Goal: Task Accomplishment & Management: Use online tool/utility

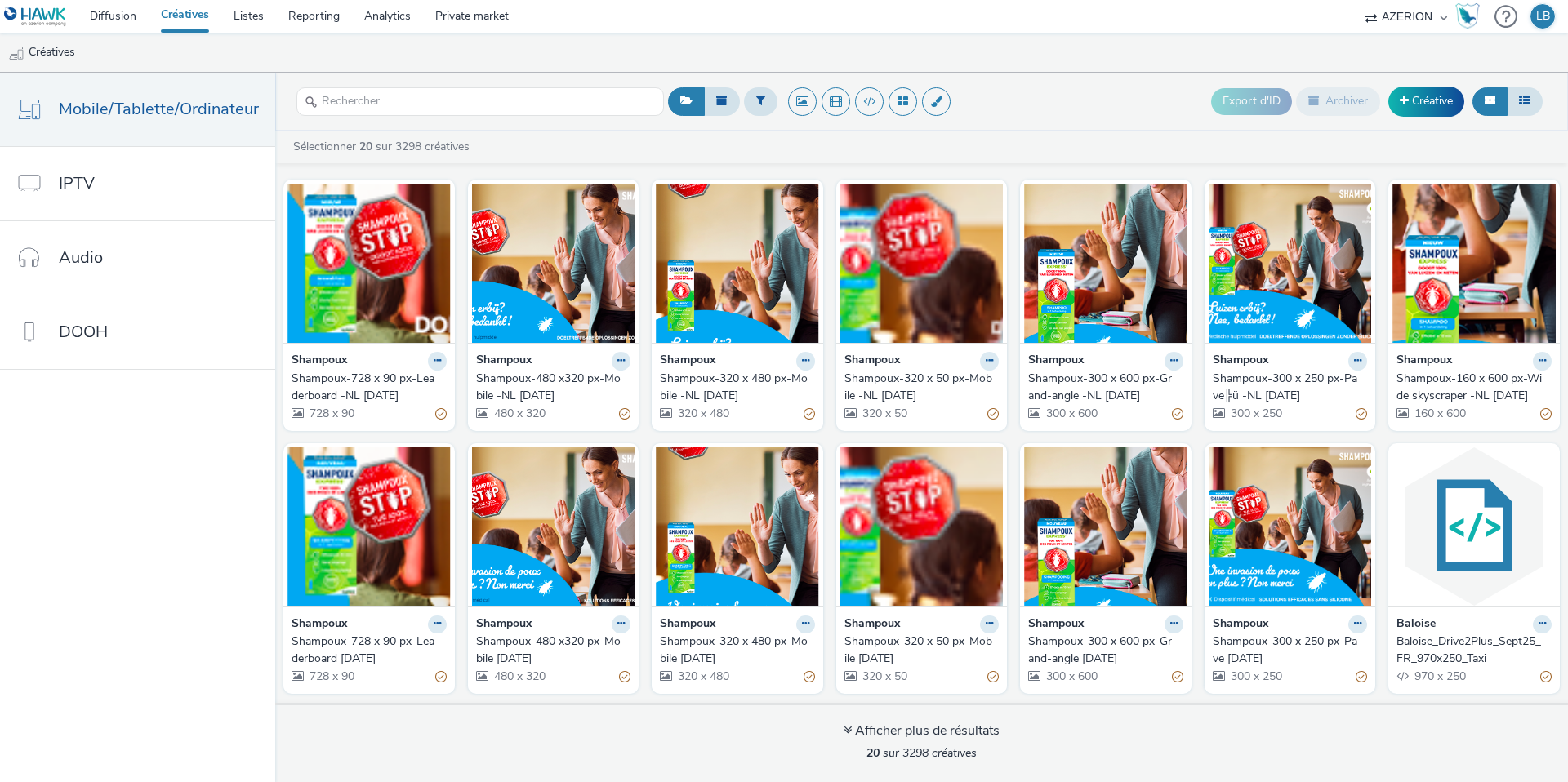
click at [122, 17] on link "Diffusion" at bounding box center [113, 16] width 71 height 33
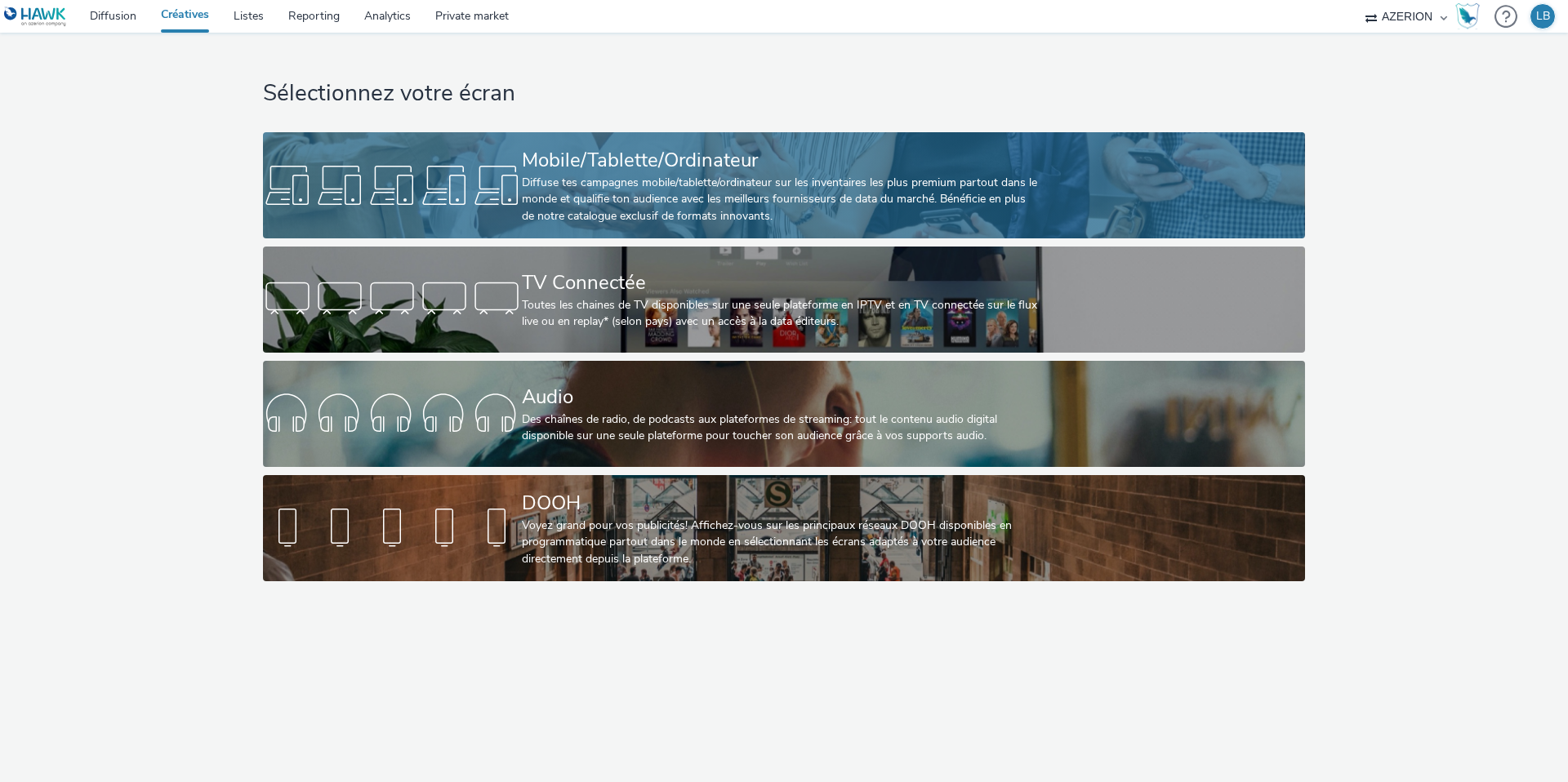
click at [537, 201] on div "Diffuse tes campagnes mobile/tablette/ordinateur sur les inventaires les plus p…" at bounding box center [781, 199] width 518 height 49
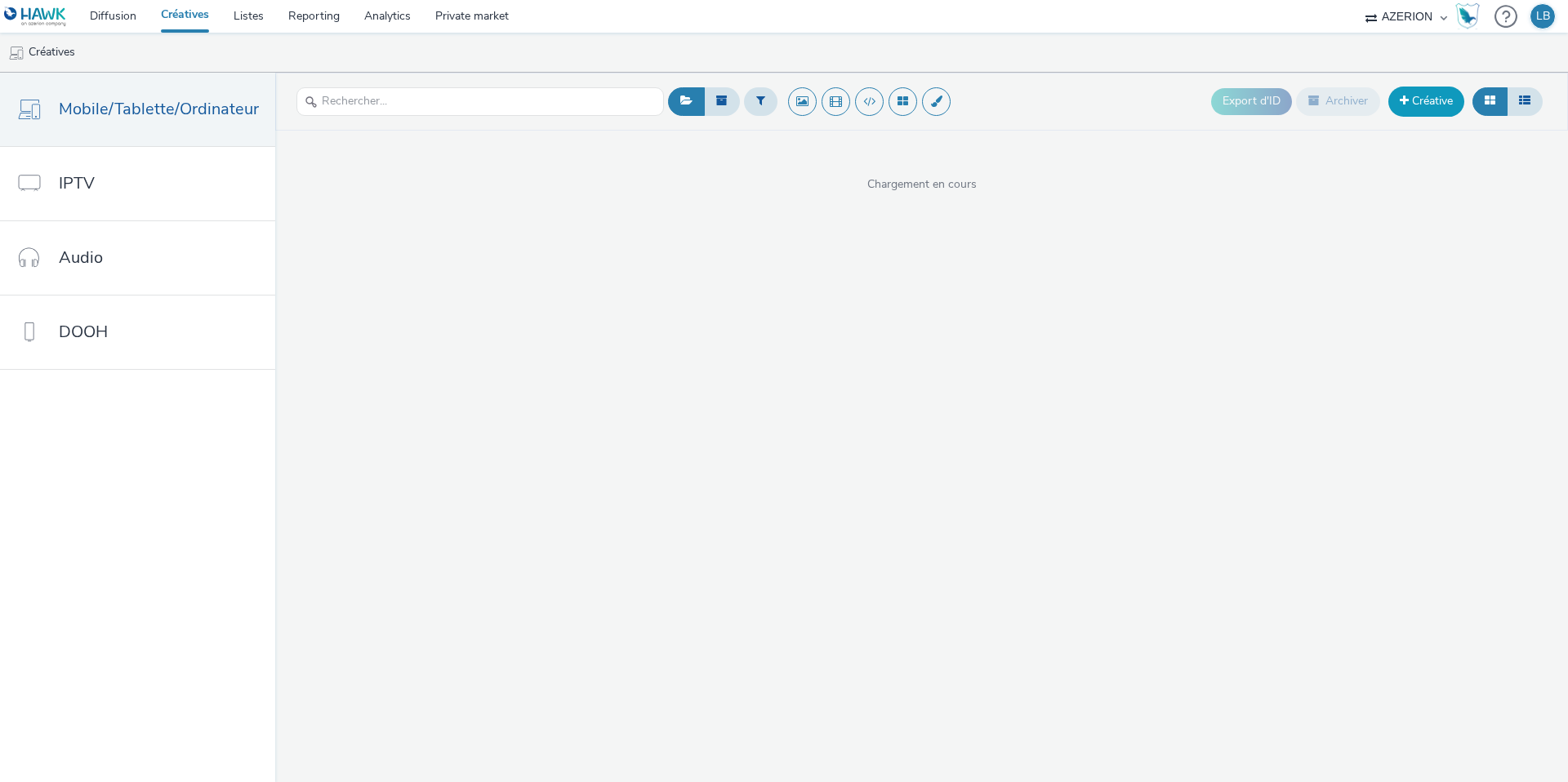
click at [1418, 98] on link "Créative" at bounding box center [1426, 101] width 76 height 29
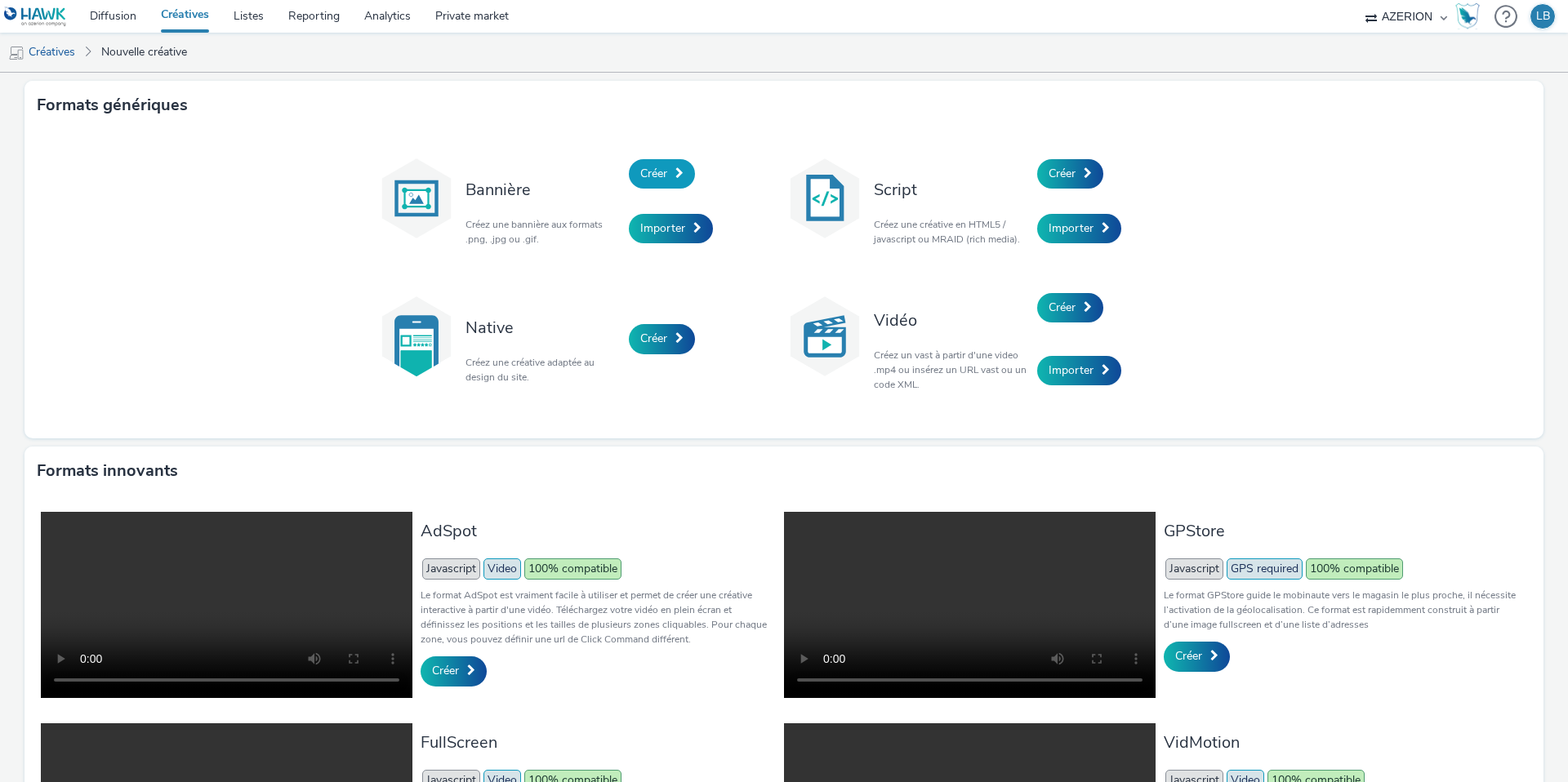
click at [636, 175] on link "Créer" at bounding box center [662, 173] width 66 height 29
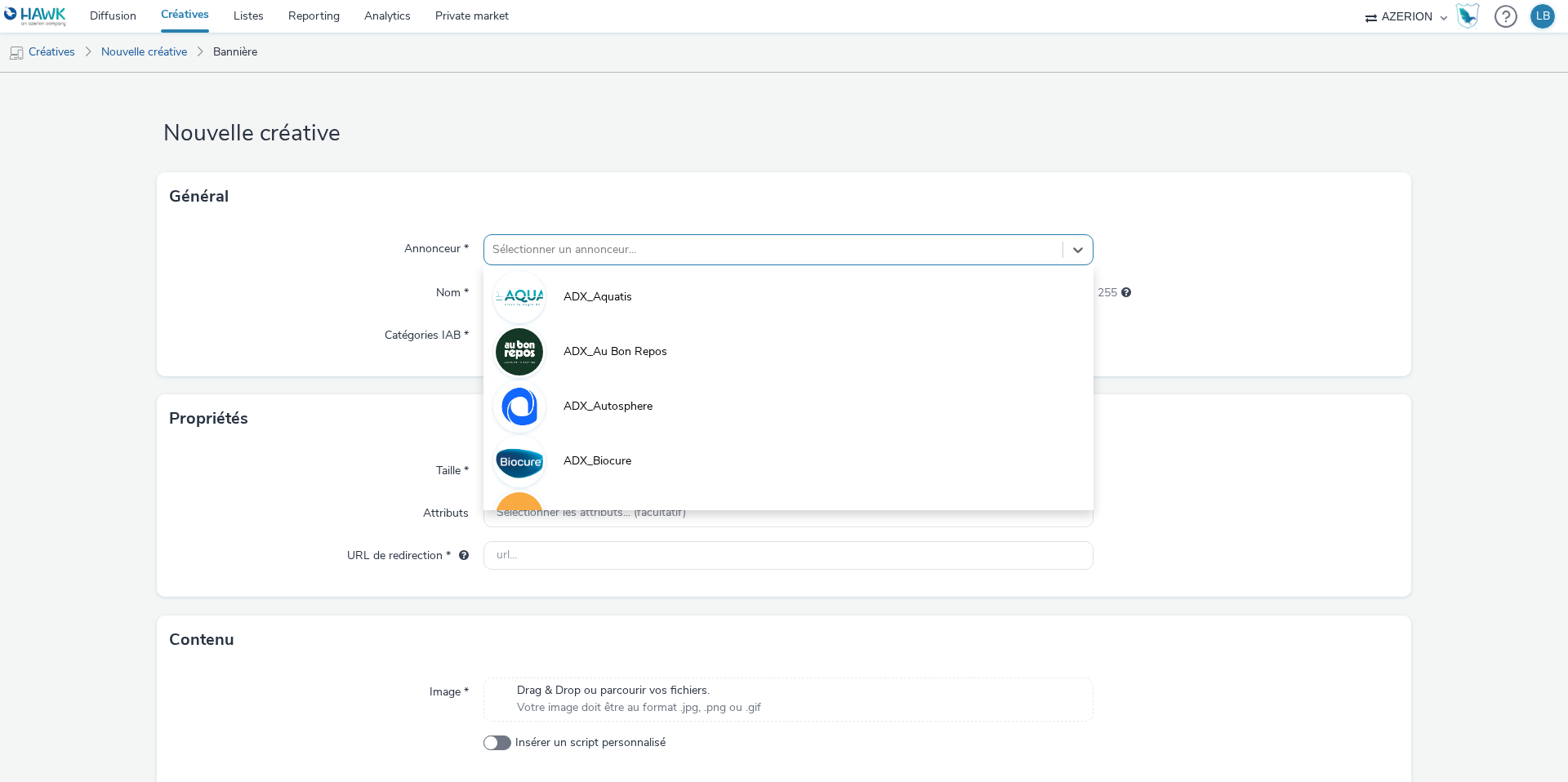
click at [589, 246] on div at bounding box center [773, 249] width 562 height 19
type input "B"
click at [250, 12] on link "Listes" at bounding box center [248, 16] width 55 height 33
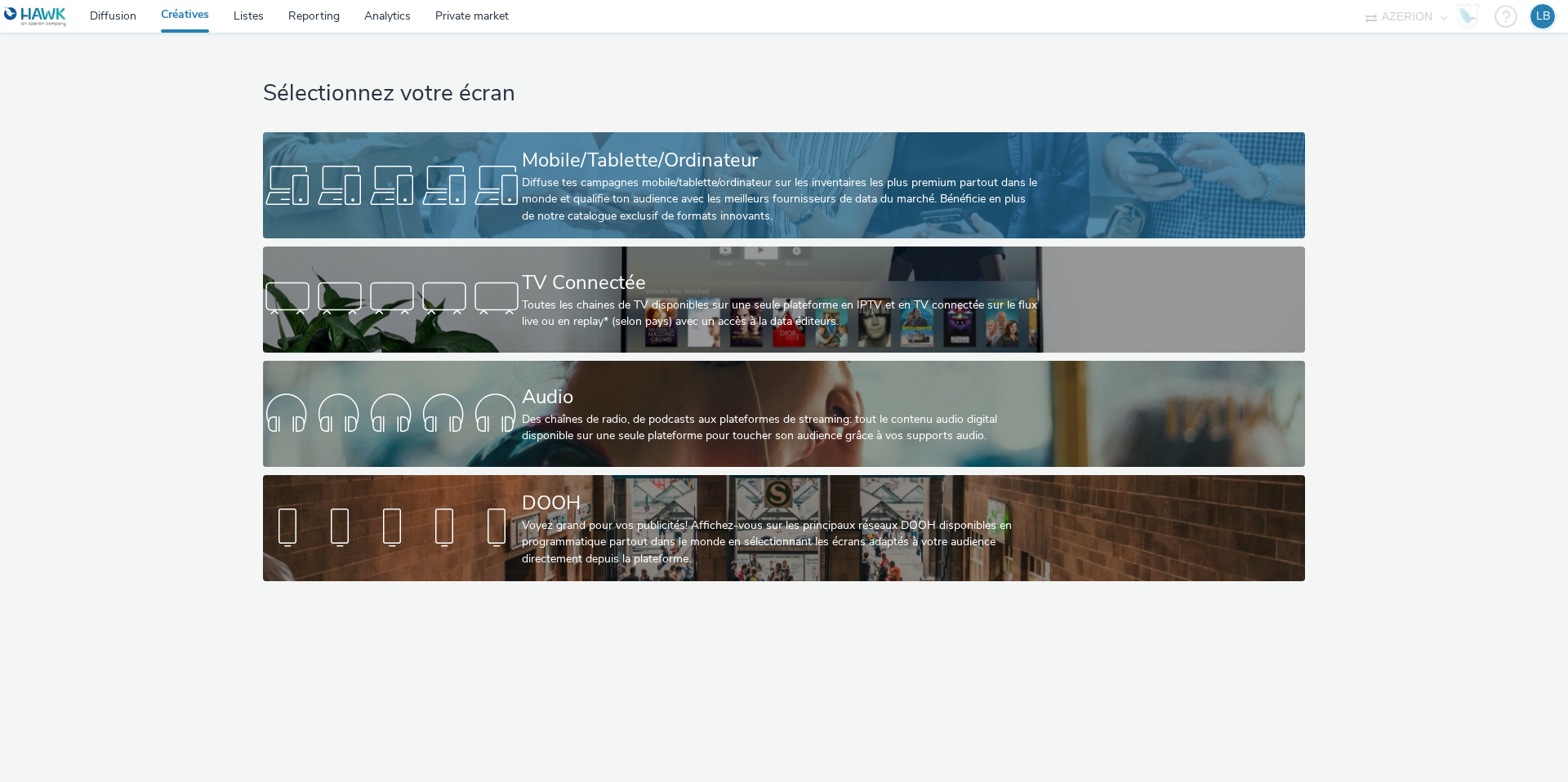
click at [574, 196] on div "Diffuse tes campagnes mobile/tablette/ordinateur sur les inventaires les plus p…" at bounding box center [781, 199] width 518 height 49
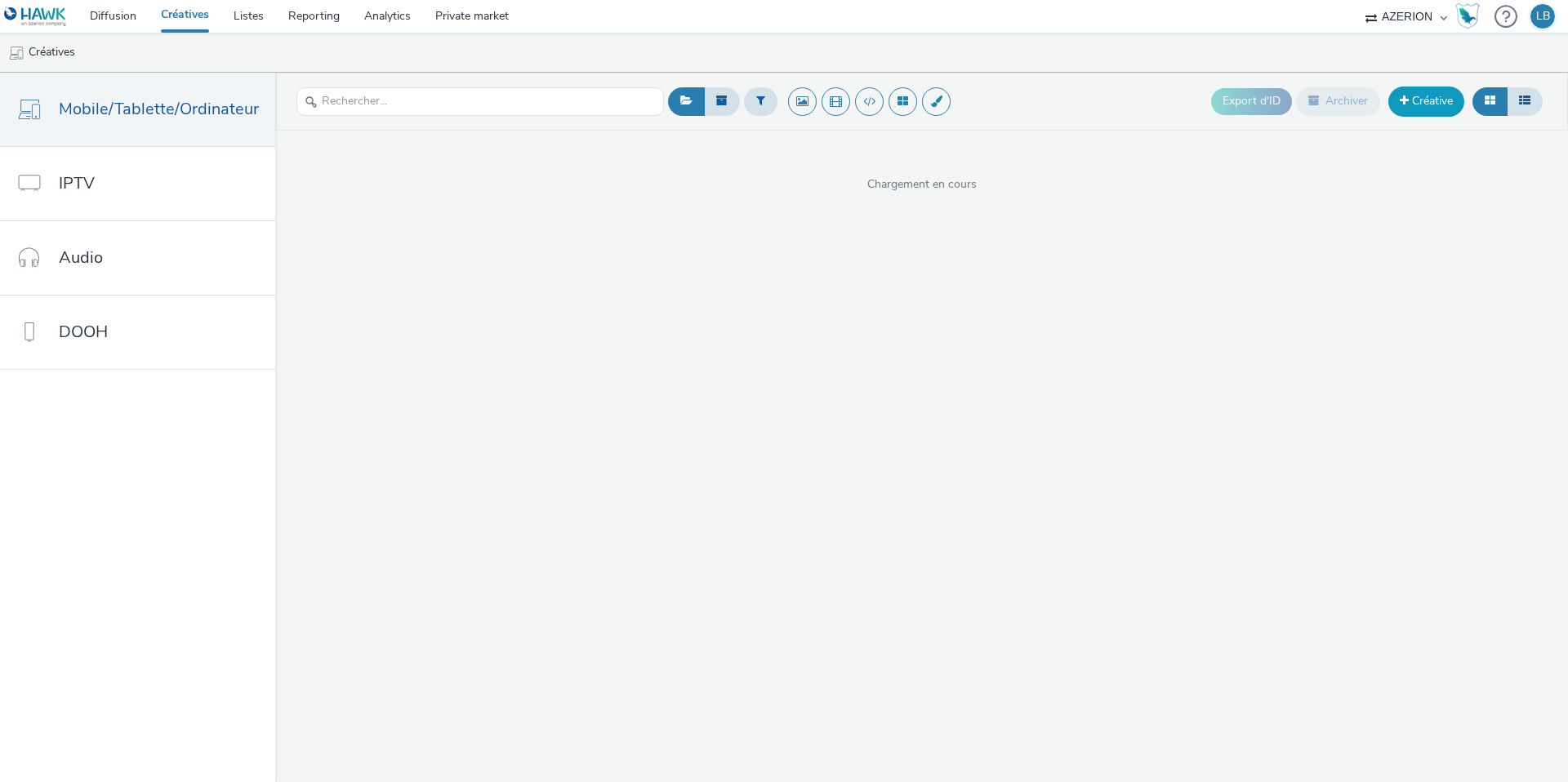
click at [1414, 106] on link "Créative" at bounding box center [1426, 101] width 76 height 29
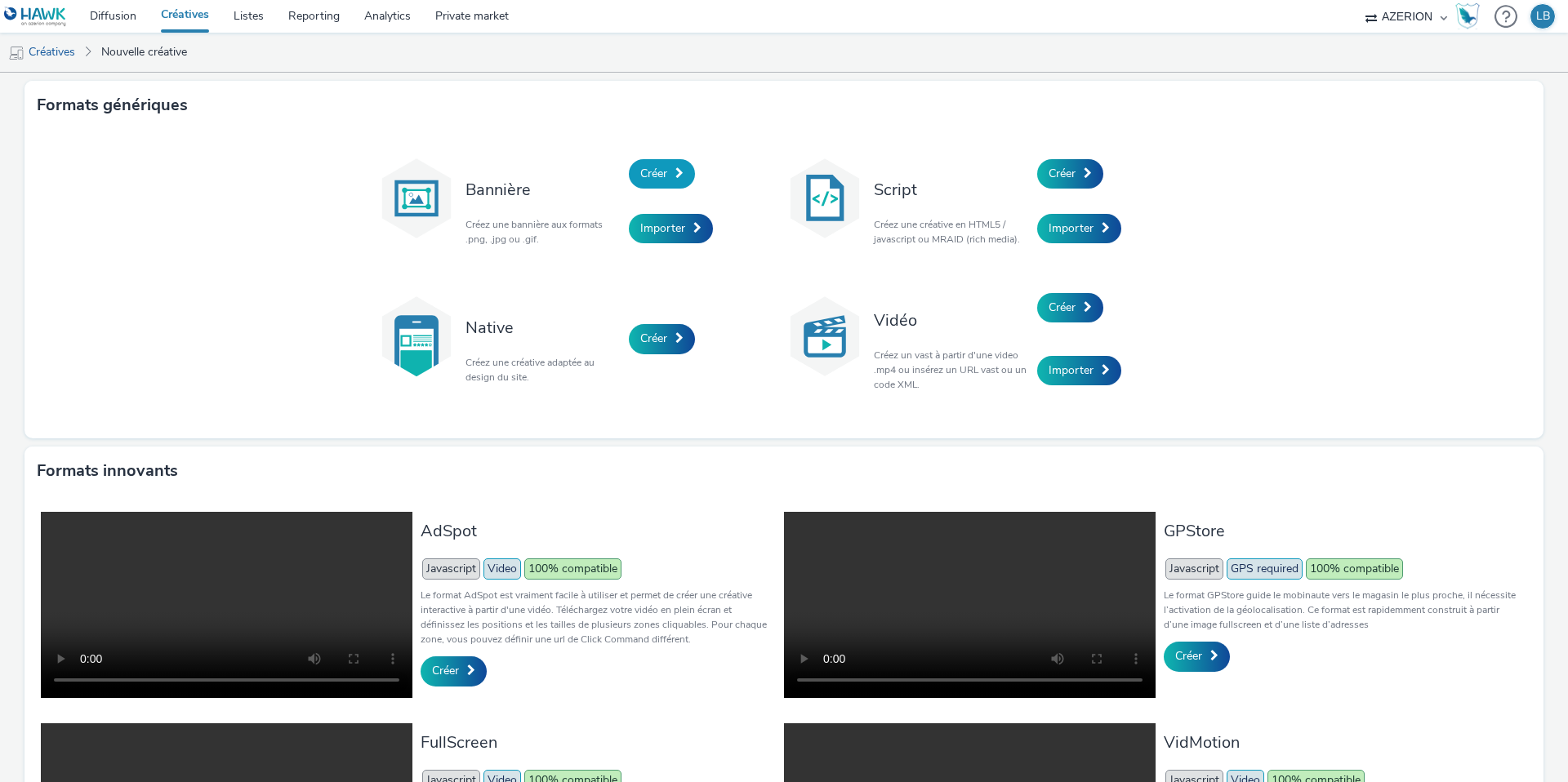
click at [668, 172] on link "Créer" at bounding box center [662, 173] width 66 height 29
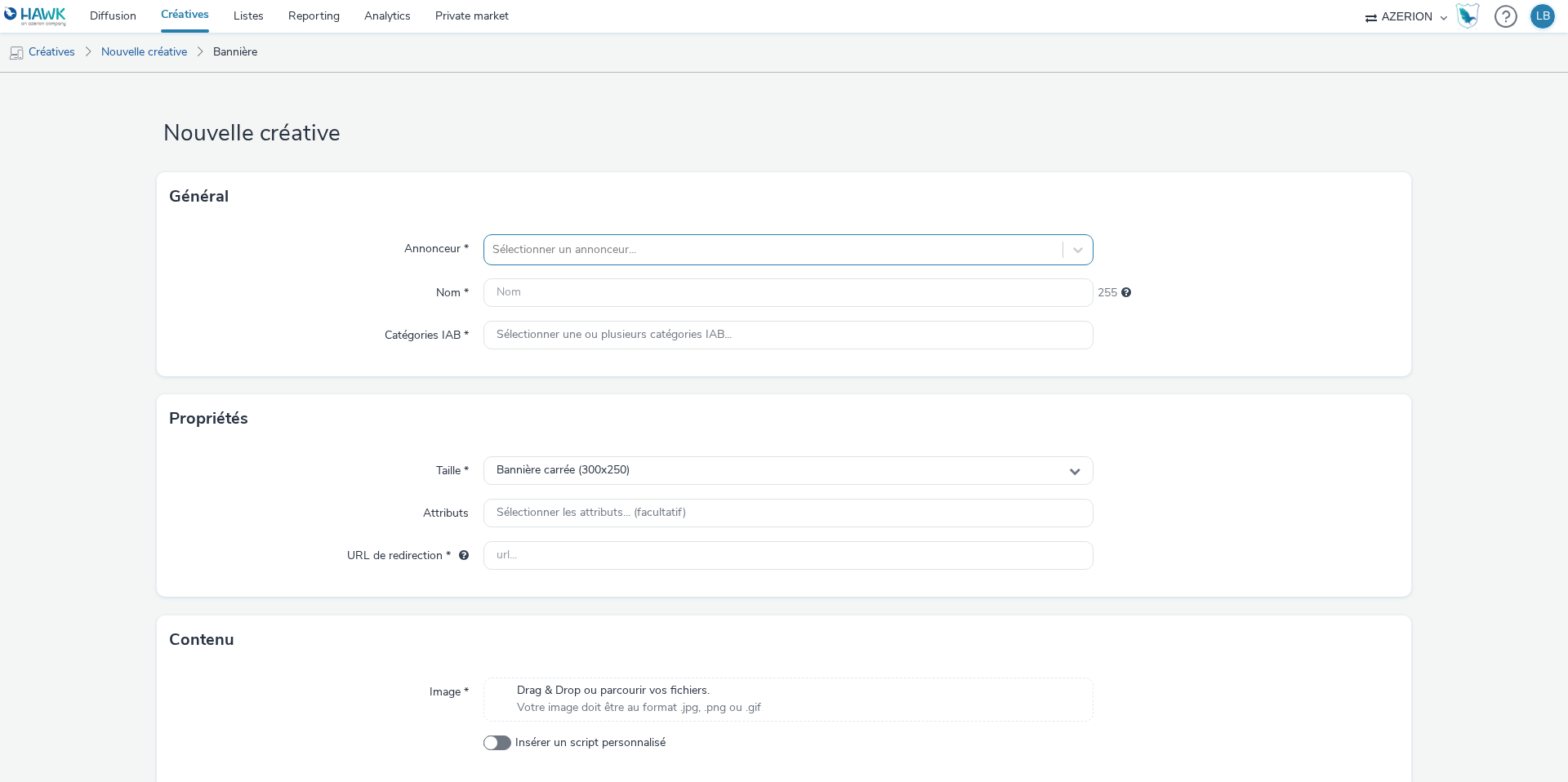
click at [589, 250] on div at bounding box center [773, 249] width 562 height 19
type input "banque"
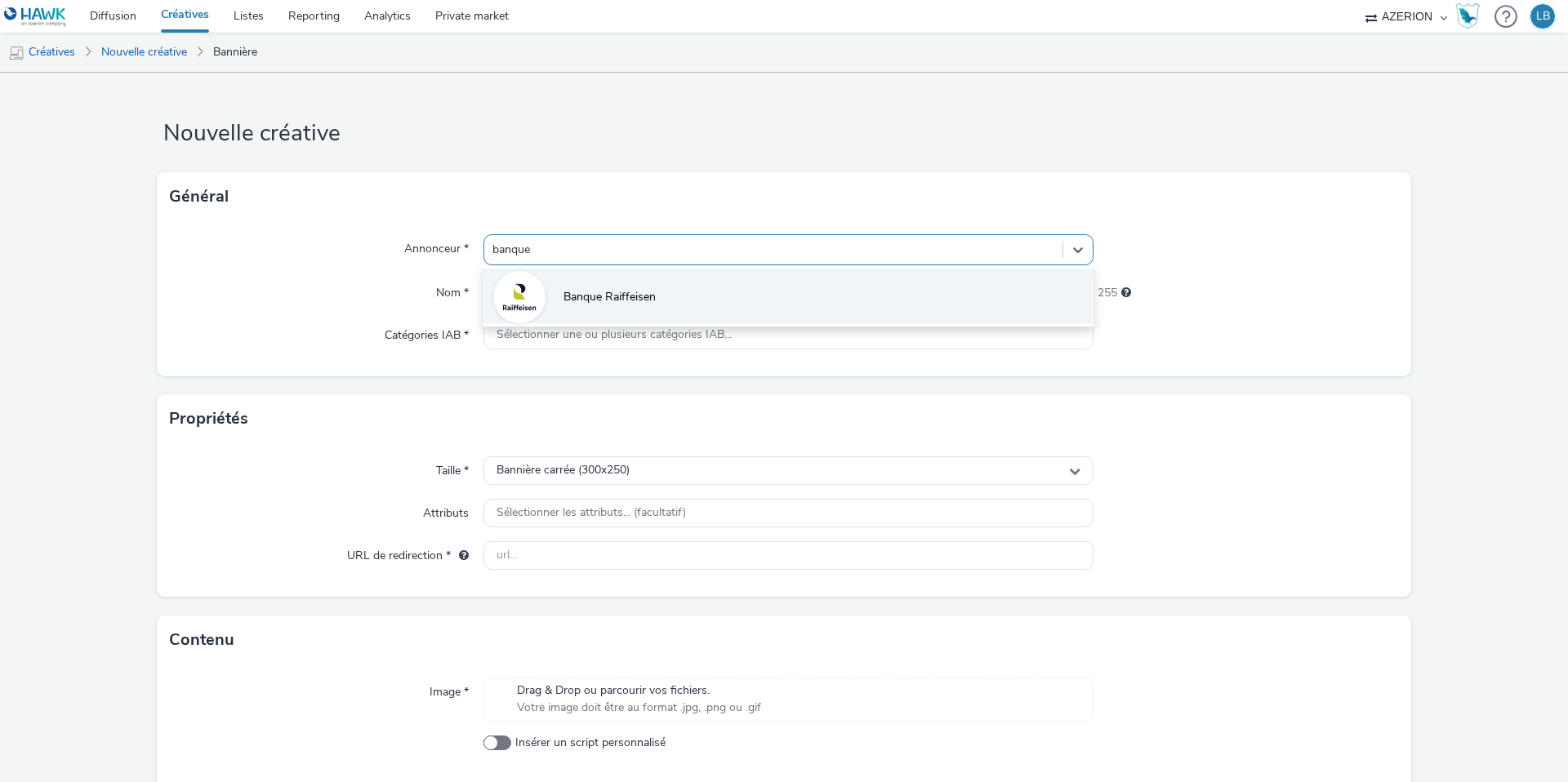
click at [648, 295] on span "Banque Raiffeisen" at bounding box center [610, 297] width 92 height 16
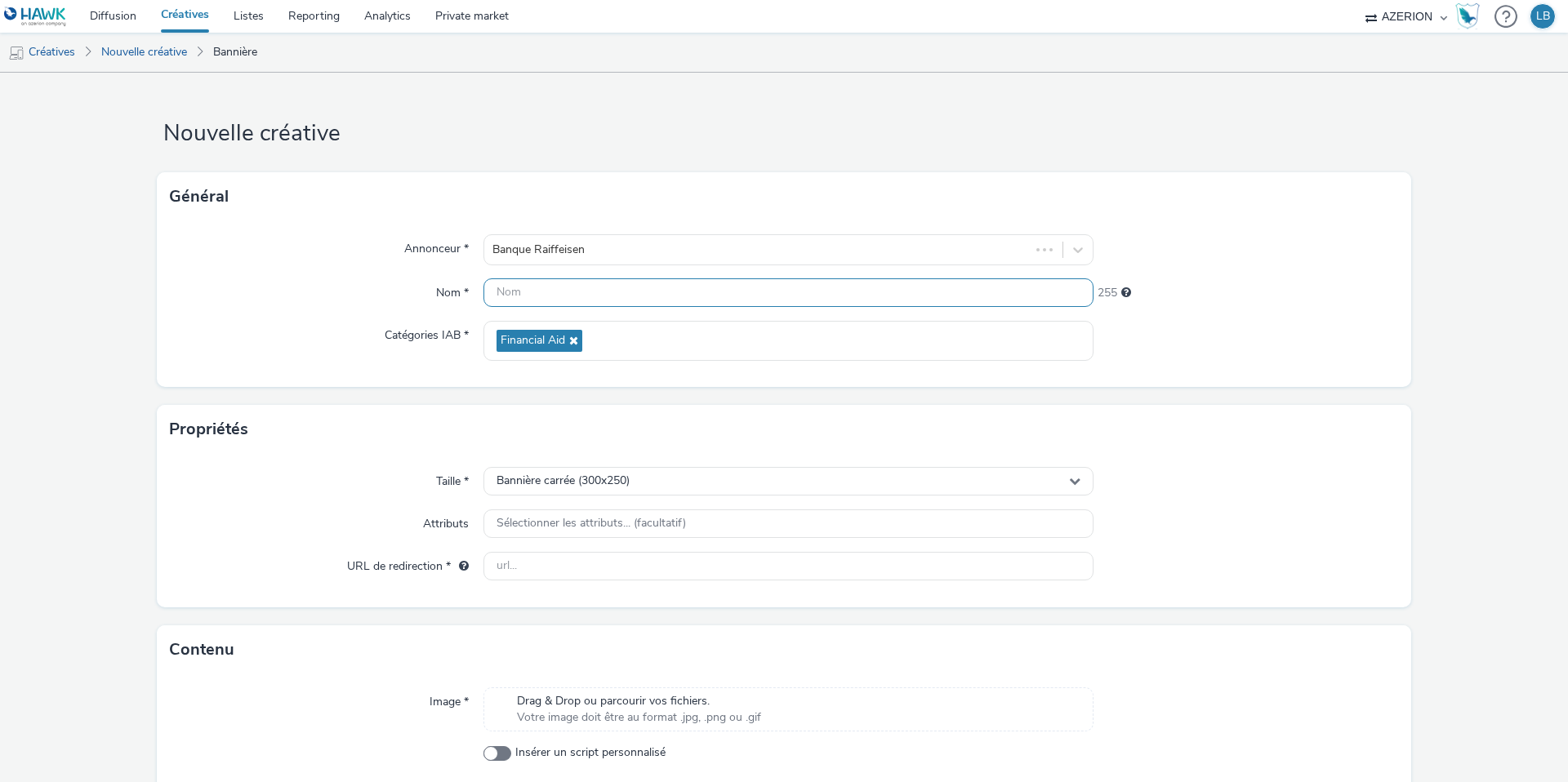
click at [548, 298] on input "text" at bounding box center [789, 293] width 610 height 28
type input "BanqueRaiffeisen_R-Eco_B2B_160x600_DE"
click at [606, 484] on span "Bannière carrée (300x250)" at bounding box center [563, 481] width 133 height 14
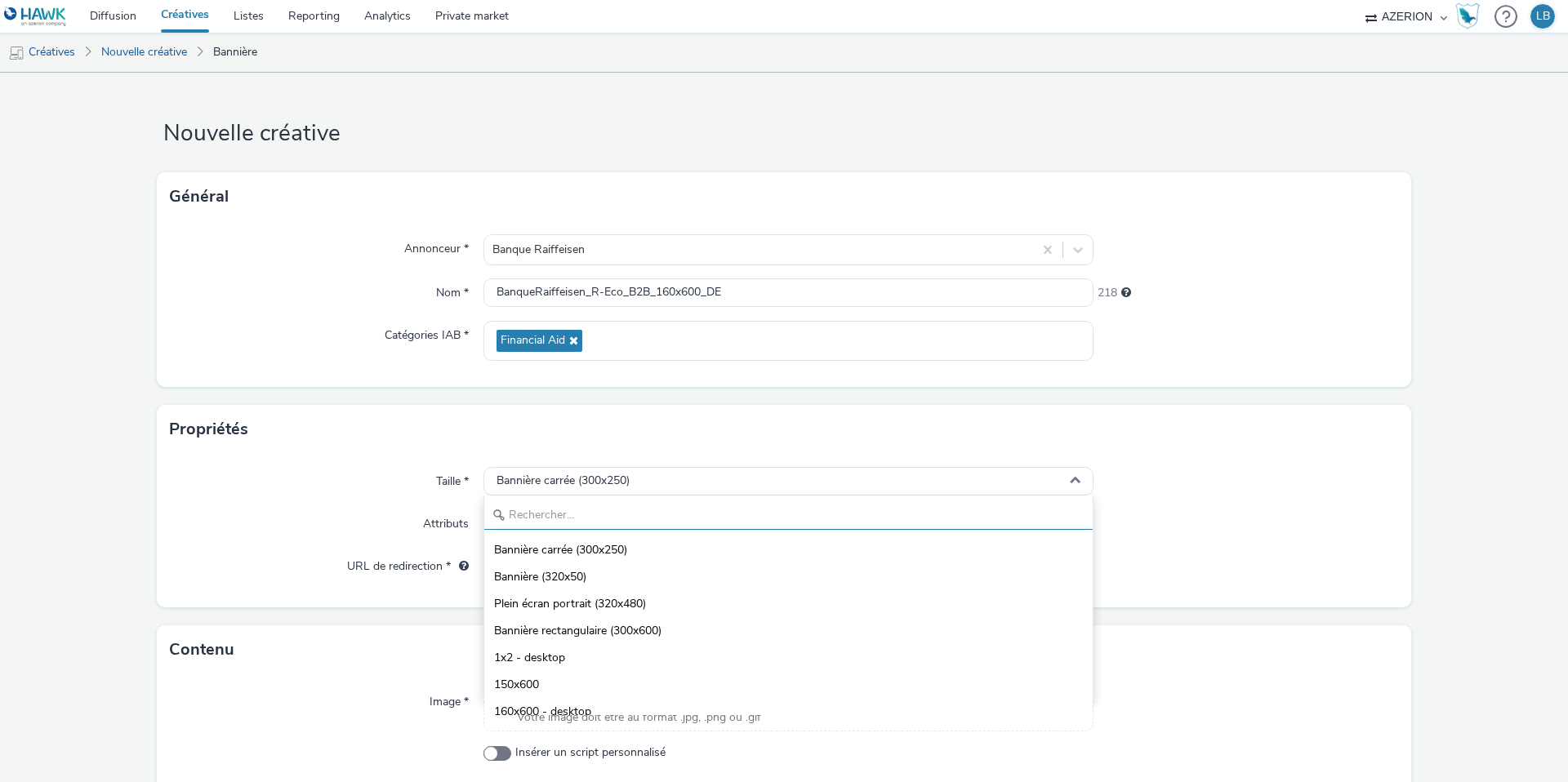
click at [552, 511] on input "text" at bounding box center [789, 515] width 609 height 28
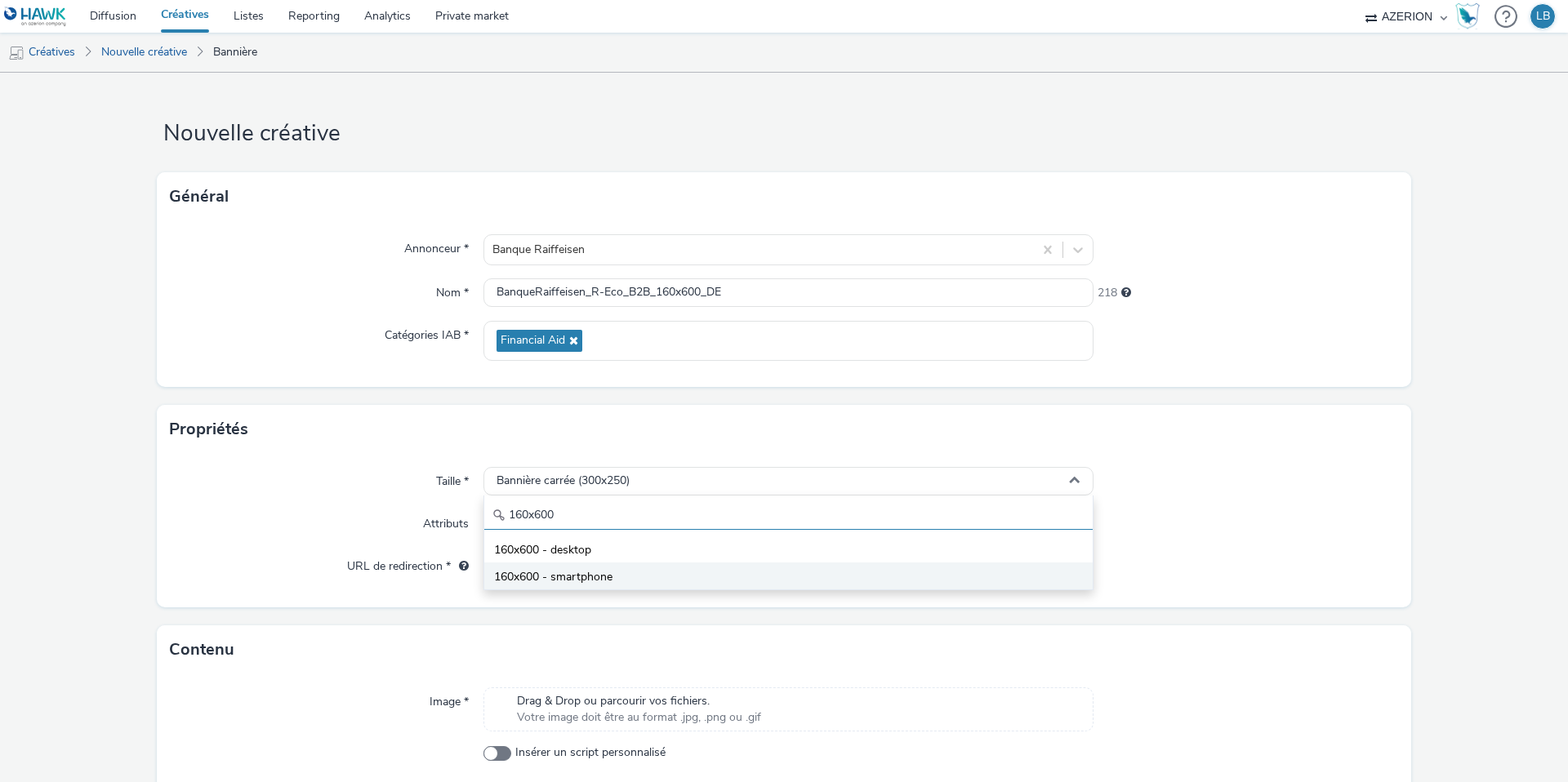
type input "160x600"
click at [594, 573] on span "160x600 - smartphone" at bounding box center [553, 577] width 118 height 16
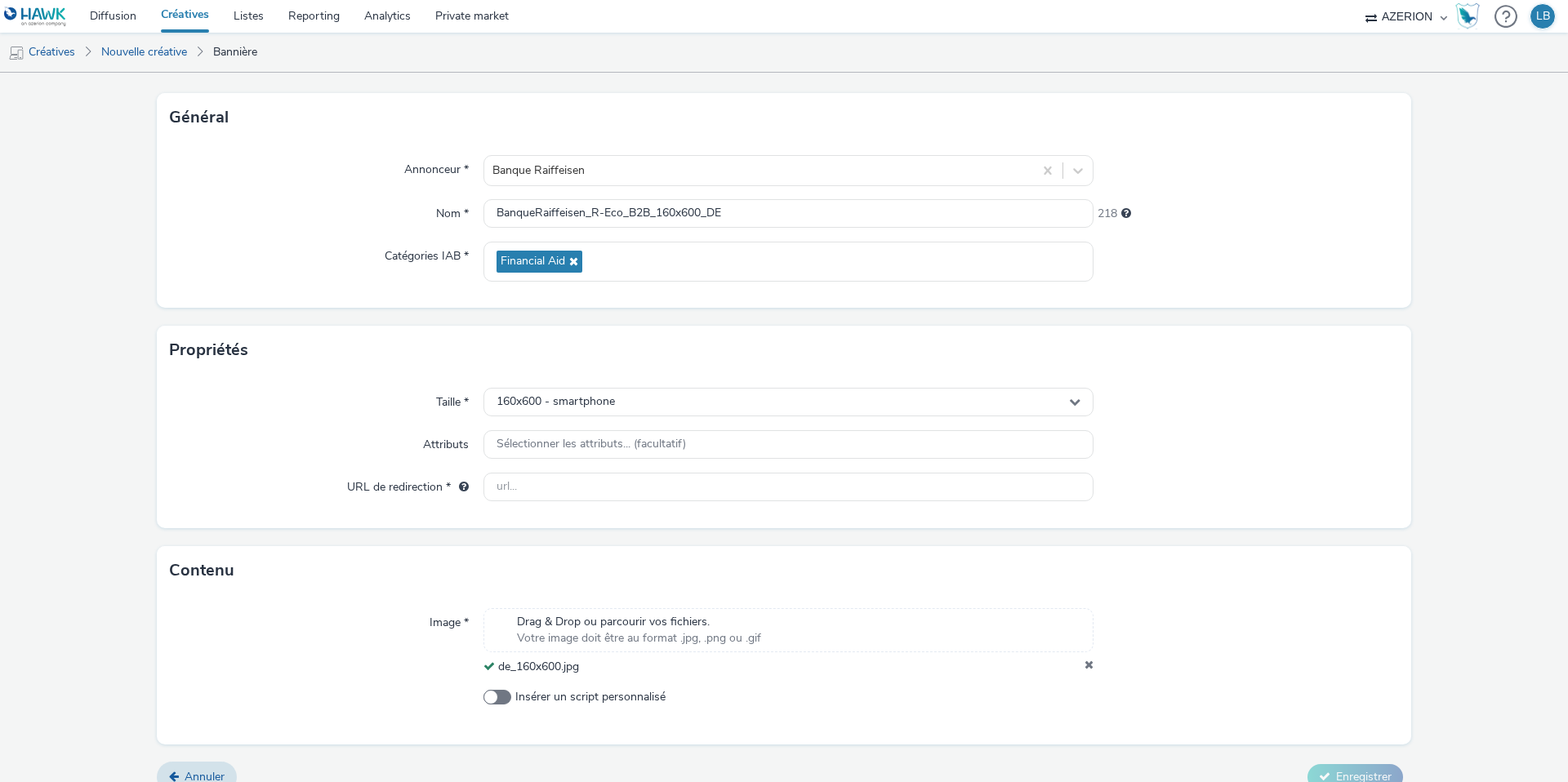
scroll to position [102, 0]
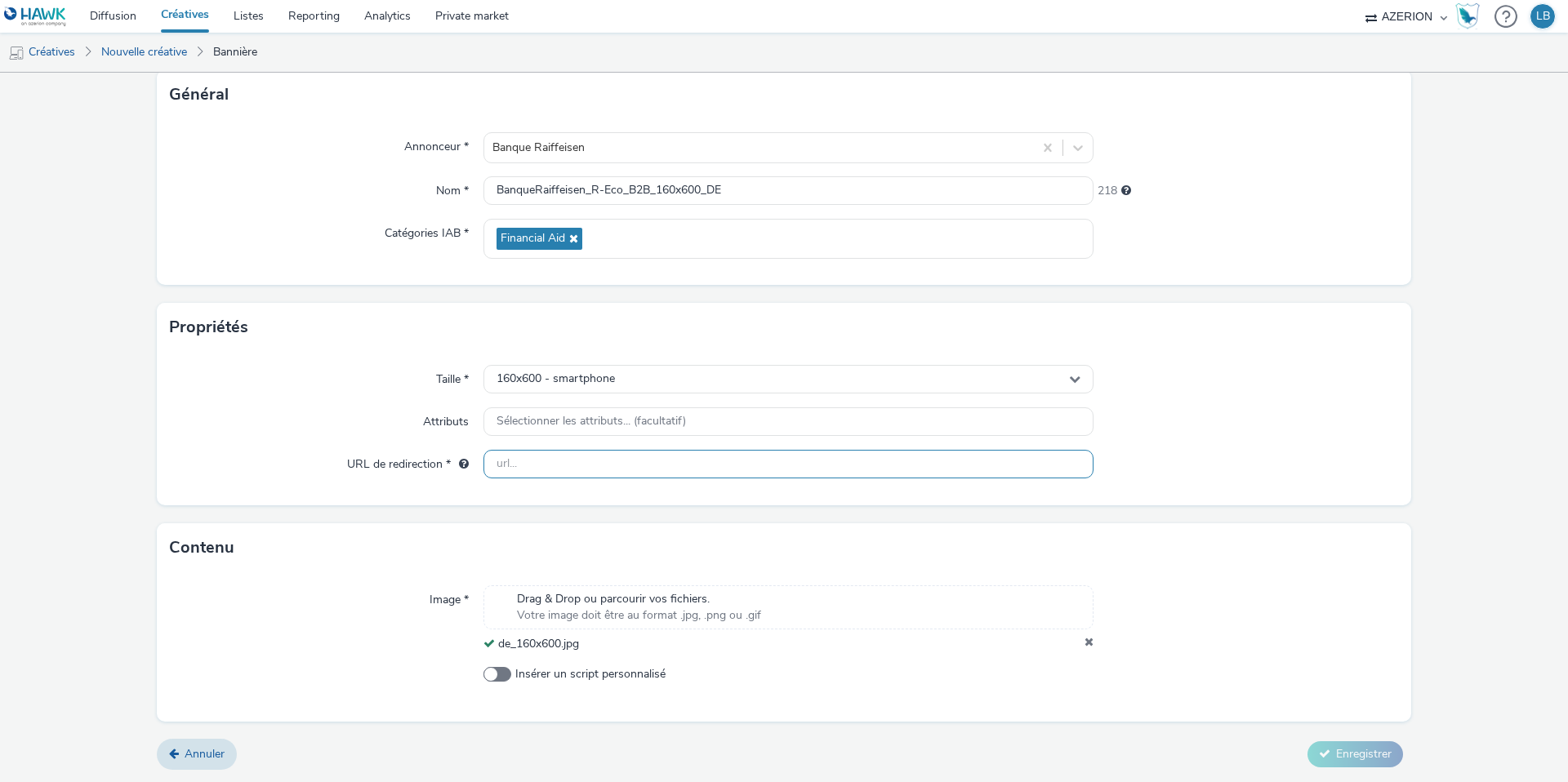
click at [546, 459] on input "text" at bounding box center [789, 464] width 610 height 28
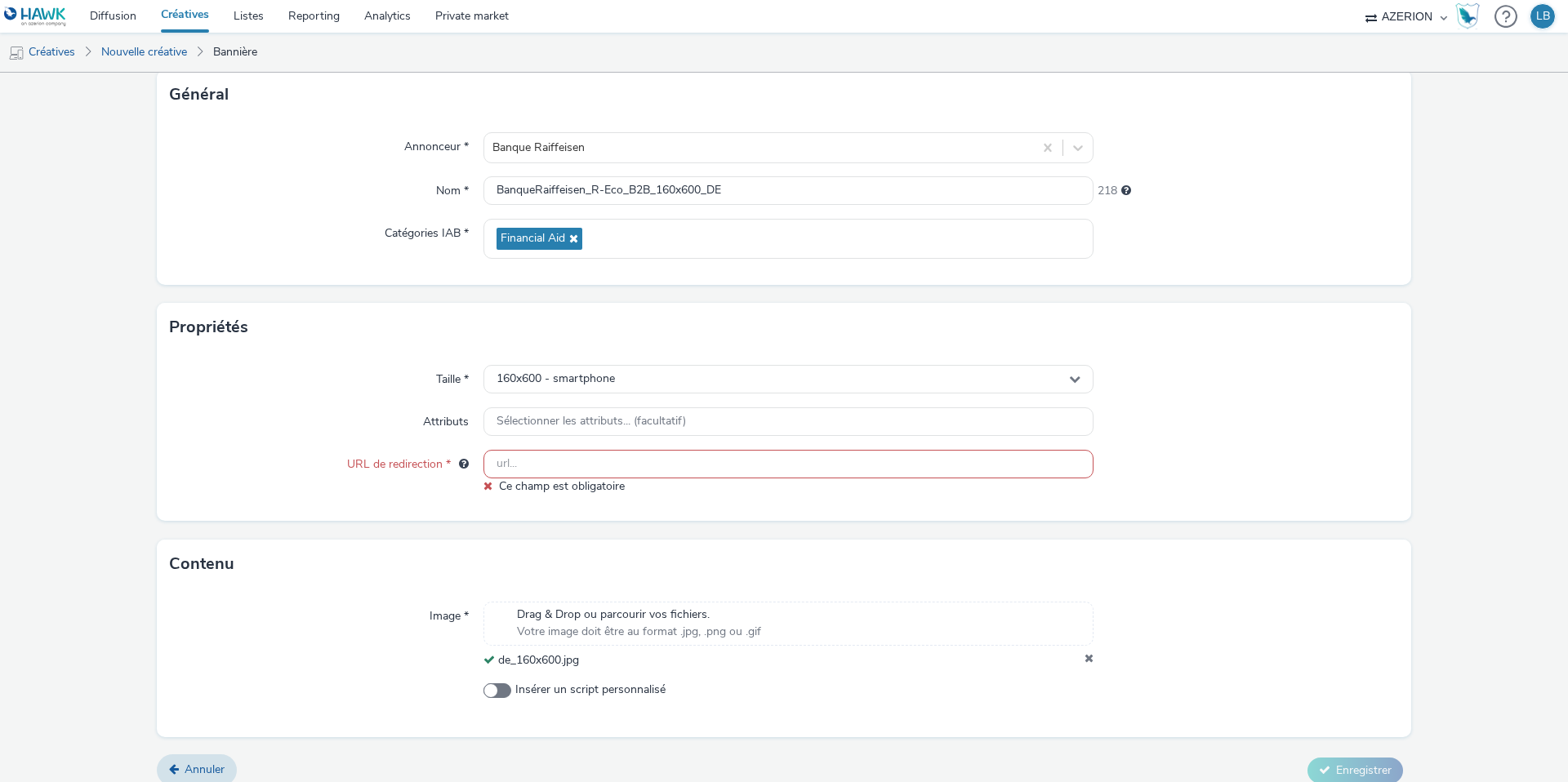
paste input "[URL][DOMAIN_NAME]"
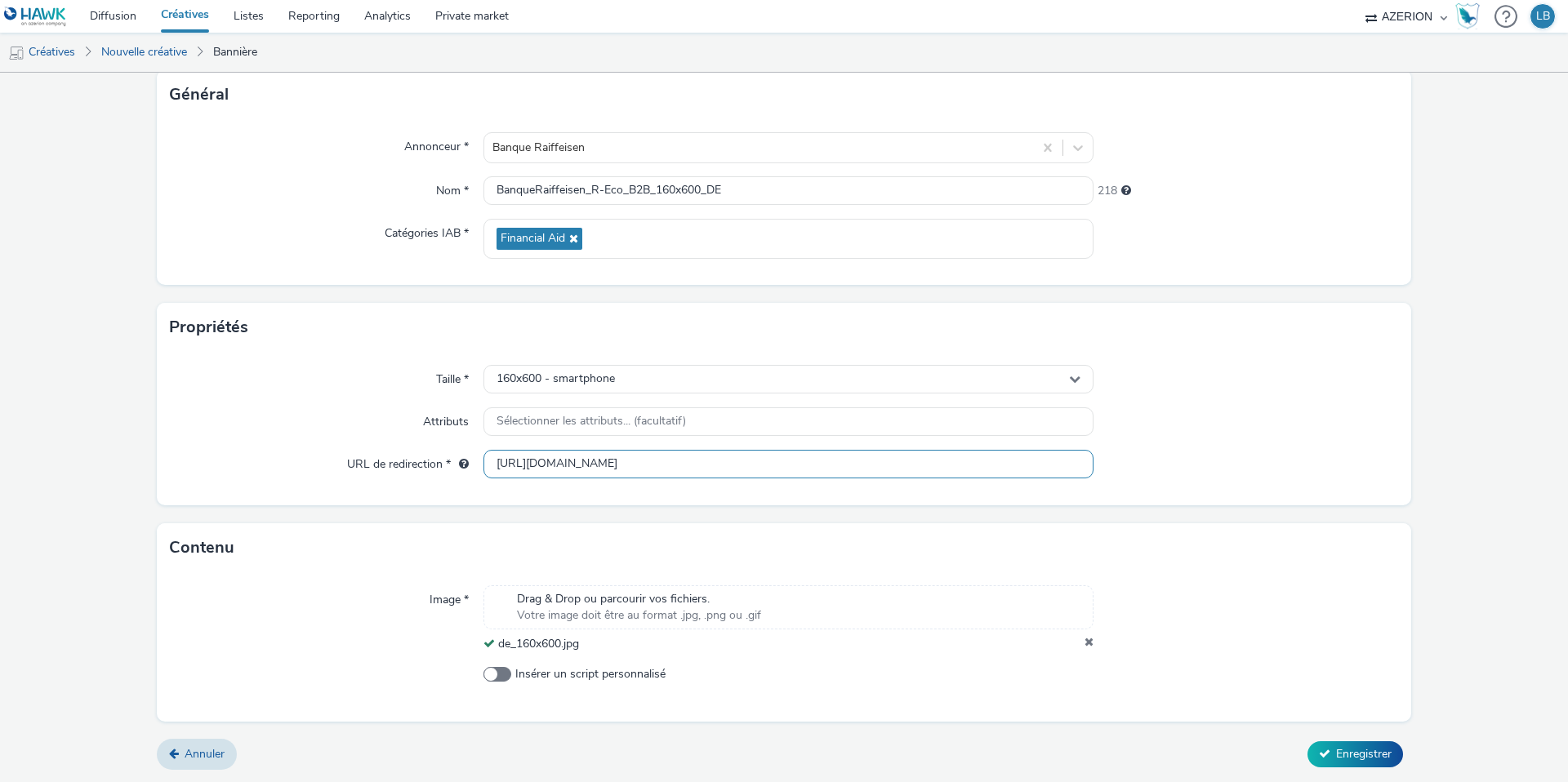
type input "[URL][DOMAIN_NAME]"
click at [1197, 396] on div "Taille * 160x600 - smartphone Attributs Sélectionner les attributs... (facultat…" at bounding box center [784, 428] width 1254 height 153
click at [1373, 748] on span "Enregistrer" at bounding box center [1364, 754] width 55 height 16
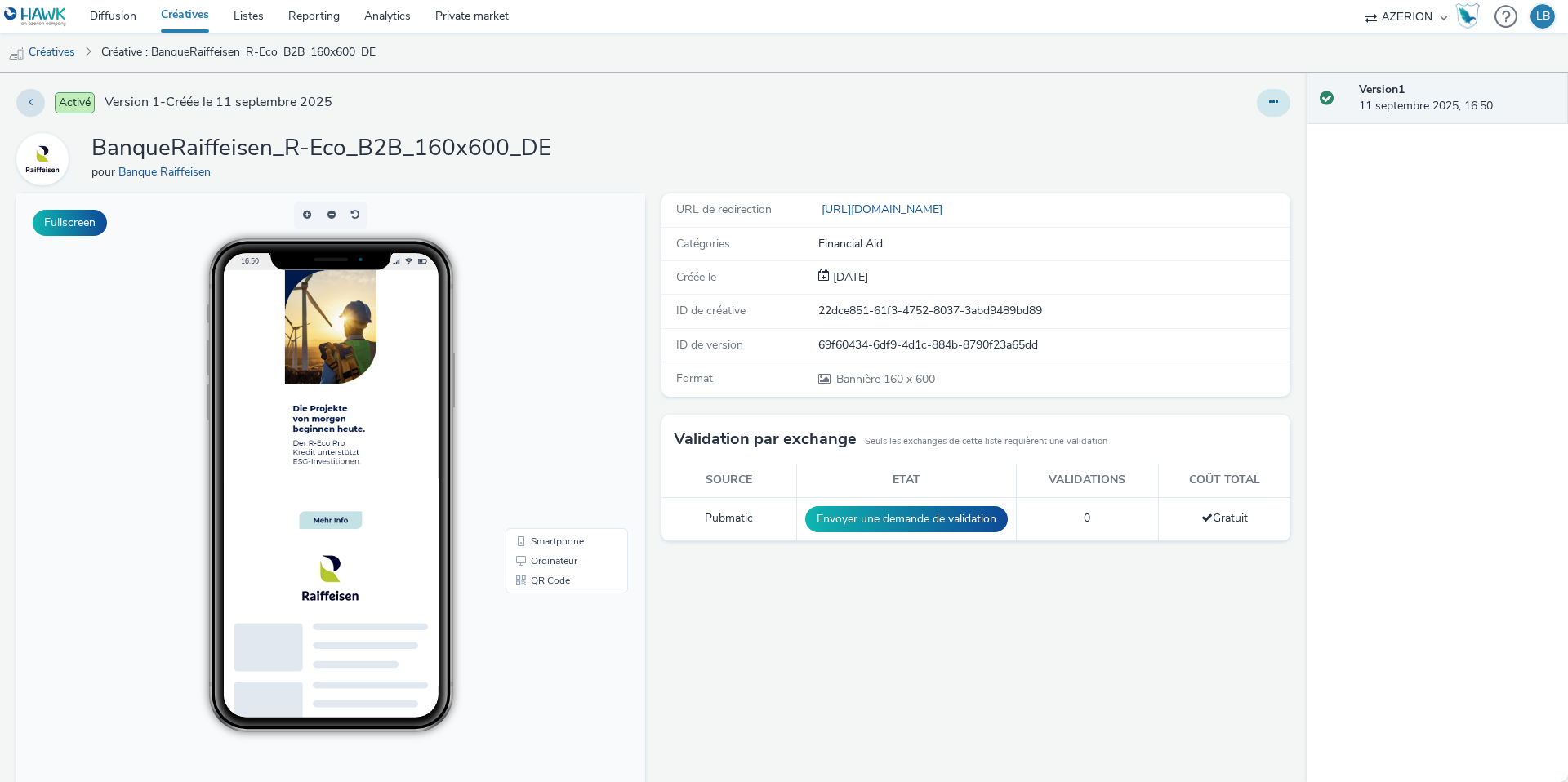
click at [1285, 95] on button at bounding box center [1274, 102] width 34 height 28
click at [1233, 160] on link "Dupliquer" at bounding box center [1229, 168] width 122 height 33
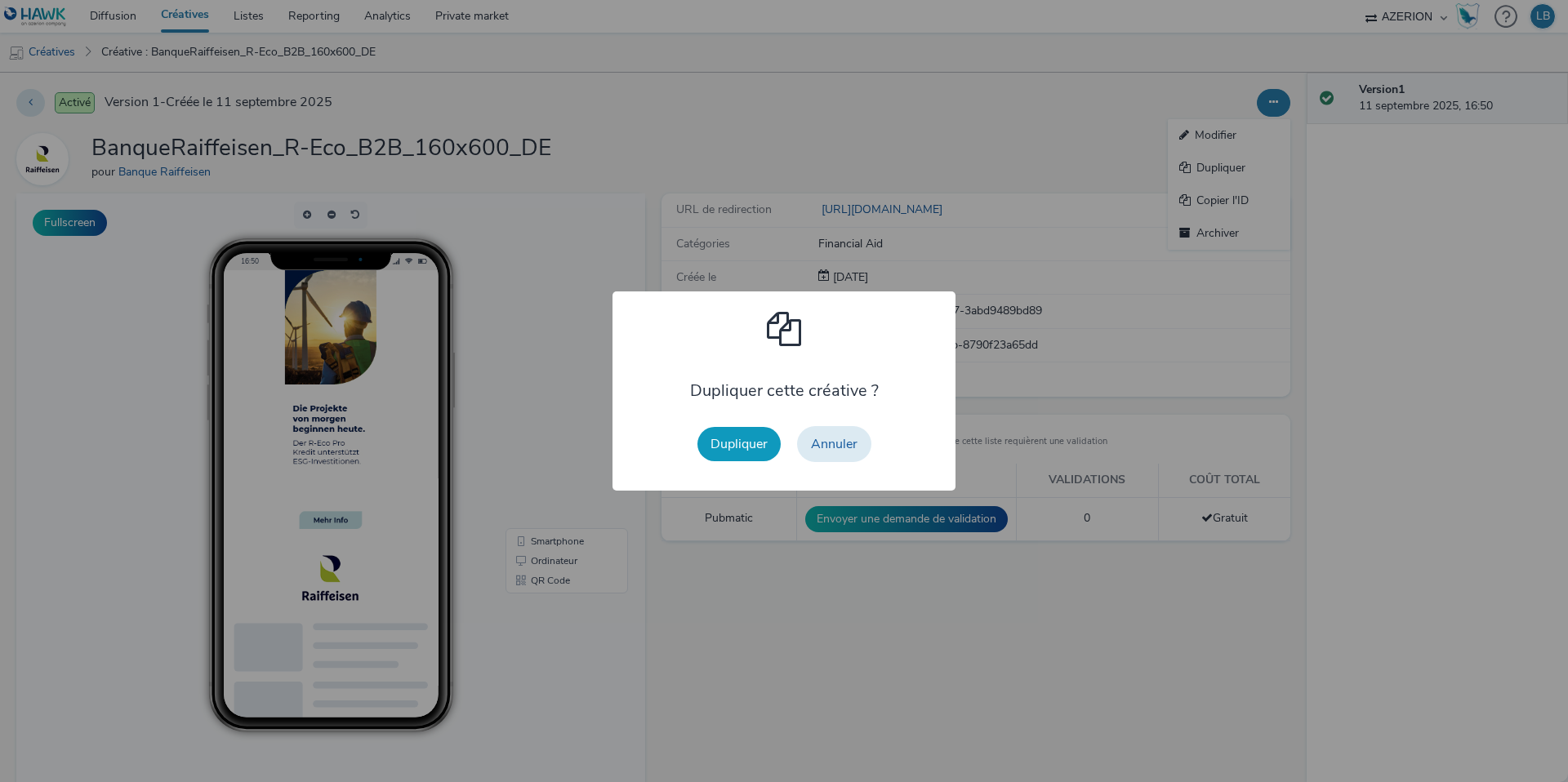
click at [755, 445] on button "Dupliquer" at bounding box center [739, 443] width 83 height 34
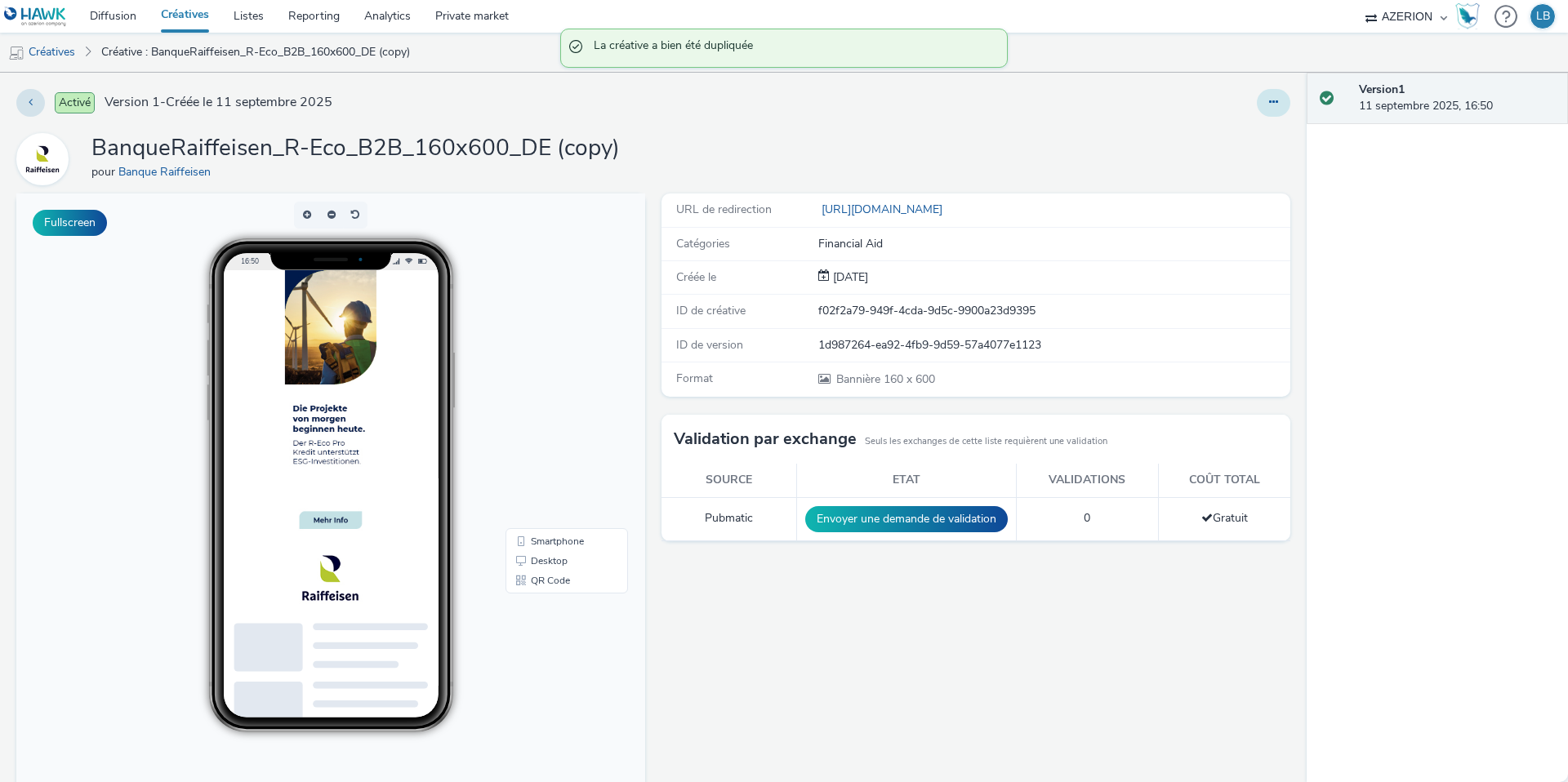
click at [1269, 104] on icon at bounding box center [1274, 102] width 9 height 12
click at [1245, 136] on link "Modifier" at bounding box center [1229, 135] width 122 height 33
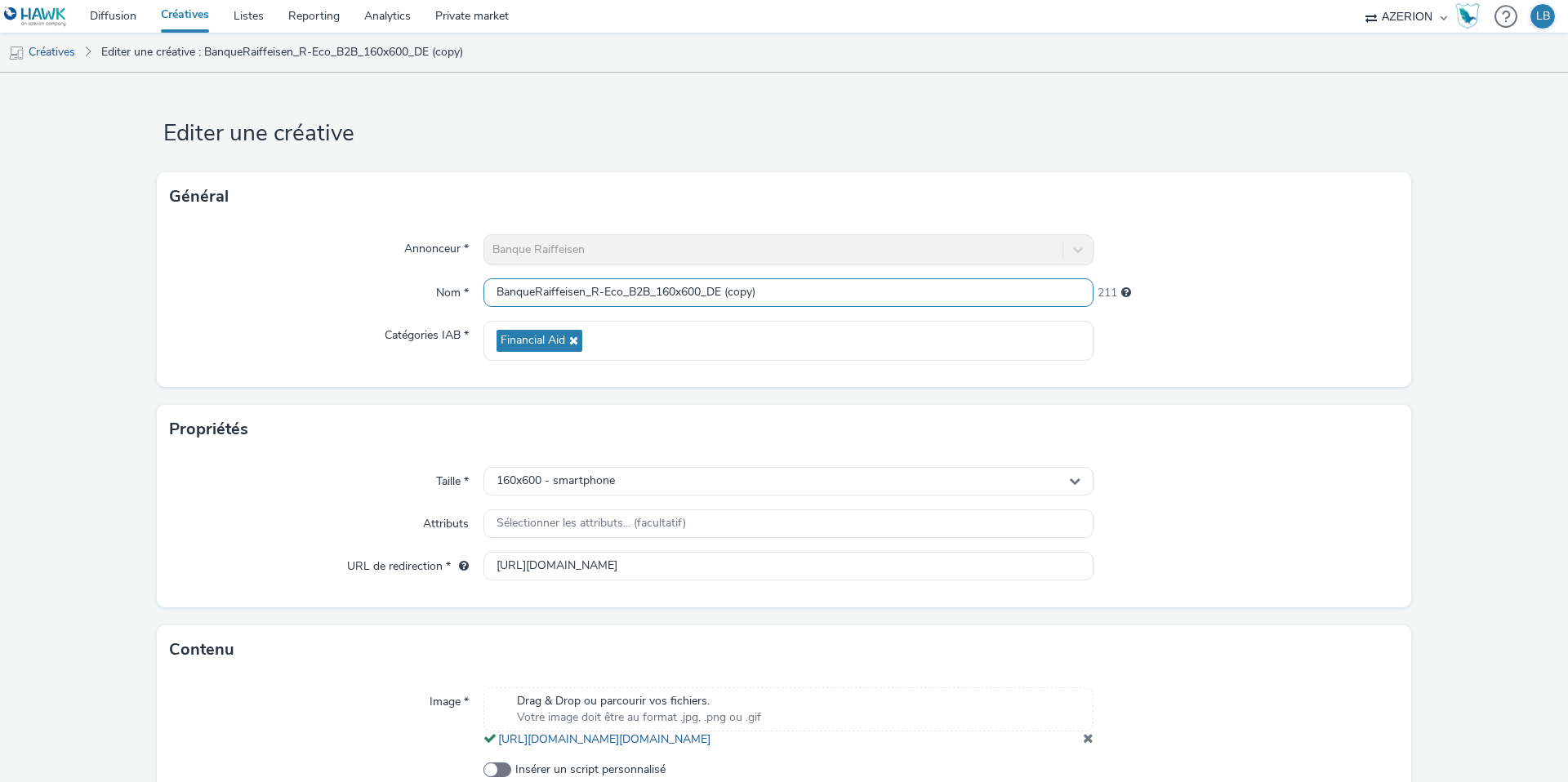
drag, startPoint x: 709, startPoint y: 293, endPoint x: 836, endPoint y: 293, distance: 127.0
click at [836, 293] on input "BanqueRaiffeisen_R-Eco_B2B_160x600_DE (copy)" at bounding box center [789, 293] width 610 height 28
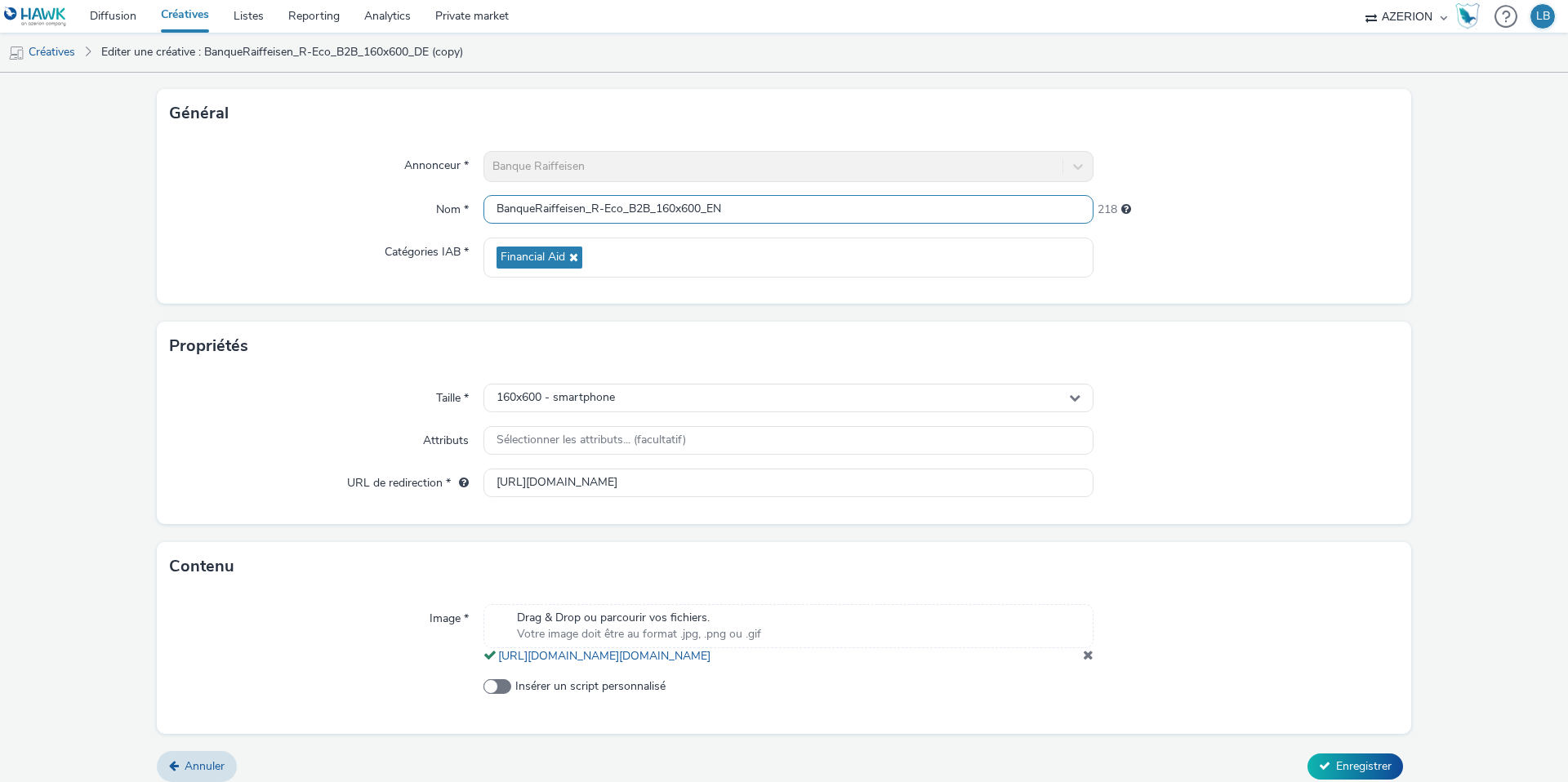
scroll to position [111, 0]
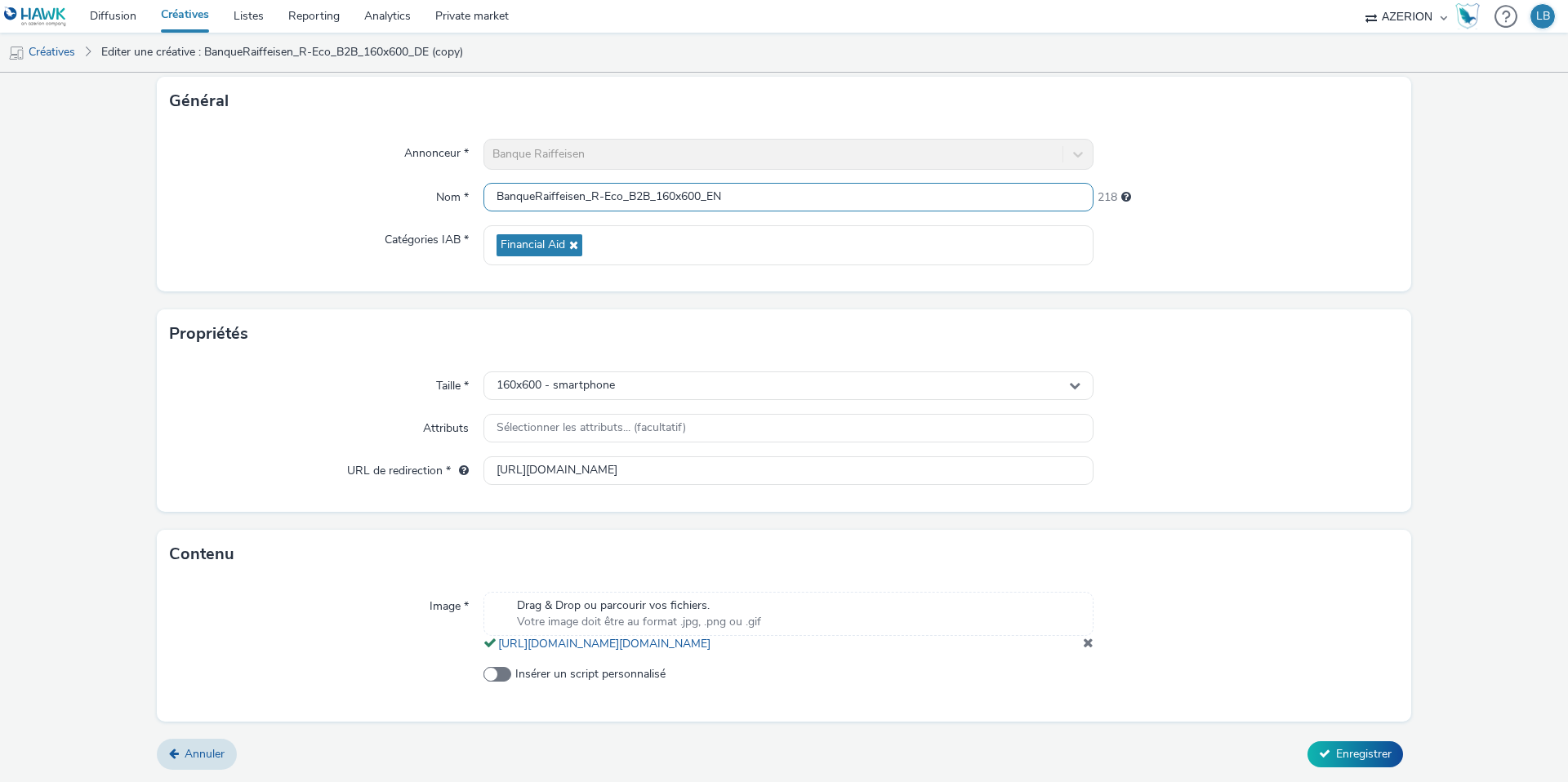
type input "BanqueRaiffeisen_R-Eco_B2B_160x600_EN"
click at [1088, 641] on span at bounding box center [1088, 643] width 11 height 13
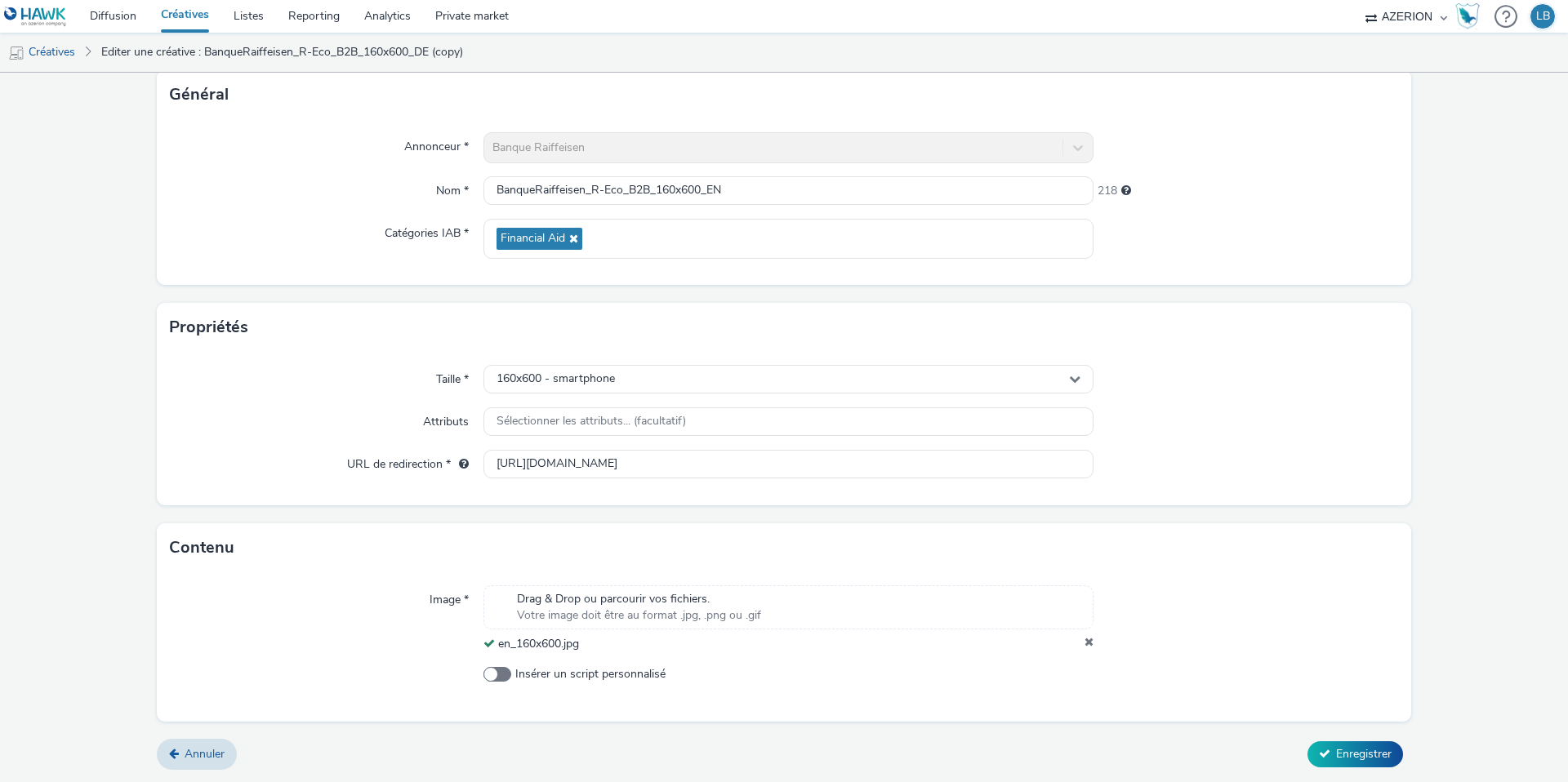
scroll to position [102, 0]
click at [677, 462] on input "[URL][DOMAIN_NAME]" at bounding box center [789, 464] width 610 height 28
paste input "en/corporate/finance/finance-your-activity/r-eco-pro?utm_source=AZERION&utm_med…"
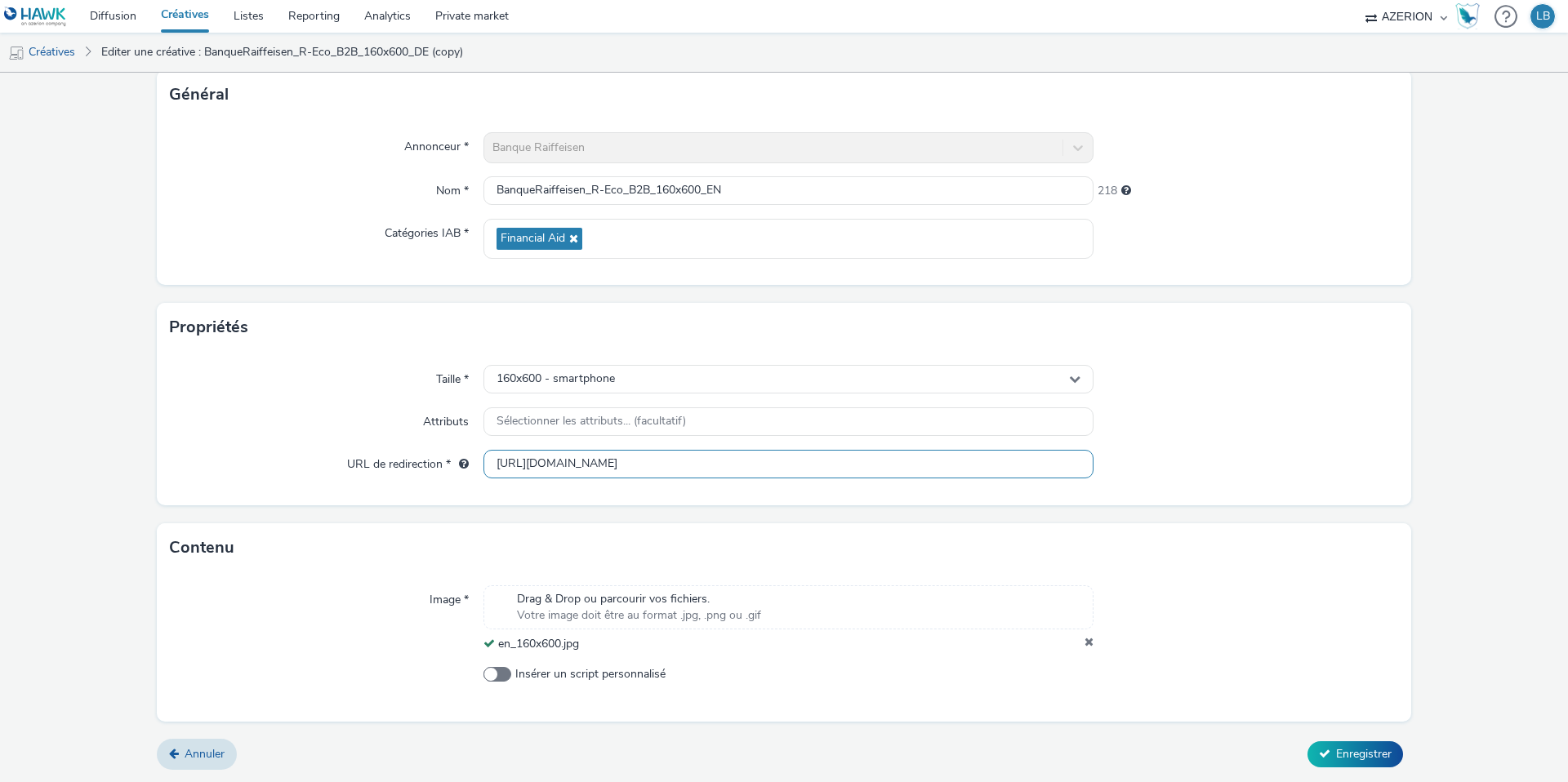
scroll to position [0, 230]
type input "[URL][DOMAIN_NAME]"
click at [1188, 434] on div at bounding box center [1246, 422] width 305 height 29
click at [1371, 754] on span "Enregistrer" at bounding box center [1364, 754] width 55 height 16
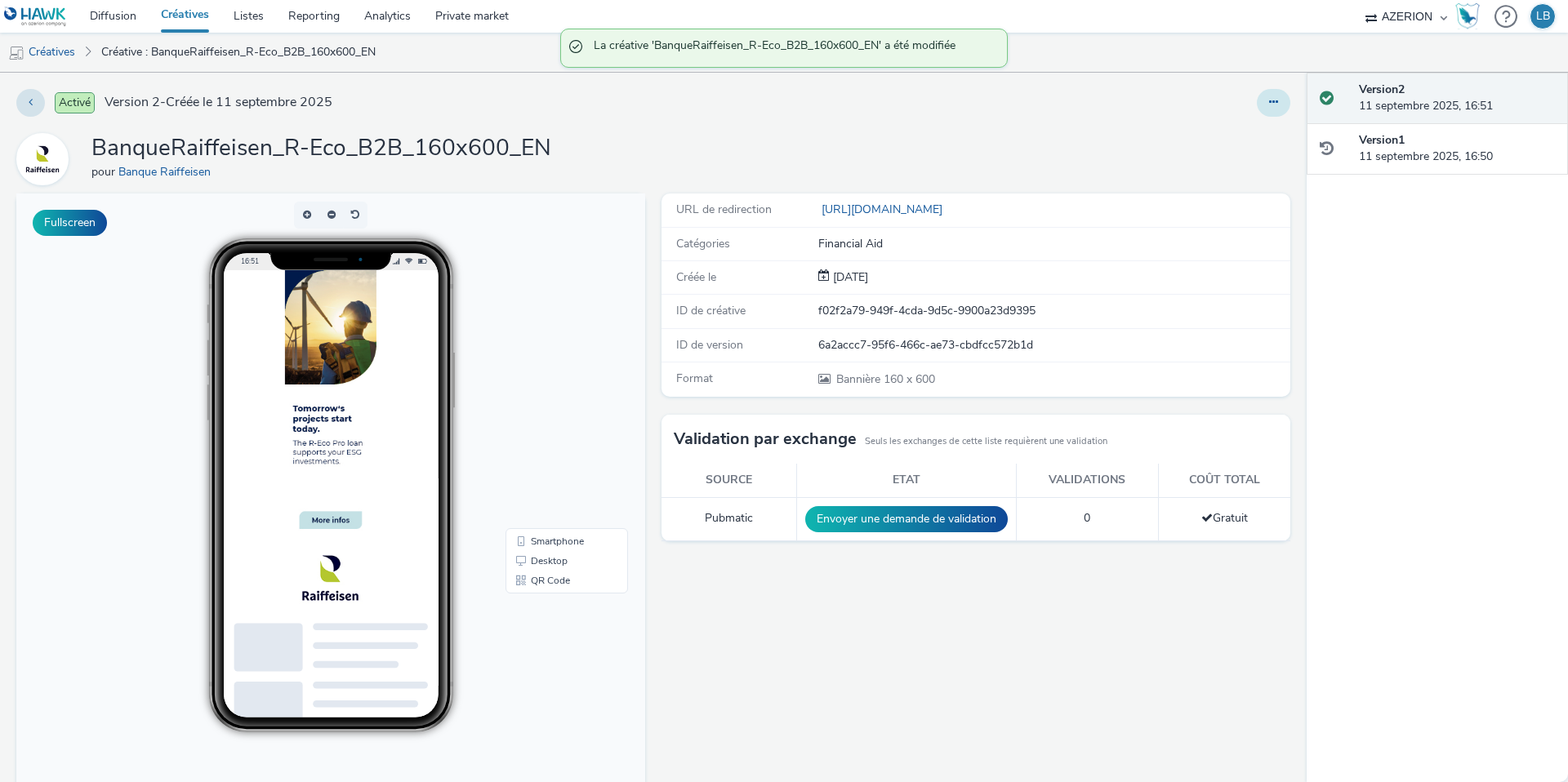
click at [1280, 110] on button at bounding box center [1274, 102] width 34 height 28
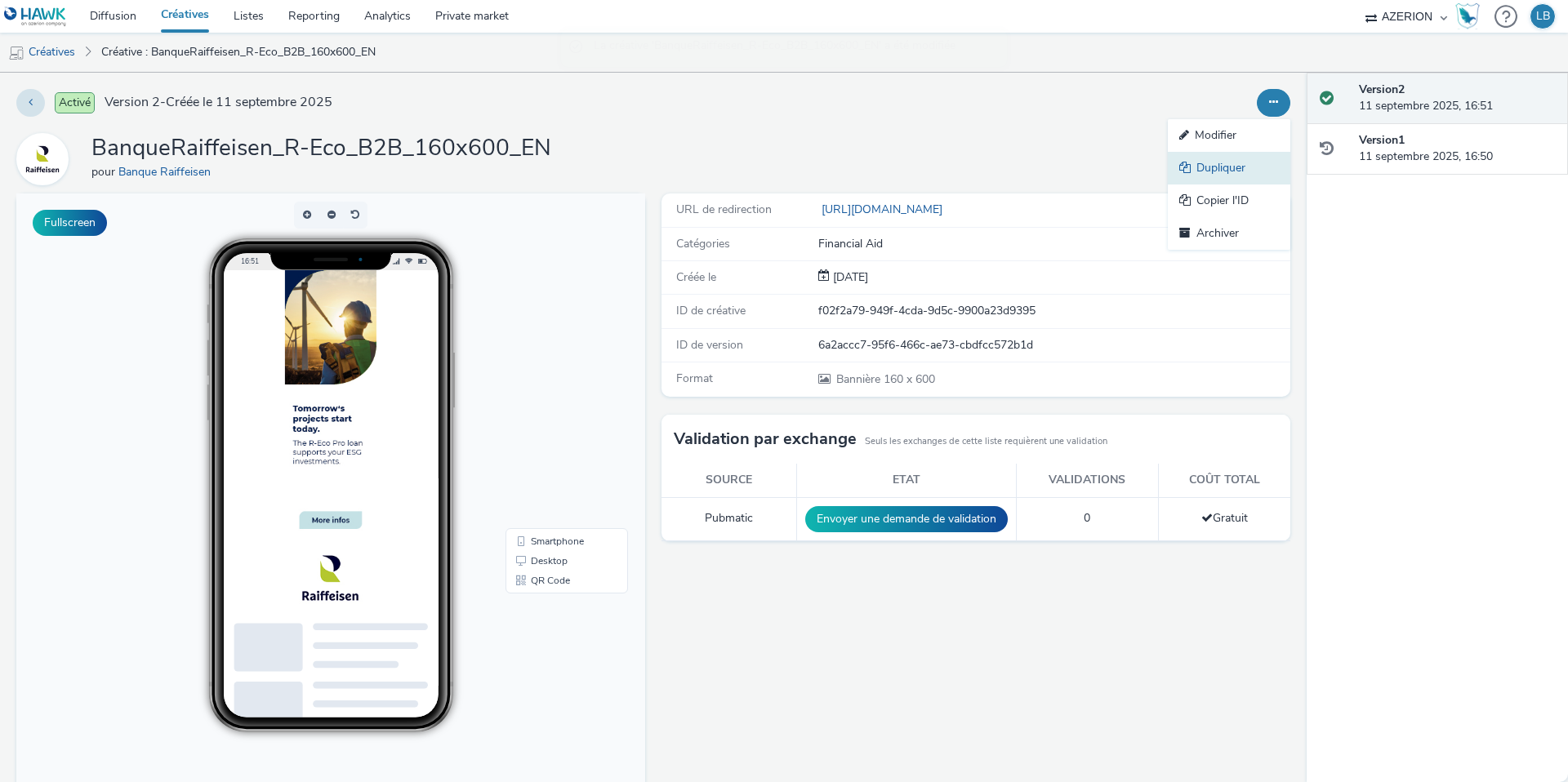
click at [1246, 159] on link "Dupliquer" at bounding box center [1229, 168] width 122 height 33
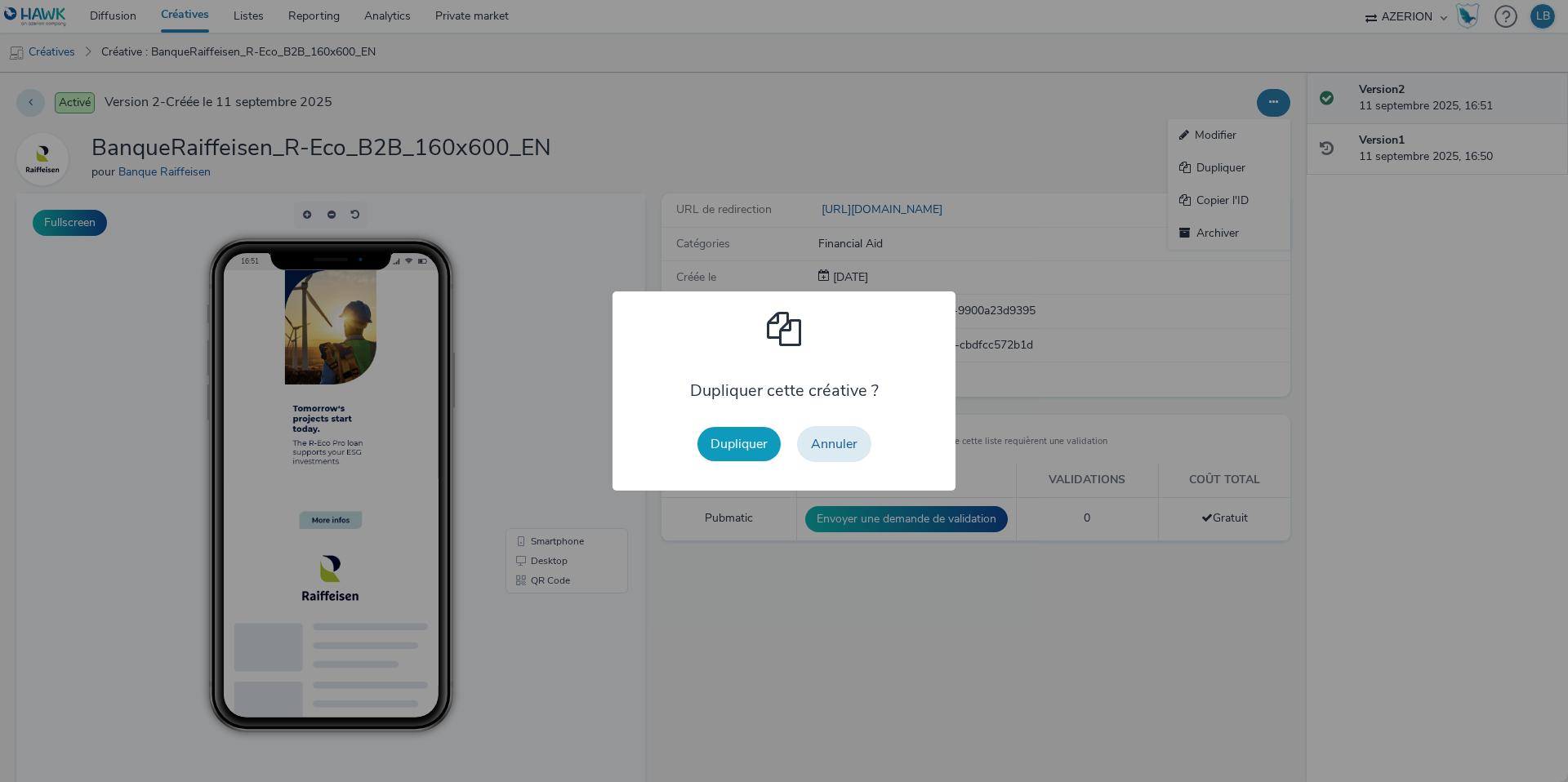
click at [750, 435] on button "Dupliquer" at bounding box center [739, 443] width 83 height 34
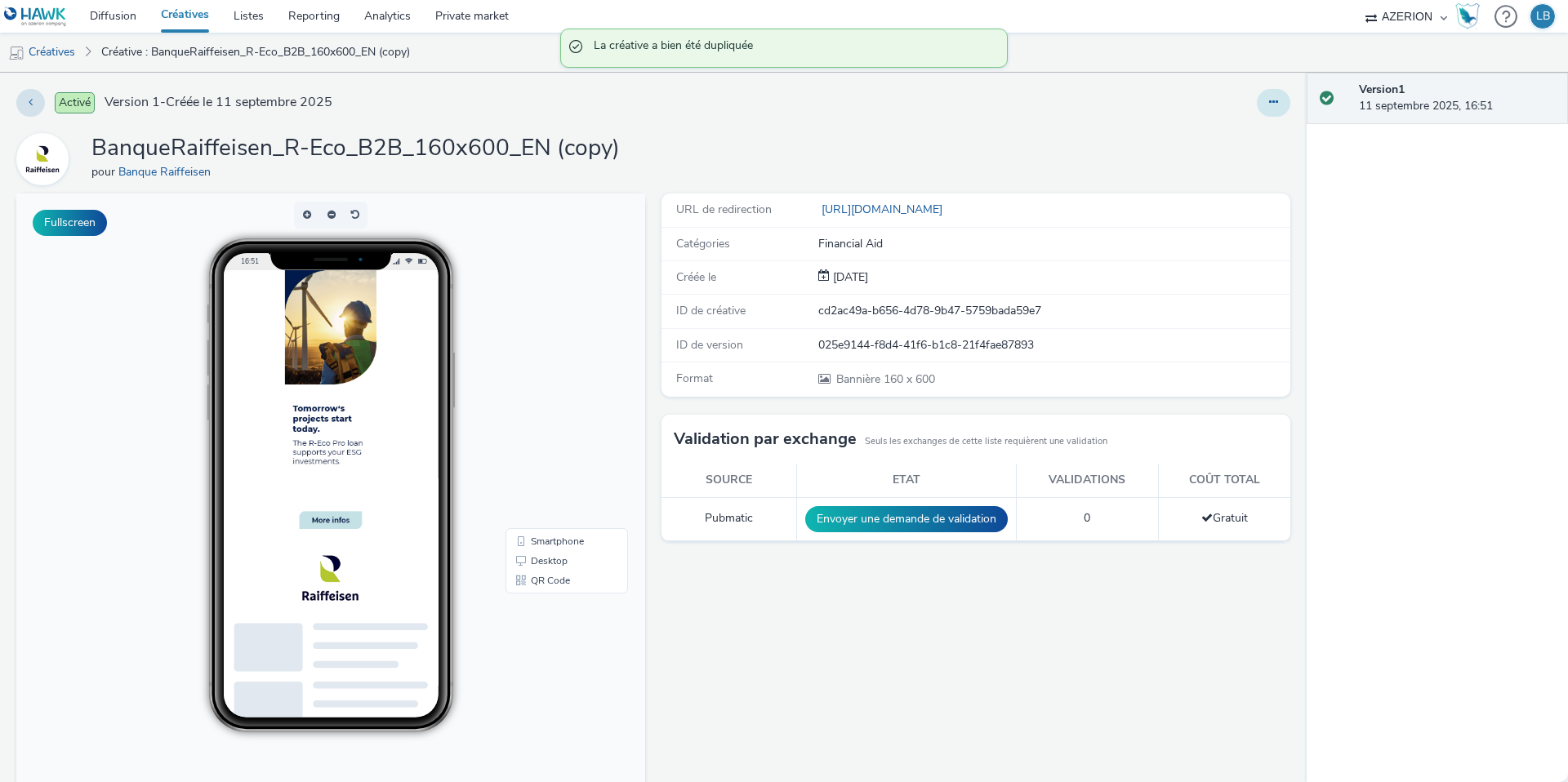
click at [1285, 106] on button at bounding box center [1274, 102] width 34 height 28
click at [1238, 127] on link "Modifier" at bounding box center [1229, 135] width 122 height 33
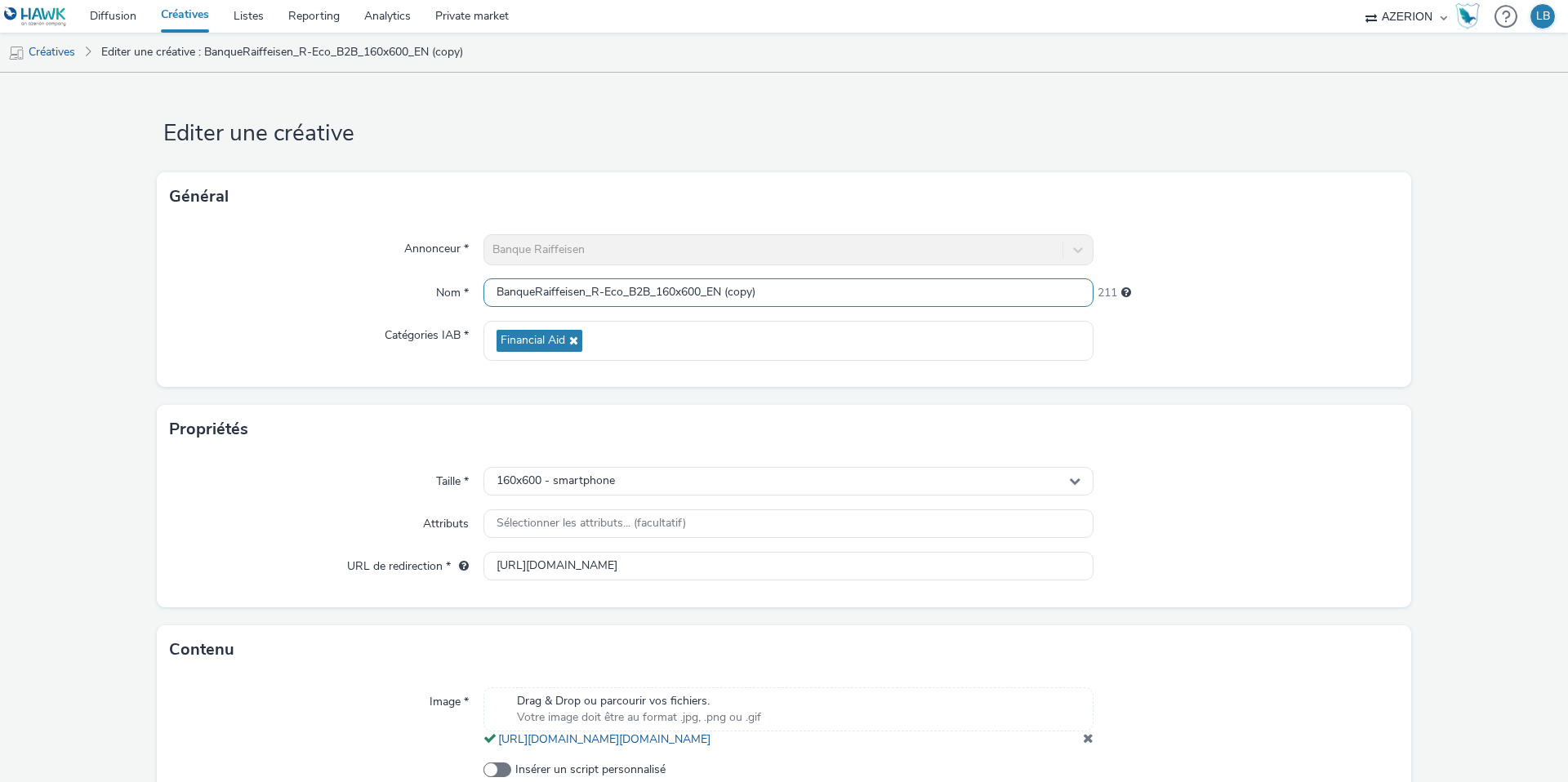
drag, startPoint x: 709, startPoint y: 291, endPoint x: 849, endPoint y: 291, distance: 140.0
click at [849, 291] on input "BanqueRaiffeisen_R-Eco_B2B_160x600_EN (copy)" at bounding box center [789, 293] width 610 height 28
type input "BanqueRaiffeisen_R-Eco_B2B_160x600_FR"
click at [1189, 323] on div at bounding box center [1246, 341] width 305 height 40
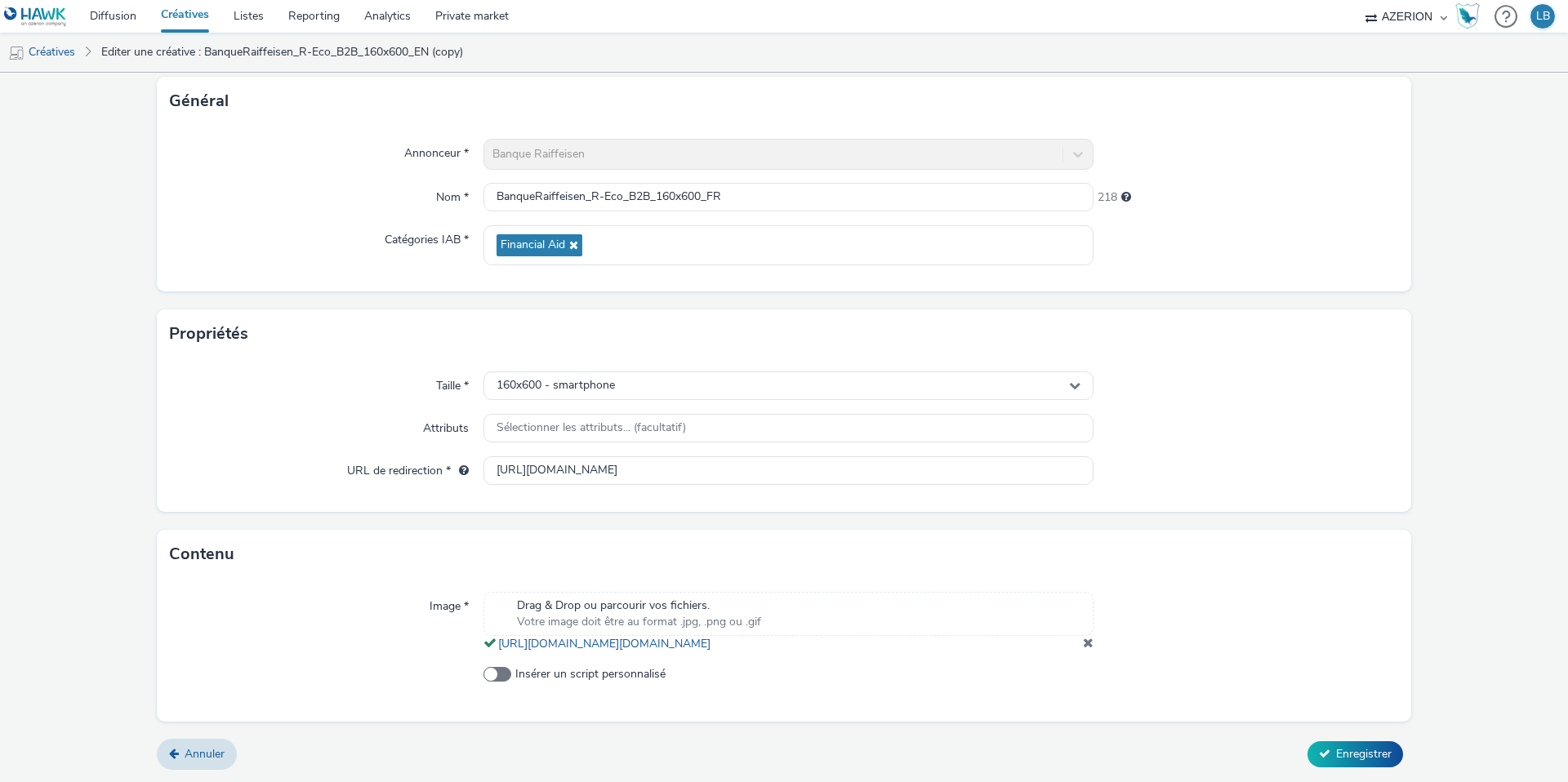
scroll to position [111, 0]
click at [800, 456] on input "[URL][DOMAIN_NAME]" at bounding box center [789, 470] width 610 height 28
paste input "fr/entreprises/financer/financer-votre-activite/r-eco-pro?utm_source=AZERION&ut…"
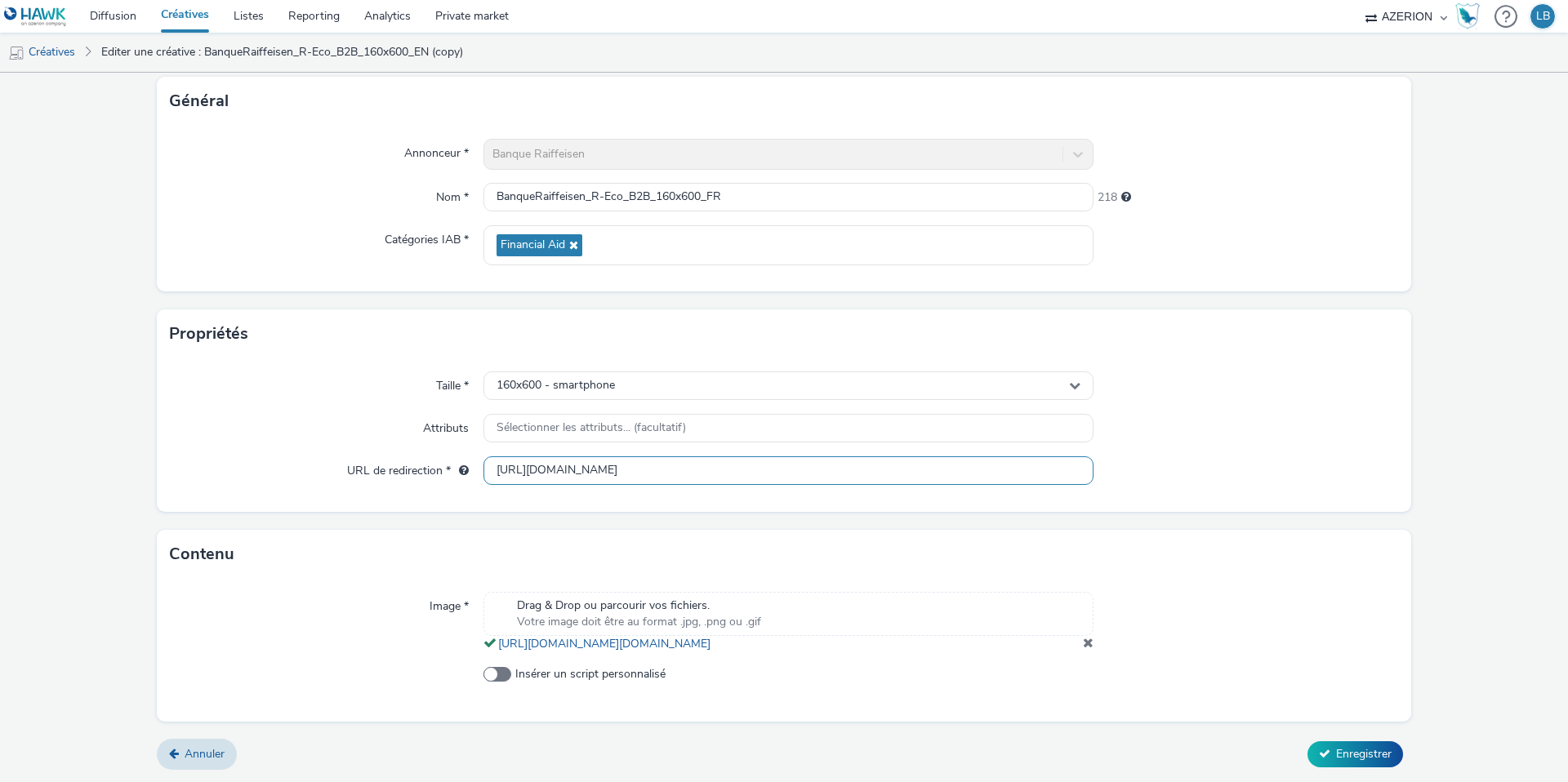
scroll to position [0, 244]
type input "[URL][DOMAIN_NAME]"
click at [1225, 422] on div at bounding box center [1246, 428] width 305 height 29
click at [1089, 643] on span at bounding box center [1088, 643] width 11 height 13
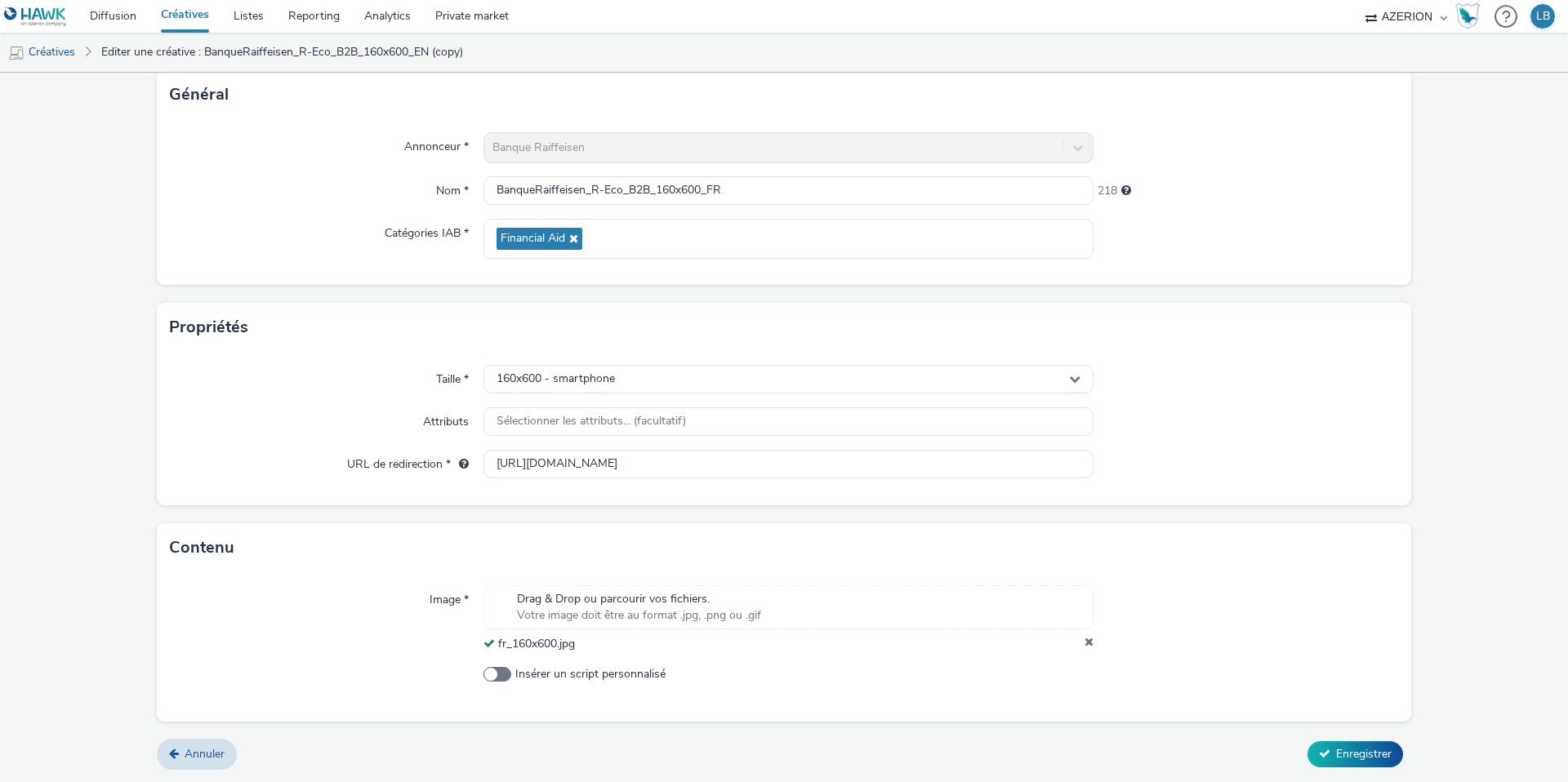
scroll to position [102, 0]
click at [1363, 751] on span "Enregistrer" at bounding box center [1364, 754] width 55 height 16
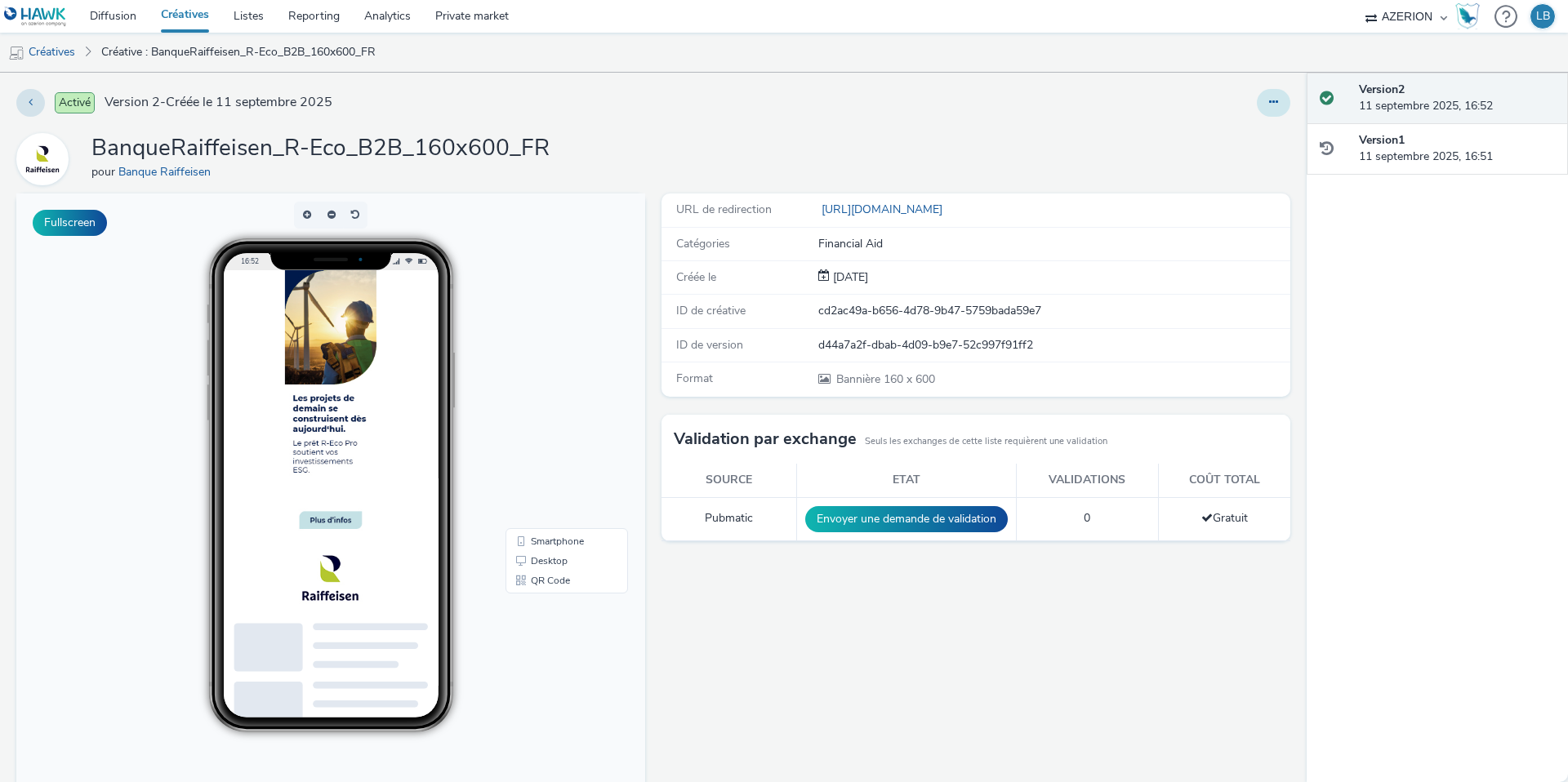
click at [1275, 102] on icon at bounding box center [1274, 102] width 9 height 12
click at [1240, 167] on link "Dupliquer" at bounding box center [1229, 168] width 122 height 33
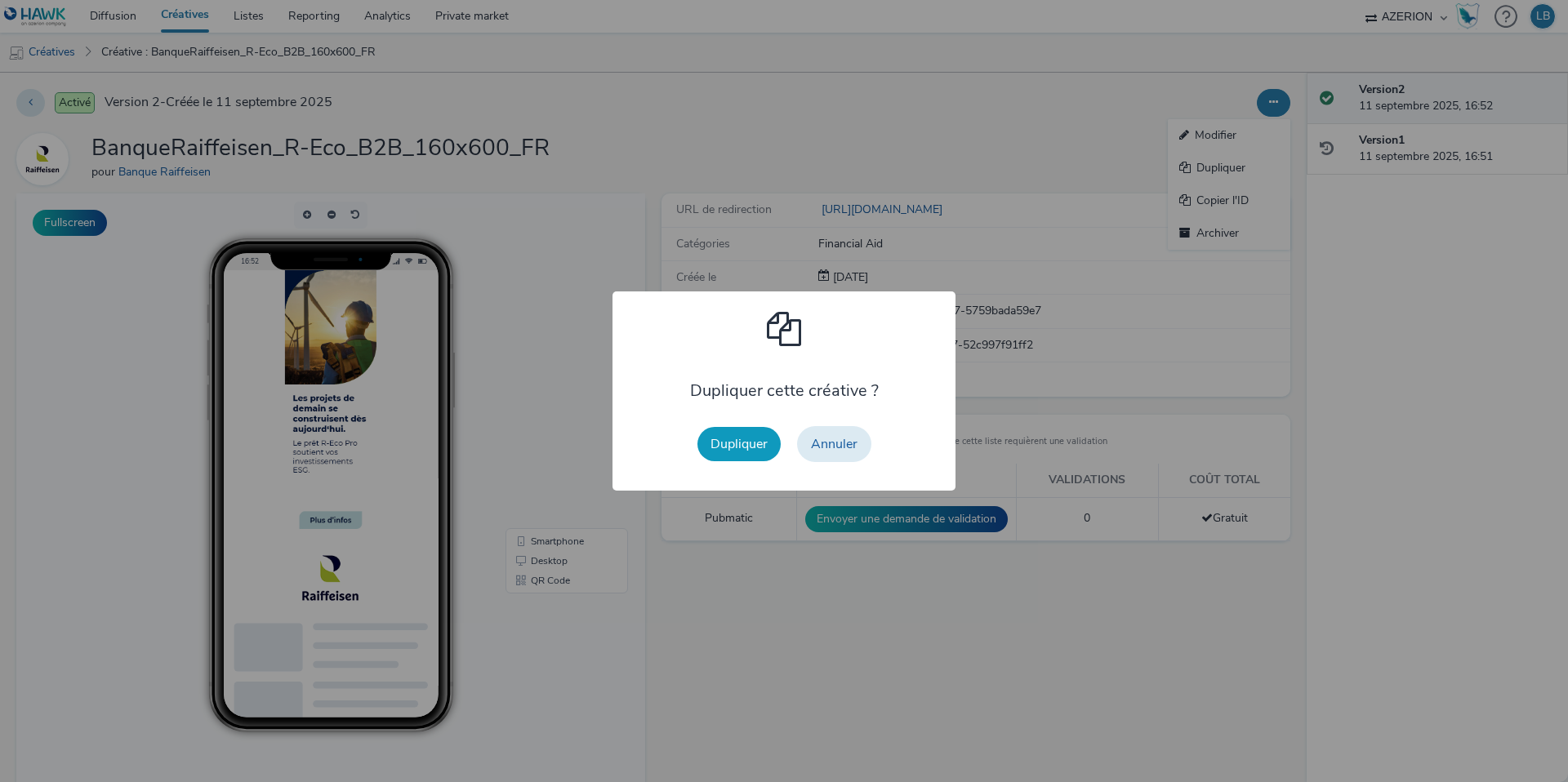
click at [735, 451] on button "Dupliquer" at bounding box center [739, 443] width 83 height 34
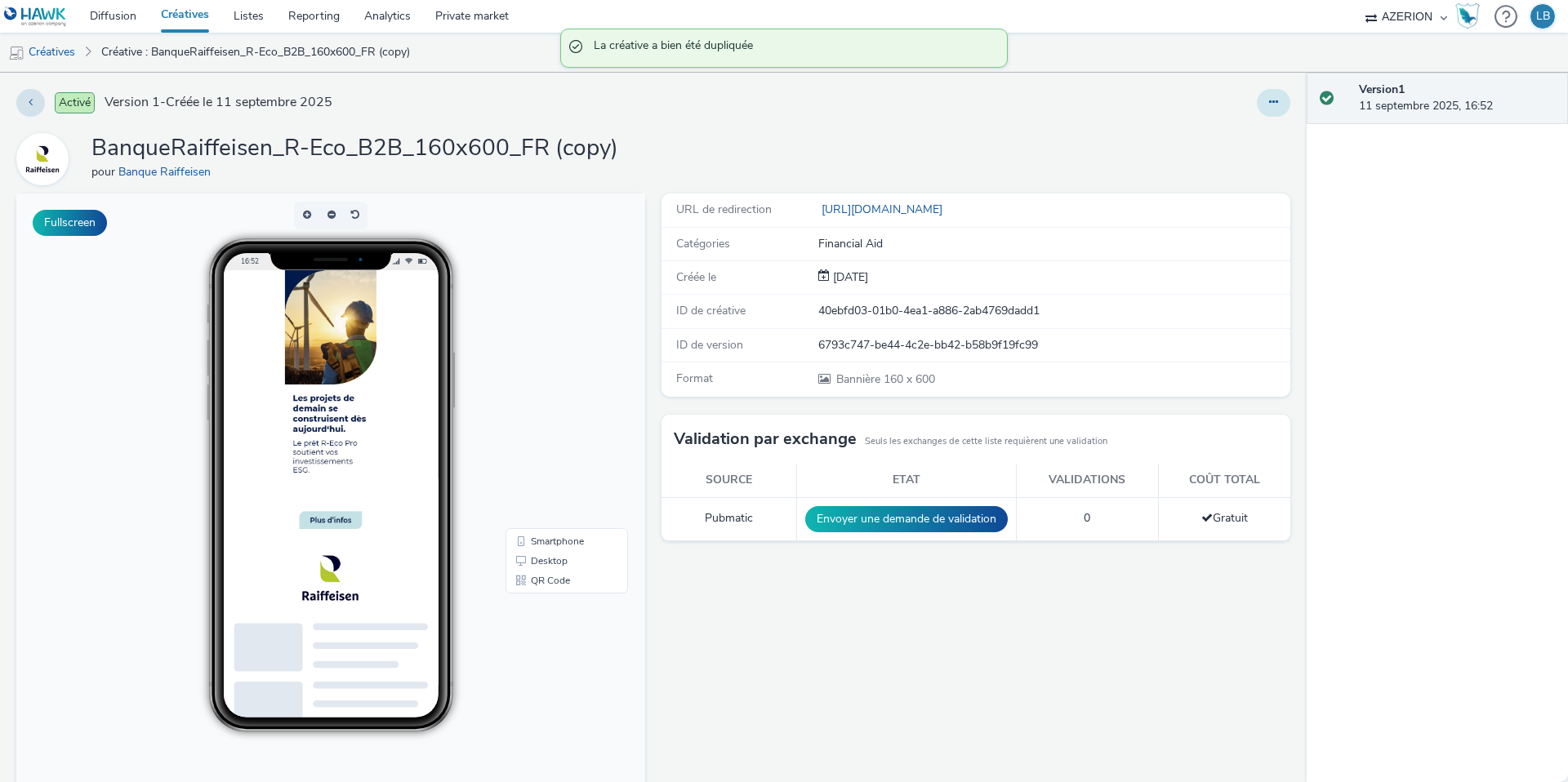
click at [1276, 101] on icon at bounding box center [1274, 102] width 9 height 12
click at [1234, 143] on link "Modifier" at bounding box center [1229, 135] width 122 height 33
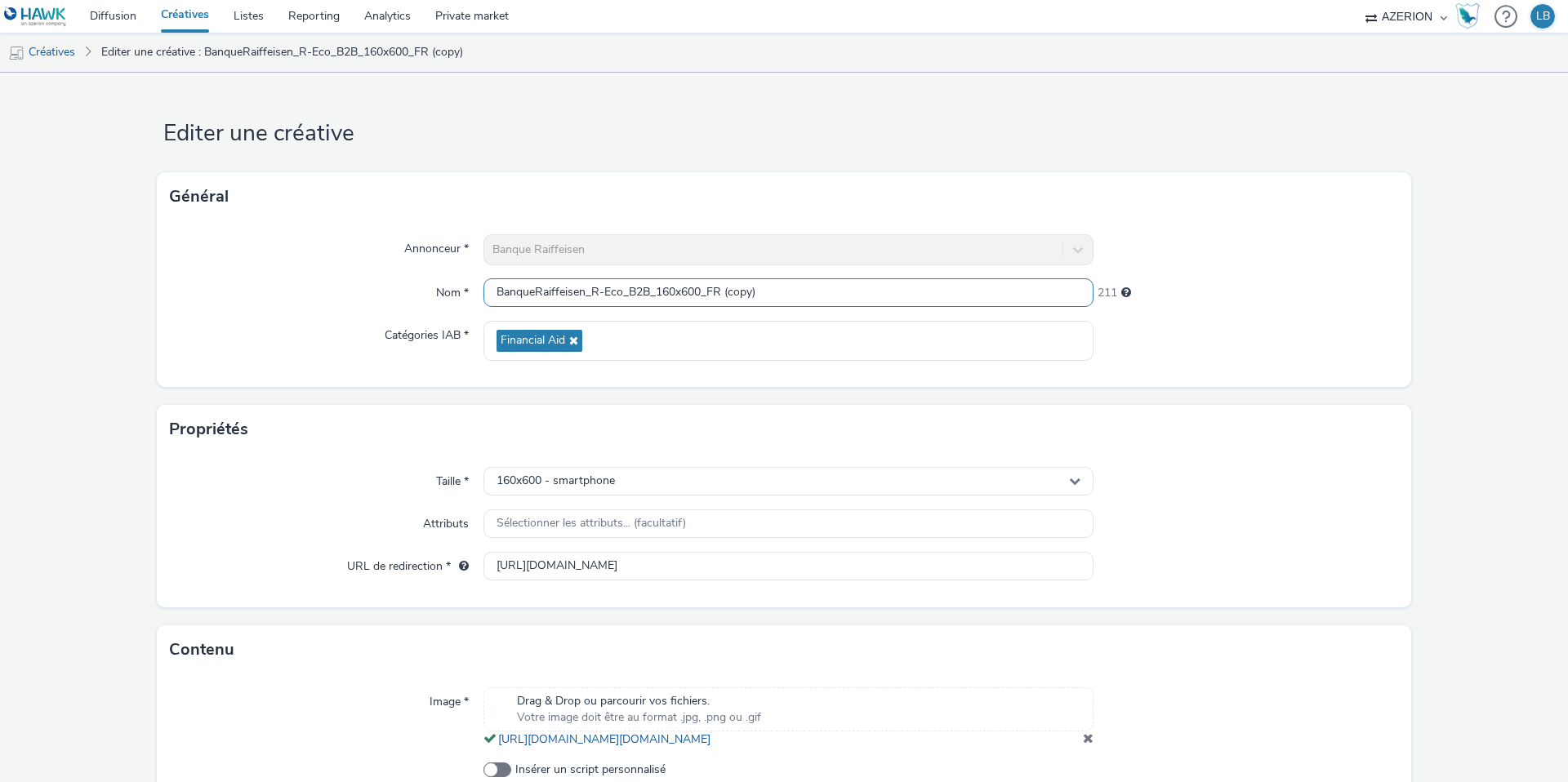
drag, startPoint x: 658, startPoint y: 295, endPoint x: 700, endPoint y: 294, distance: 42.0
click at [700, 294] on input "BanqueRaiffeisen_R-Eco_B2B_160x600_FR (copy)" at bounding box center [789, 293] width 610 height 28
drag, startPoint x: 709, startPoint y: 293, endPoint x: 802, endPoint y: 293, distance: 93.0
click at [802, 293] on input "BanqueRaiffeisen_R-Eco_B2B_300x250_FR (copy)" at bounding box center [789, 293] width 610 height 28
type input "BanqueRaiffeisen_R-Eco_B2B_300x250_DE"
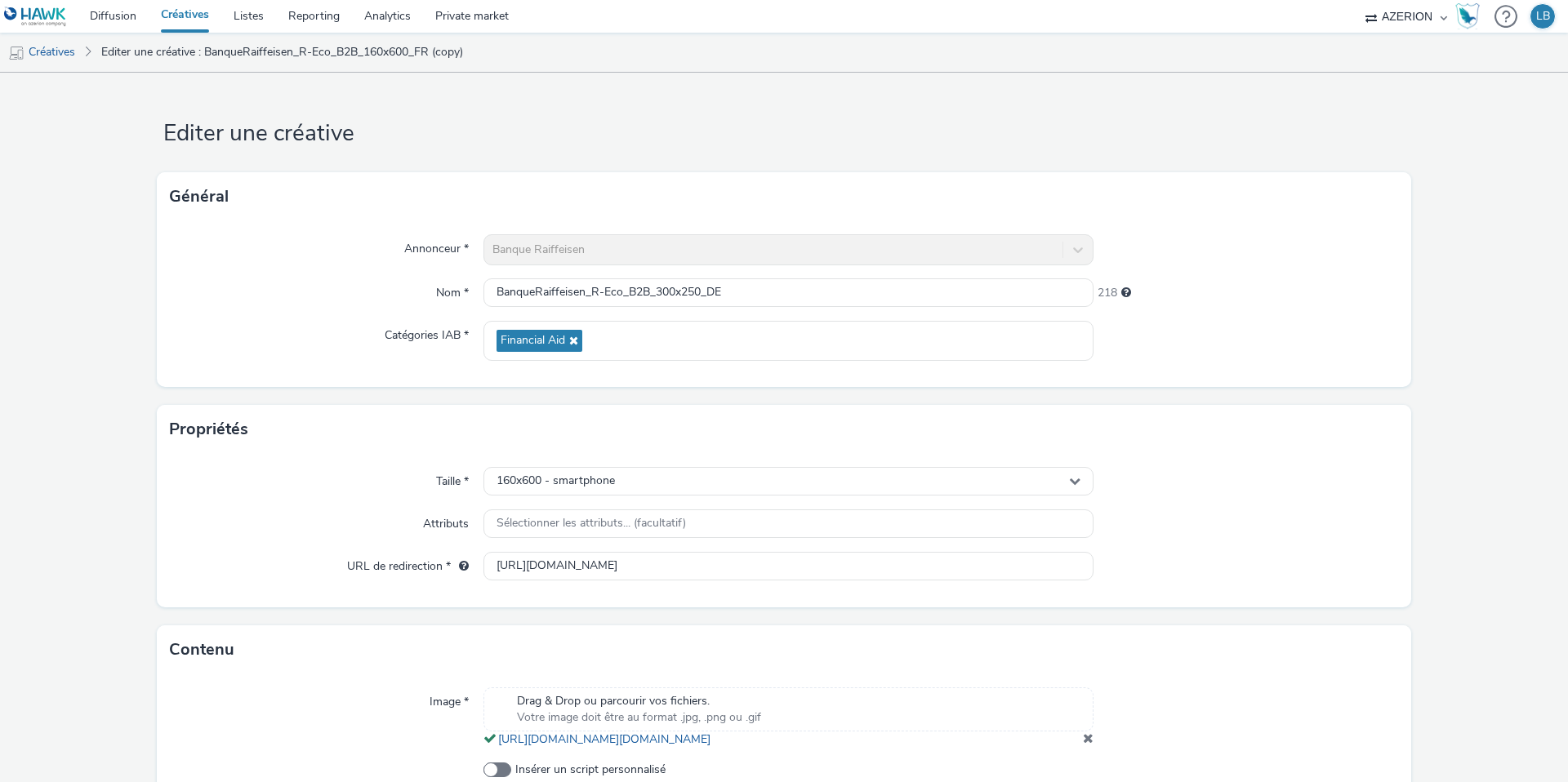
click at [1176, 228] on div "Annonceur * Banque Raiffeisen Nom * BanqueRaiffeisen_R-Eco_B2B_300x250_DE 218 C…" at bounding box center [784, 304] width 1254 height 166
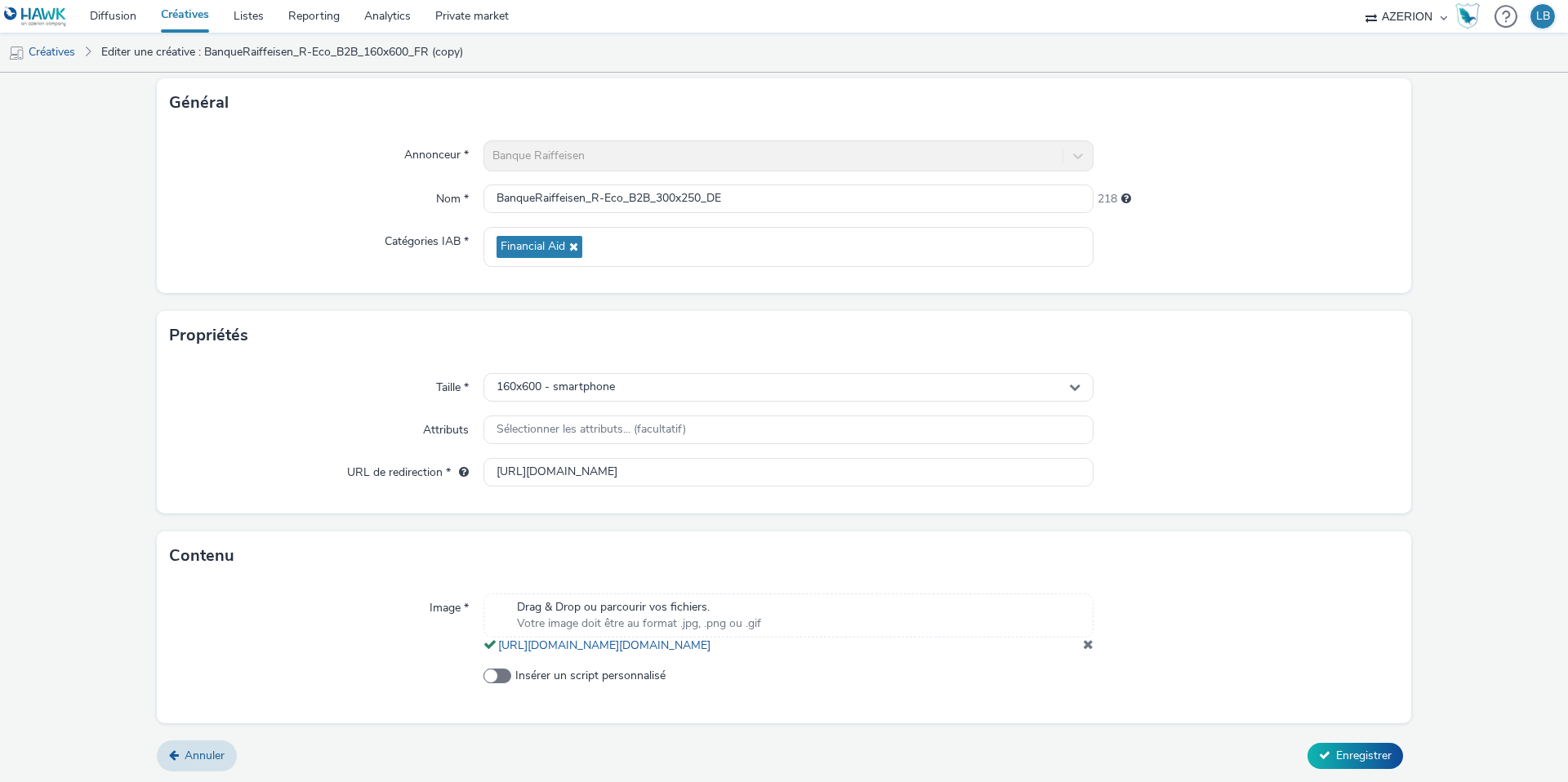
scroll to position [100, 0]
click at [774, 373] on div "160x600 - smartphone" at bounding box center [789, 386] width 610 height 28
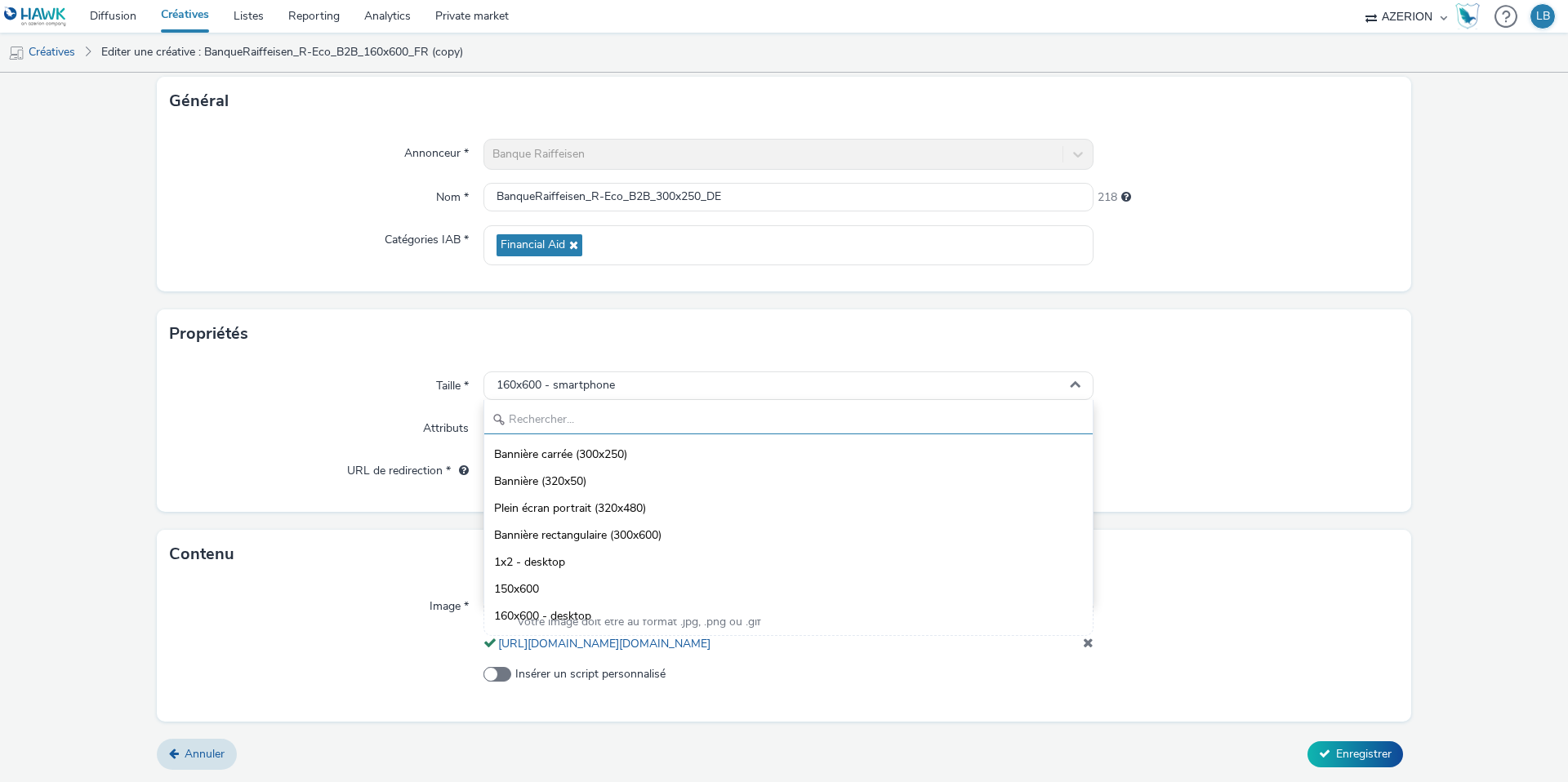
click at [677, 407] on input "text" at bounding box center [789, 420] width 609 height 28
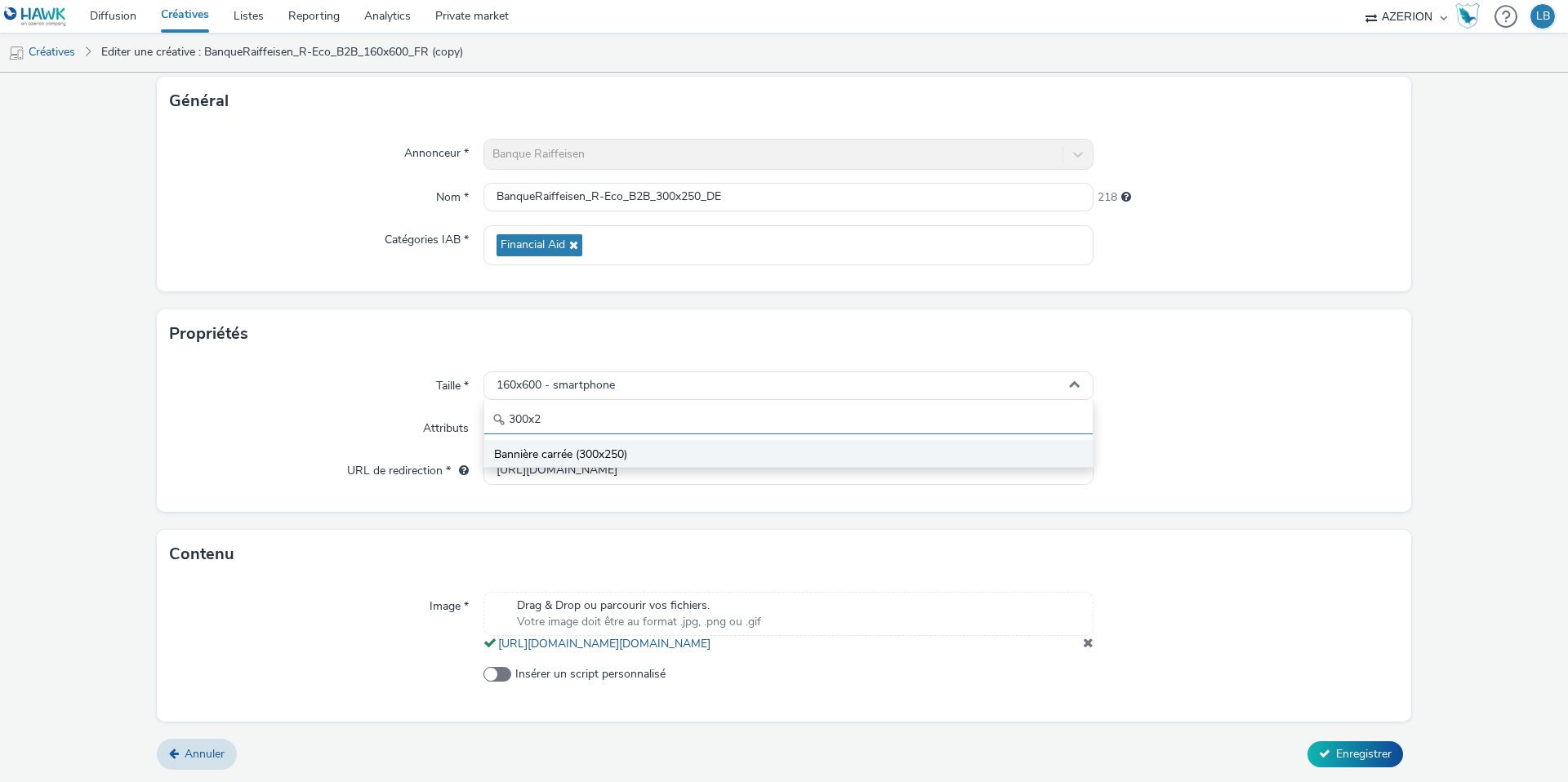
type input "300x2"
click at [627, 448] on span "Bannière carrée (300x250)" at bounding box center [560, 454] width 133 height 16
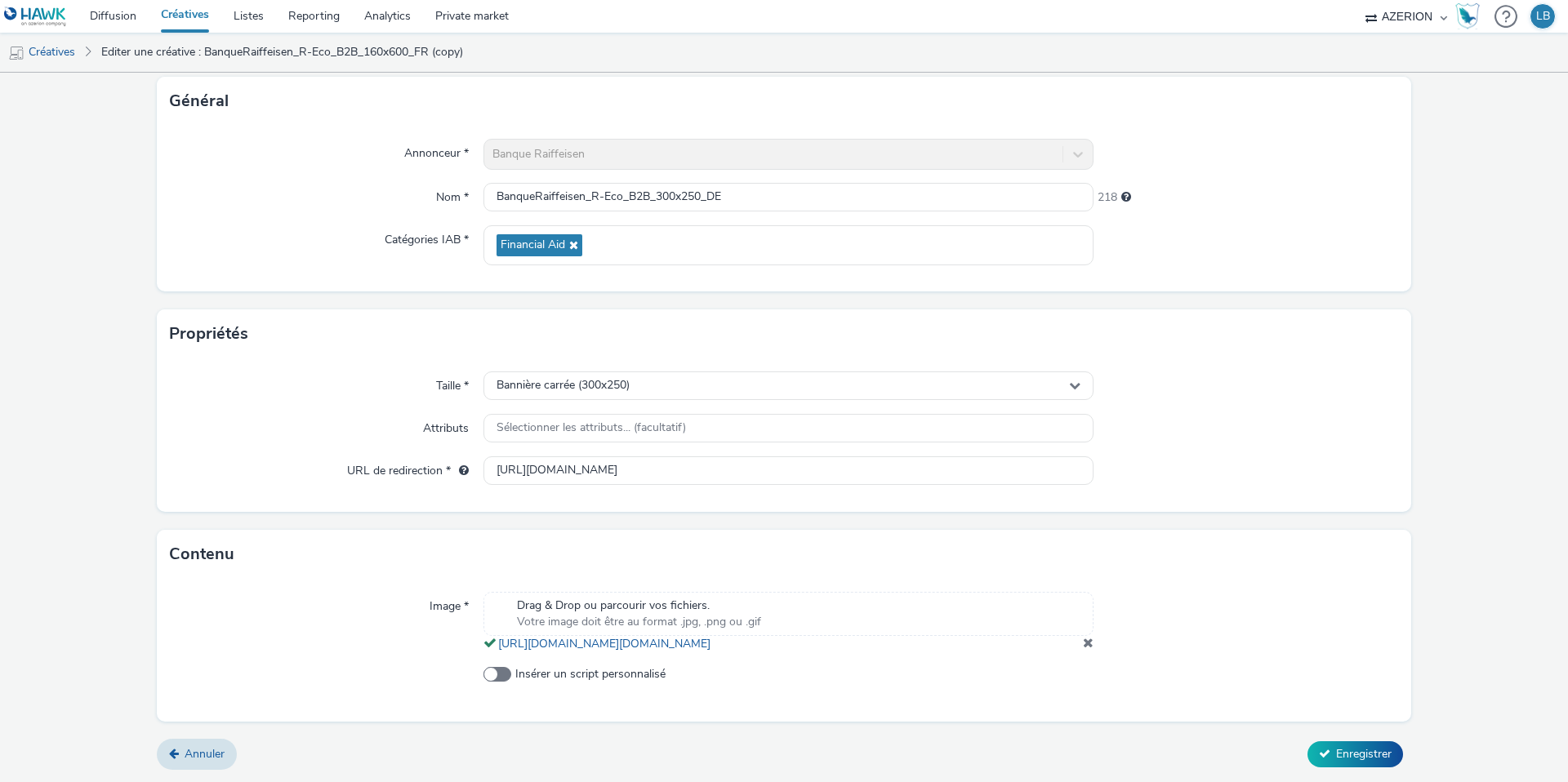
click at [350, 382] on div "Taille *" at bounding box center [327, 386] width 314 height 29
click at [707, 461] on input "[URL][DOMAIN_NAME]" at bounding box center [789, 470] width 610 height 28
click at [280, 393] on div "Taille *" at bounding box center [327, 386] width 314 height 29
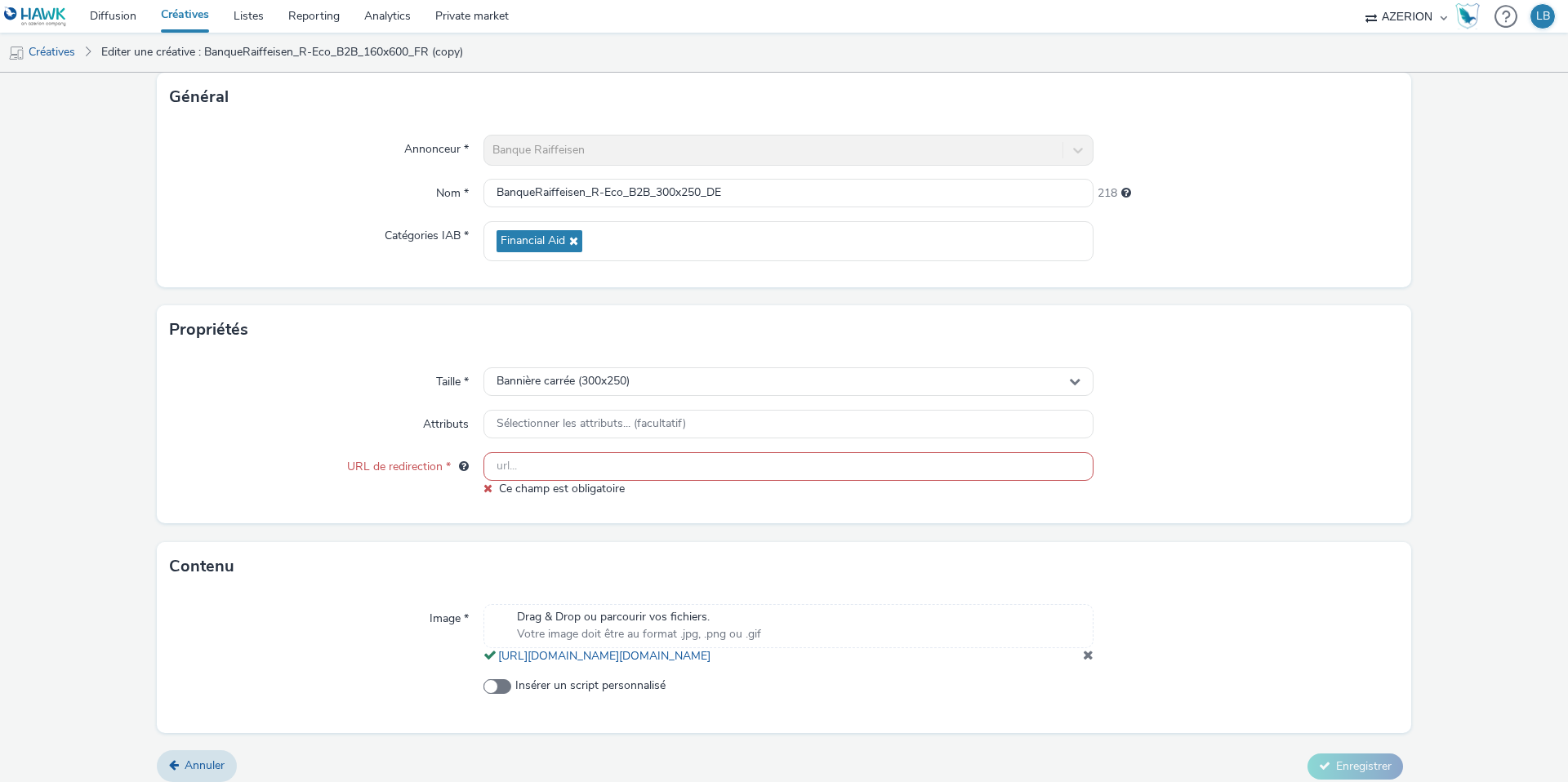
click at [696, 462] on input "text" at bounding box center [789, 467] width 610 height 28
paste input "[URL][DOMAIN_NAME]"
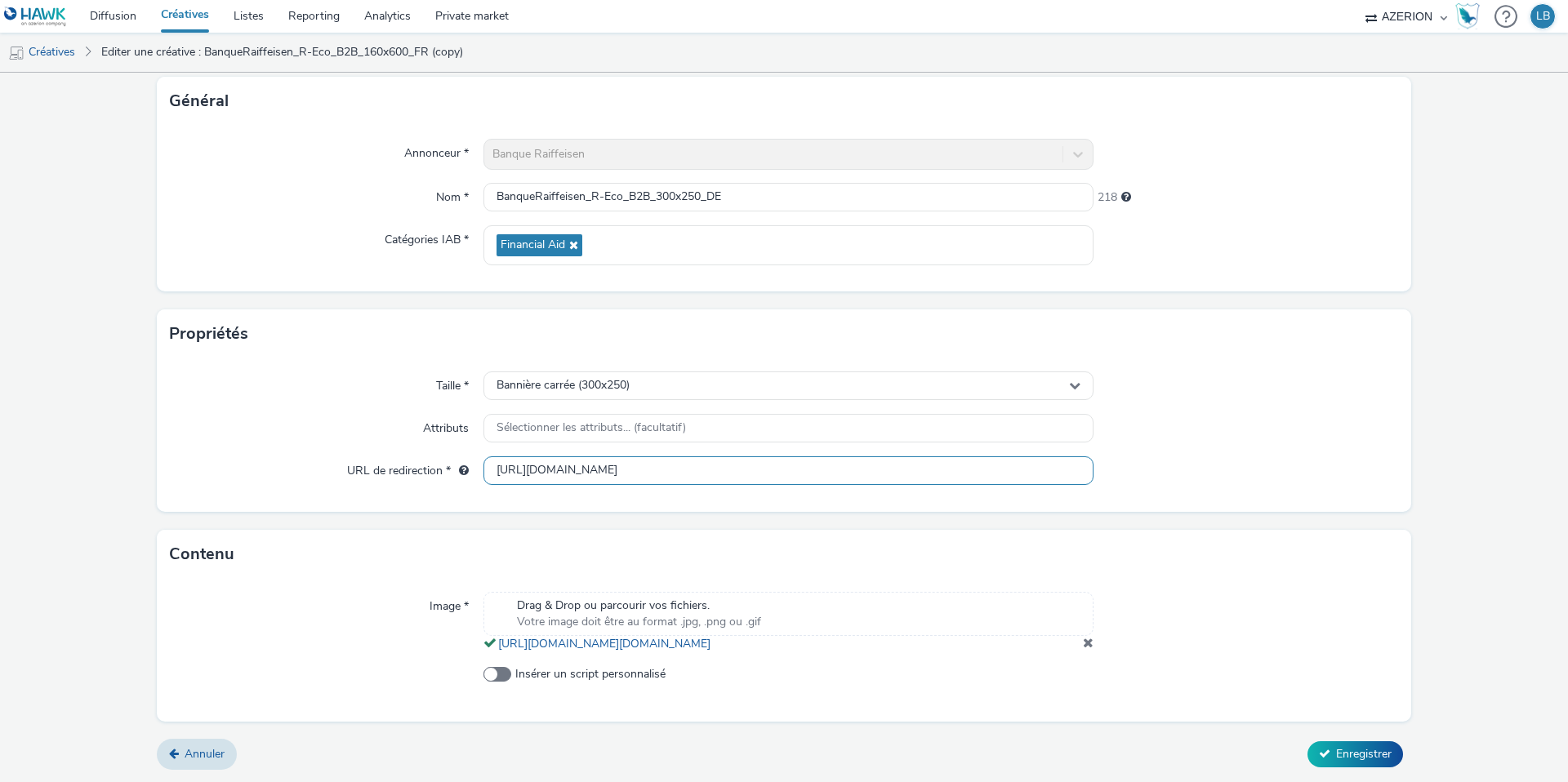
scroll to position [0, 0]
type input "[URL][DOMAIN_NAME]"
click at [1088, 649] on span at bounding box center [1088, 643] width 11 height 13
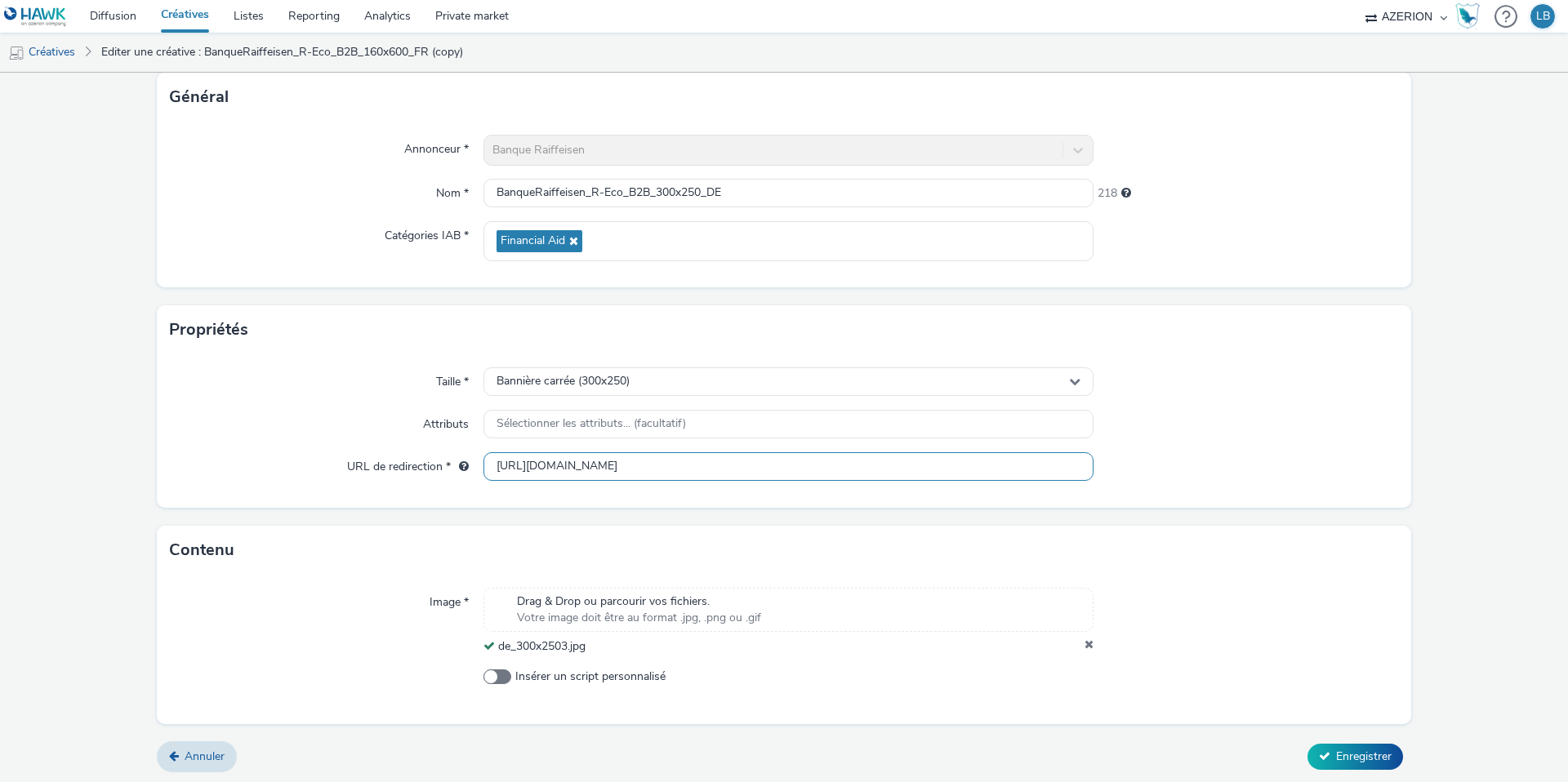
scroll to position [0, 273]
click at [1352, 755] on span "Enregistrer" at bounding box center [1364, 756] width 55 height 16
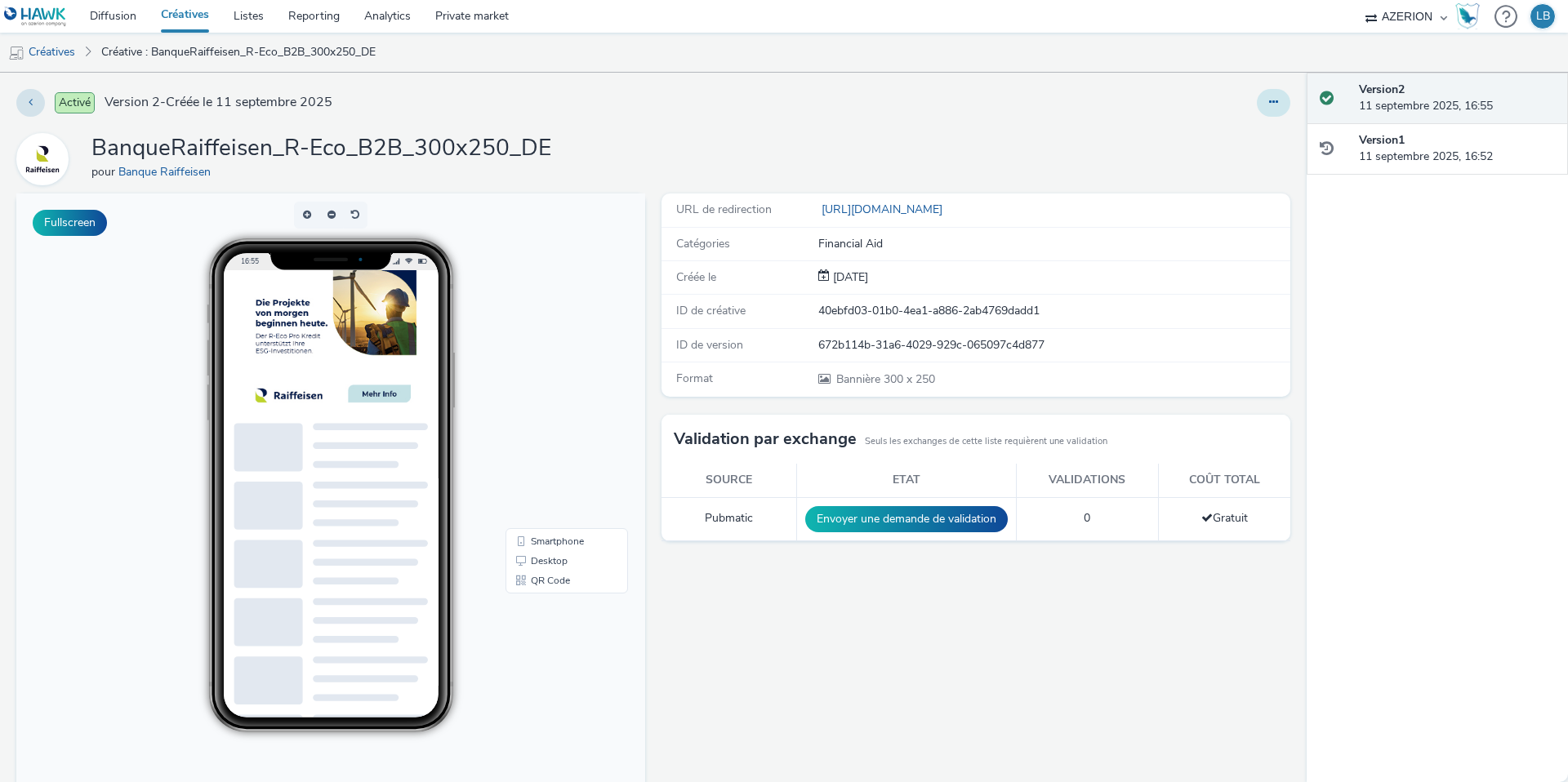
click at [1274, 110] on button at bounding box center [1274, 102] width 34 height 28
click at [1234, 163] on link "Dupliquer" at bounding box center [1229, 168] width 122 height 33
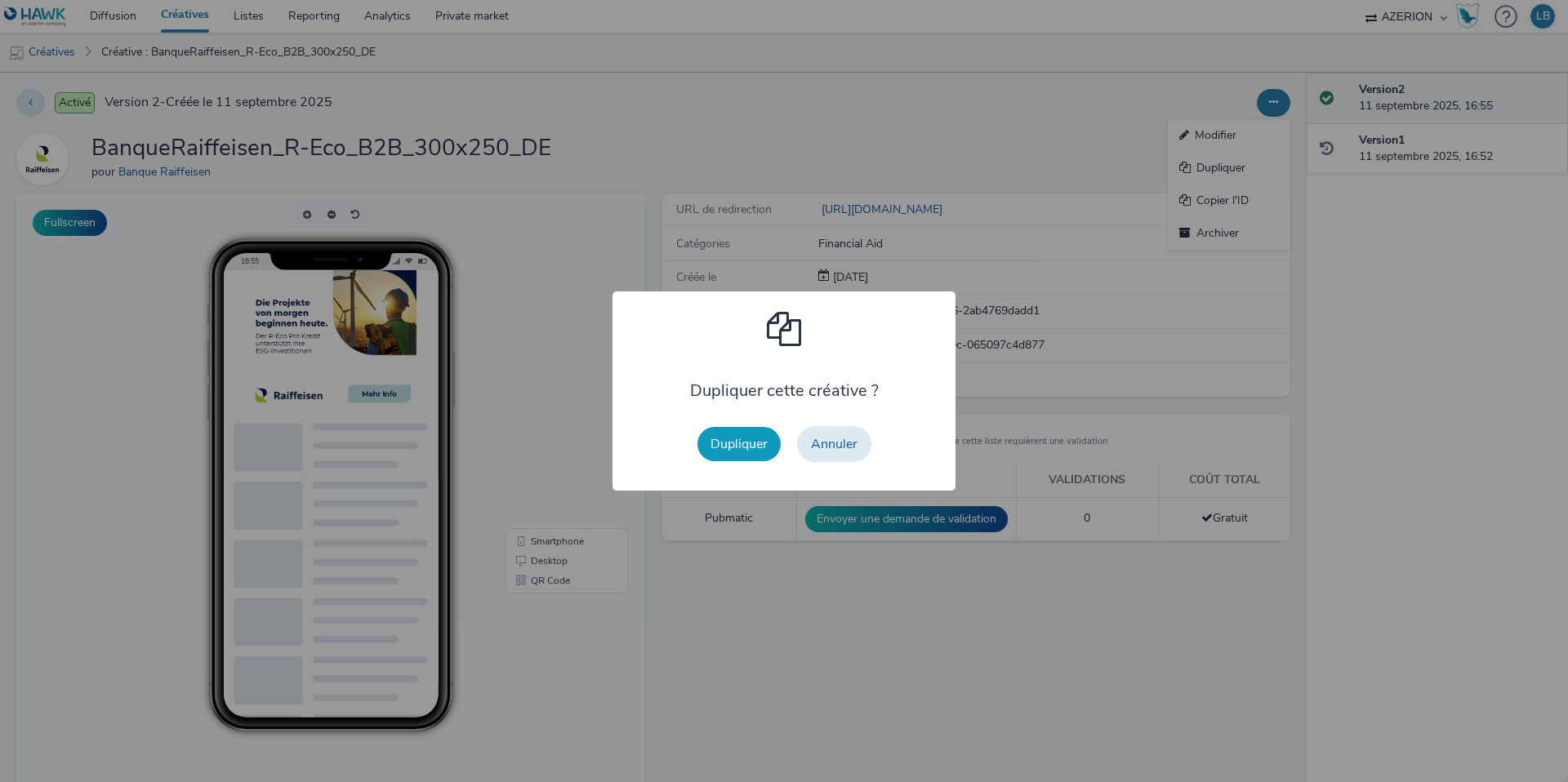
click at [753, 454] on button "Dupliquer" at bounding box center [739, 443] width 83 height 34
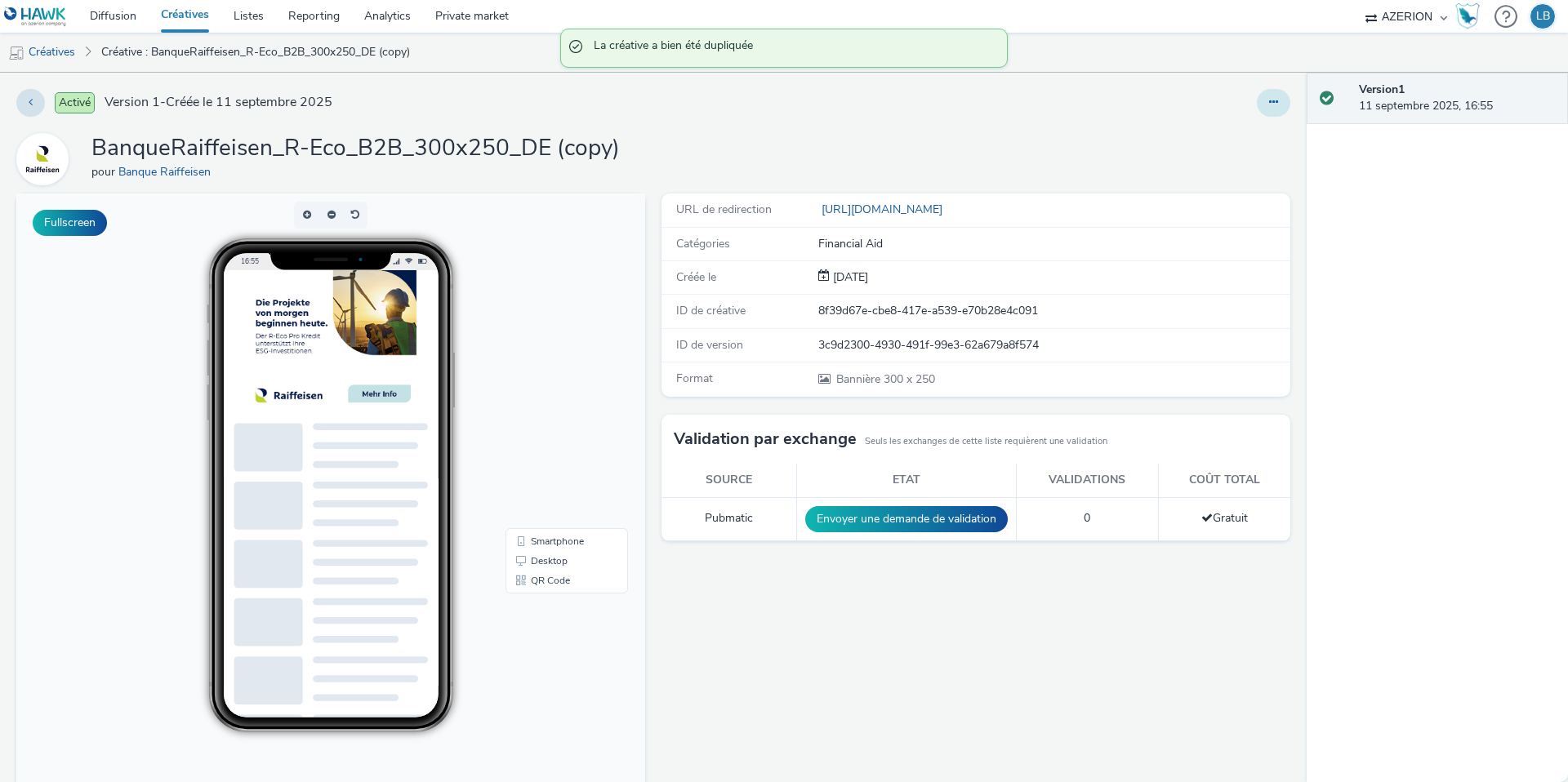
click at [1271, 101] on icon at bounding box center [1274, 102] width 9 height 12
click at [1250, 132] on link "Modifier" at bounding box center [1229, 135] width 122 height 33
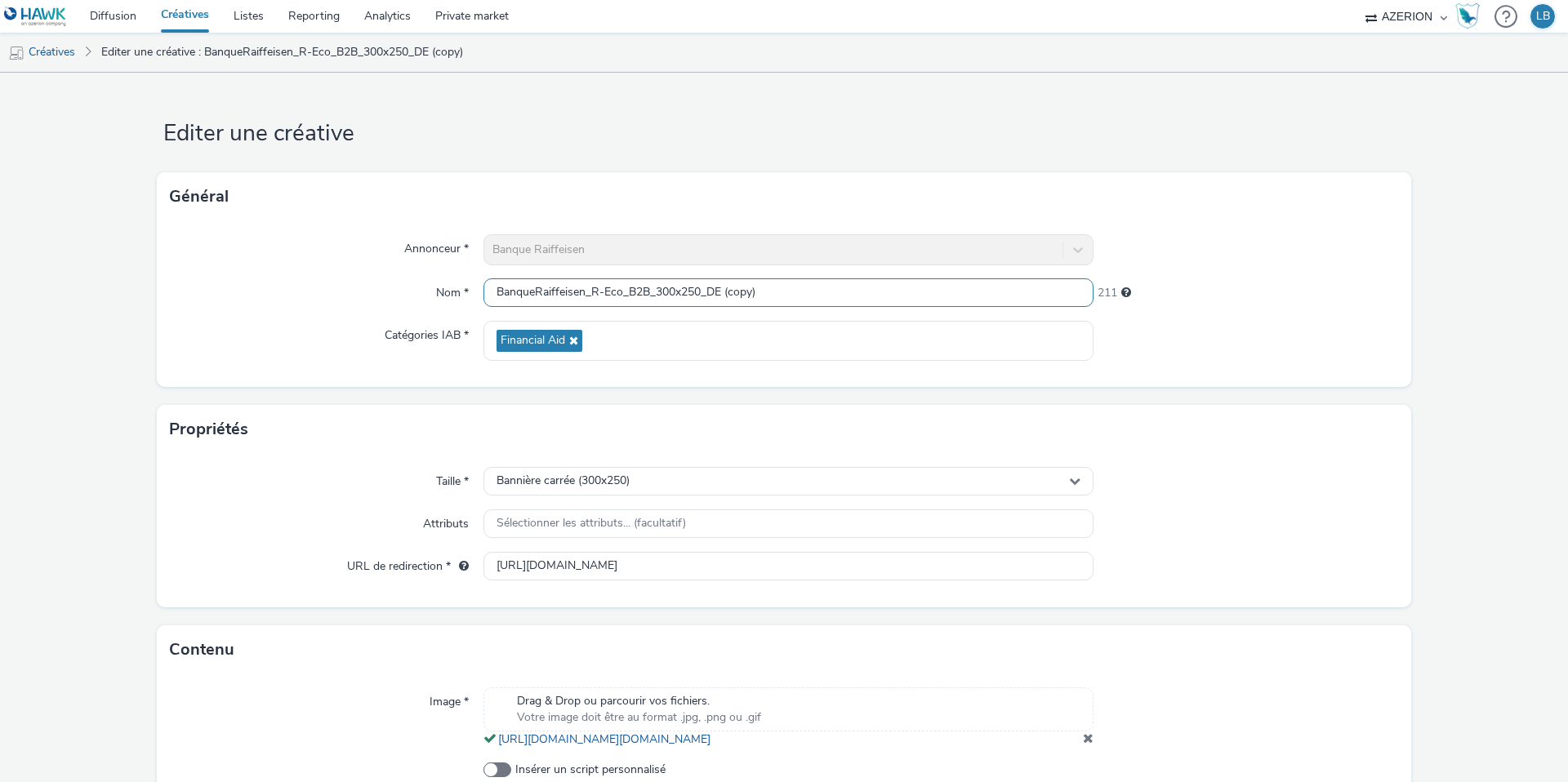
drag, startPoint x: 709, startPoint y: 291, endPoint x: 892, endPoint y: 297, distance: 183.1
click at [892, 297] on input "BanqueRaiffeisen_R-Eco_B2B_300x250_DE (copy)" at bounding box center [789, 293] width 610 height 28
type input "BanqueRaiffeisen_R-Eco_B2B_300x250_EN"
click at [1248, 267] on div "Annonceur * Banque Raiffeisen Nom * BanqueRaiffeisen_R-Eco_B2B_300x250_EN 218 C…" at bounding box center [784, 304] width 1254 height 166
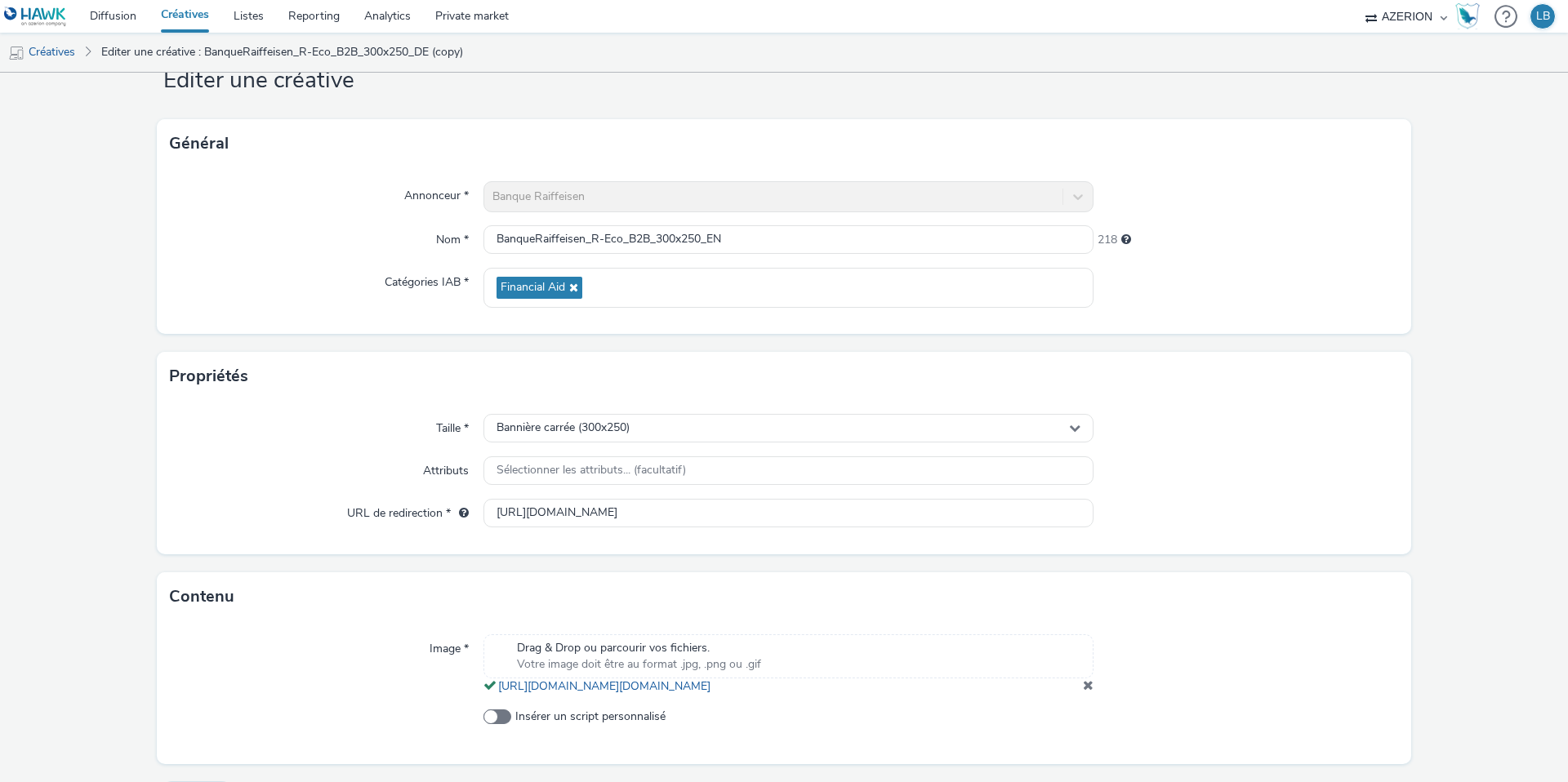
scroll to position [111, 0]
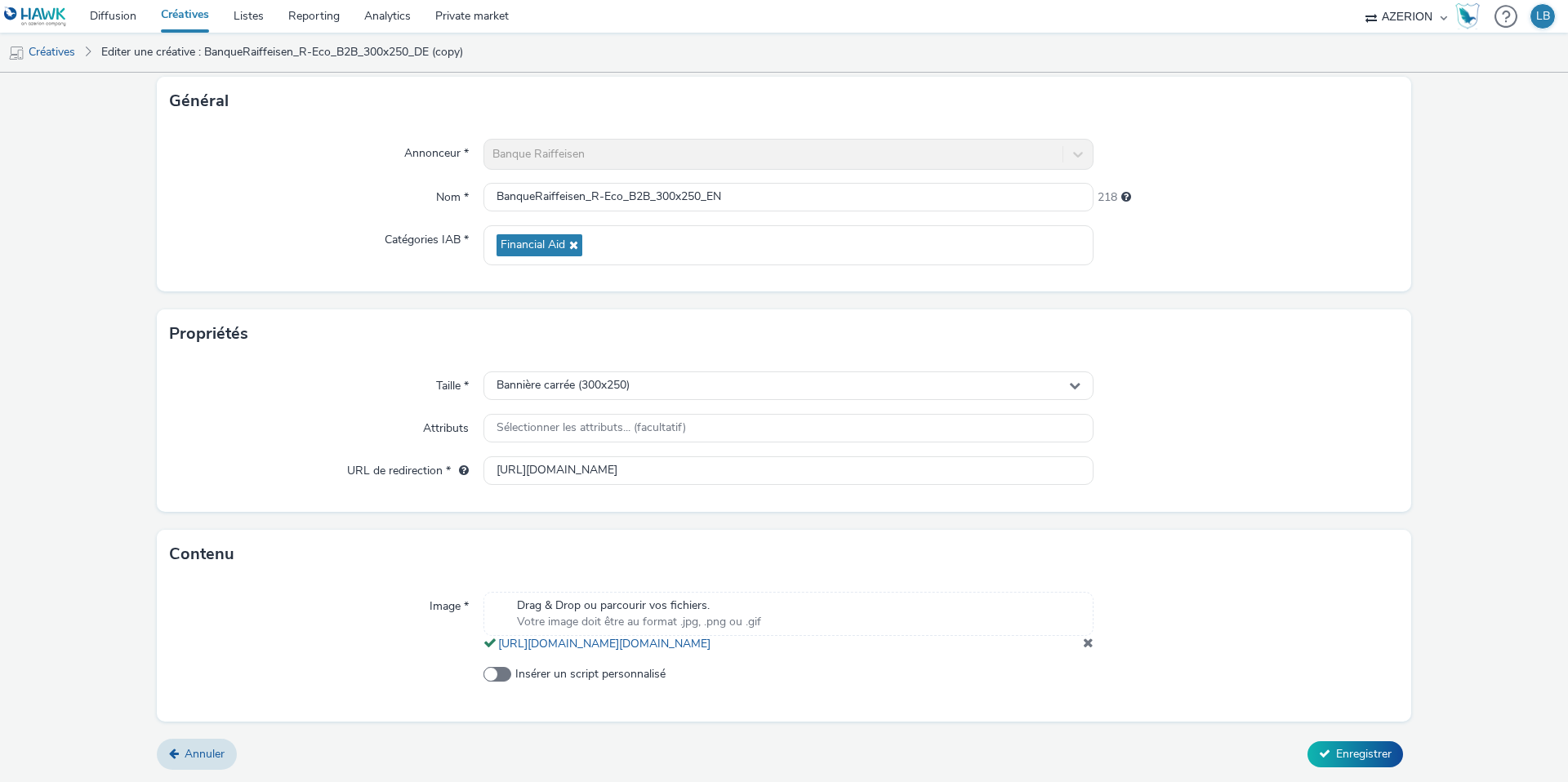
click at [1088, 643] on span at bounding box center [1088, 643] width 11 height 13
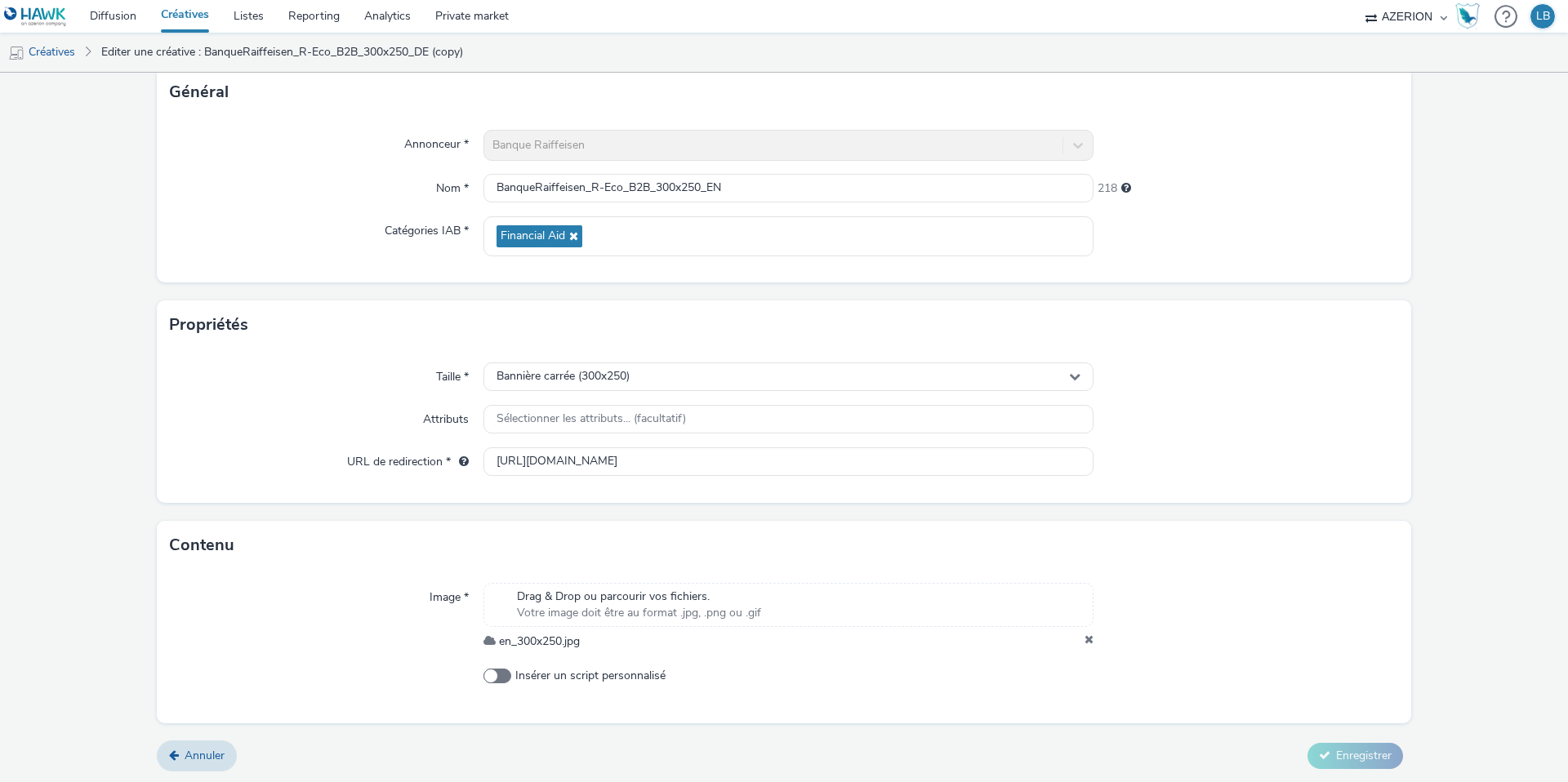
scroll to position [102, 0]
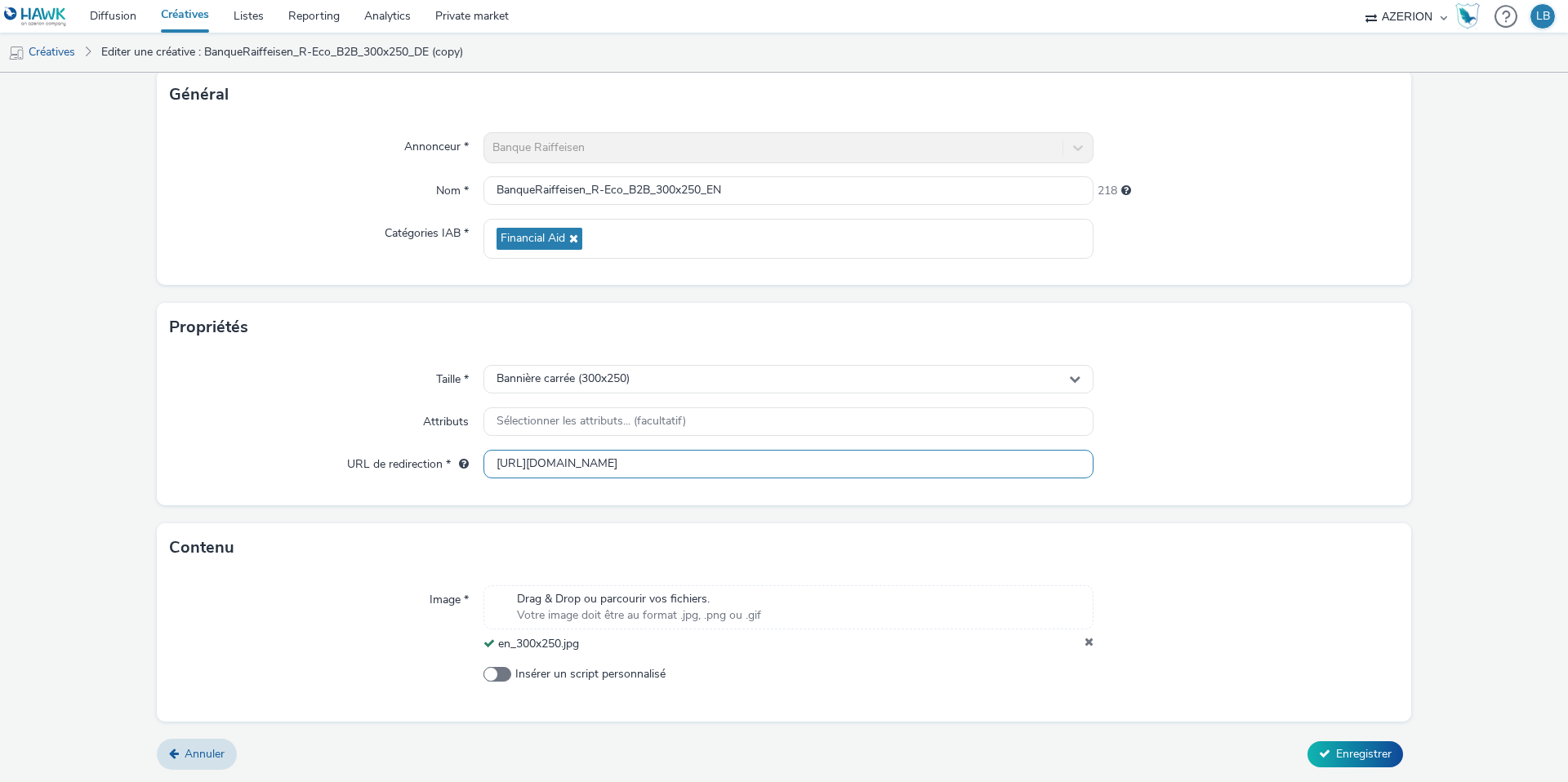
click at [780, 453] on input "[URL][DOMAIN_NAME]" at bounding box center [789, 464] width 610 height 28
paste input "en/corporate/finance/finance-your-activity/r-eco-pro?utm_source=AZERION&utm_med…"
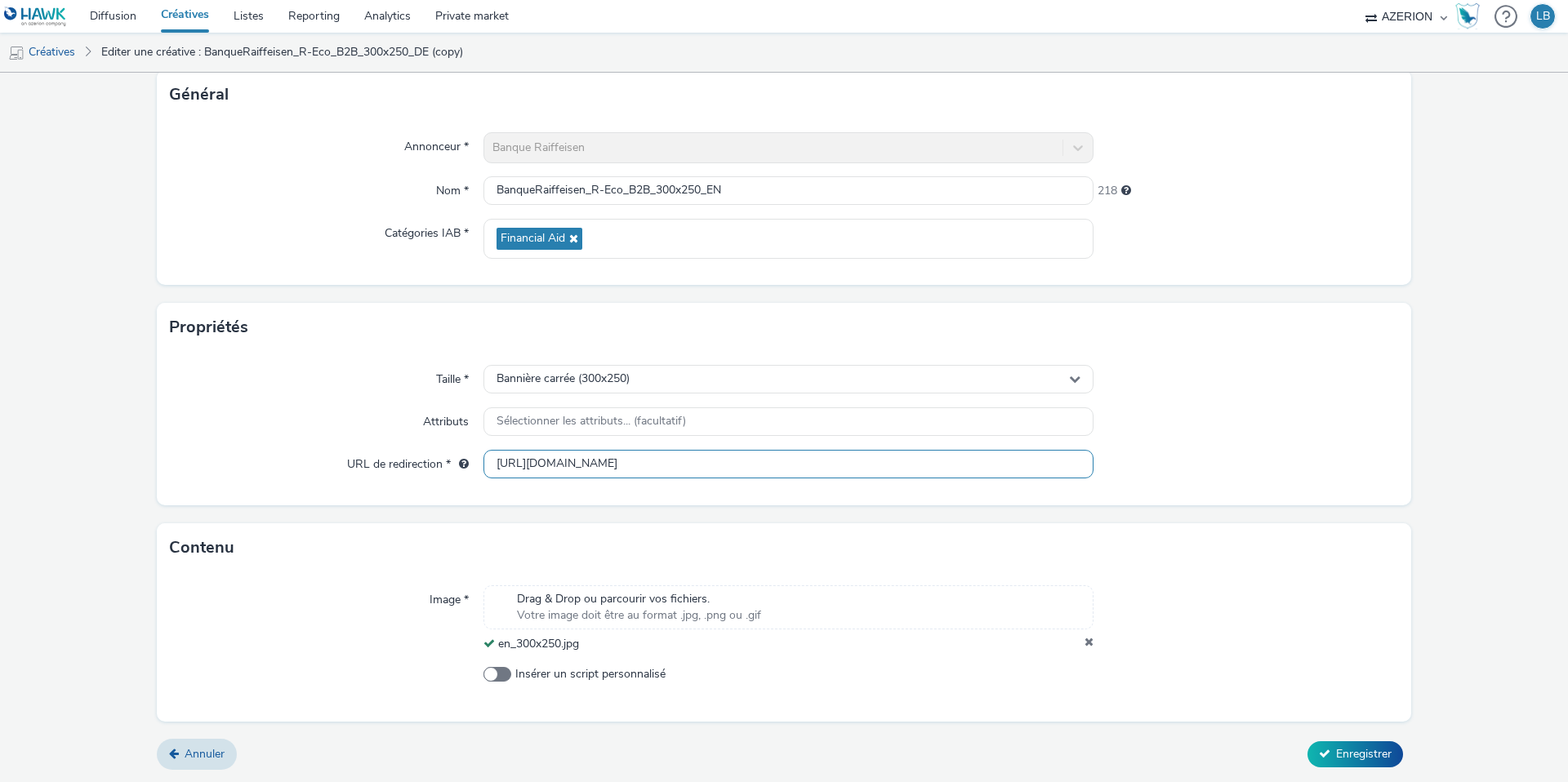
type input "[URL][DOMAIN_NAME]"
click at [1249, 391] on div at bounding box center [1246, 379] width 305 height 29
click at [1339, 748] on span "Enregistrer" at bounding box center [1364, 754] width 55 height 16
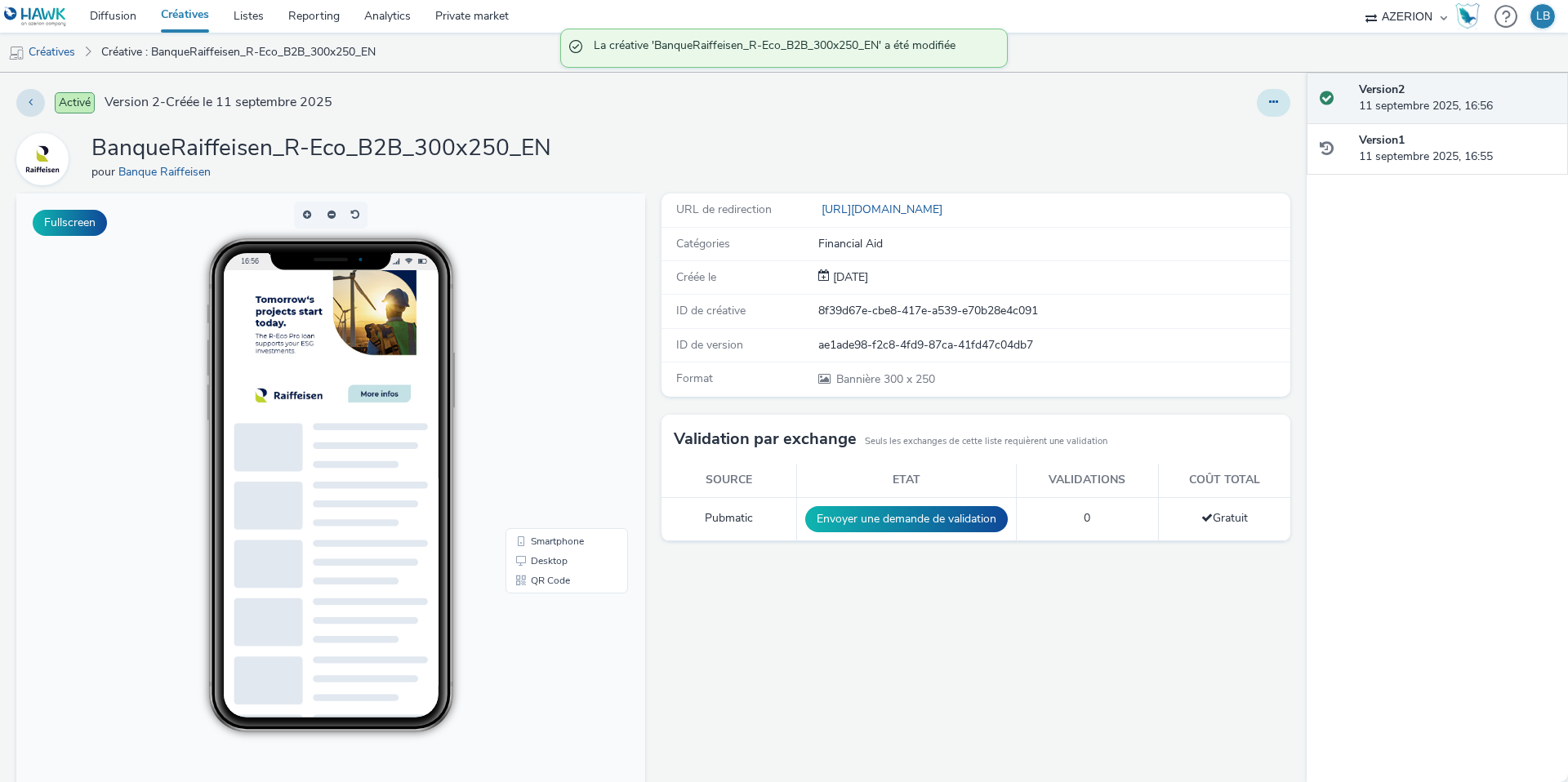
click at [1275, 98] on icon at bounding box center [1274, 102] width 9 height 12
click at [1240, 161] on link "Dupliquer" at bounding box center [1229, 168] width 122 height 33
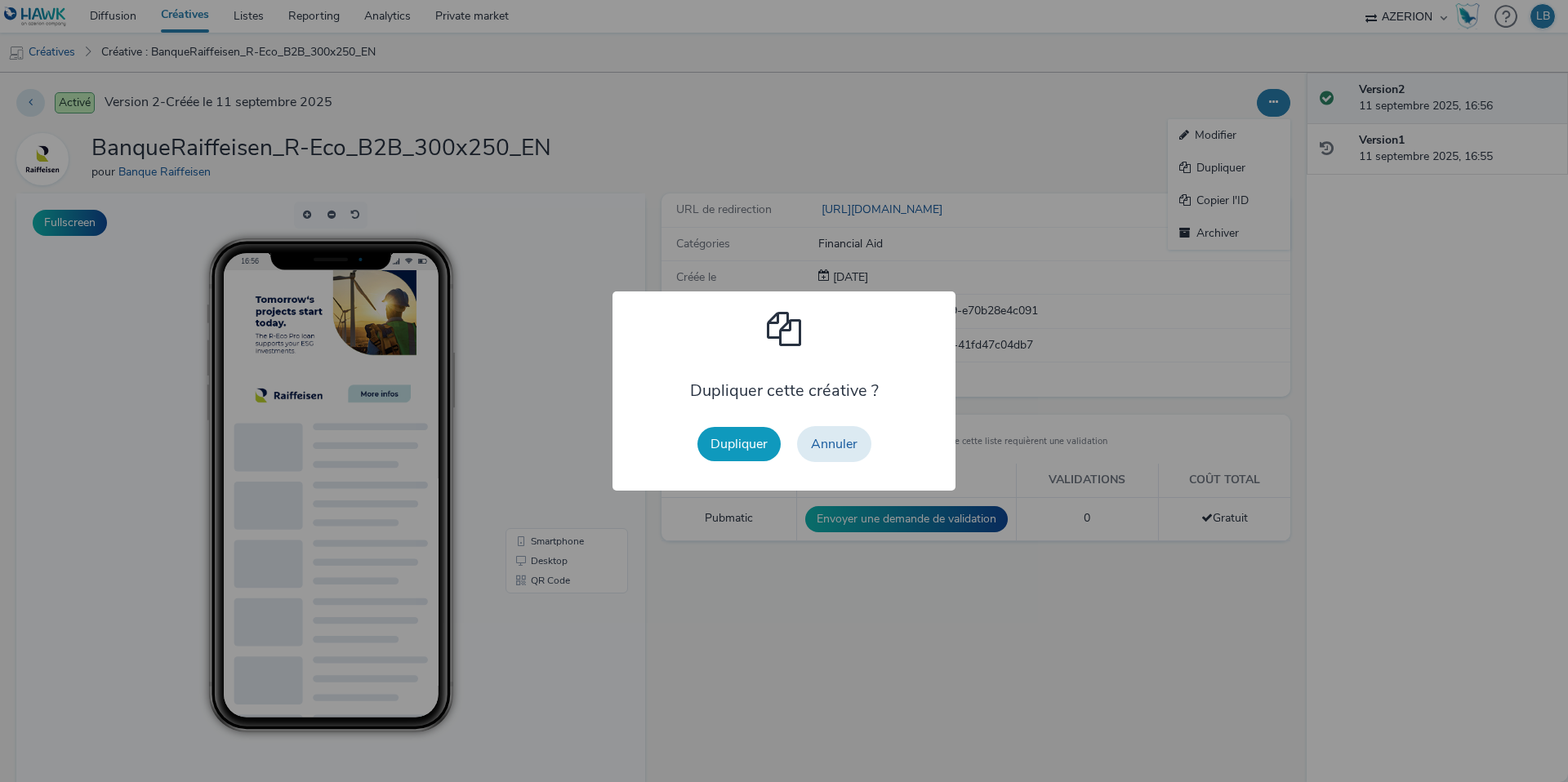
click at [740, 449] on button "Dupliquer" at bounding box center [739, 443] width 83 height 34
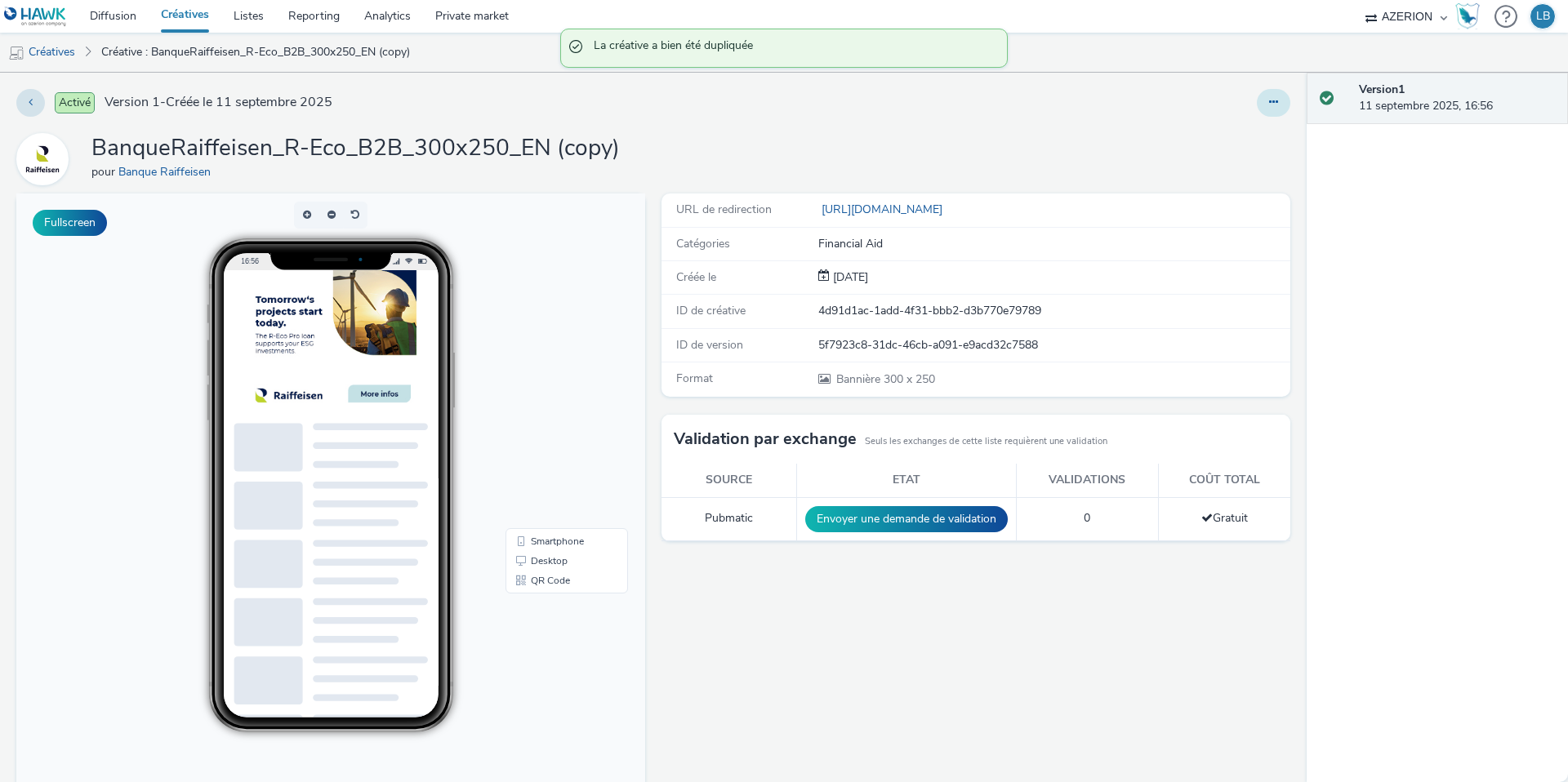
click at [1259, 98] on button at bounding box center [1274, 102] width 34 height 28
click at [1237, 128] on link "Modifier" at bounding box center [1229, 135] width 122 height 33
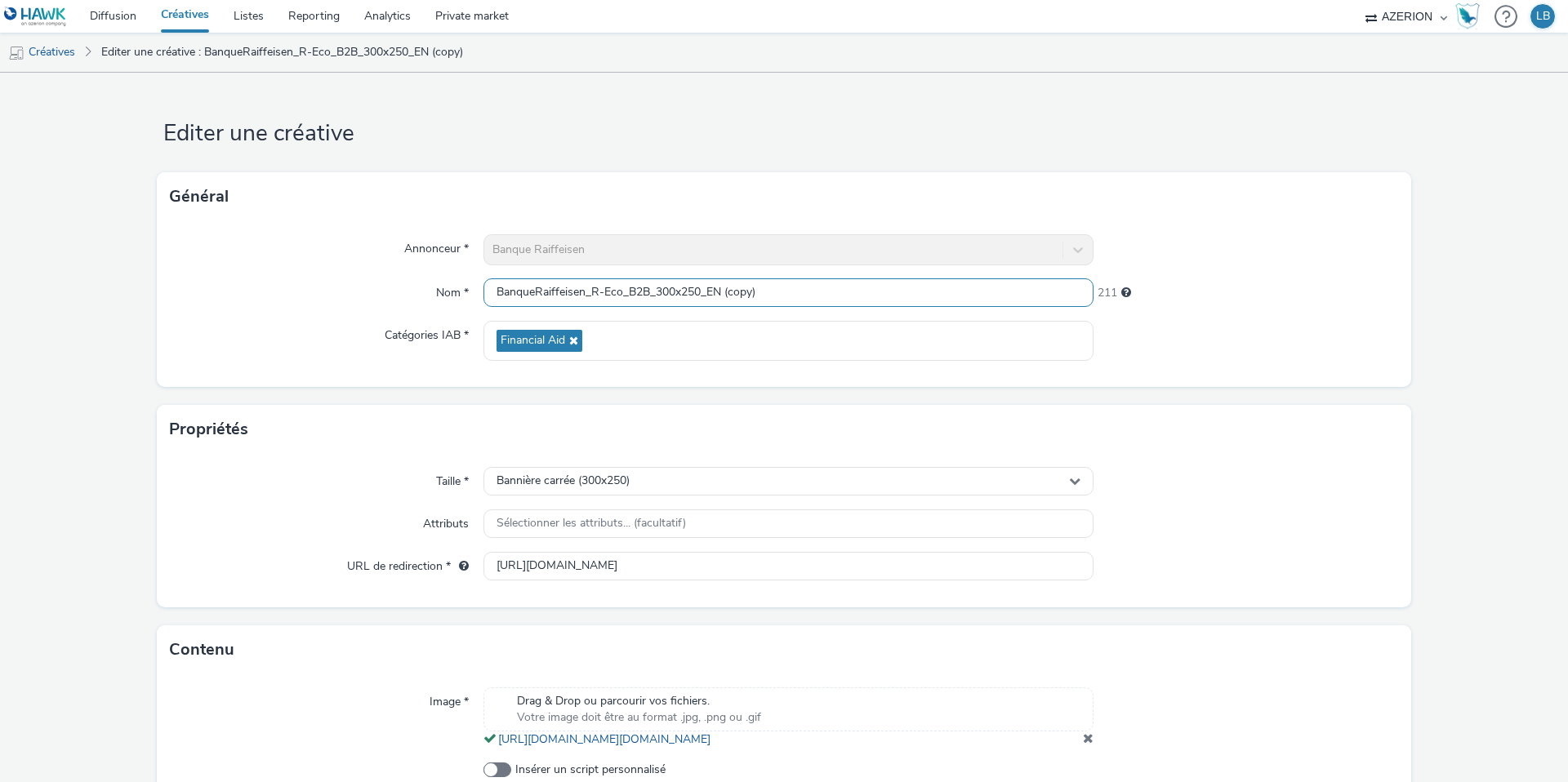
drag, startPoint x: 709, startPoint y: 293, endPoint x: 830, endPoint y: 300, distance: 121.2
click at [830, 300] on input "BanqueRaiffeisen_R-Eco_B2B_300x250_EN (copy)" at bounding box center [789, 293] width 610 height 28
type input "BanqueRaiffeisen_R-Eco_B2B_300x250_FR"
click at [1201, 303] on div "218" at bounding box center [1246, 293] width 305 height 29
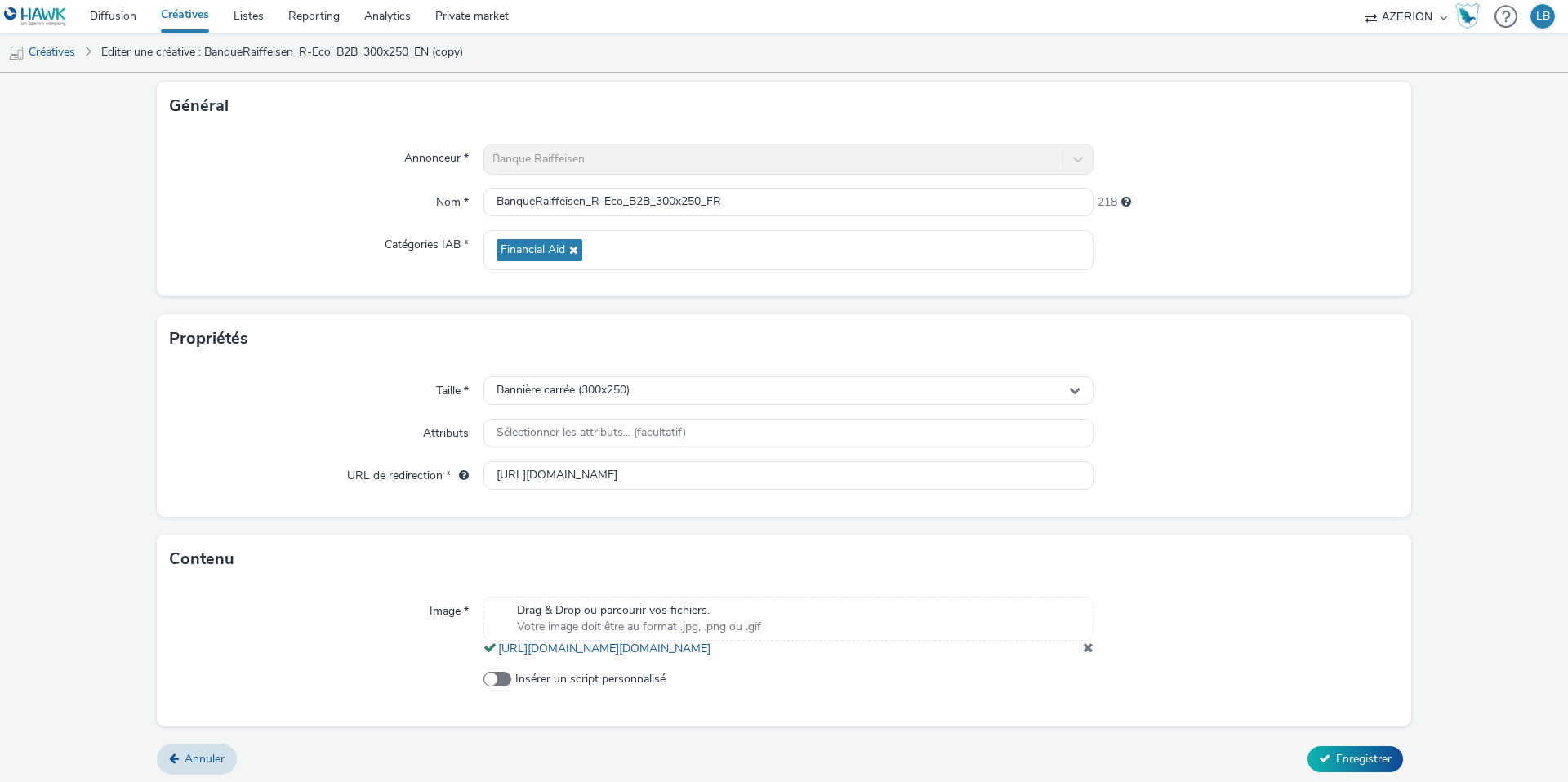
scroll to position [111, 0]
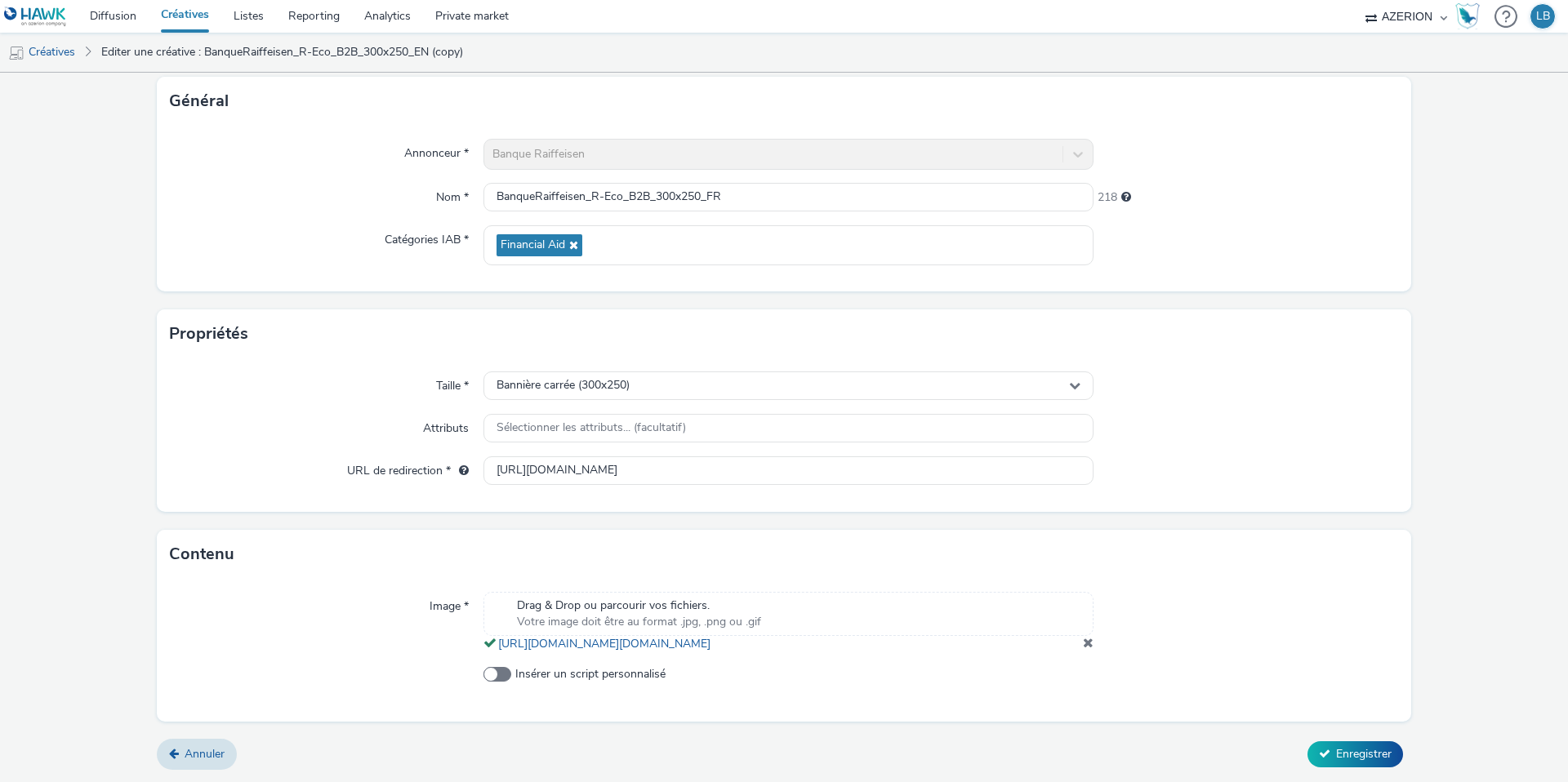
click at [1091, 644] on span at bounding box center [1088, 643] width 11 height 13
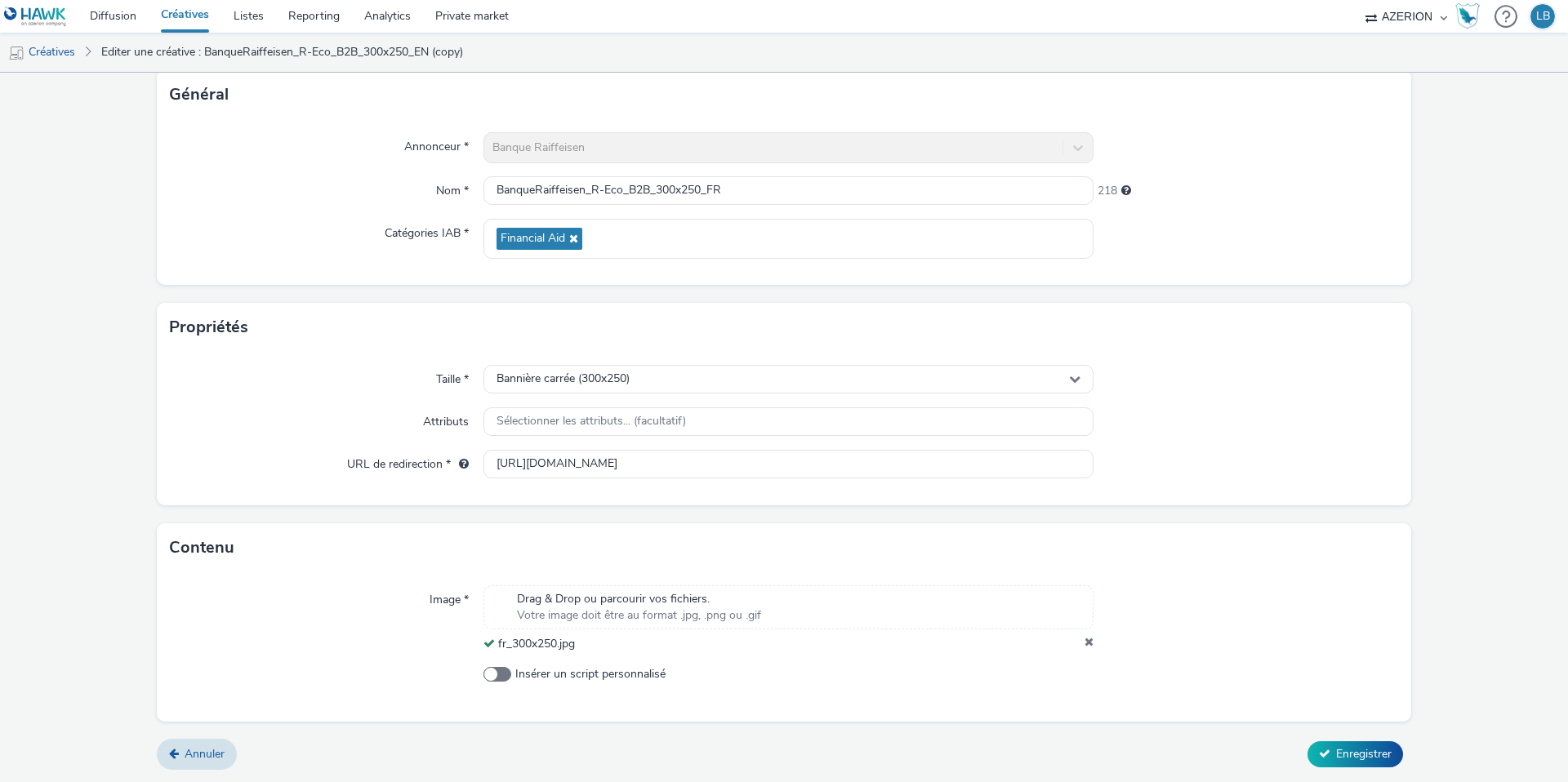
scroll to position [102, 0]
click at [640, 464] on input "[URL][DOMAIN_NAME]" at bounding box center [789, 464] width 610 height 28
paste input "fr/entreprises/financer/financer-votre-activite/r-eco-pro?utm_source=AZERION&ut…"
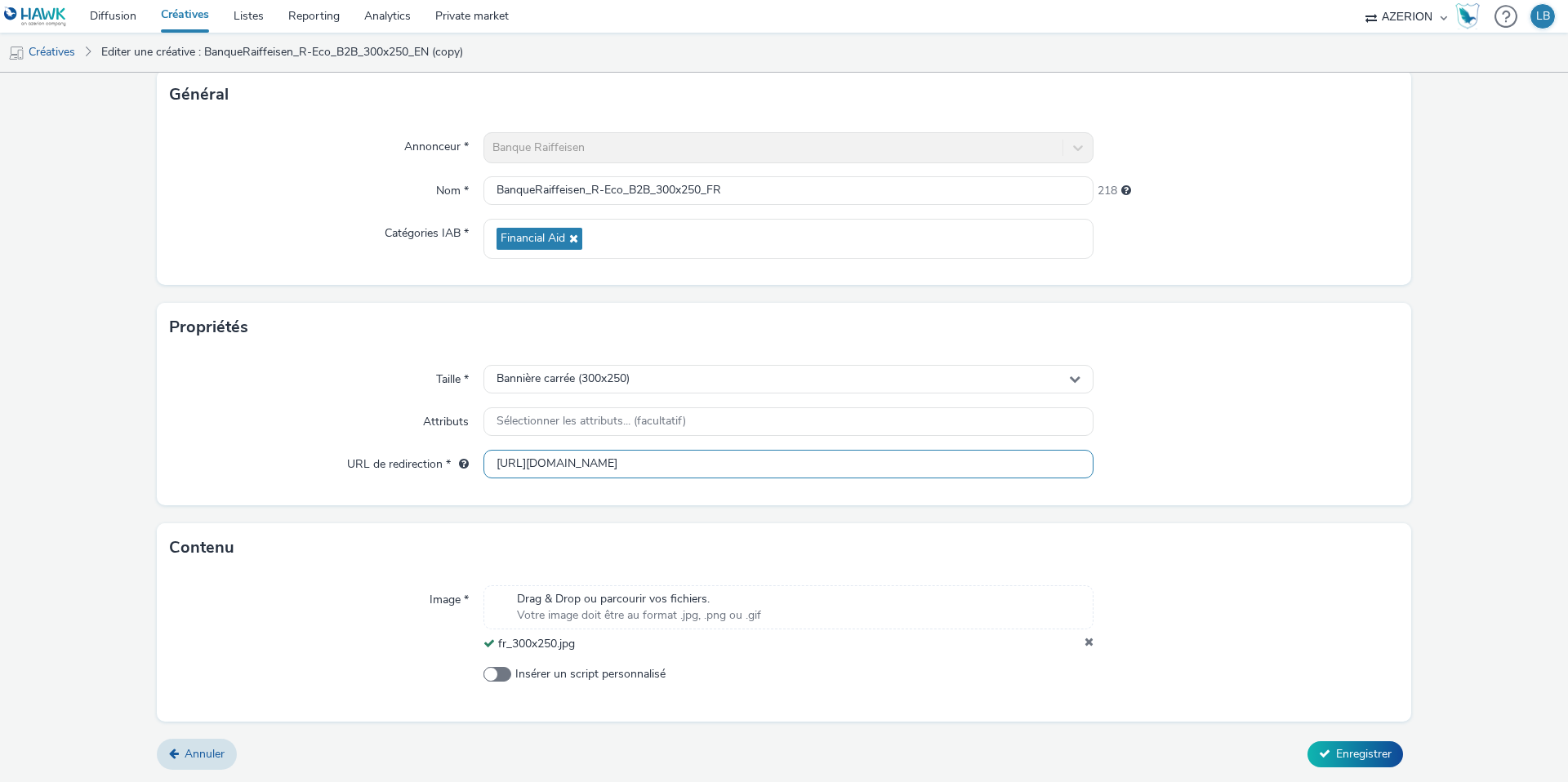
scroll to position [0, 208]
type input "[URL][DOMAIN_NAME]"
click at [1236, 380] on div at bounding box center [1246, 379] width 305 height 29
click at [1359, 750] on span "Enregistrer" at bounding box center [1364, 754] width 55 height 16
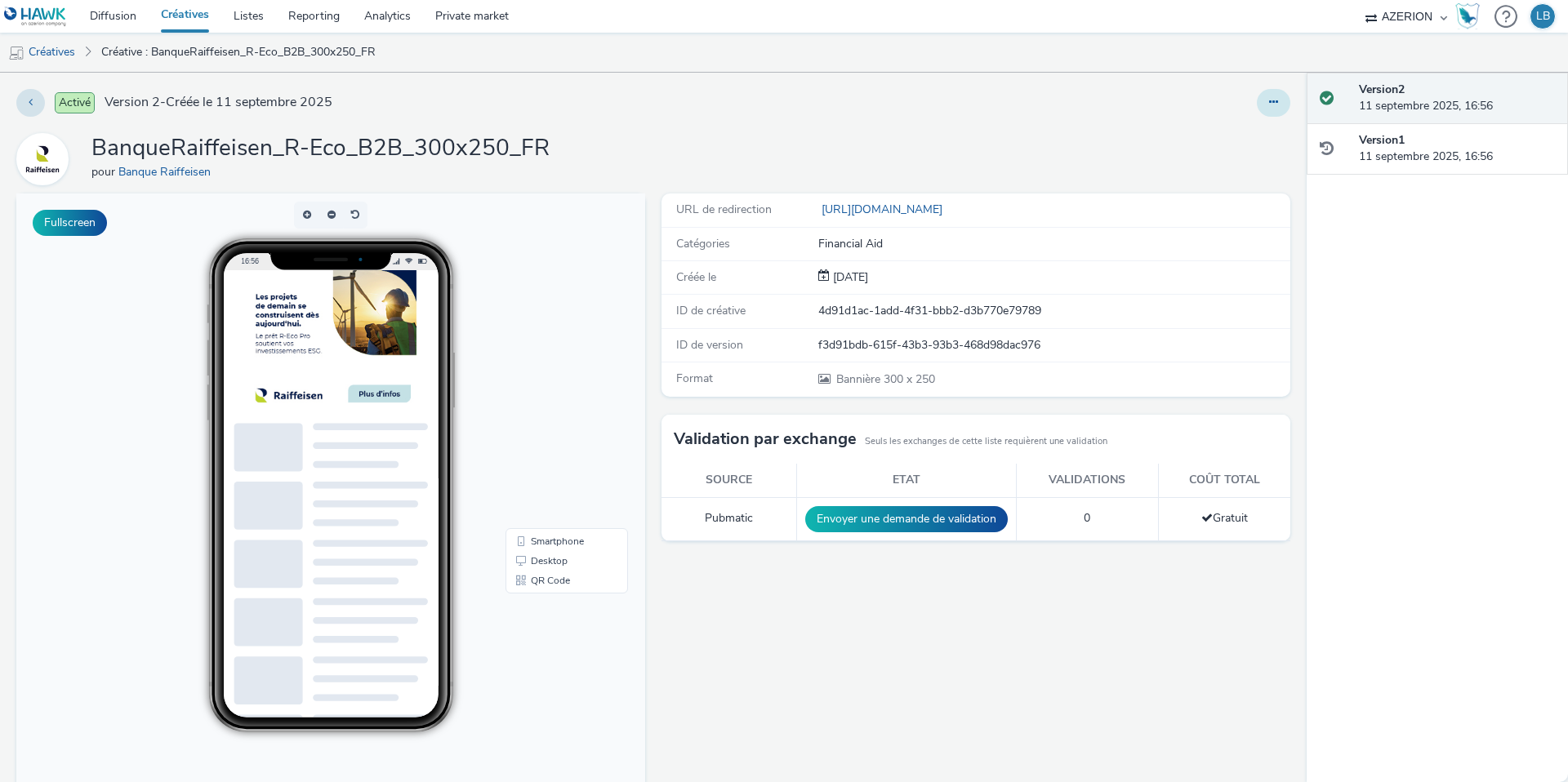
click at [1272, 100] on icon at bounding box center [1274, 102] width 9 height 12
click at [1226, 168] on link "Dupliquer" at bounding box center [1229, 168] width 122 height 33
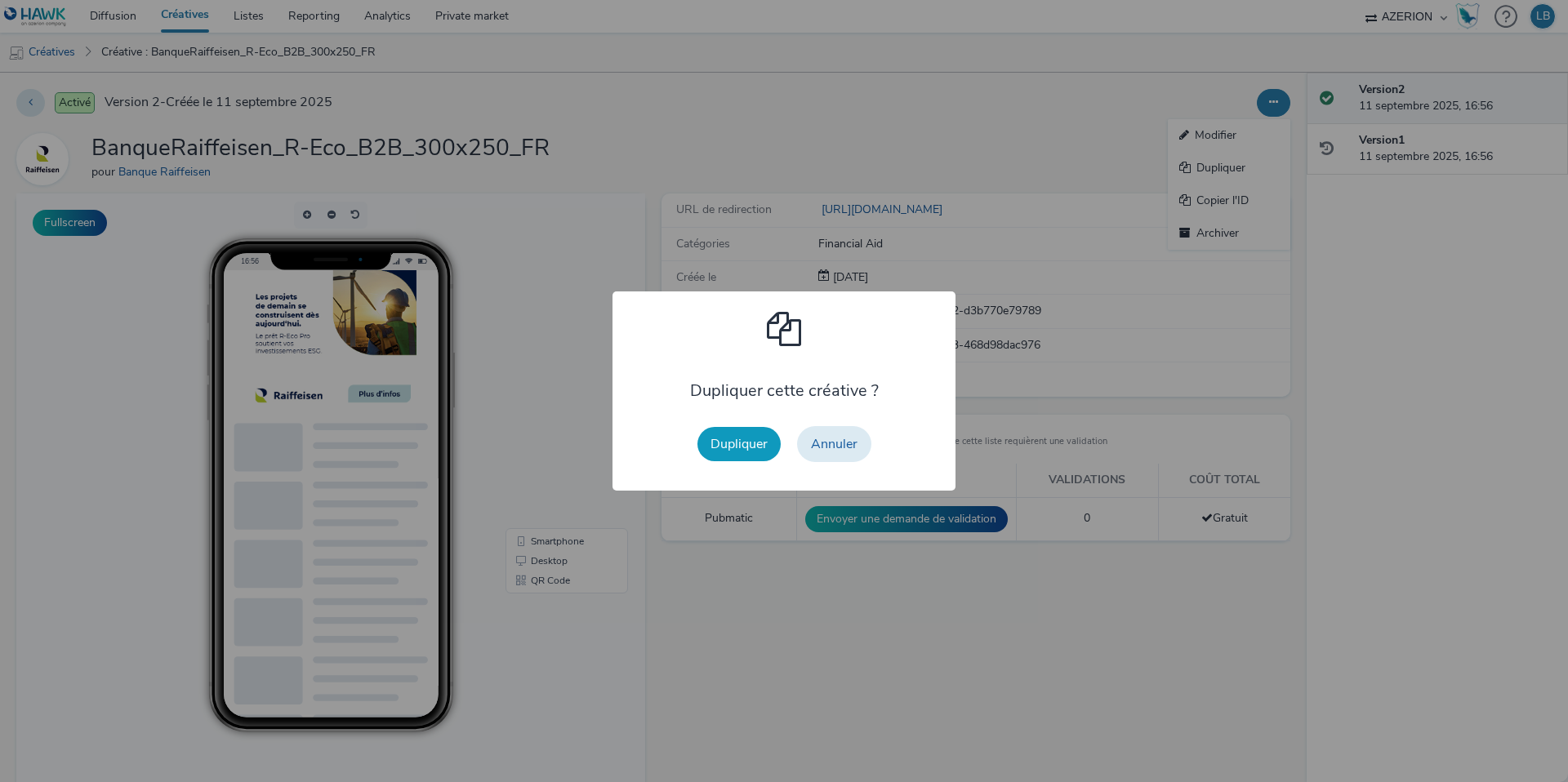
click at [740, 433] on button "Dupliquer" at bounding box center [739, 443] width 83 height 34
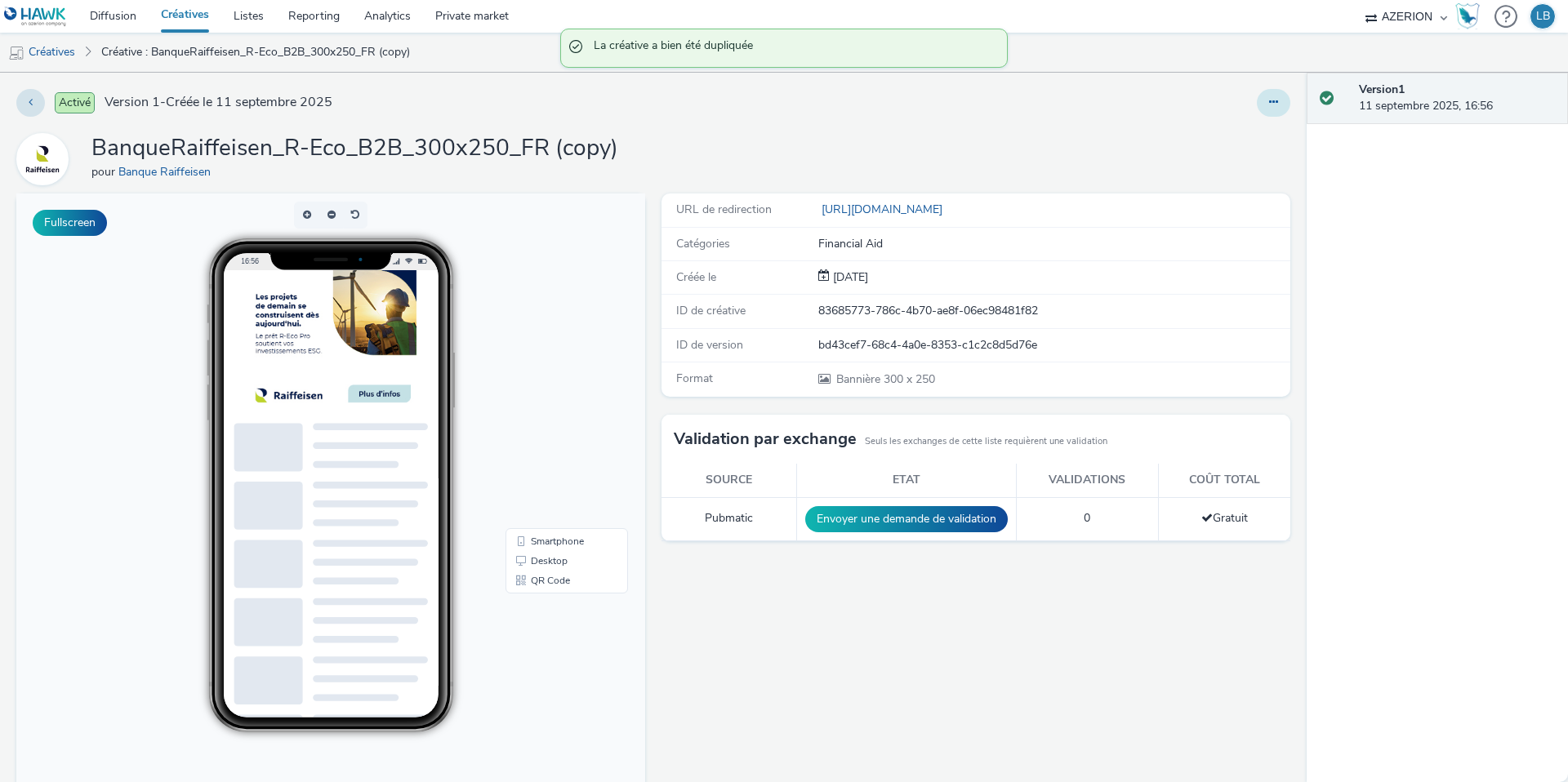
click at [1277, 100] on icon at bounding box center [1274, 102] width 9 height 12
click at [1230, 135] on link "Modifier" at bounding box center [1229, 135] width 122 height 33
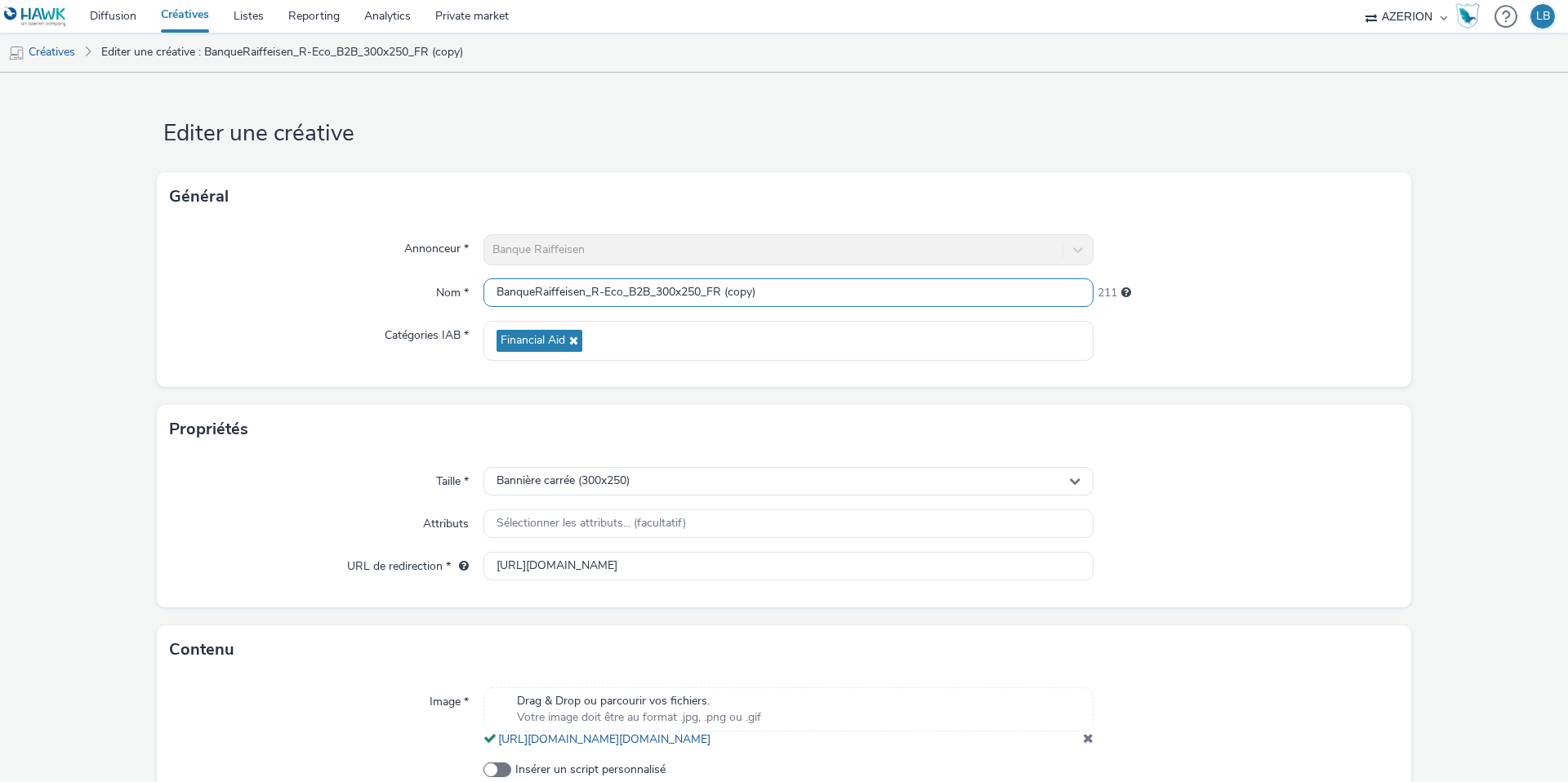
click at [693, 291] on input "BanqueRaiffeisen_R-Eco_B2B_300x250_FR (copy)" at bounding box center [789, 293] width 610 height 28
drag, startPoint x: 710, startPoint y: 290, endPoint x: 861, endPoint y: 290, distance: 151.0
click at [861, 290] on input "BanqueRaiffeisen_R-Eco_B2B_300x600_FR (copy)" at bounding box center [789, 293] width 610 height 28
type input "BanqueRaiffeisen_R-Eco_B2B_300x600_DE"
click at [1232, 199] on div "Général" at bounding box center [784, 197] width 1254 height 49
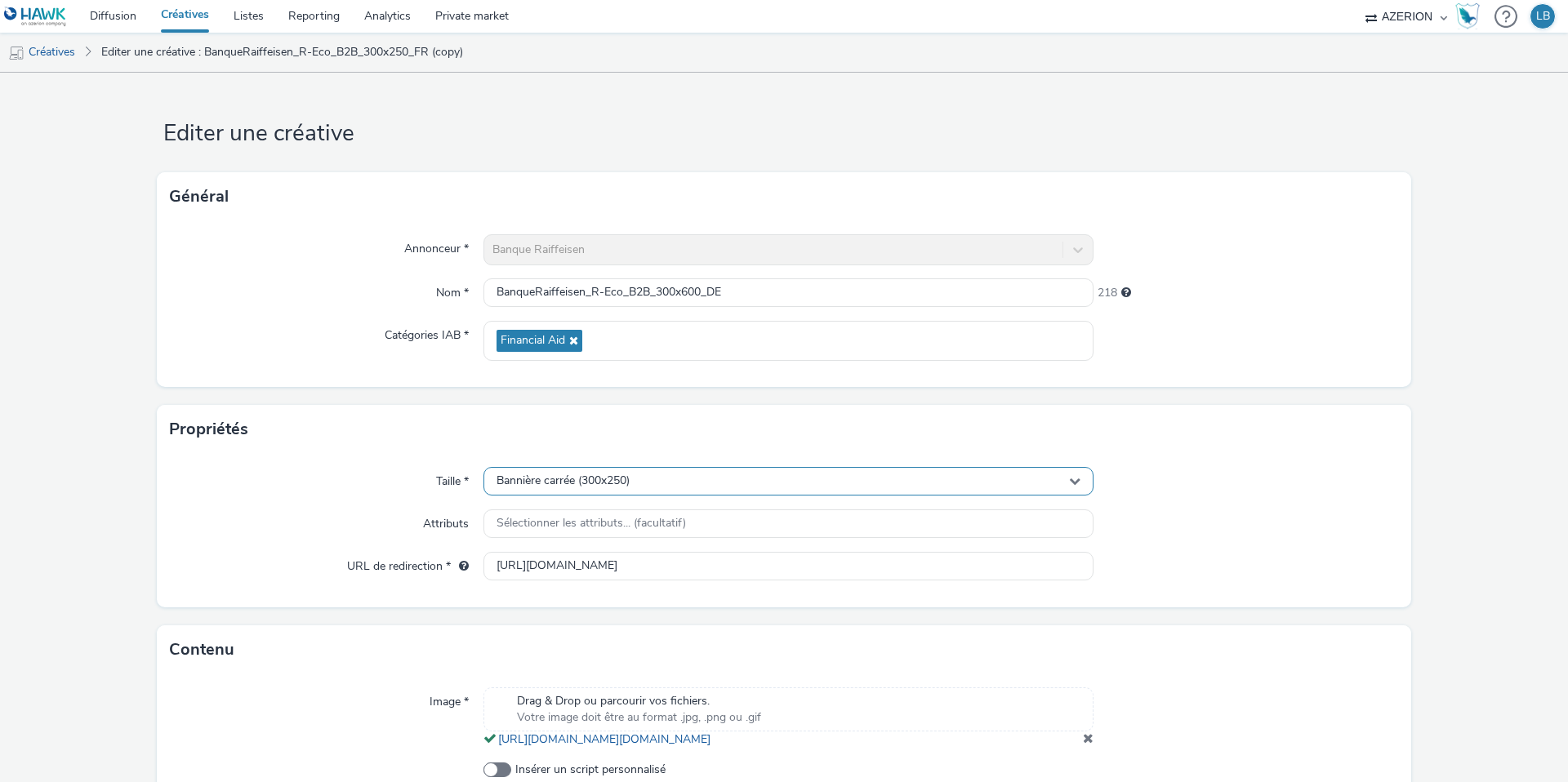
click at [685, 488] on div "Bannière carrée (300x250)" at bounding box center [789, 481] width 610 height 28
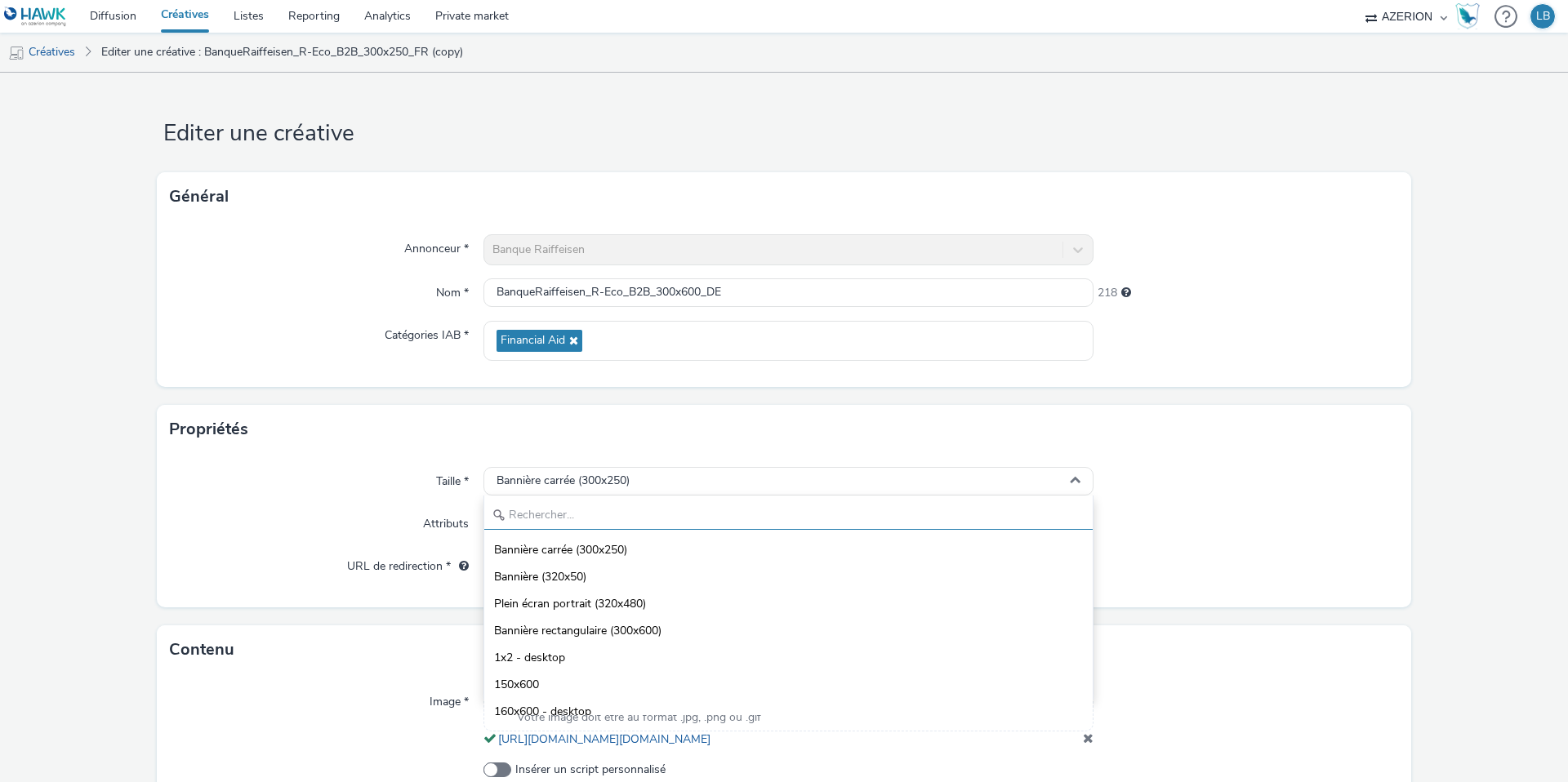
click at [577, 509] on input "text" at bounding box center [789, 515] width 609 height 28
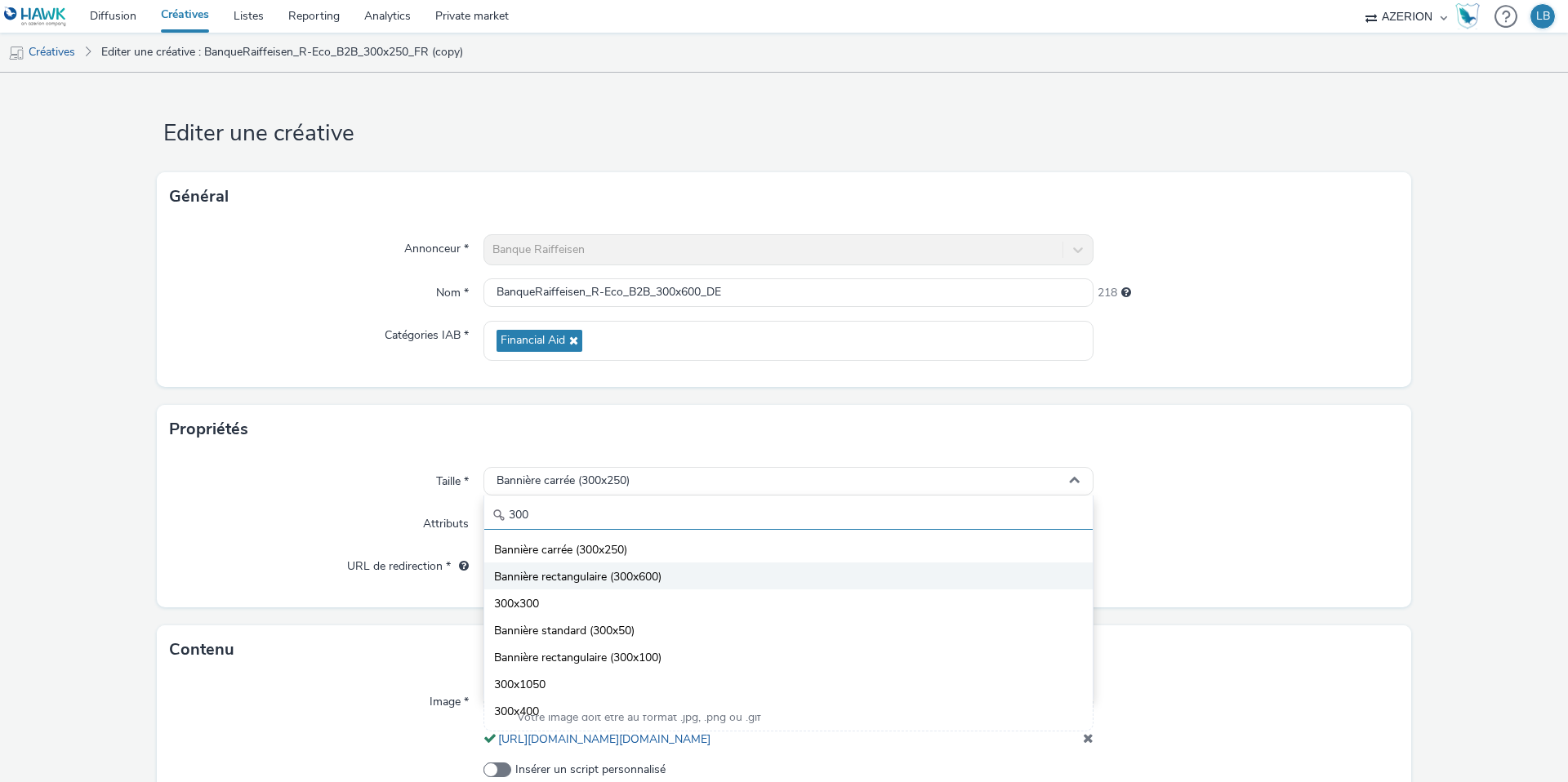
type input "300"
click at [594, 572] on span "Bannière rectangulaire (300x600)" at bounding box center [578, 577] width 168 height 16
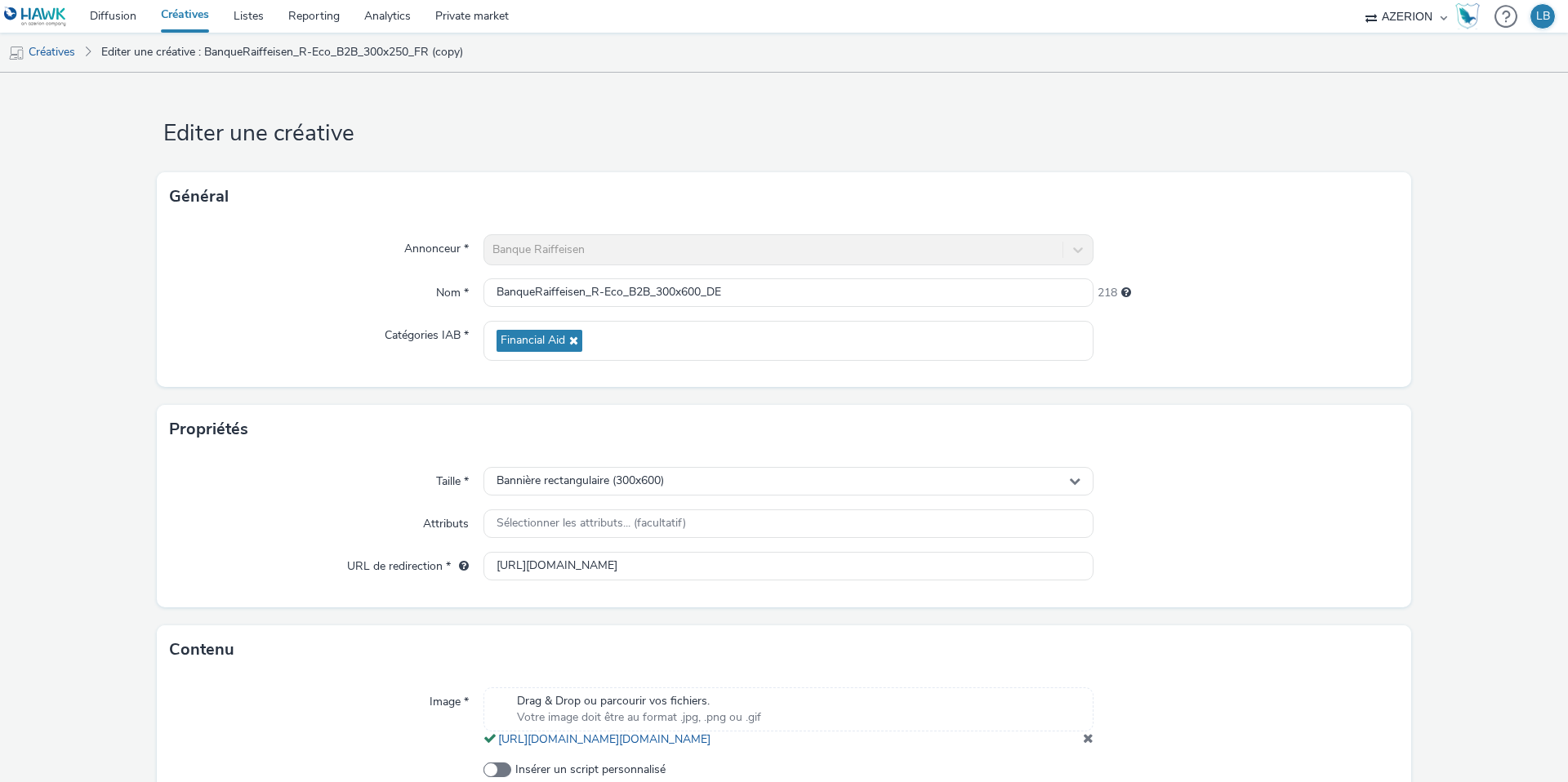
click at [363, 492] on div "Taille *" at bounding box center [327, 481] width 314 height 29
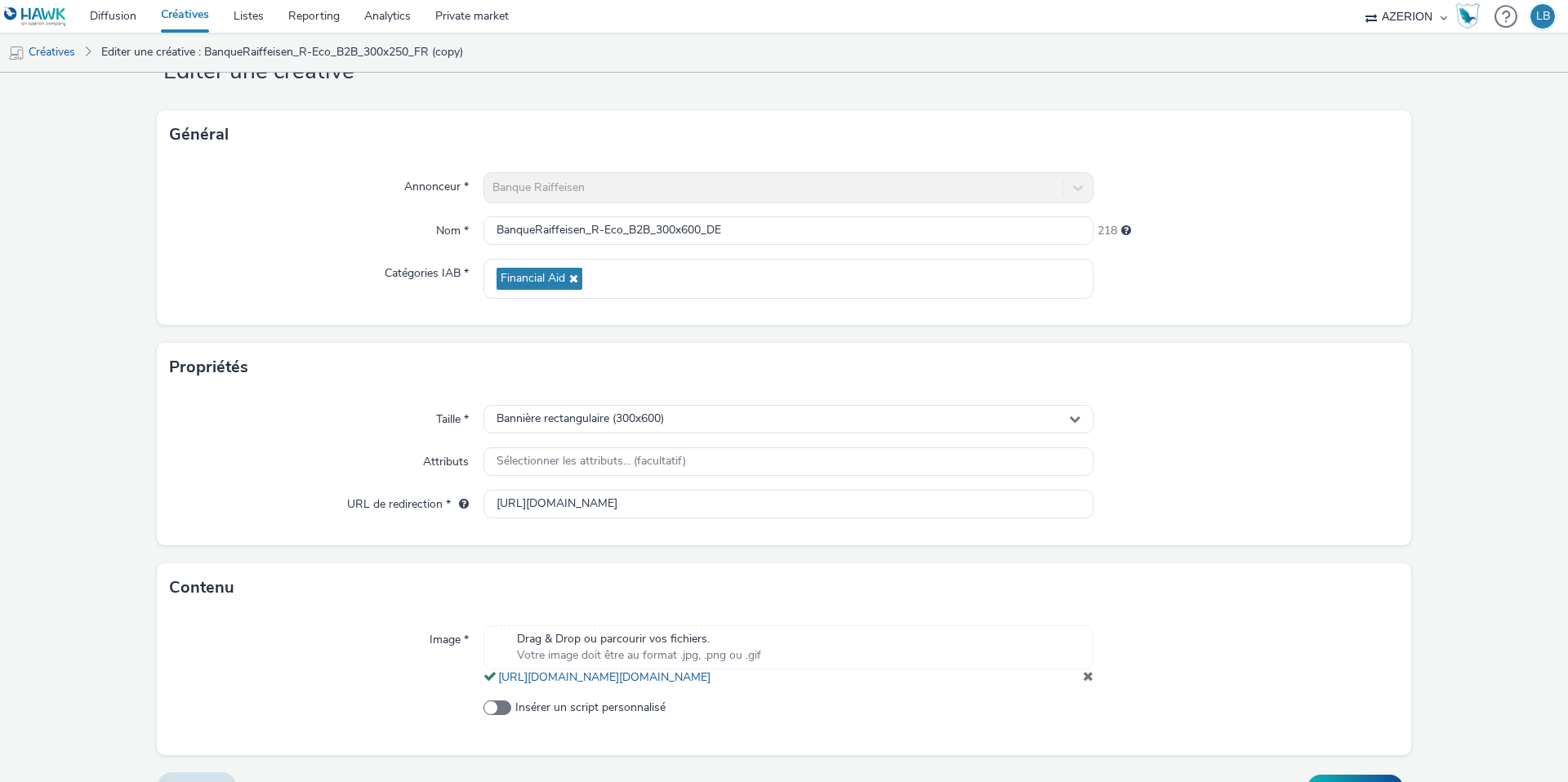
scroll to position [111, 0]
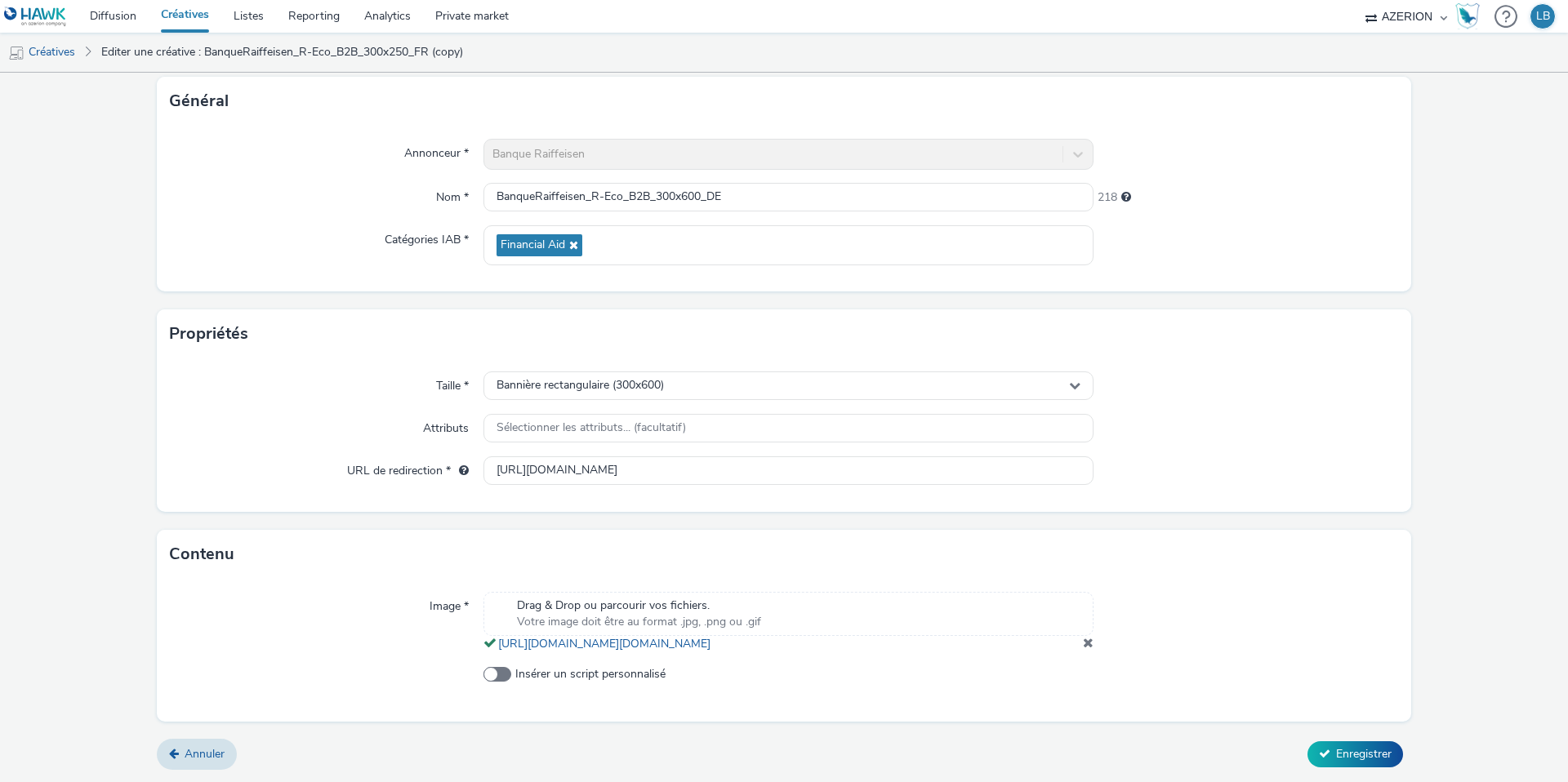
click at [1091, 640] on span at bounding box center [1088, 643] width 11 height 13
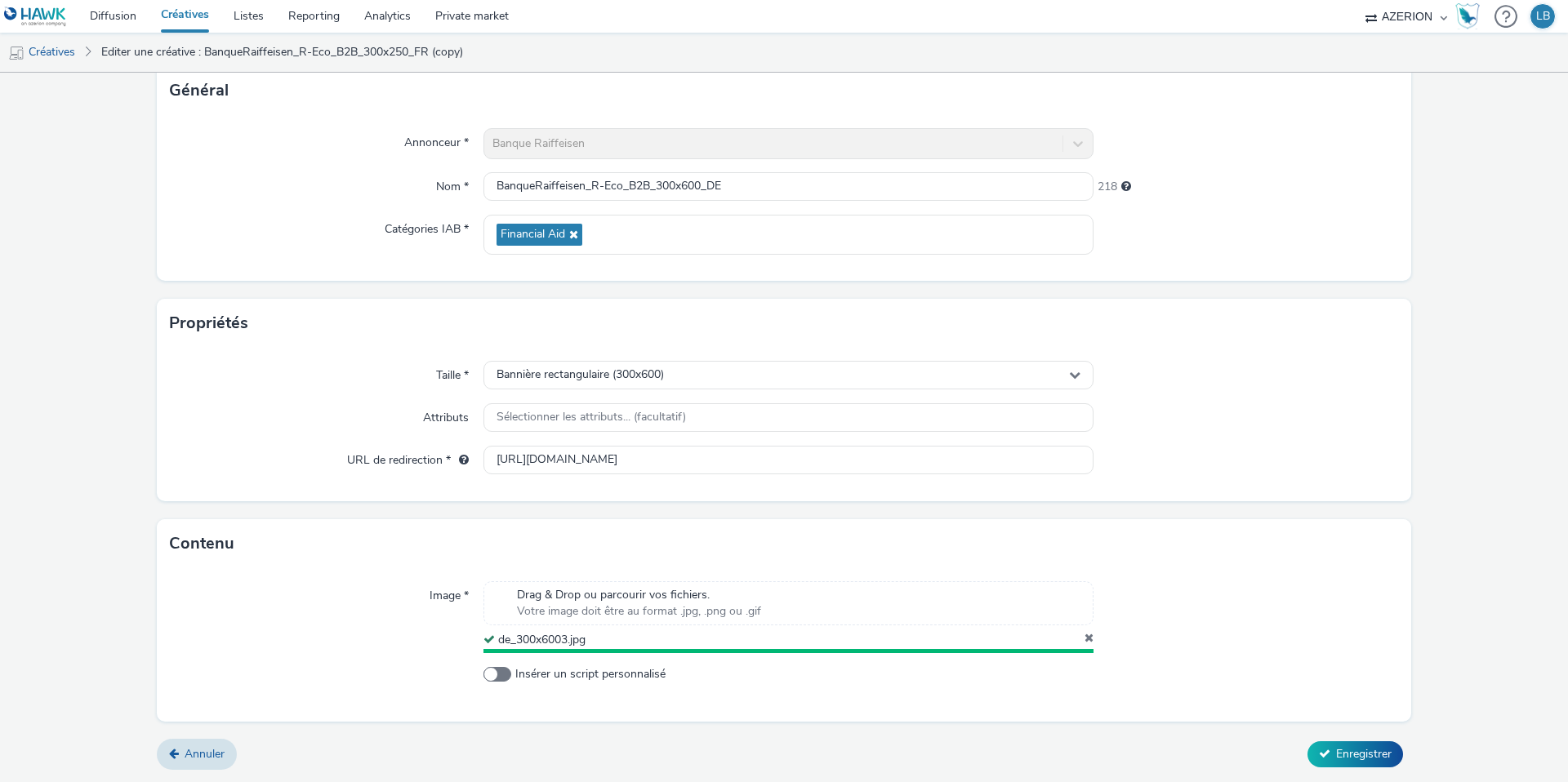
scroll to position [102, 0]
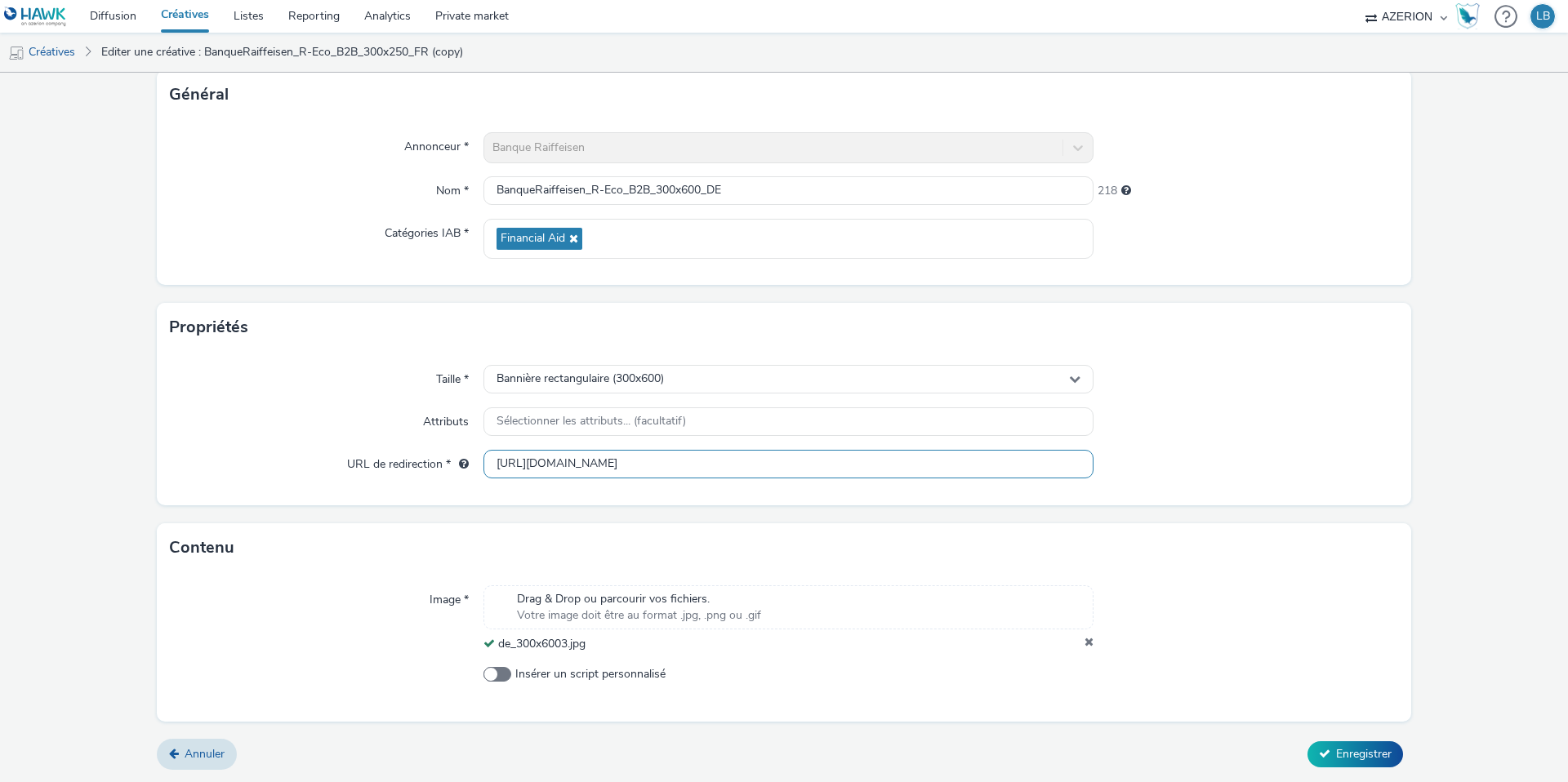
click at [586, 460] on input "[URL][DOMAIN_NAME]" at bounding box center [789, 464] width 610 height 28
paste input "de/firmenkunden/finanzieren/finanzierung-ihrer-aktivitaet/r-eco-pro?utm_source=…"
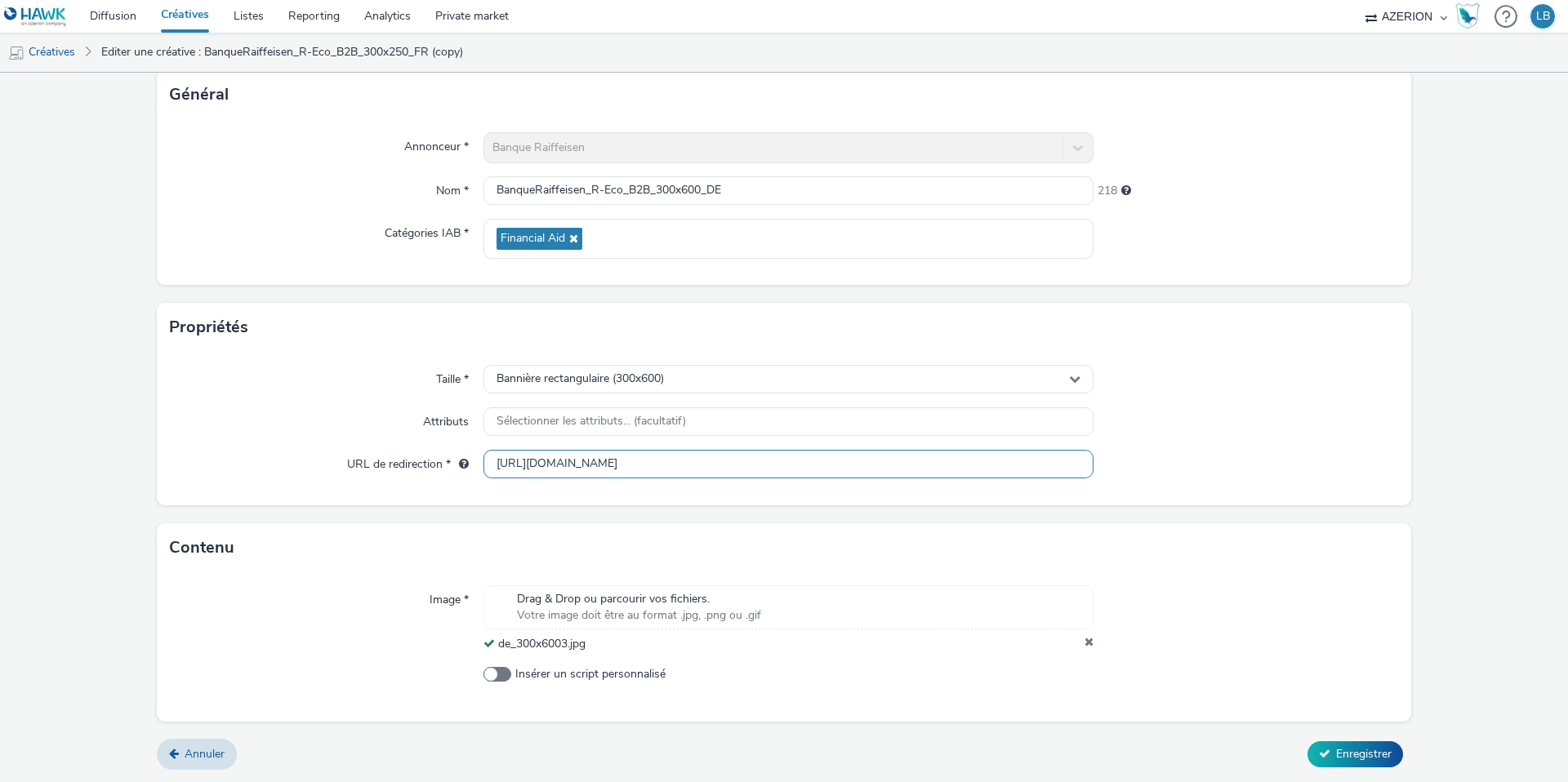
type input "[URL][DOMAIN_NAME]"
click at [1259, 419] on div at bounding box center [1246, 422] width 305 height 29
click at [1340, 755] on span "Enregistrer" at bounding box center [1364, 754] width 55 height 16
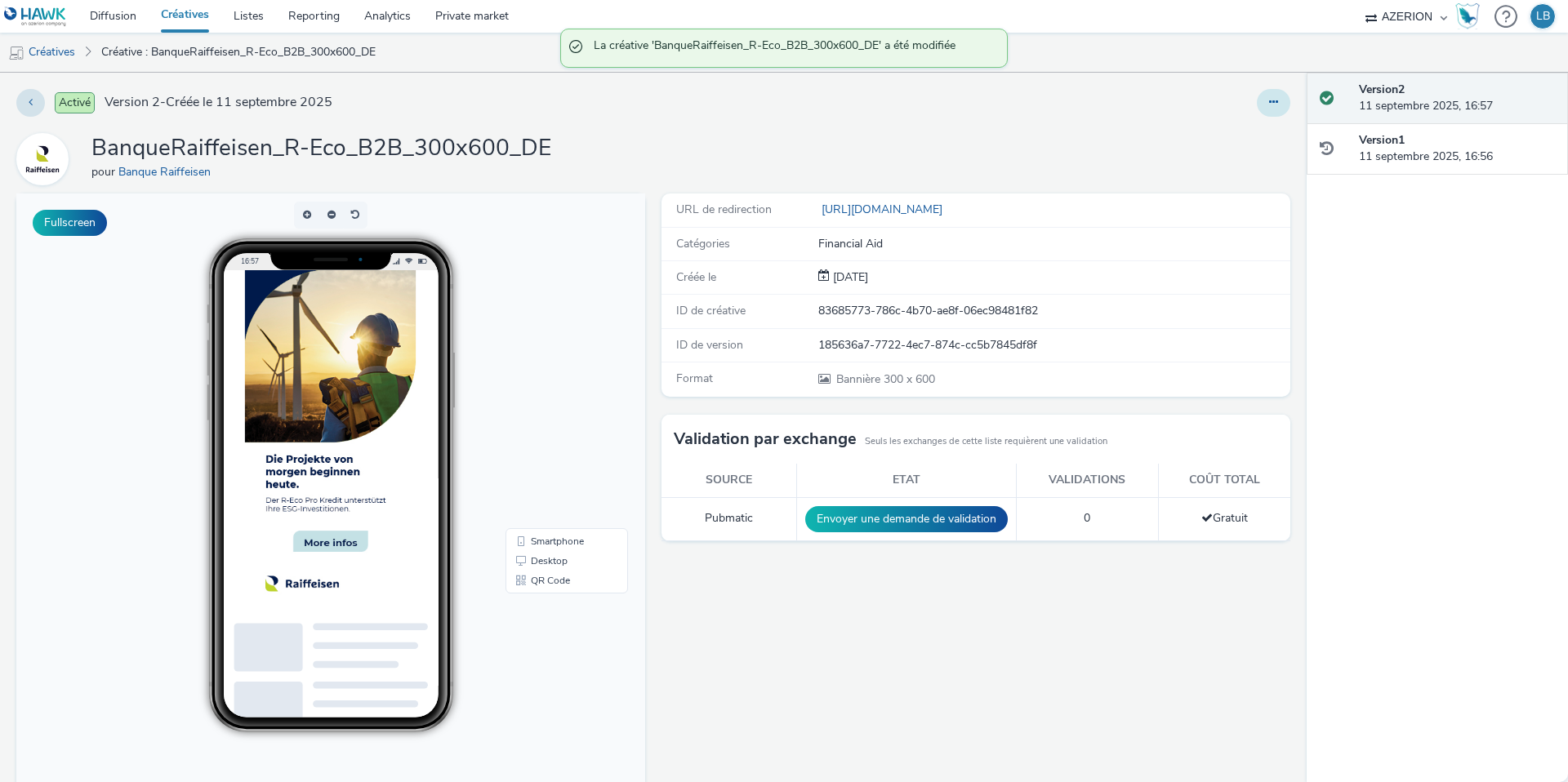
click at [1271, 100] on icon at bounding box center [1274, 102] width 9 height 12
click at [1235, 163] on link "Dupliquer" at bounding box center [1229, 168] width 122 height 33
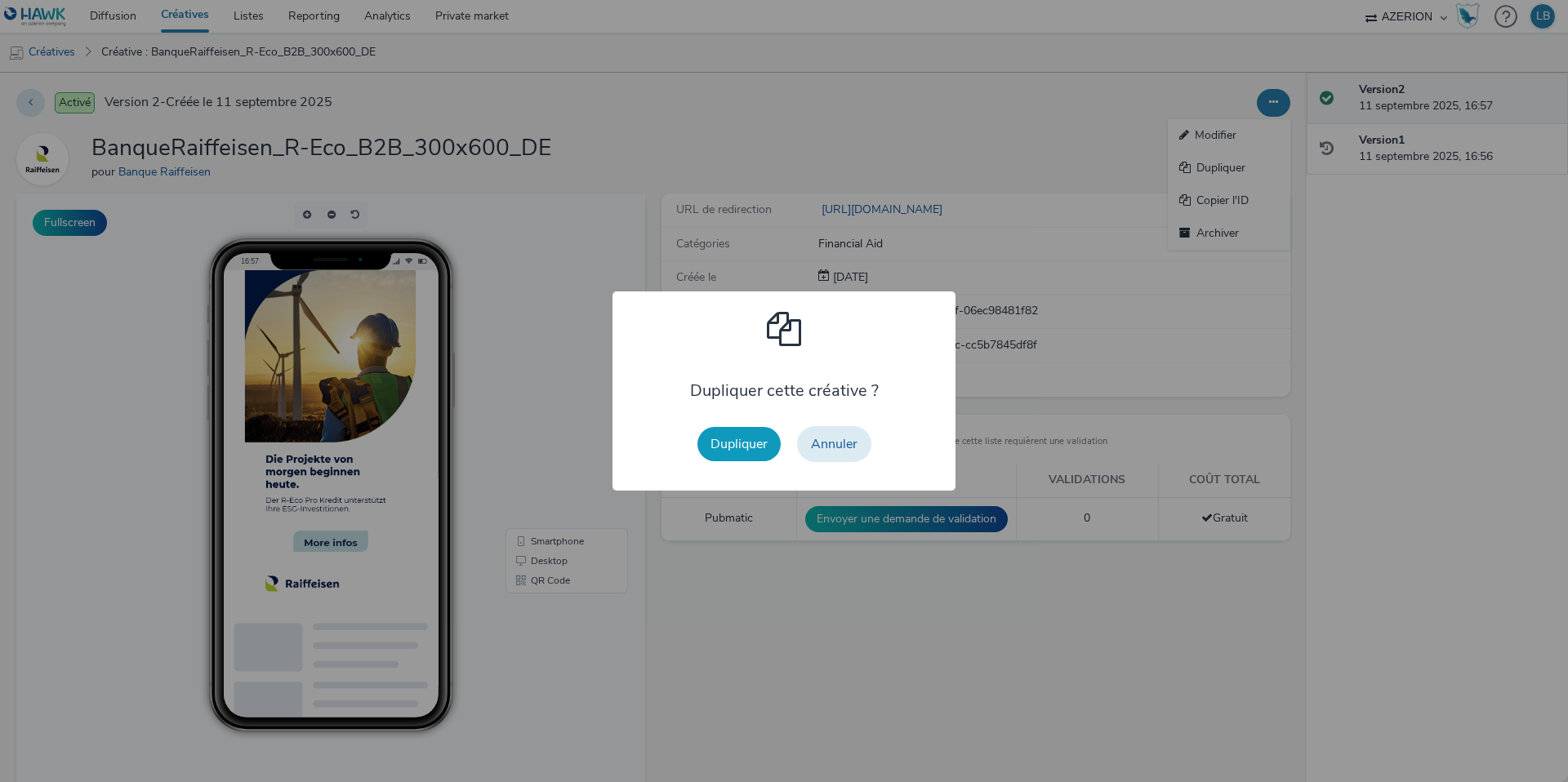
click at [745, 443] on button "Dupliquer" at bounding box center [739, 443] width 83 height 34
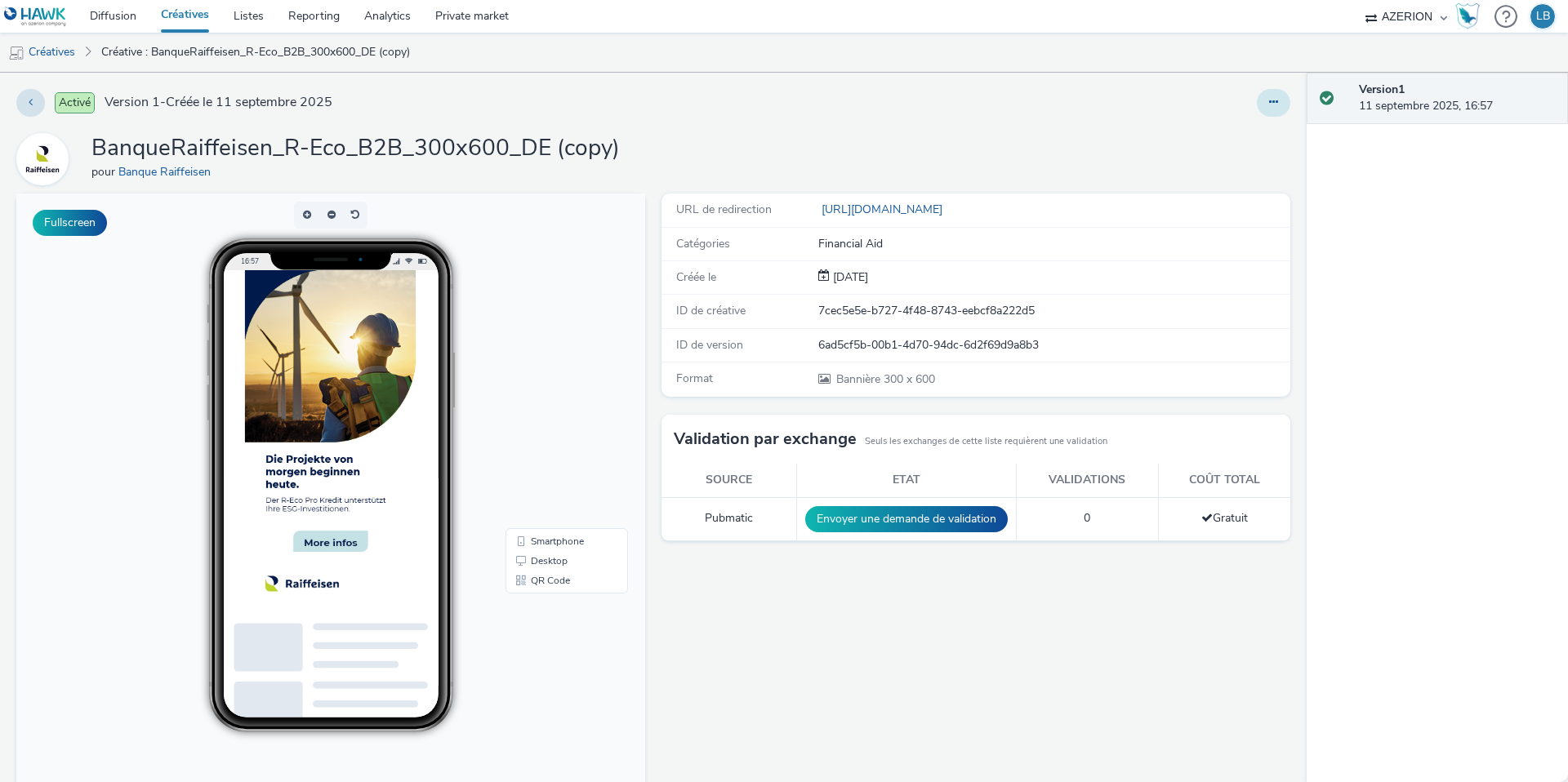
click at [1275, 100] on icon at bounding box center [1274, 102] width 9 height 12
click at [1257, 136] on link "Modifier" at bounding box center [1229, 135] width 122 height 33
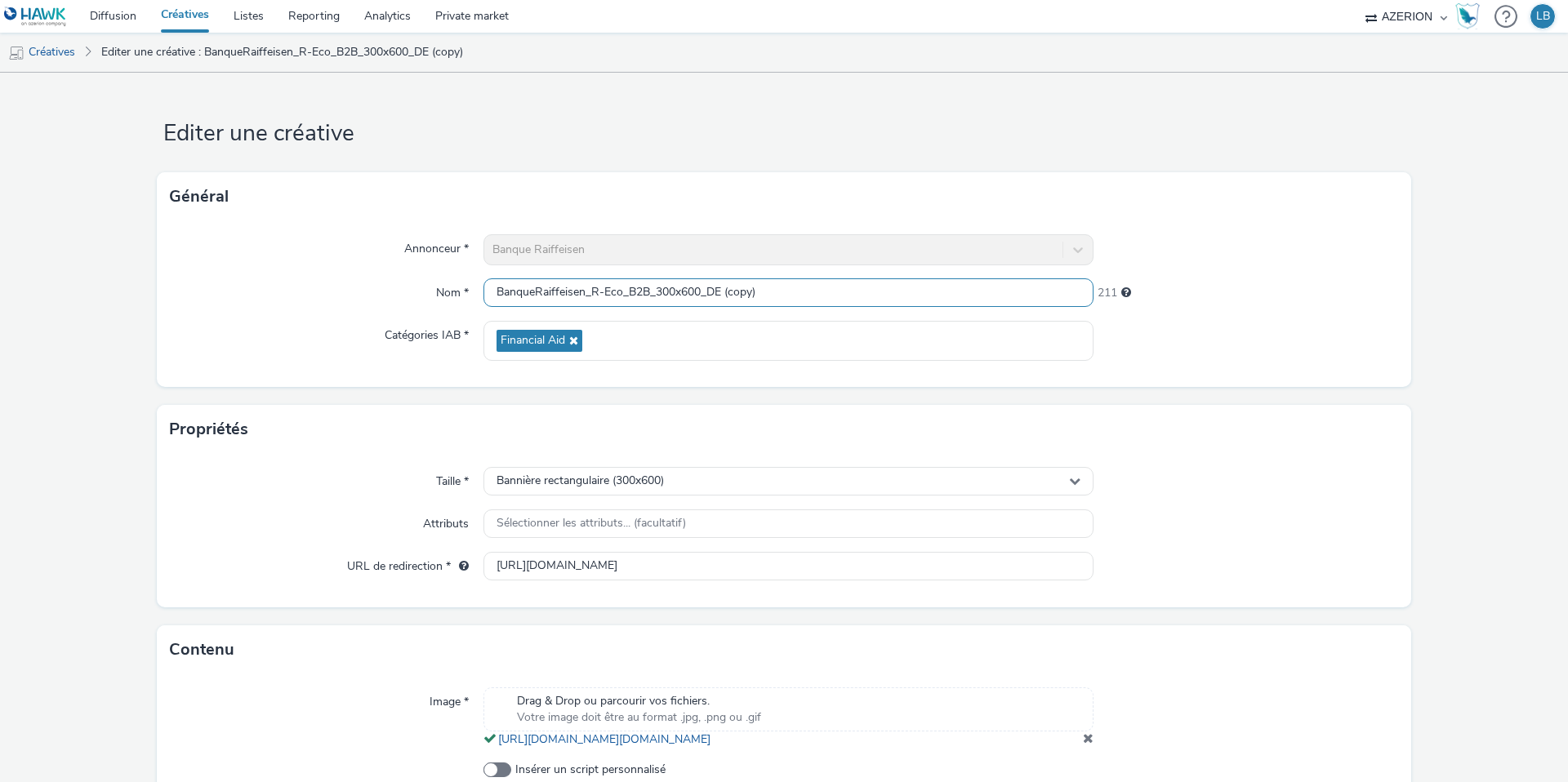
drag, startPoint x: 711, startPoint y: 294, endPoint x: 818, endPoint y: 294, distance: 107.0
click at [818, 294] on input "BanqueRaiffeisen_R-Eco_B2B_300x600_DE (copy)" at bounding box center [789, 293] width 610 height 28
type input "BanqueRaiffeisen_R-Eco_B2B_300x600_EN"
click at [1180, 250] on div at bounding box center [1246, 250] width 305 height 31
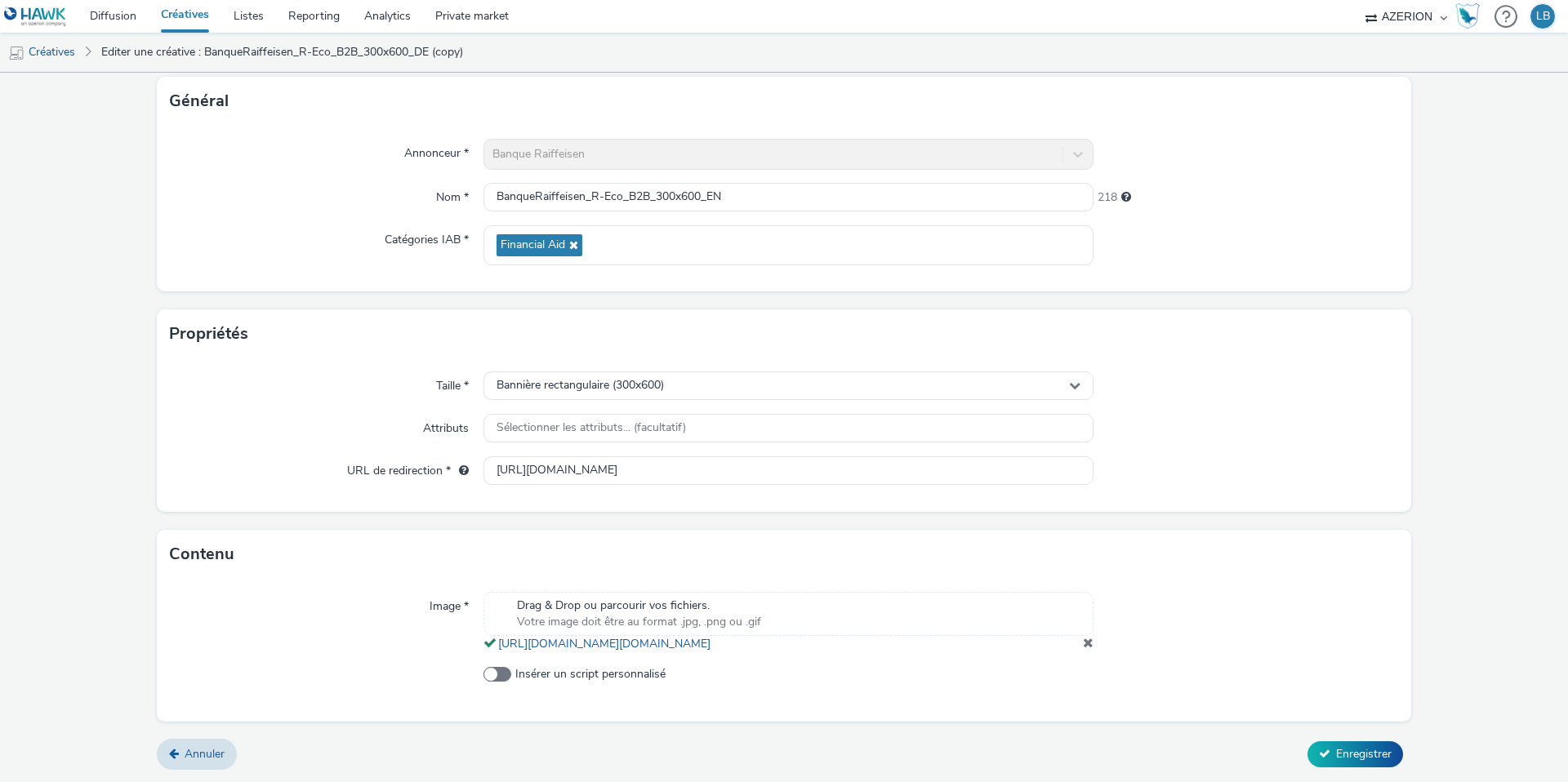
click at [1087, 645] on span at bounding box center [1088, 643] width 11 height 13
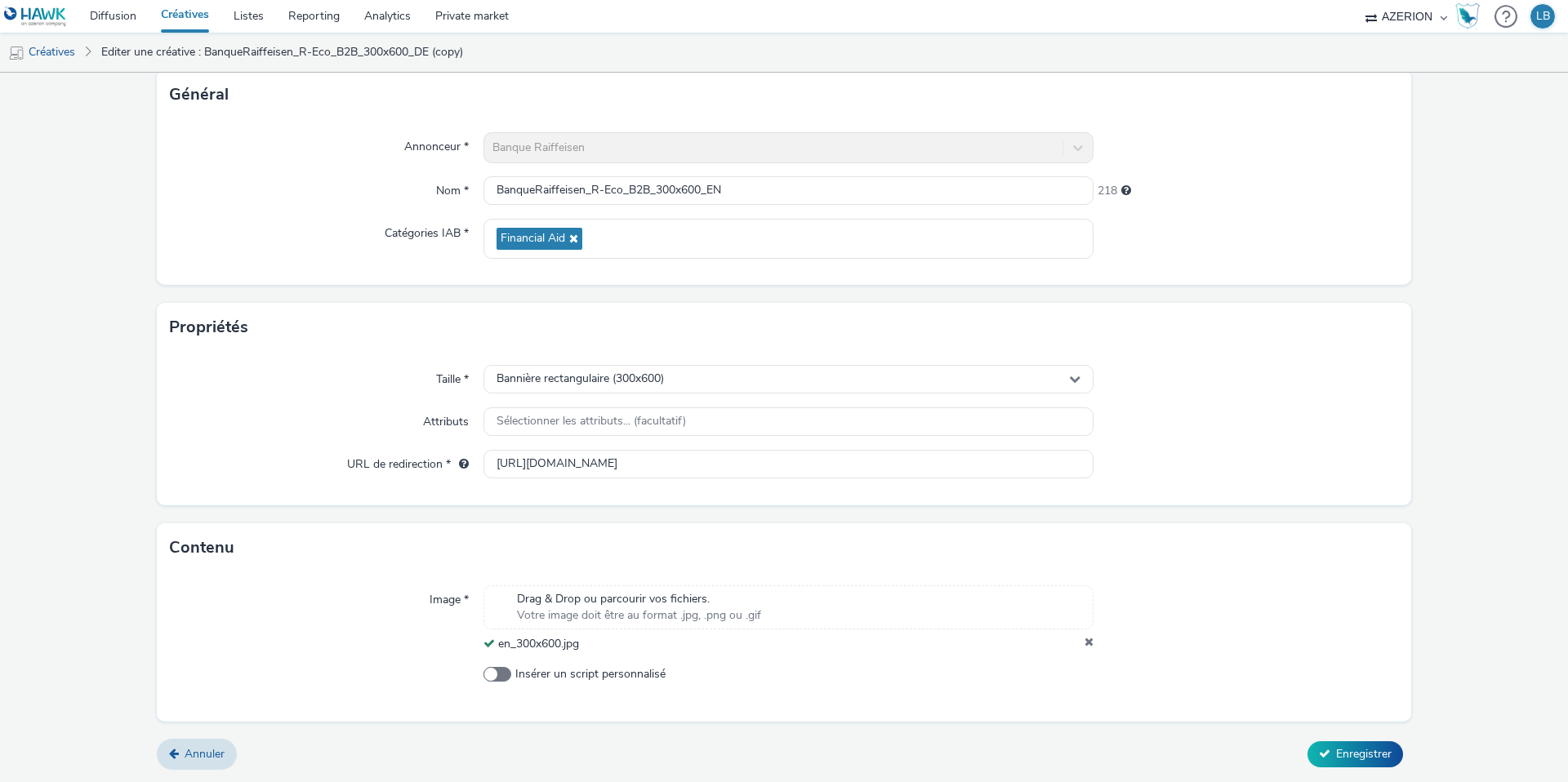
scroll to position [102, 0]
click at [594, 456] on input "[URL][DOMAIN_NAME]" at bounding box center [789, 464] width 610 height 28
paste input "en/corporate/finance/finance-your-activity/r-eco-pro?utm_source=AZERION&utm_med…"
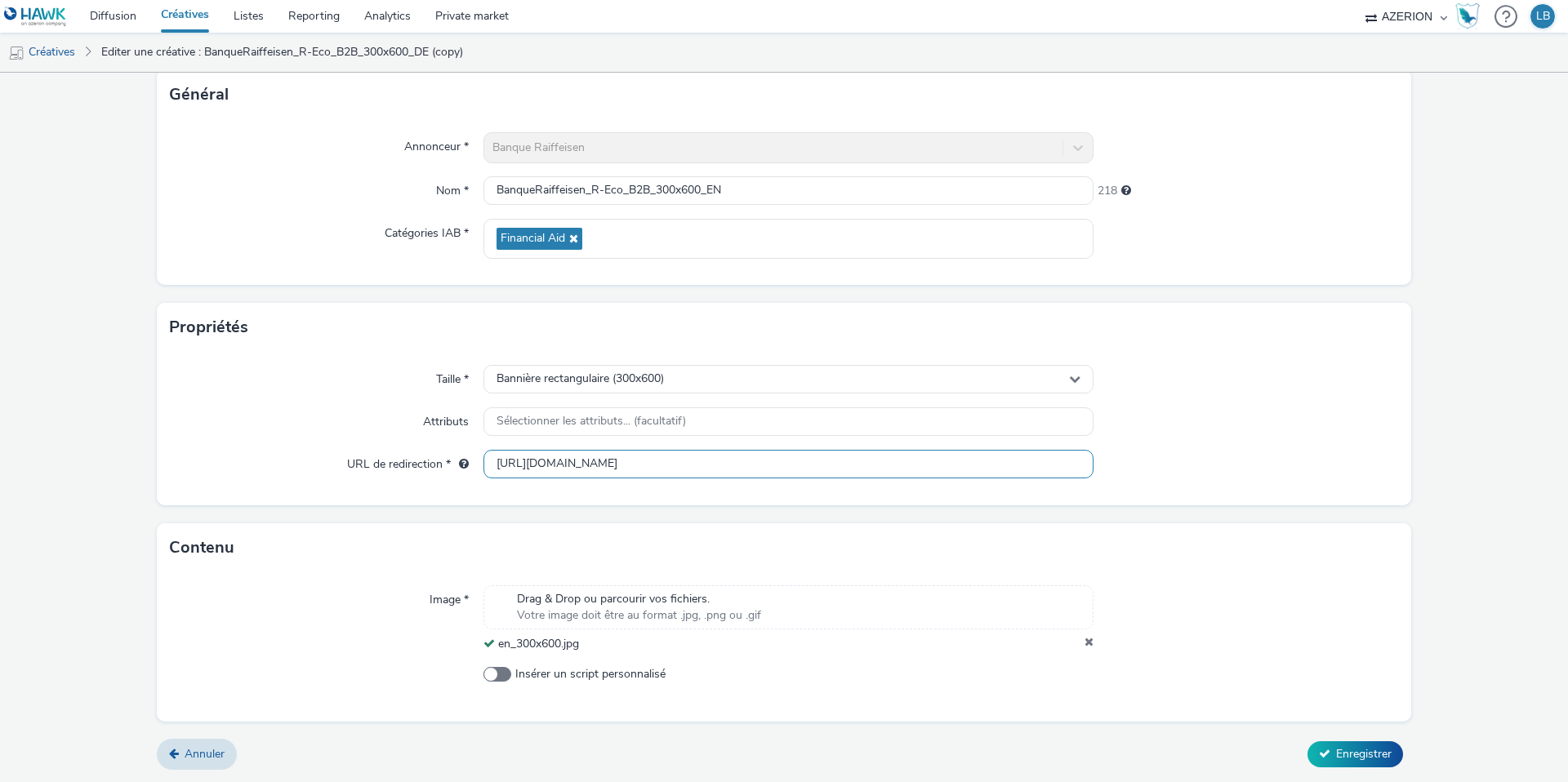
scroll to position [0, 220]
type input "[URL][DOMAIN_NAME]"
click at [1150, 401] on div "Taille * Bannière rectangulaire (300x600) Attributs Sélectionner les attributs.…" at bounding box center [784, 428] width 1254 height 153
click at [1363, 754] on span "Enregistrer" at bounding box center [1364, 754] width 55 height 16
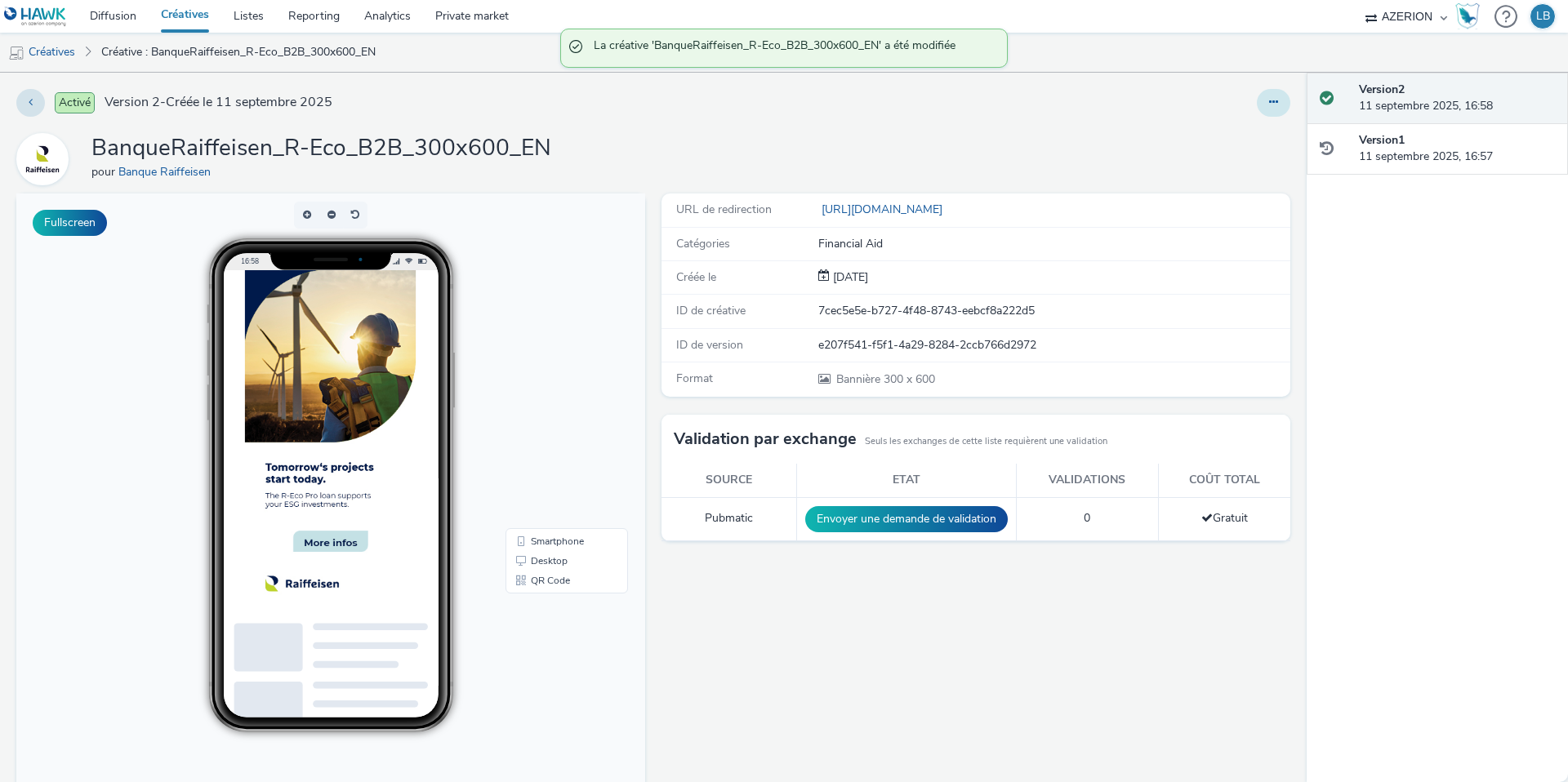
click at [1269, 96] on button at bounding box center [1274, 102] width 34 height 28
click at [1238, 159] on link "Dupliquer" at bounding box center [1229, 168] width 122 height 33
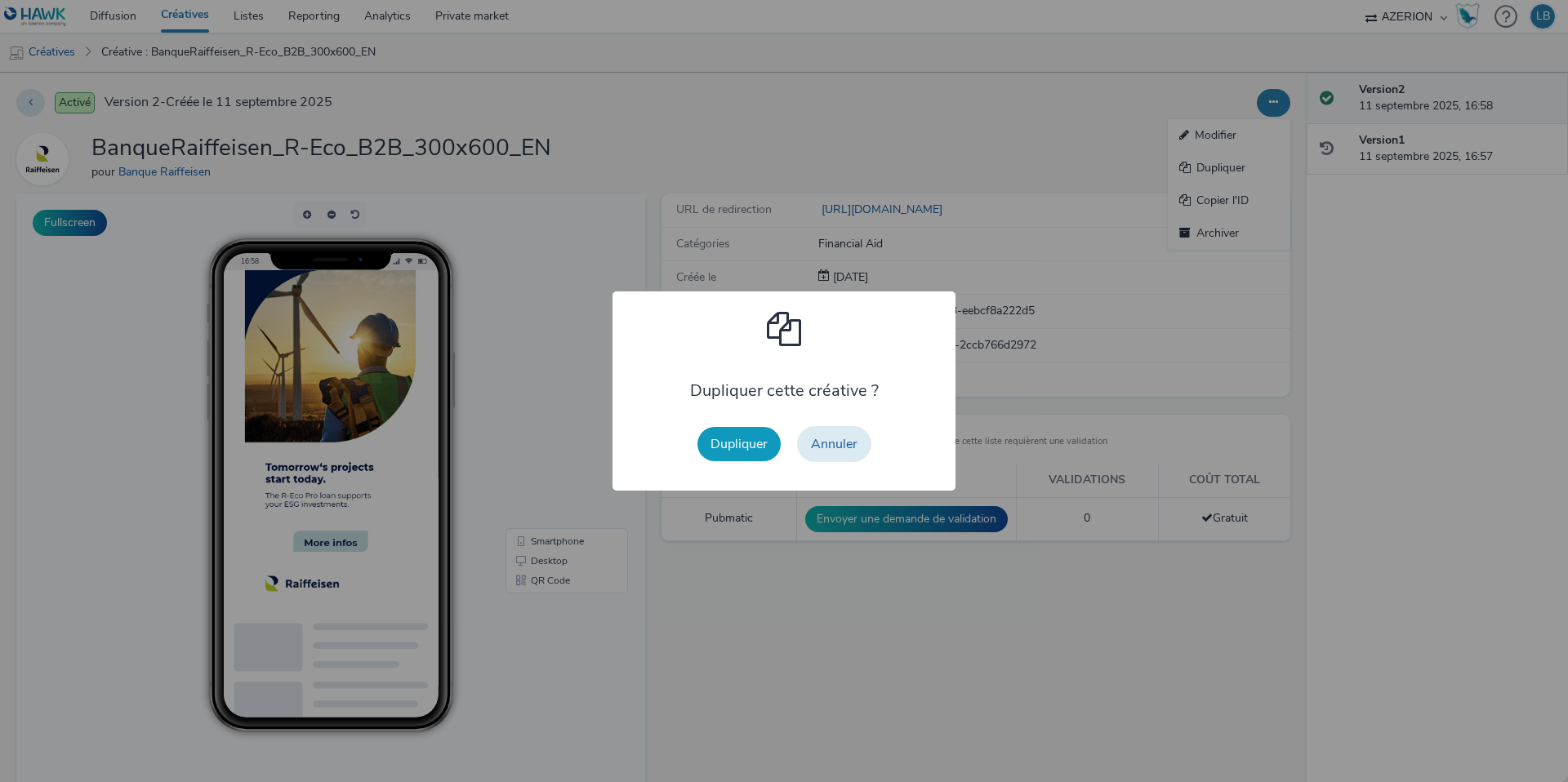
click at [742, 443] on button "Dupliquer" at bounding box center [739, 443] width 83 height 34
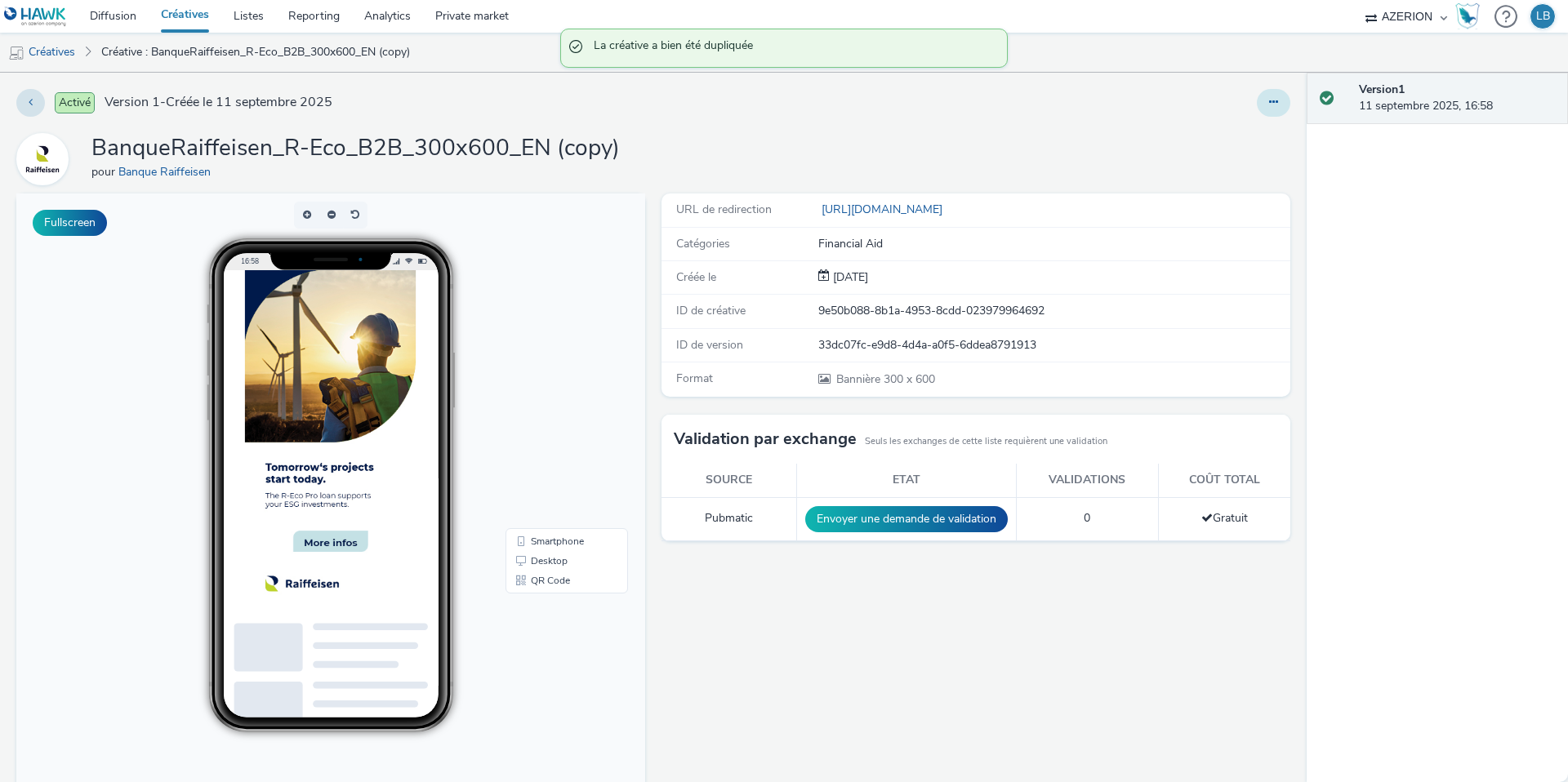
click at [1275, 106] on icon at bounding box center [1274, 102] width 9 height 12
click at [1256, 137] on link "Modifier" at bounding box center [1229, 135] width 122 height 33
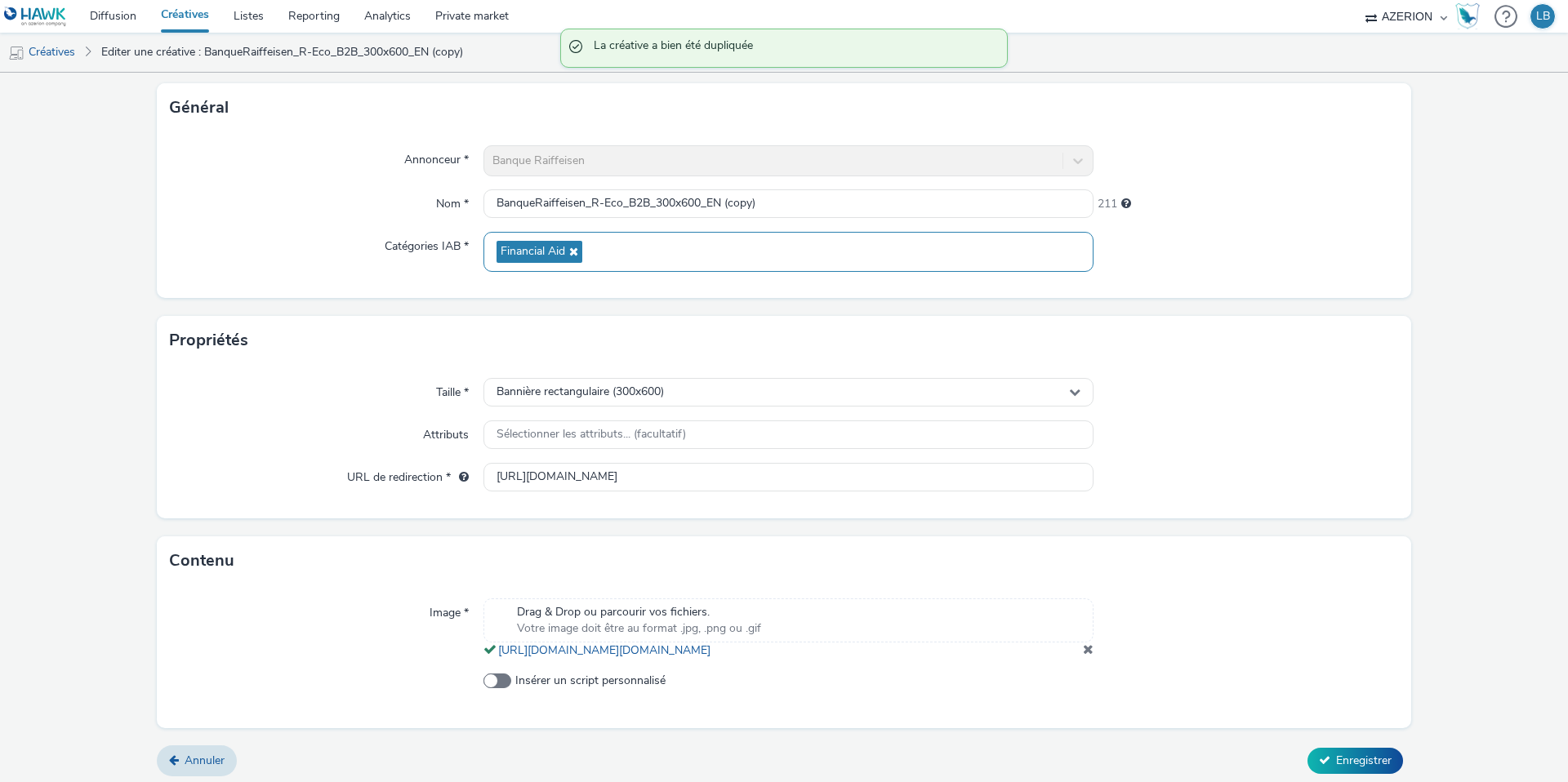
scroll to position [111, 0]
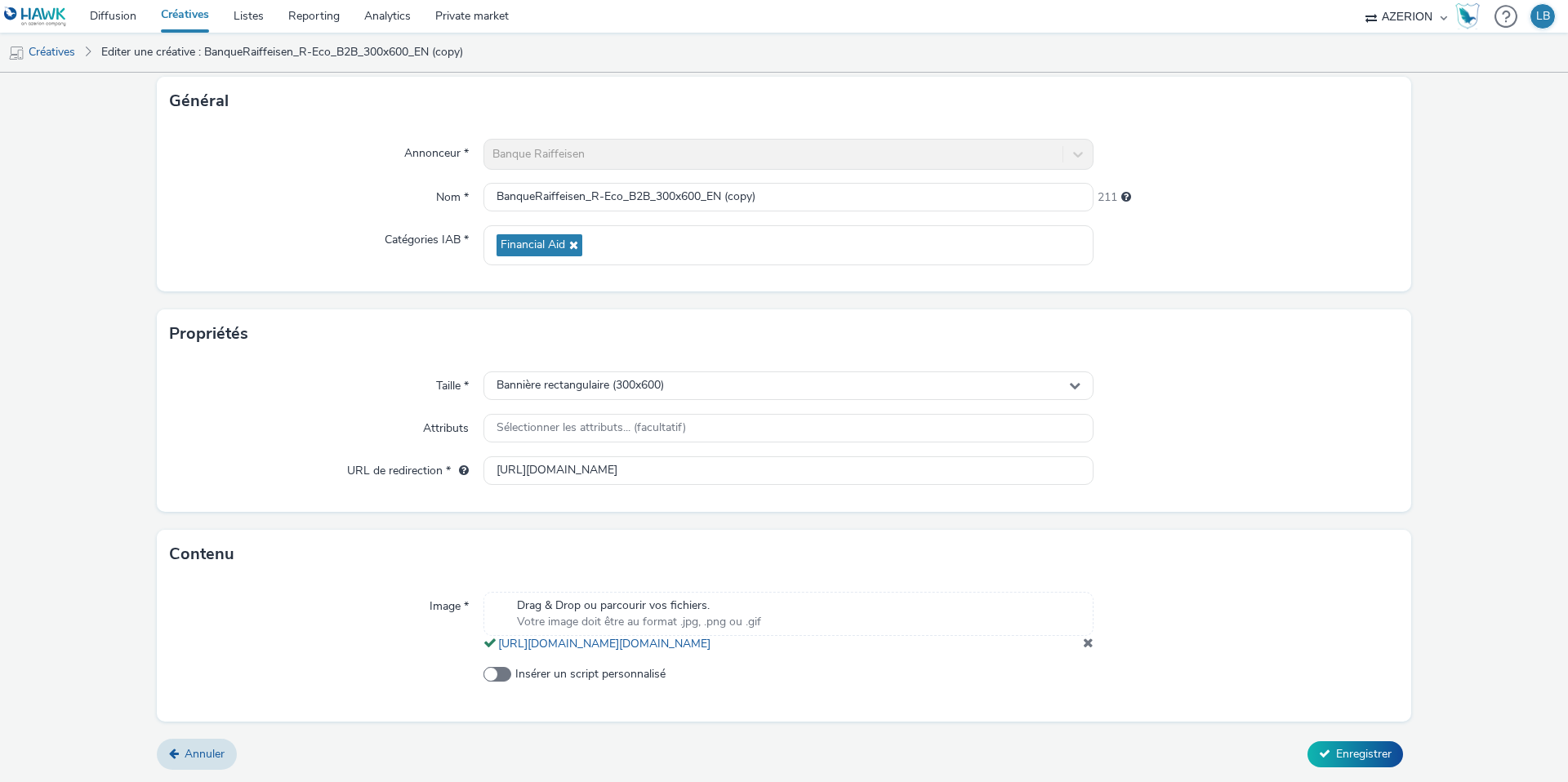
click at [1088, 642] on span at bounding box center [1088, 643] width 11 height 13
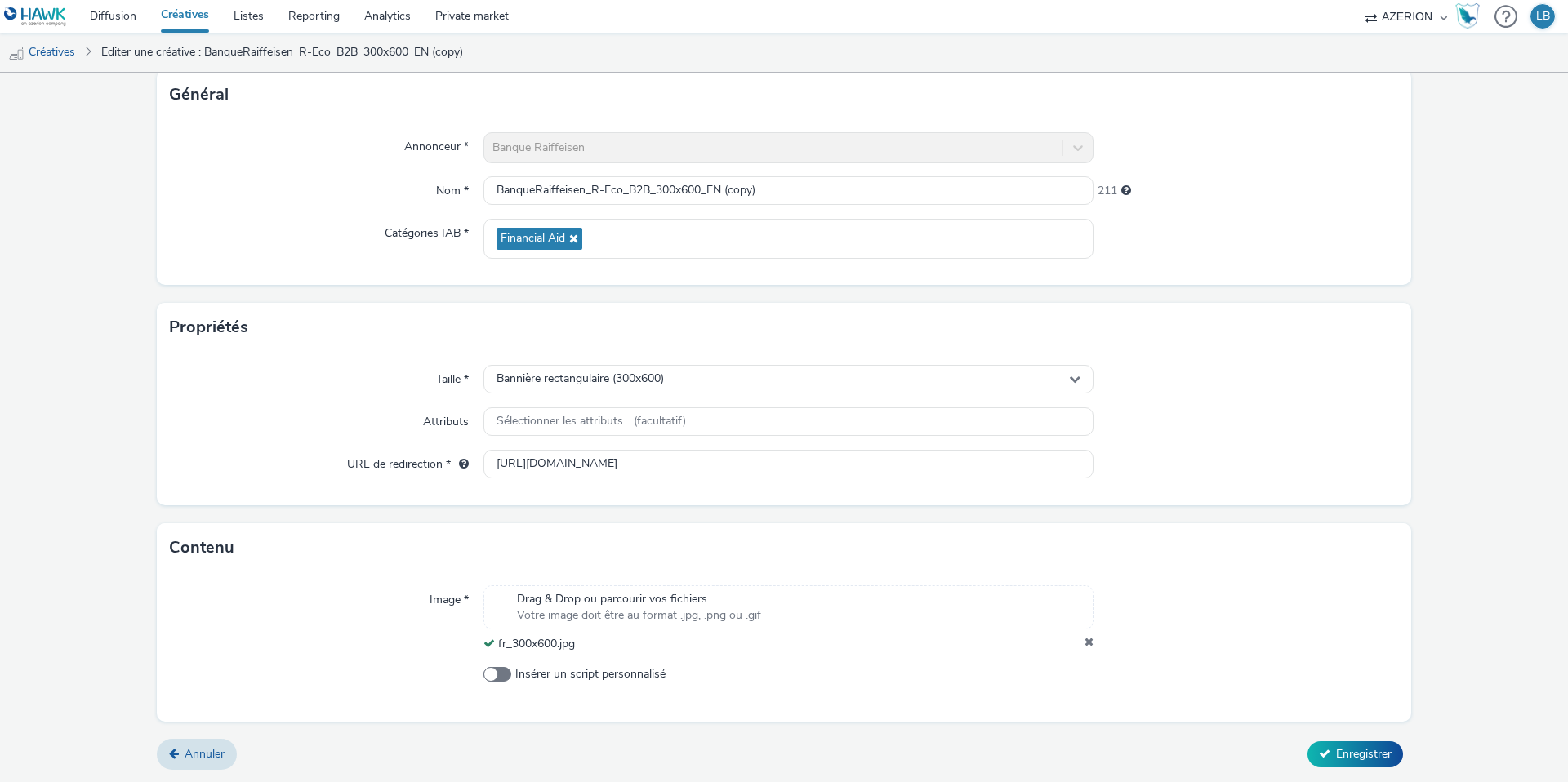
scroll to position [102, 0]
click at [787, 456] on input "[URL][DOMAIN_NAME]" at bounding box center [789, 464] width 610 height 28
paste input "fr/entreprises/financer/financer-votre-activite/r-eco-pro?utm_source=AZERION&ut…"
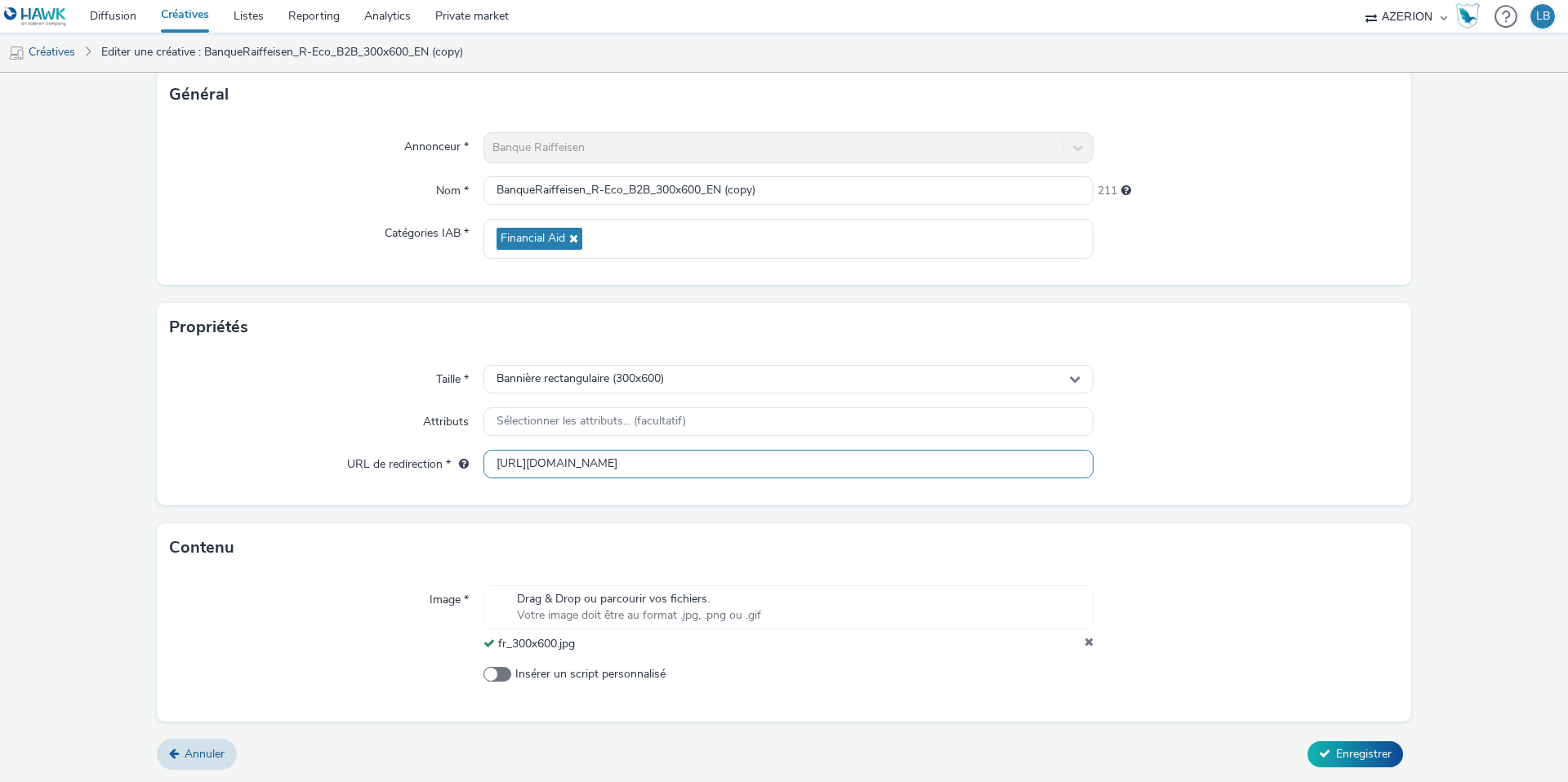
scroll to position [0, 235]
type input "[URL][DOMAIN_NAME]"
click at [1228, 414] on div at bounding box center [1246, 422] width 305 height 29
drag, startPoint x: 710, startPoint y: 182, endPoint x: 845, endPoint y: 184, distance: 135.0
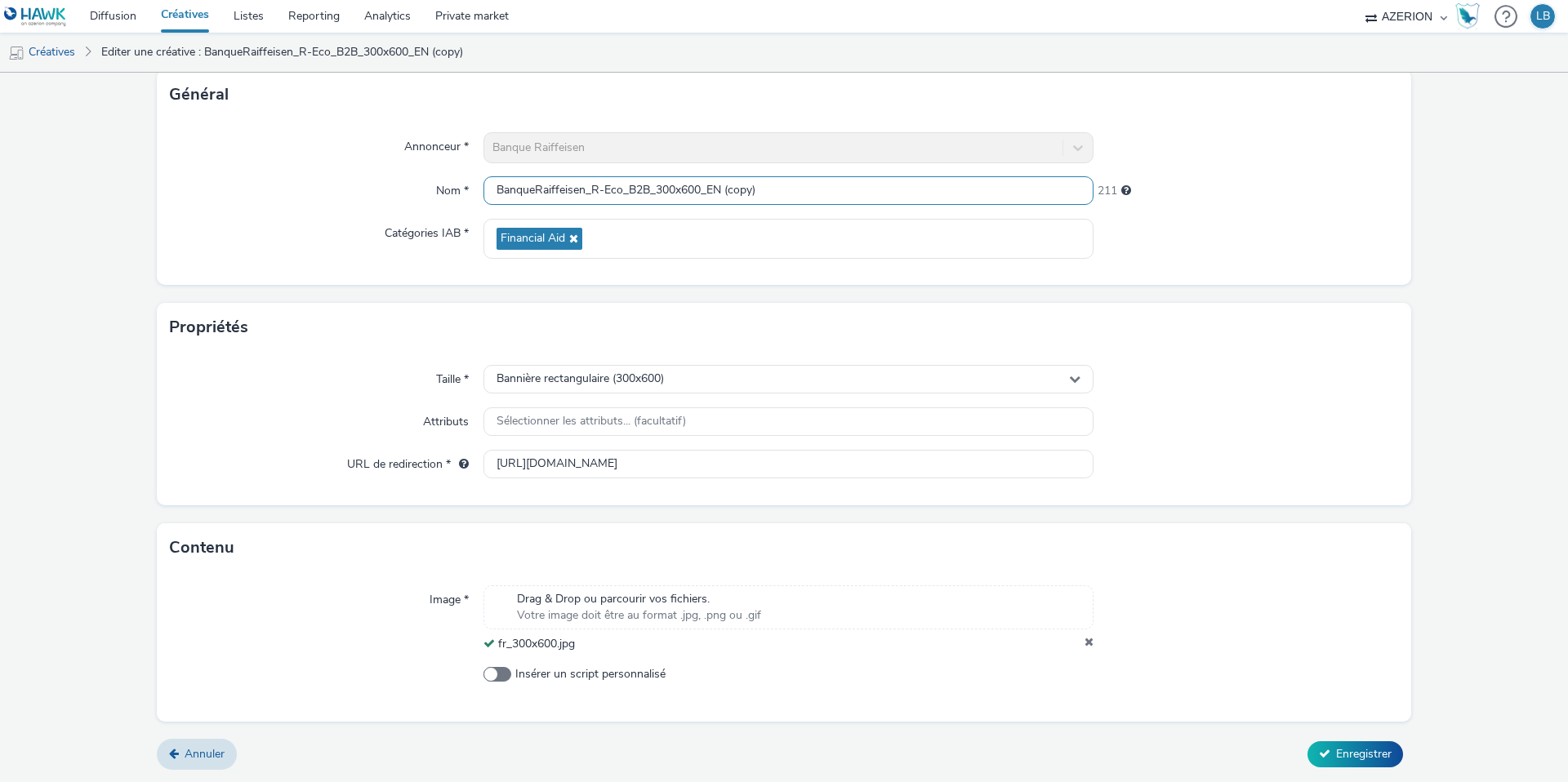
click at [845, 184] on input "BanqueRaiffeisen_R-Eco_B2B_300x600_EN (copy)" at bounding box center [789, 190] width 610 height 28
click at [716, 191] on input "BanqueRaiffeisen_R-Eco_B2B_300x600_EN (copy)" at bounding box center [789, 190] width 610 height 28
drag, startPoint x: 709, startPoint y: 191, endPoint x: 807, endPoint y: 195, distance: 98.1
click at [807, 195] on input "BanqueRaiffeisen_R-Eco_B2B_300x600_EN (copy)" at bounding box center [789, 190] width 610 height 28
type input "BanqueRaiffeisen_R-Eco_B2B_300x600_FR"
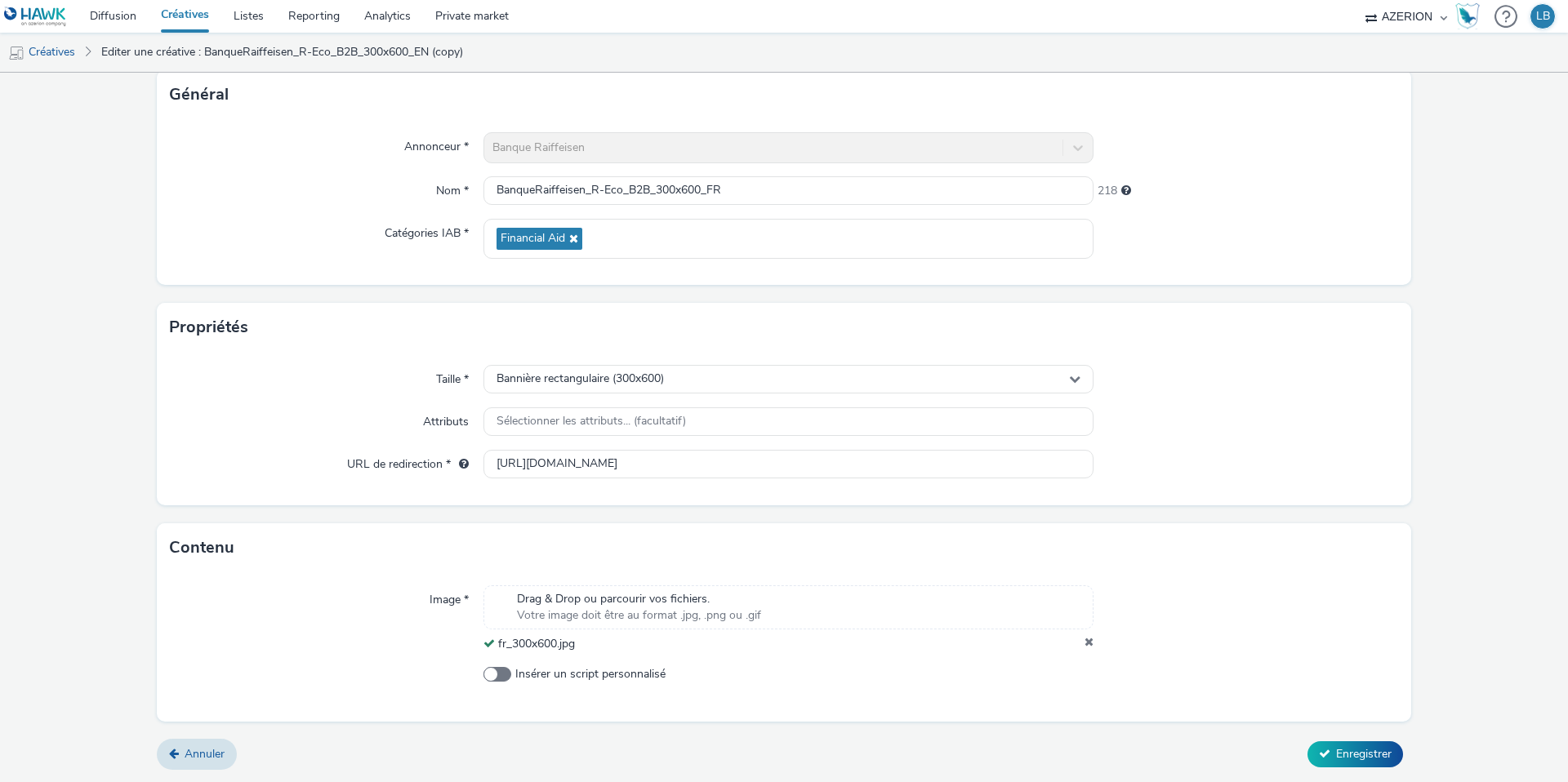
click at [1348, 188] on div "218" at bounding box center [1246, 187] width 305 height 23
click at [1347, 752] on span "Enregistrer" at bounding box center [1364, 754] width 55 height 16
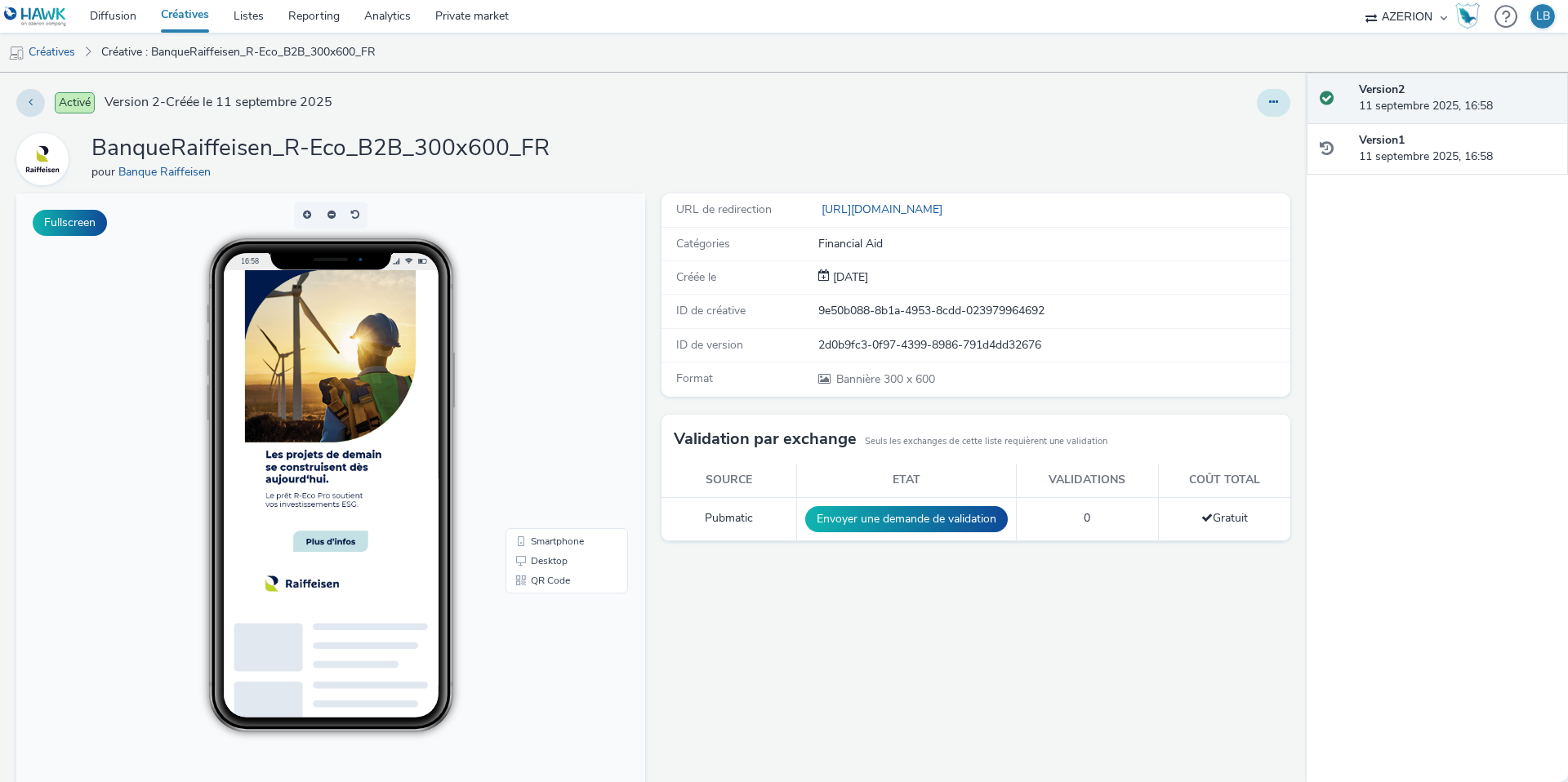
click at [1272, 105] on icon at bounding box center [1274, 102] width 9 height 12
click at [1231, 168] on link "Dupliquer" at bounding box center [1229, 168] width 122 height 33
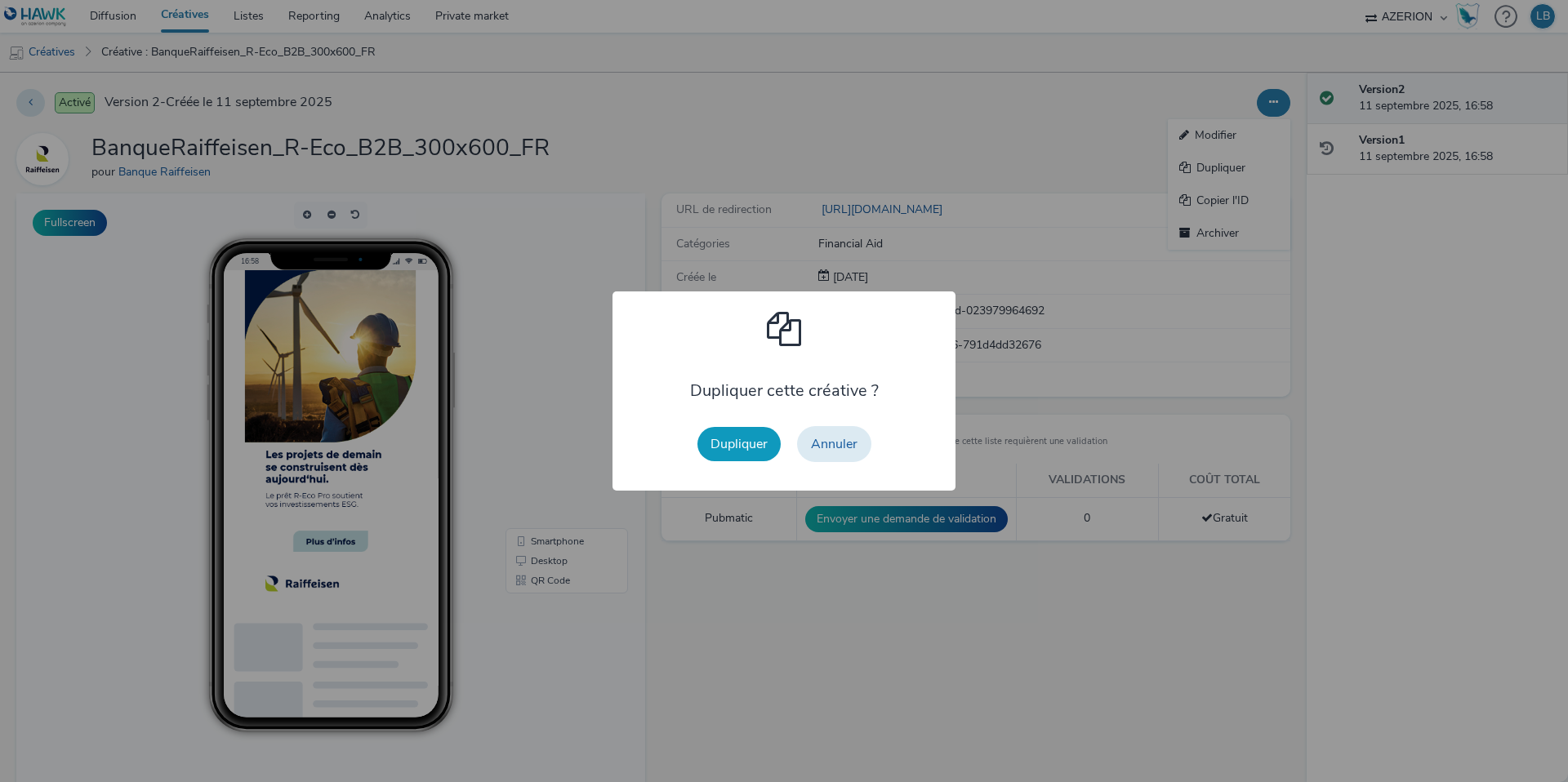
click at [730, 443] on button "Dupliquer" at bounding box center [739, 443] width 83 height 34
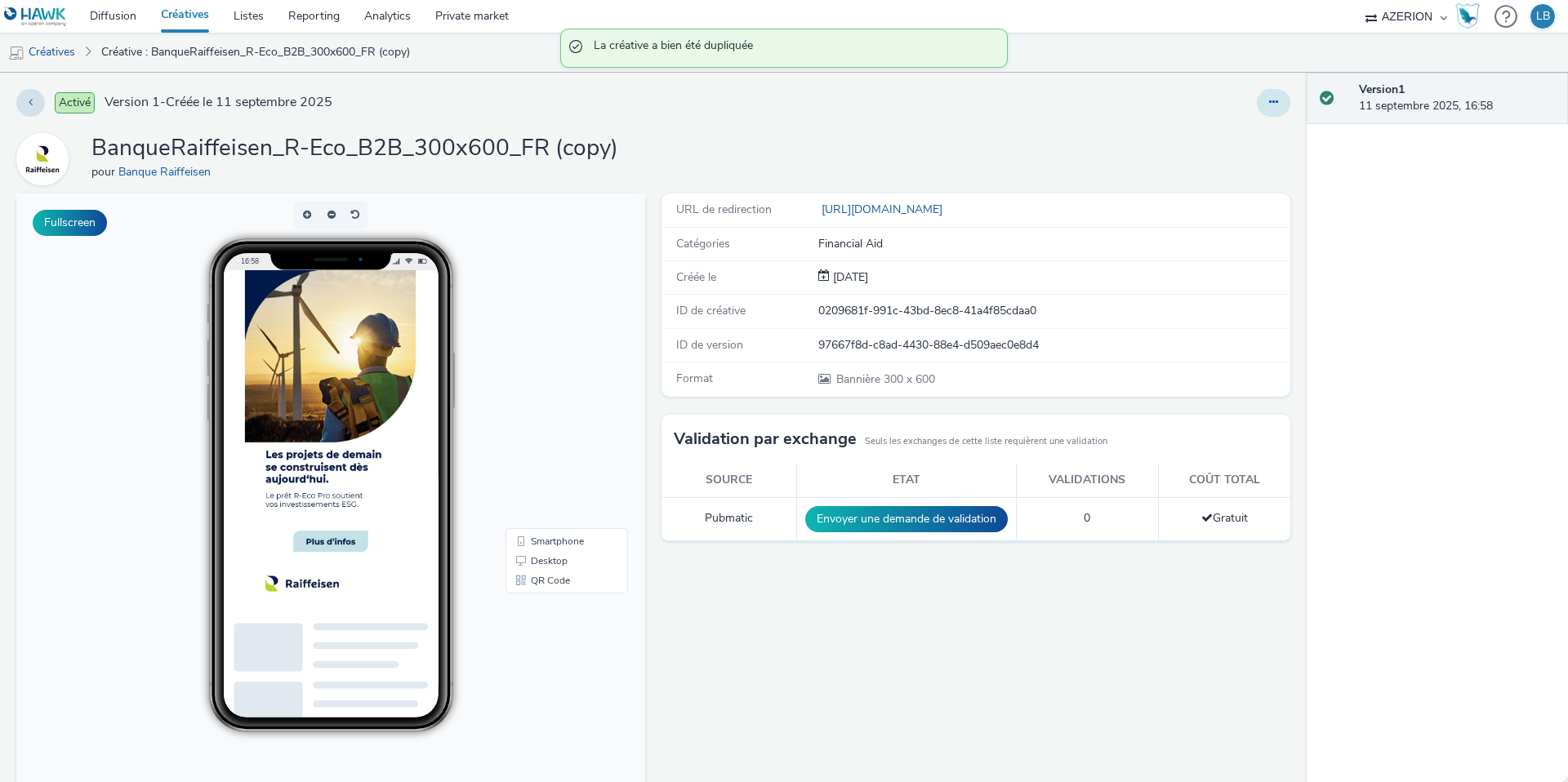
click at [1286, 99] on button at bounding box center [1274, 102] width 34 height 28
click at [1228, 135] on link "Modifier" at bounding box center [1229, 135] width 122 height 33
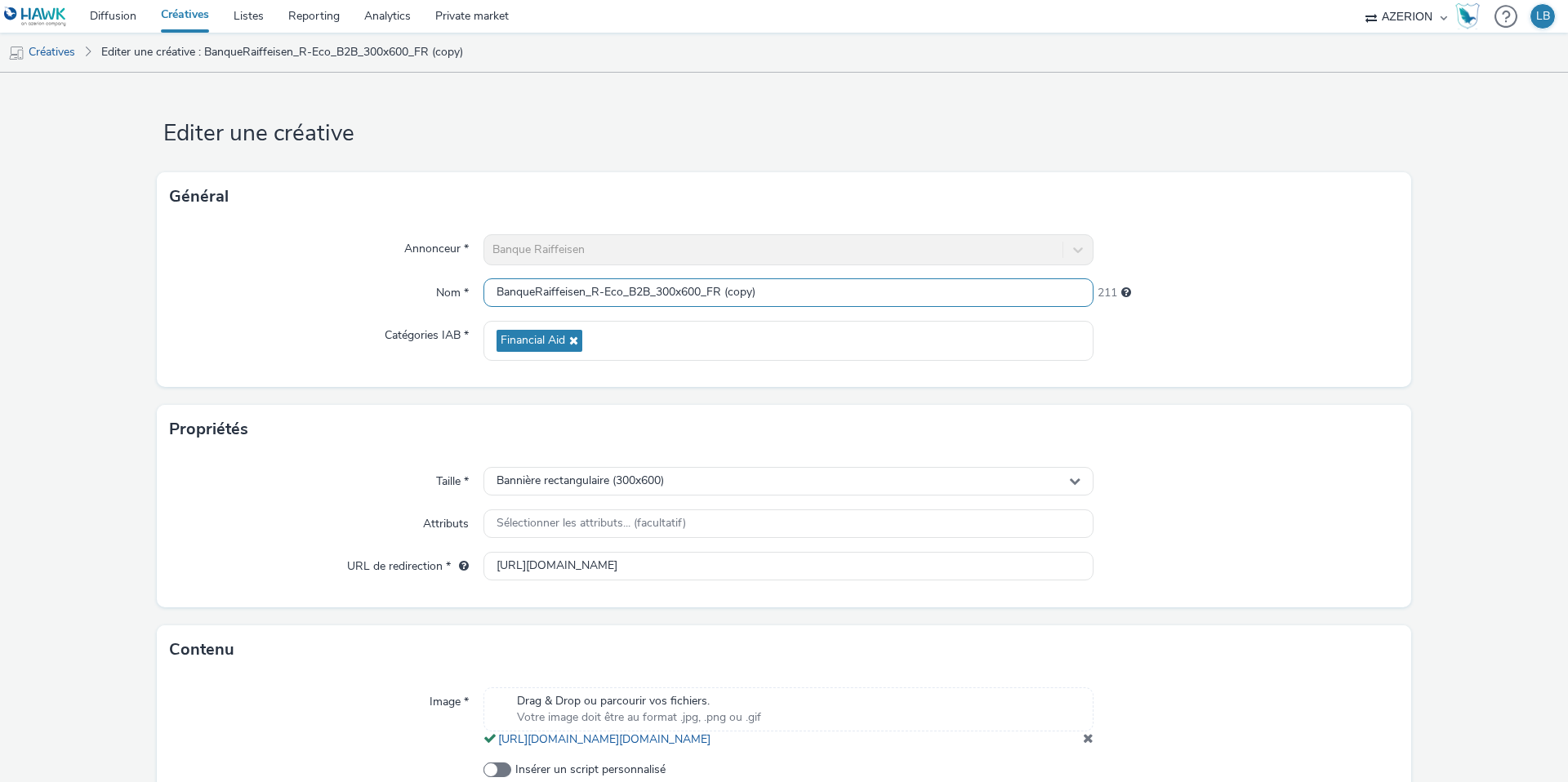
drag, startPoint x: 657, startPoint y: 293, endPoint x: 802, endPoint y: 295, distance: 145.0
click at [802, 295] on input "BanqueRaiffeisen_R-Eco_B2B_300x600_FR (copy)" at bounding box center [789, 293] width 610 height 28
type input "BanqueRaiffeisen_R-Eco_B2B_728x90_DE"
click at [1176, 235] on div at bounding box center [1246, 250] width 305 height 31
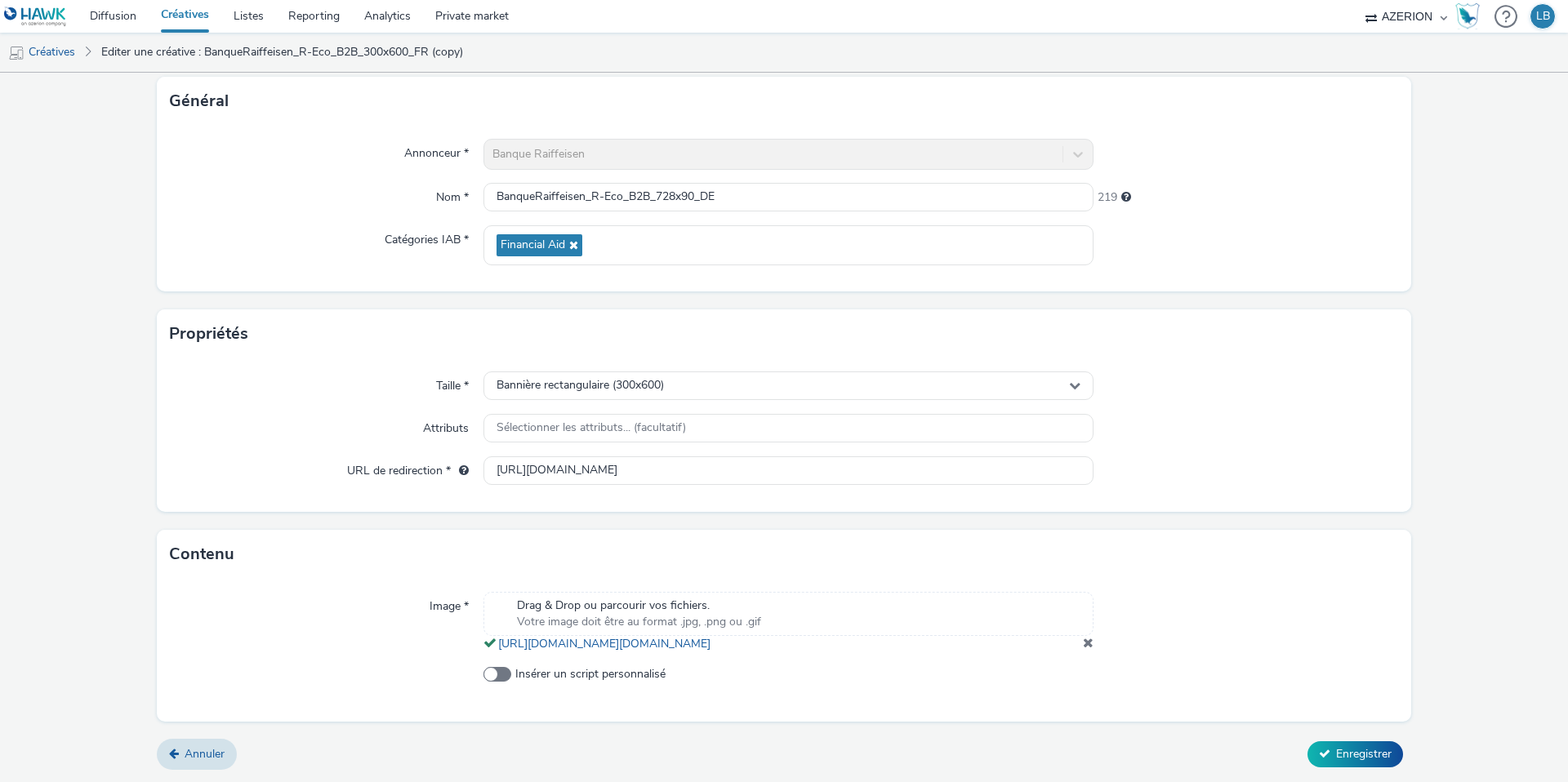
scroll to position [111, 0]
click at [1086, 636] on span at bounding box center [1088, 643] width 11 height 13
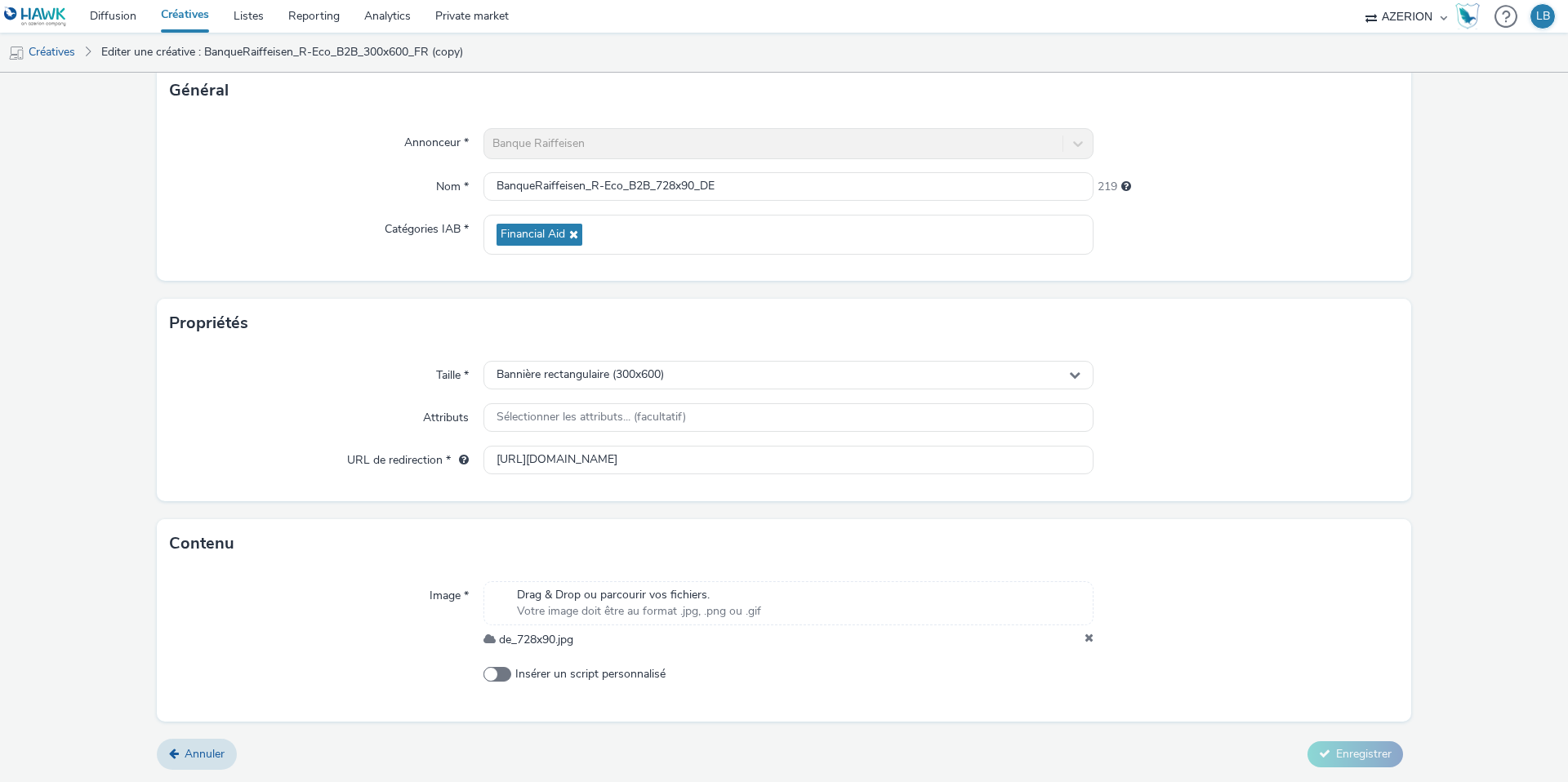
scroll to position [102, 0]
click at [543, 376] on span "Bannière rectangulaire (300x600)" at bounding box center [580, 379] width 168 height 14
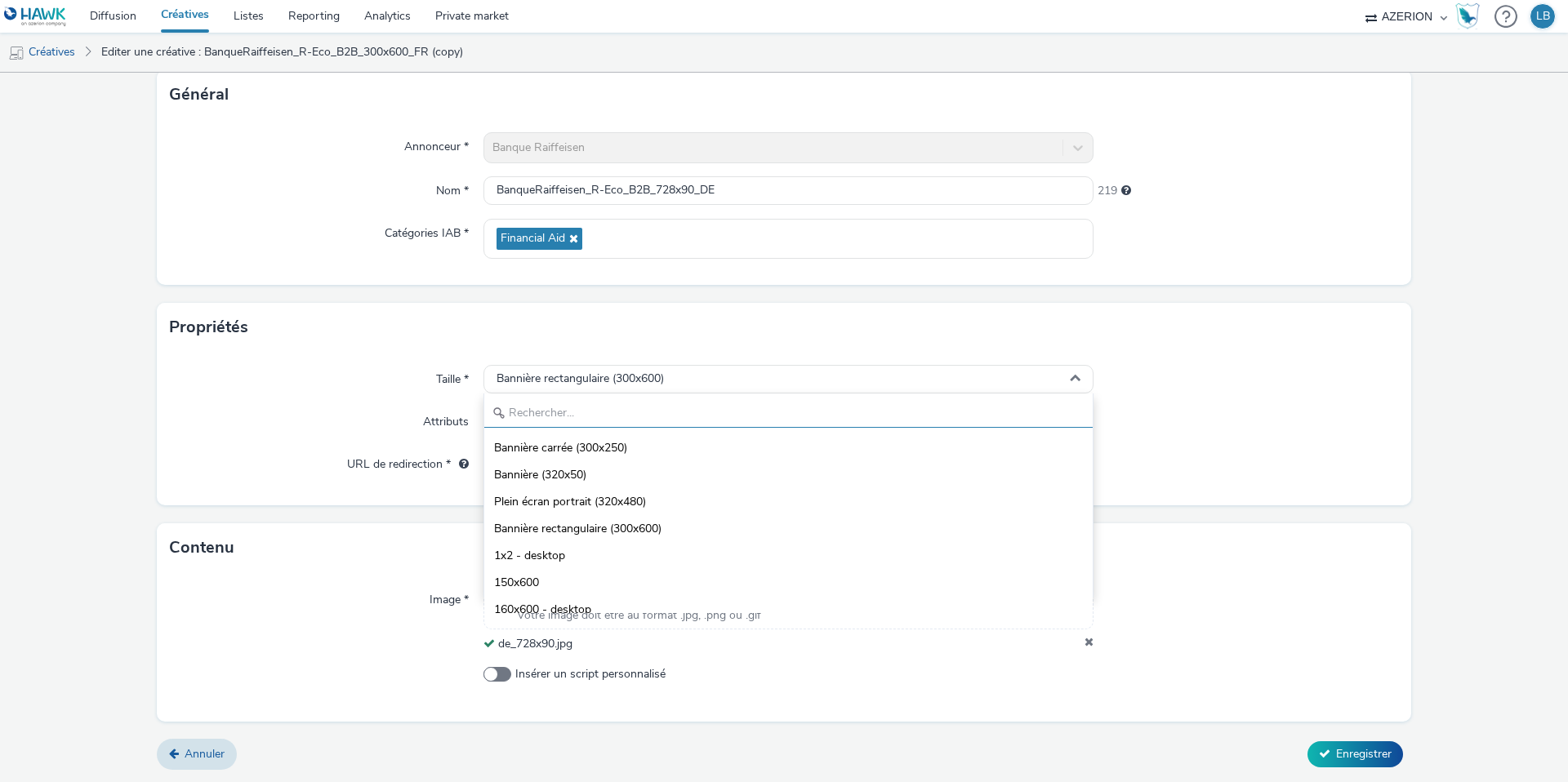
click at [543, 408] on input "text" at bounding box center [789, 413] width 609 height 28
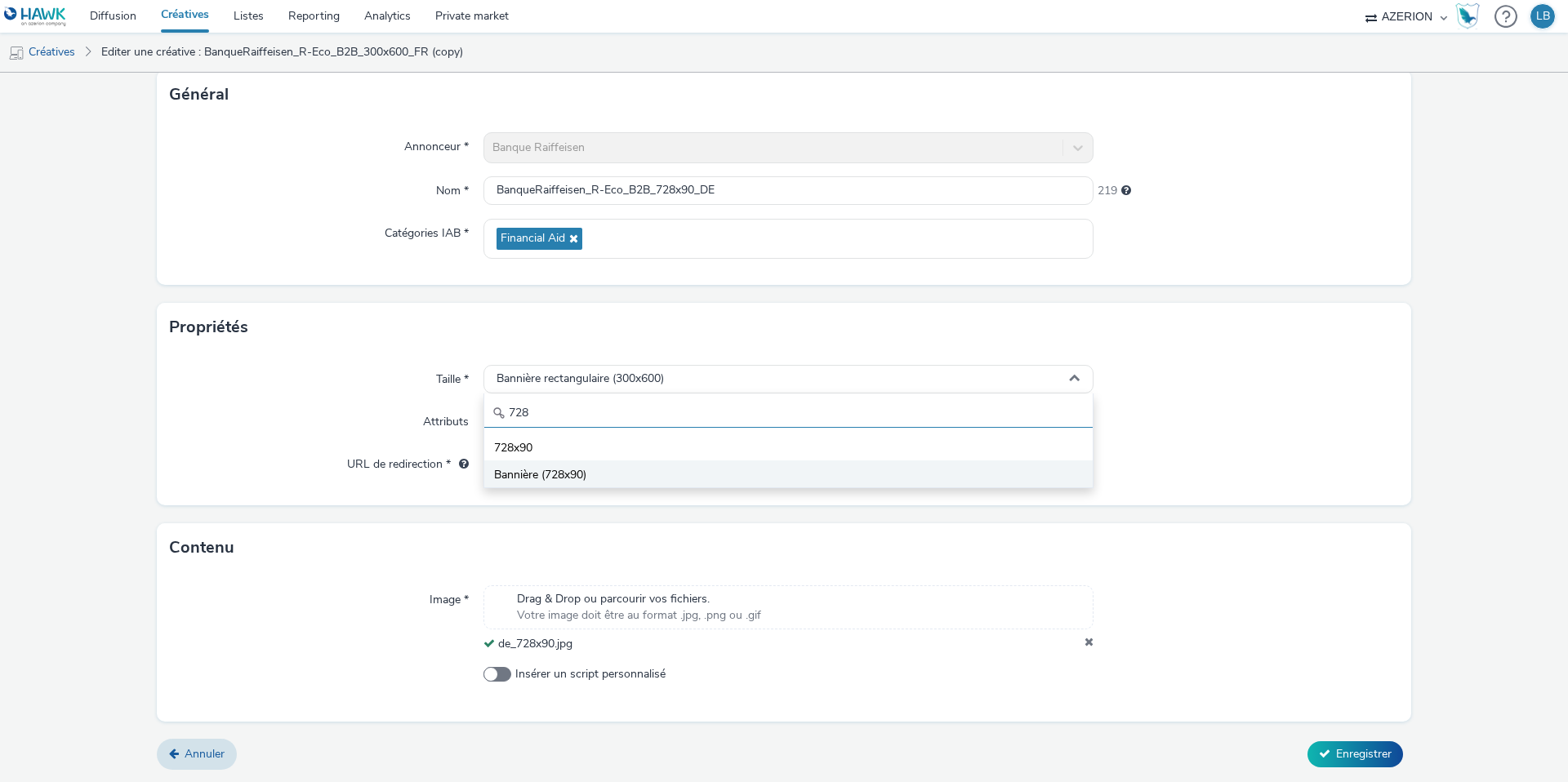
type input "728"
click at [581, 471] on span "Bannière (728x90)" at bounding box center [540, 474] width 92 height 16
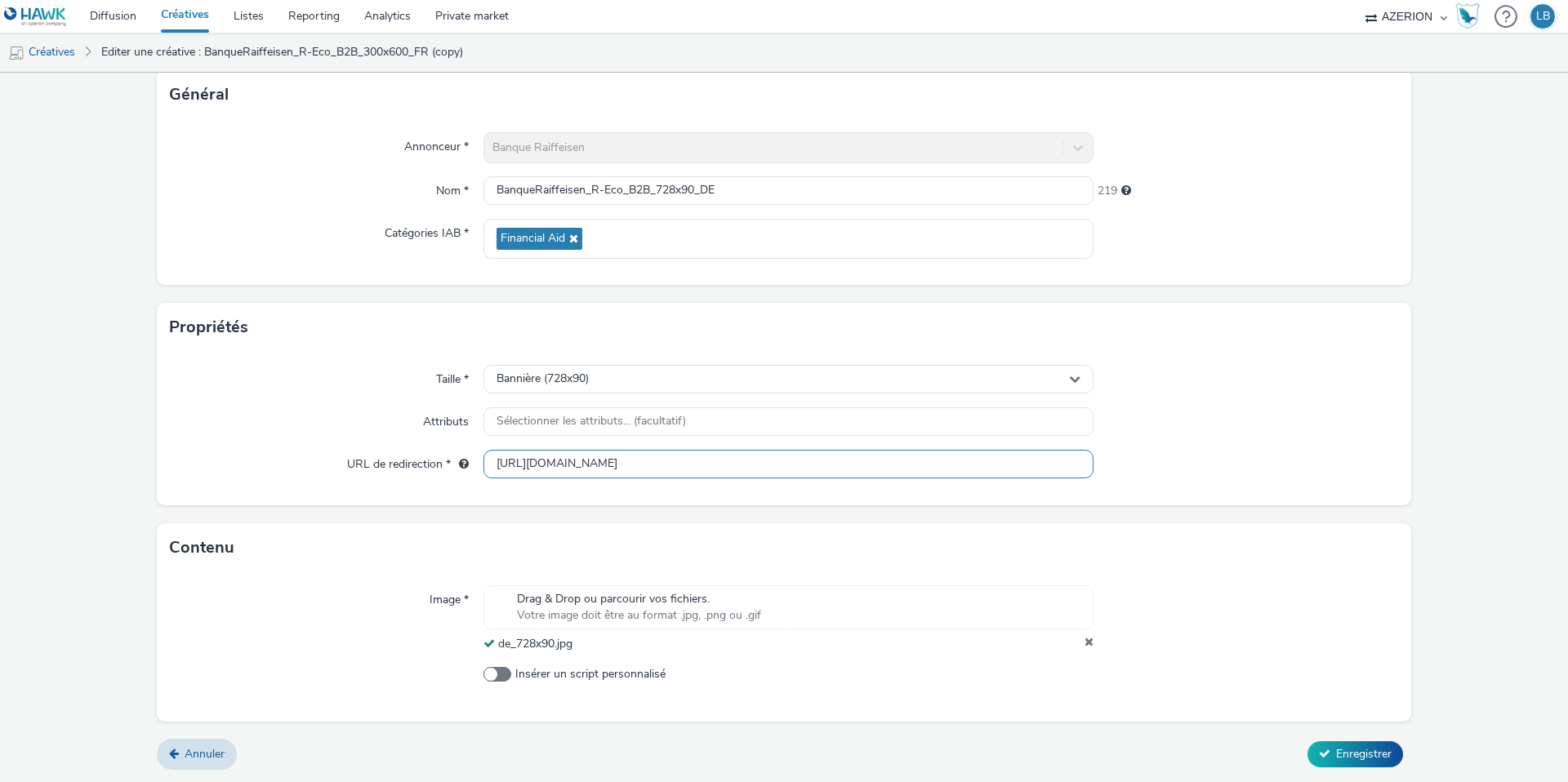
click at [742, 463] on input "[URL][DOMAIN_NAME]" at bounding box center [789, 464] width 610 height 28
paste input "de/firmenkunden/finanzieren/finanzierung-ihrer-aktivitaet/r-eco-pro?utm_source=…"
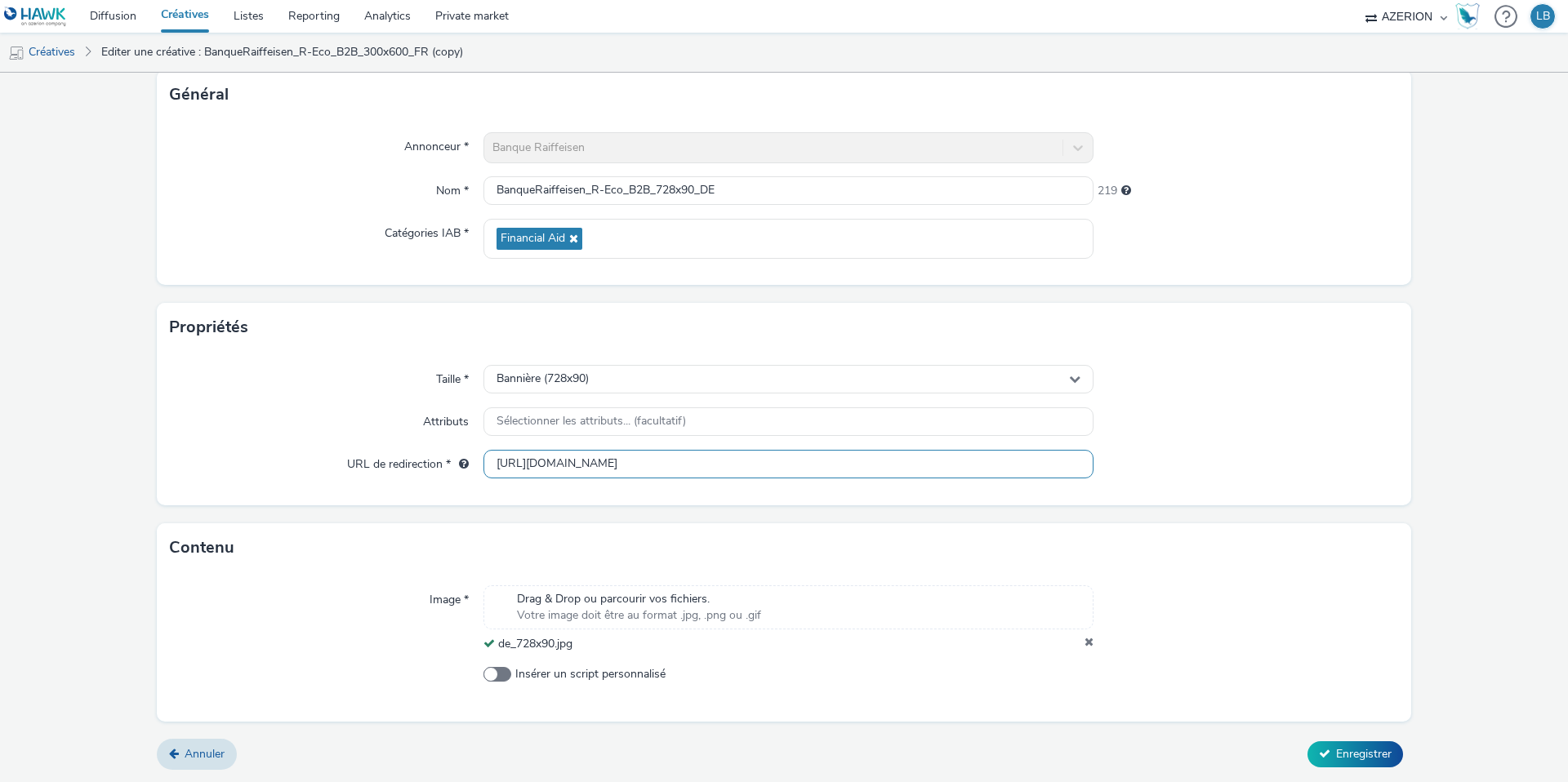
type input "[URL][DOMAIN_NAME]"
click at [1215, 450] on div at bounding box center [1246, 464] width 305 height 29
click at [1345, 750] on span "Enregistrer" at bounding box center [1364, 754] width 55 height 16
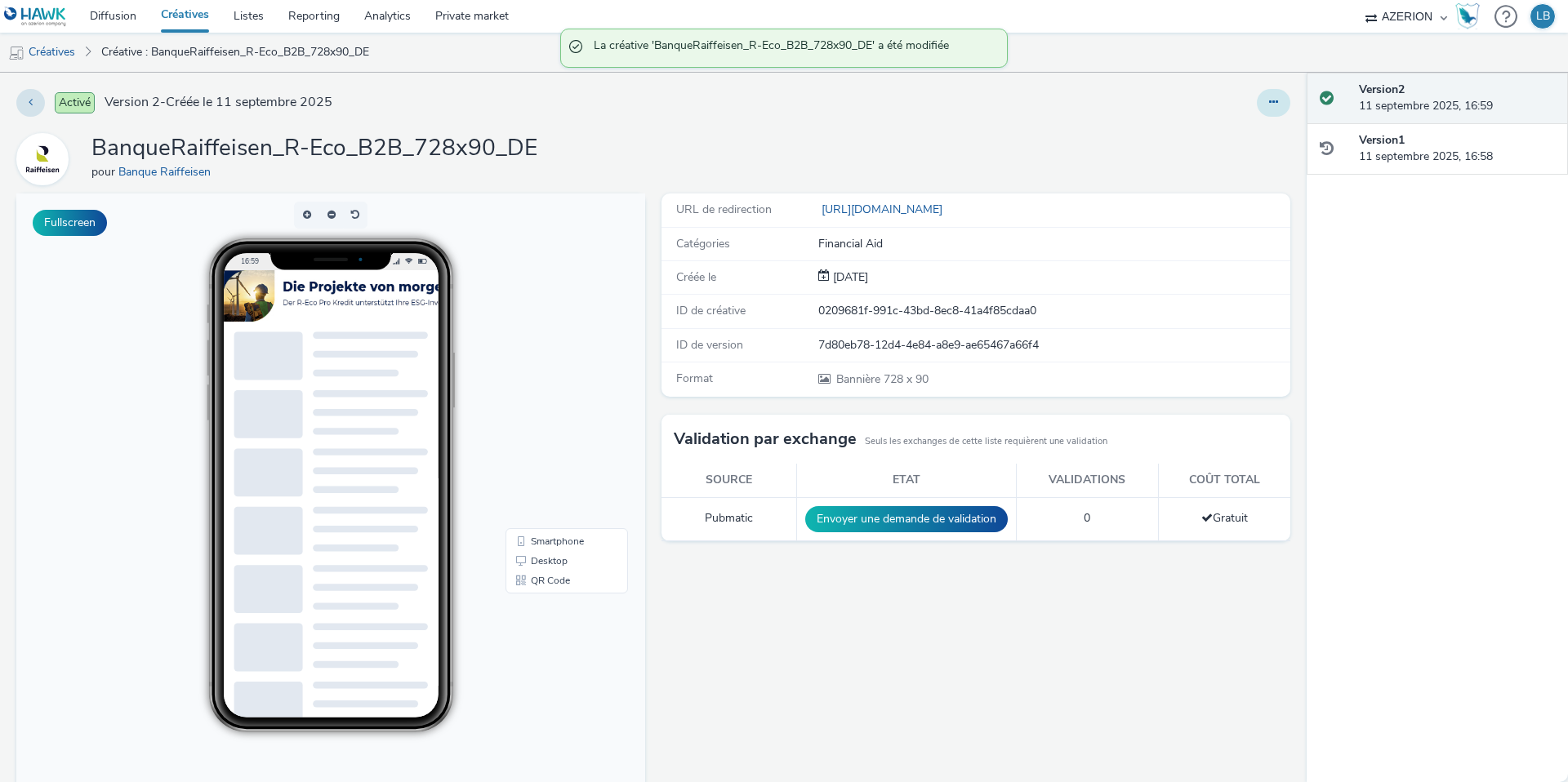
click at [1275, 95] on button at bounding box center [1274, 102] width 34 height 28
click at [1237, 172] on link "Dupliquer" at bounding box center [1229, 168] width 122 height 33
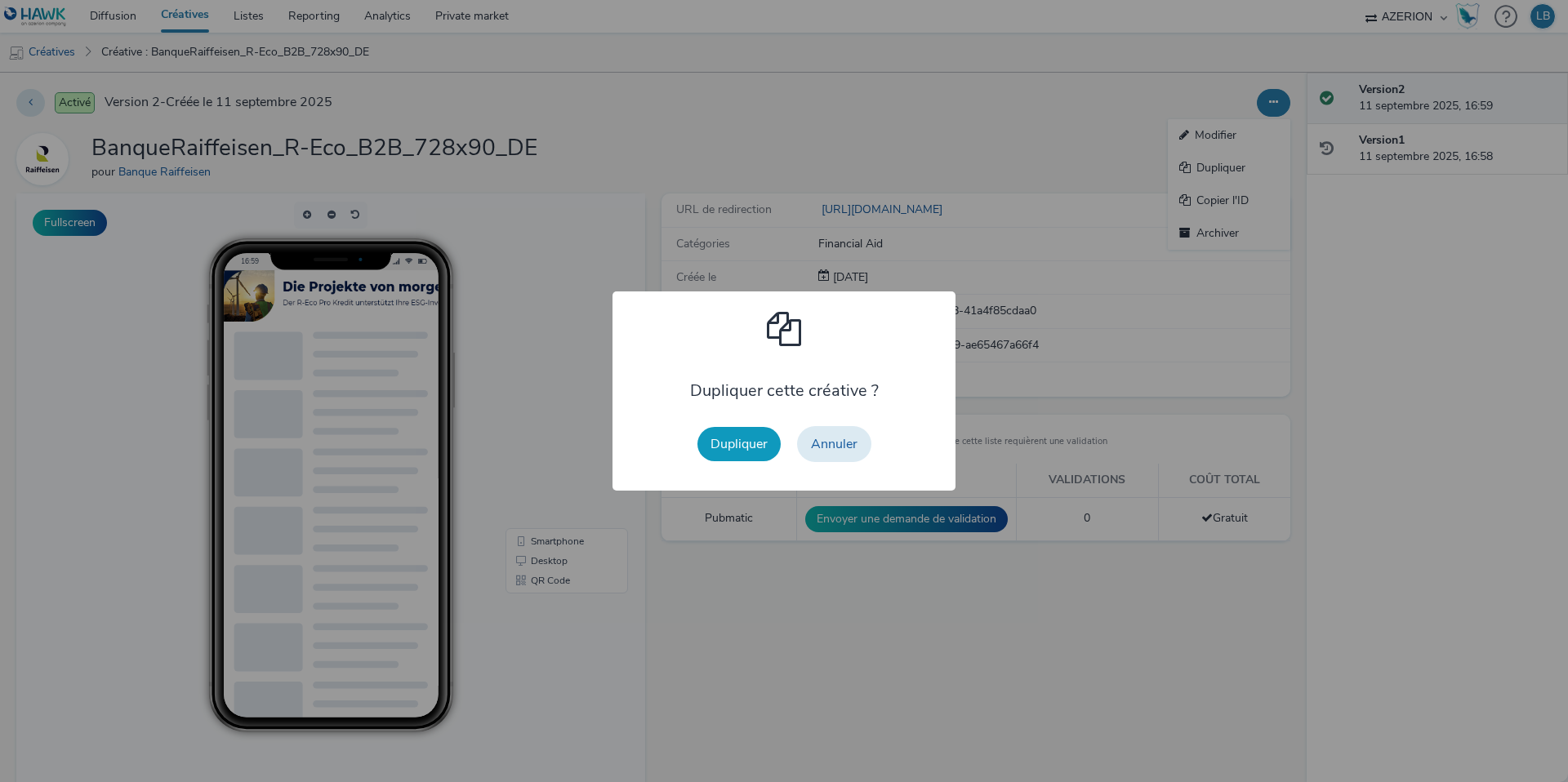
click at [734, 434] on button "Dupliquer" at bounding box center [739, 443] width 83 height 34
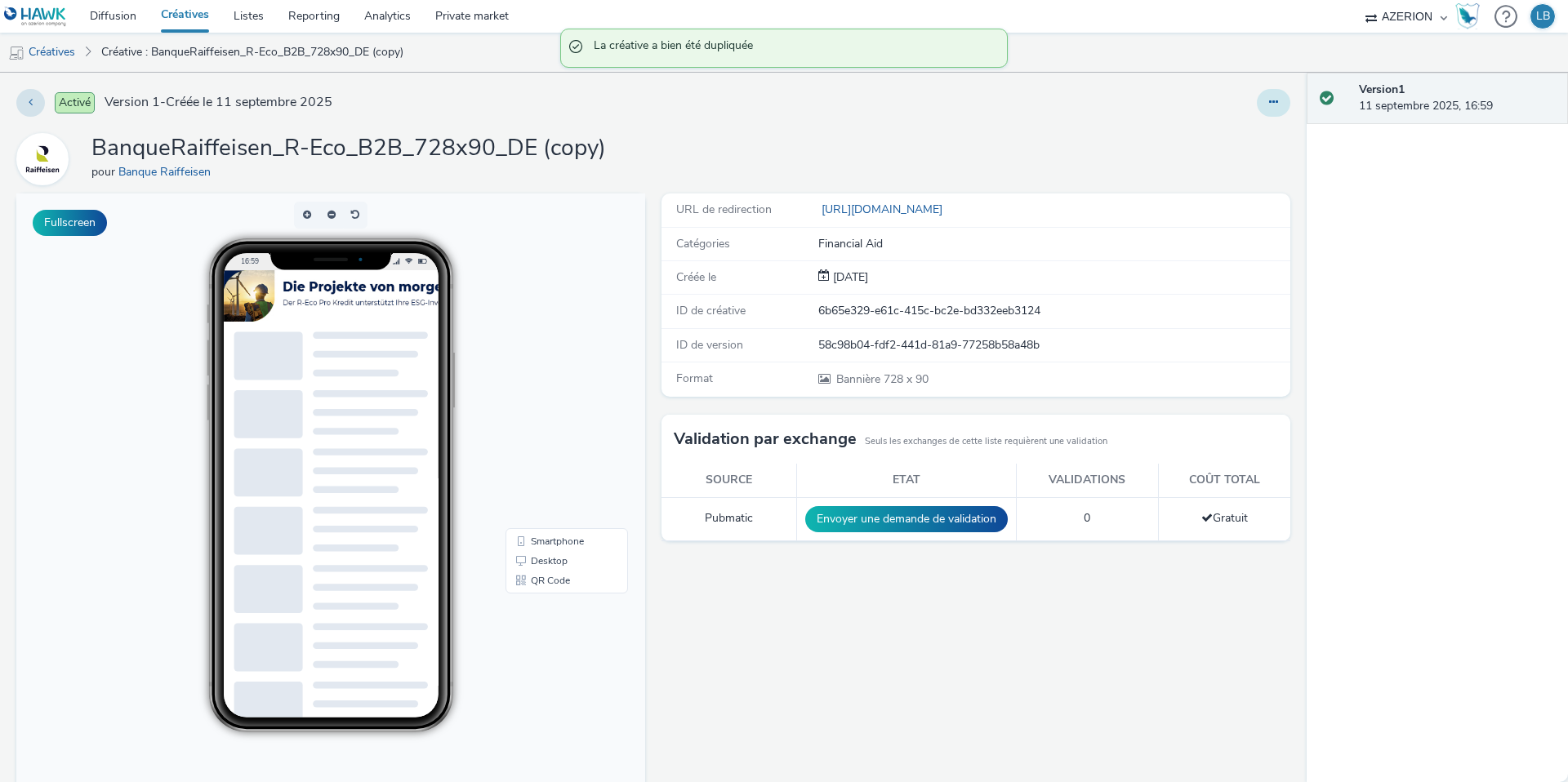
click at [1276, 108] on icon at bounding box center [1274, 102] width 9 height 12
click at [1238, 137] on link "Modifier" at bounding box center [1229, 135] width 122 height 33
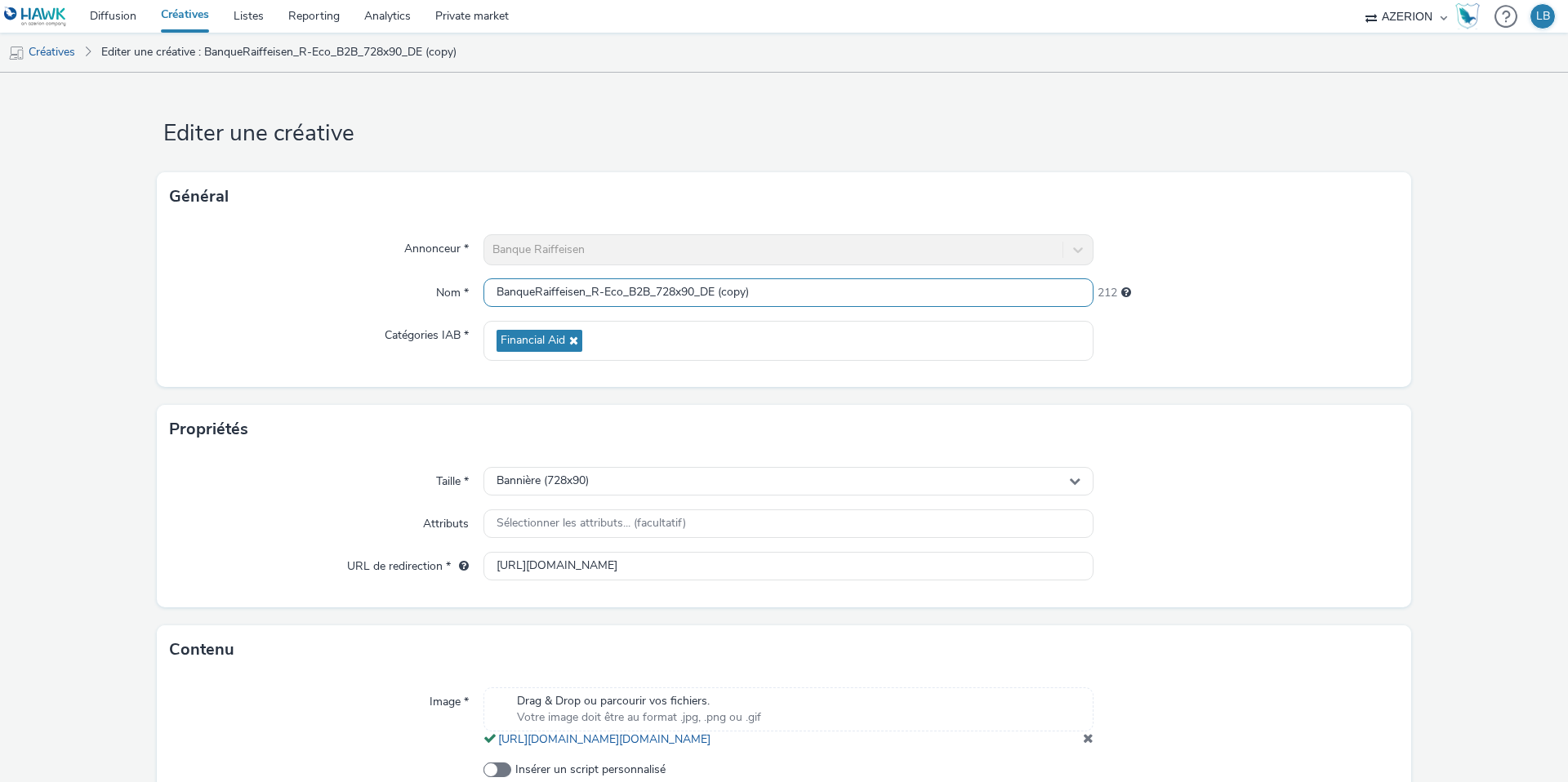
drag, startPoint x: 702, startPoint y: 291, endPoint x: 879, endPoint y: 292, distance: 177.0
click at [879, 292] on input "BanqueRaiffeisen_R-Eco_B2B_728x90_DE (copy)" at bounding box center [789, 293] width 610 height 28
type input "BanqueRaiffeisen_R-Eco_B2B_728x90_EN"
click at [1221, 246] on div at bounding box center [1246, 250] width 305 height 31
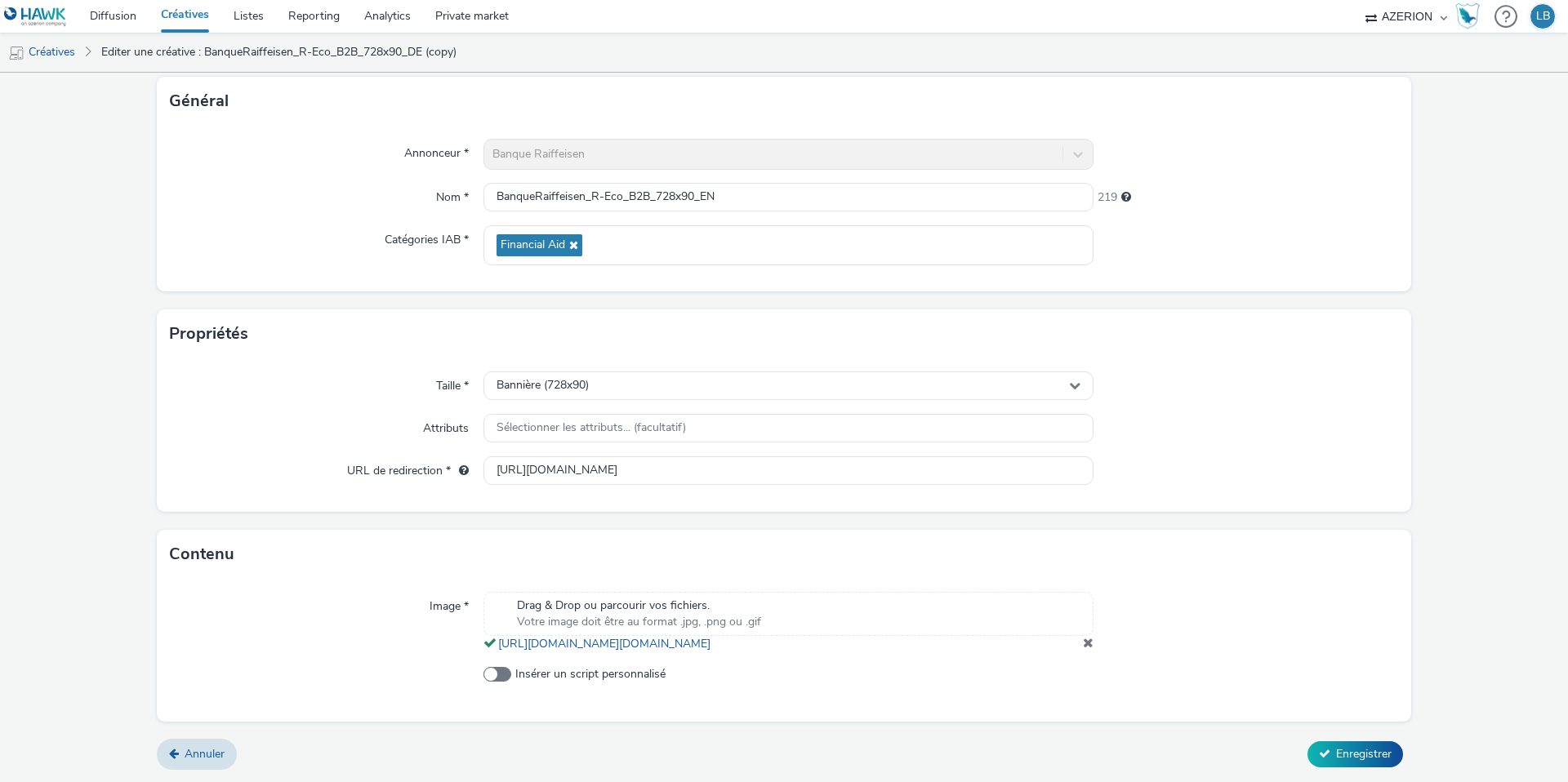
click at [1089, 645] on span at bounding box center [1088, 643] width 11 height 13
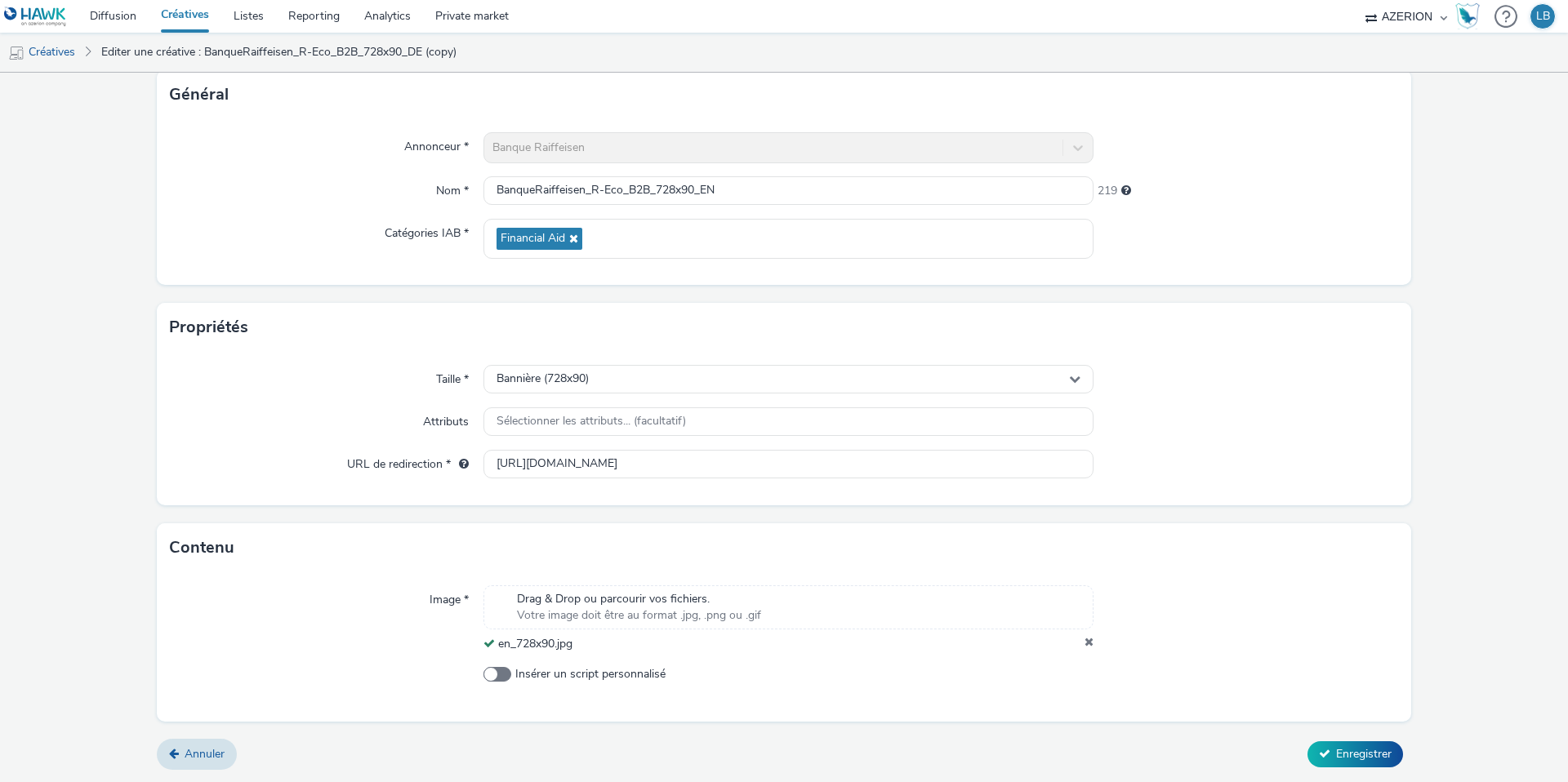
scroll to position [102, 0]
click at [639, 464] on input "[URL][DOMAIN_NAME]" at bounding box center [789, 464] width 610 height 28
paste input "text"
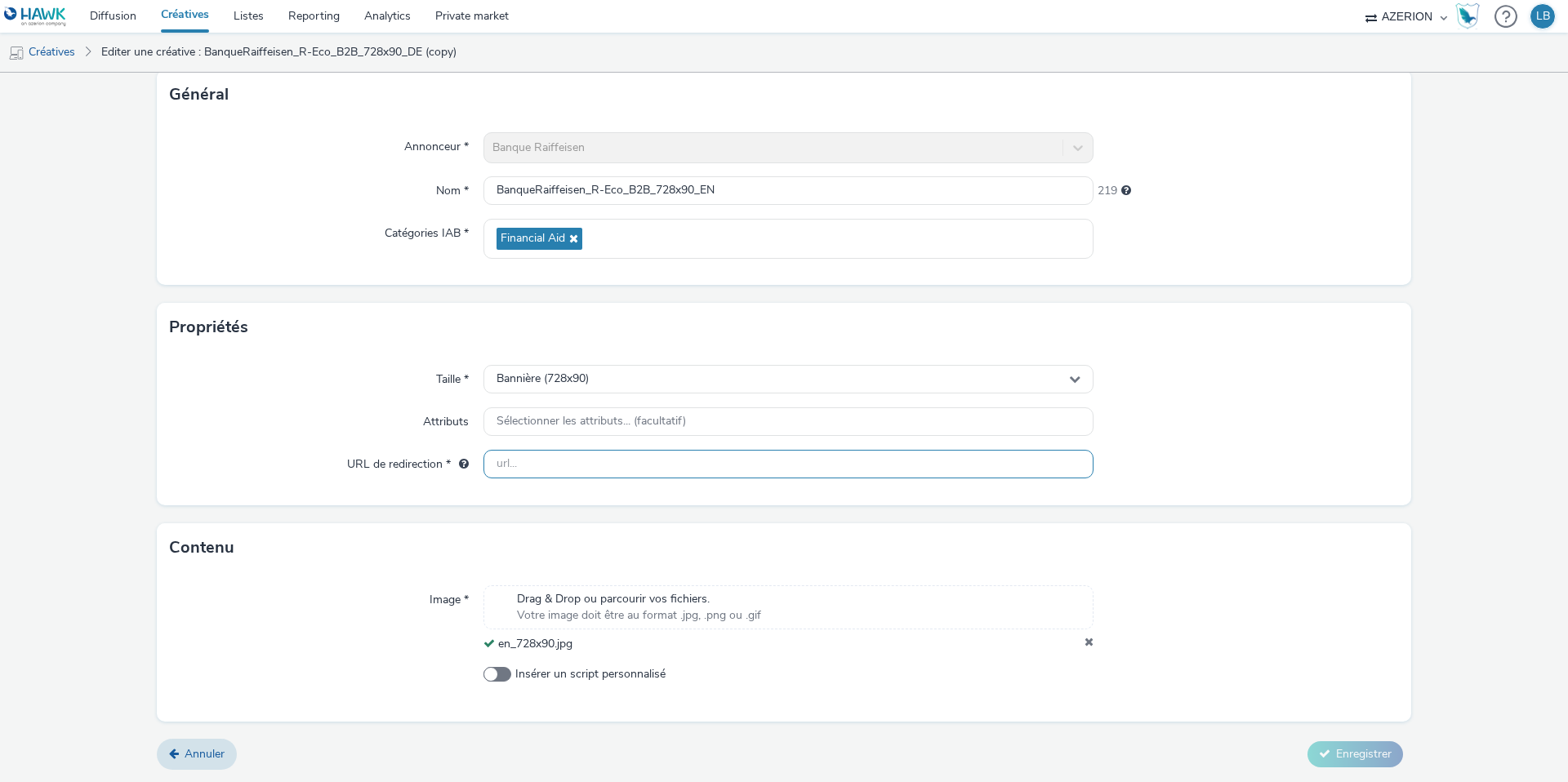
paste input "text"
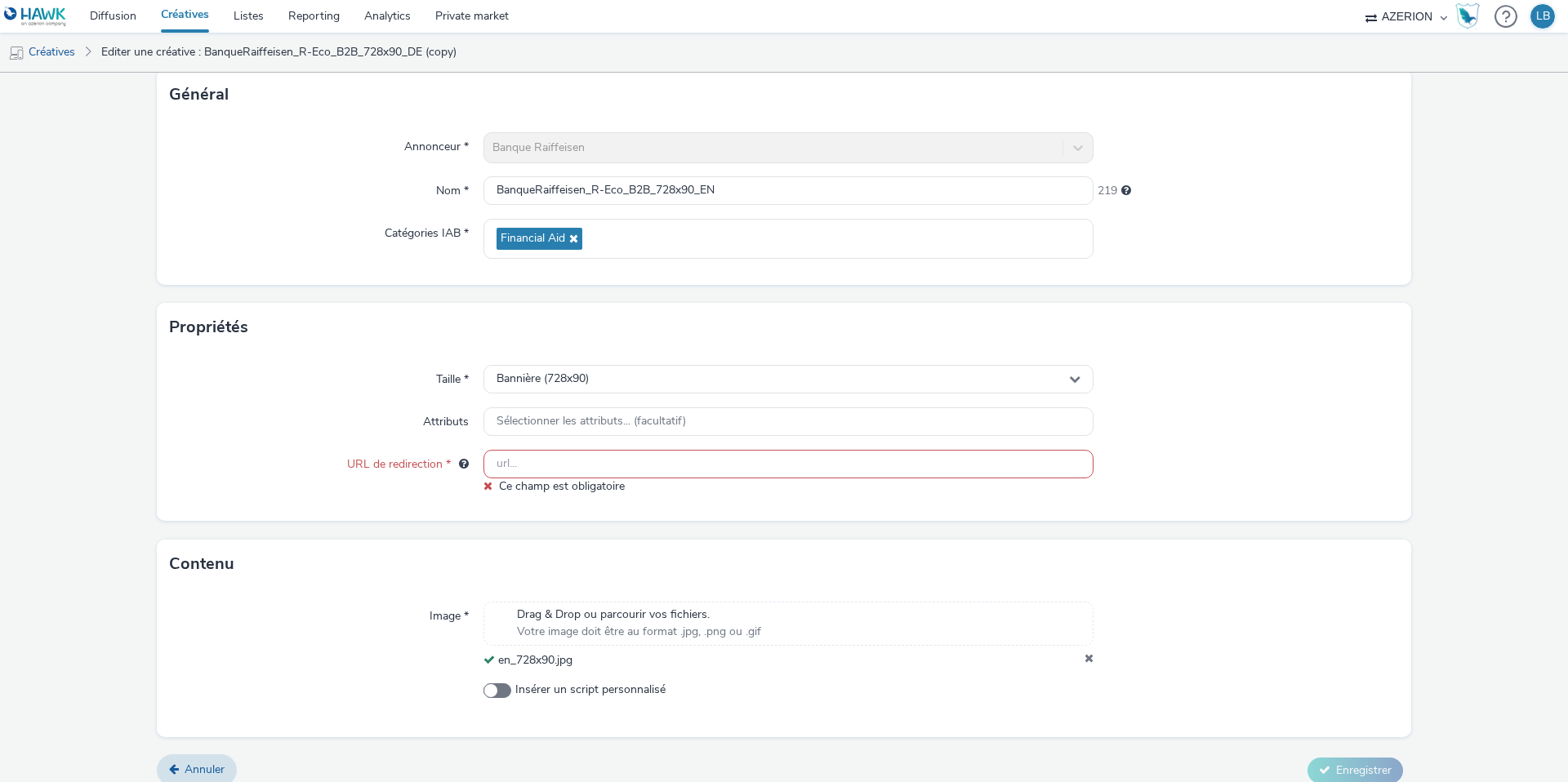
click at [698, 458] on input "text" at bounding box center [789, 464] width 610 height 28
paste input "[URL][DOMAIN_NAME]"
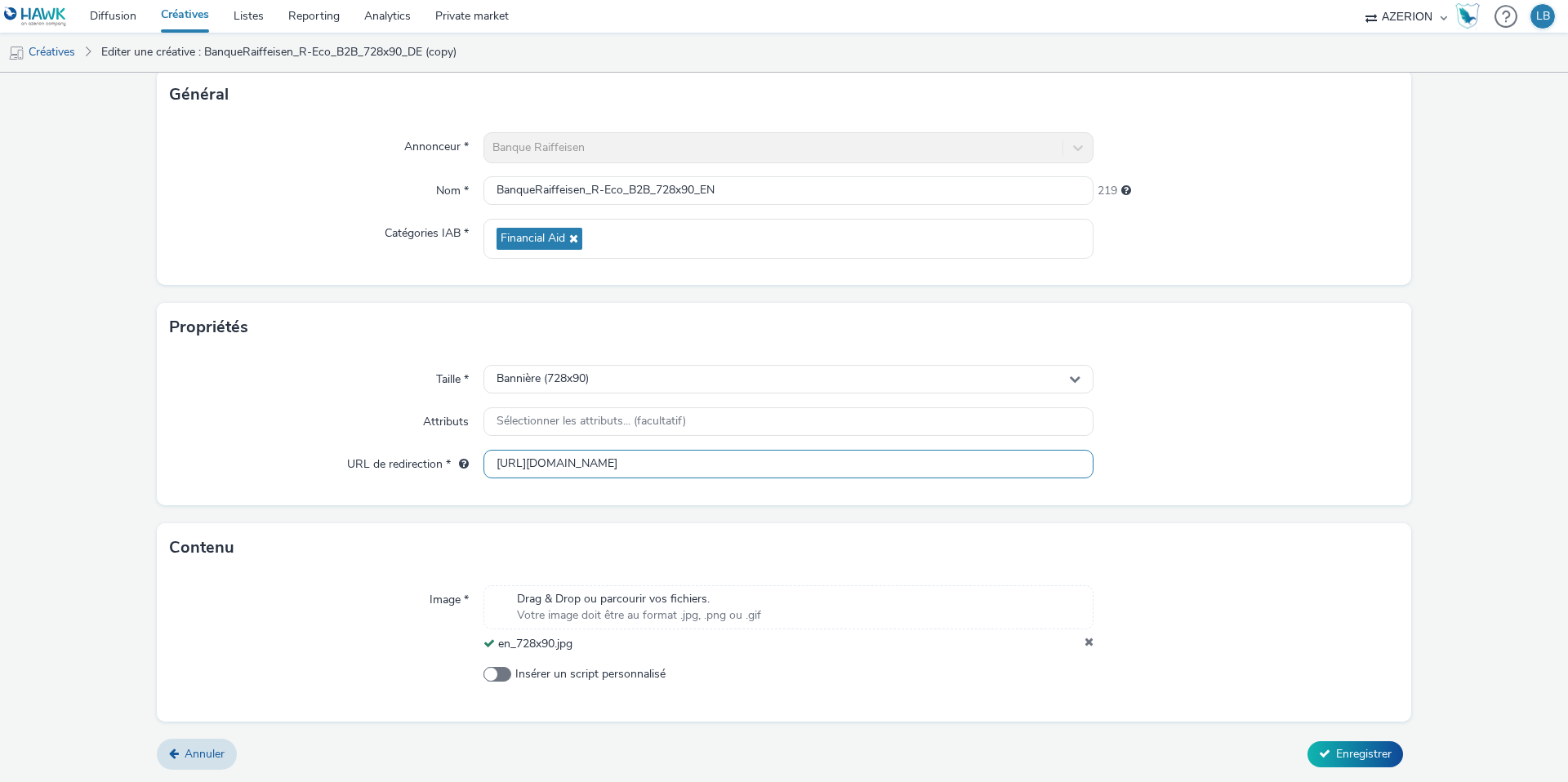
type input "[URL][DOMAIN_NAME]"
click at [1250, 400] on div "Taille * Bannière (728x90) Attributs Sélectionner les attributs... (facultatif)…" at bounding box center [784, 428] width 1254 height 153
click at [1371, 756] on span "Enregistrer" at bounding box center [1364, 754] width 55 height 16
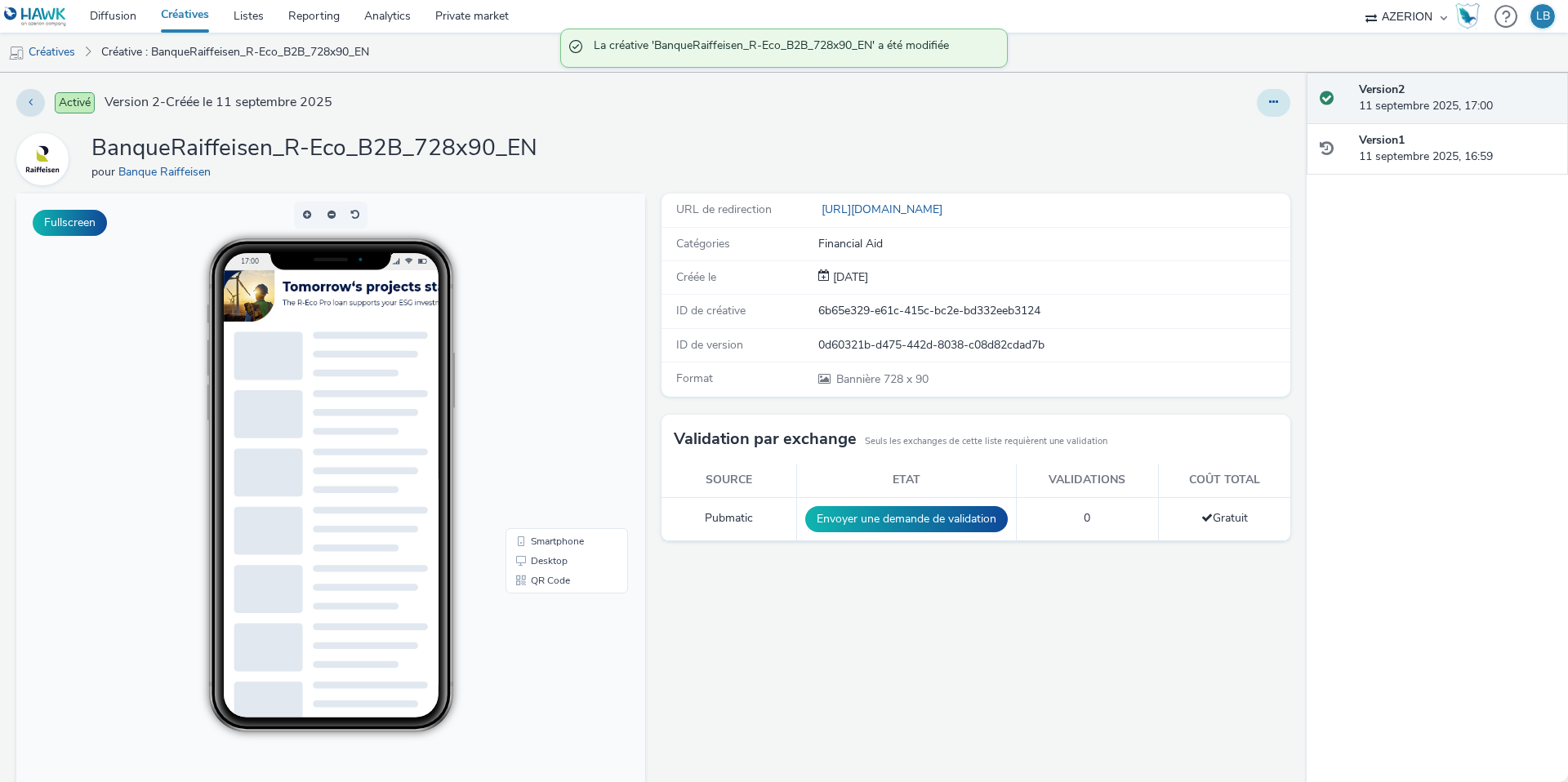
click at [1279, 111] on button at bounding box center [1274, 102] width 34 height 28
click at [1236, 170] on link "Dupliquer" at bounding box center [1229, 168] width 122 height 33
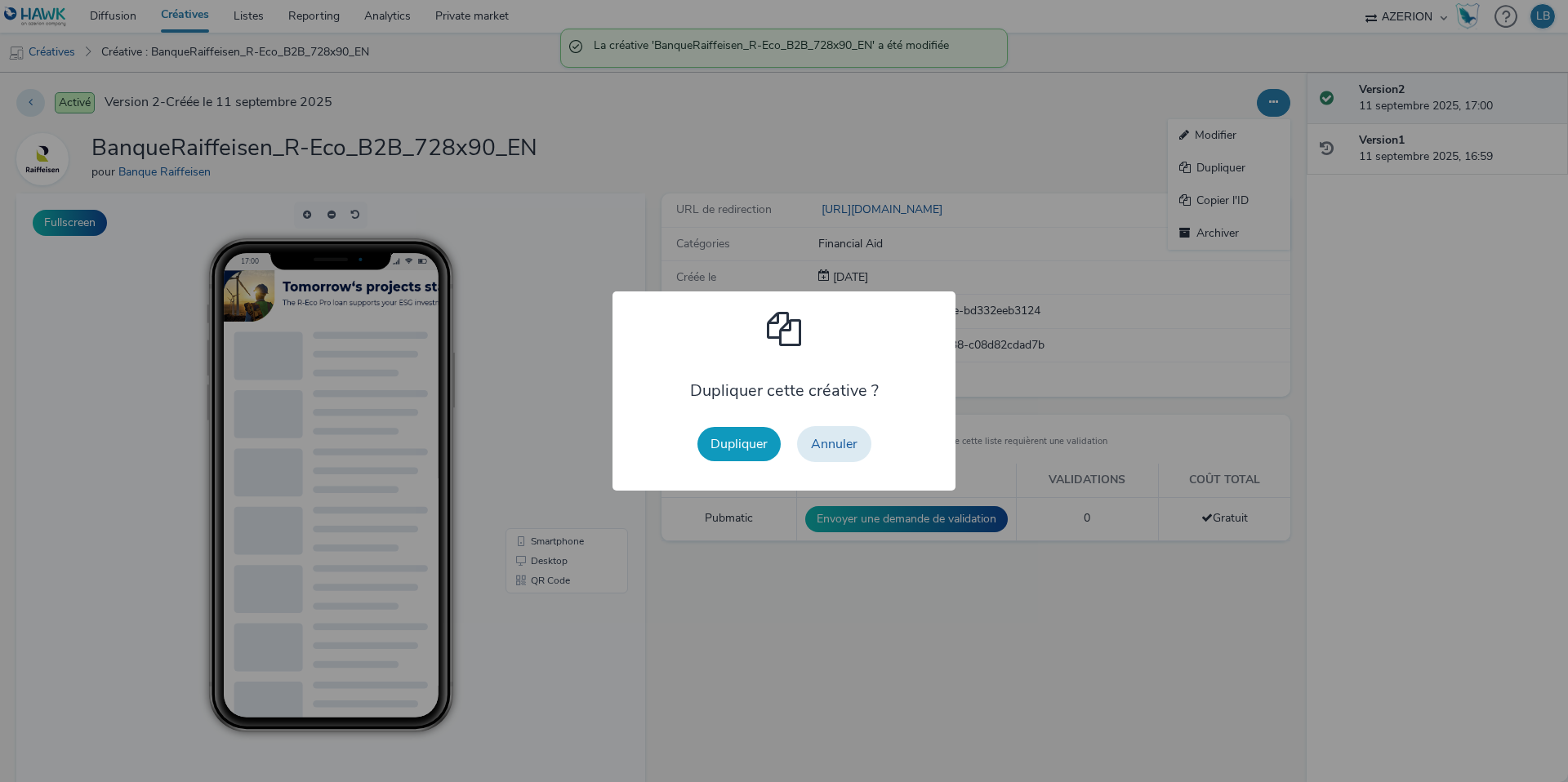
click at [747, 447] on button "Dupliquer" at bounding box center [739, 443] width 83 height 34
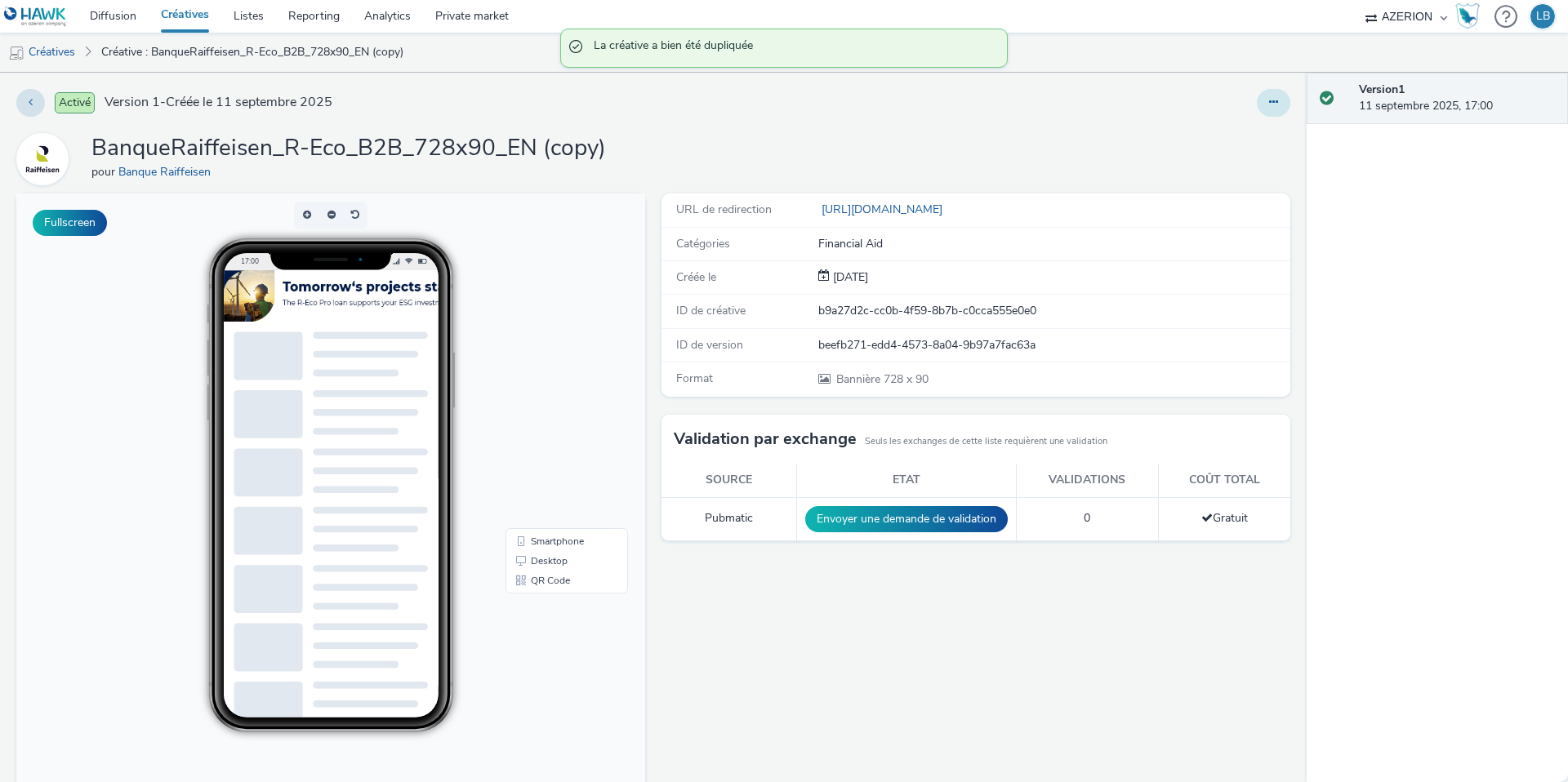
click at [1274, 97] on icon at bounding box center [1274, 102] width 9 height 12
click at [1261, 132] on link "Modifier" at bounding box center [1229, 135] width 122 height 33
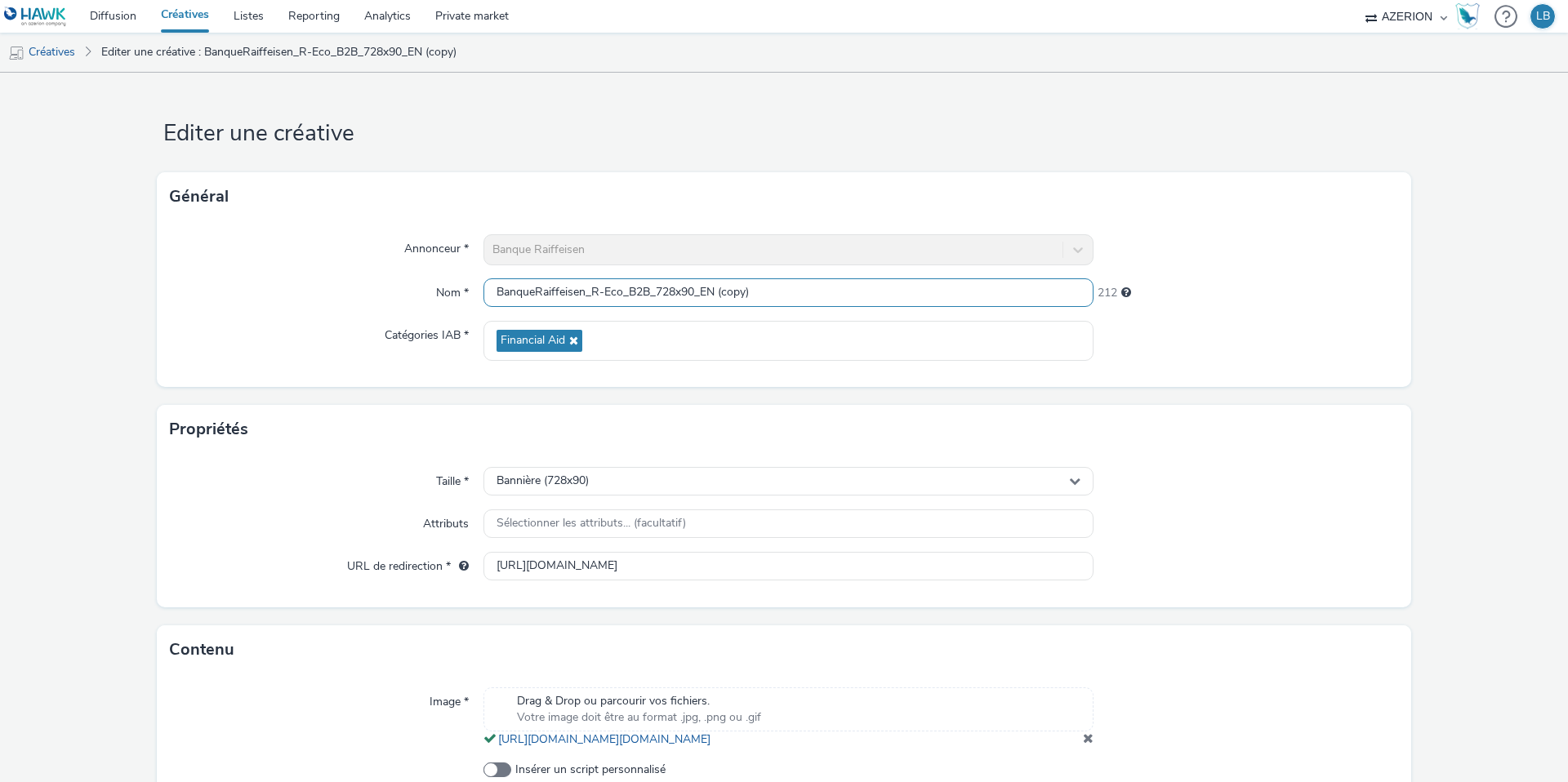
drag, startPoint x: 704, startPoint y: 294, endPoint x: 841, endPoint y: 293, distance: 137.0
click at [841, 293] on input "BanqueRaiffeisen_R-Eco_B2B_728x90_EN (copy)" at bounding box center [789, 293] width 610 height 28
type input "BanqueRaiffeisen_R-Eco_B2B_728x90_FR"
click at [1220, 230] on div "Annonceur * Banque Raiffeisen Nom * BanqueRaiffeisen_R-Eco_B2B_728x90_FR 219 Ca…" at bounding box center [784, 304] width 1254 height 166
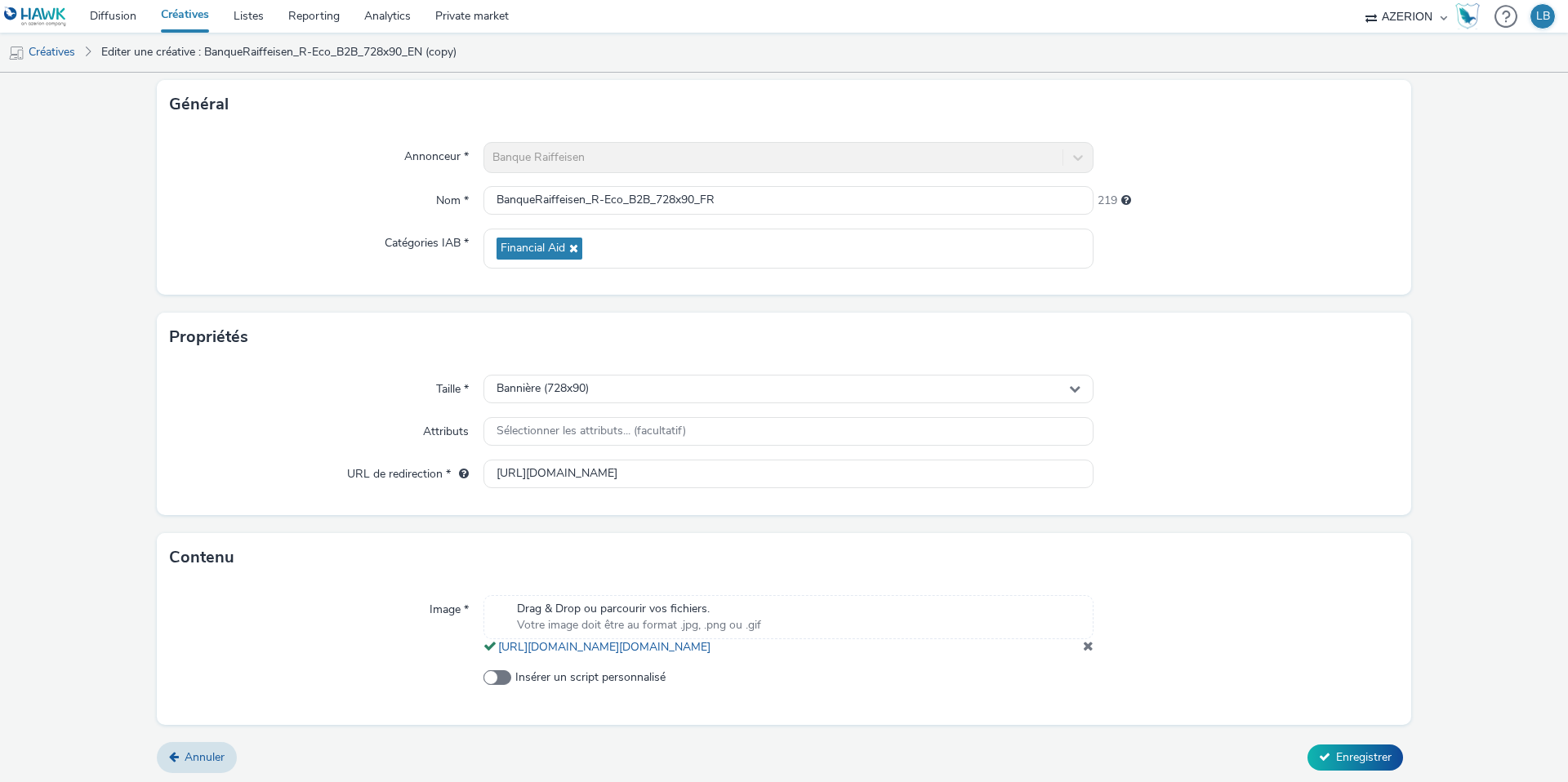
scroll to position [111, 0]
click at [1088, 640] on span at bounding box center [1088, 643] width 11 height 13
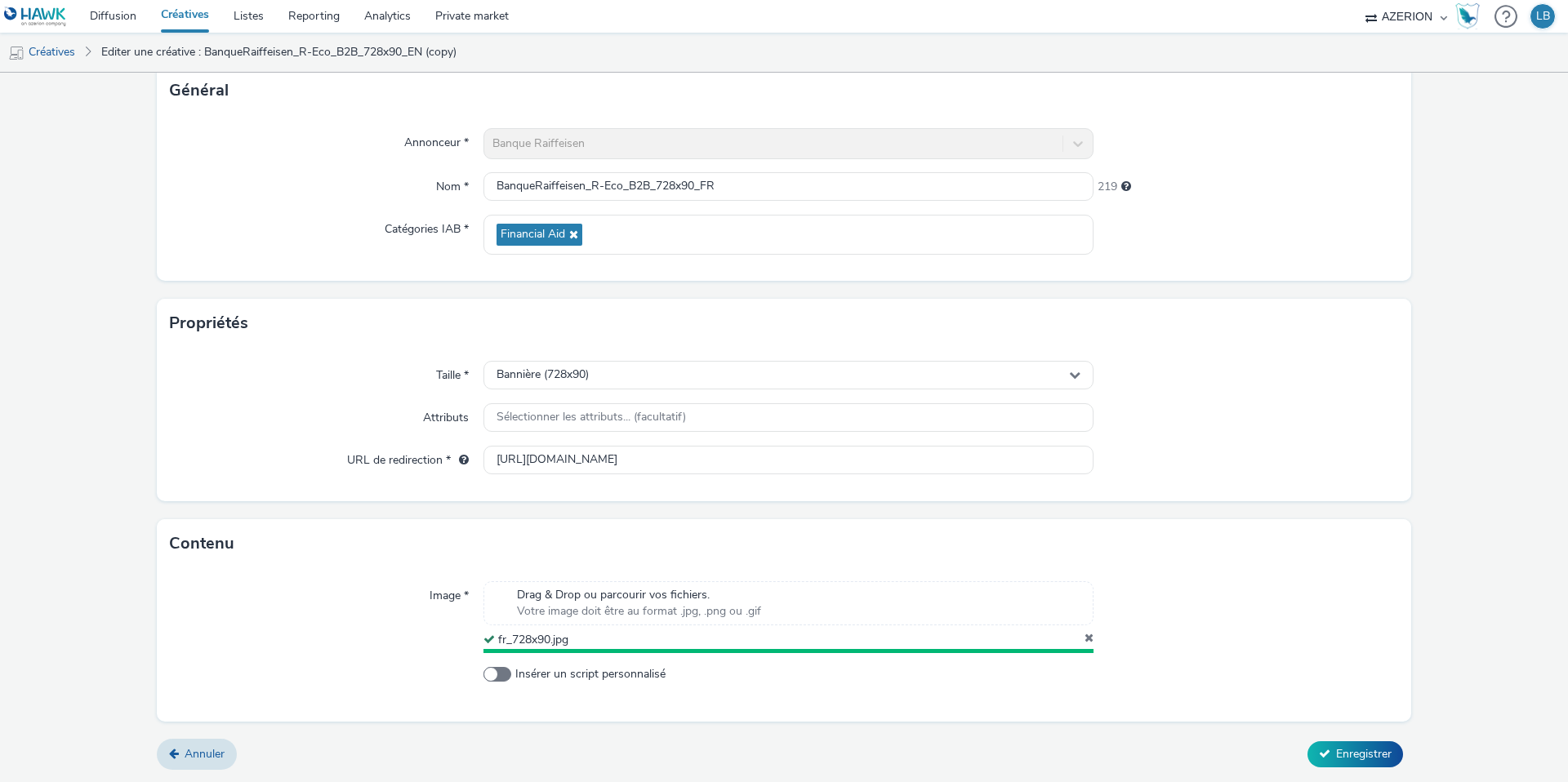
scroll to position [102, 0]
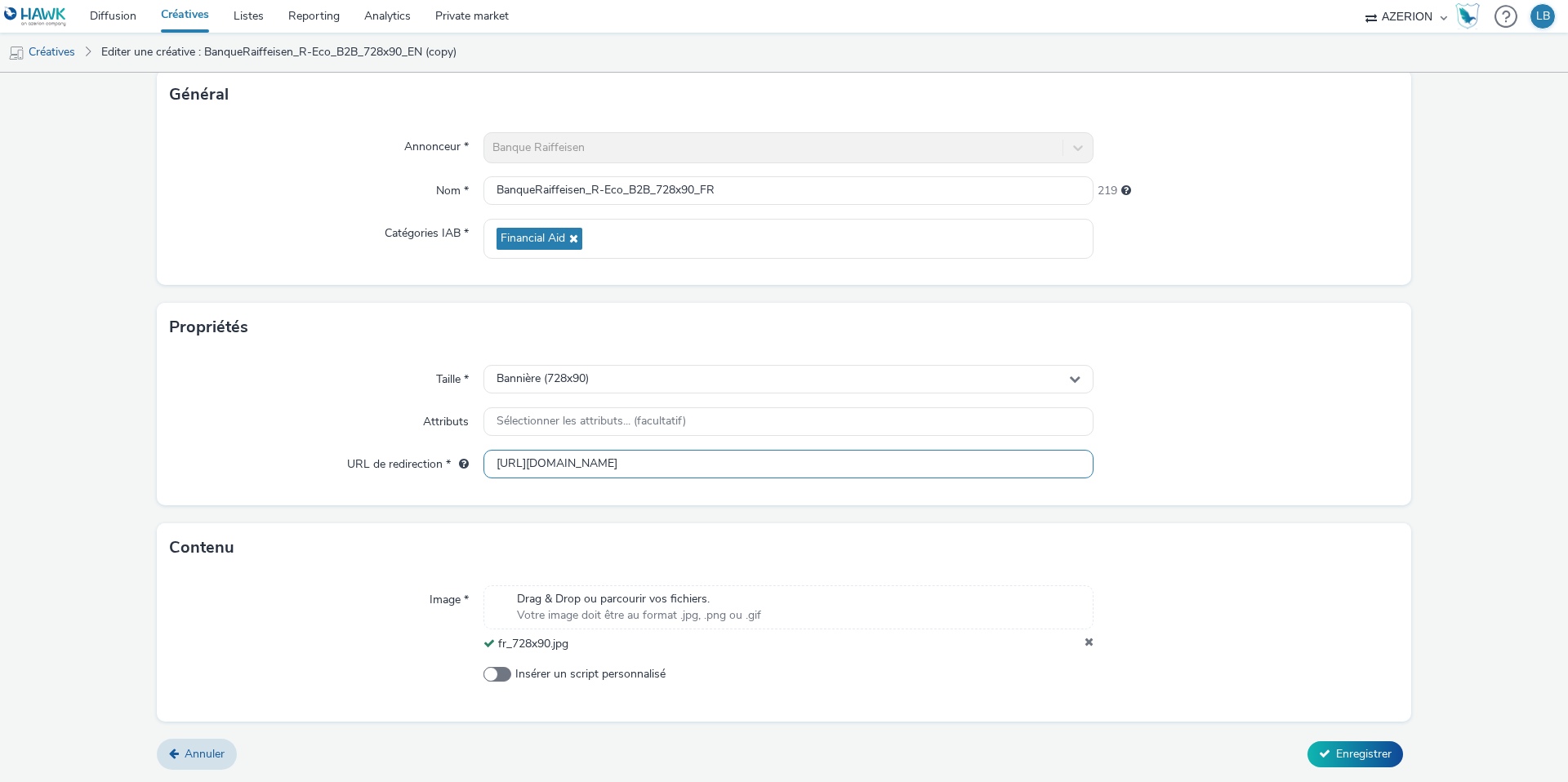
click at [861, 459] on input "[URL][DOMAIN_NAME]" at bounding box center [789, 464] width 610 height 28
paste input "fr/entreprises/financer/financer-votre-activite/r-eco-pro?utm_source=AZERION&ut…"
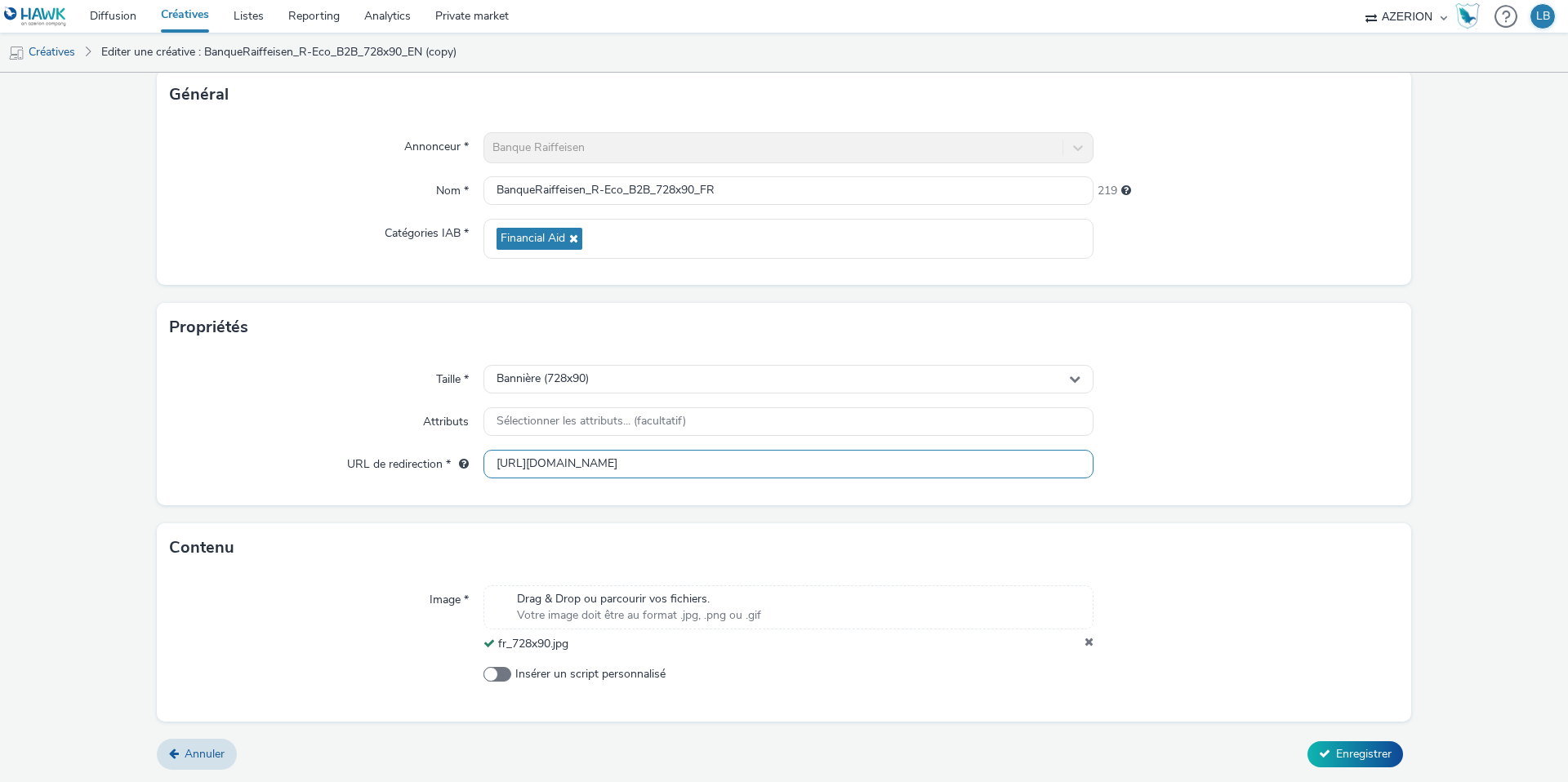
type input "[URL][DOMAIN_NAME]"
click at [1322, 419] on div at bounding box center [1246, 422] width 305 height 29
click at [1337, 753] on span "Enregistrer" at bounding box center [1364, 754] width 55 height 16
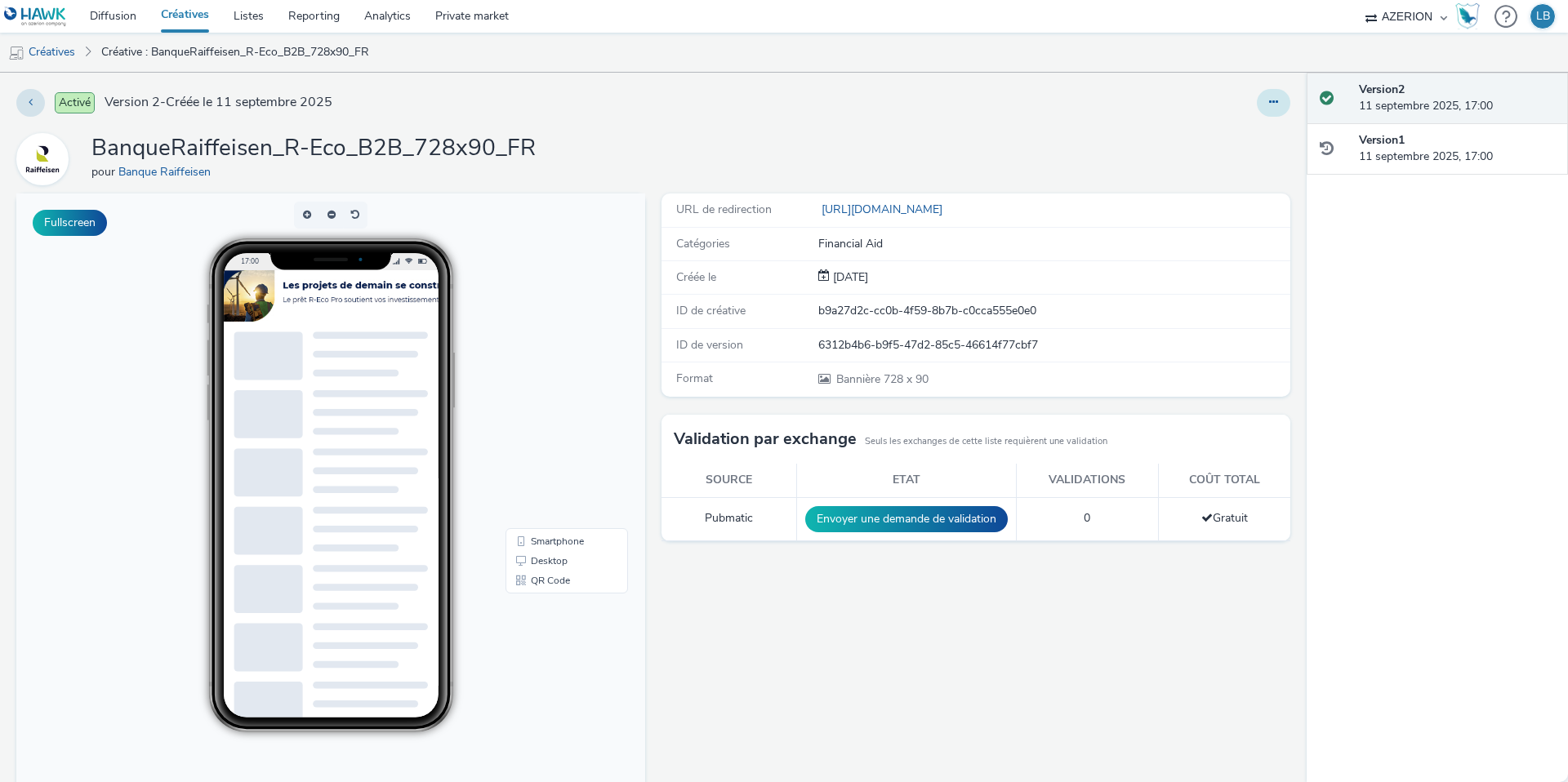
click at [1274, 106] on icon at bounding box center [1274, 102] width 9 height 12
click at [1209, 169] on link "Dupliquer" at bounding box center [1229, 168] width 122 height 33
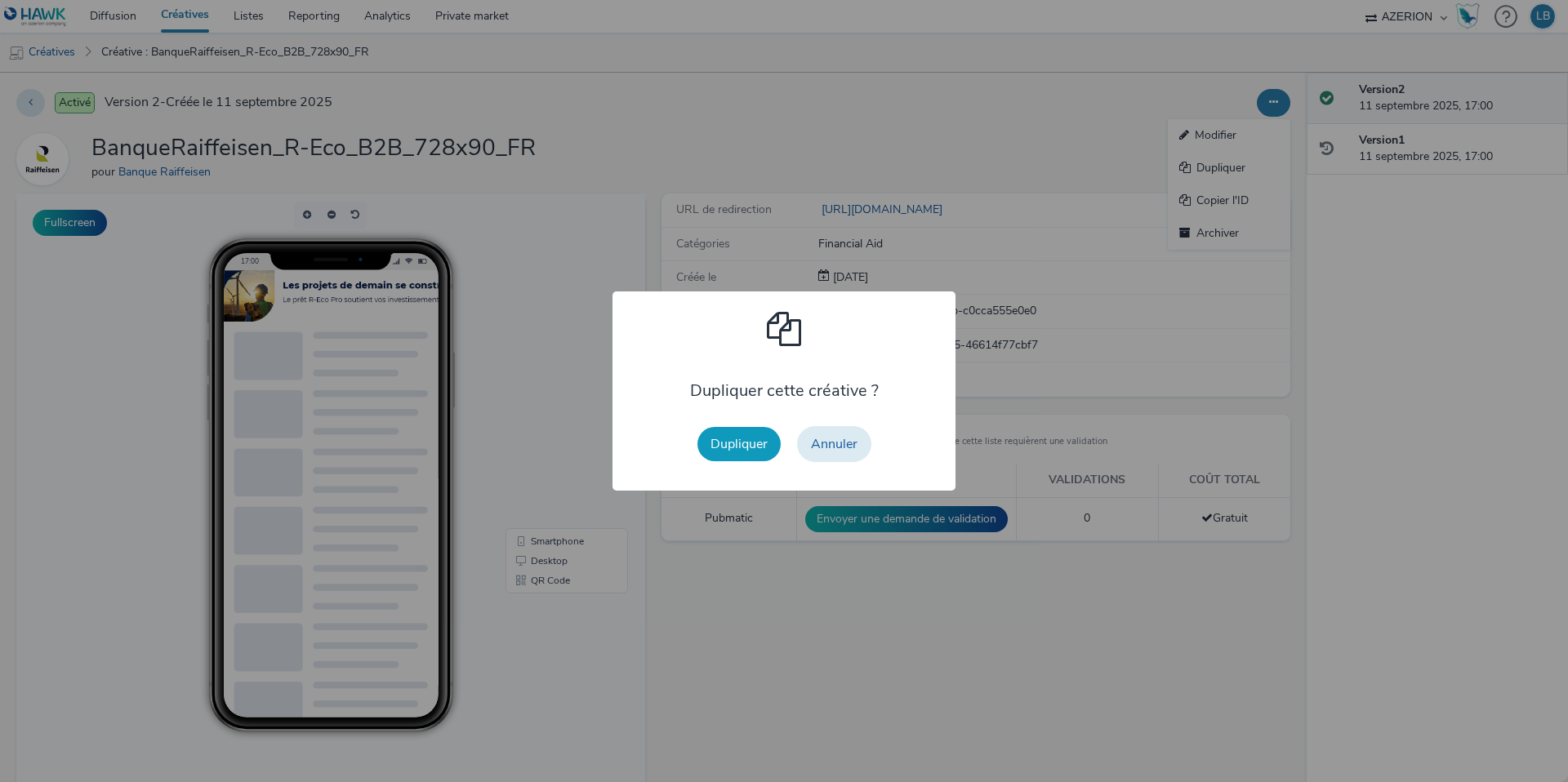
click at [746, 448] on button "Dupliquer" at bounding box center [739, 443] width 83 height 34
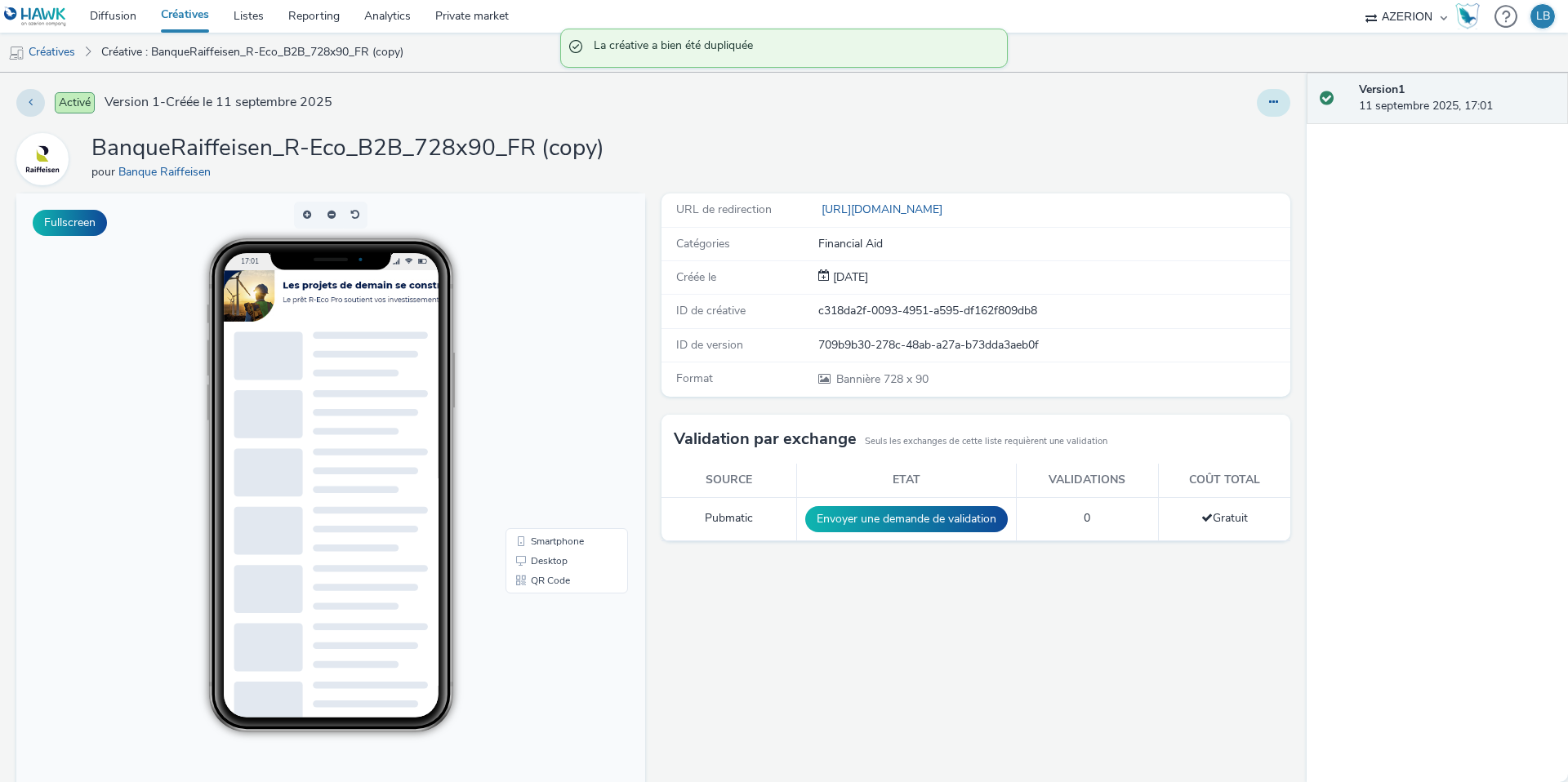
click at [1282, 97] on button at bounding box center [1274, 102] width 34 height 28
click at [1223, 132] on link "Modifier" at bounding box center [1229, 135] width 122 height 33
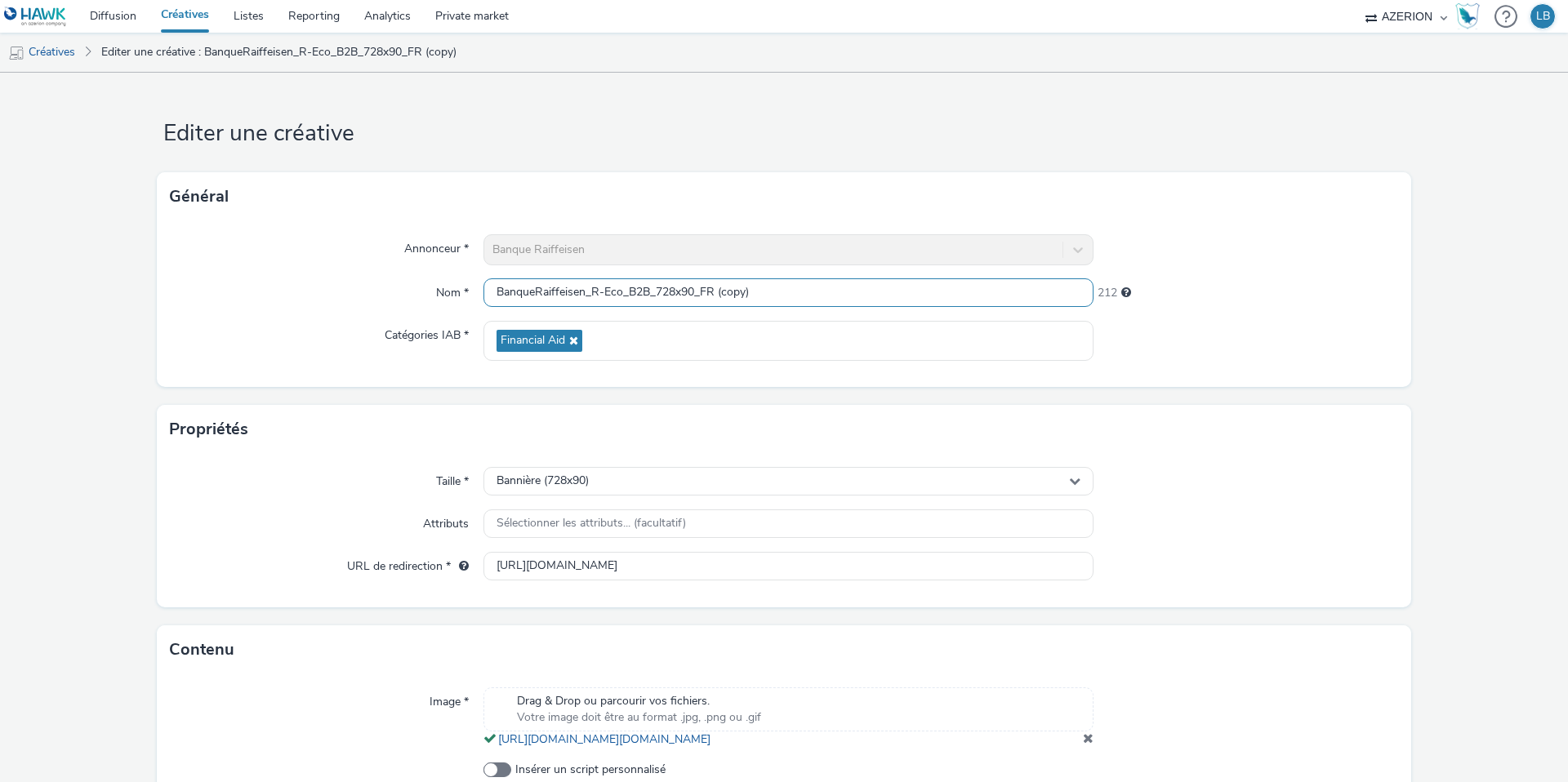
drag, startPoint x: 704, startPoint y: 296, endPoint x: 866, endPoint y: 297, distance: 162.0
click at [866, 297] on input "BanqueRaiffeisen_R-Eco_B2B_728x90_FR (copy)" at bounding box center [789, 293] width 610 height 28
click at [363, 278] on div "Nom *" at bounding box center [327, 293] width 314 height 29
drag, startPoint x: 694, startPoint y: 293, endPoint x: 657, endPoint y: 294, distance: 37.0
click at [657, 294] on input "BanqueRaiffeisen_R-Eco_B2B_728x90_DE" at bounding box center [789, 293] width 610 height 28
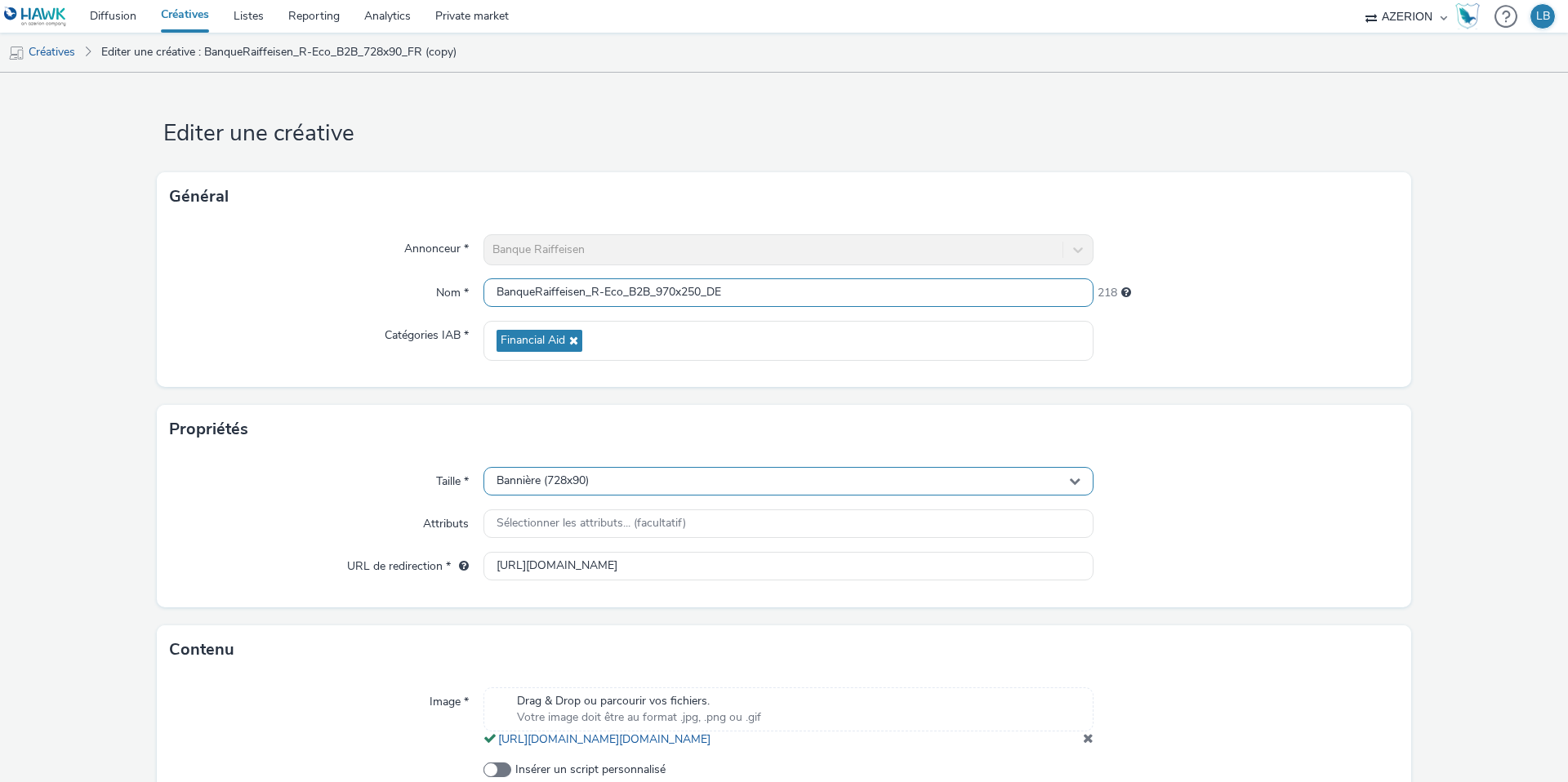
type input "BanqueRaiffeisen_R-Eco_B2B_970x250_DE"
click at [608, 491] on div "Bannière (728x90)" at bounding box center [789, 481] width 610 height 28
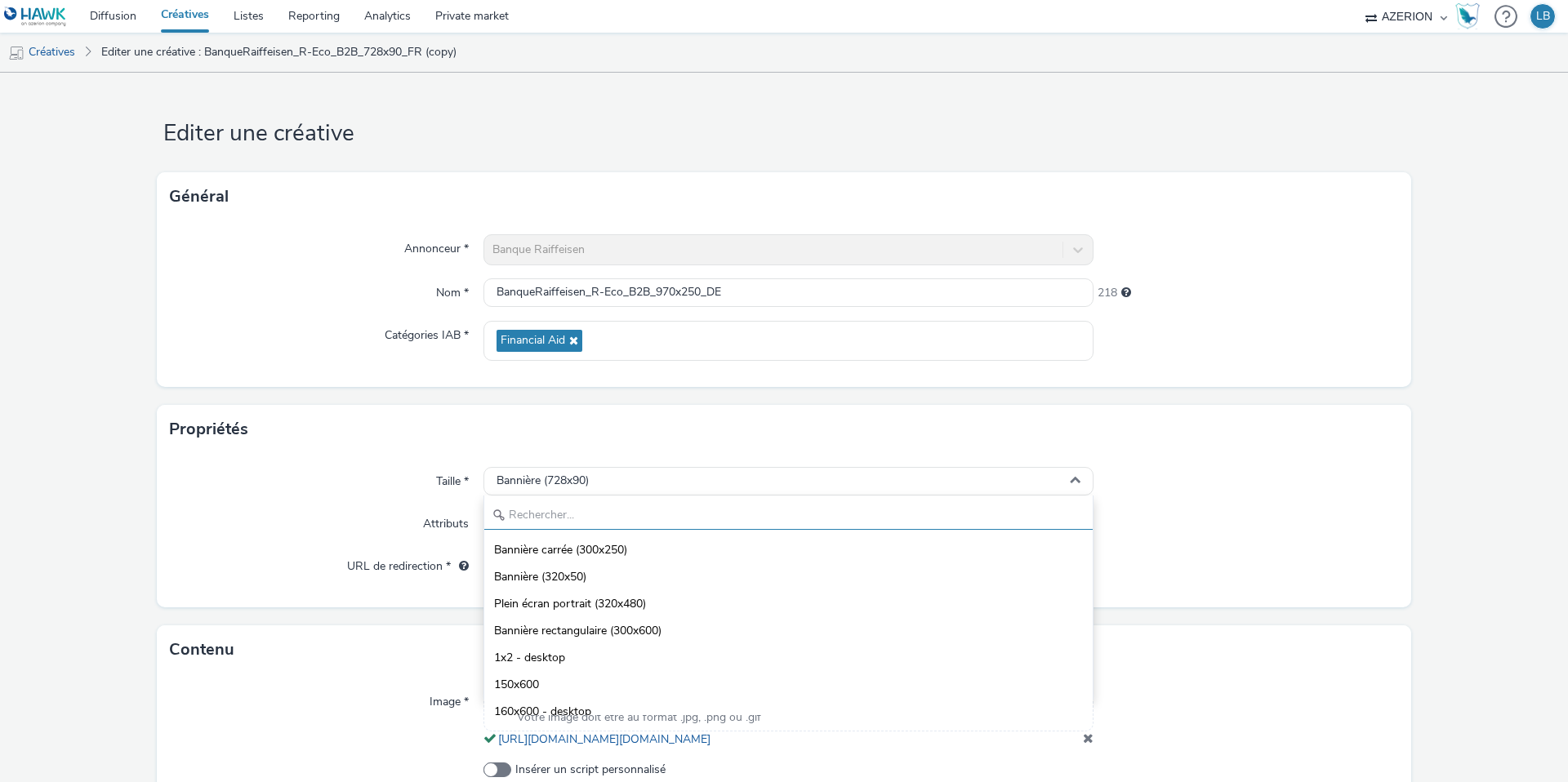
click at [544, 512] on input "text" at bounding box center [789, 515] width 609 height 28
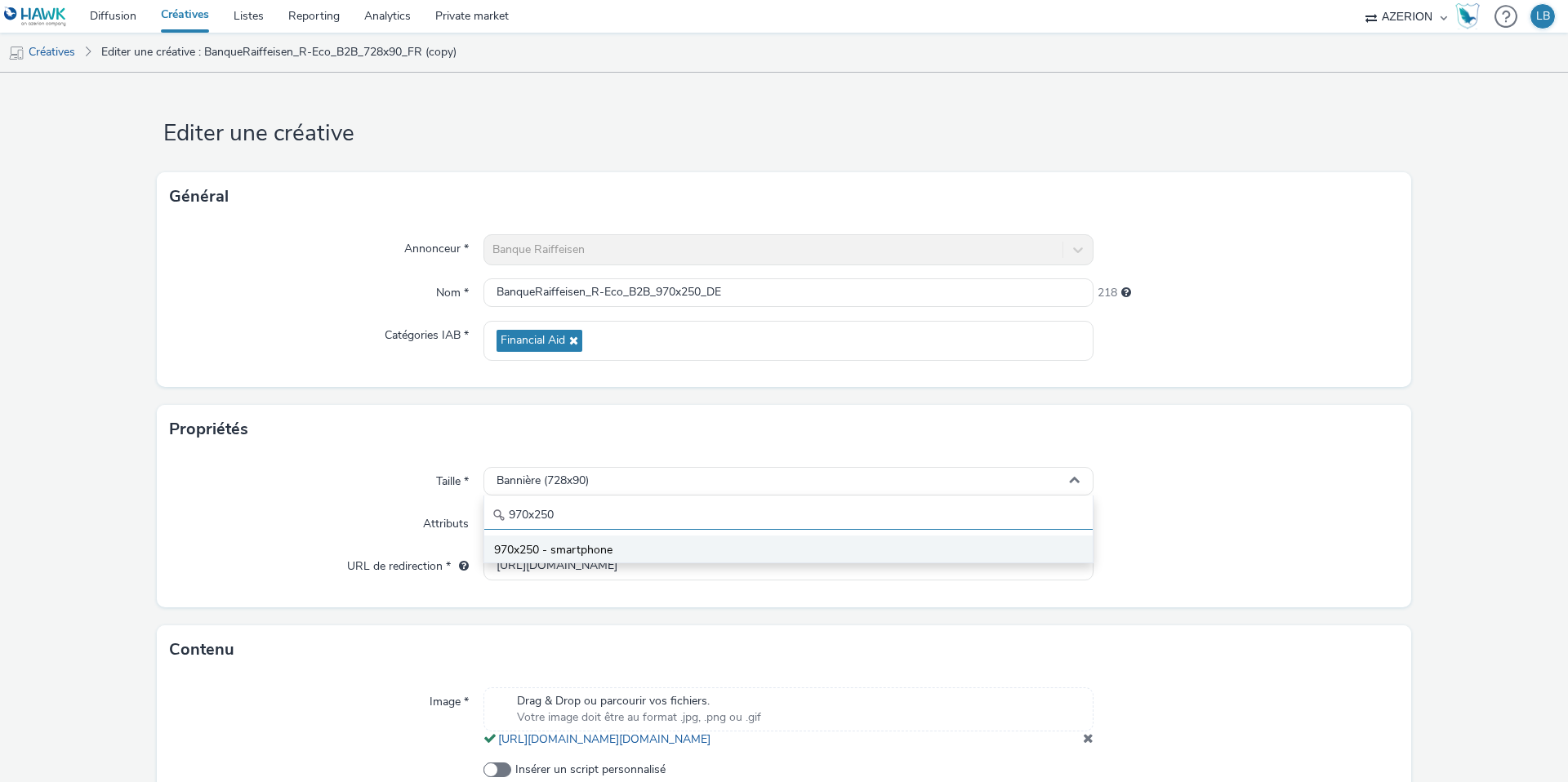
type input "970x250"
click at [549, 542] on span "970x250 - smartphone" at bounding box center [553, 550] width 118 height 16
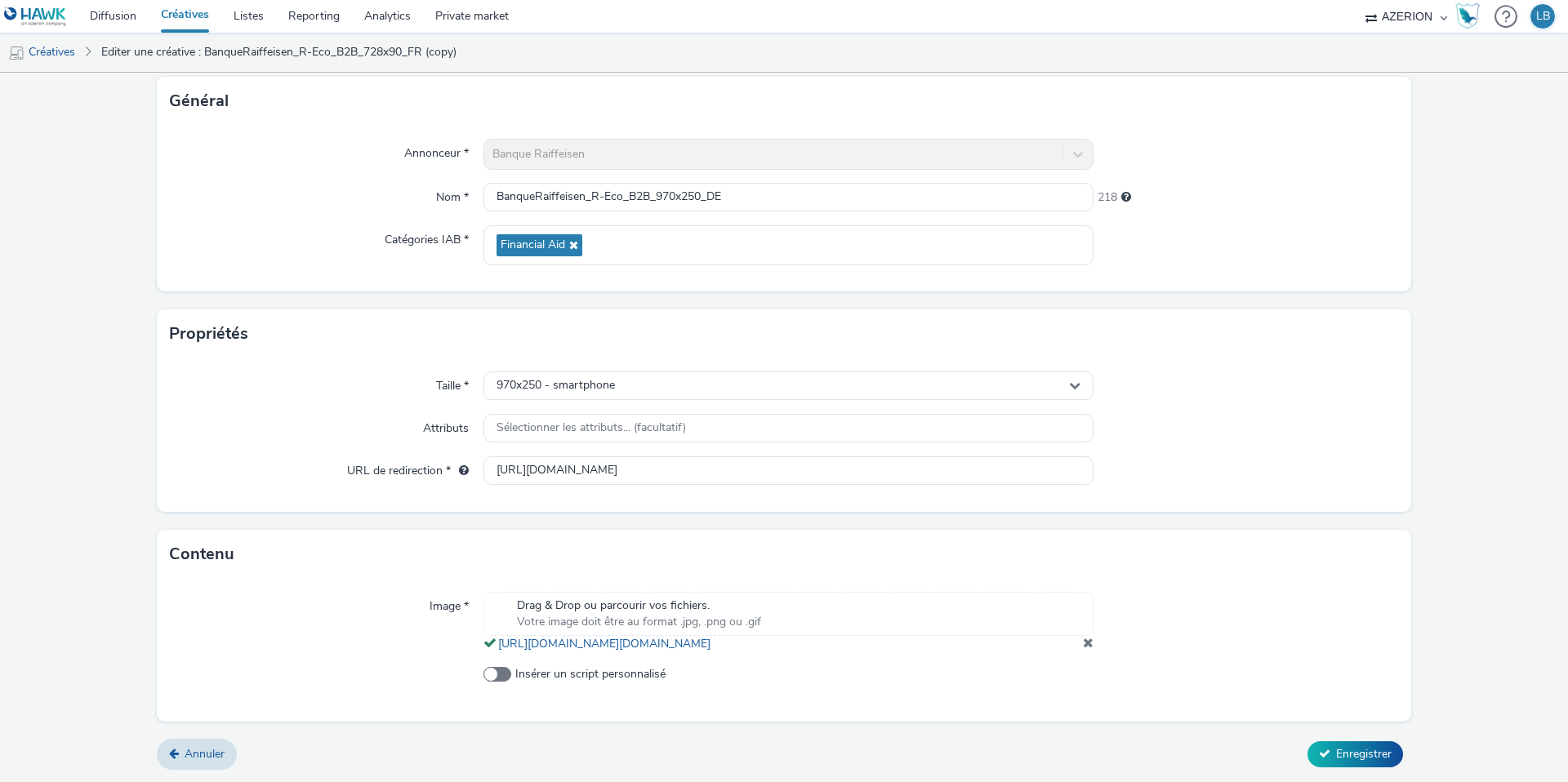
scroll to position [111, 0]
click at [1084, 638] on span at bounding box center [1088, 643] width 11 height 13
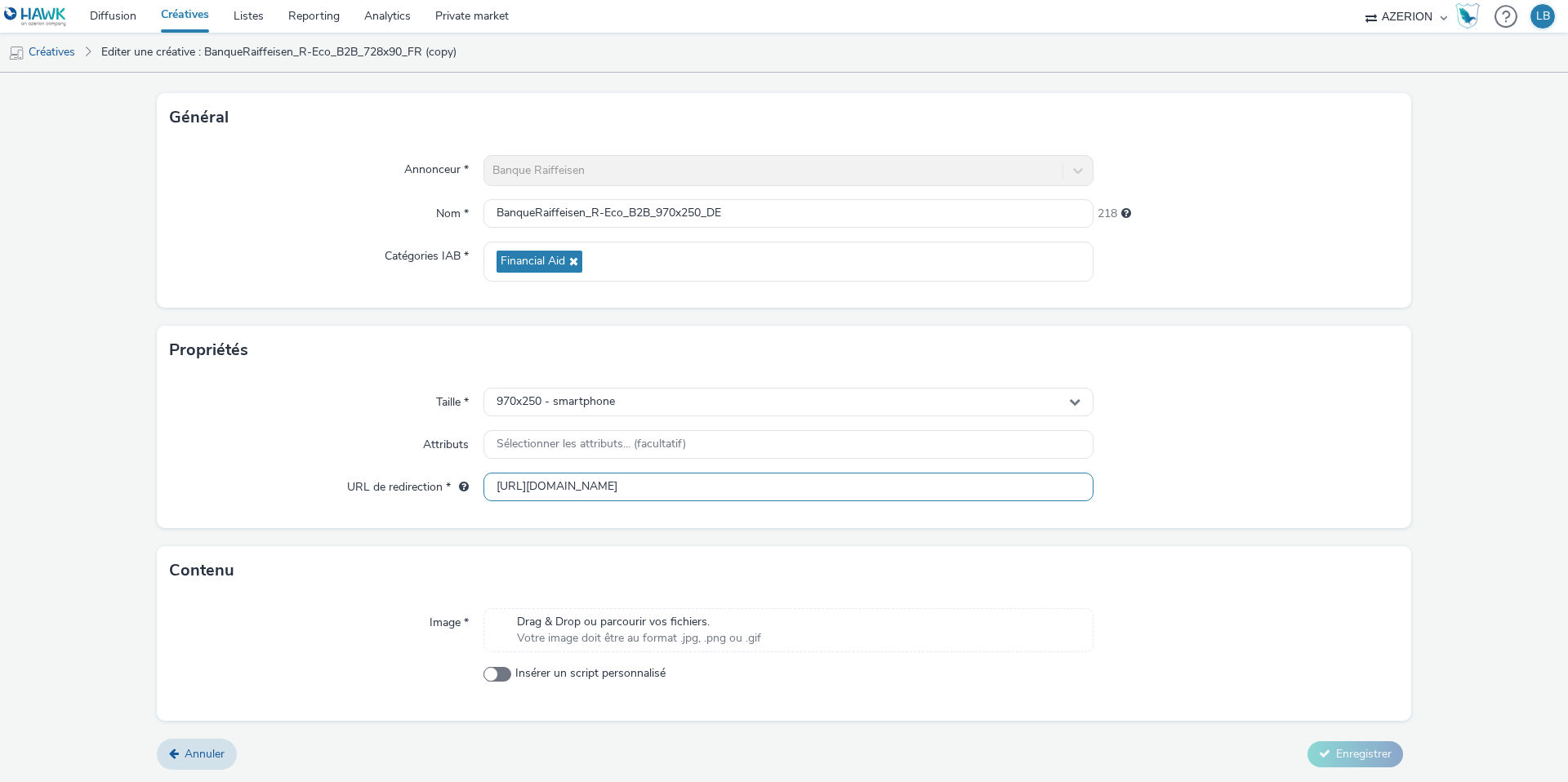
click at [802, 481] on input "[URL][DOMAIN_NAME]" at bounding box center [789, 487] width 610 height 28
paste input "de/firmenkunden/finanzieren/finanzierung-ihrer-aktivitaet/r-eco-pro?utm_source=…"
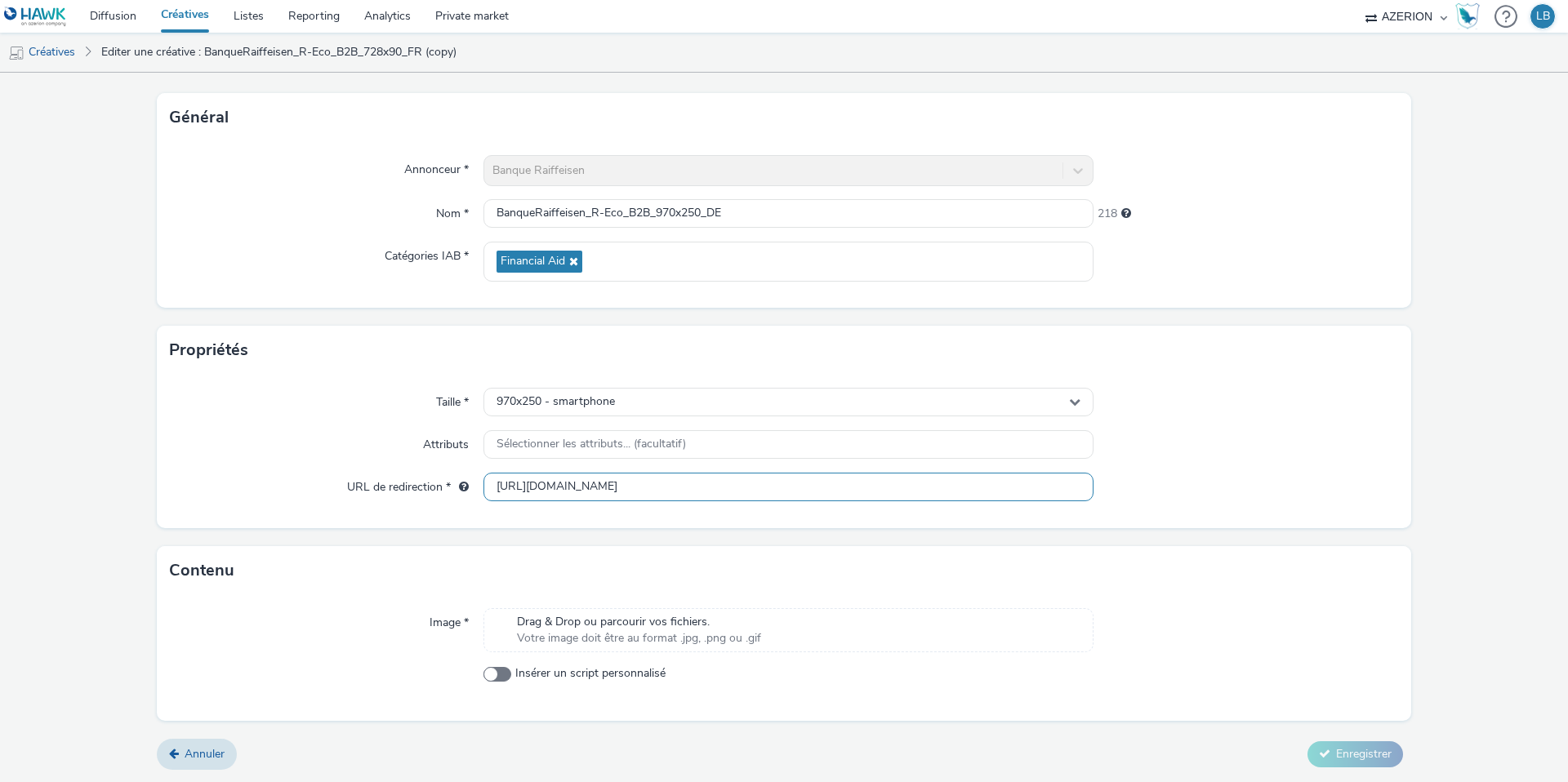
scroll to position [0, 299]
type input "[URL][DOMAIN_NAME]"
click at [1208, 405] on div at bounding box center [1246, 402] width 305 height 29
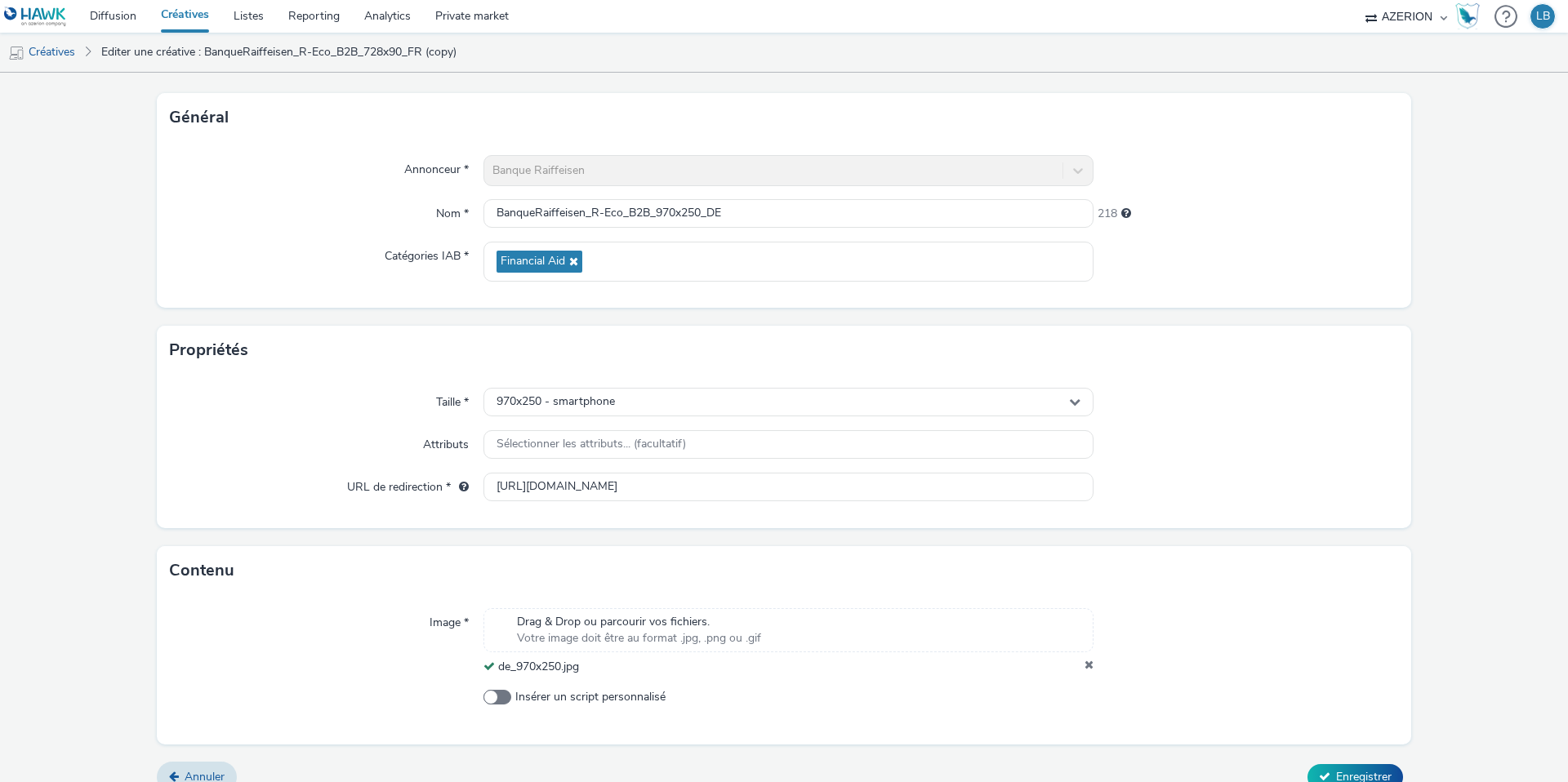
scroll to position [102, 0]
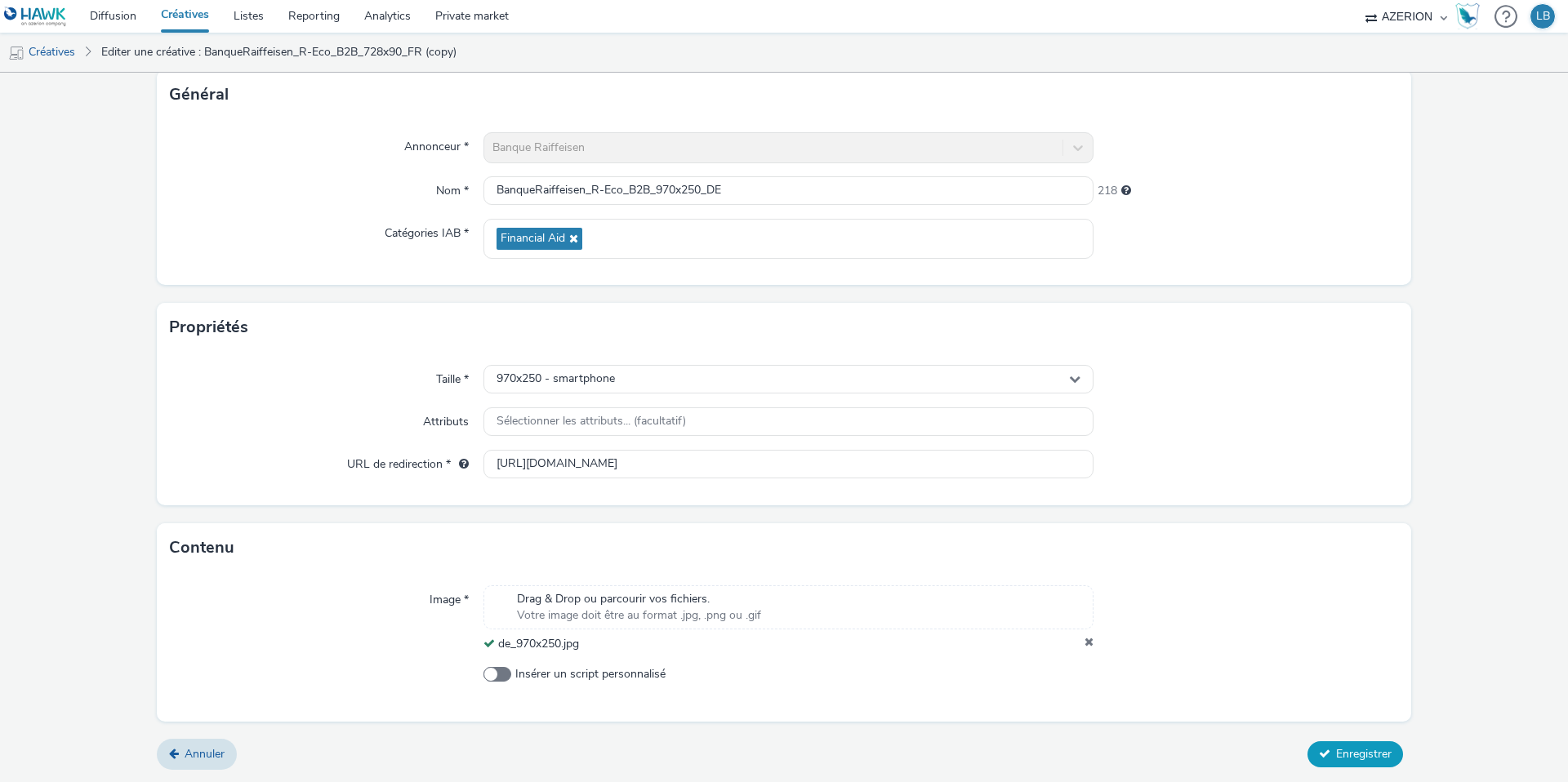
click at [1347, 757] on span "Enregistrer" at bounding box center [1364, 754] width 55 height 16
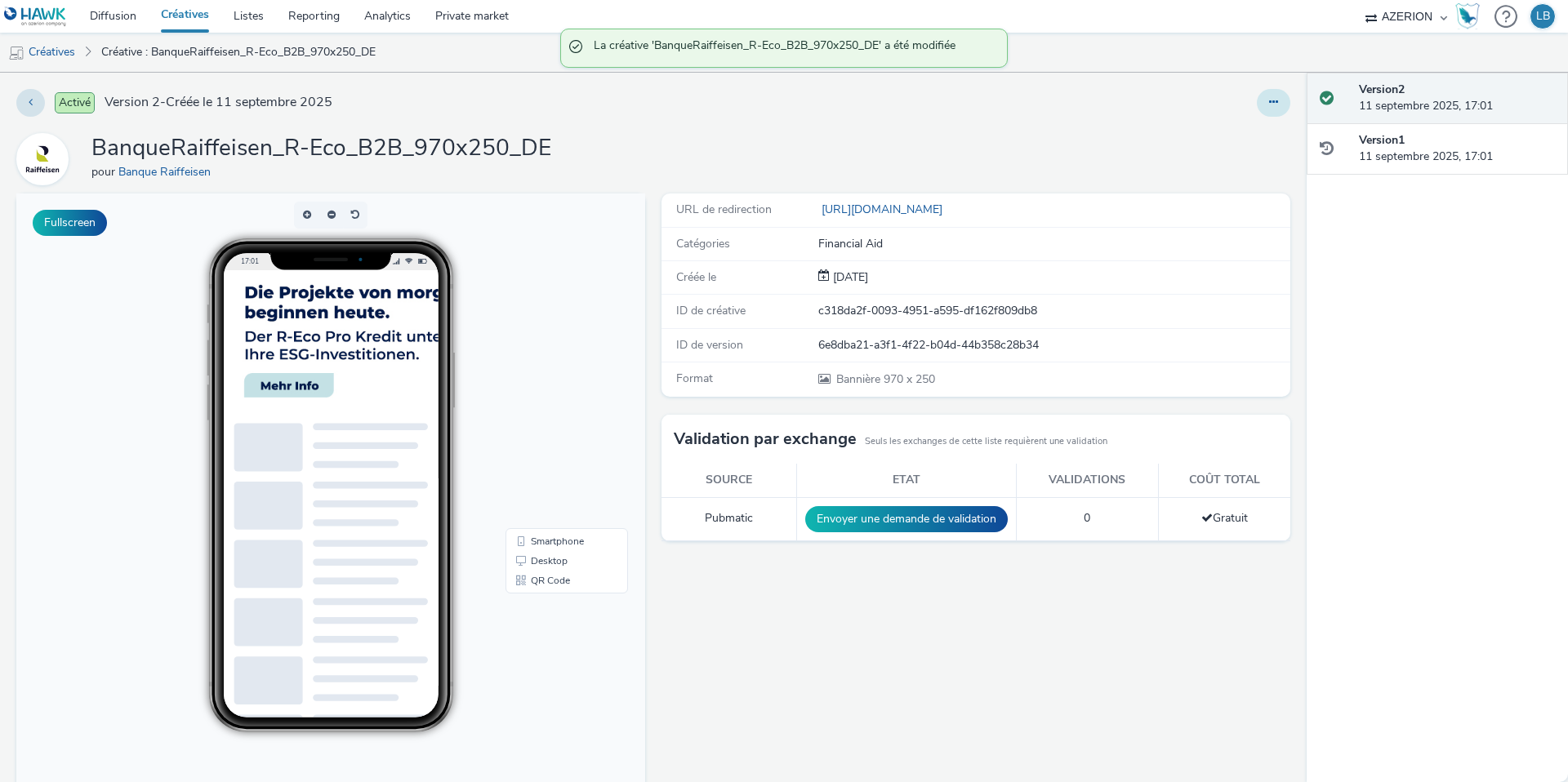
click at [1276, 106] on icon at bounding box center [1274, 102] width 9 height 12
click at [1238, 163] on link "Dupliquer" at bounding box center [1229, 168] width 122 height 33
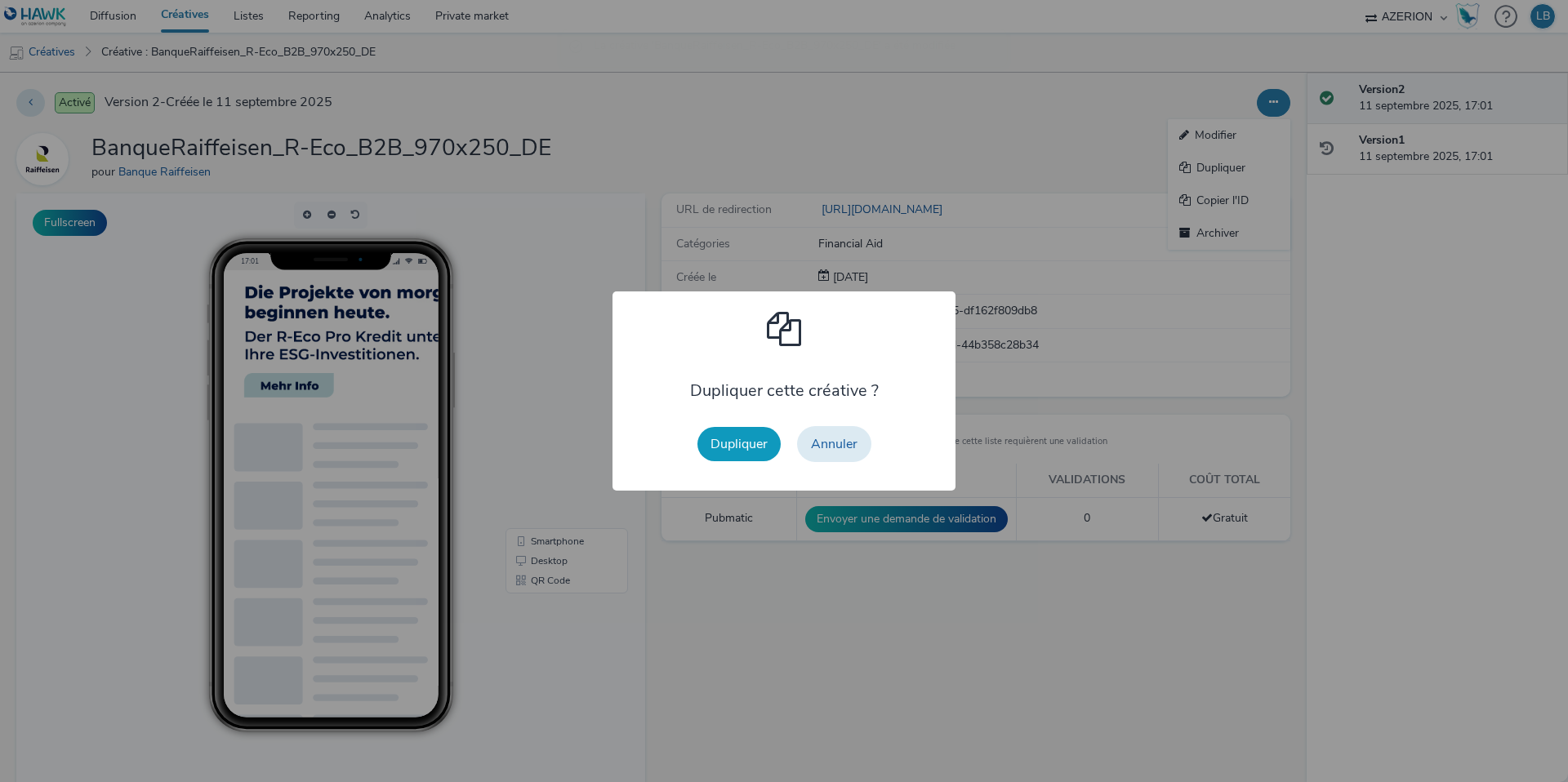
click at [735, 434] on button "Dupliquer" at bounding box center [739, 443] width 83 height 34
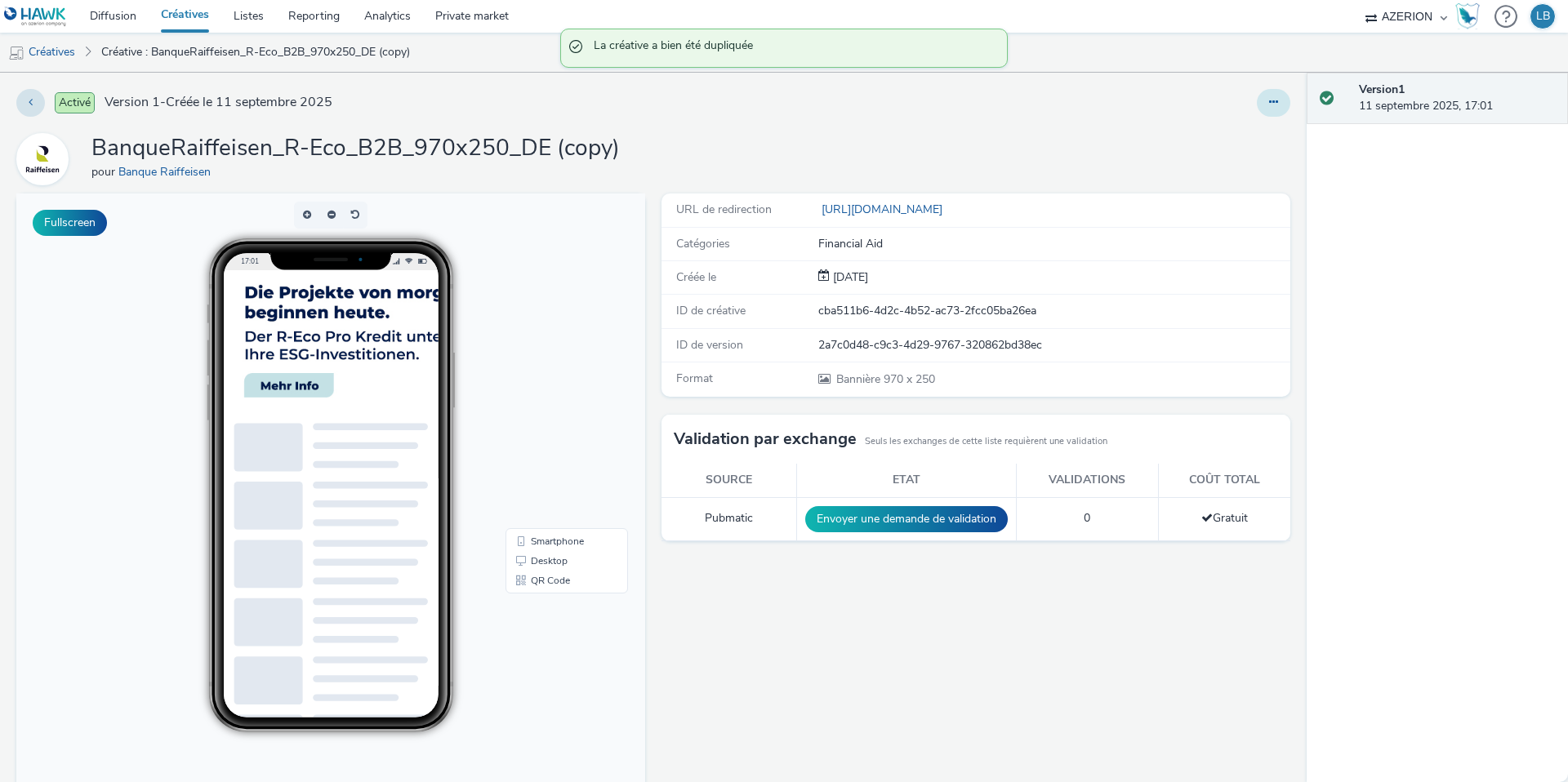
click at [1269, 98] on icon at bounding box center [1274, 102] width 9 height 12
click at [1247, 134] on link "Modifier" at bounding box center [1229, 135] width 122 height 33
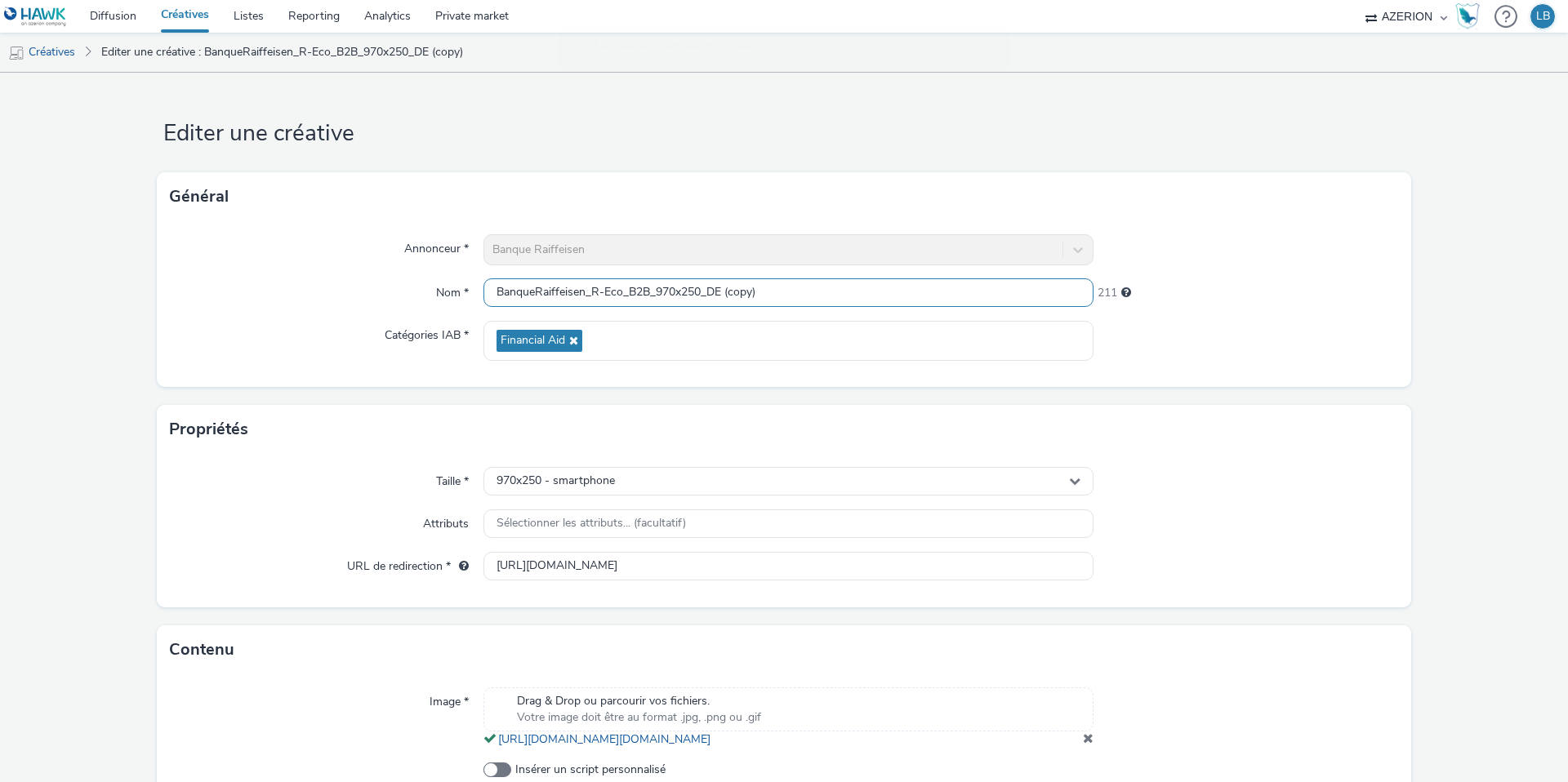
drag, startPoint x: 709, startPoint y: 292, endPoint x: 855, endPoint y: 292, distance: 146.0
click at [855, 292] on input "BanqueRaiffeisen_R-Eco_B2B_970x250_DE (copy)" at bounding box center [789, 293] width 610 height 28
type input "BanqueRaiffeisen_R-Eco_B2B_970x250_EN"
click at [1191, 229] on div "Annonceur * Banque Raiffeisen Nom * BanqueRaiffeisen_R-Eco_B2B_970x250_EN 218 C…" at bounding box center [784, 304] width 1254 height 166
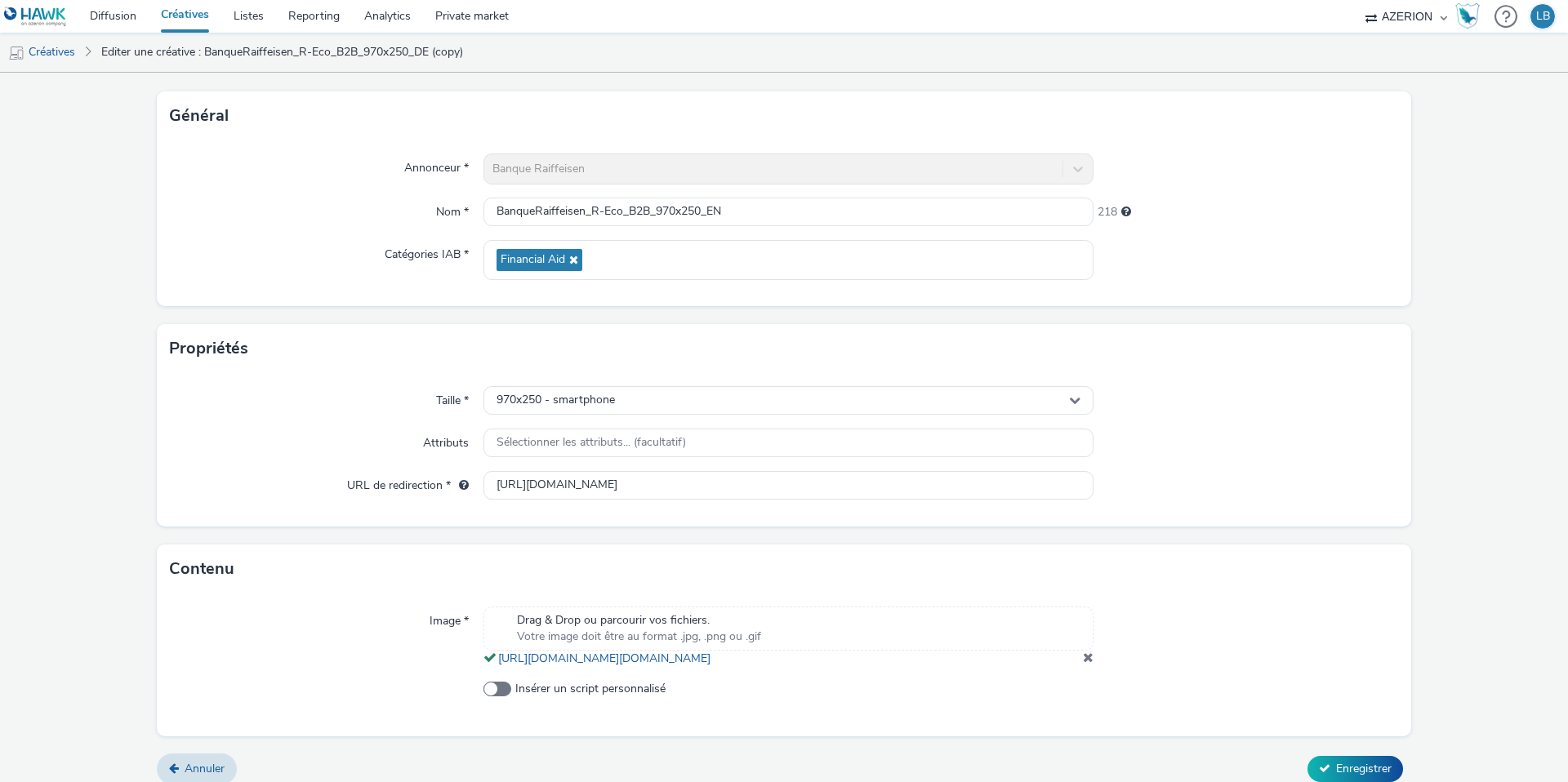
scroll to position [111, 0]
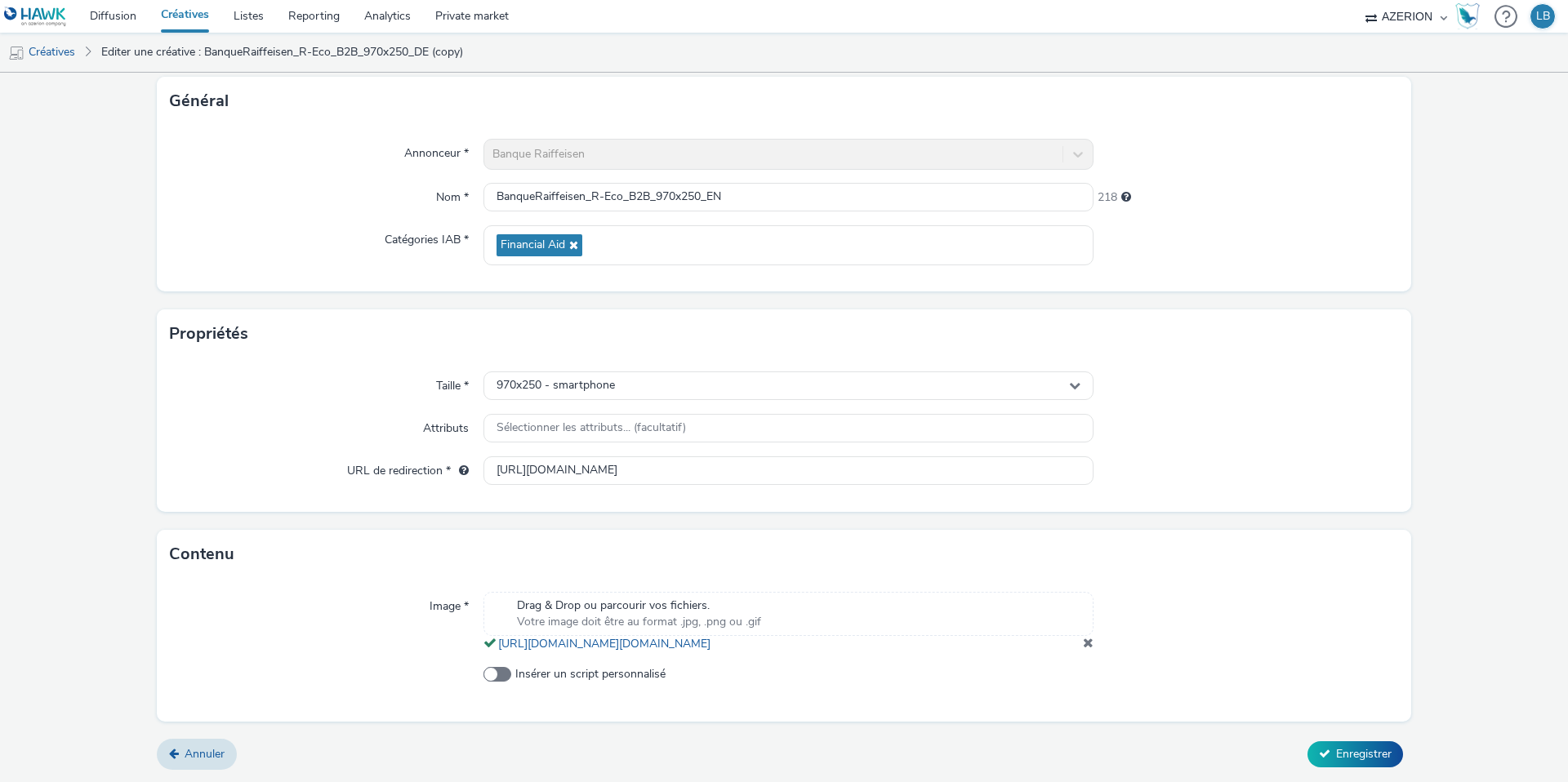
click at [1086, 647] on span at bounding box center [1088, 643] width 11 height 13
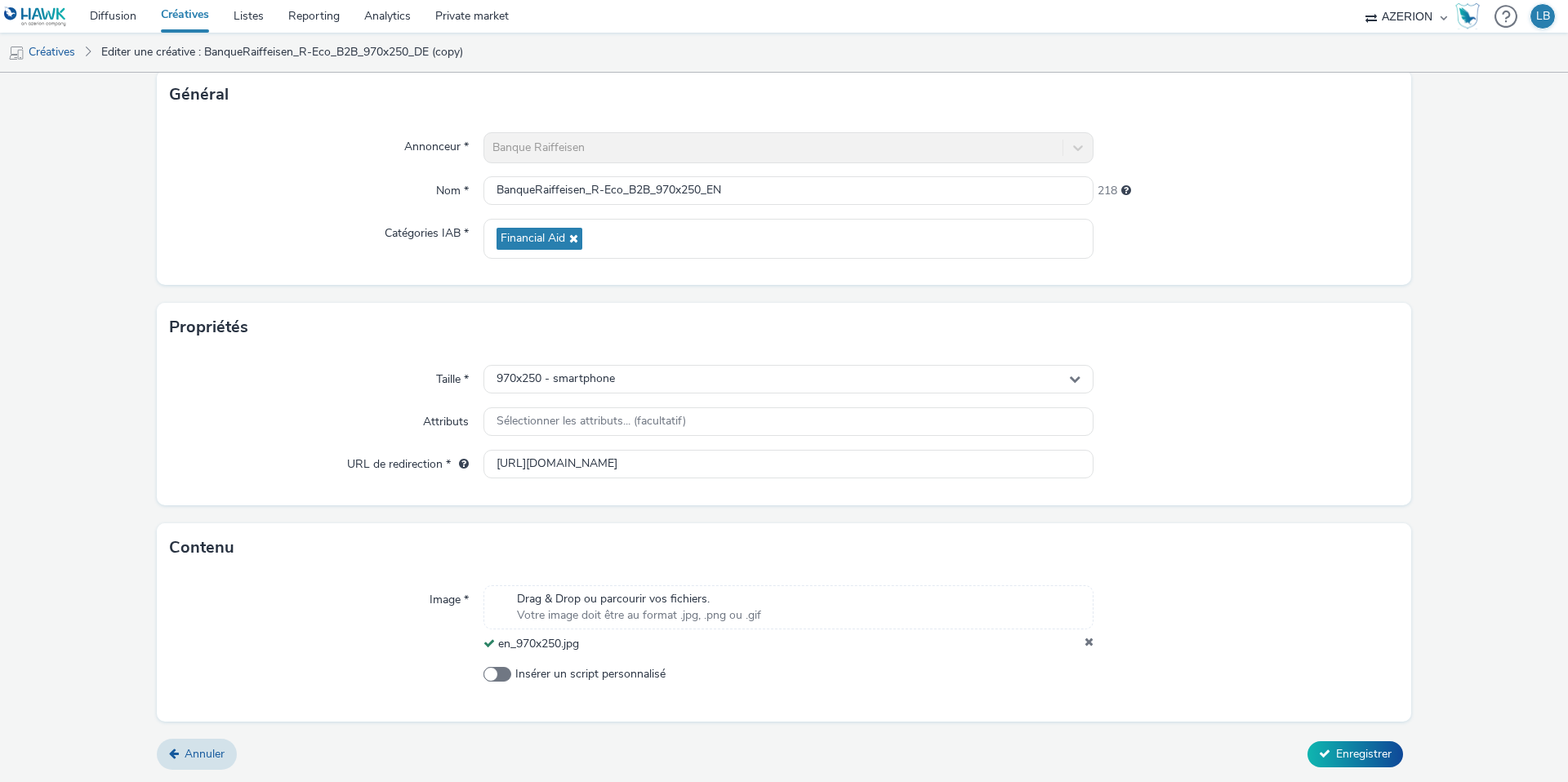
scroll to position [102, 0]
click at [663, 463] on input "[URL][DOMAIN_NAME]" at bounding box center [789, 464] width 610 height 28
paste input "en/corporate/finance/finance-your-activity/r-eco-pro?utm_source=AZERION&utm_med…"
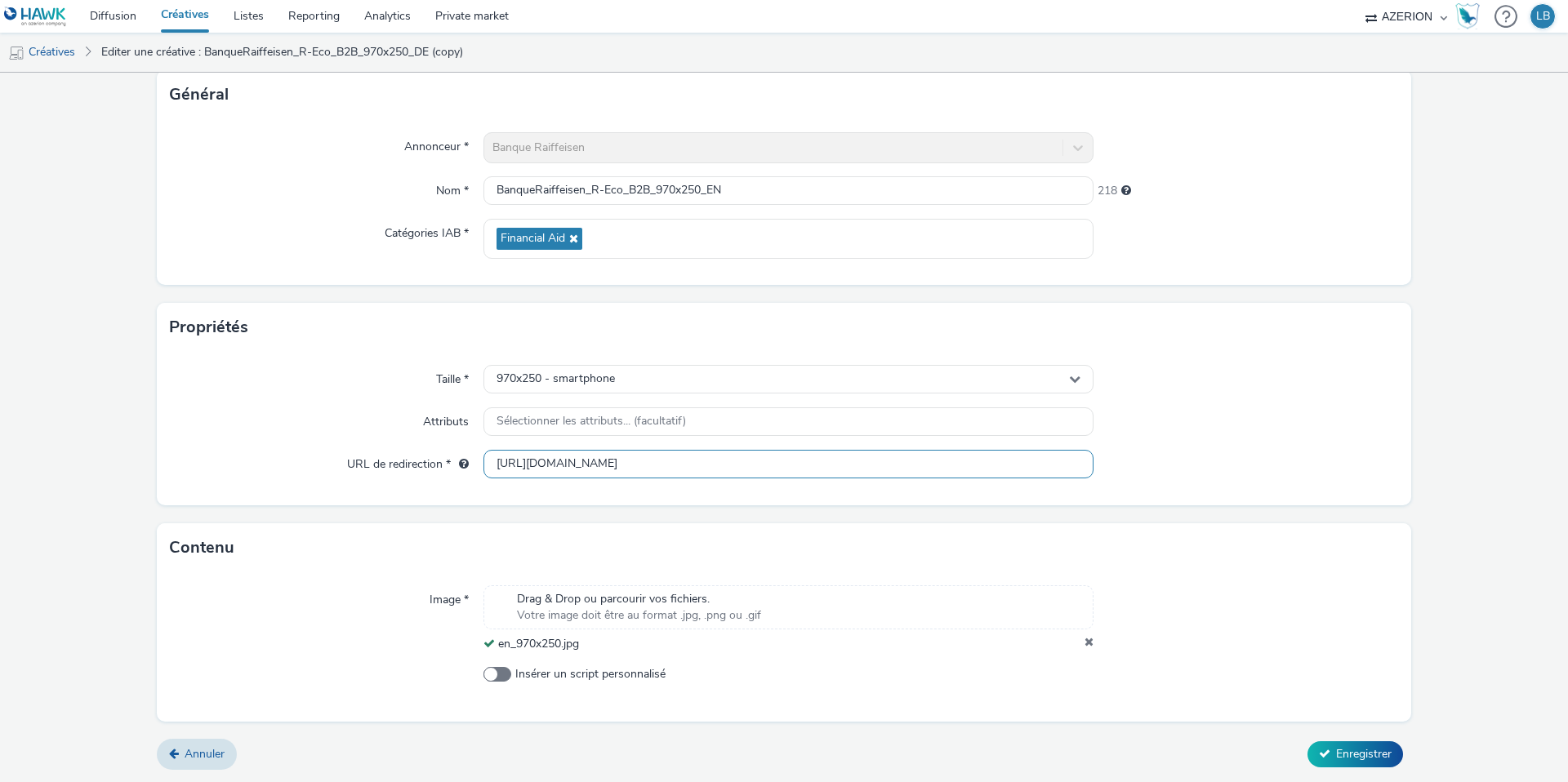
scroll to position [0, 219]
type input "[URL][DOMAIN_NAME]"
click at [1232, 398] on div "Taille * 970x250 - smartphone Attributs Sélectionner les attributs... (facultat…" at bounding box center [784, 428] width 1254 height 153
click at [1350, 757] on span "Enregistrer" at bounding box center [1364, 754] width 55 height 16
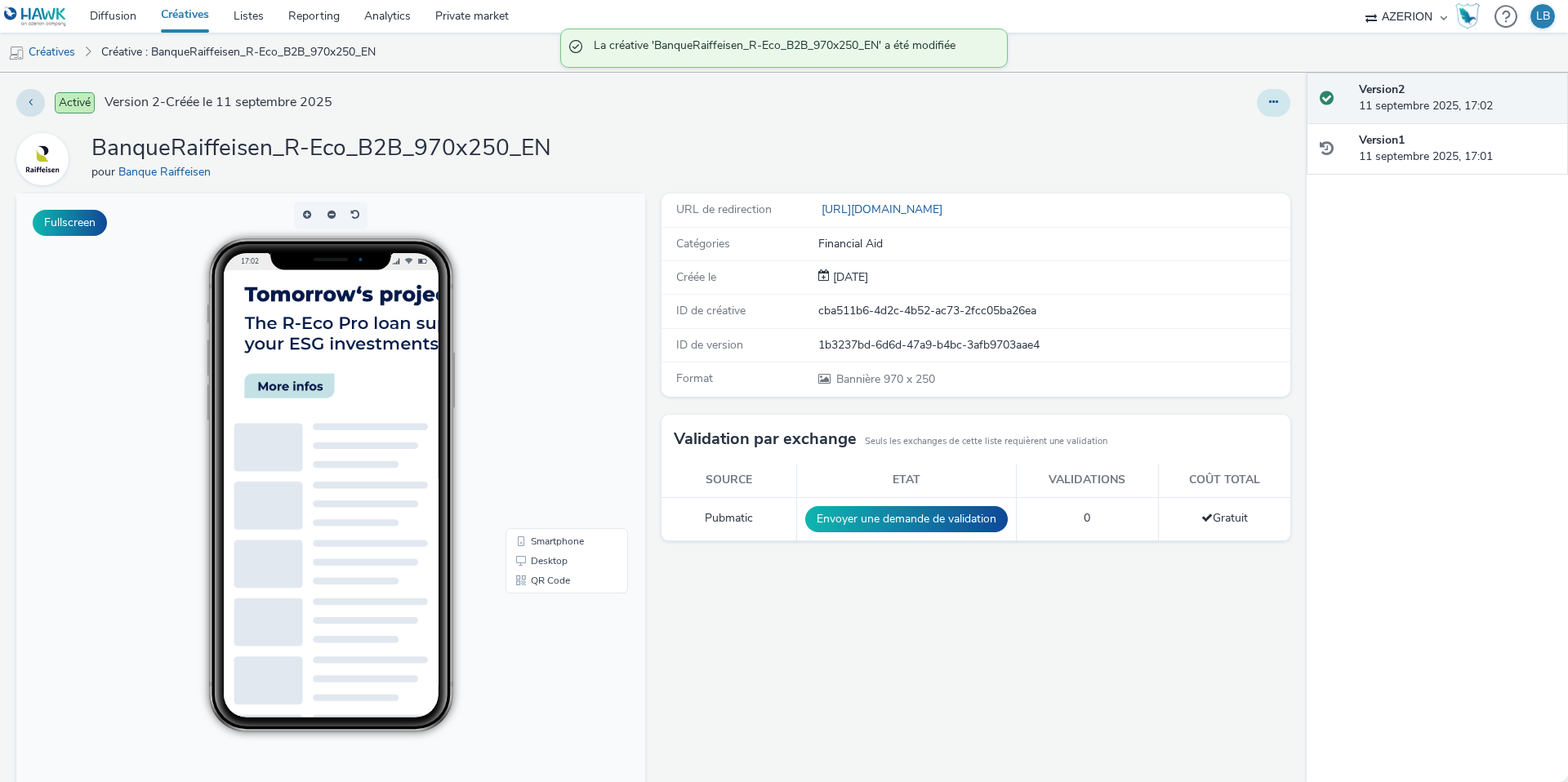
click at [1272, 106] on icon at bounding box center [1274, 102] width 9 height 12
click at [1241, 167] on link "Dupliquer" at bounding box center [1229, 168] width 122 height 33
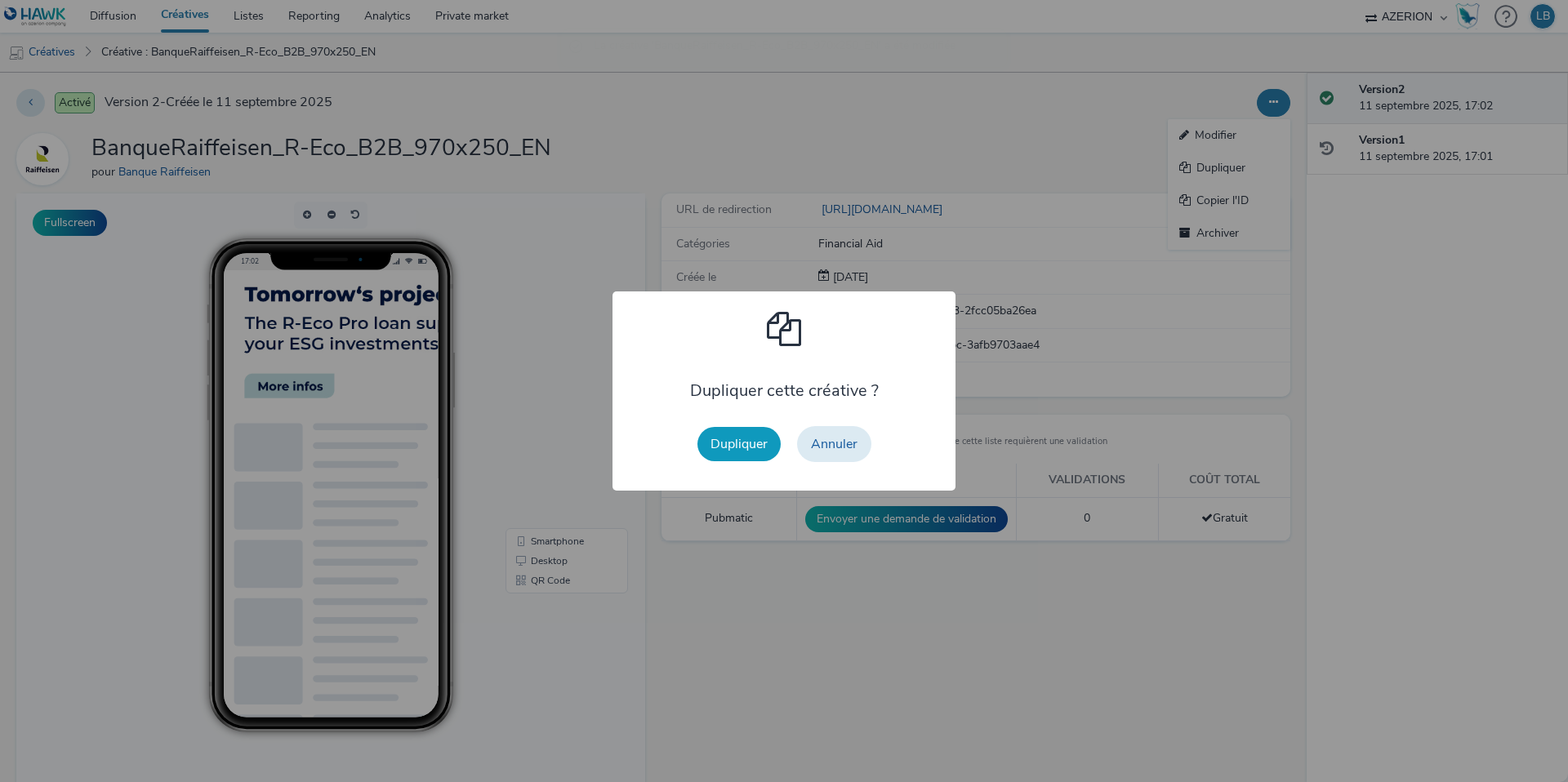
click at [744, 436] on button "Dupliquer" at bounding box center [739, 443] width 83 height 34
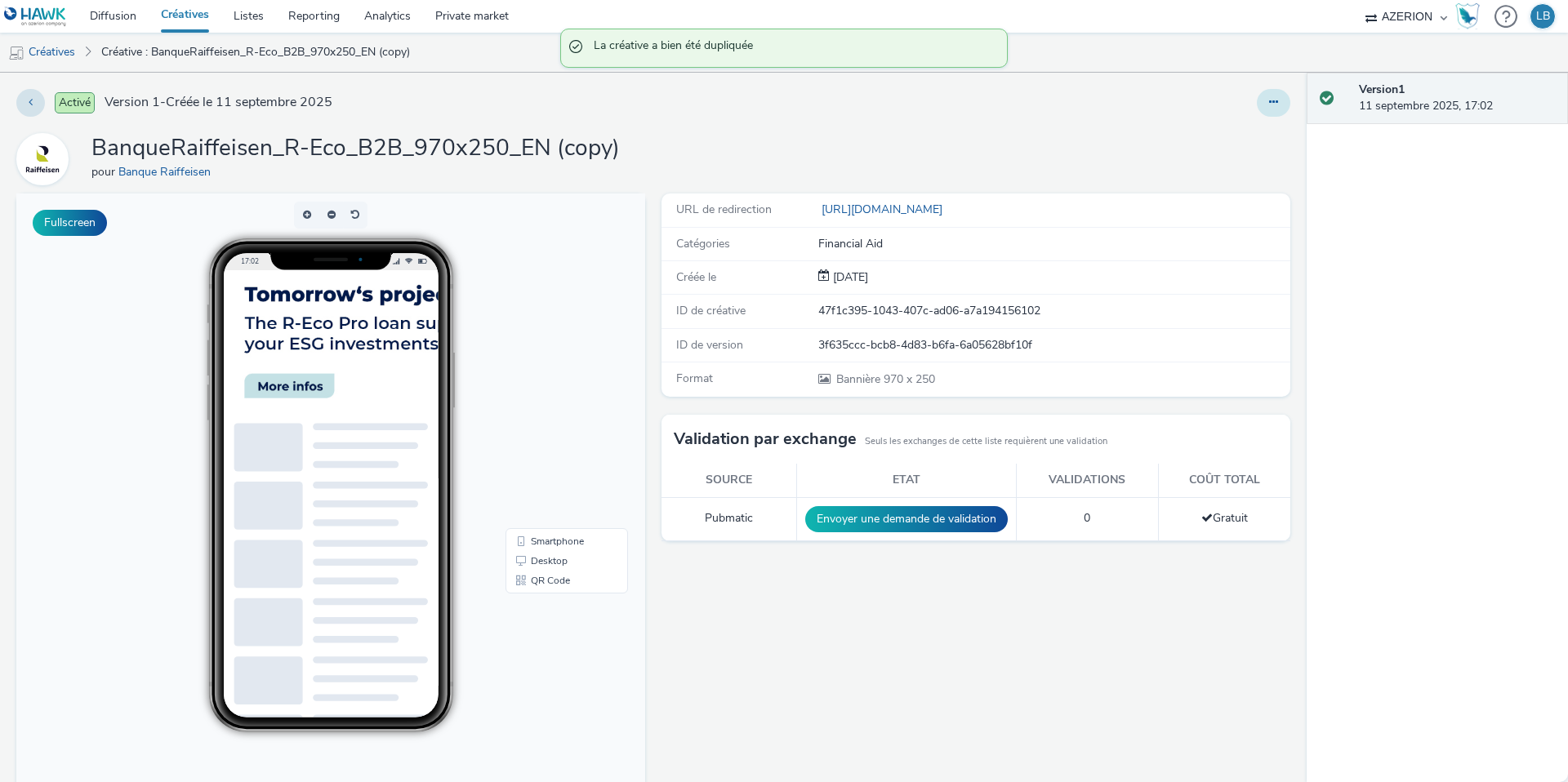
click at [1275, 101] on icon at bounding box center [1274, 102] width 9 height 12
click at [1241, 137] on link "Modifier" at bounding box center [1229, 135] width 122 height 33
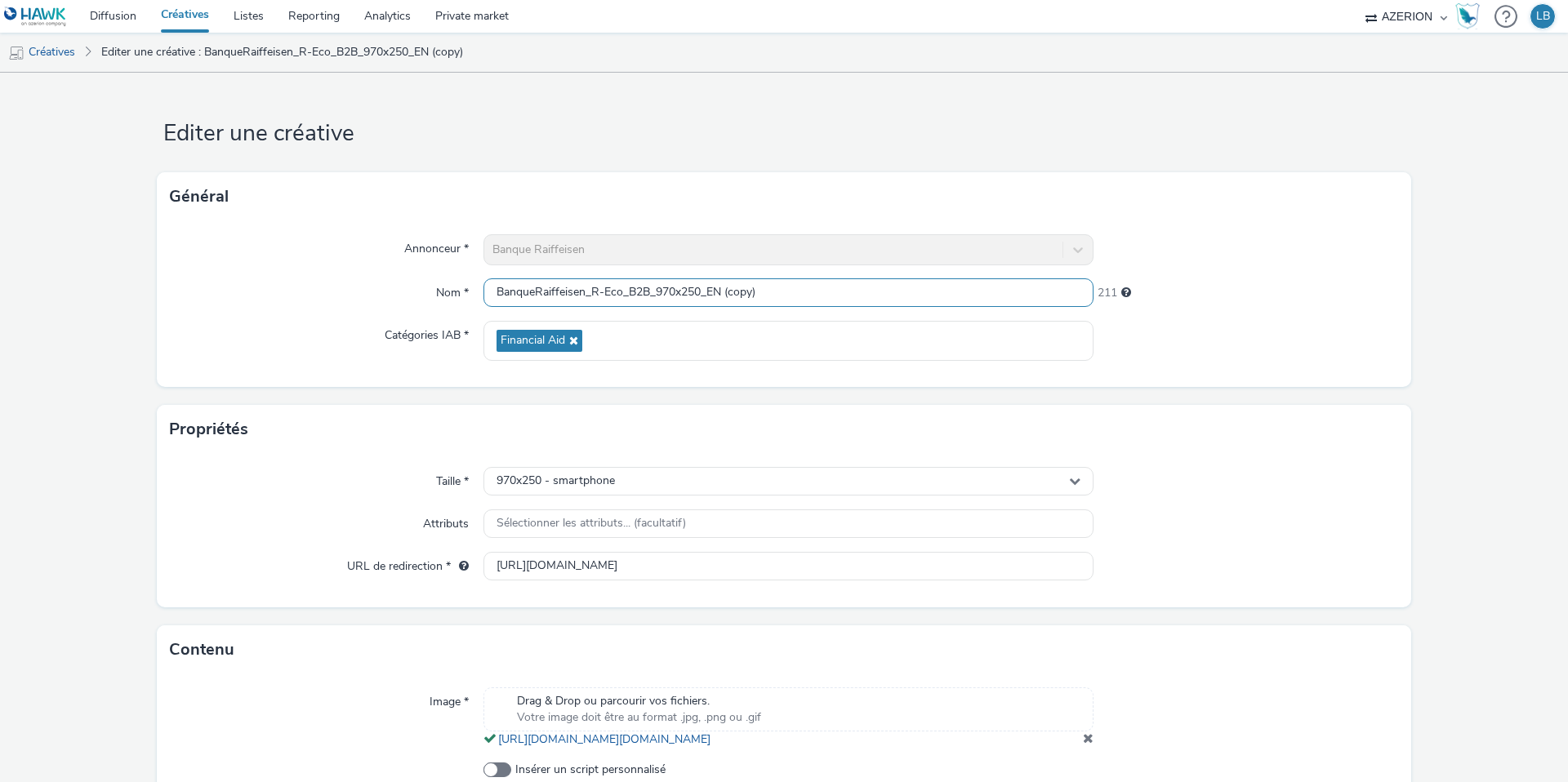
drag, startPoint x: 709, startPoint y: 291, endPoint x: 865, endPoint y: 307, distance: 156.8
click at [865, 307] on div "BanqueRaiffeisen_R-Eco_B2B_970x250_EN (copy)" at bounding box center [789, 293] width 610 height 29
type input "BanqueRaiffeisen_R-Eco_B2B_970x250_FR"
click at [1202, 199] on div "Général" at bounding box center [784, 197] width 1254 height 49
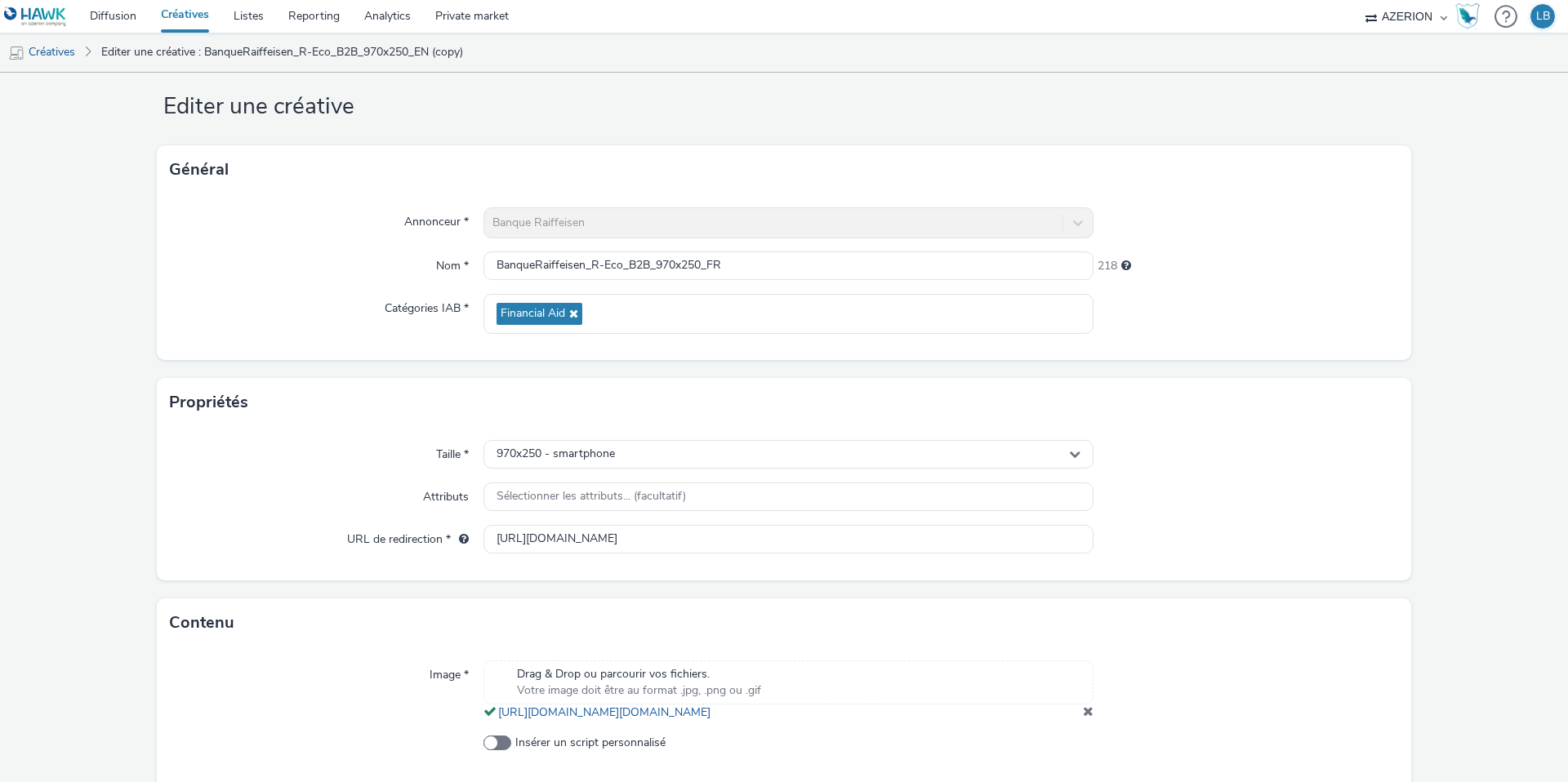
scroll to position [111, 0]
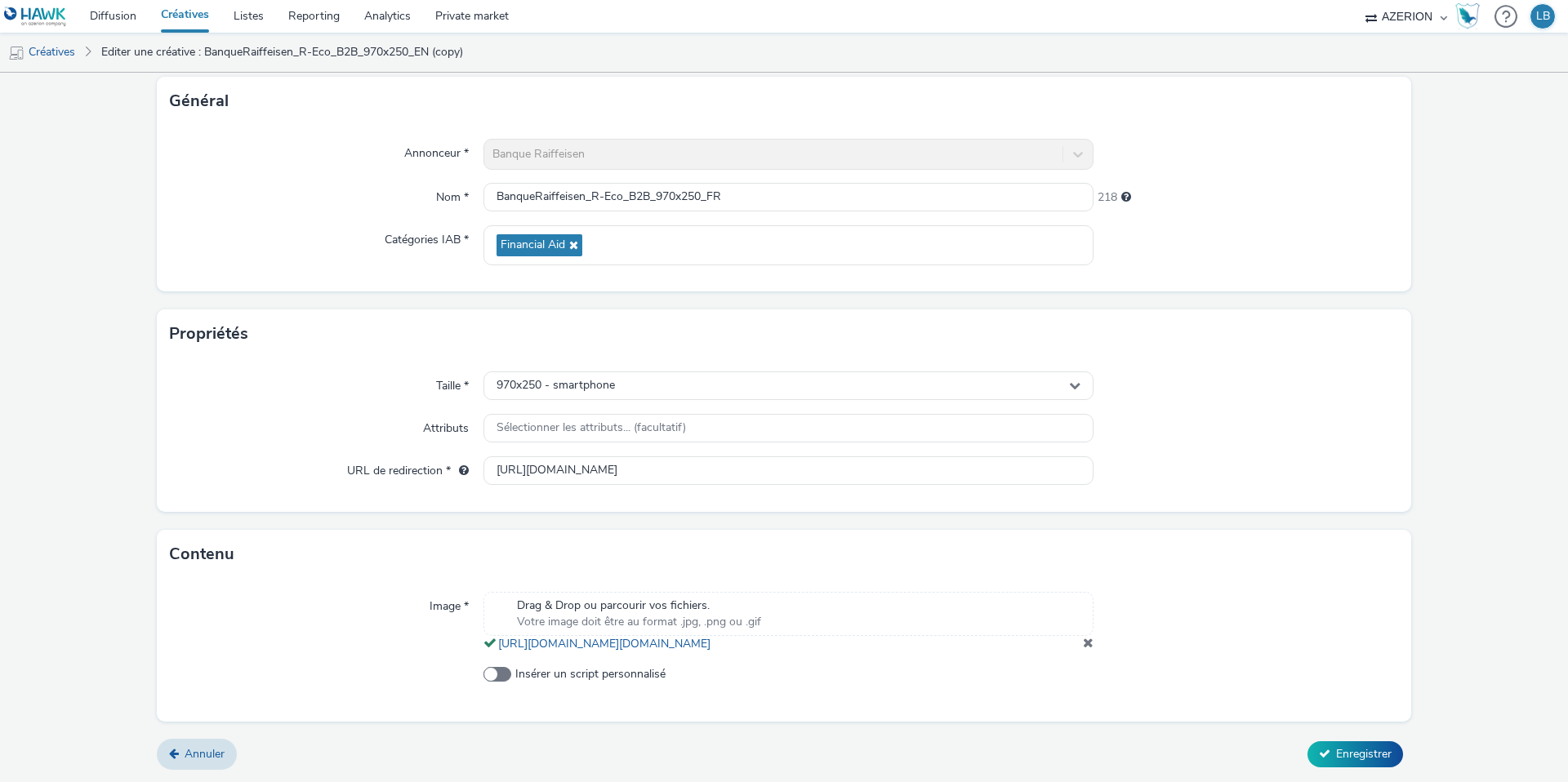
click at [1088, 640] on span at bounding box center [1088, 643] width 11 height 13
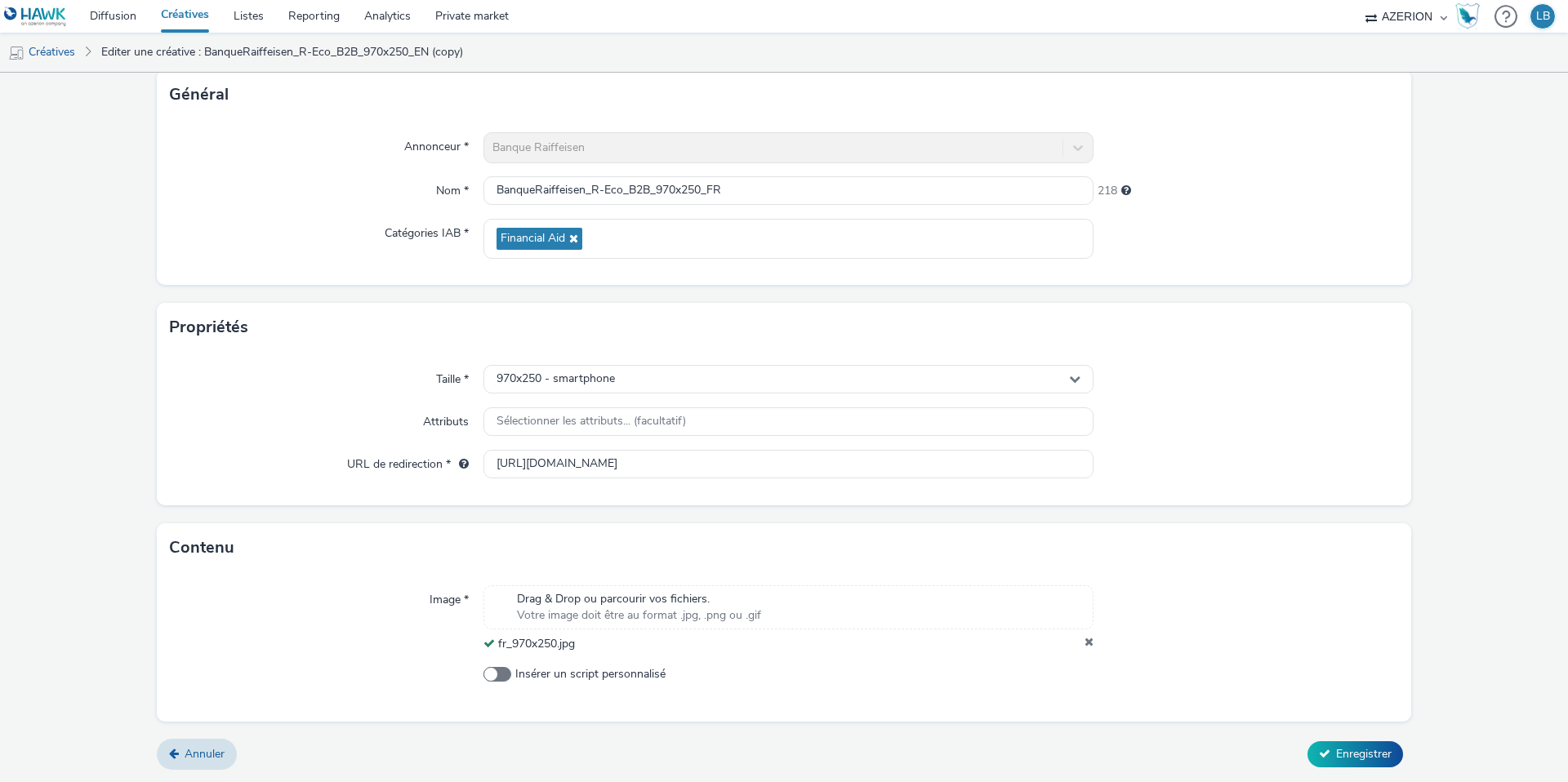
scroll to position [102, 0]
click at [771, 464] on input "[URL][DOMAIN_NAME]" at bounding box center [789, 464] width 610 height 28
paste input "fr/entreprises/financer/financer-votre-activite/r-eco-pro?utm_source=AZERION&ut…"
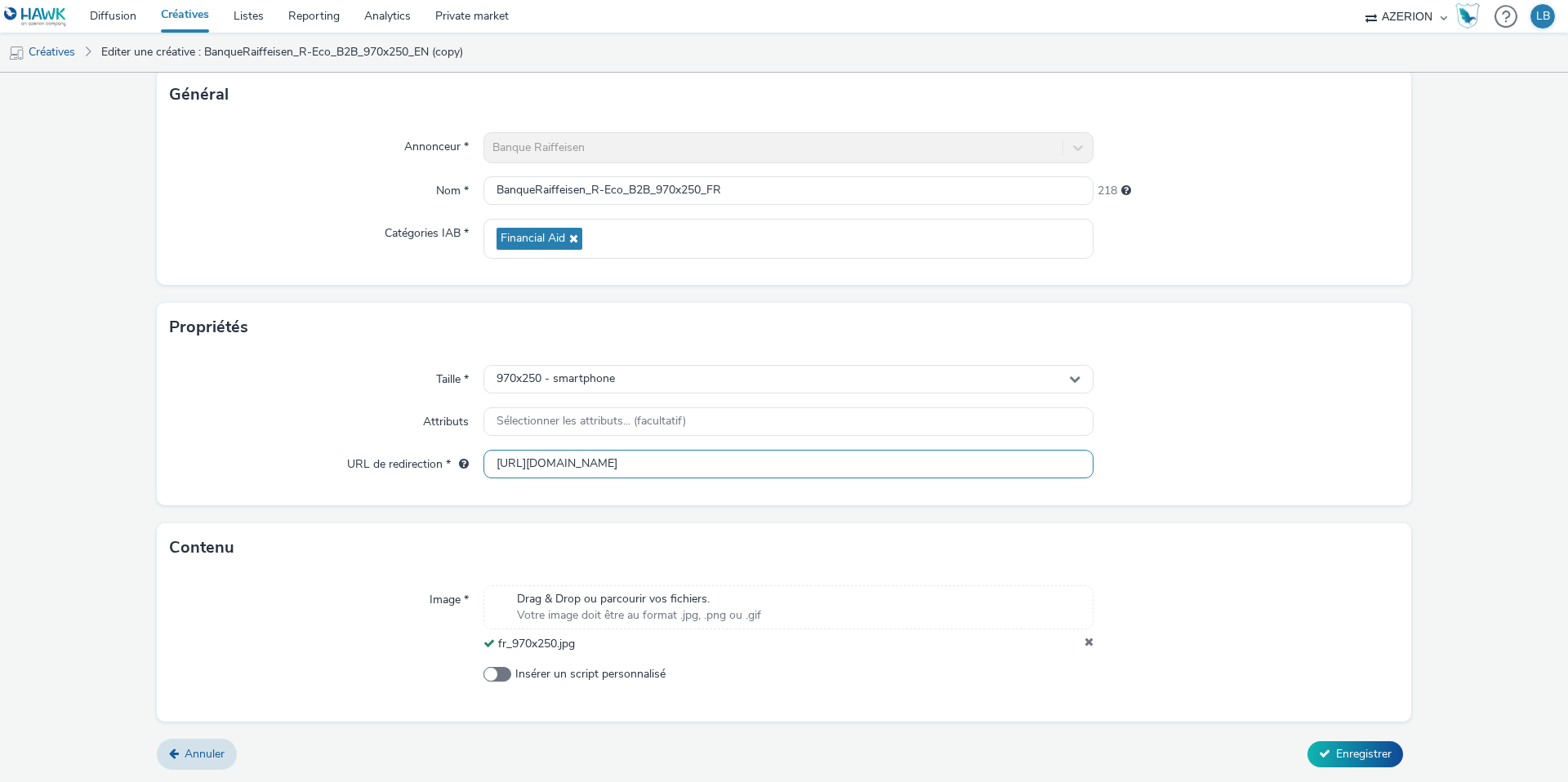
scroll to position [0, 233]
type input "[URL][DOMAIN_NAME]"
click at [1290, 346] on div "Propriétés" at bounding box center [784, 327] width 1254 height 49
click at [1347, 743] on button "Enregistrer" at bounding box center [1355, 754] width 96 height 26
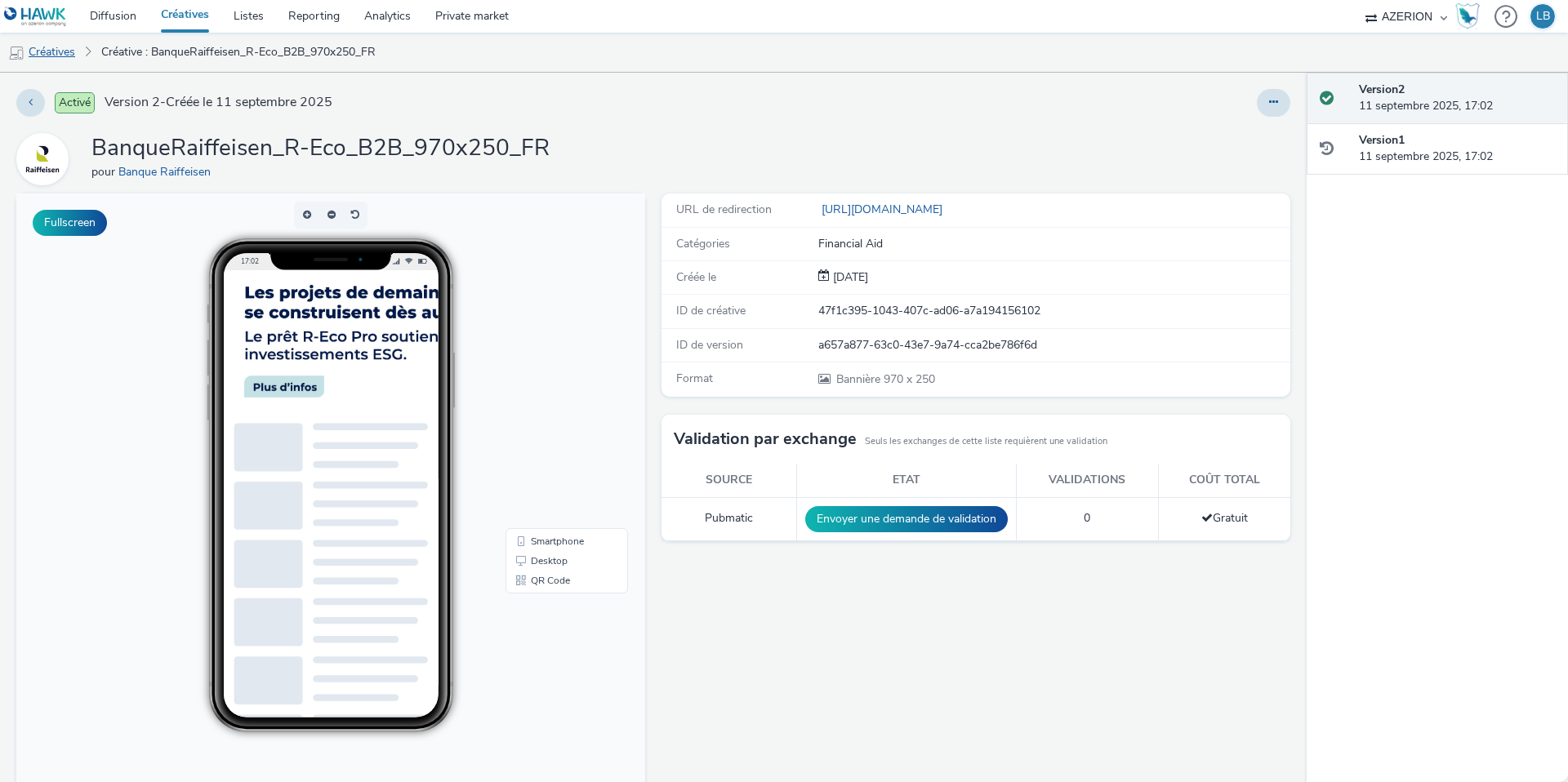
click at [56, 47] on link "Créatives" at bounding box center [41, 52] width 83 height 39
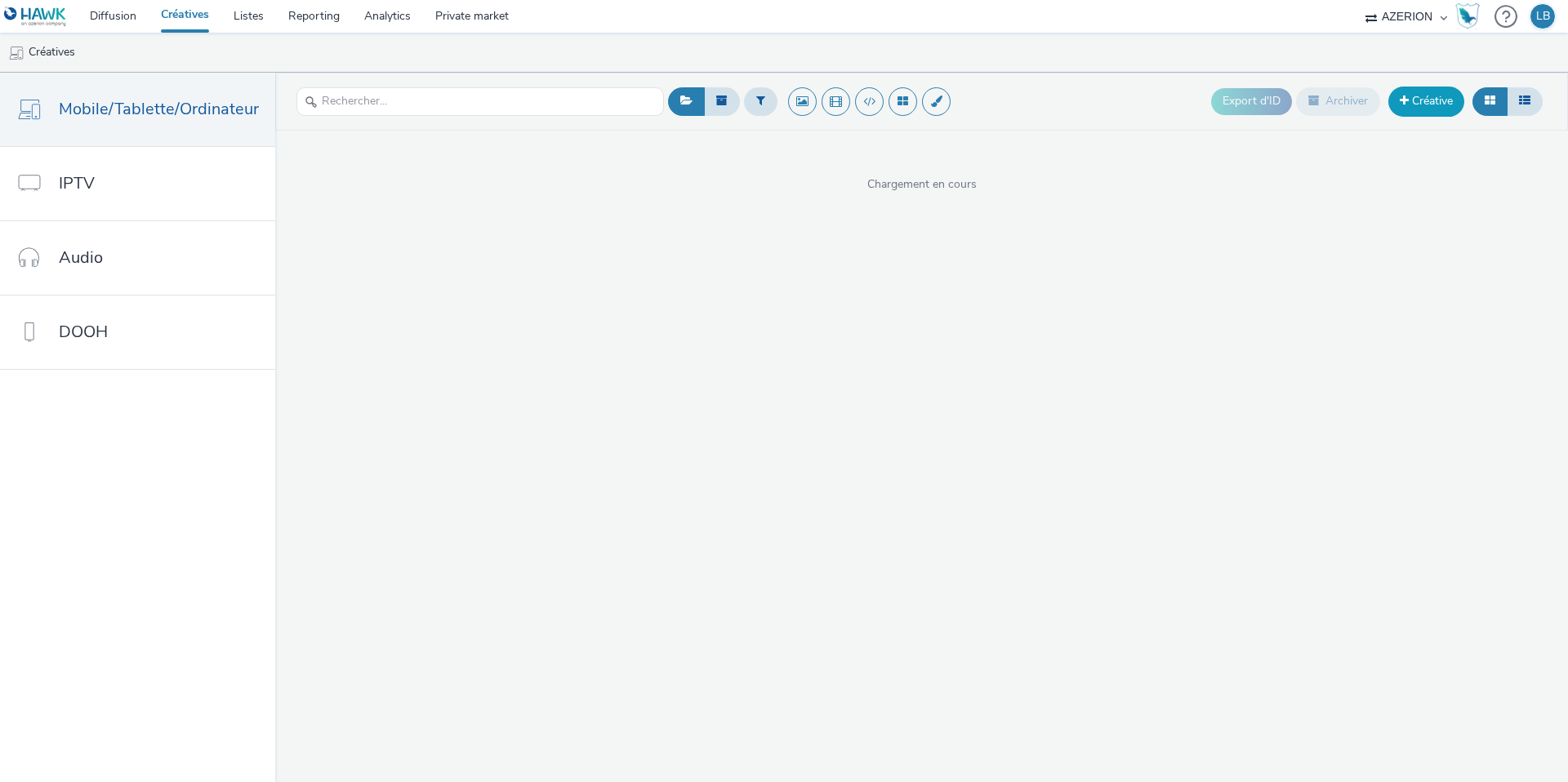
click at [1413, 100] on link "Créative" at bounding box center [1426, 101] width 76 height 29
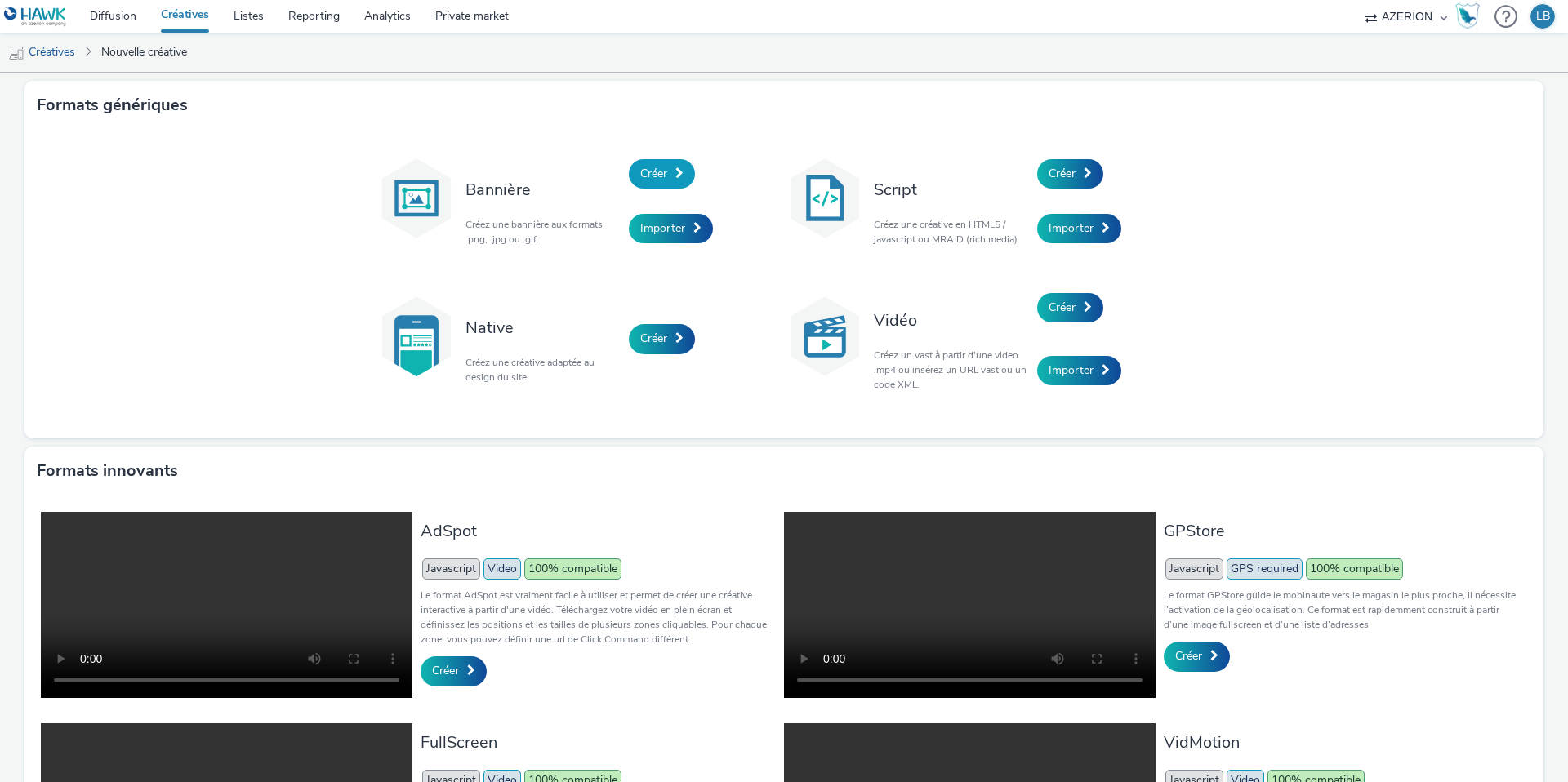
click at [670, 173] on link "Créer" at bounding box center [662, 173] width 66 height 29
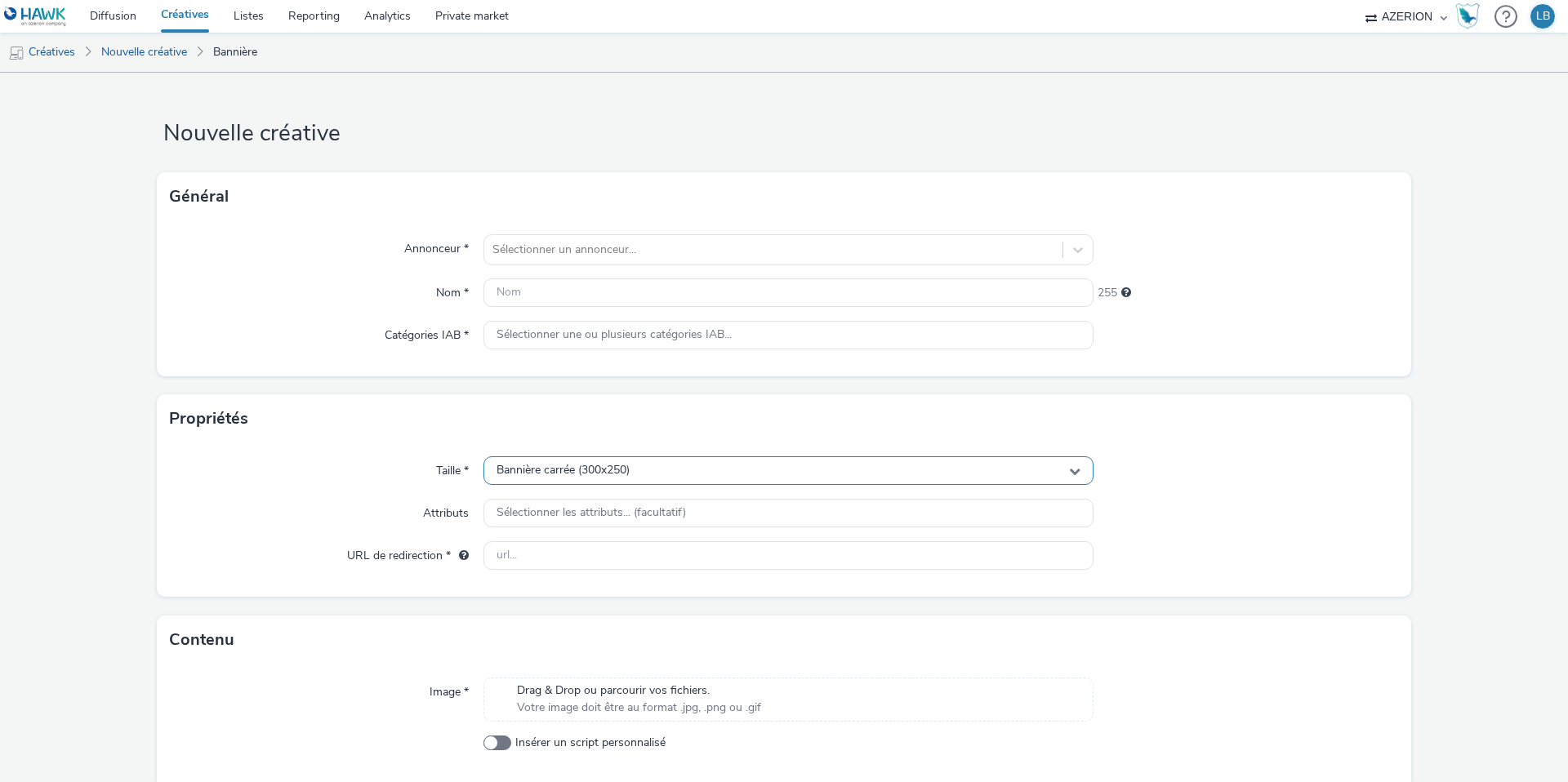
scroll to position [69, 0]
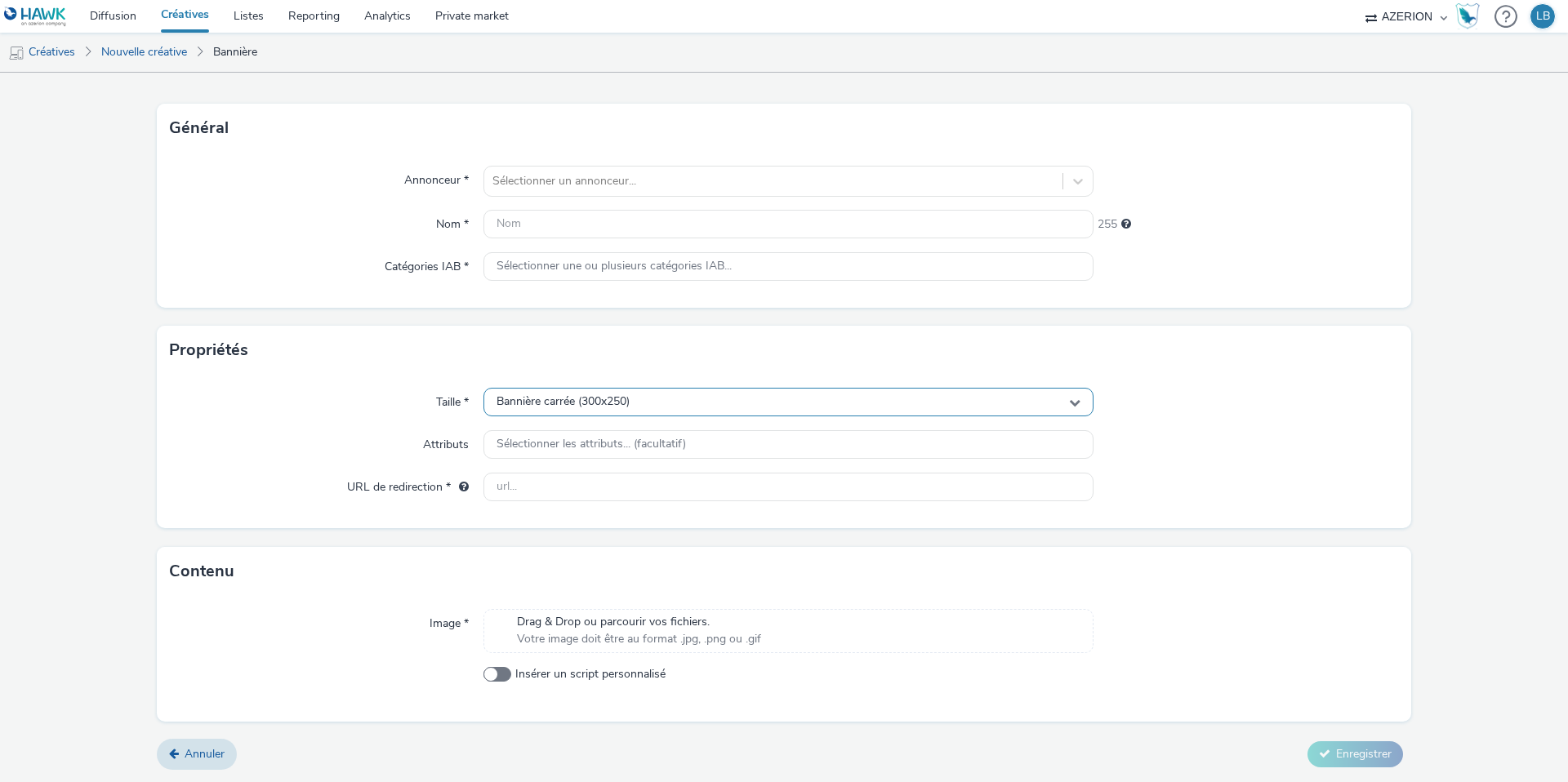
click at [608, 399] on span "Bannière carrée (300x250)" at bounding box center [563, 401] width 133 height 14
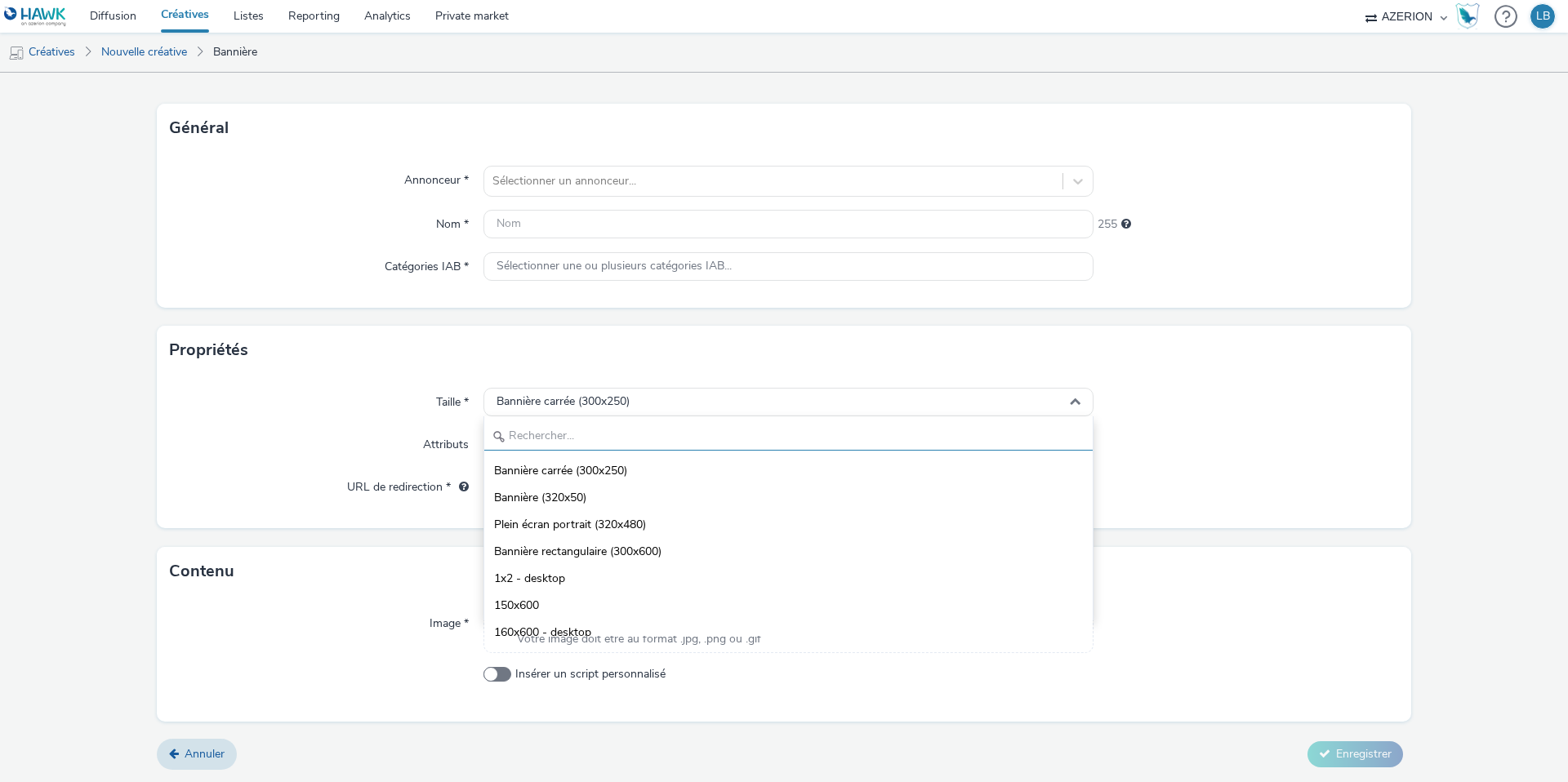
click at [550, 433] on input "text" at bounding box center [789, 437] width 609 height 28
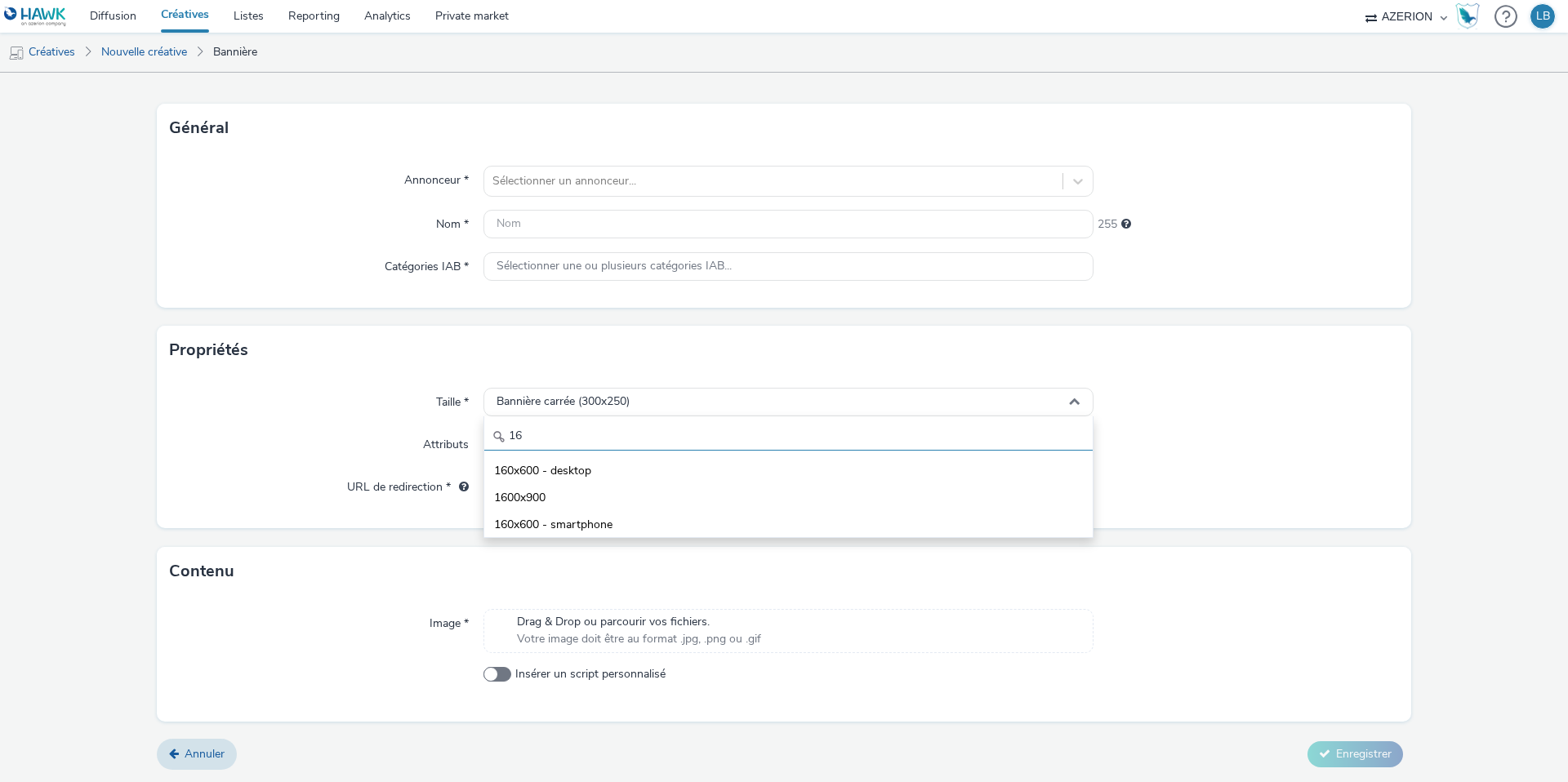
type input "1"
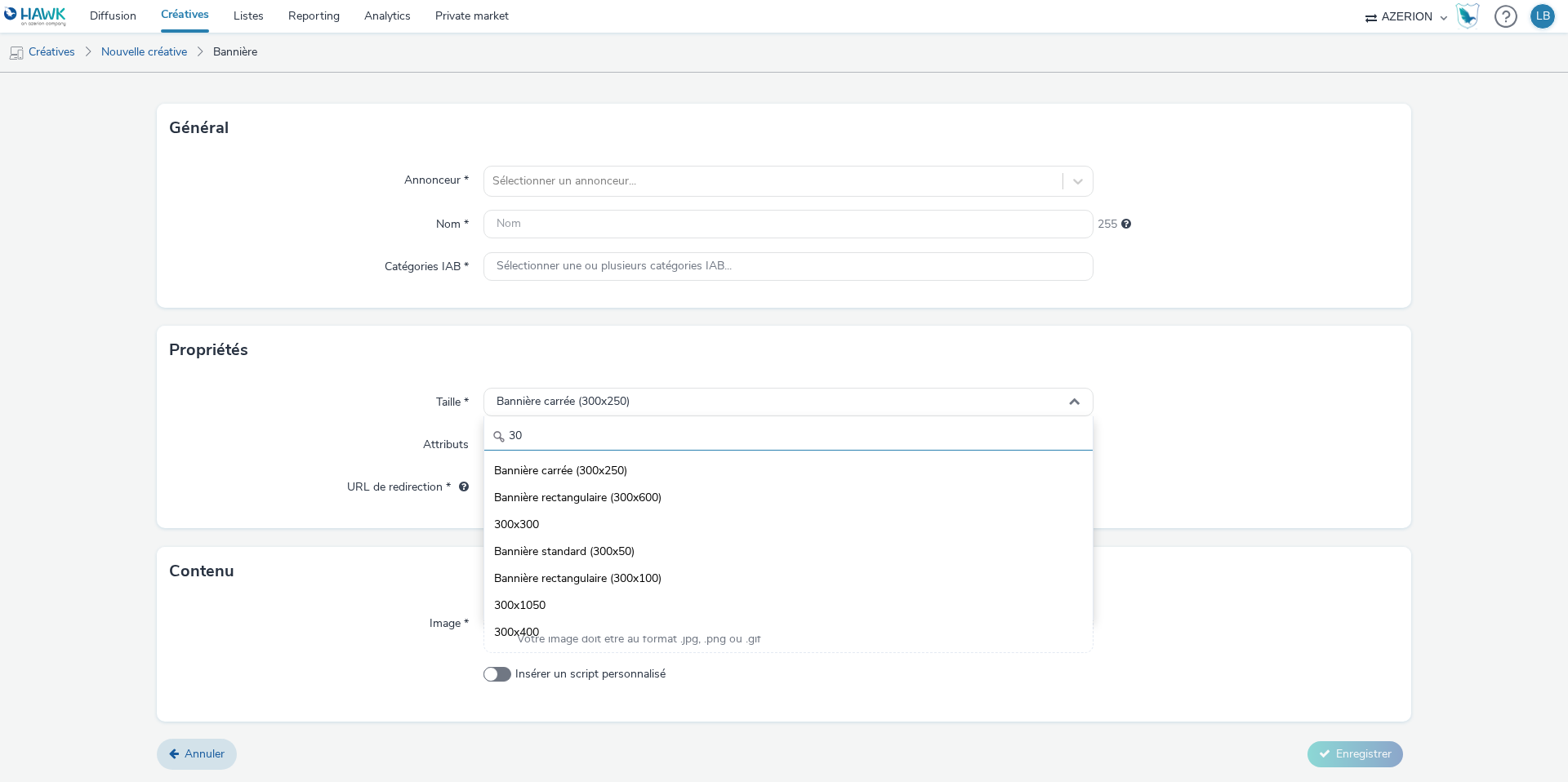
type input "3"
click at [338, 407] on div "Taille *" at bounding box center [327, 402] width 314 height 29
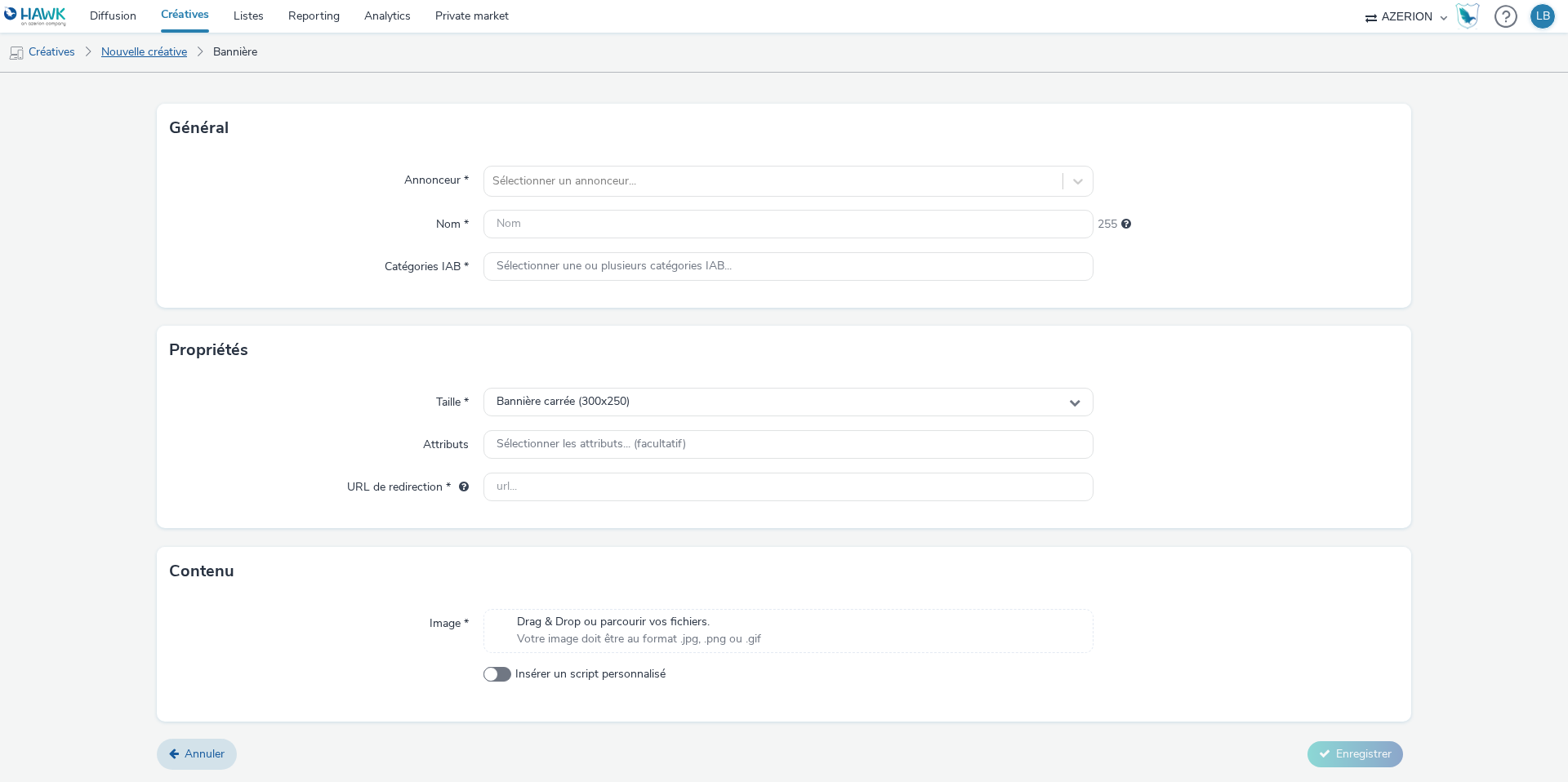
click at [164, 43] on link "Nouvelle créative" at bounding box center [144, 52] width 102 height 39
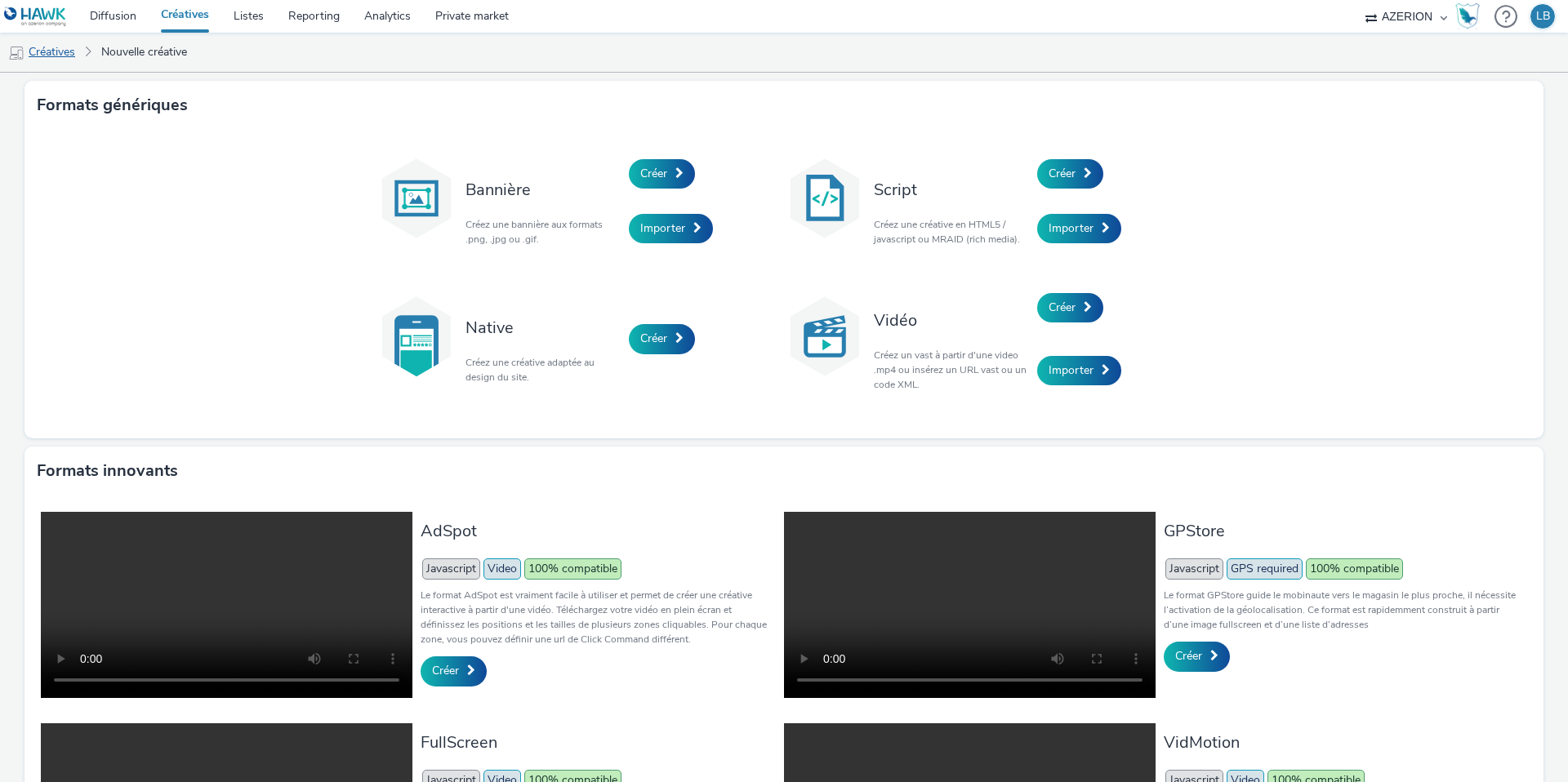
click at [64, 57] on link "Créatives" at bounding box center [41, 52] width 83 height 39
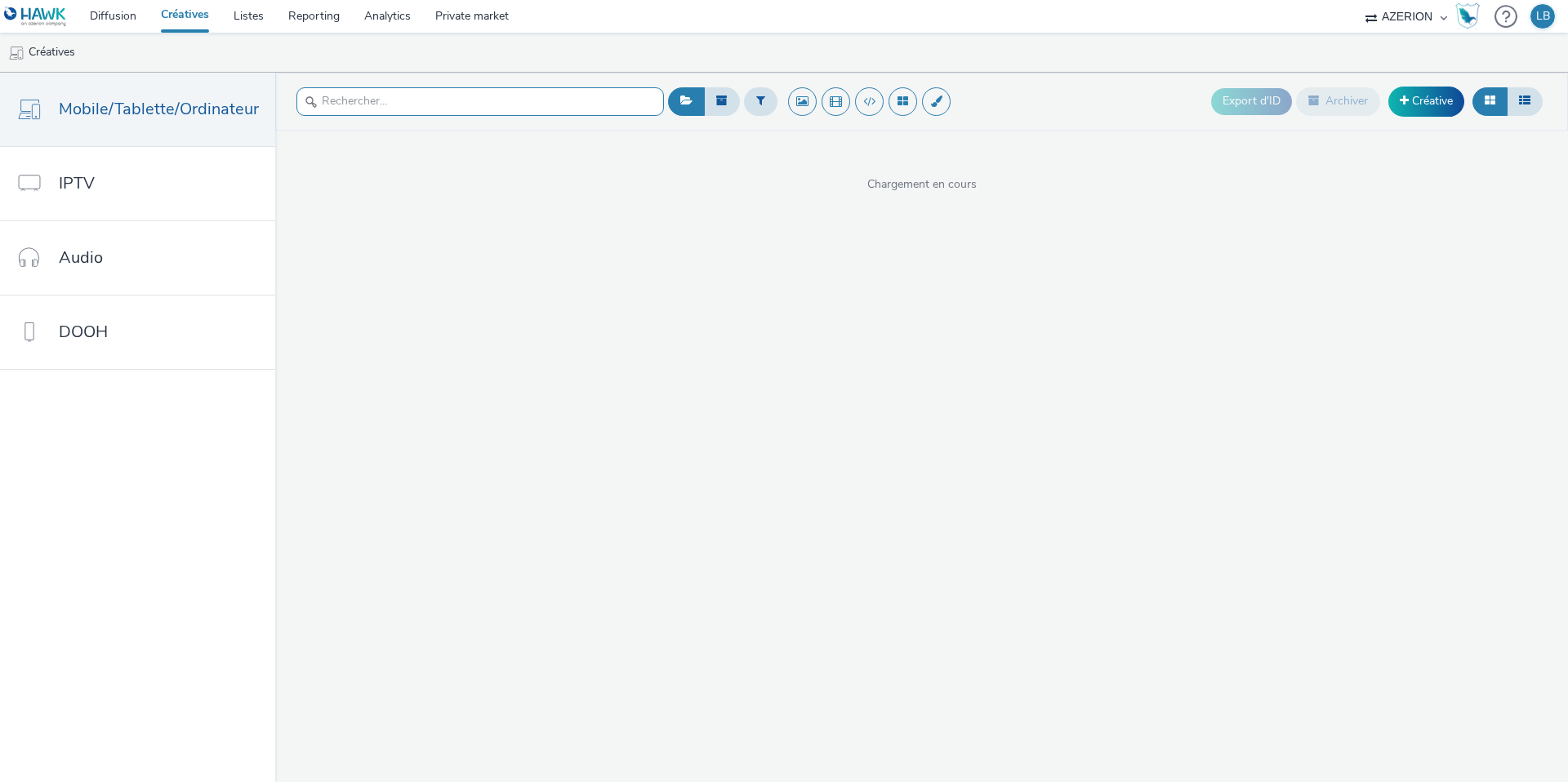
click at [387, 100] on input "text" at bounding box center [480, 101] width 367 height 28
type input "banque"
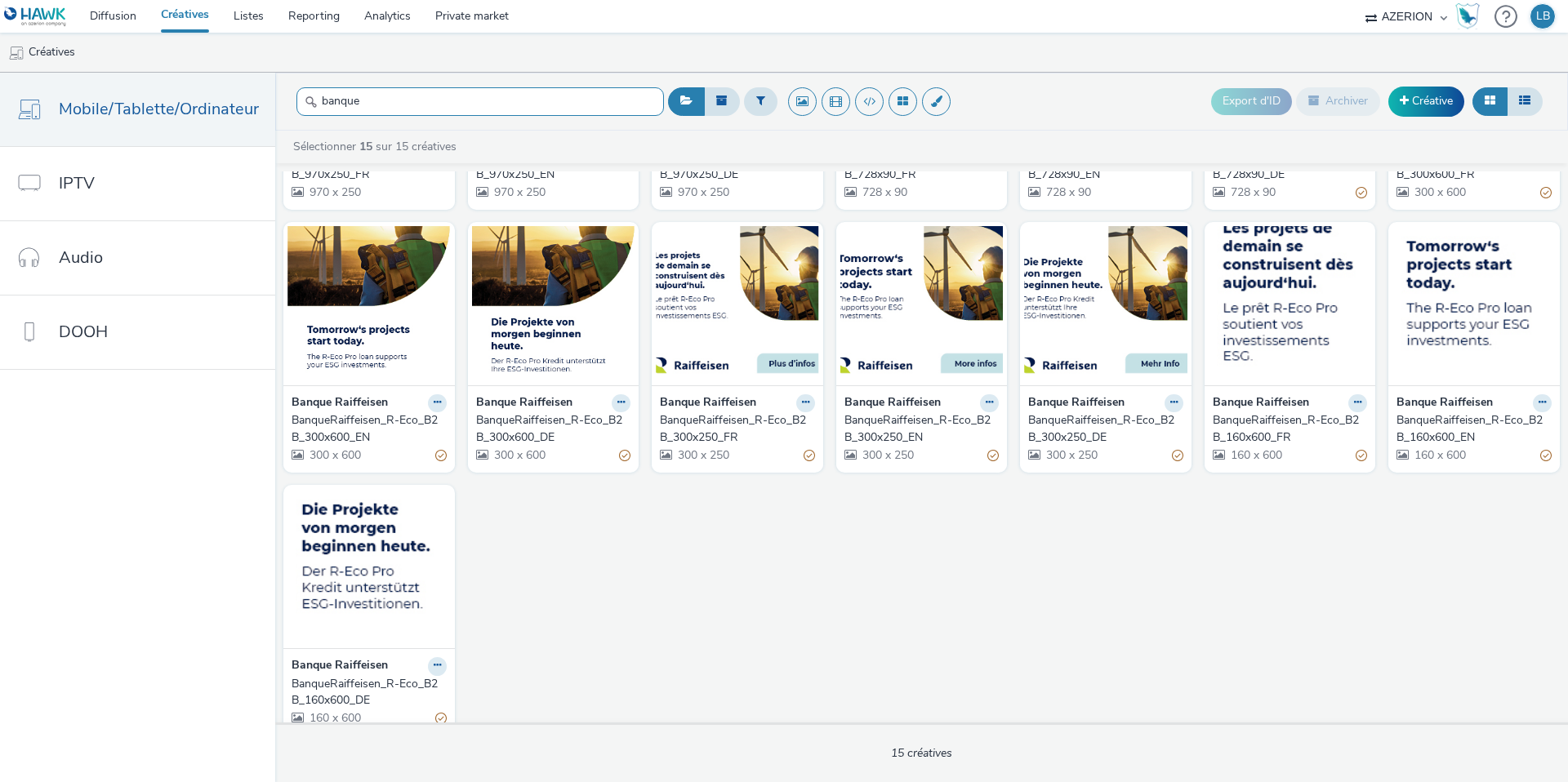
scroll to position [229, 0]
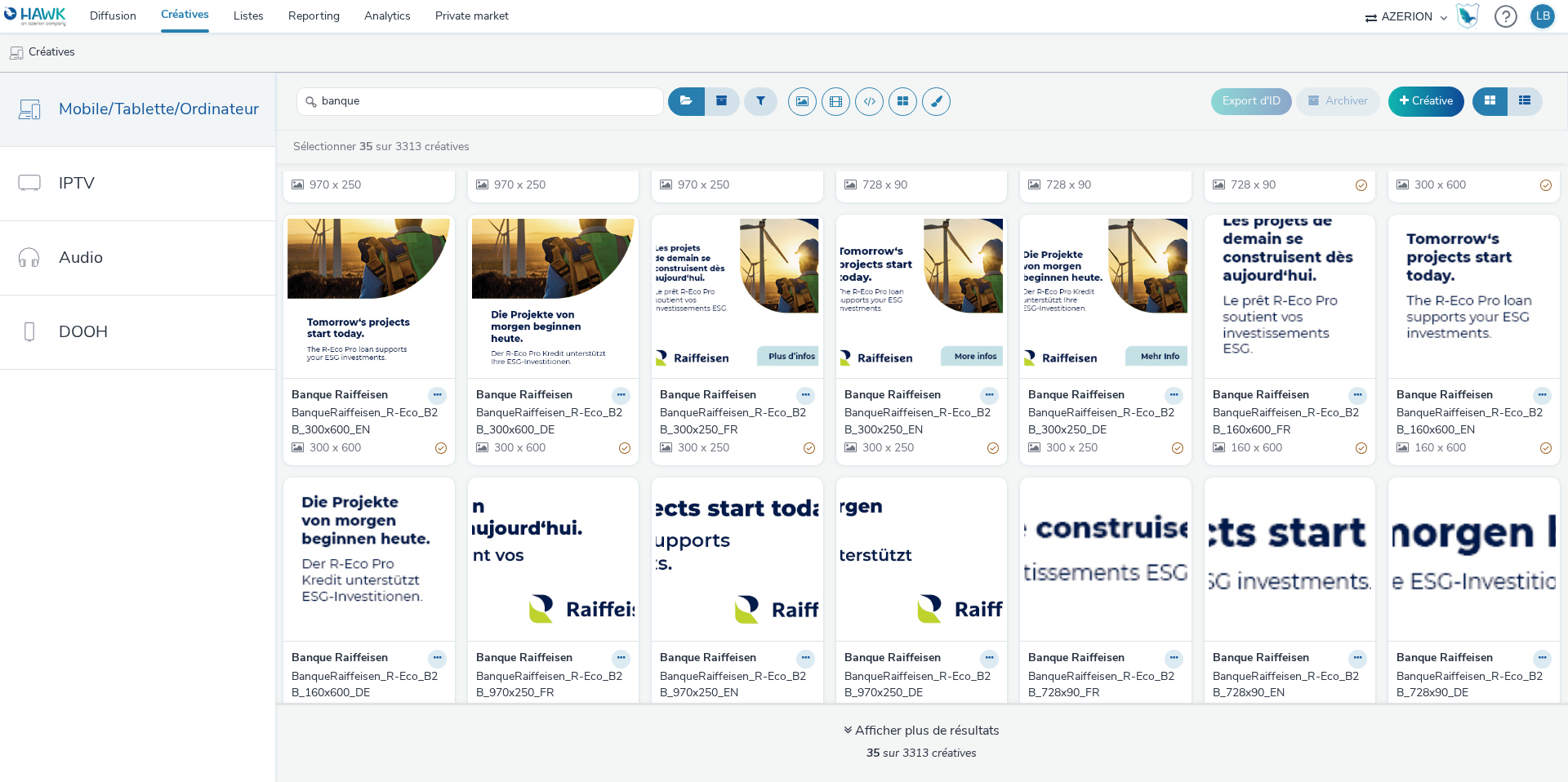
click at [1290, 413] on div "BanqueRaiffeisen_R-Eco_B2B_160x600_FR" at bounding box center [1286, 422] width 148 height 34
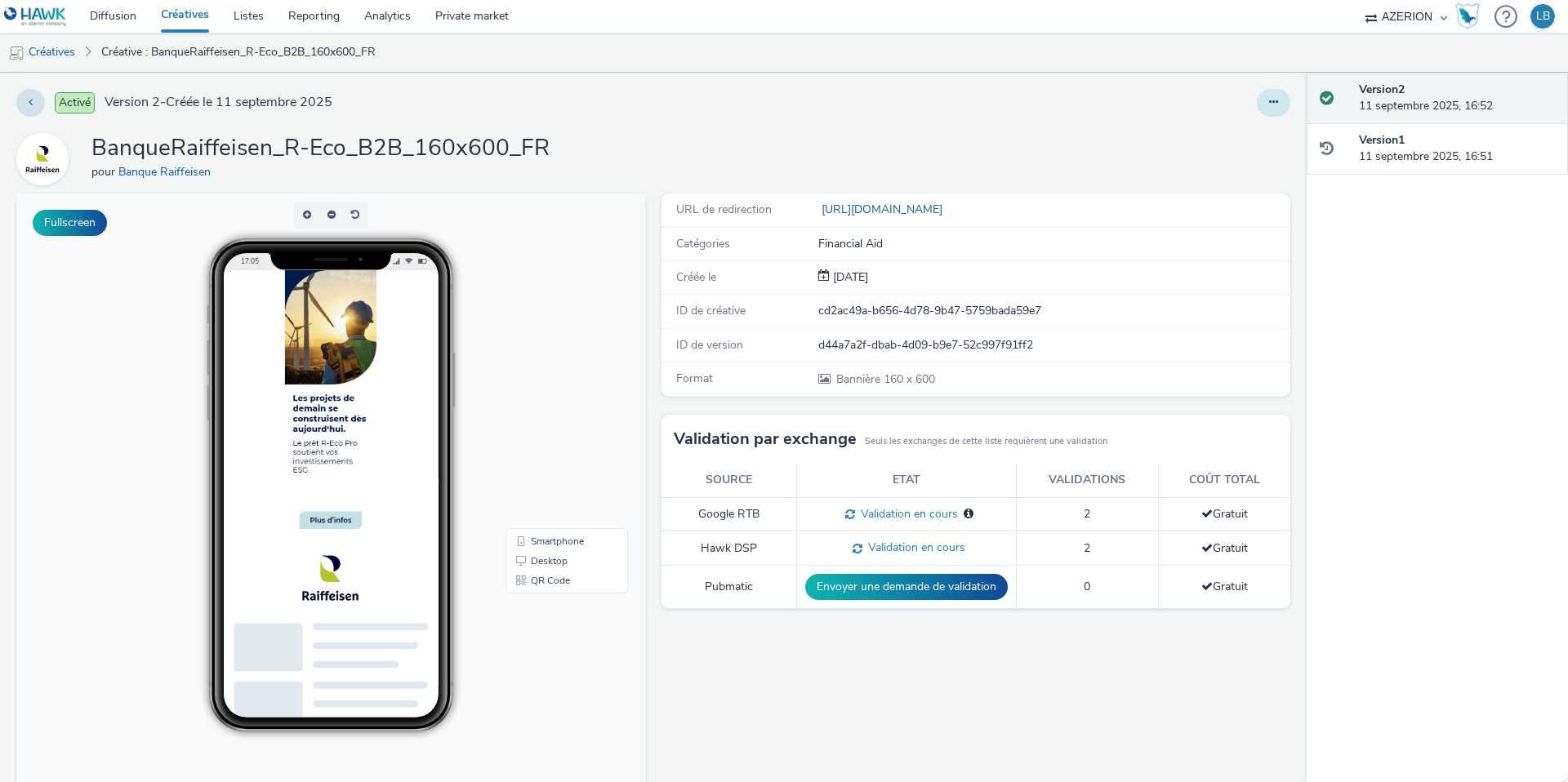
click at [1280, 111] on button at bounding box center [1274, 102] width 34 height 28
click at [1253, 132] on link "Modifier" at bounding box center [1229, 135] width 122 height 33
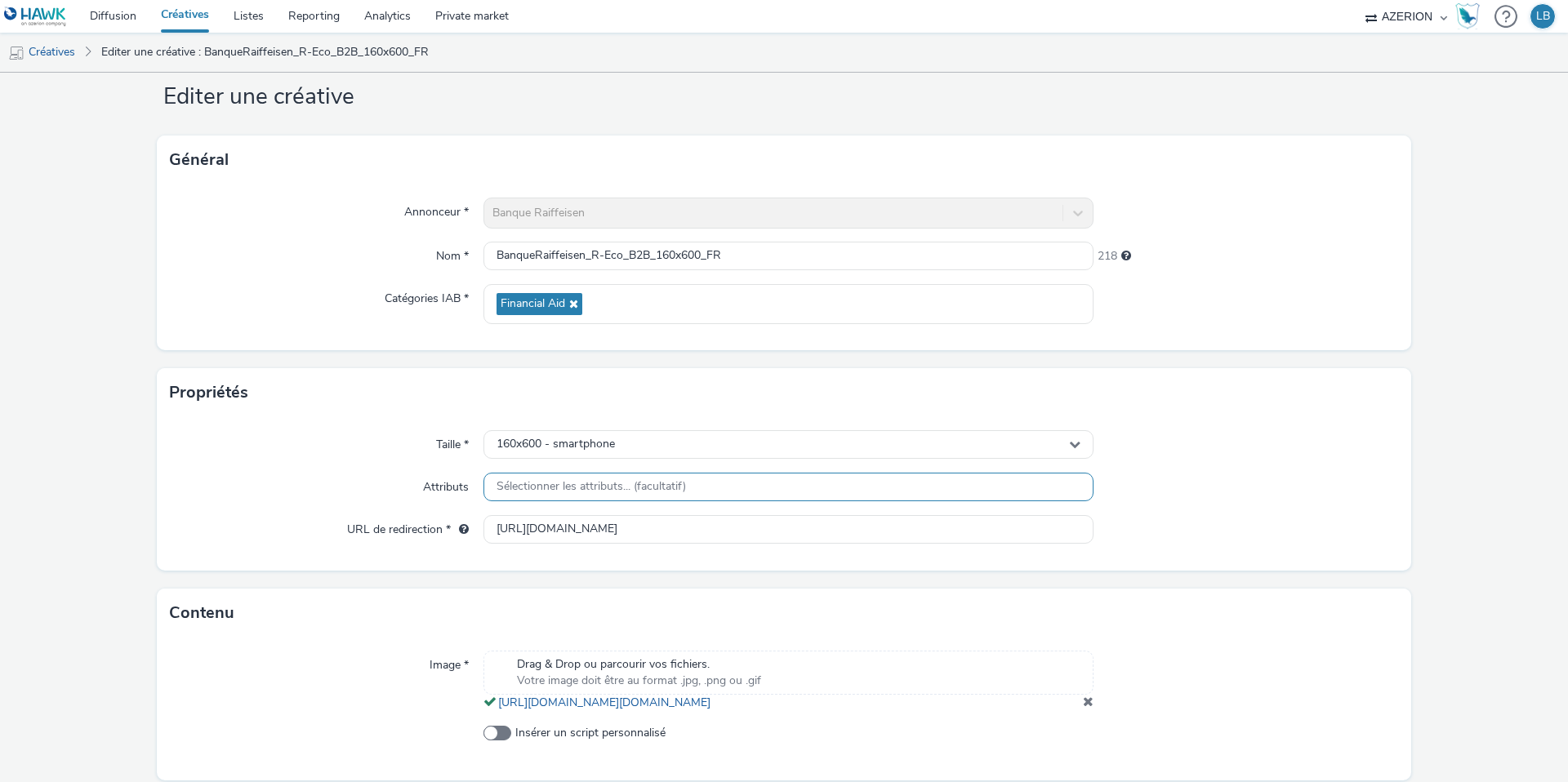
scroll to position [48, 0]
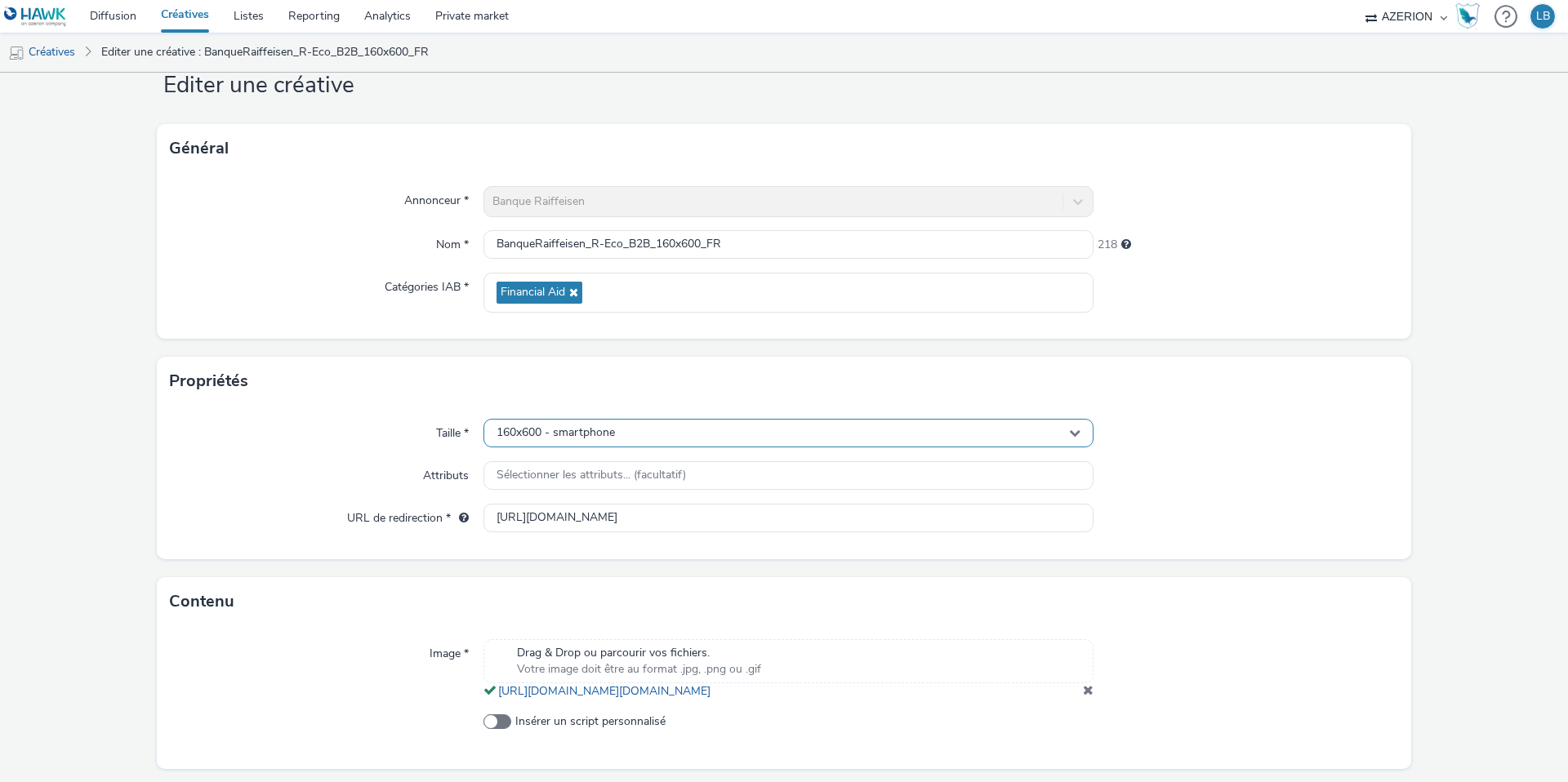
click at [661, 440] on div "160x600 - smartphone" at bounding box center [789, 433] width 610 height 28
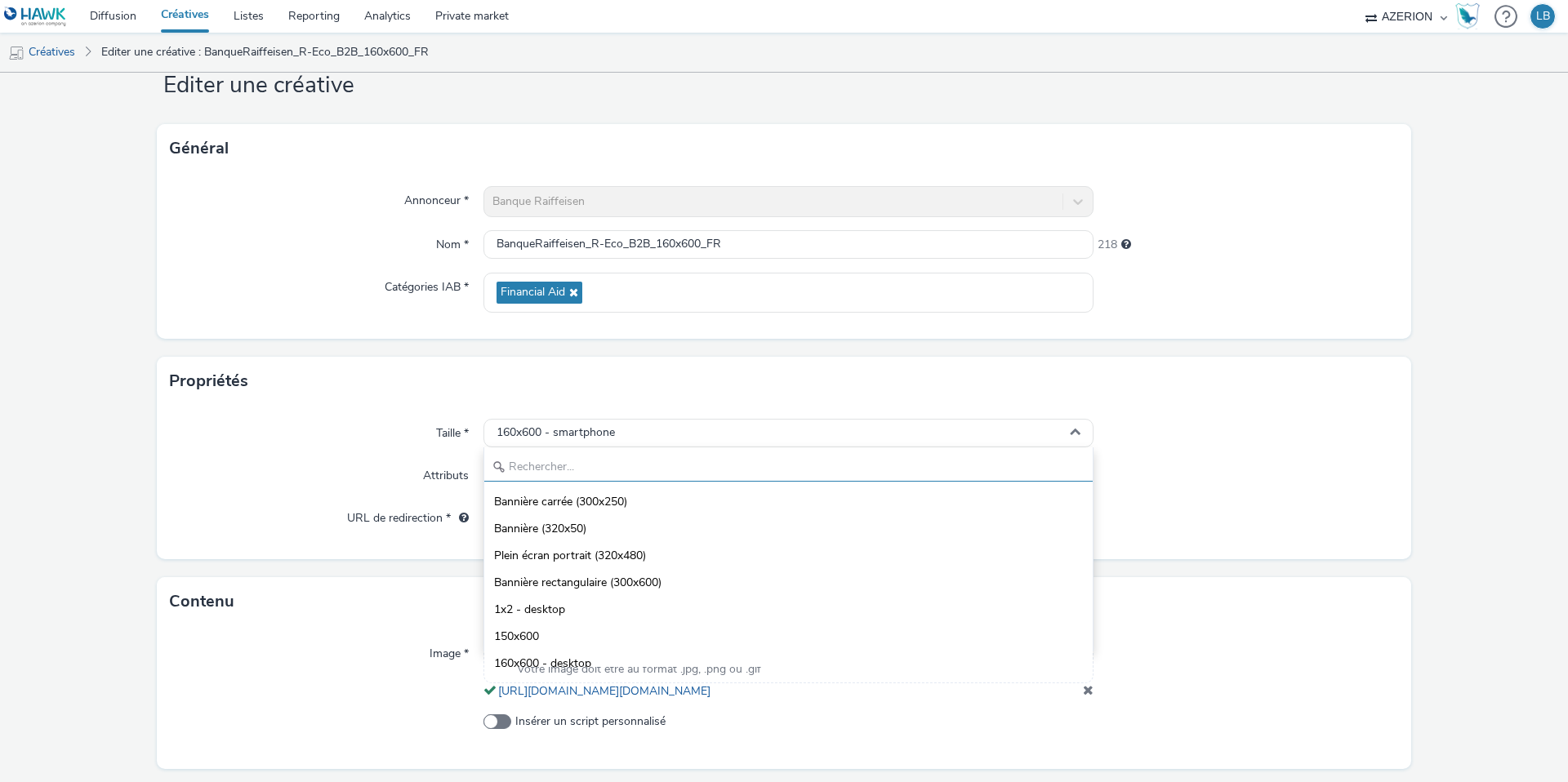
click at [634, 472] on input "text" at bounding box center [789, 468] width 609 height 28
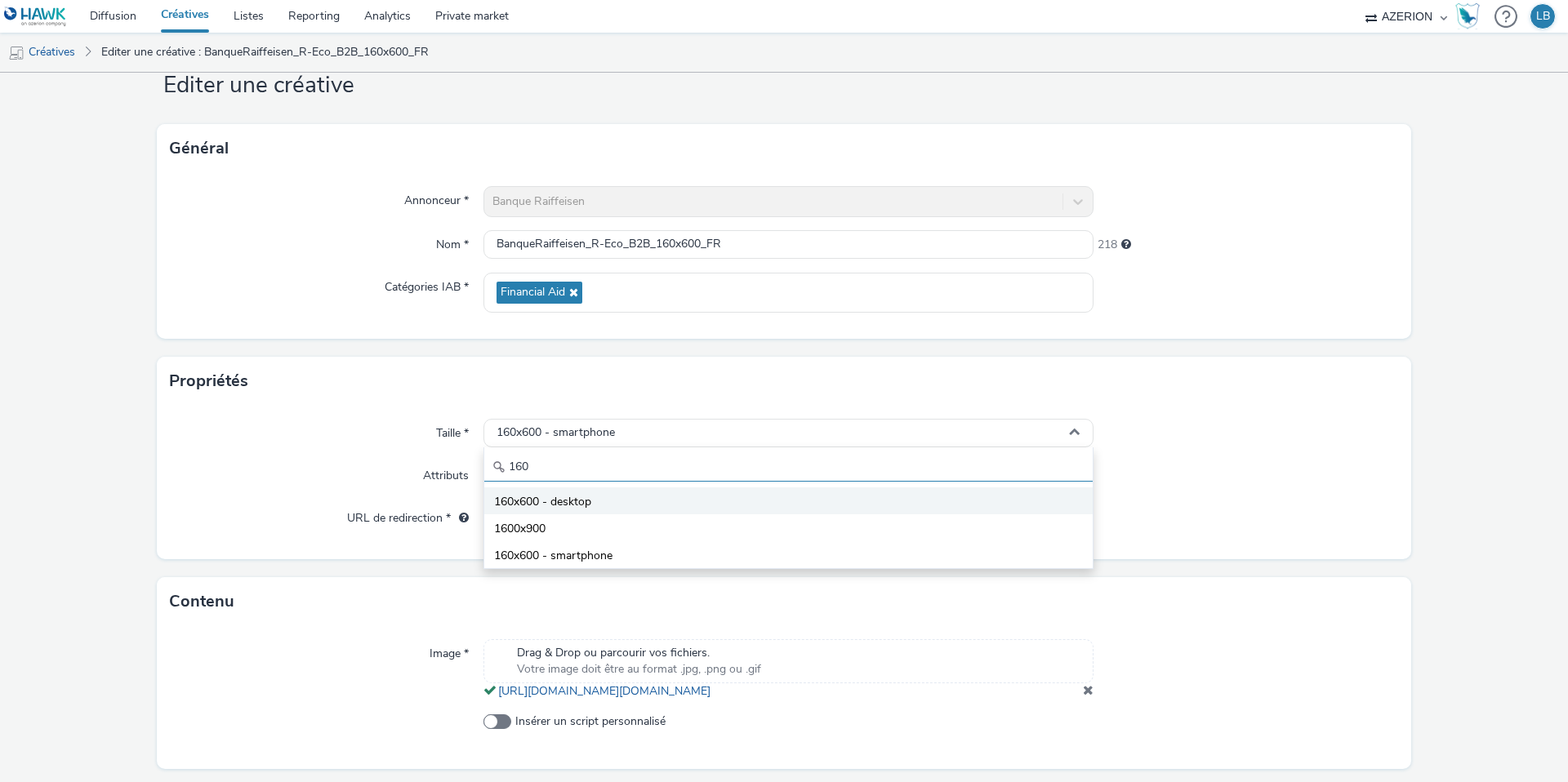
type input "160"
click at [645, 505] on li "160x600 - desktop" at bounding box center [789, 501] width 609 height 27
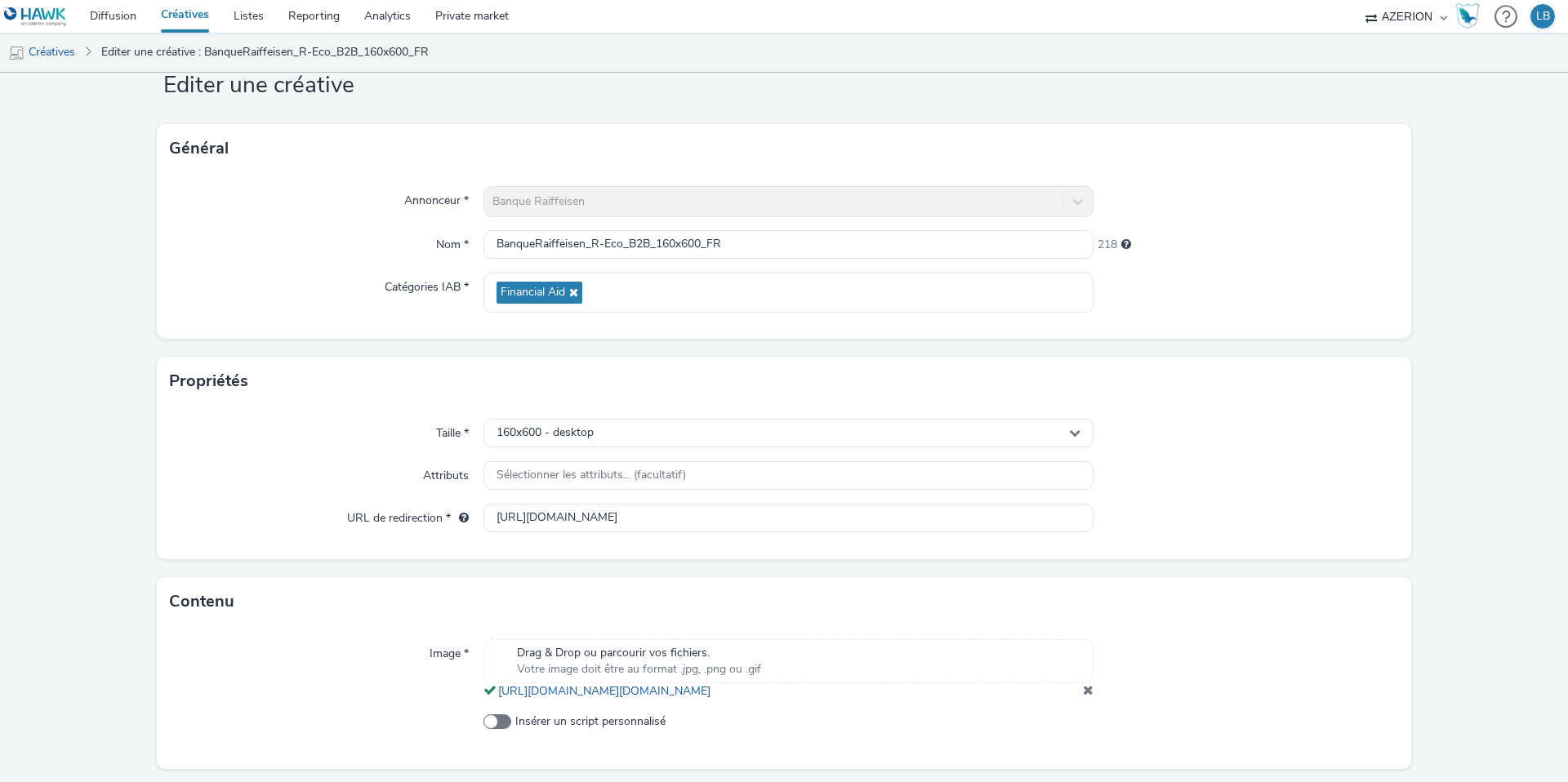
click at [421, 449] on div "Taille * 160x600 - desktop Attributs Sélectionner les attributs... (facultatif)…" at bounding box center [784, 482] width 1254 height 153
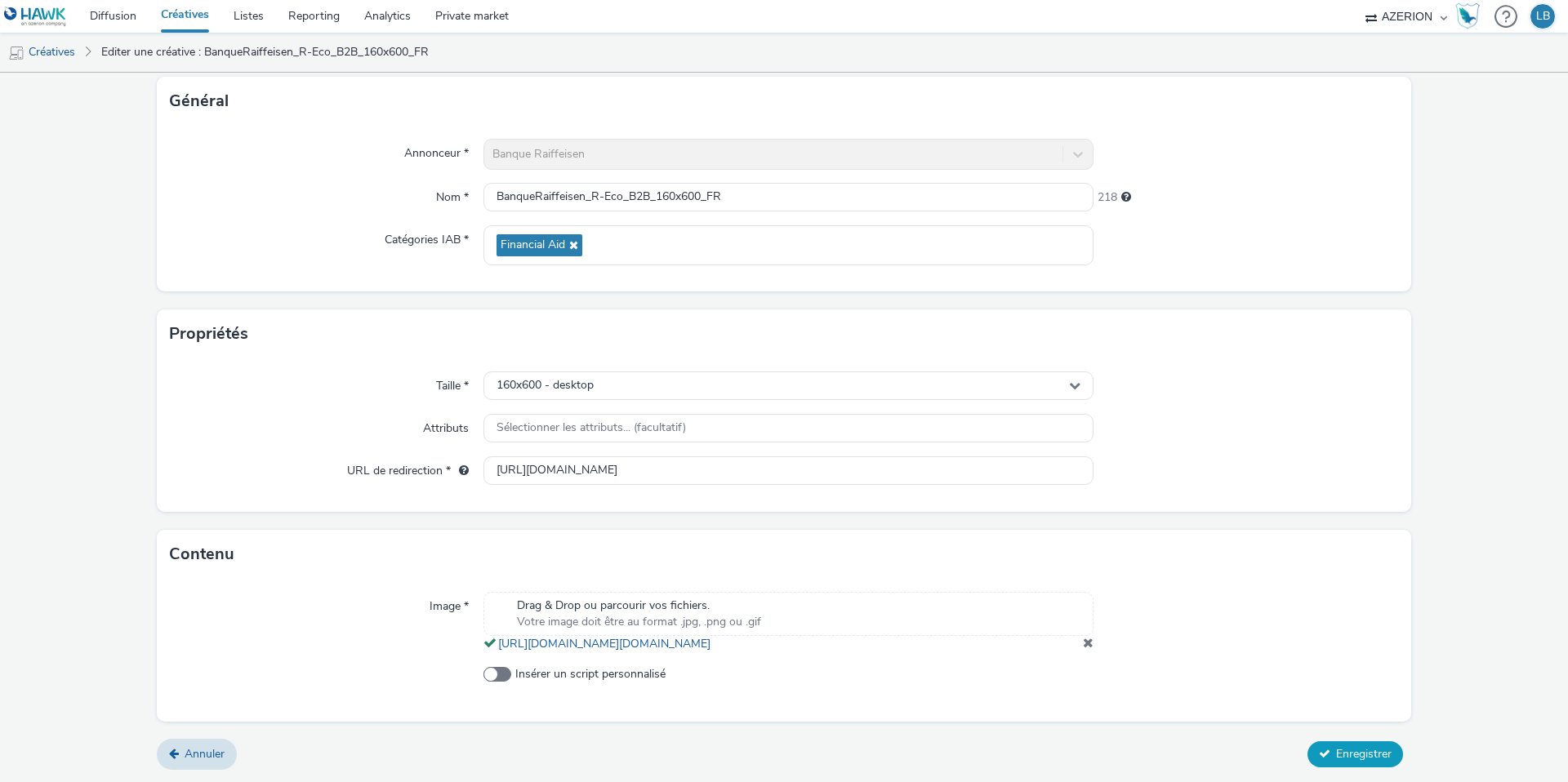
click at [1359, 748] on span "Enregistrer" at bounding box center [1364, 754] width 55 height 16
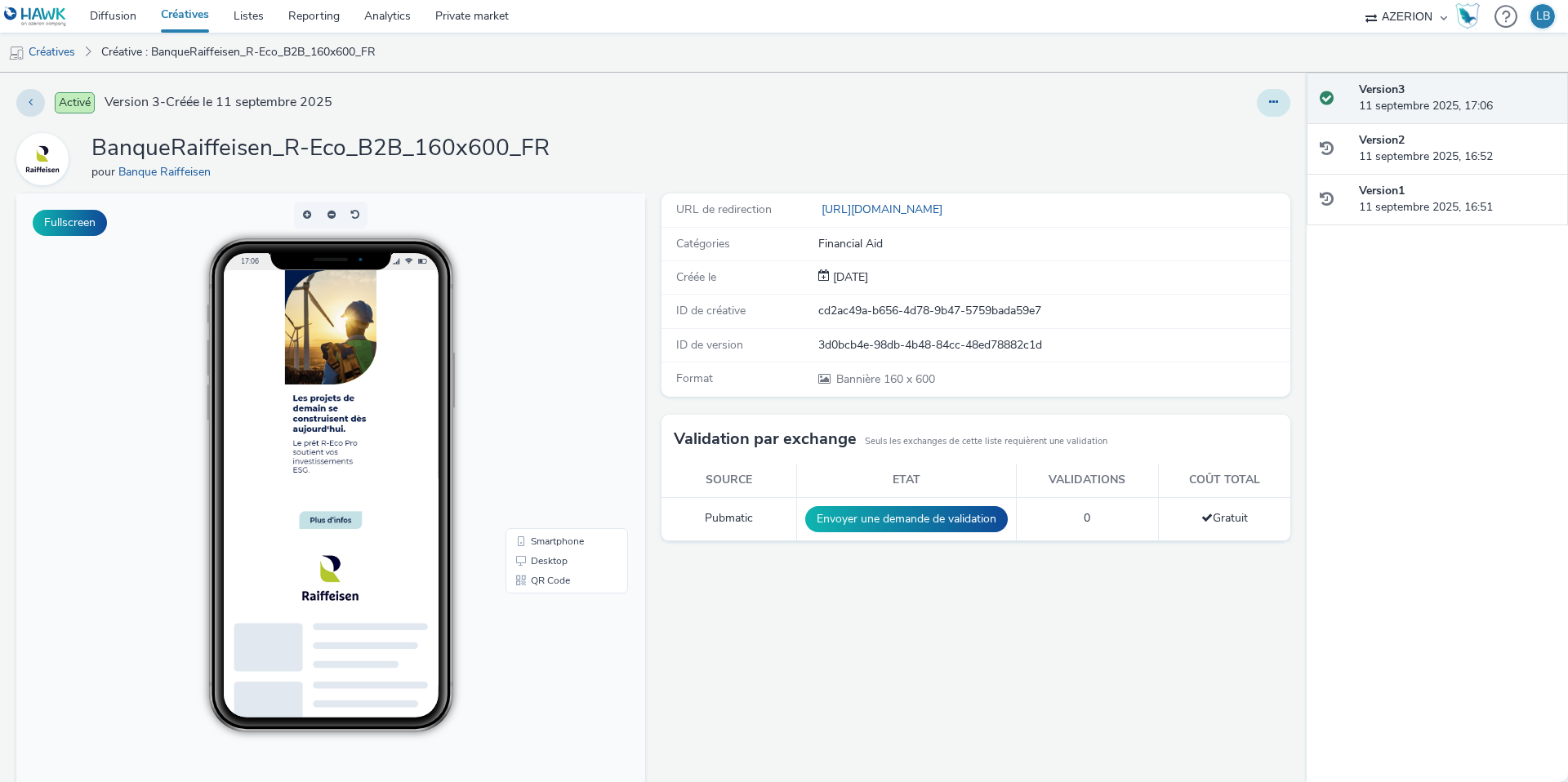
click at [1279, 106] on button at bounding box center [1274, 102] width 34 height 28
click at [1230, 138] on link "Modifier" at bounding box center [1229, 135] width 122 height 33
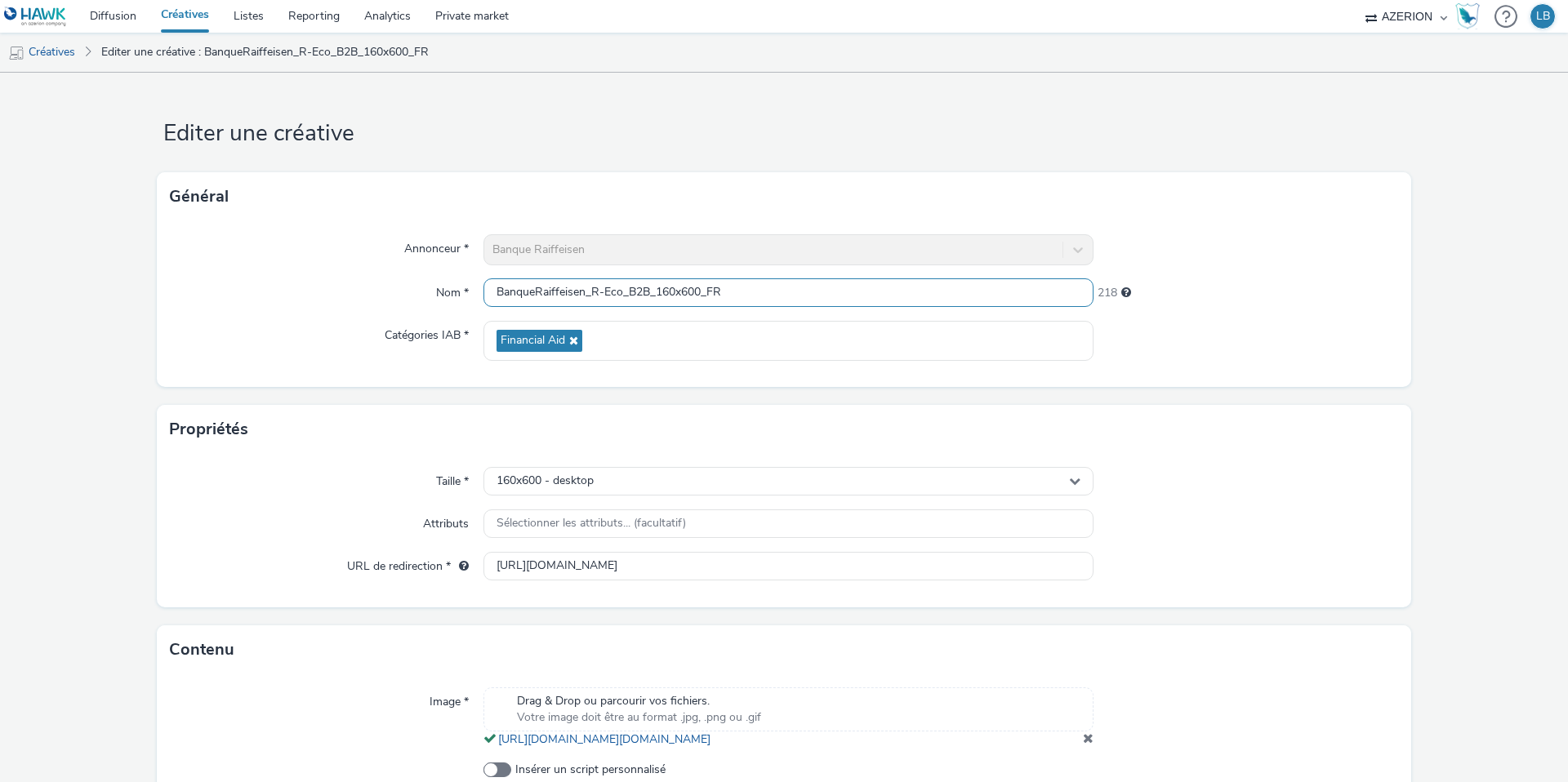
click at [804, 293] on input "BanqueRaiffeisen_R-Eco_B2B_160x600_FR" at bounding box center [789, 293] width 610 height 28
type input "BanqueRaiffeisen_R-Eco_B2B_160x600_FR_Desktop"
click at [330, 486] on div "Taille *" at bounding box center [327, 481] width 314 height 29
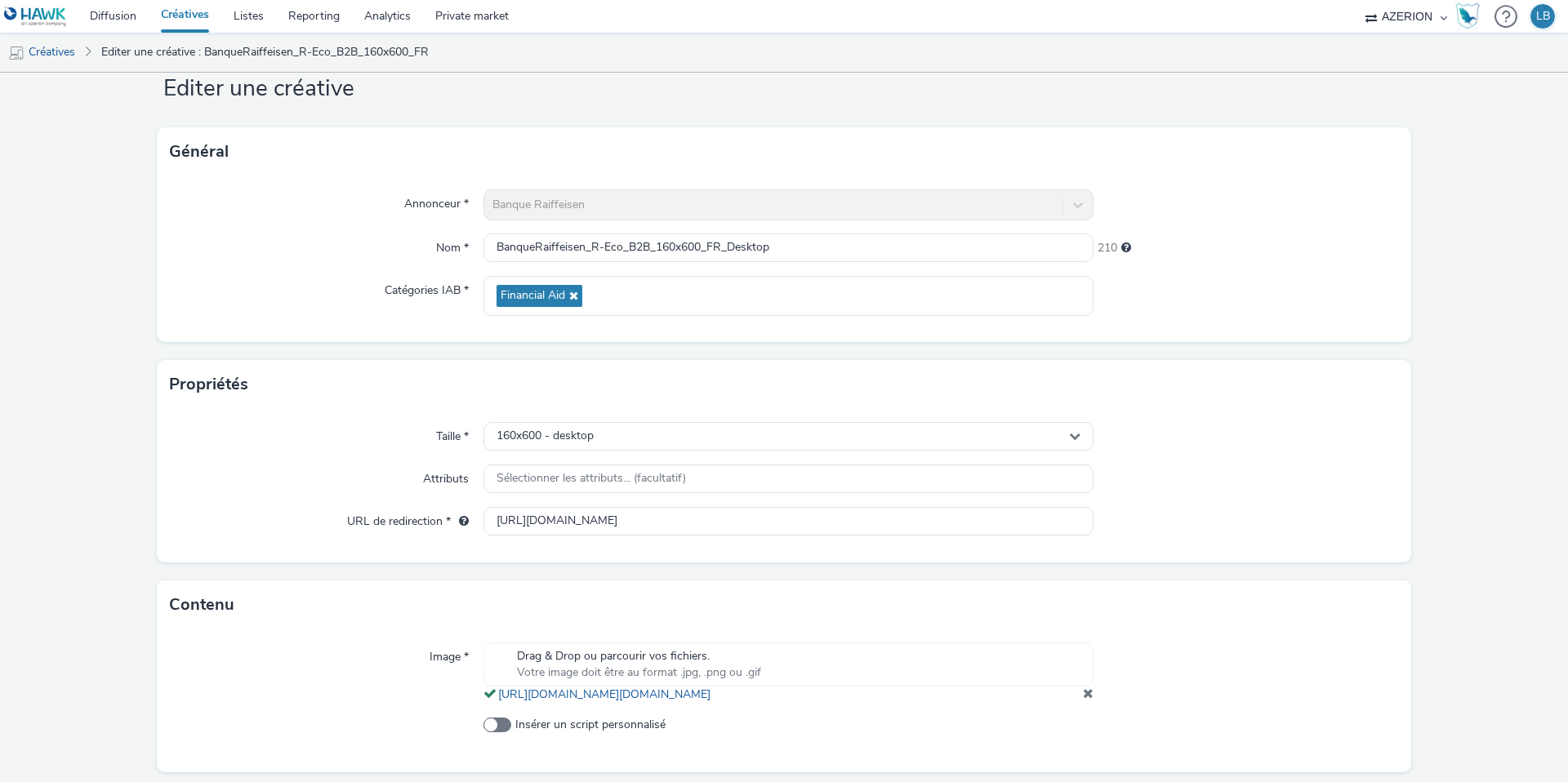
scroll to position [111, 0]
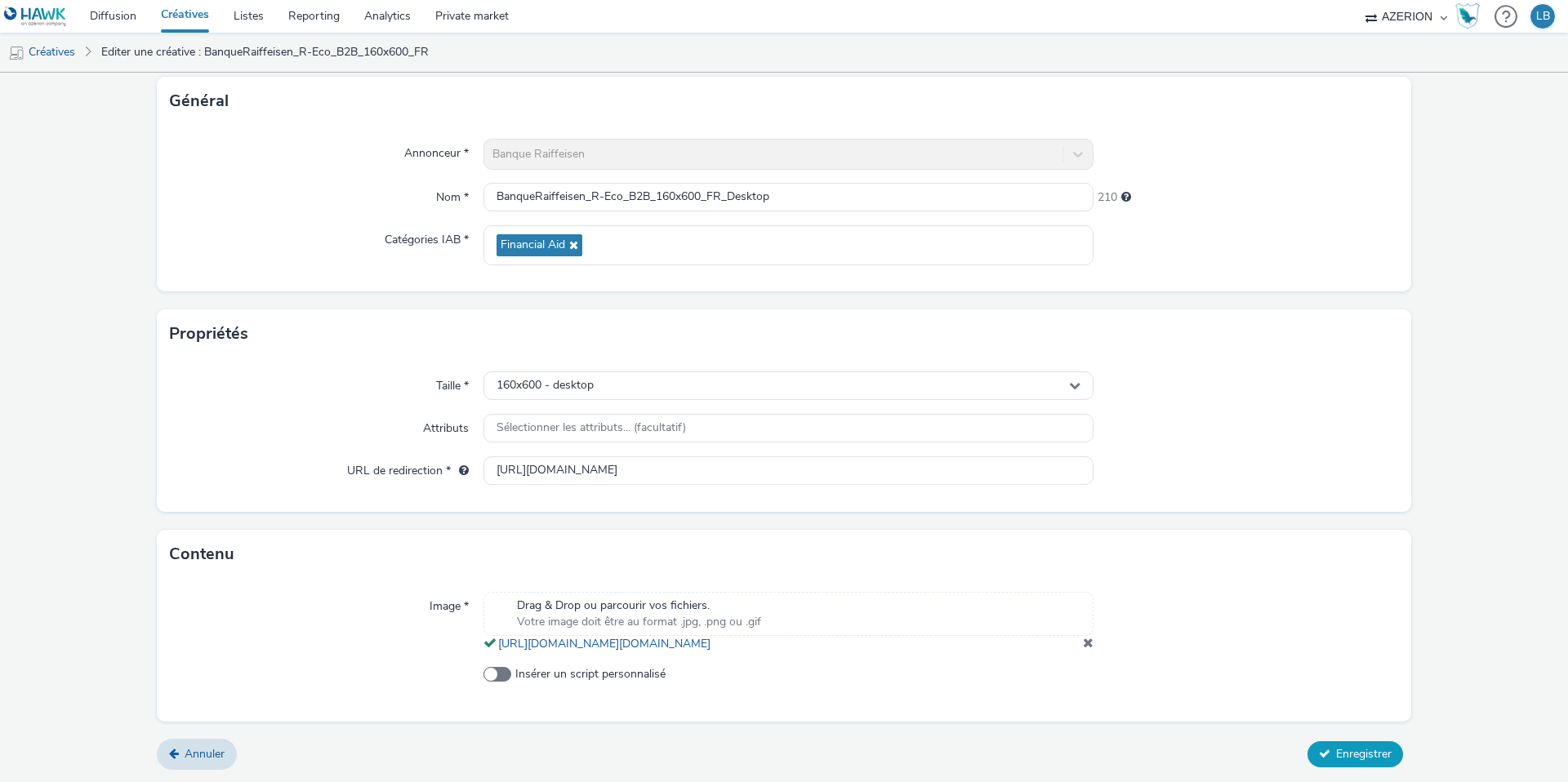
click at [1351, 754] on span "Enregistrer" at bounding box center [1364, 754] width 55 height 16
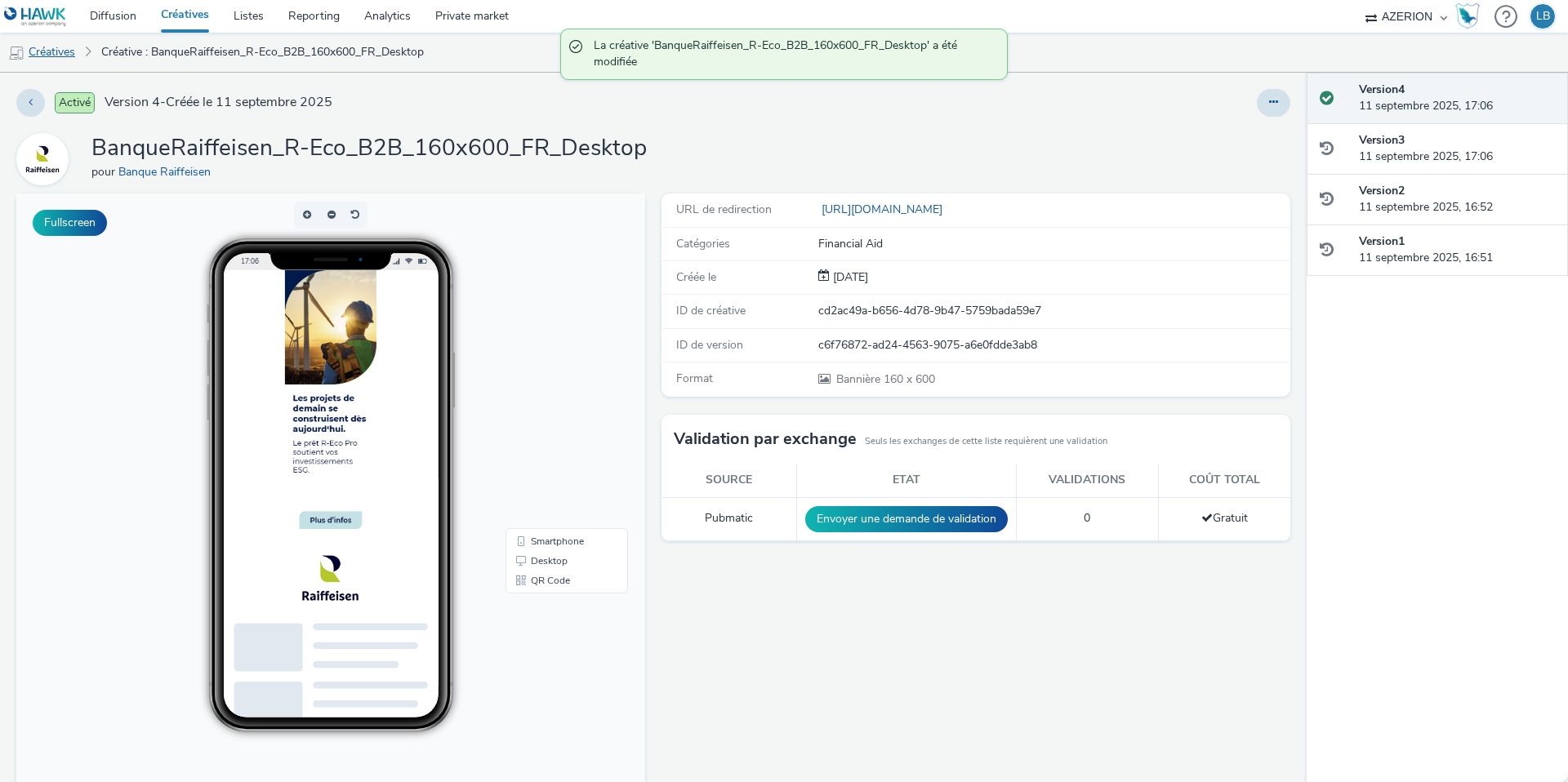
click at [54, 47] on link "Créatives" at bounding box center [41, 52] width 83 height 39
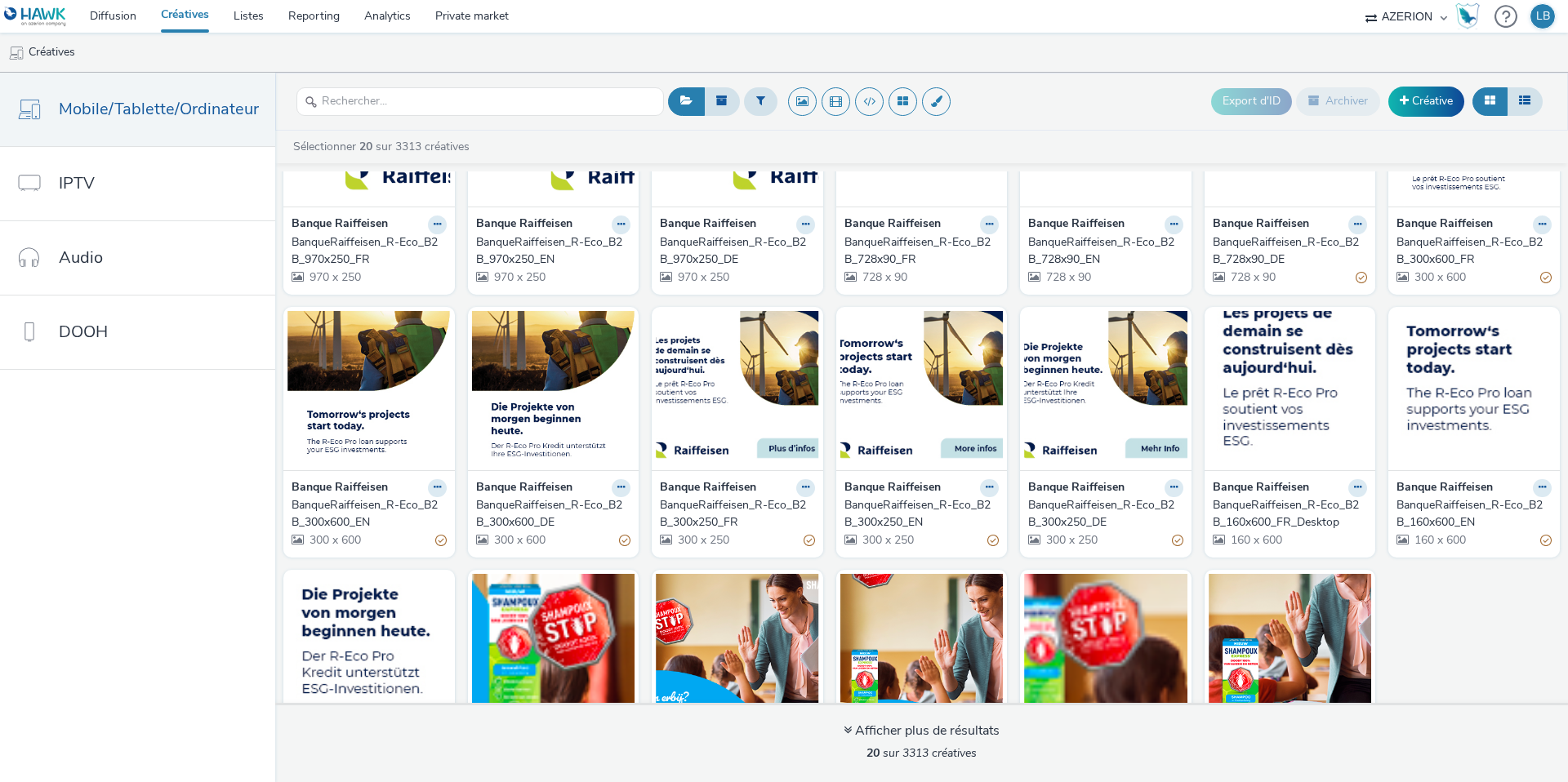
scroll to position [140, 0]
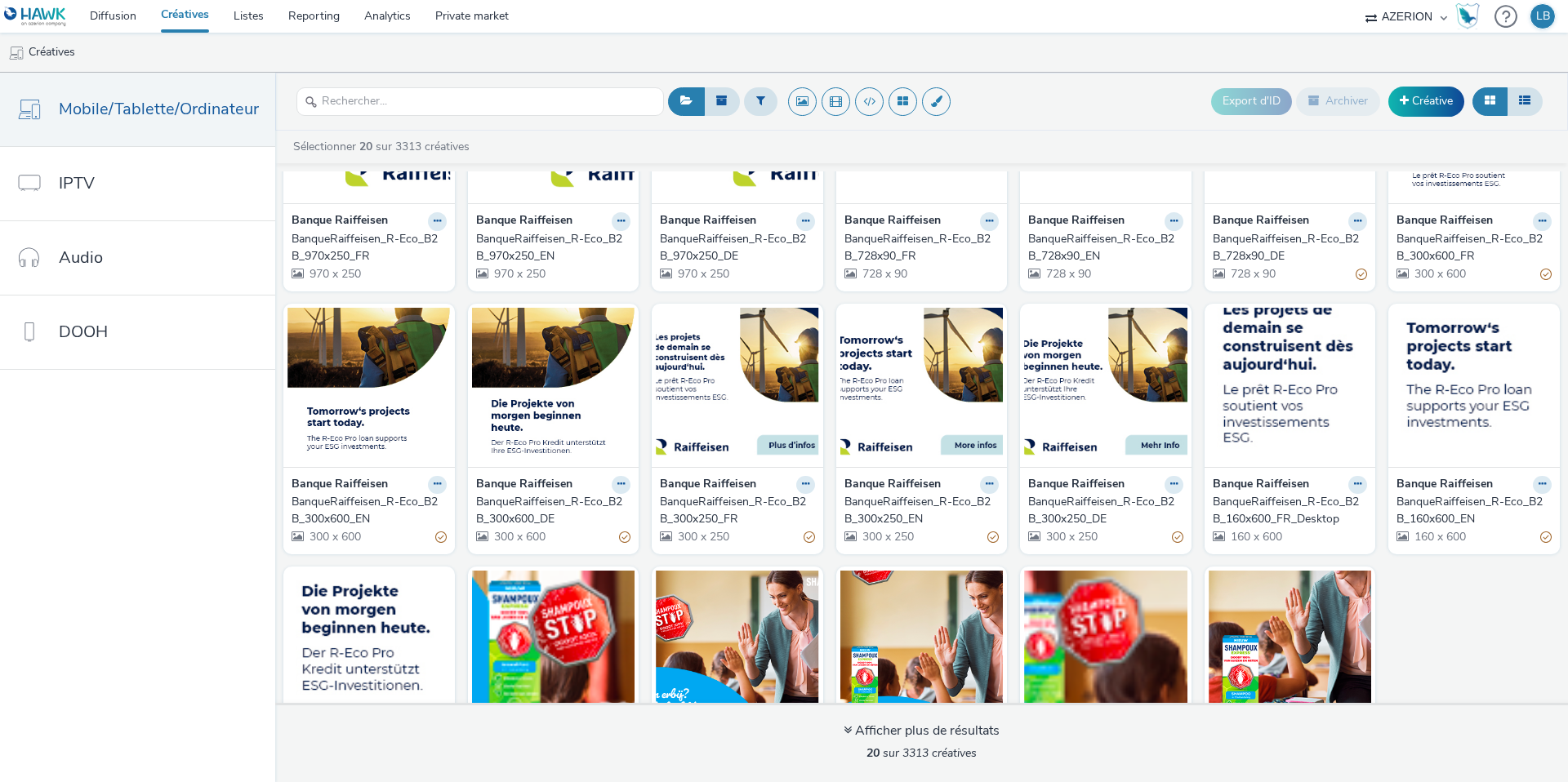
click at [1473, 504] on div "BanqueRaiffeisen_R-Eco_B2B_160x600_EN" at bounding box center [1471, 510] width 148 height 34
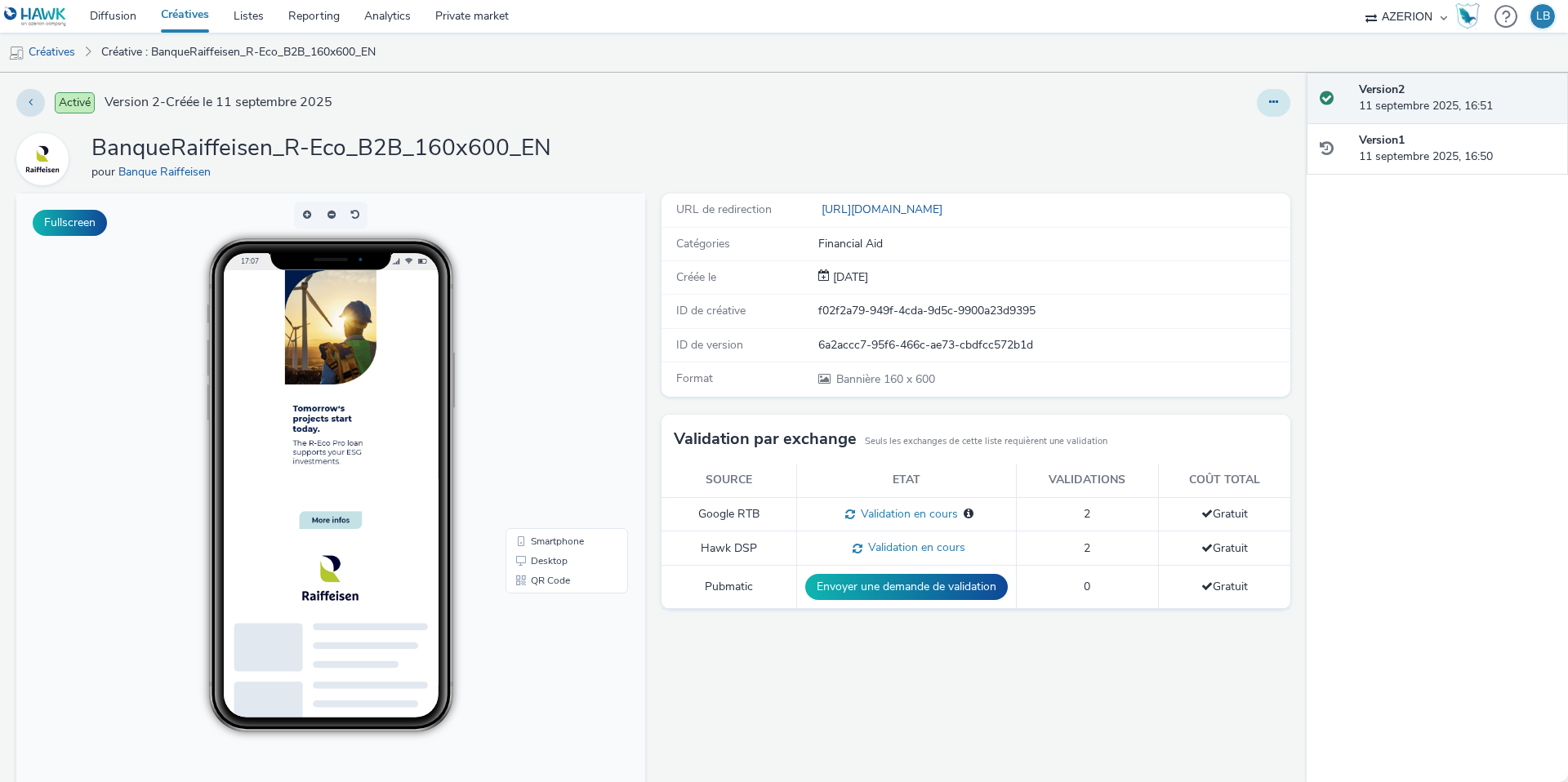
click at [1265, 98] on button at bounding box center [1274, 102] width 34 height 28
click at [1237, 134] on link "Modifier" at bounding box center [1229, 135] width 122 height 33
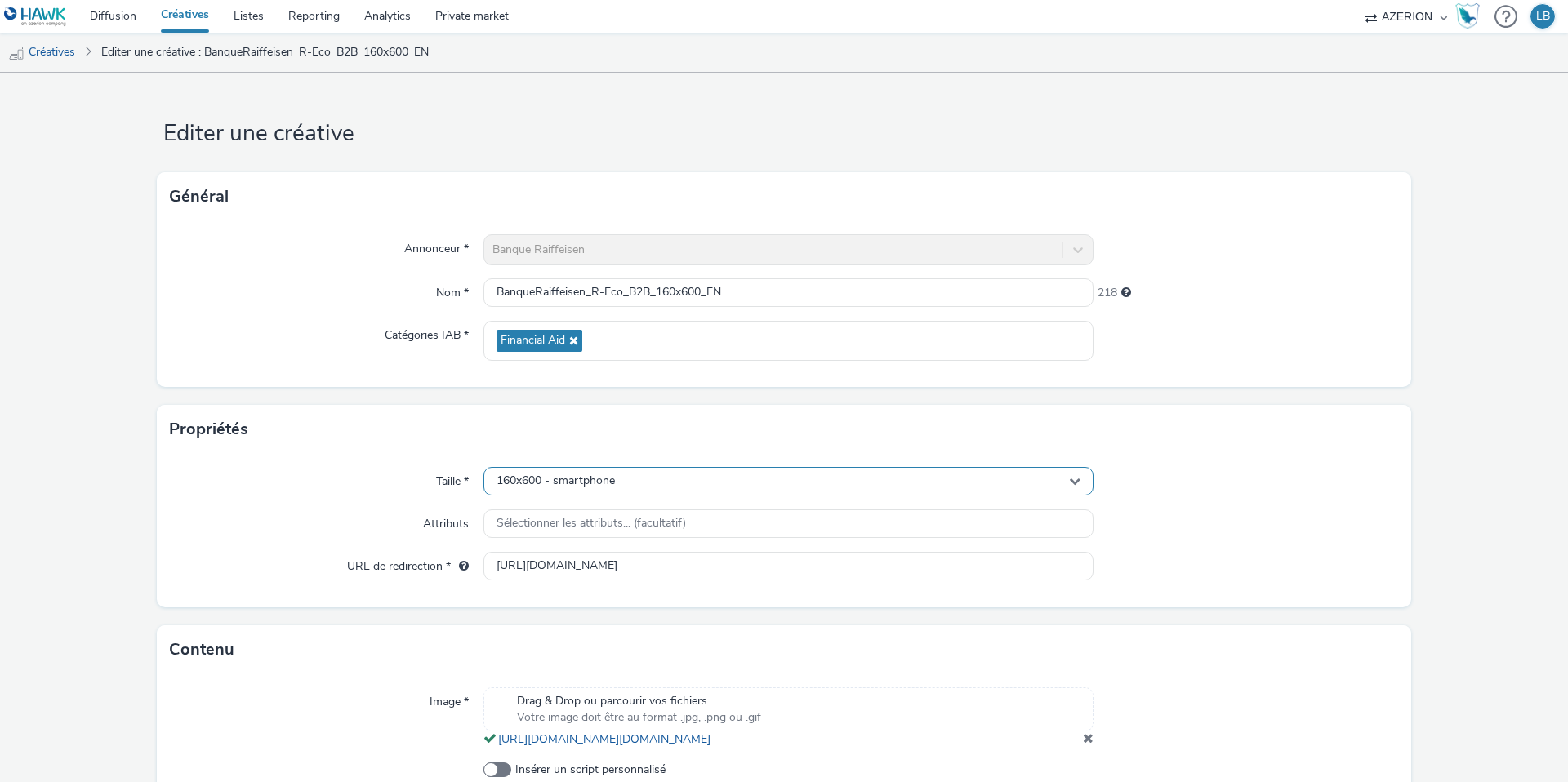
click at [691, 478] on div "160x600 - smartphone" at bounding box center [789, 481] width 610 height 28
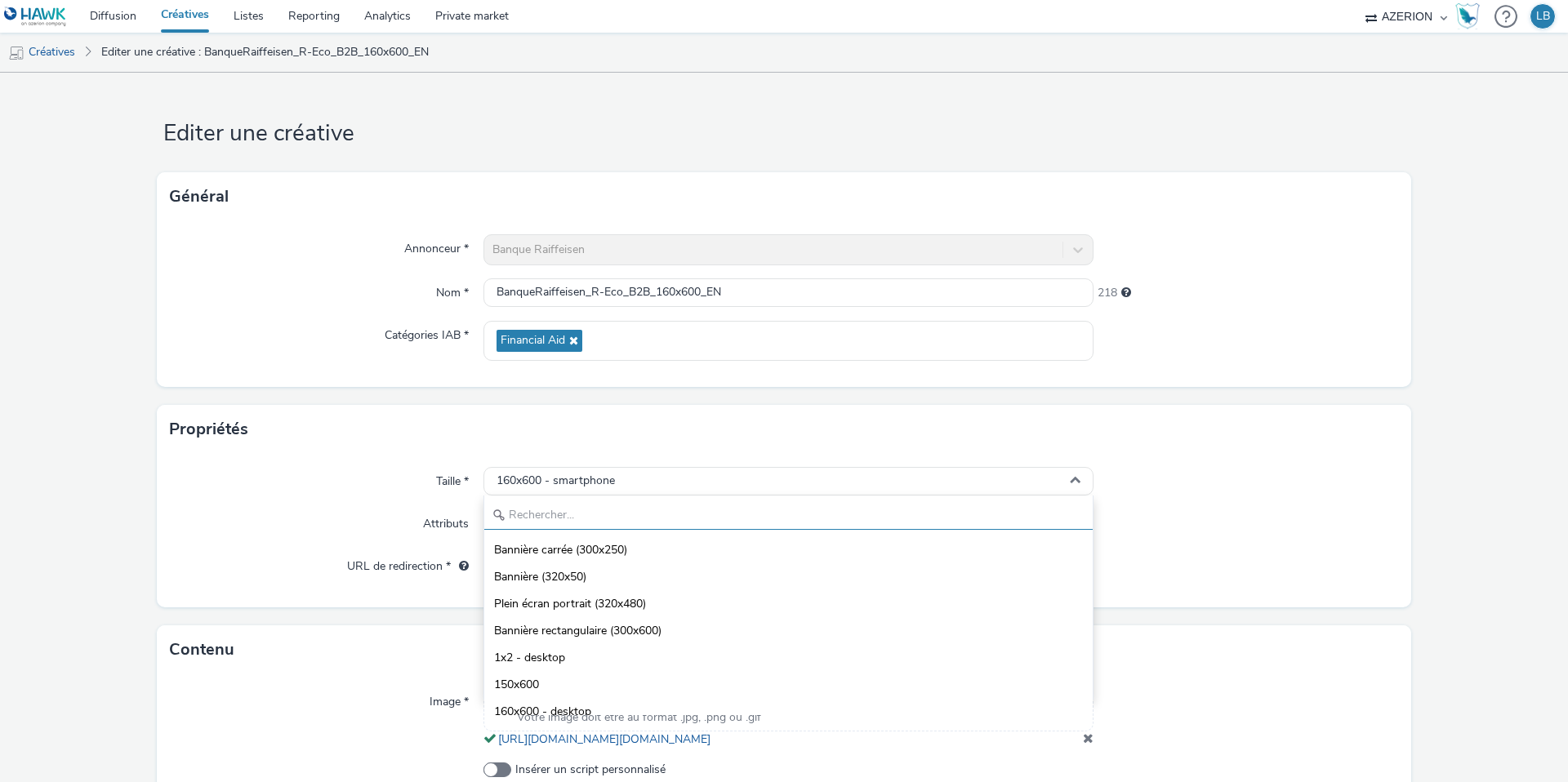
click at [587, 526] on input "text" at bounding box center [789, 515] width 609 height 28
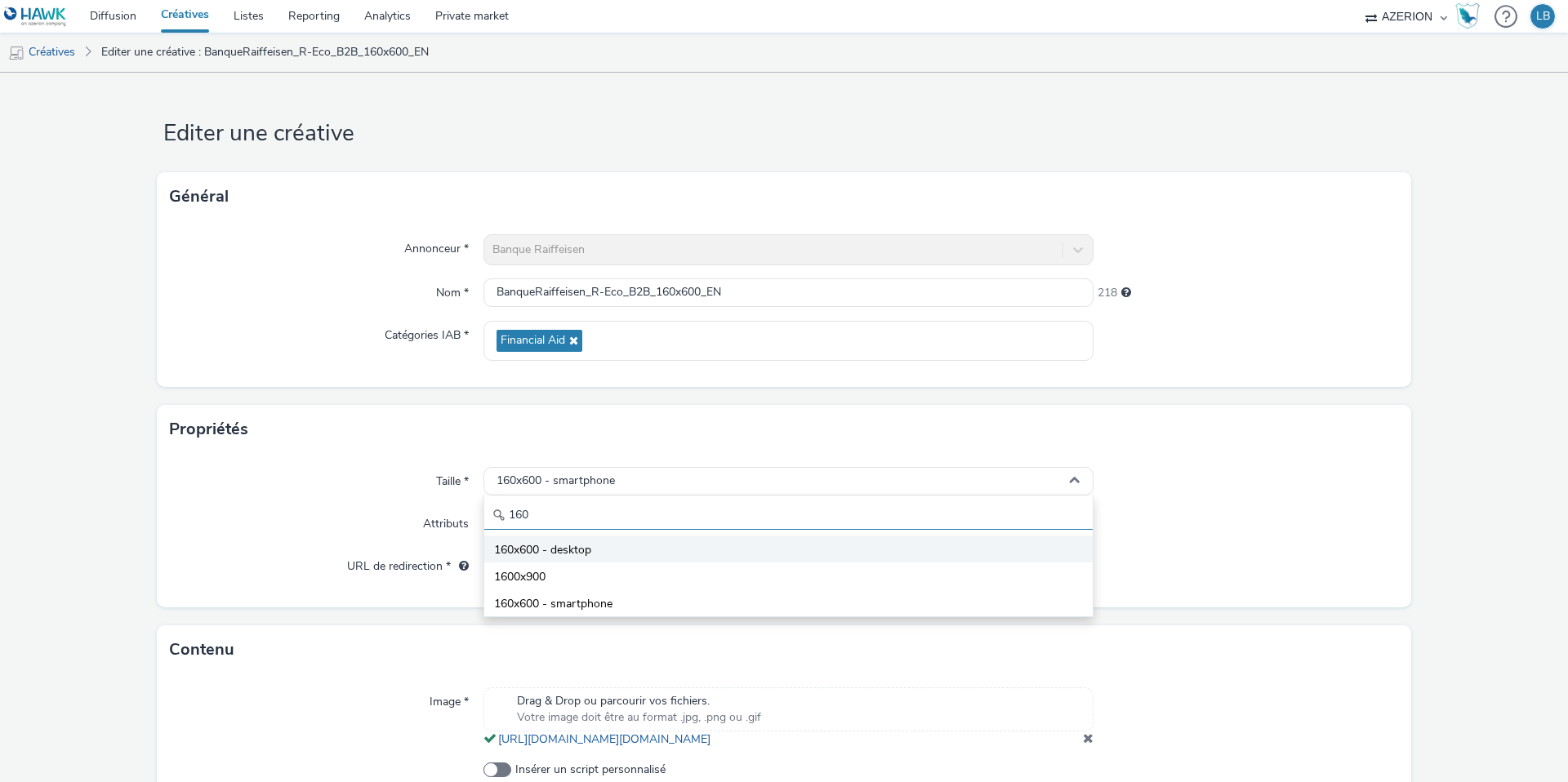
type input "160"
click at [580, 557] on span "160x600 - desktop" at bounding box center [543, 550] width 97 height 16
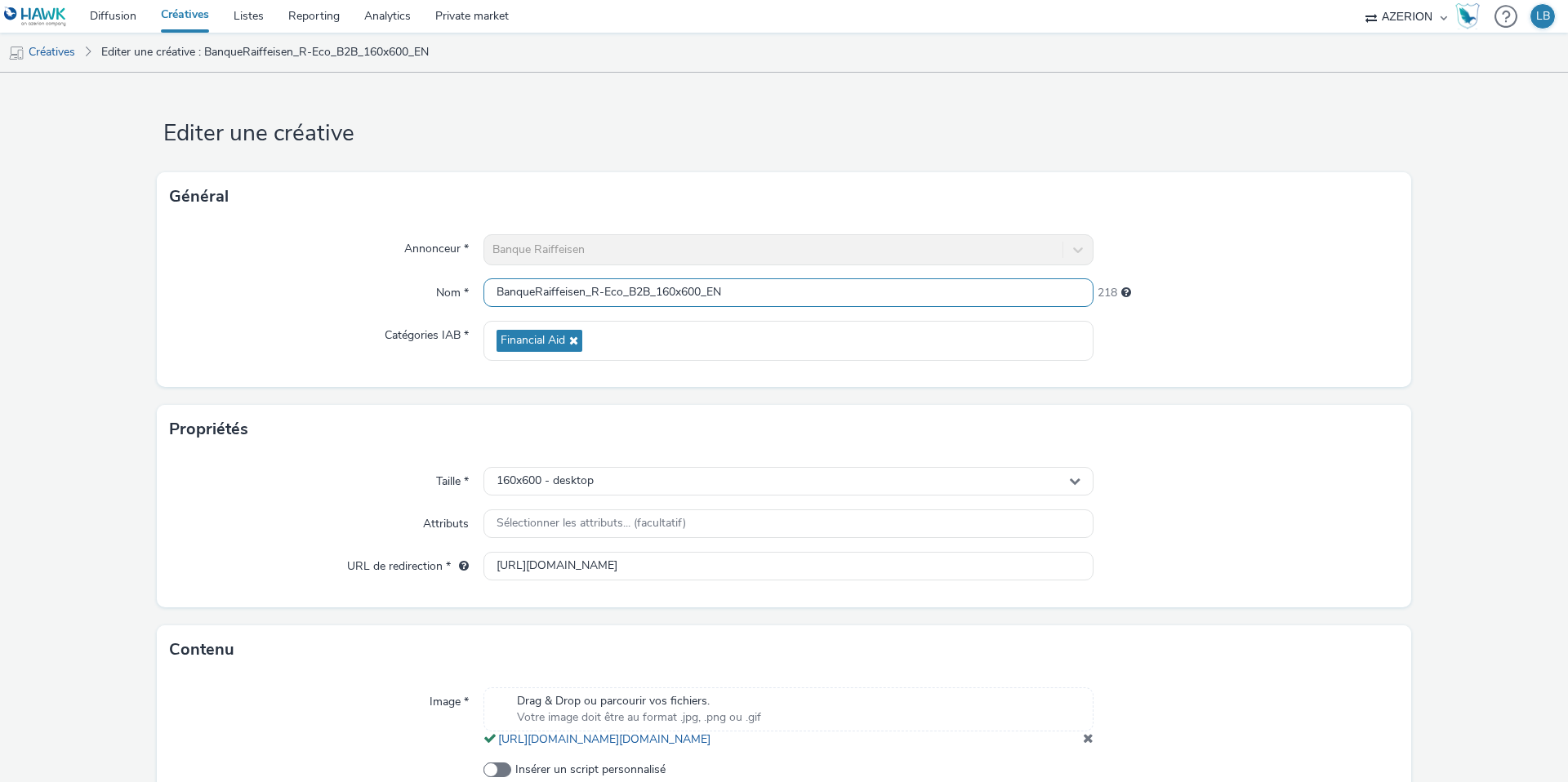
click at [748, 293] on input "BanqueRaiffeisen_R-Eco_B2B_160x600_EN" at bounding box center [789, 293] width 610 height 28
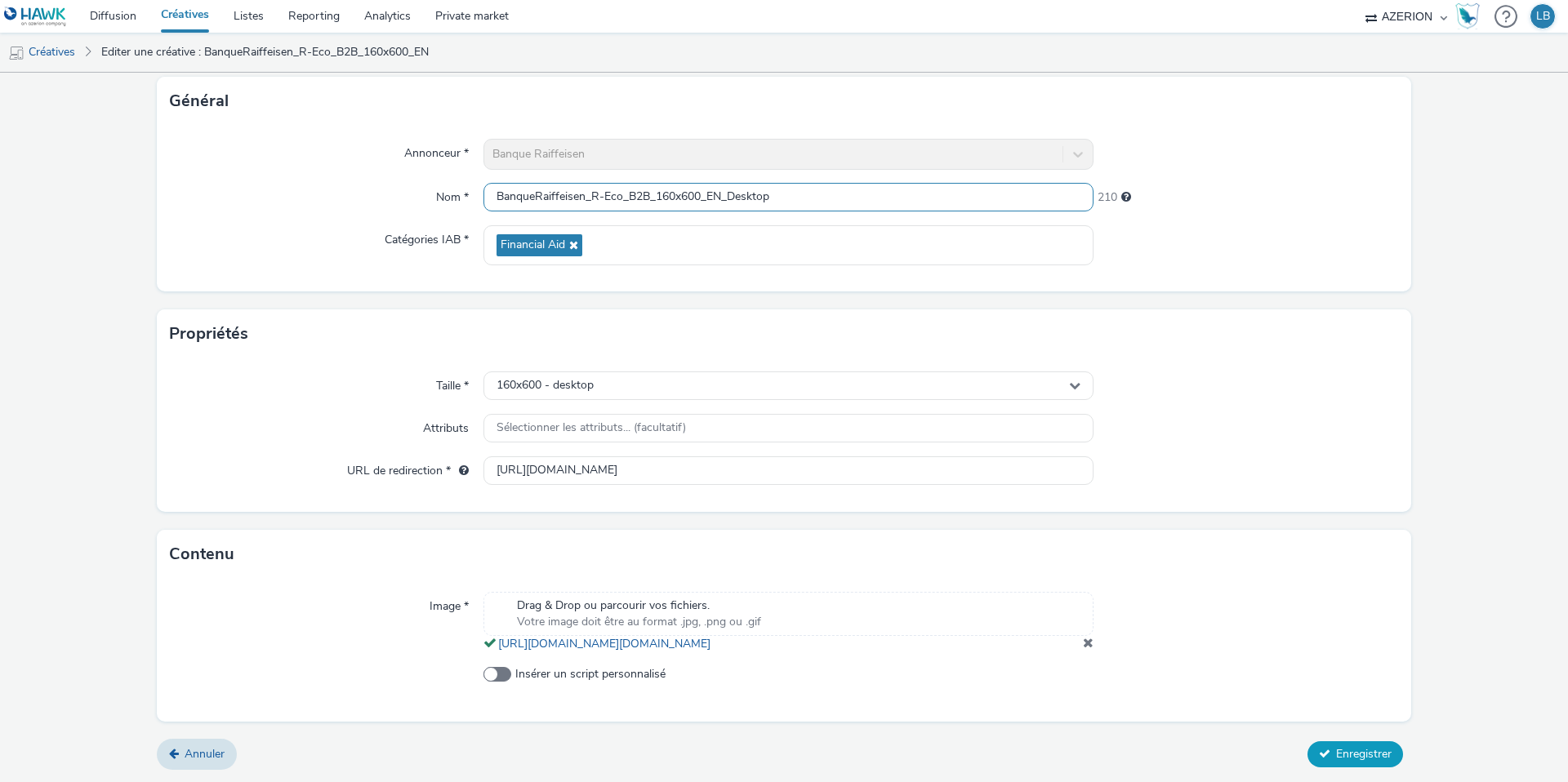
type input "BanqueRaiffeisen_R-Eco_B2B_160x600_EN_Desktop"
click at [1337, 760] on span "Enregistrer" at bounding box center [1364, 754] width 55 height 16
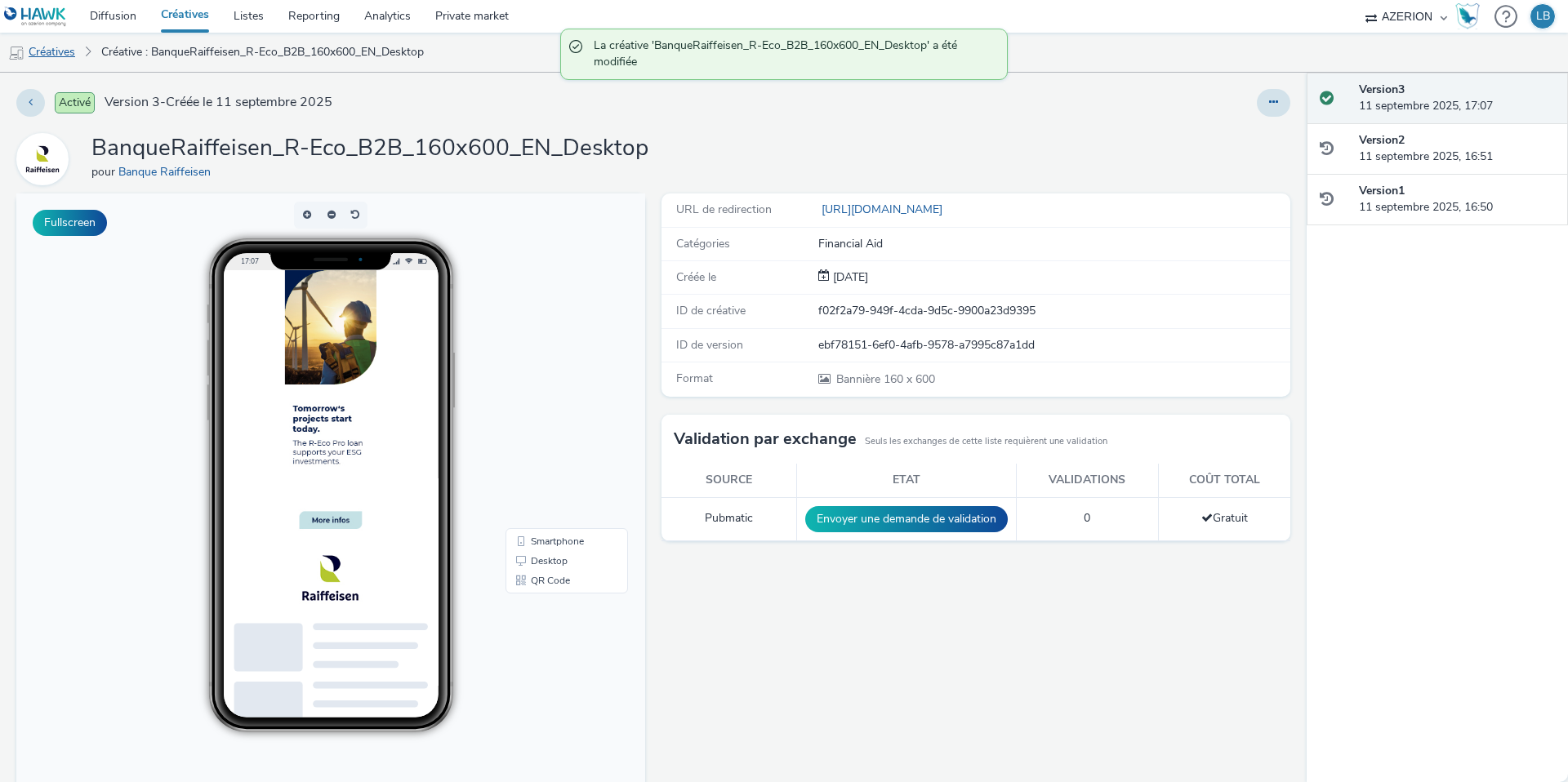
click at [68, 57] on link "Créatives" at bounding box center [41, 52] width 83 height 39
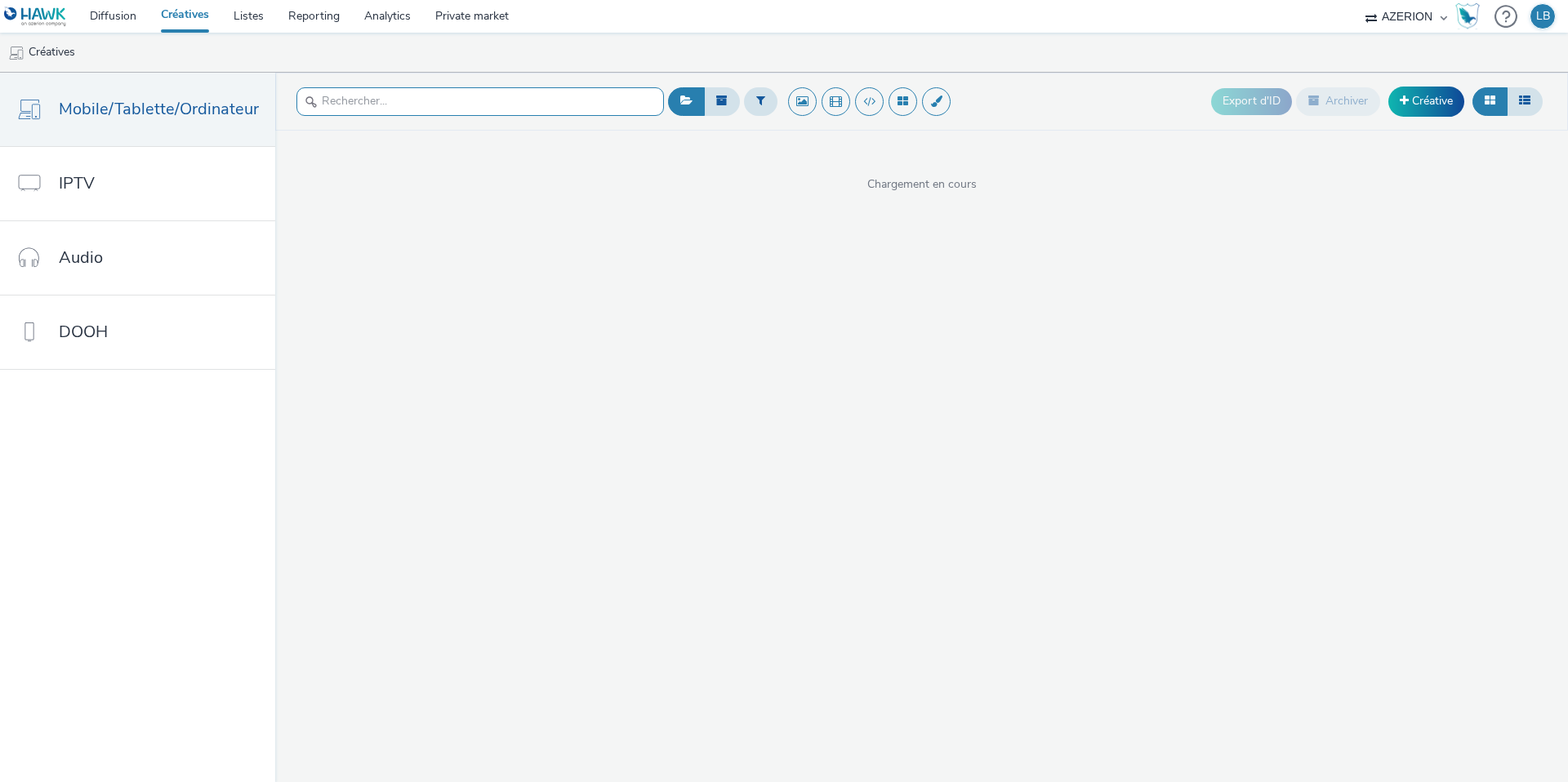
click at [430, 98] on input "text" at bounding box center [480, 101] width 367 height 28
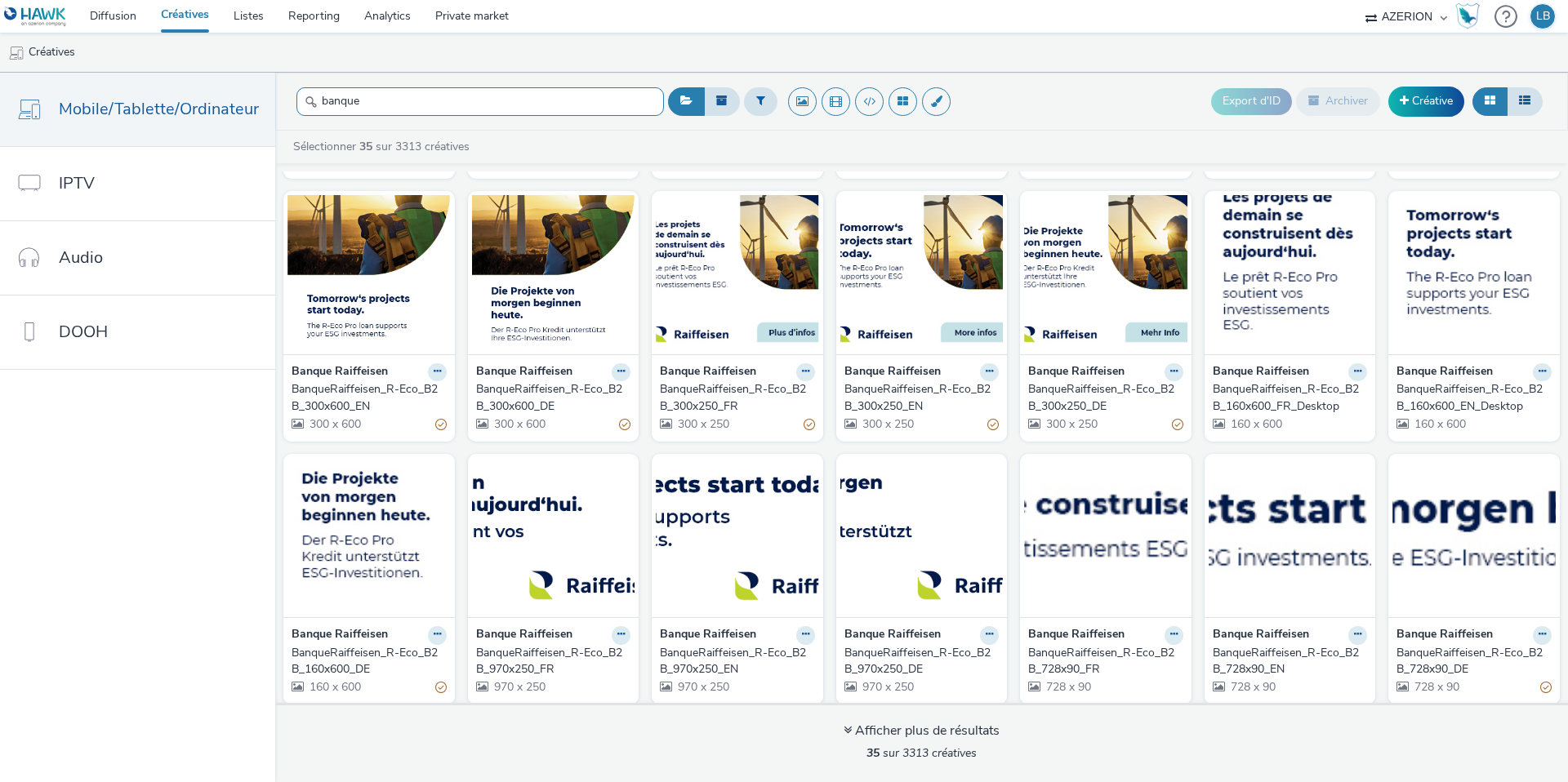
scroll to position [266, 0]
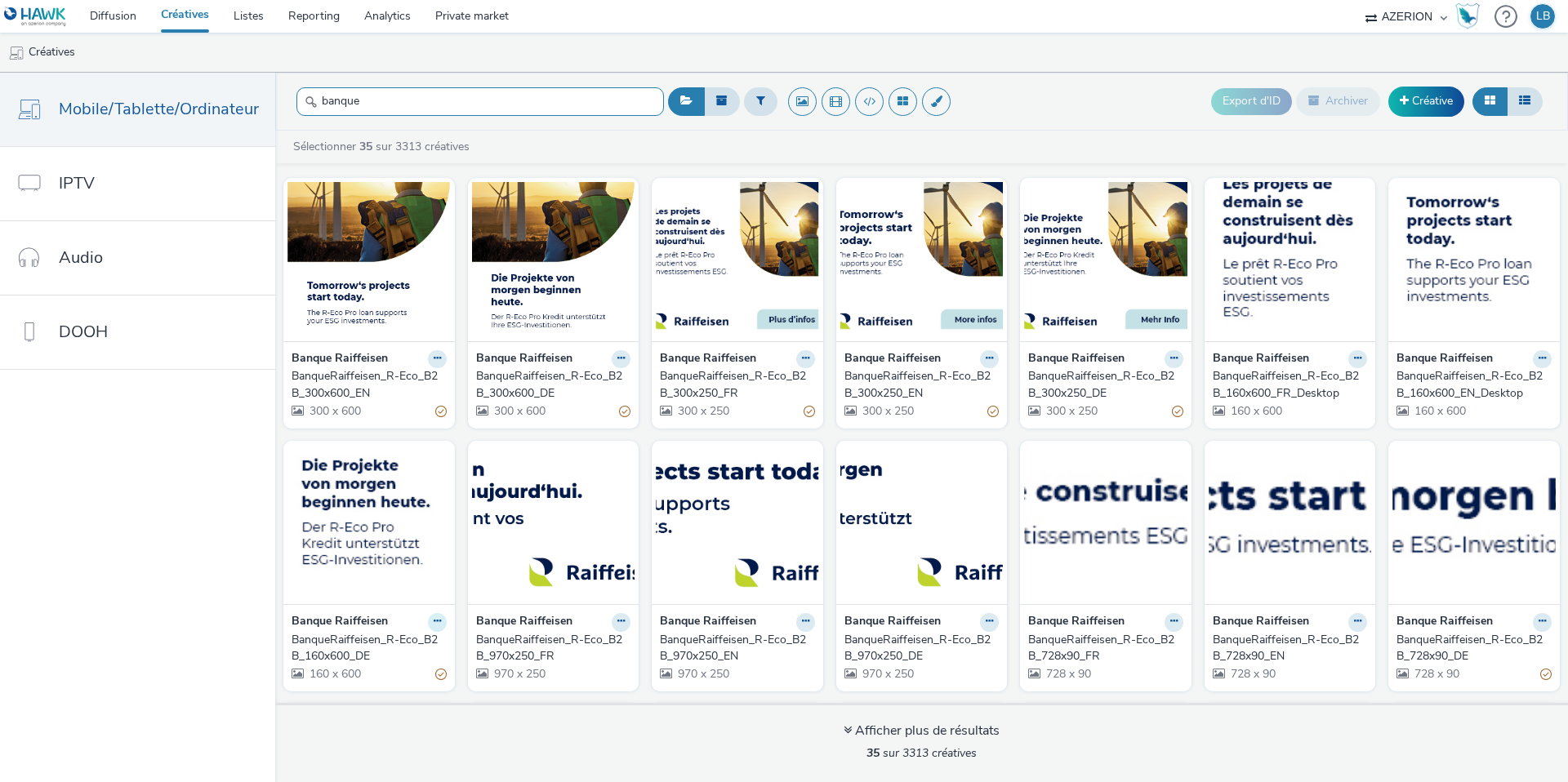
type input "banque"
click at [428, 619] on button at bounding box center [437, 623] width 18 height 18
click at [400, 648] on link "Modifier" at bounding box center [386, 650] width 122 height 33
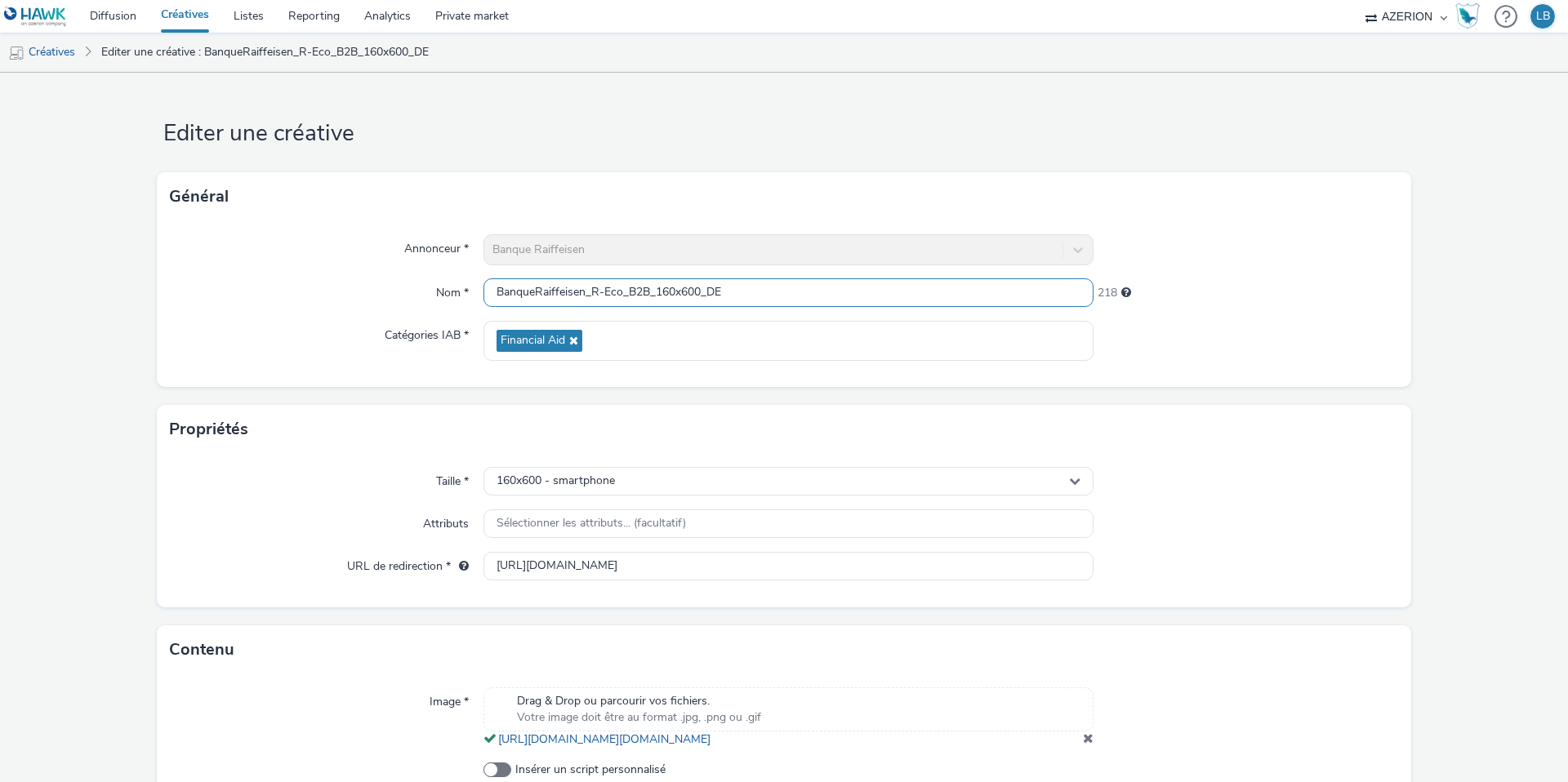
click at [839, 292] on input "BanqueRaiffeisen_R-Eco_B2B_160x600_DE" at bounding box center [789, 293] width 610 height 28
type input "BanqueRaiffeisen_R-Eco_B2B_160x600_DE_desktop"
click at [696, 479] on div "160x600 - smartphone" at bounding box center [789, 481] width 610 height 28
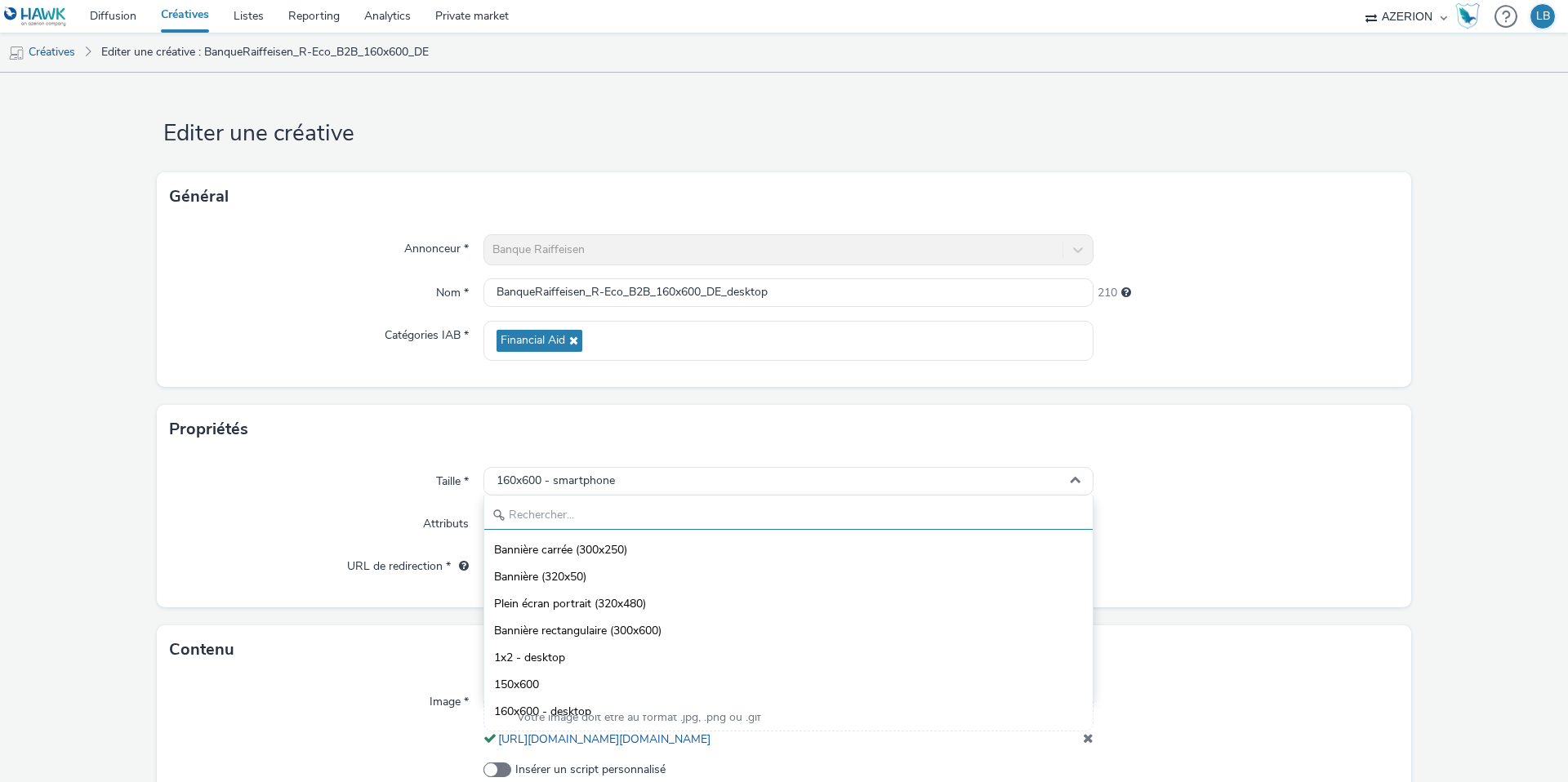
click at [610, 523] on input "text" at bounding box center [789, 515] width 609 height 28
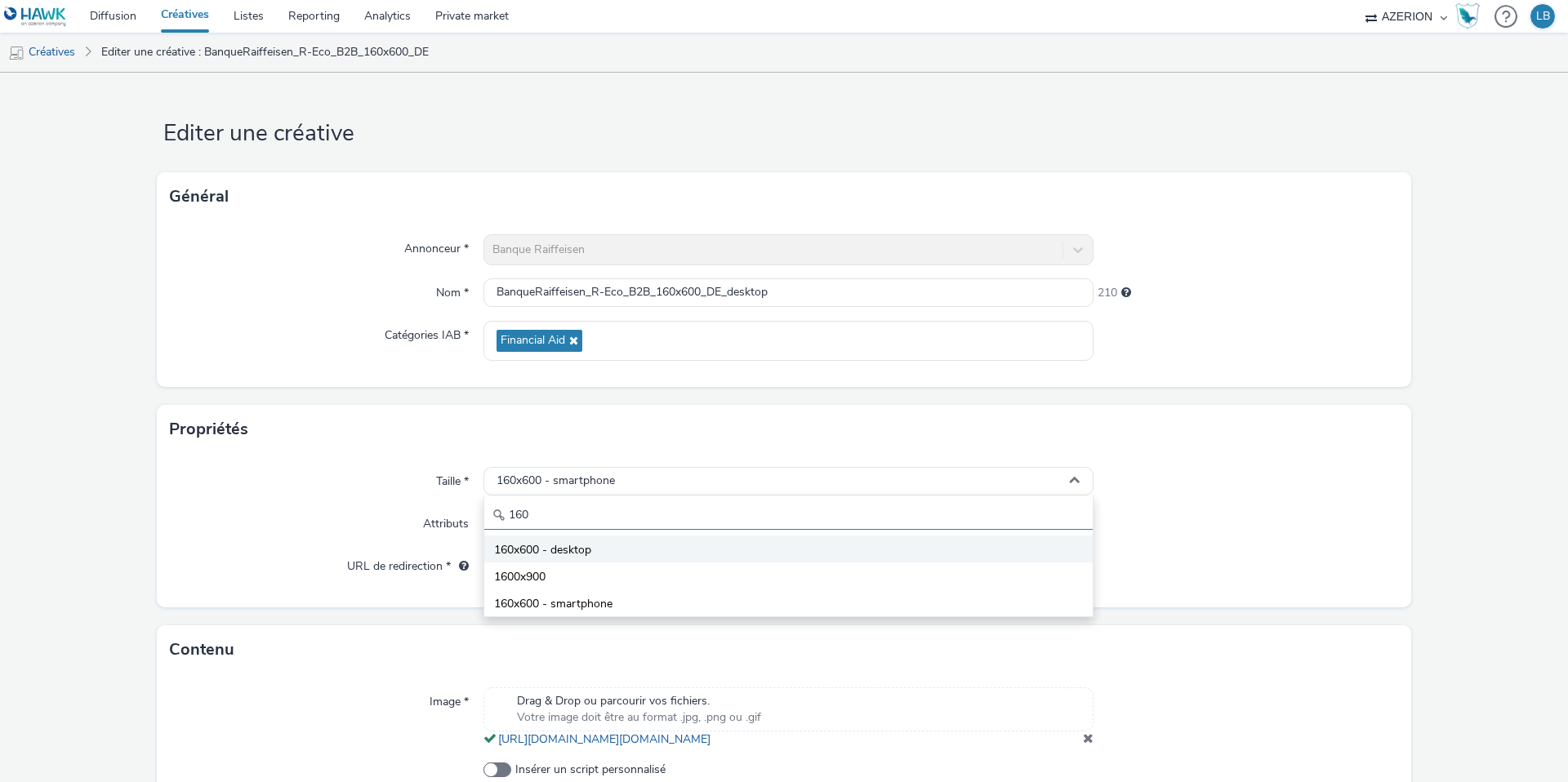
type input "160"
click at [580, 547] on span "160x600 - desktop" at bounding box center [543, 550] width 97 height 16
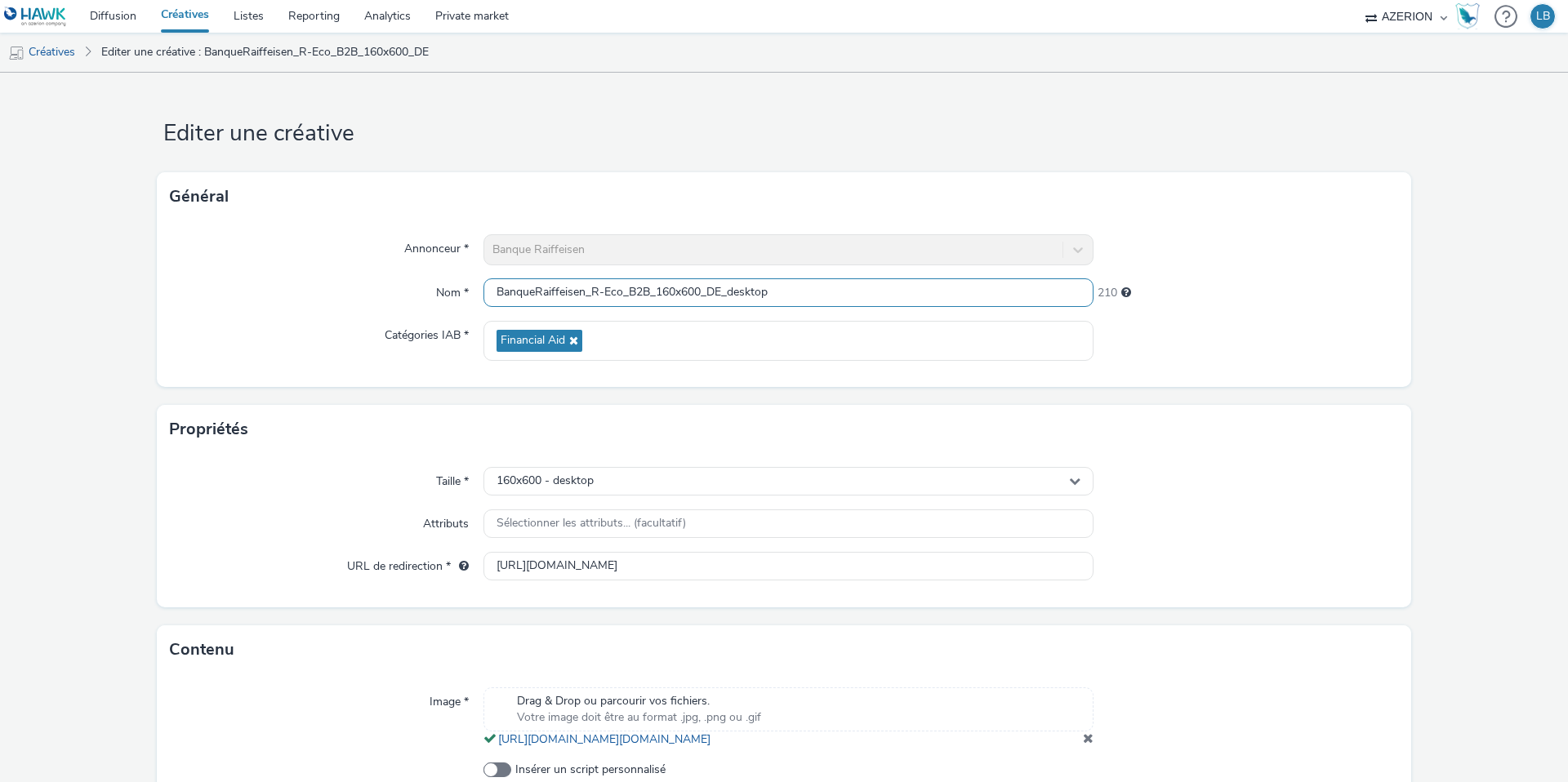
click at [736, 294] on input "BanqueRaiffeisen_R-Eco_B2B_160x600_DE_desktop" at bounding box center [789, 293] width 610 height 28
type input "BanqueRaiffeisen_R-Eco_B2B_160x600_DE_Desktop"
click at [335, 330] on div "Catégories IAB *" at bounding box center [327, 341] width 314 height 40
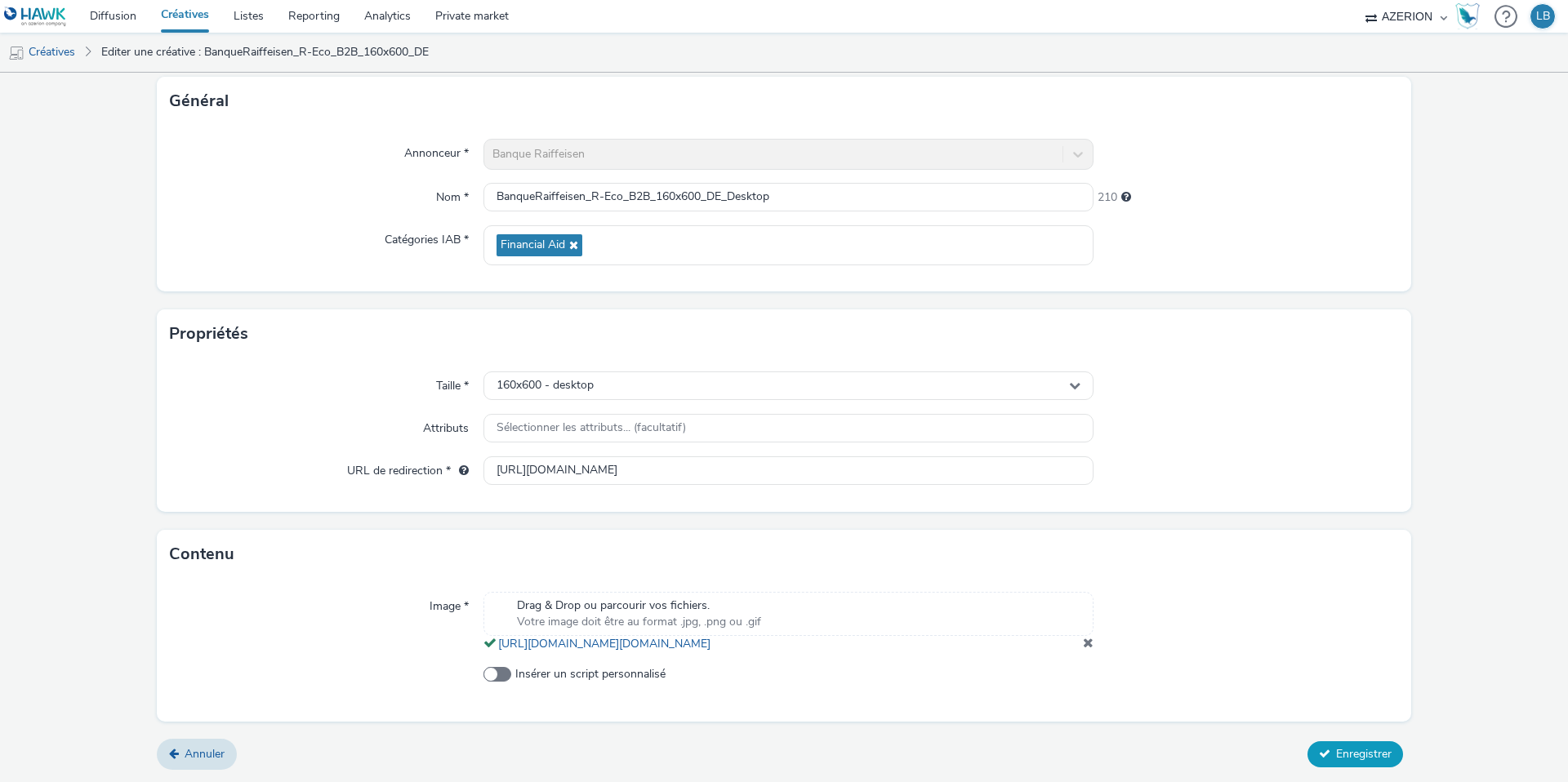
click at [1368, 753] on span "Enregistrer" at bounding box center [1364, 754] width 55 height 16
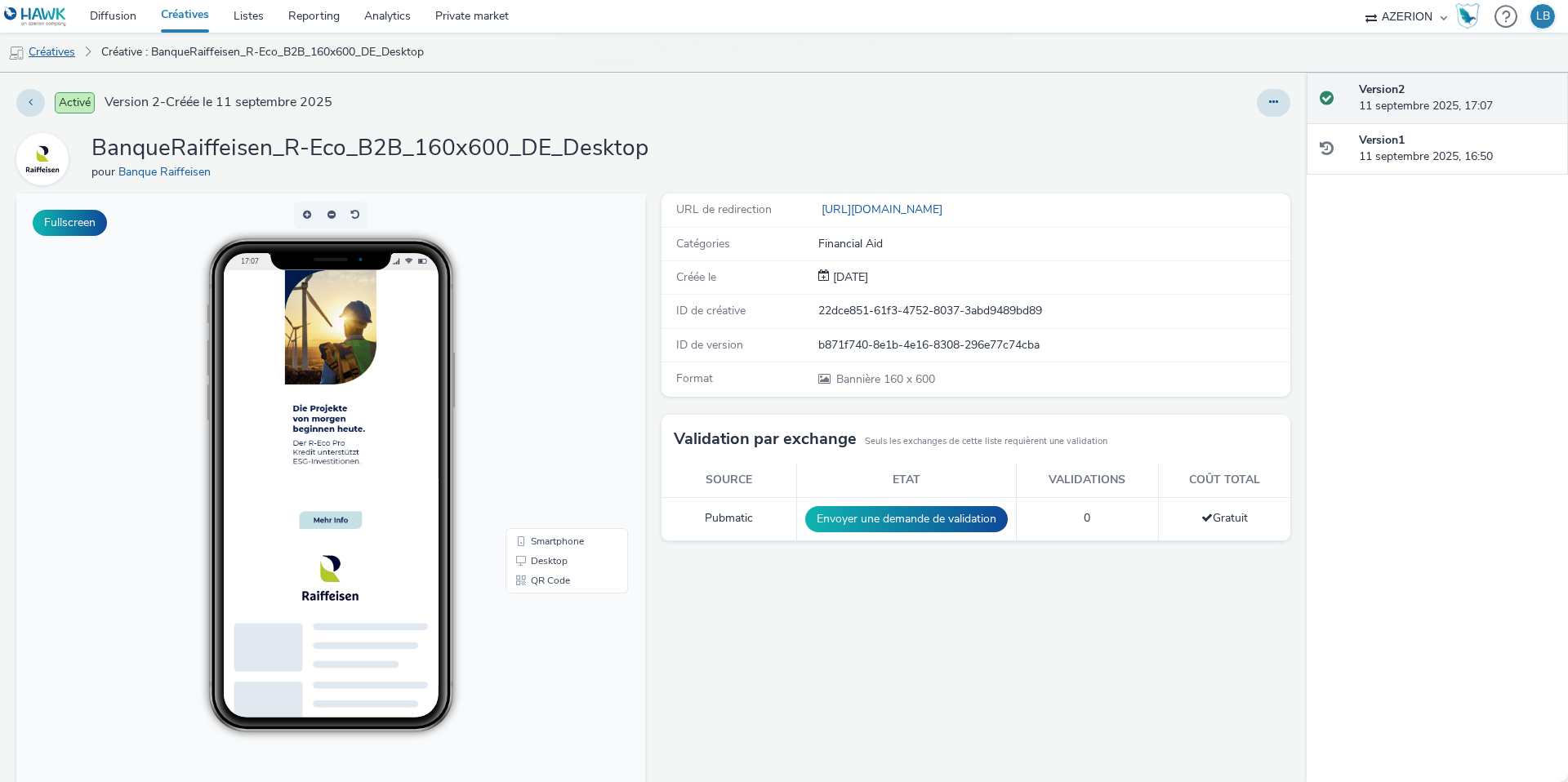
click at [65, 60] on link "Créatives" at bounding box center [41, 52] width 83 height 39
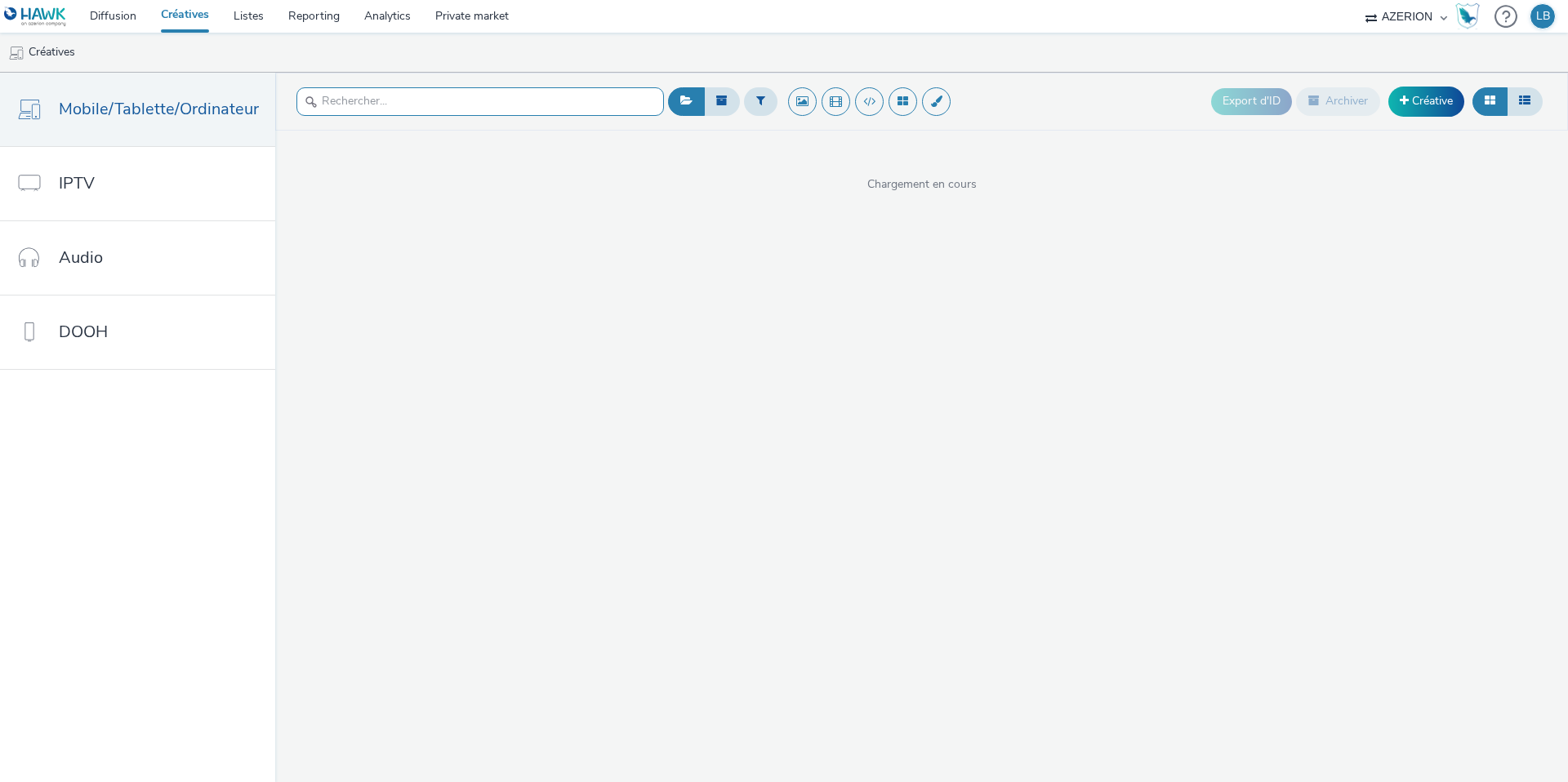
click at [407, 103] on input "text" at bounding box center [480, 101] width 367 height 28
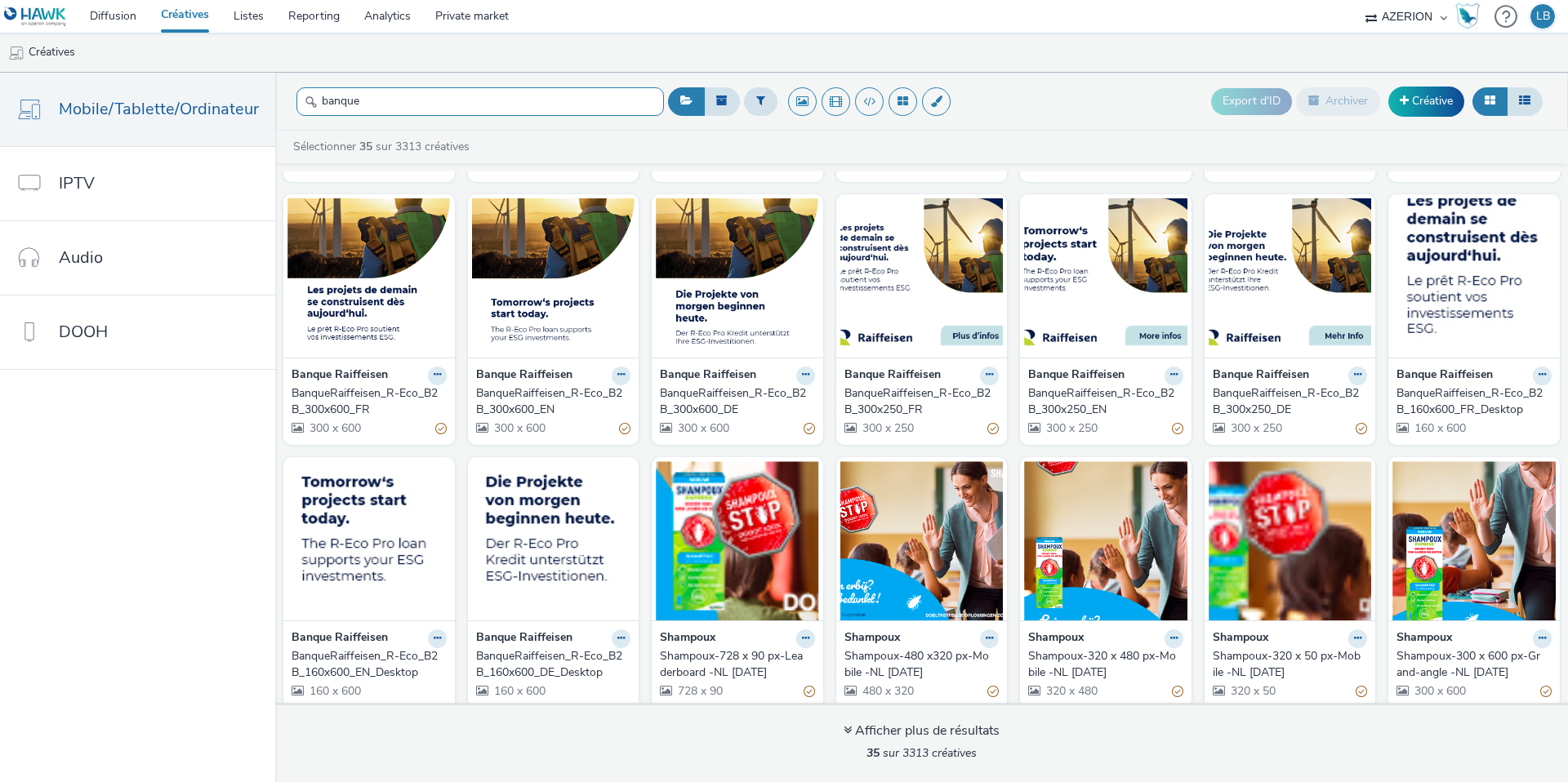
scroll to position [786, 0]
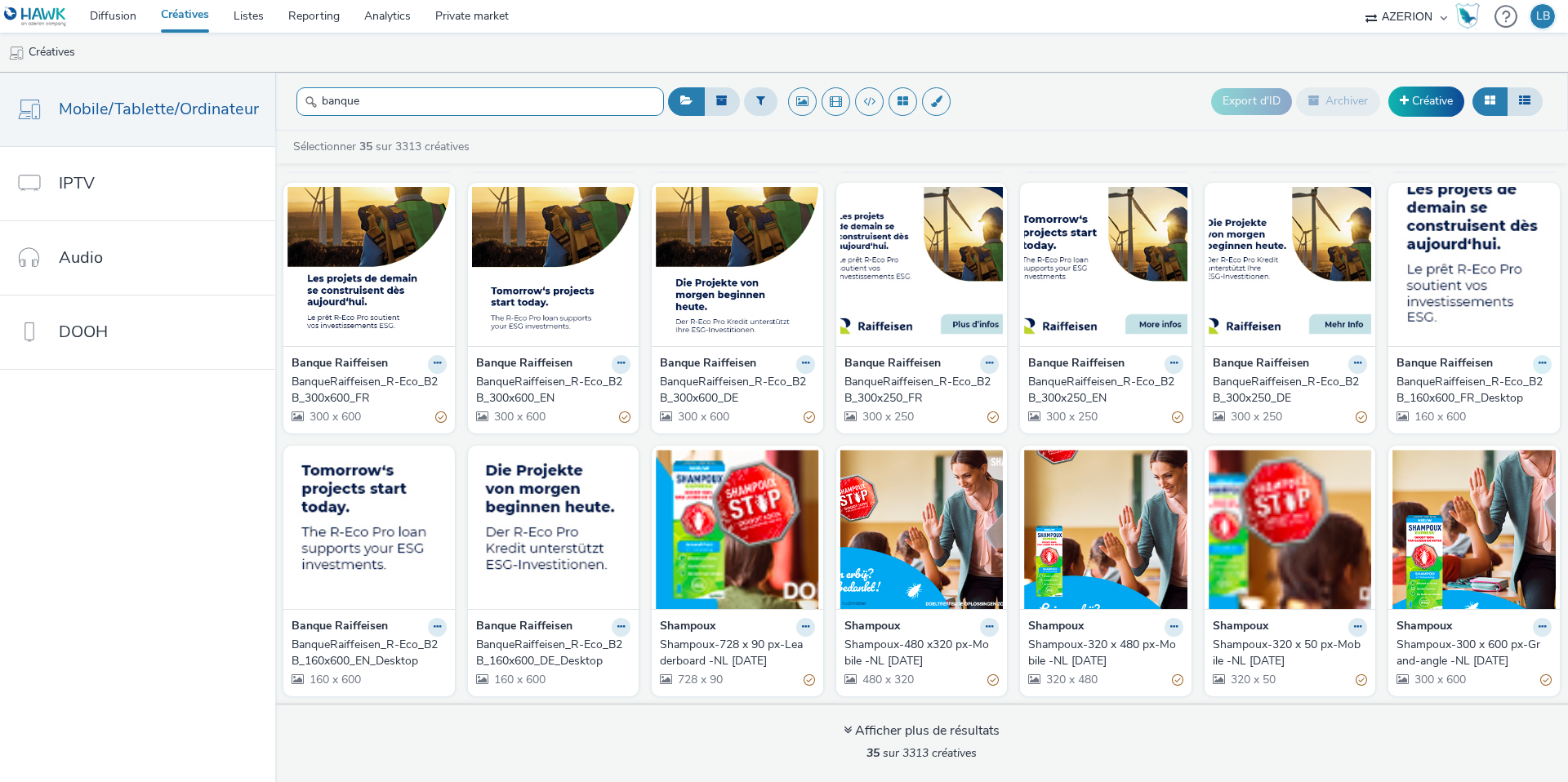
type input "banque"
click at [1545, 365] on icon at bounding box center [1542, 364] width 8 height 10
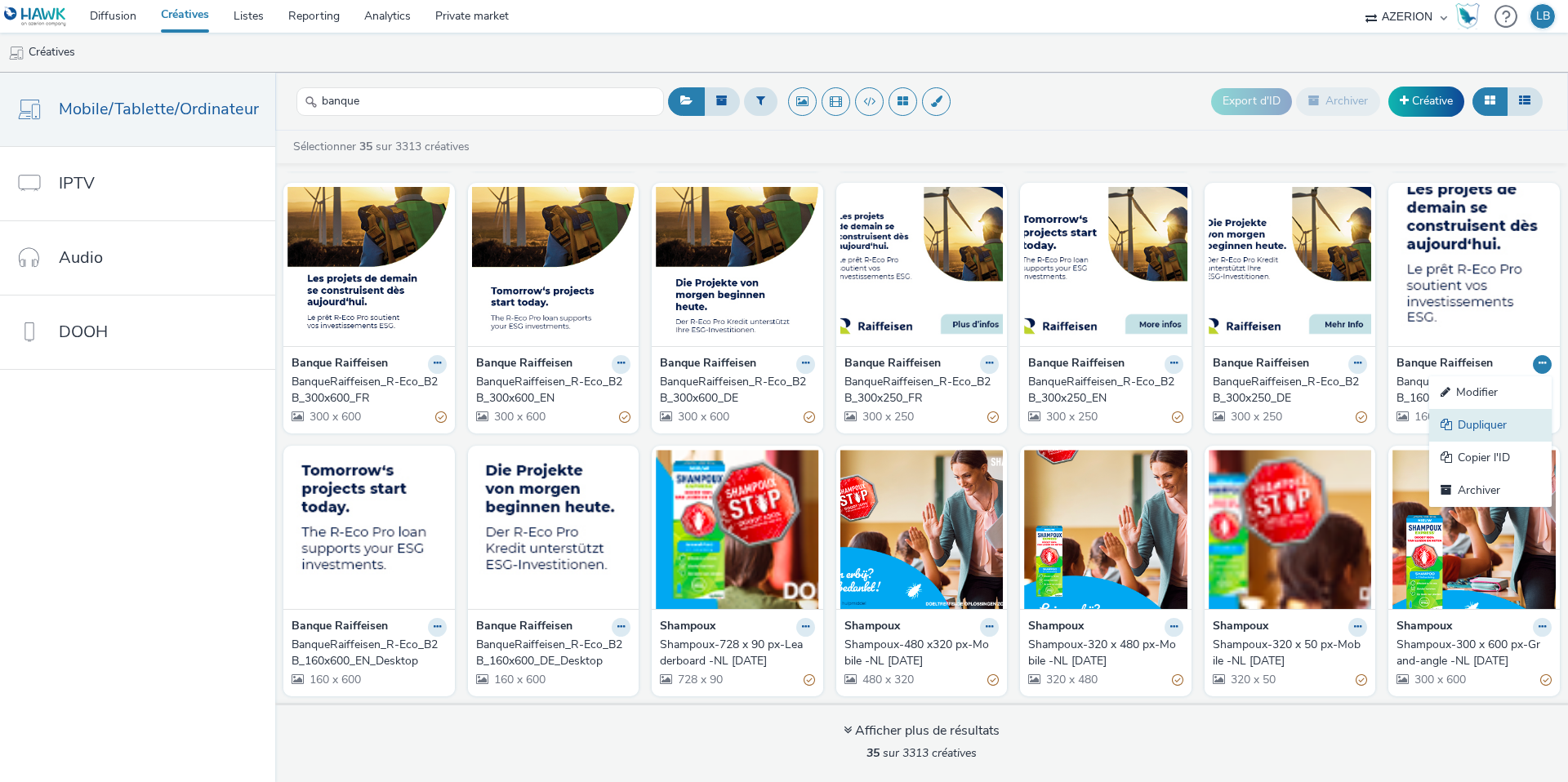
click at [1494, 420] on link "Dupliquer" at bounding box center [1491, 425] width 122 height 33
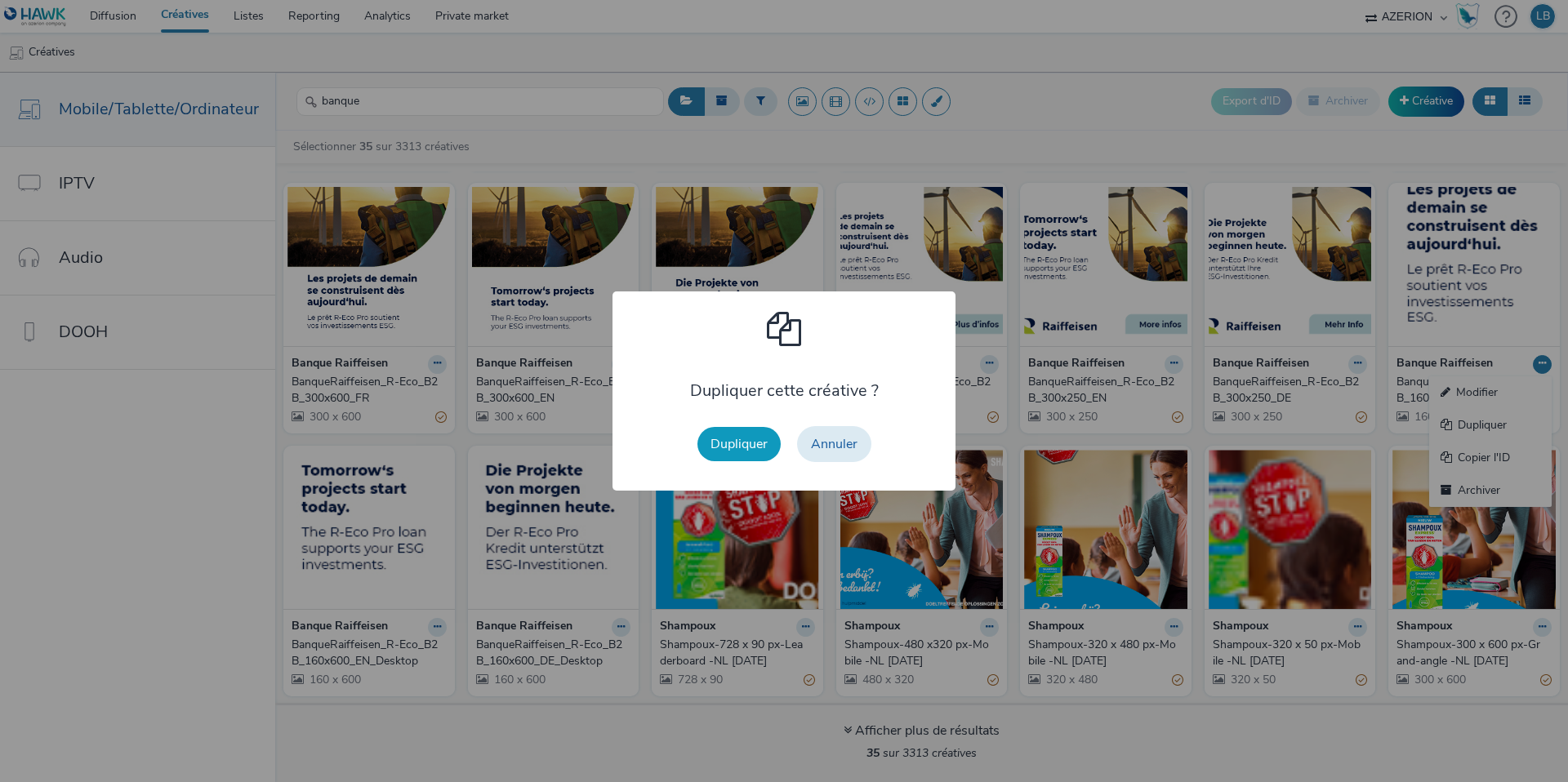
click at [741, 438] on button "Dupliquer" at bounding box center [739, 443] width 83 height 34
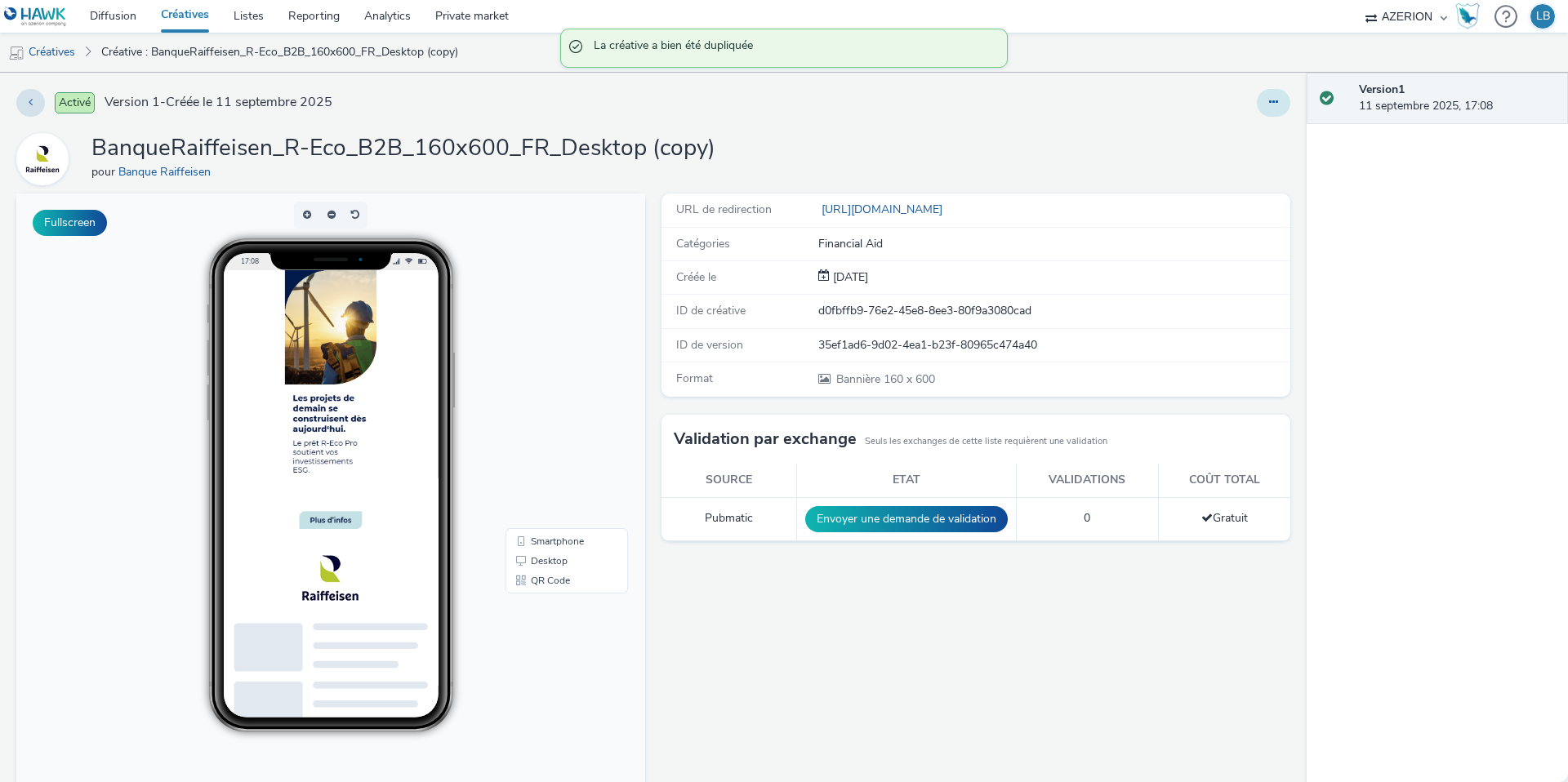
click at [1275, 102] on icon at bounding box center [1274, 102] width 9 height 12
click at [1249, 134] on link "Modifier" at bounding box center [1229, 135] width 122 height 33
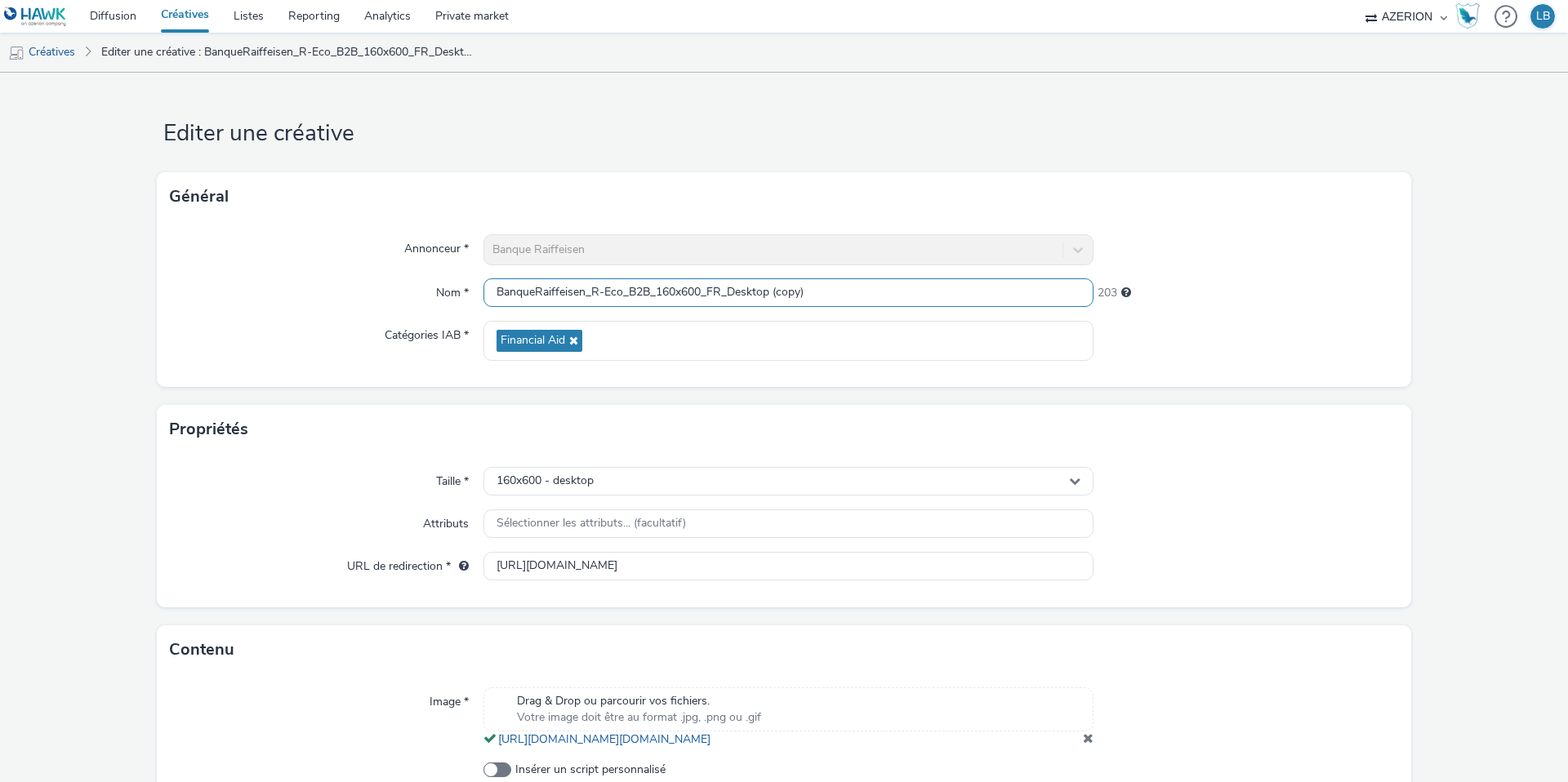
drag, startPoint x: 731, startPoint y: 289, endPoint x: 864, endPoint y: 289, distance: 133.0
click at [864, 289] on input "BanqueRaiffeisen_R-Eco_B2B_160x600_FR_Desktop (copy)" at bounding box center [789, 293] width 610 height 28
type input "BanqueRaiffeisen_R-Eco_B2B_160x600_FR_Smartphone"
click at [1216, 262] on div at bounding box center [1246, 250] width 305 height 31
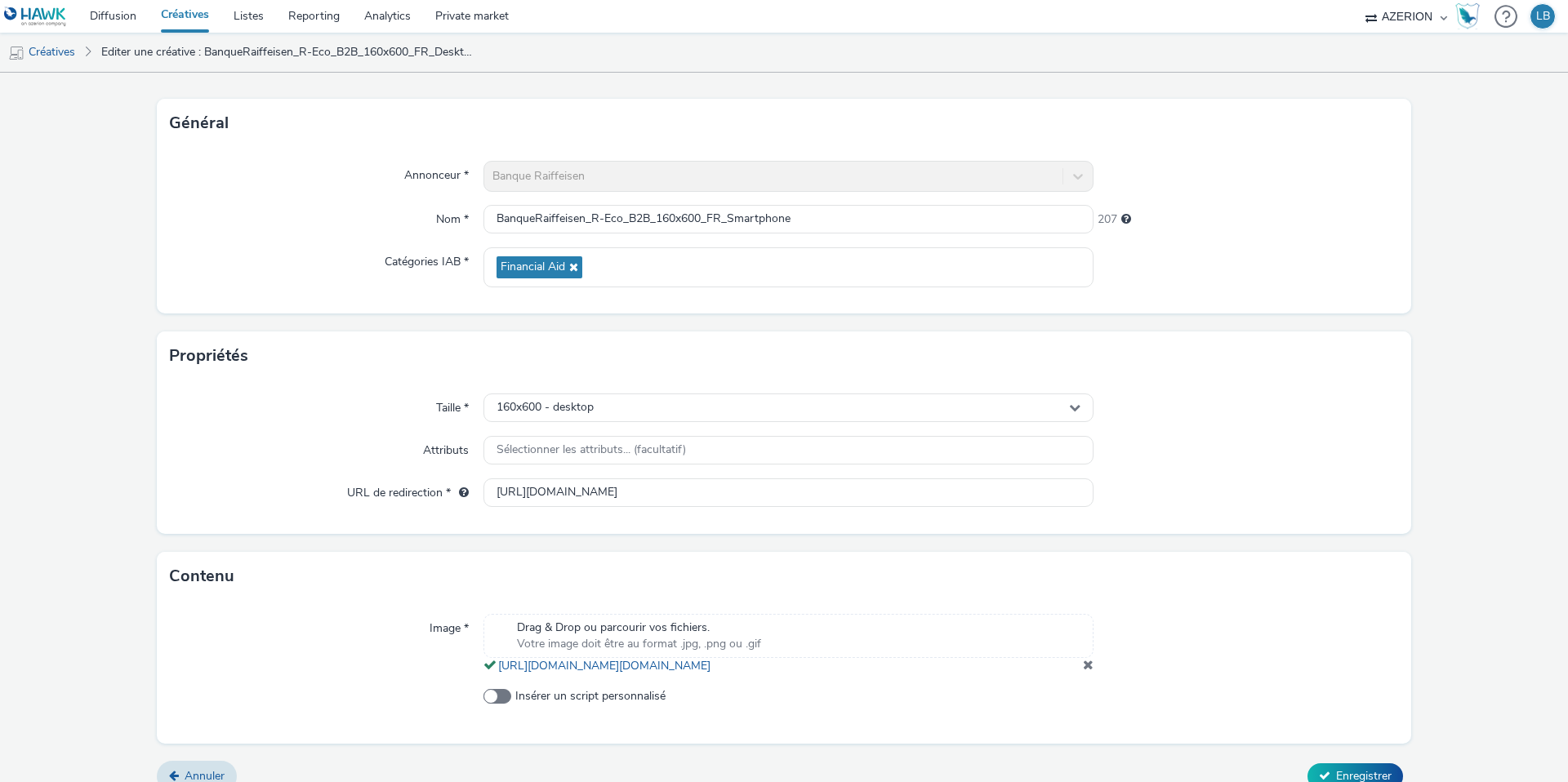
scroll to position [111, 0]
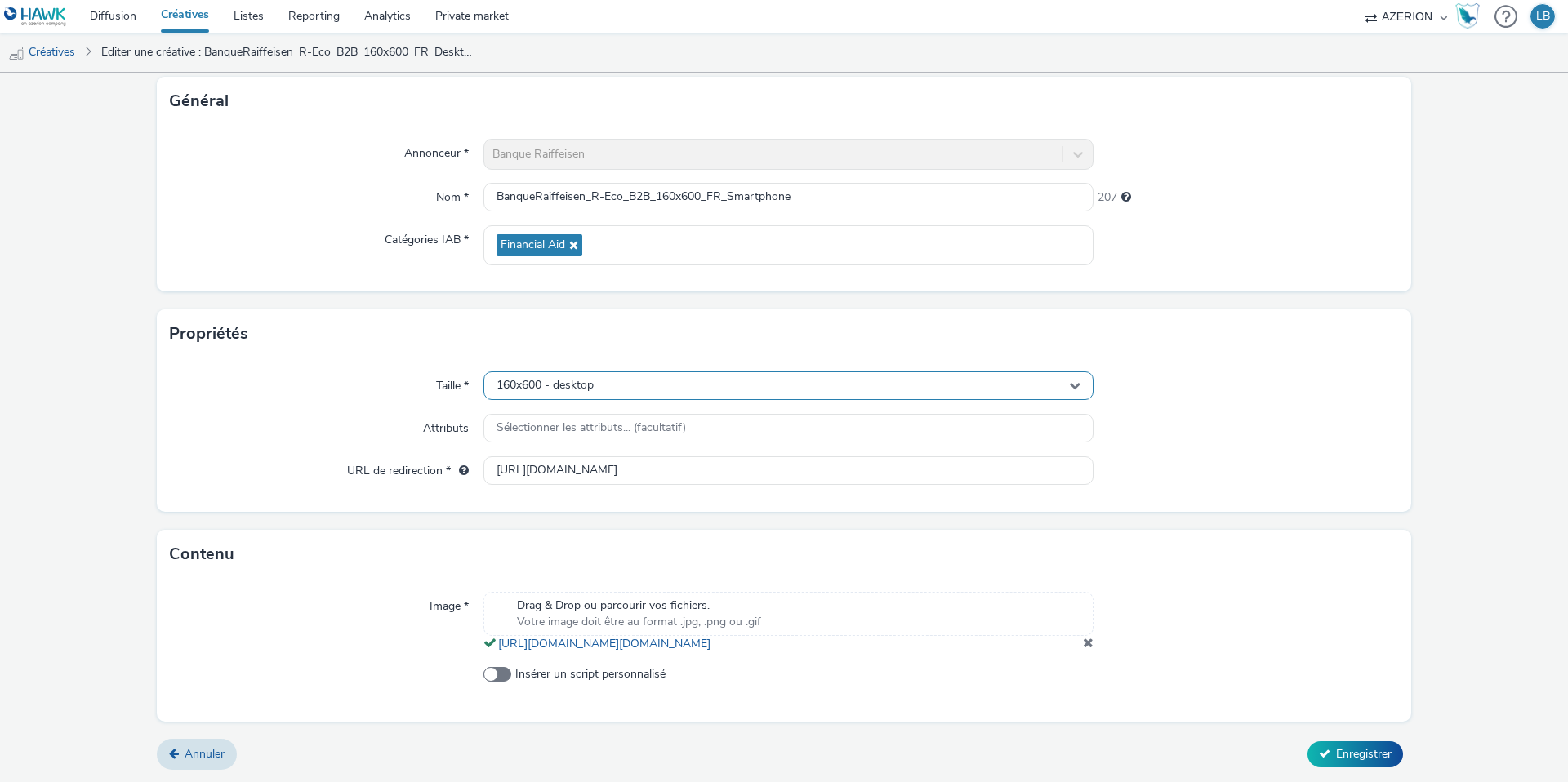
click at [672, 371] on div "160x600 - desktop" at bounding box center [789, 386] width 610 height 28
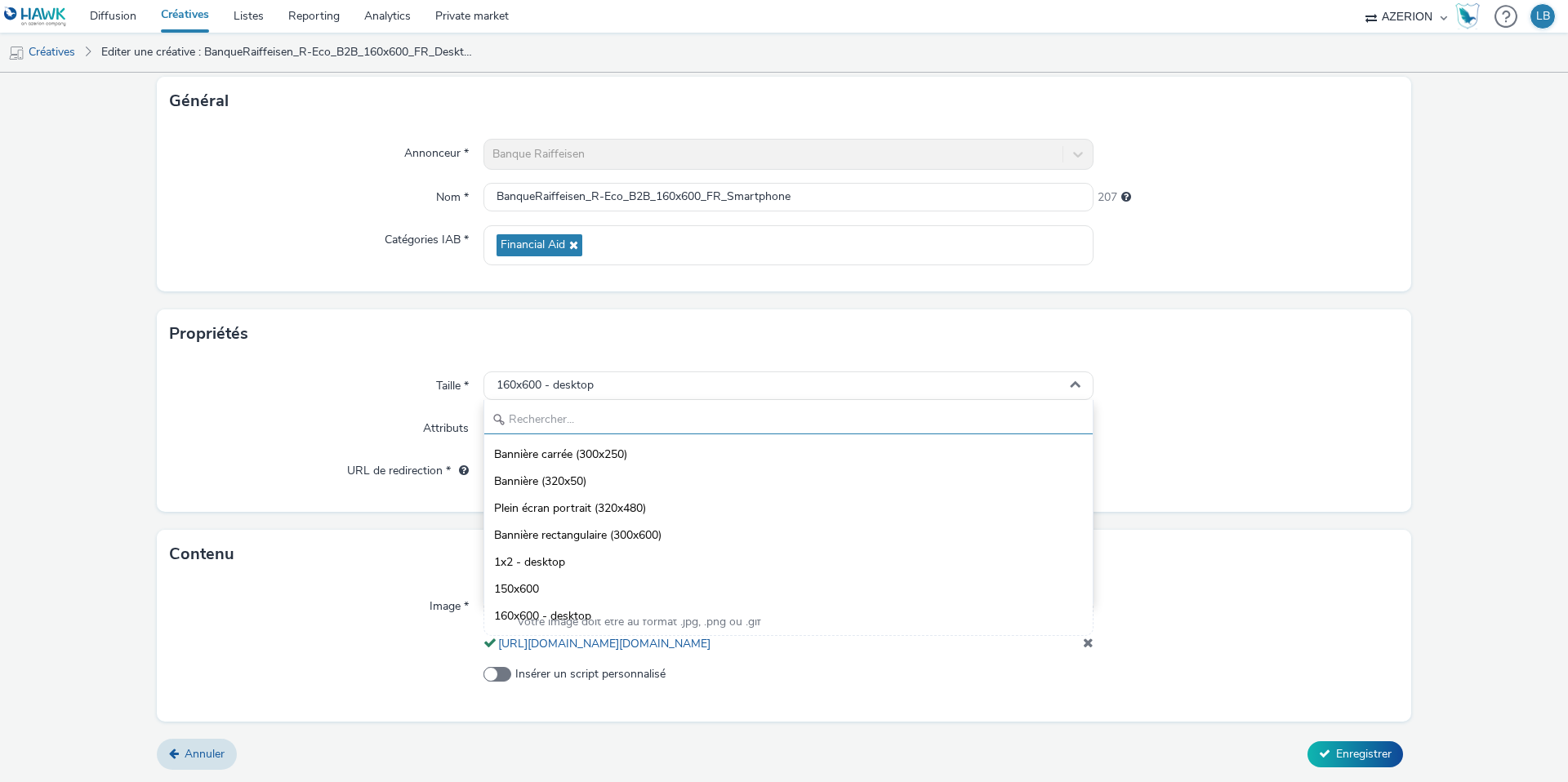
click at [614, 406] on input "text" at bounding box center [789, 420] width 609 height 28
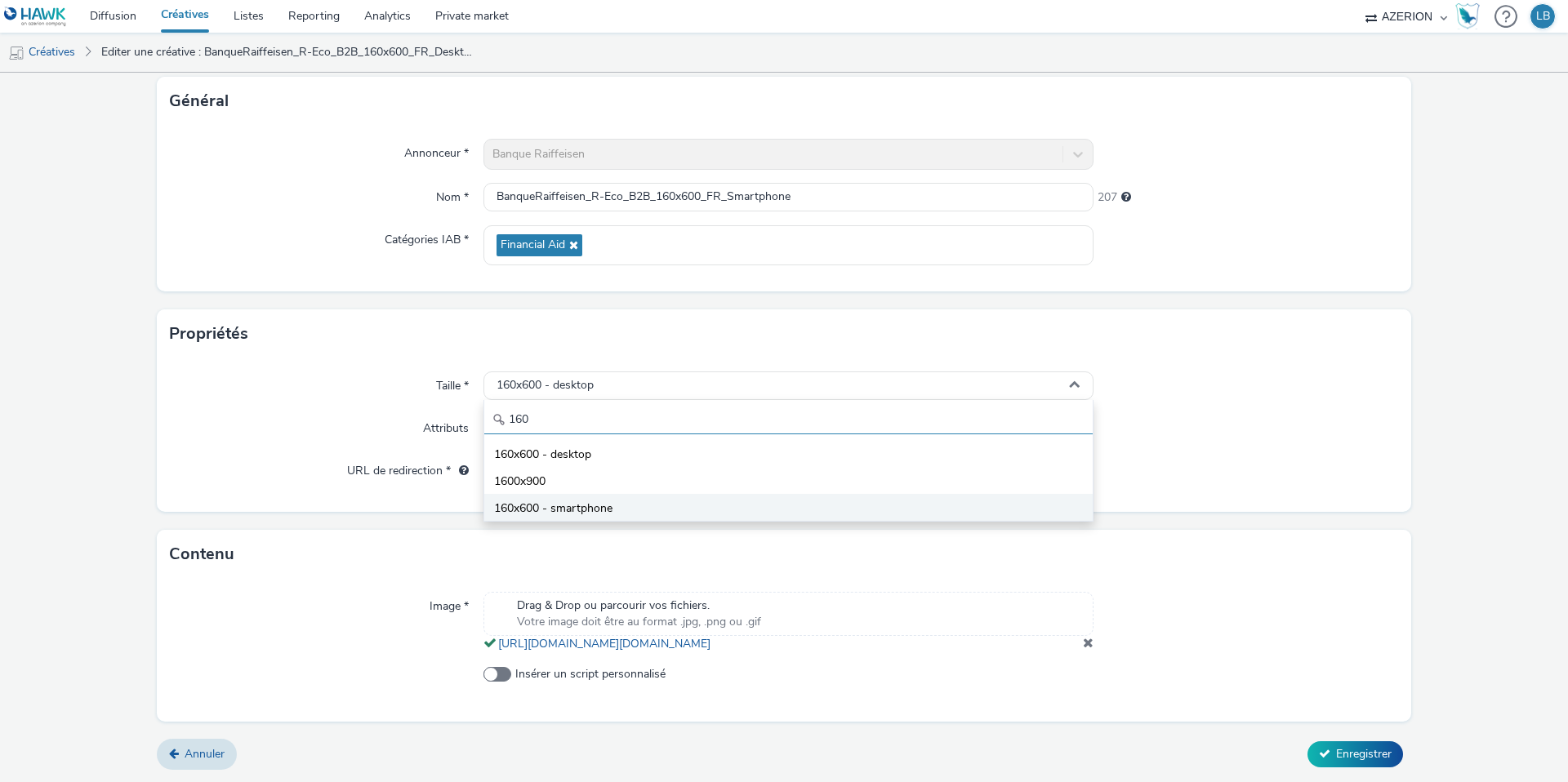
type input "160"
click at [632, 494] on li "160x600 - smartphone" at bounding box center [789, 507] width 609 height 27
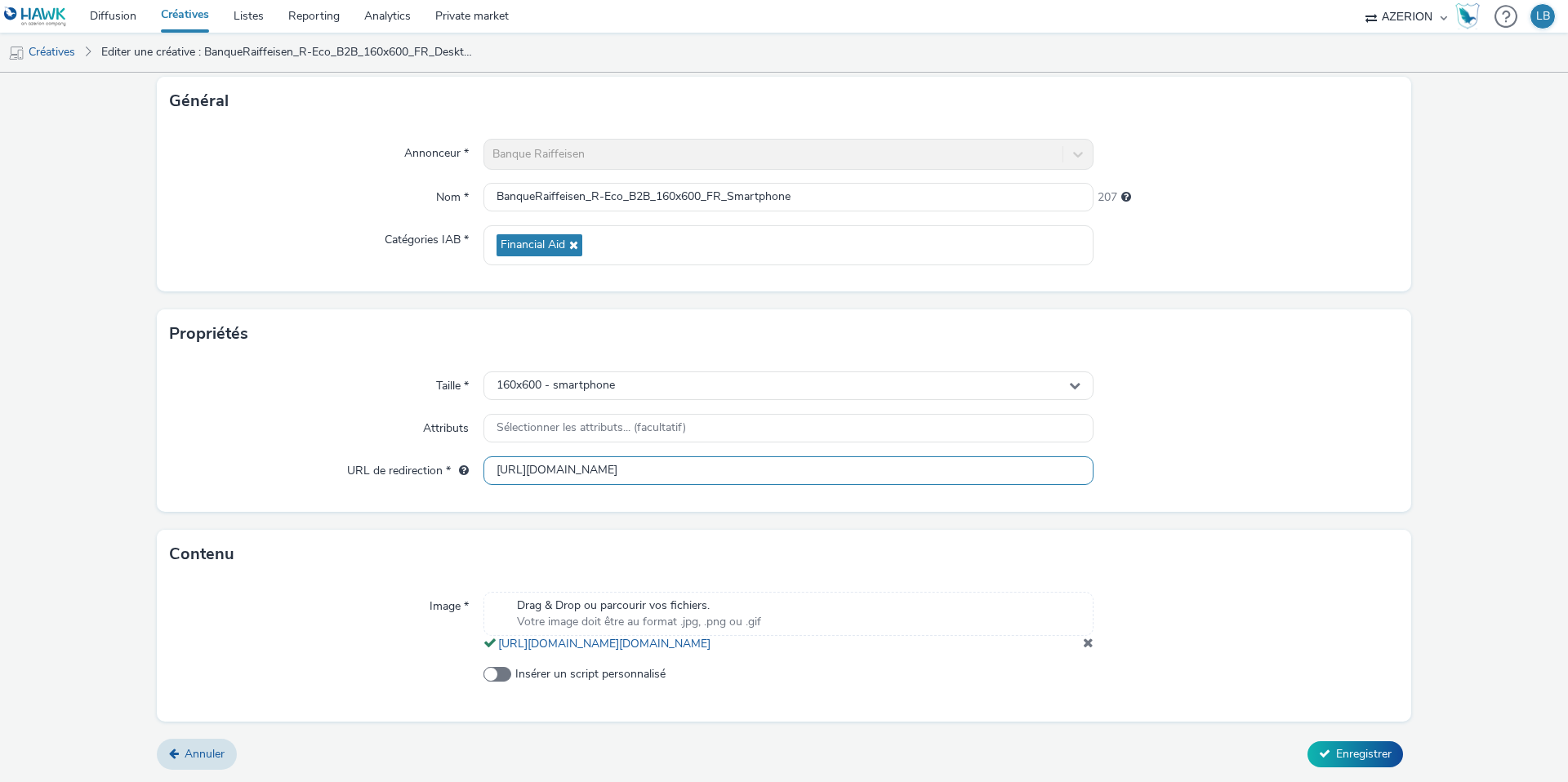
click at [930, 456] on input "[URL][DOMAIN_NAME]" at bounding box center [789, 470] width 610 height 28
paste input "Mobile_Bann"
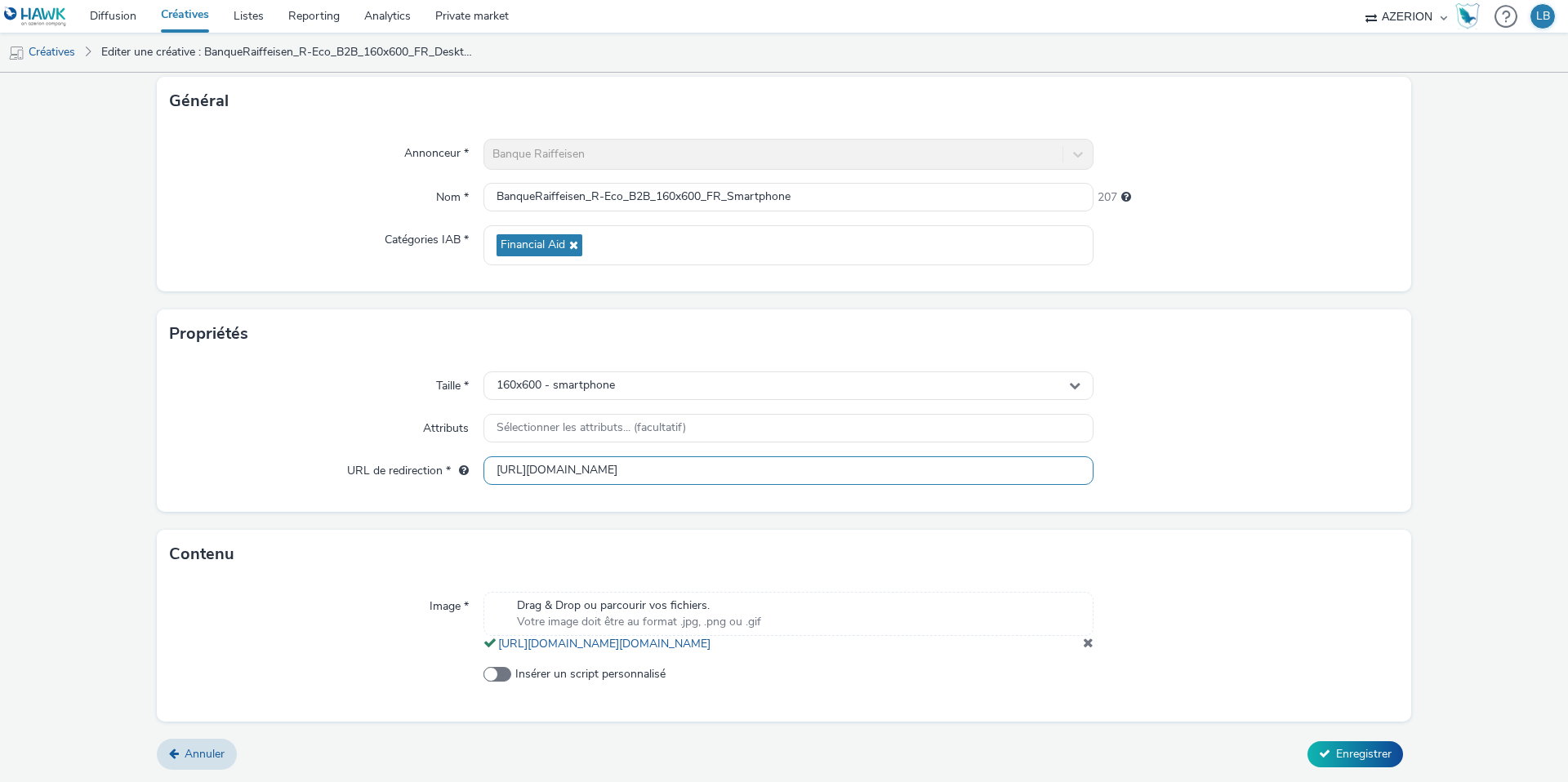
type input "[URL][DOMAIN_NAME]"
click at [1222, 371] on div at bounding box center [1246, 386] width 305 height 29
click at [995, 458] on input "[URL][DOMAIN_NAME]" at bounding box center [789, 470] width 610 height 28
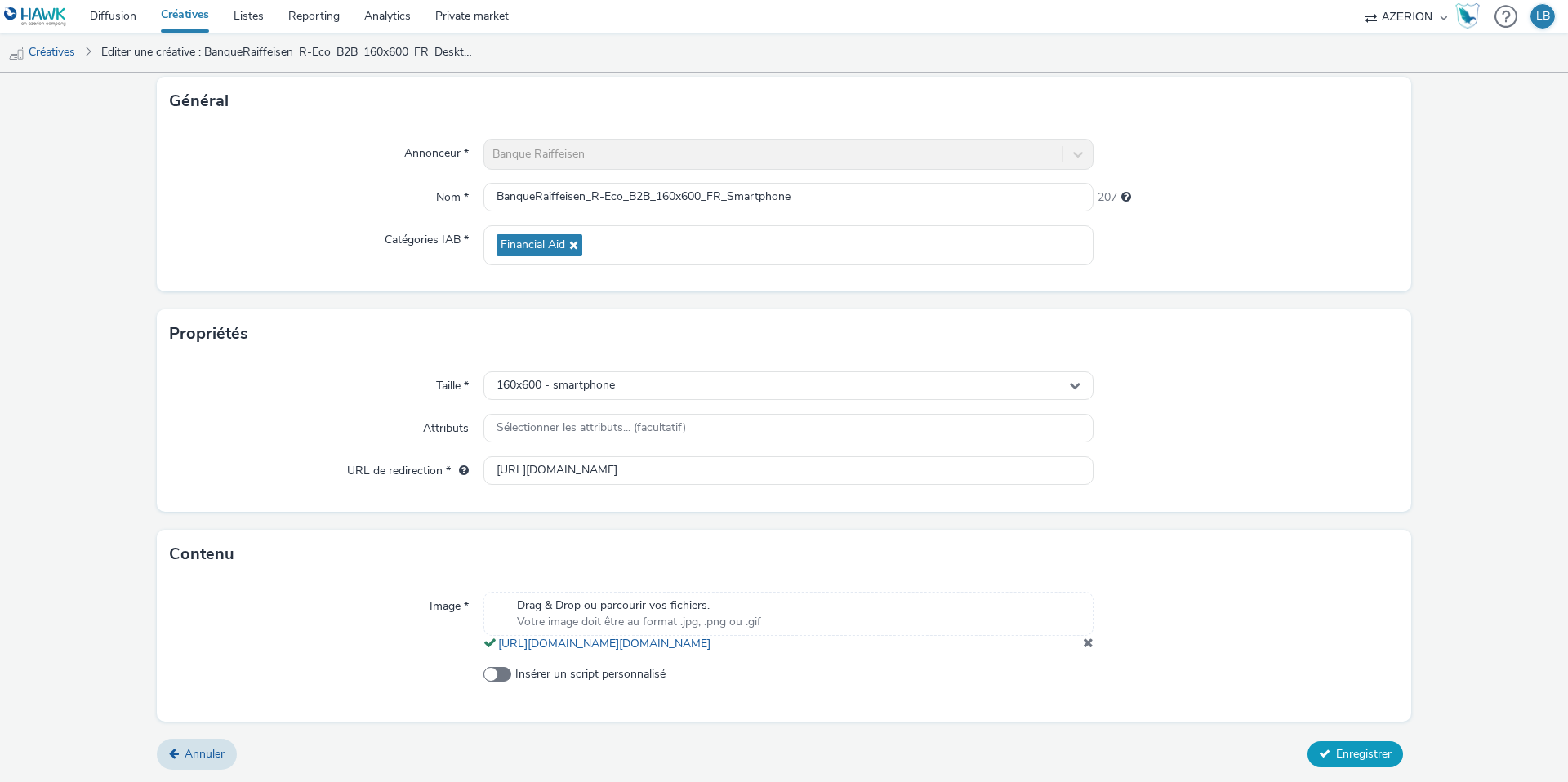
click at [1353, 754] on span "Enregistrer" at bounding box center [1364, 754] width 55 height 16
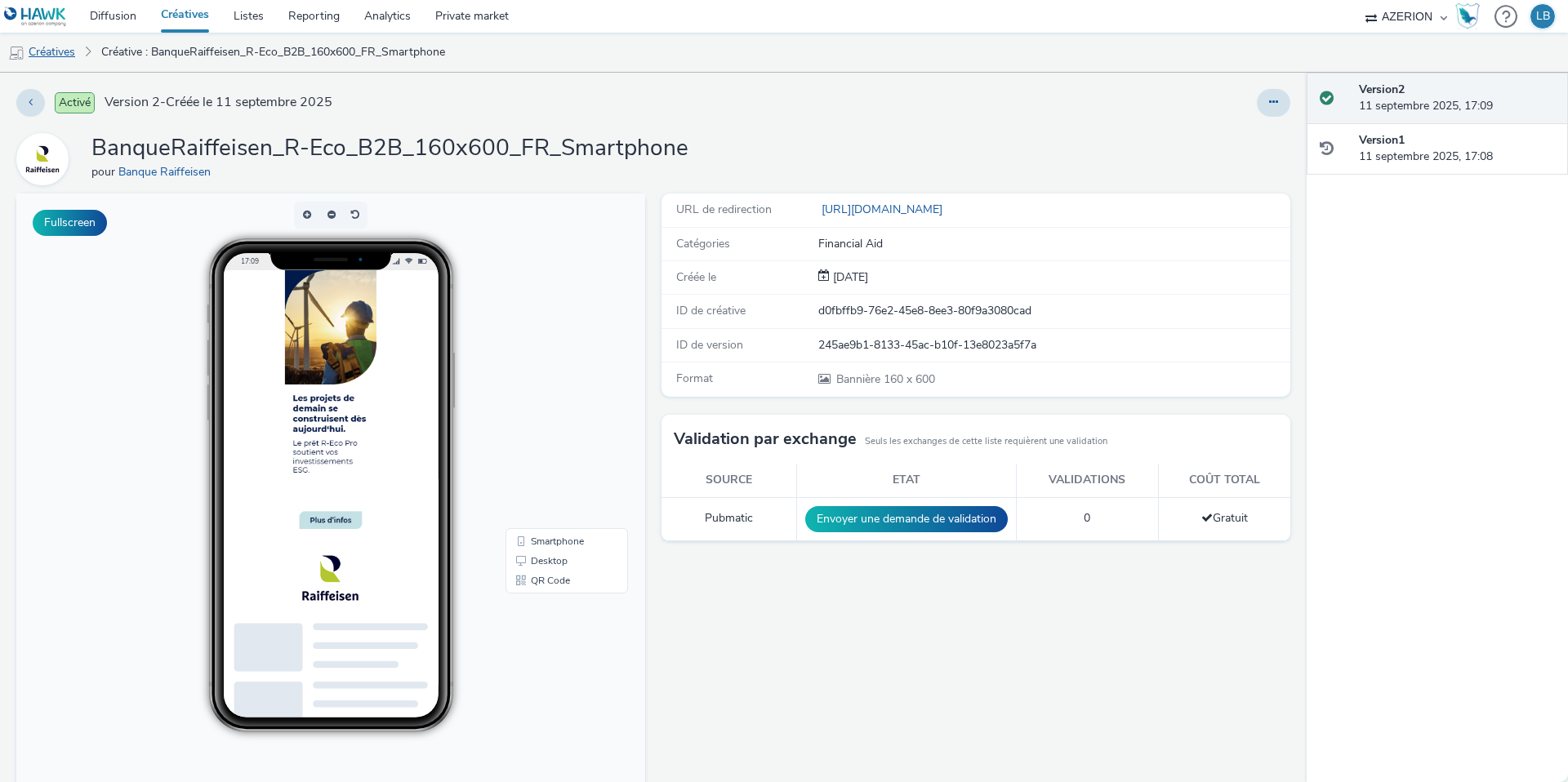
click at [54, 49] on link "Créatives" at bounding box center [41, 52] width 83 height 39
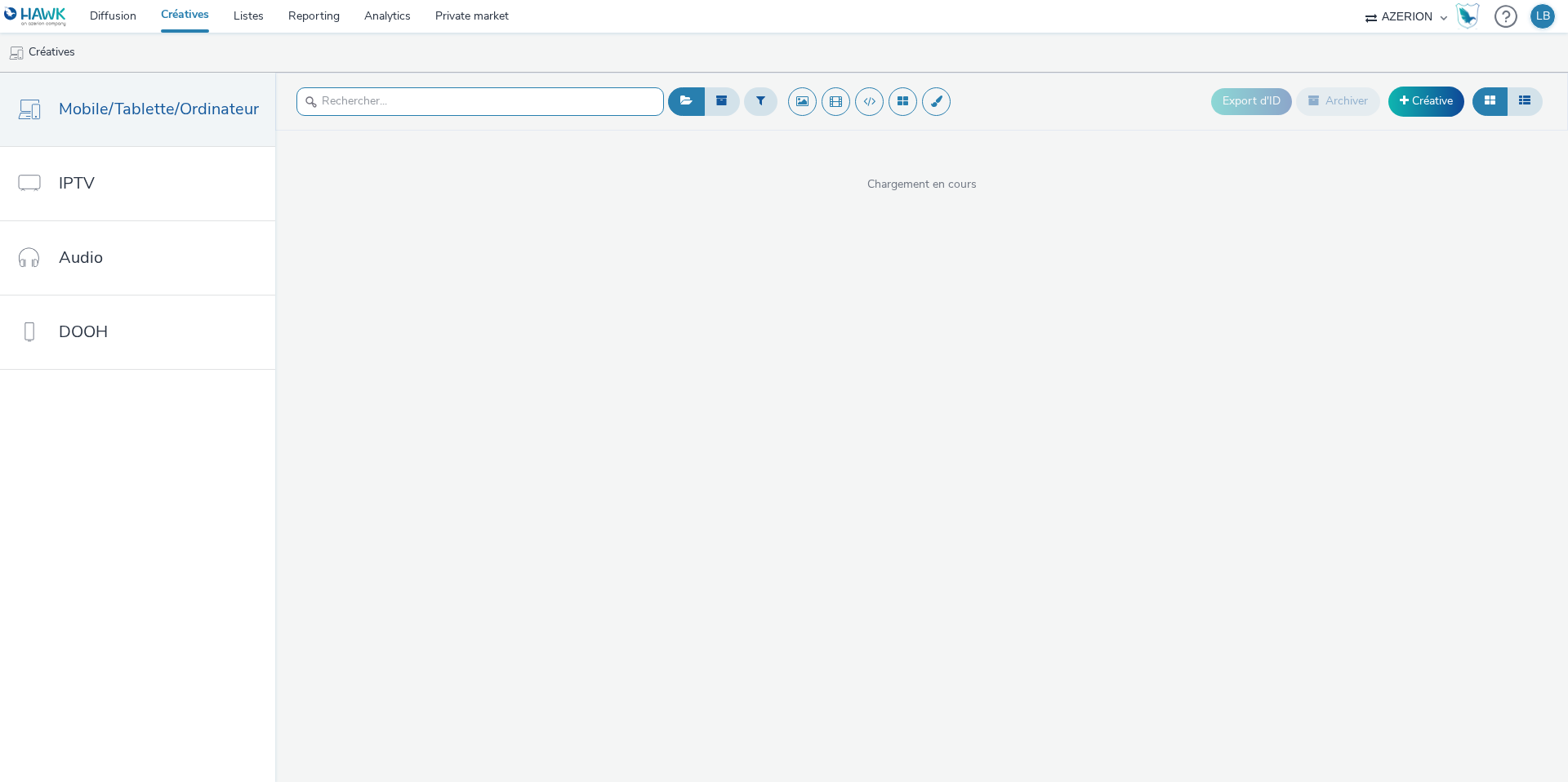
click at [371, 95] on input "text" at bounding box center [480, 101] width 367 height 28
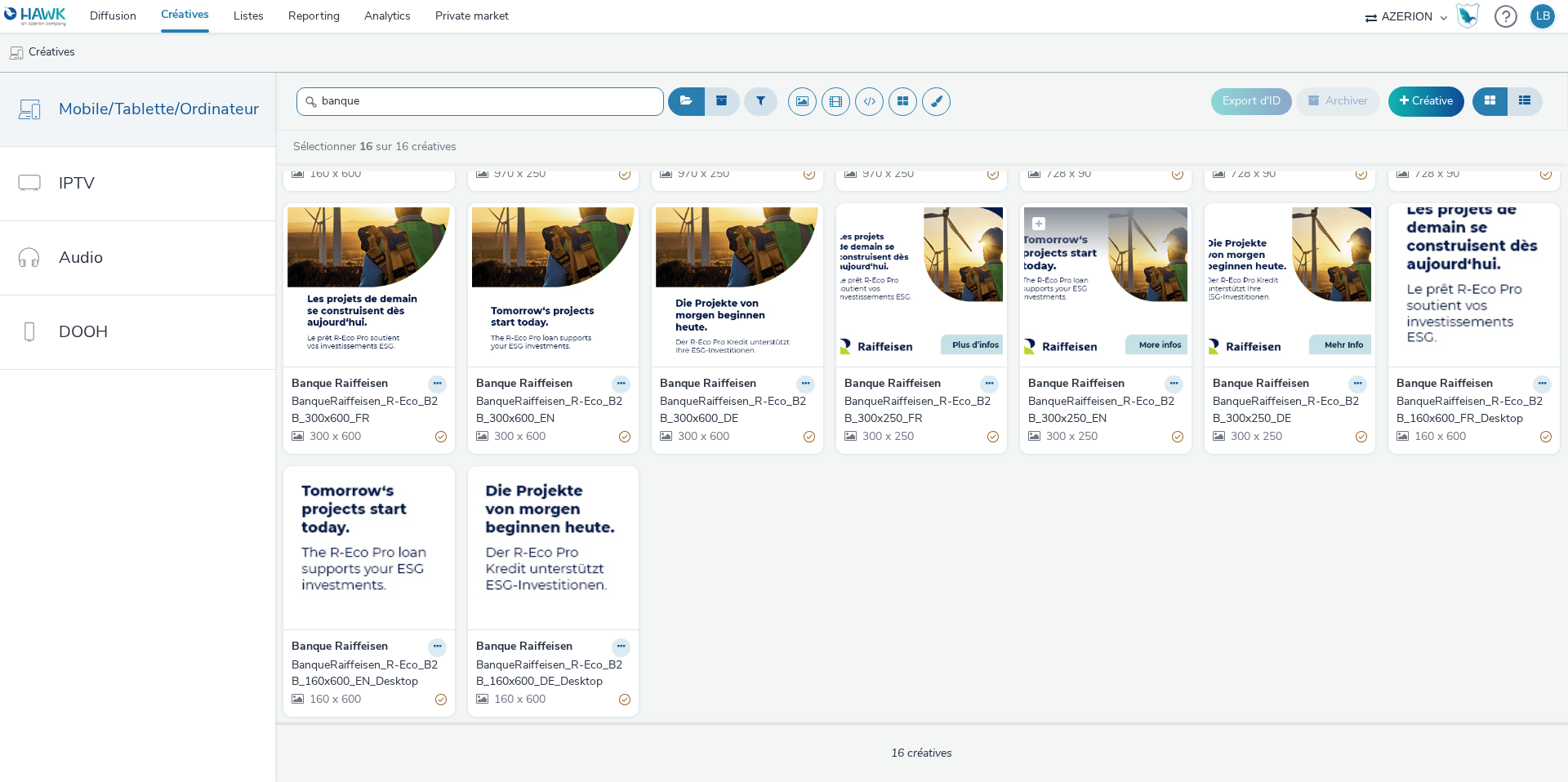
scroll to position [258, 0]
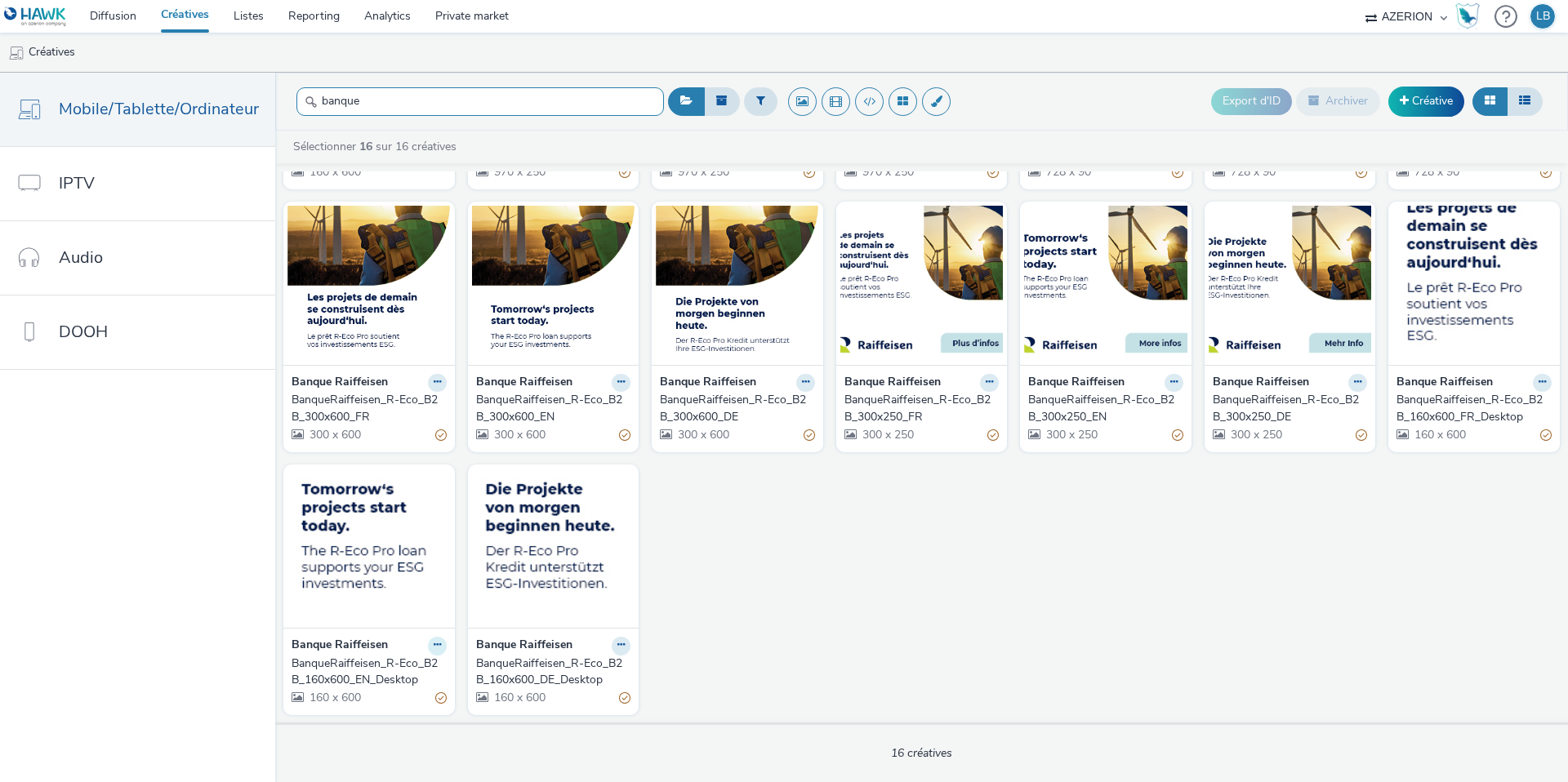
type input "banque"
click at [434, 645] on icon at bounding box center [437, 645] width 8 height 10
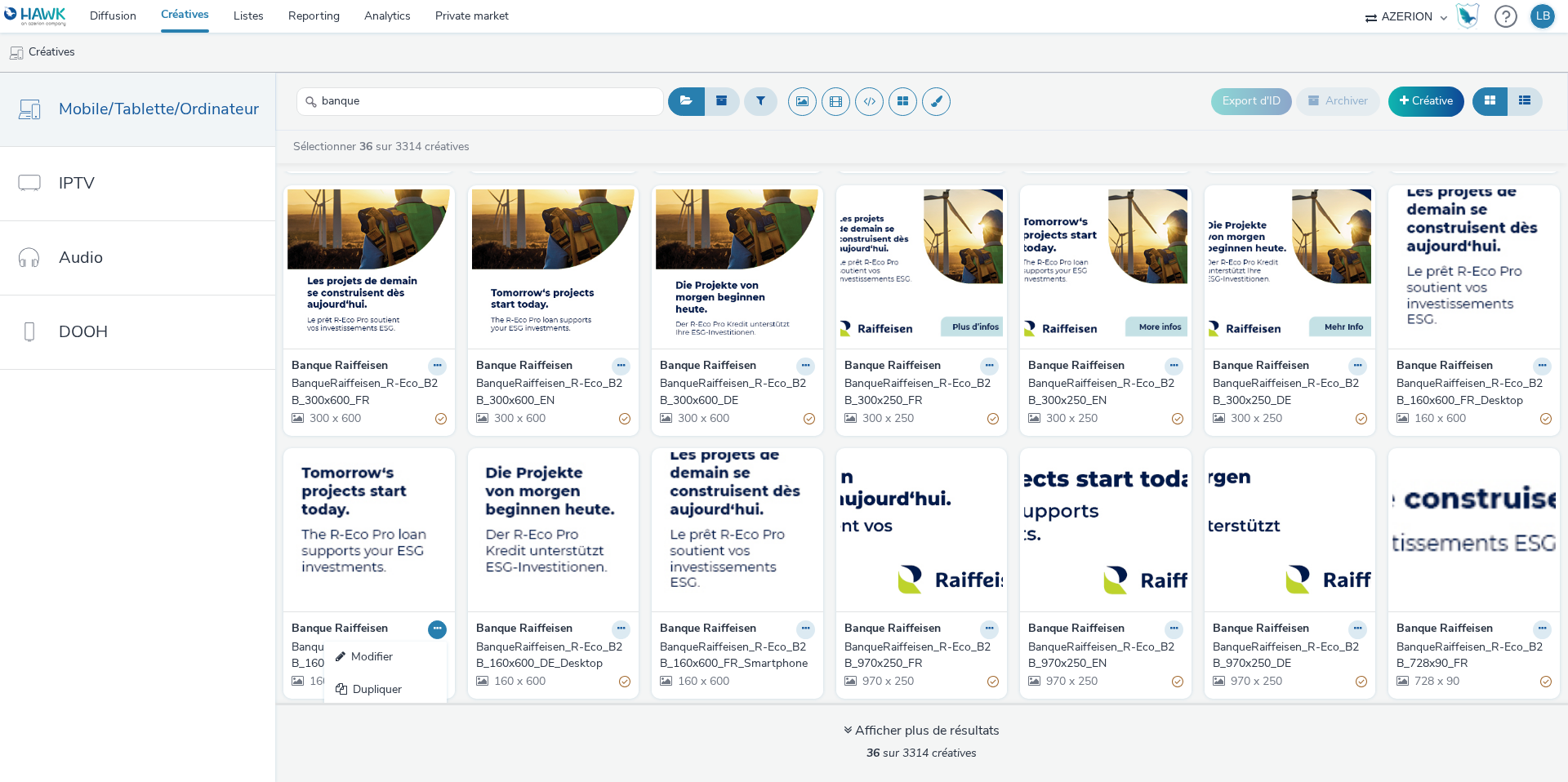
click at [646, 456] on div "Banque Raiffeisen BanqueRaiffeisen_R-Eco_B2B_160x600_FR_Smartphone 160 x 600 Ba…" at bounding box center [922, 704] width 1293 height 1582
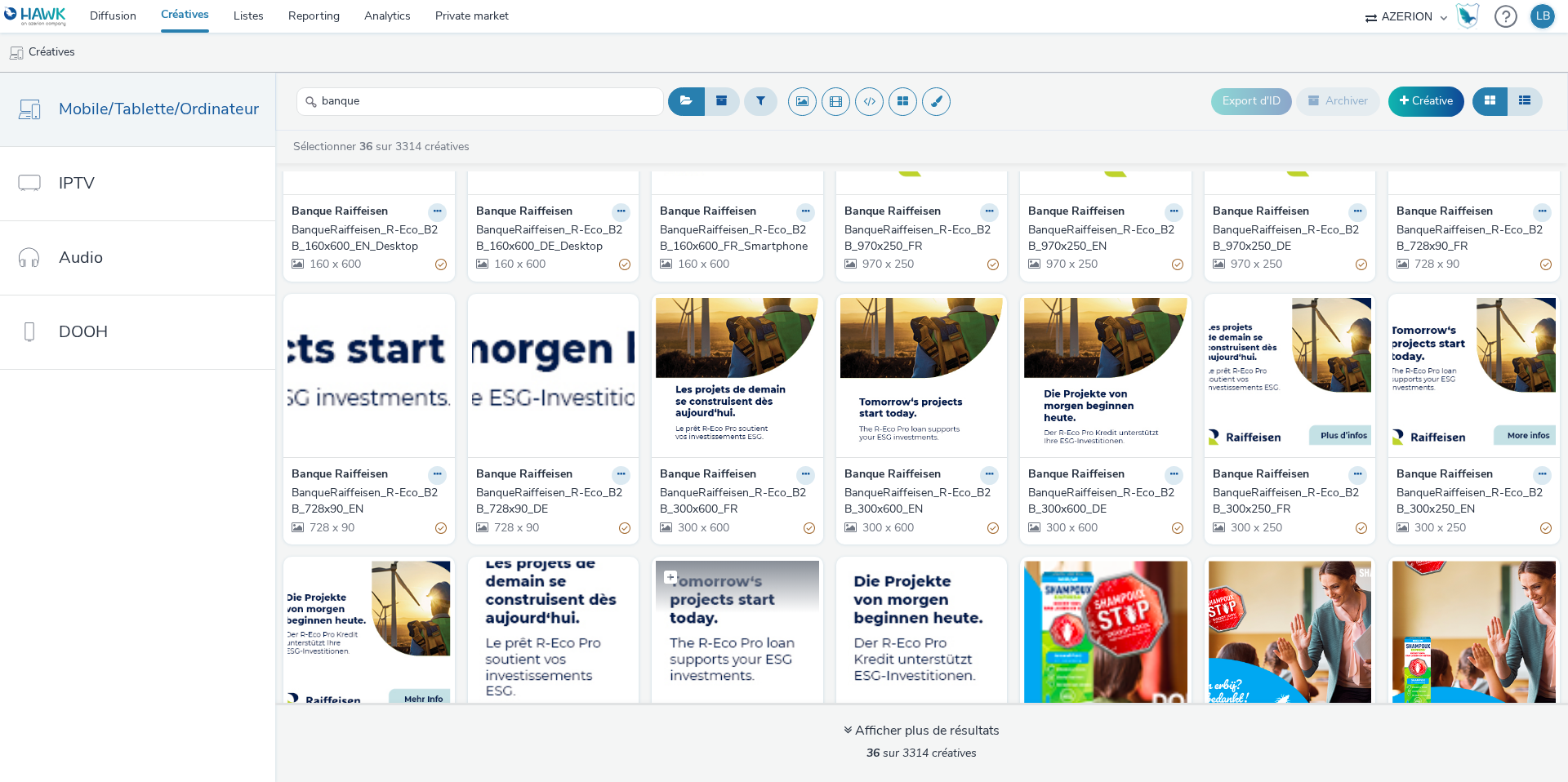
scroll to position [722, 0]
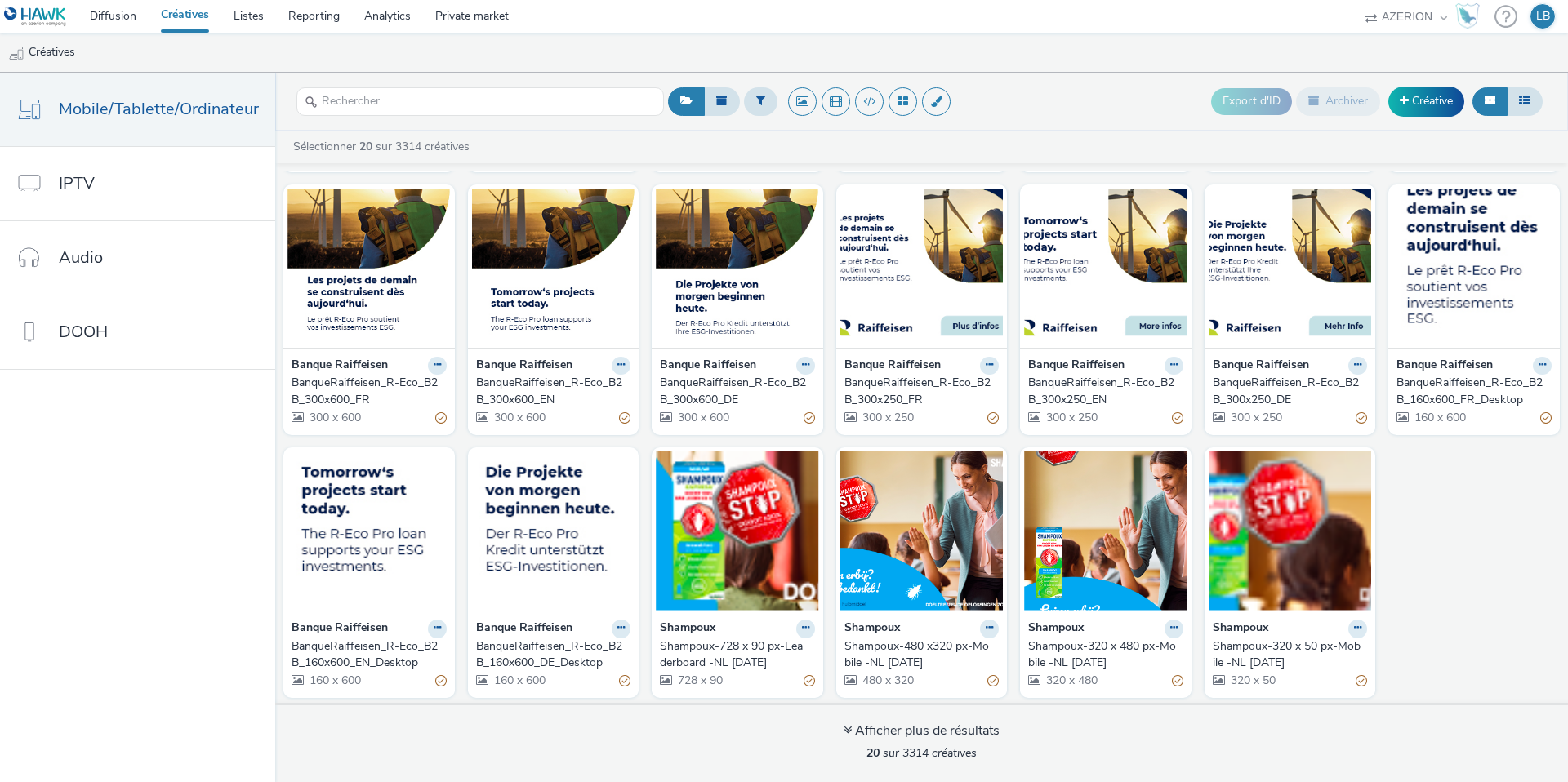
scroll to position [277, 0]
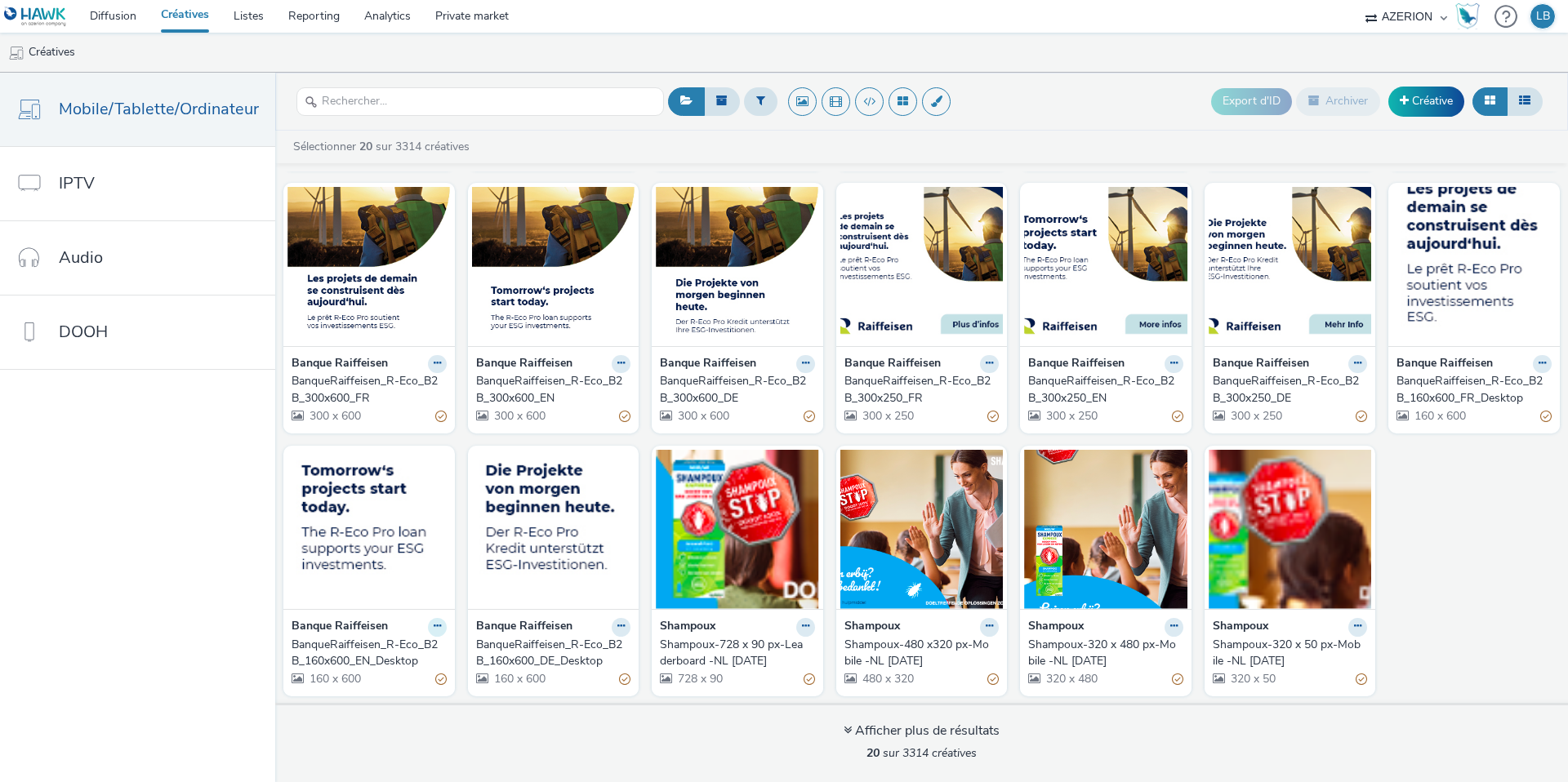
click at [435, 625] on icon at bounding box center [437, 626] width 8 height 10
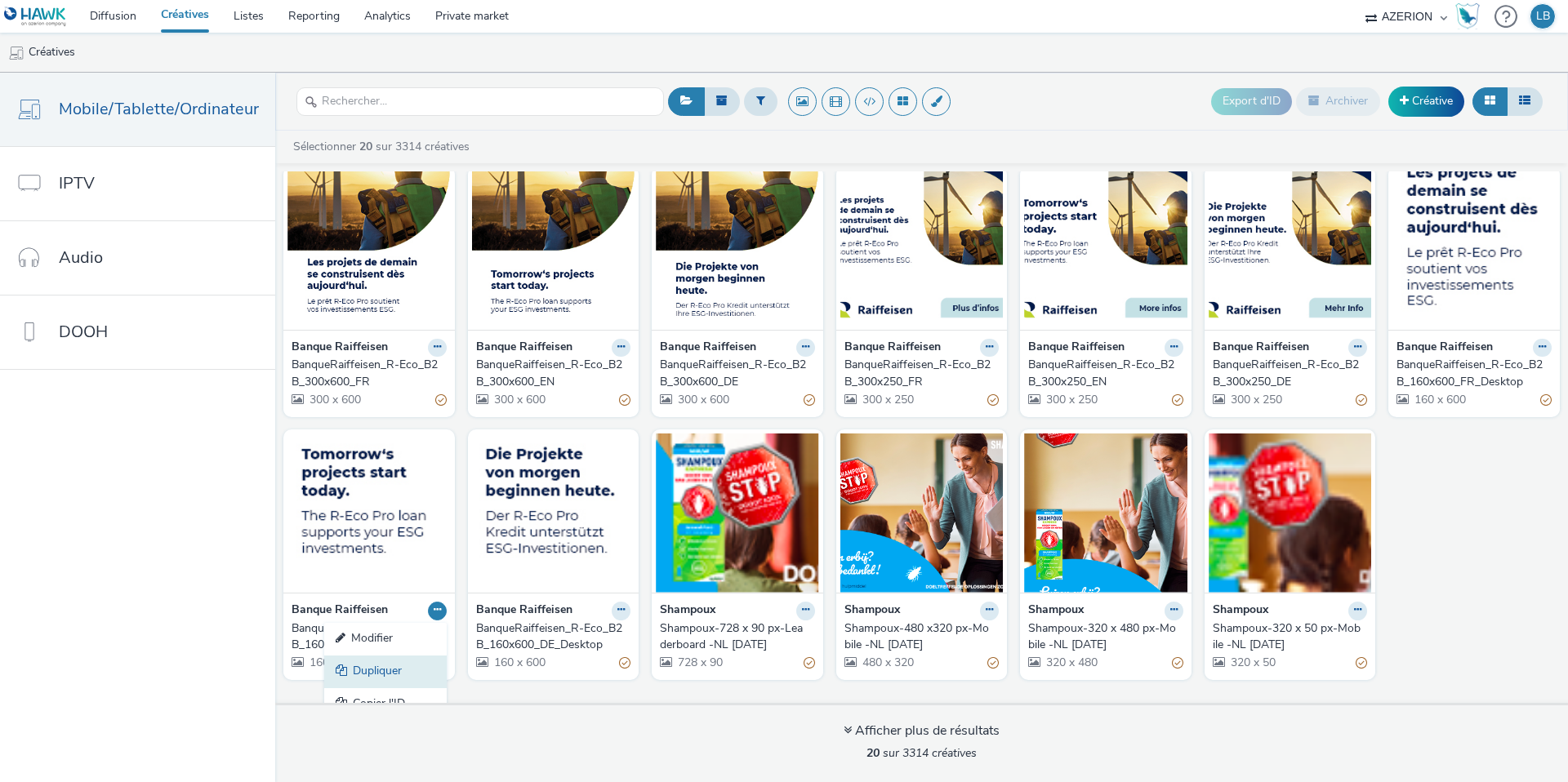
click at [387, 685] on link "Dupliquer" at bounding box center [386, 671] width 122 height 33
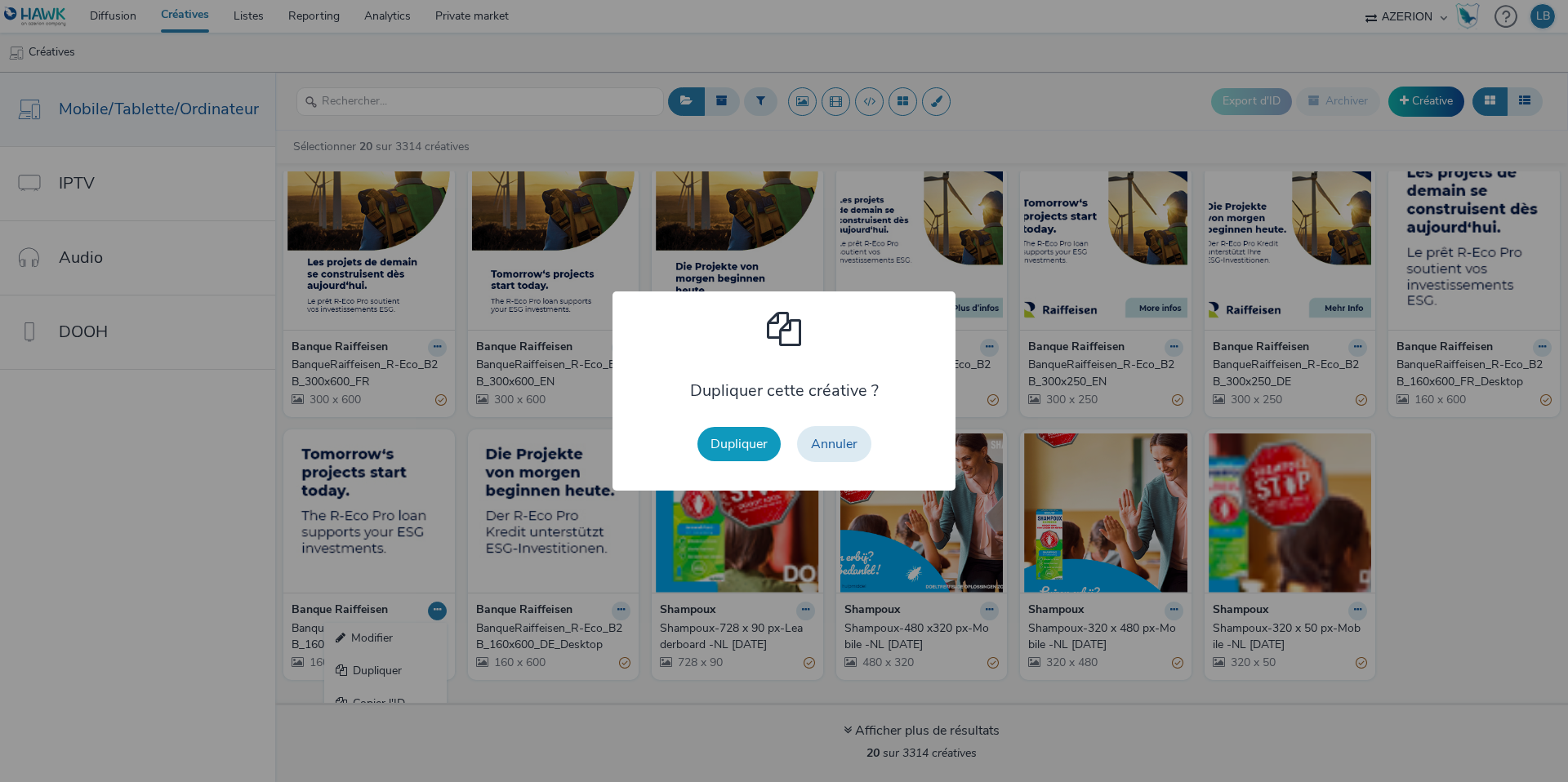
click at [745, 443] on button "Dupliquer" at bounding box center [739, 443] width 83 height 34
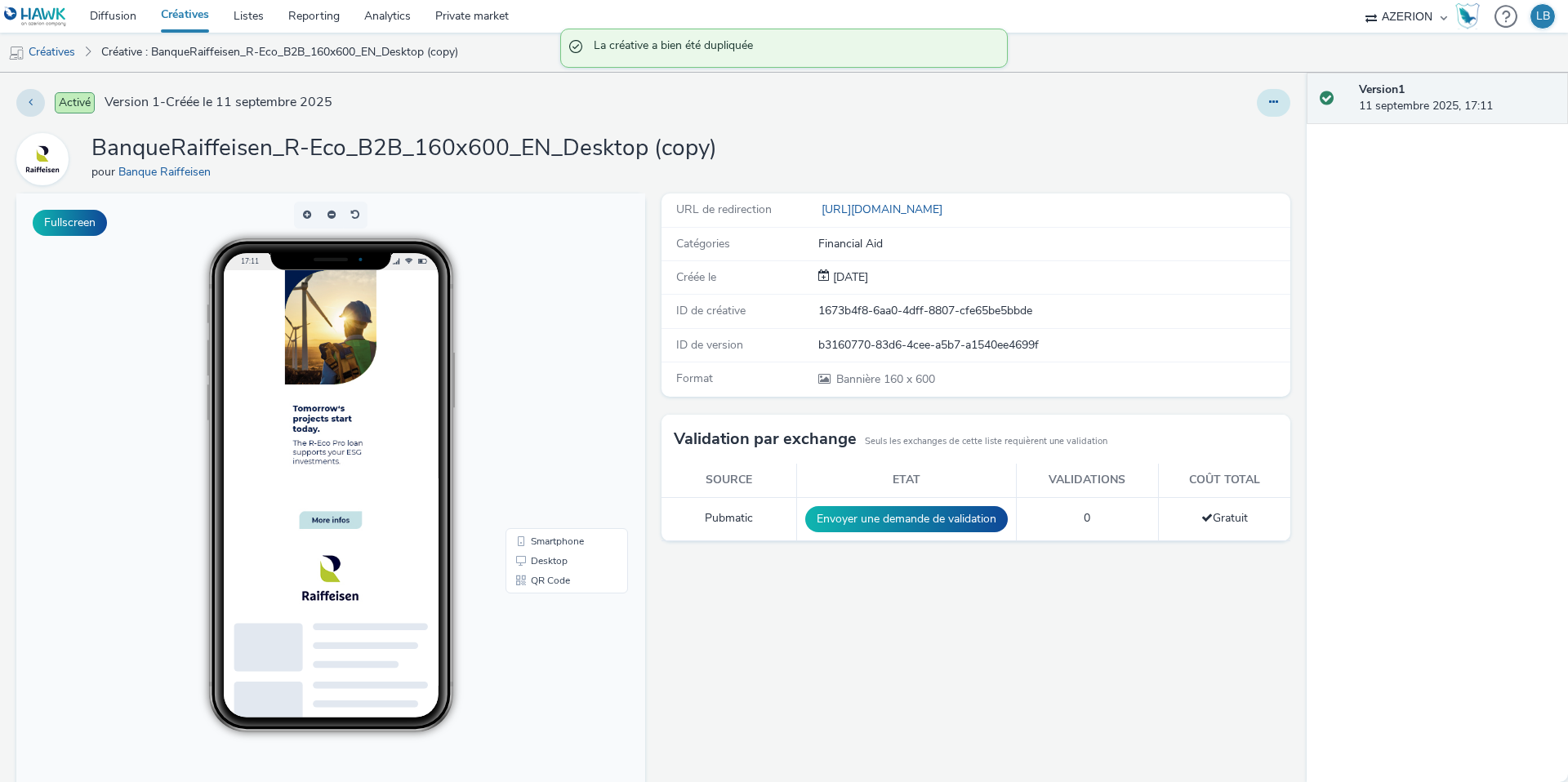
click at [1275, 105] on icon at bounding box center [1274, 102] width 9 height 12
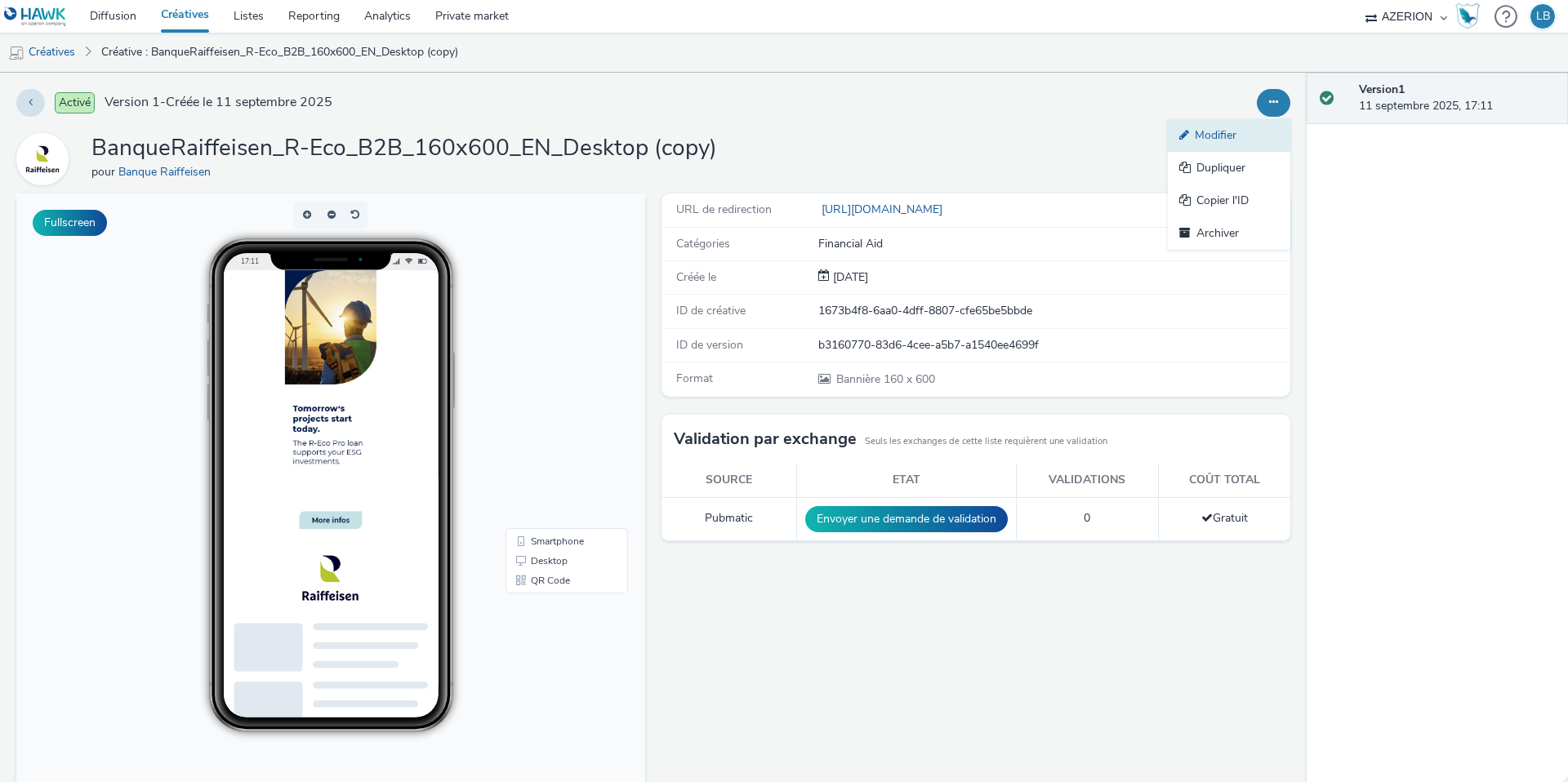
click at [1222, 138] on link "Modifier" at bounding box center [1229, 135] width 122 height 33
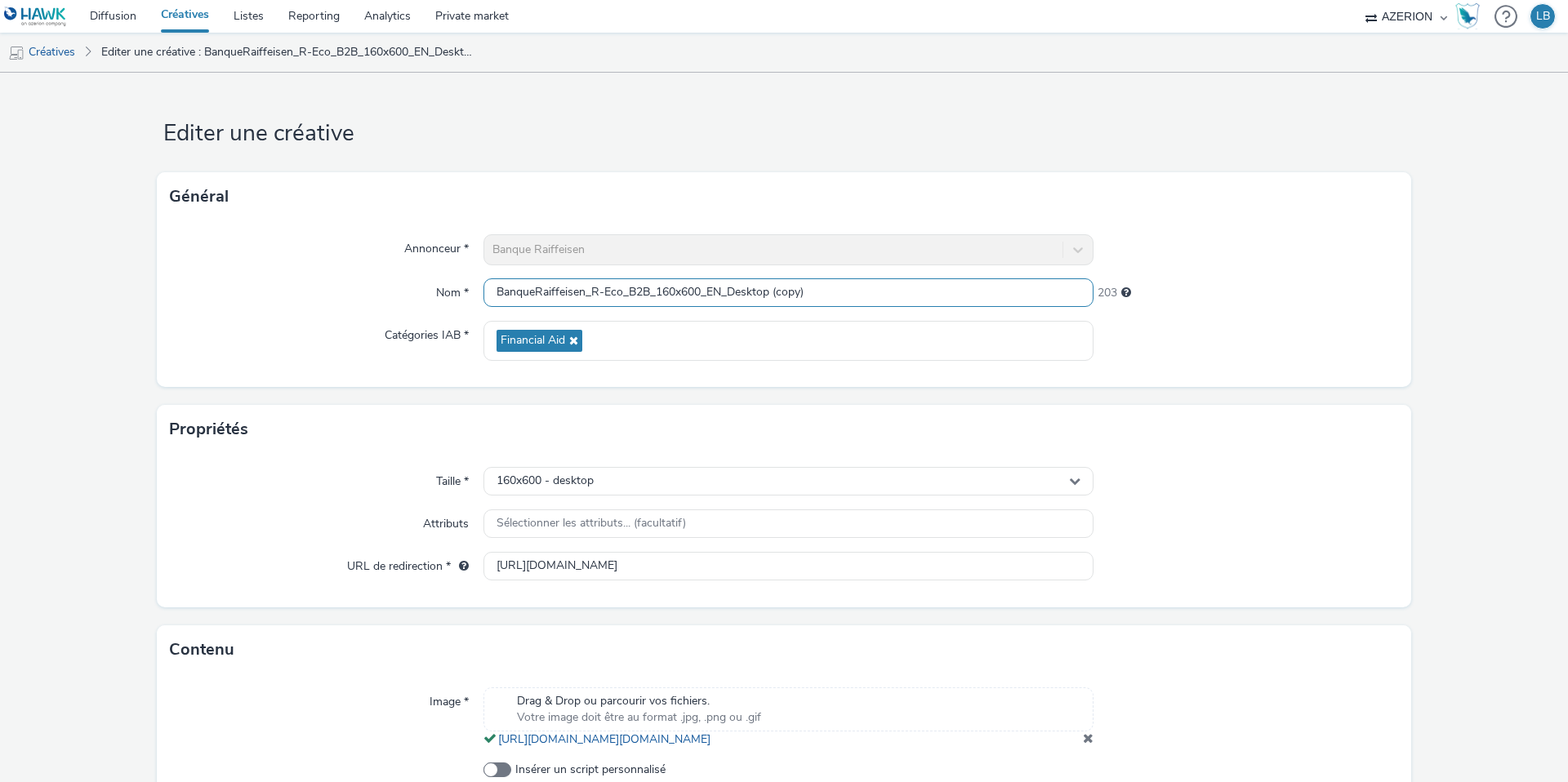
drag, startPoint x: 735, startPoint y: 292, endPoint x: 902, endPoint y: 292, distance: 167.0
click at [902, 292] on input "BanqueRaiffeisen_R-Eco_B2B_160x600_EN_Desktop (copy)" at bounding box center [789, 293] width 610 height 28
type input "BanqueRaiffeisen_R-Eco_B2B_160x600_EN_Smartphone"
click at [1208, 239] on div at bounding box center [1246, 250] width 305 height 31
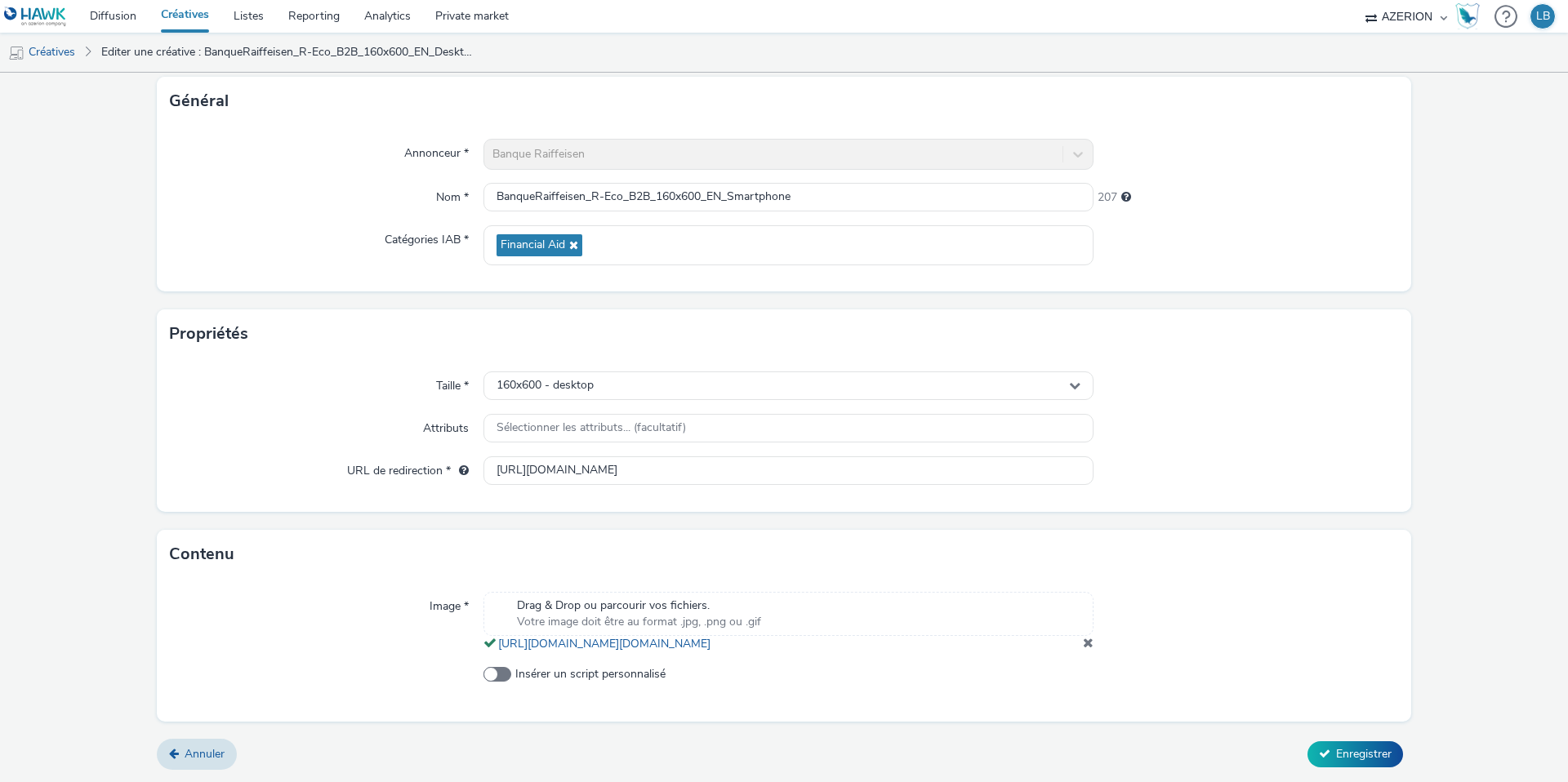
scroll to position [108, 0]
click at [634, 371] on div "160x600 - desktop" at bounding box center [789, 386] width 610 height 28
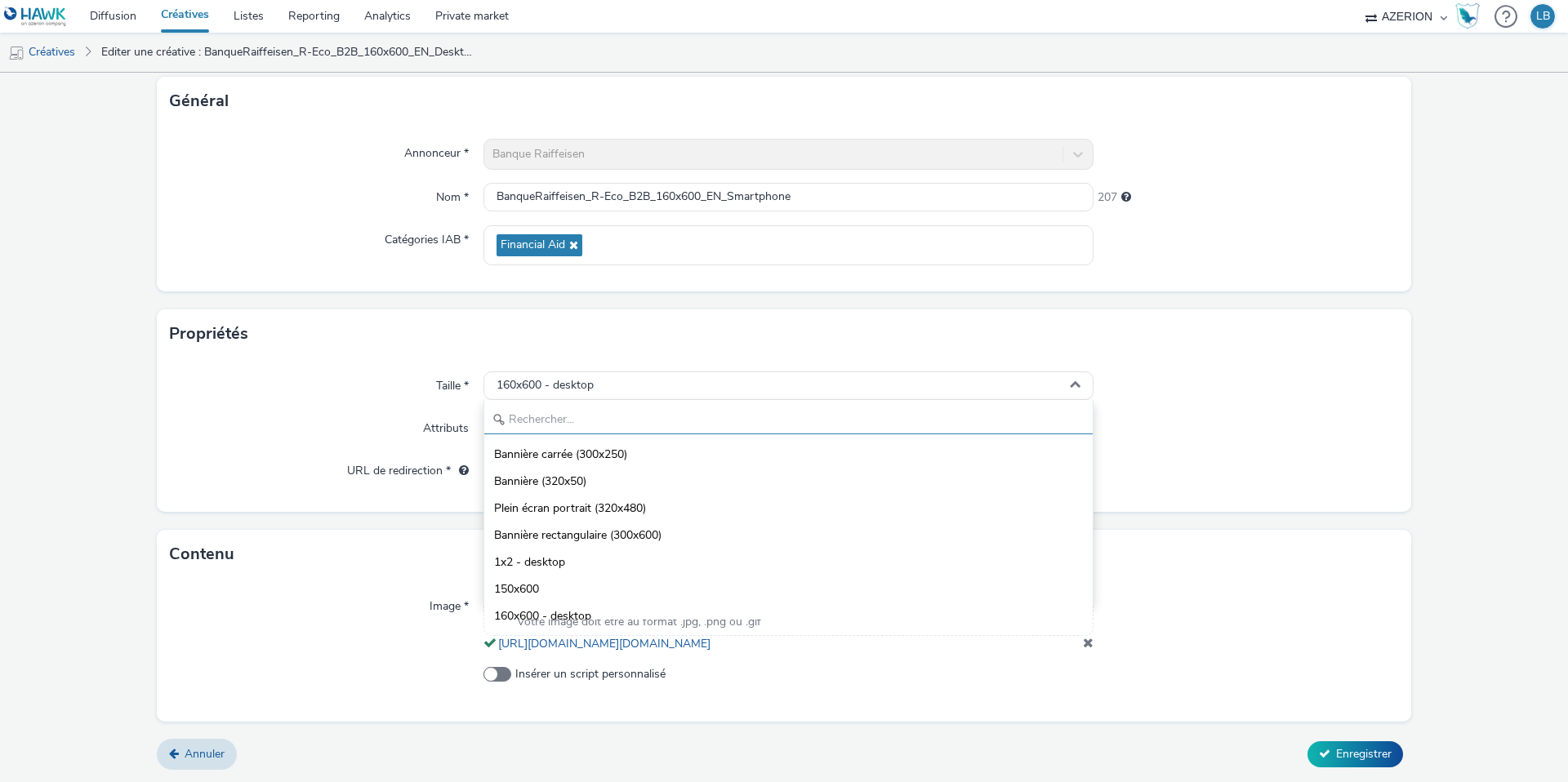
click at [576, 406] on input "text" at bounding box center [789, 420] width 609 height 28
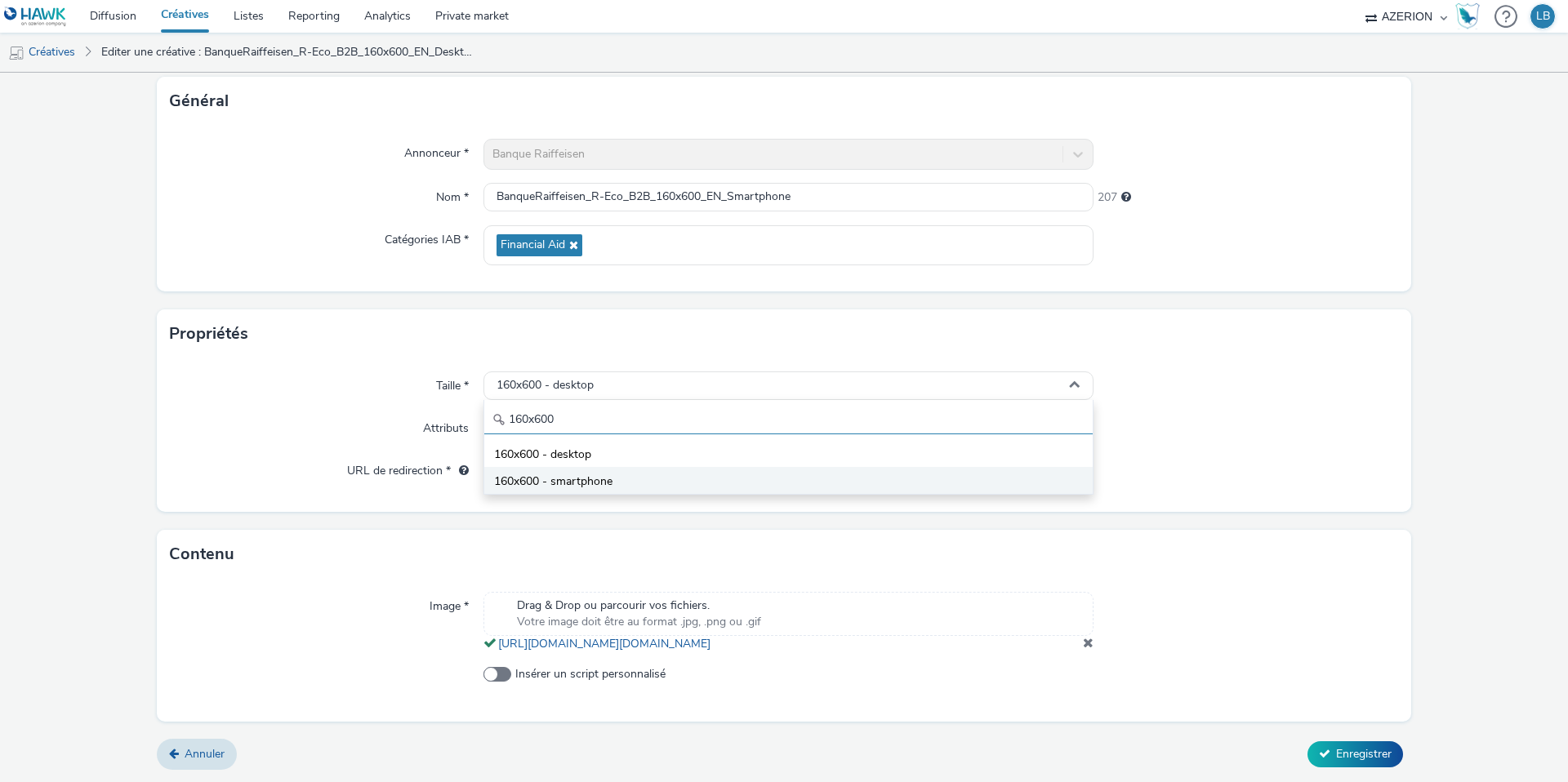
type input "160x600"
click at [600, 474] on span "160x600 - smartphone" at bounding box center [553, 481] width 118 height 16
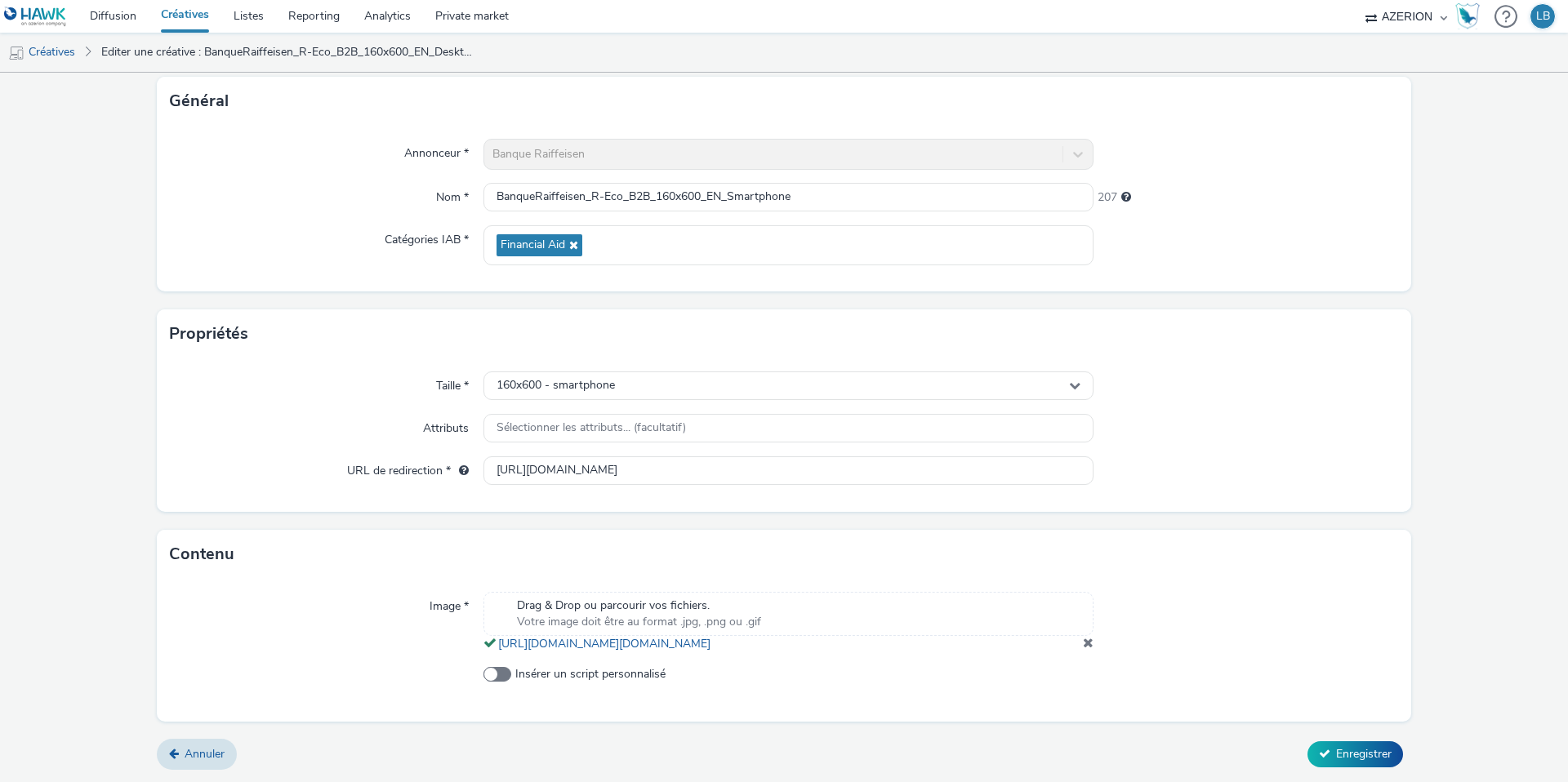
scroll to position [111, 0]
click at [922, 456] on input "[URL][DOMAIN_NAME]" at bounding box center [789, 470] width 610 height 28
paste input "Mobile_Bann"
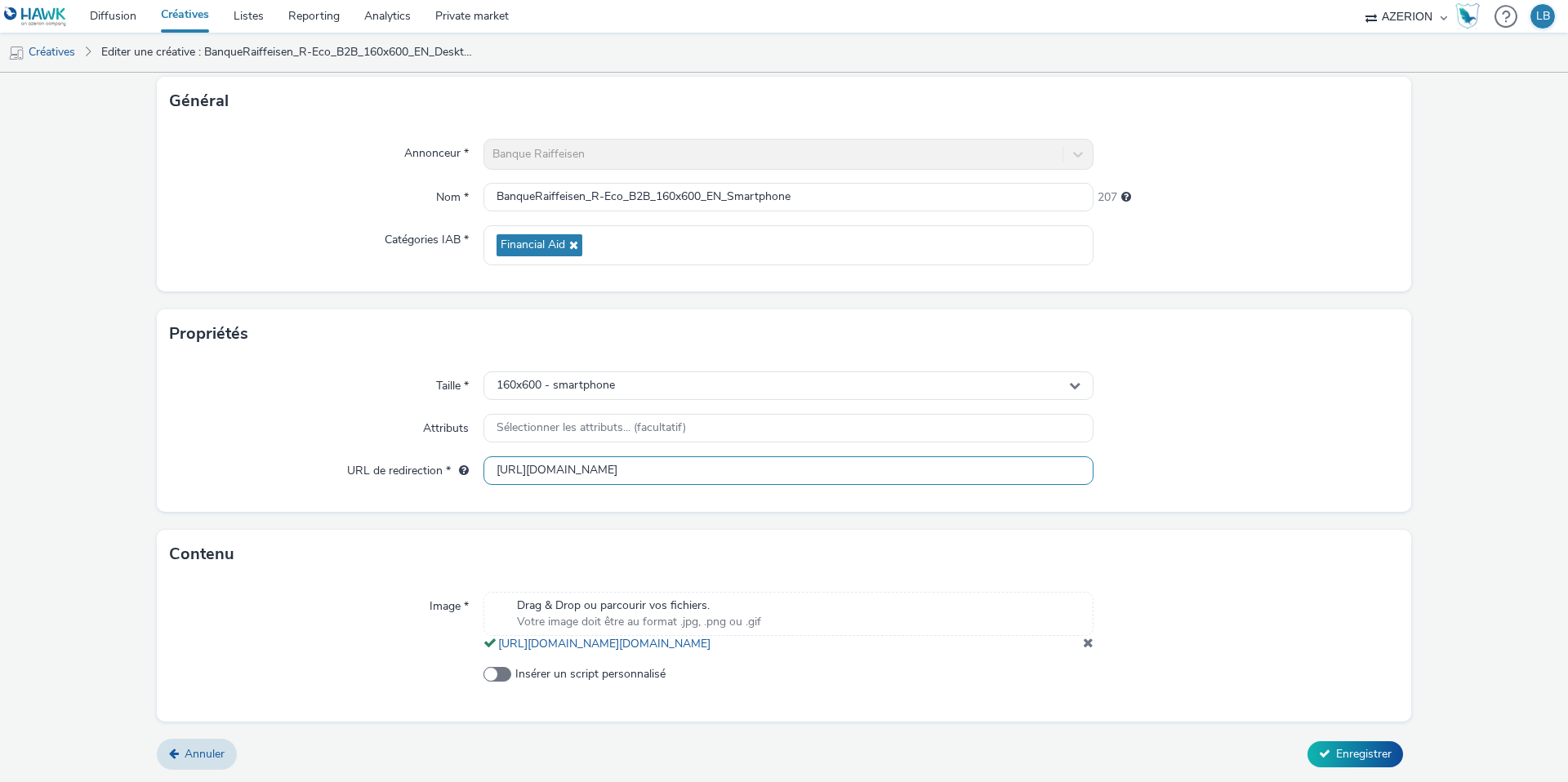
scroll to position [0, 250]
type input "https://www.raiffeisen.lu/en/corporate/finance/finance-your-activity/r-eco-pro?…"
click at [1256, 395] on div "Taille * 160x600 - smartphone Attributs Sélectionner les attributs... (facultat…" at bounding box center [784, 435] width 1254 height 153
click at [1351, 754] on span "Enregistrer" at bounding box center [1364, 754] width 55 height 16
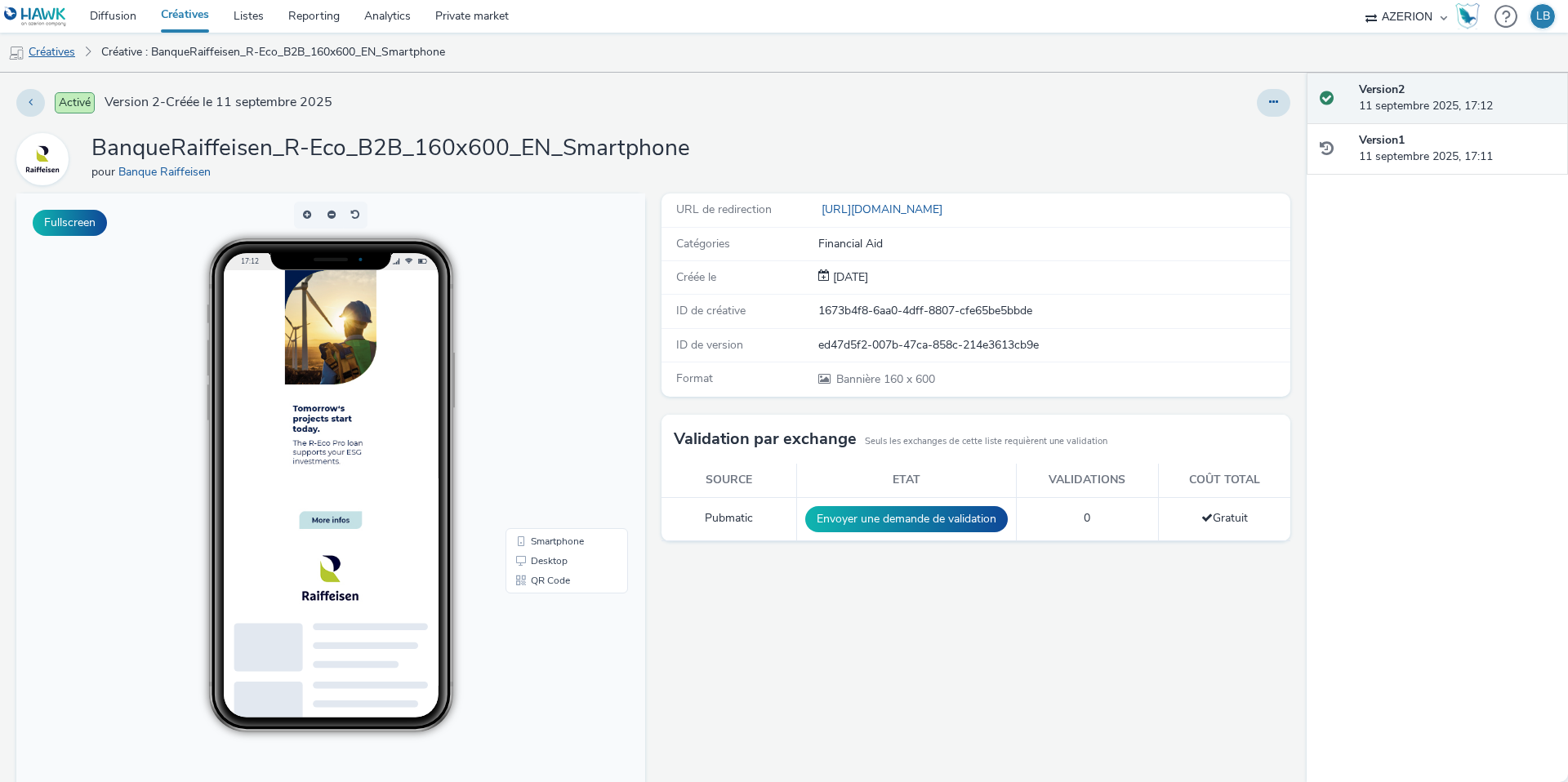
click at [61, 54] on link "Créatives" at bounding box center [41, 52] width 83 height 39
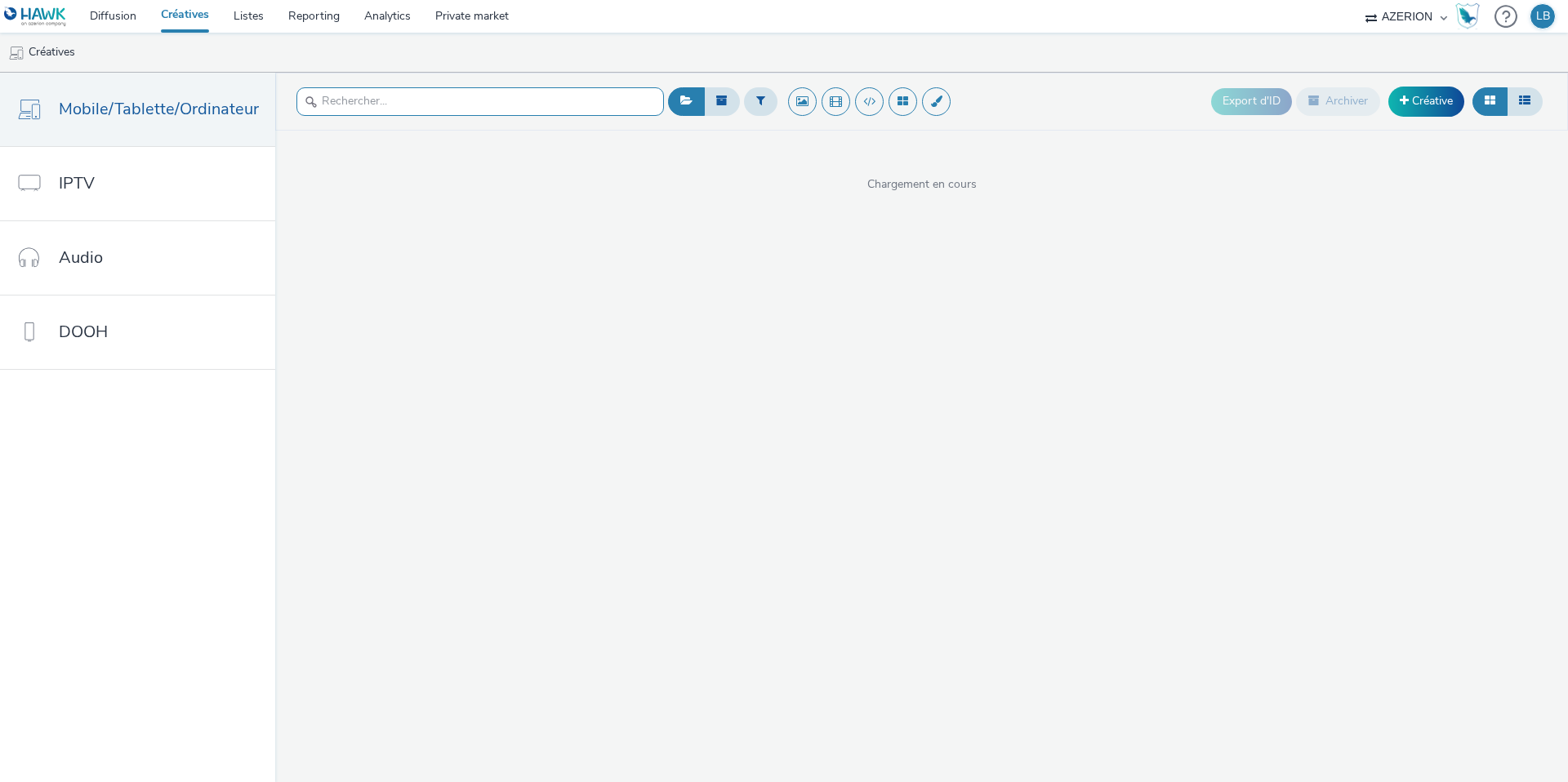
click at [413, 109] on input "text" at bounding box center [480, 101] width 367 height 28
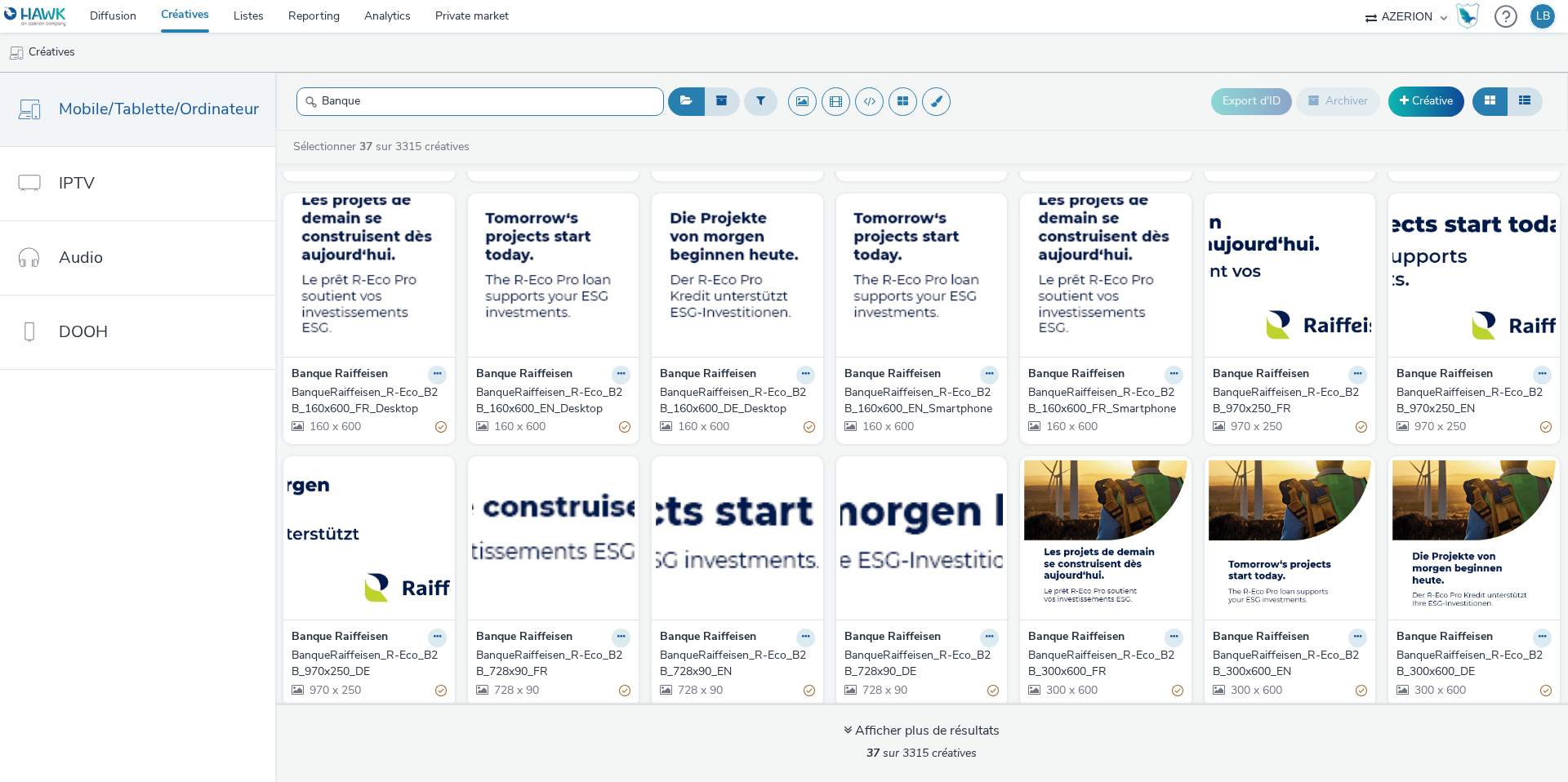
scroll to position [512, 0]
type input "Banque"
click at [806, 380] on icon at bounding box center [806, 375] width 8 height 10
click at [760, 452] on link "Dupliquer" at bounding box center [754, 437] width 122 height 33
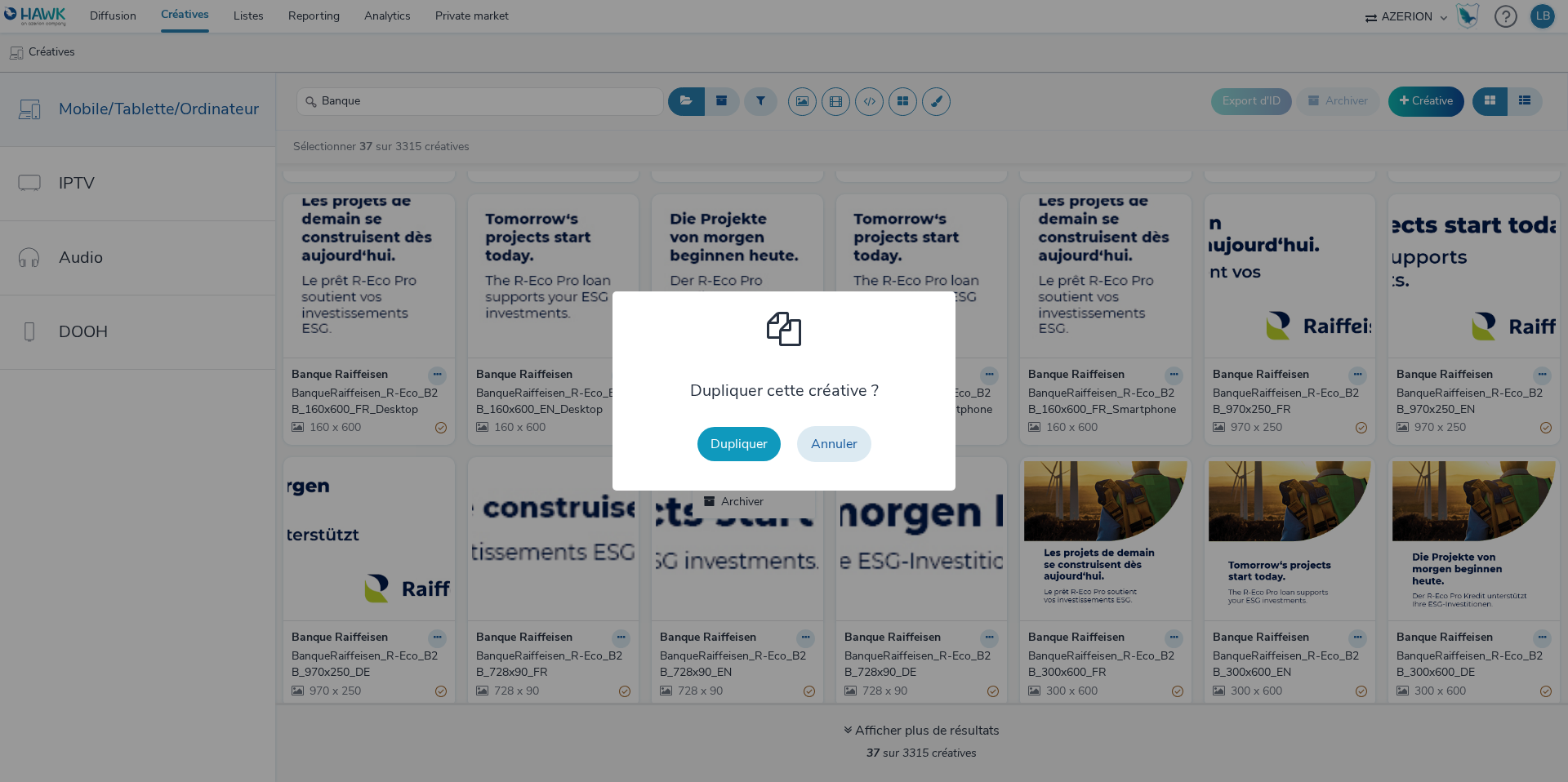
click at [755, 443] on button "Dupliquer" at bounding box center [739, 443] width 83 height 34
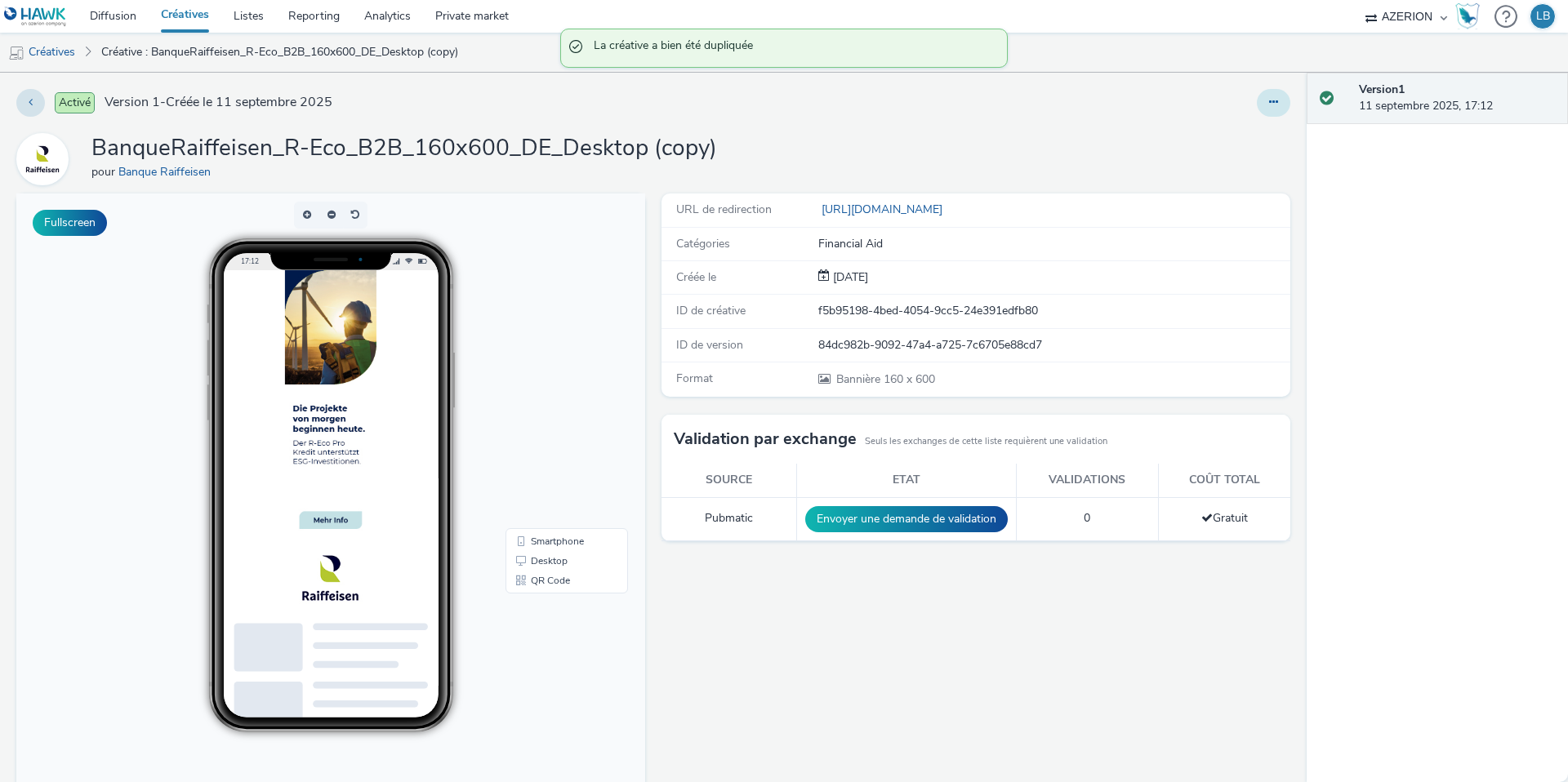
click at [1278, 108] on button at bounding box center [1274, 102] width 34 height 28
click at [1250, 137] on link "Modifier" at bounding box center [1229, 135] width 122 height 33
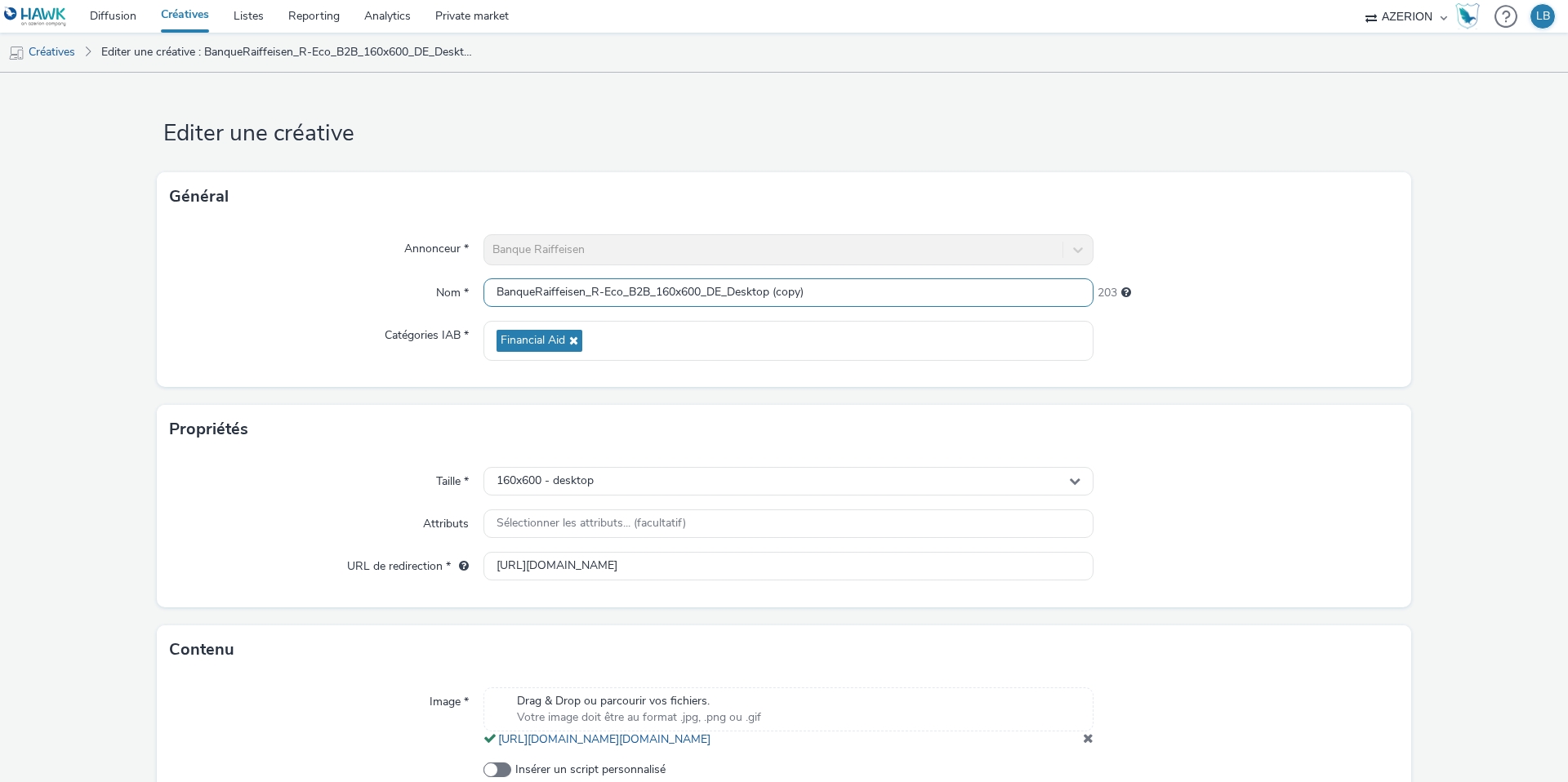
drag, startPoint x: 733, startPoint y: 290, endPoint x: 906, endPoint y: 290, distance: 173.0
click at [906, 290] on input "BanqueRaiffeisen_R-Eco_B2B_160x600_DE_Desktop (copy)" at bounding box center [789, 293] width 610 height 28
type input "BanqueRaiffeisen_R-Eco_B2B_160x600_DE_Smartphone"
click at [1231, 308] on div "Annonceur * Banque Raiffeisen Nom * BanqueRaiffeisen_R-Eco_B2B_160x600_DE_Smart…" at bounding box center [784, 304] width 1254 height 166
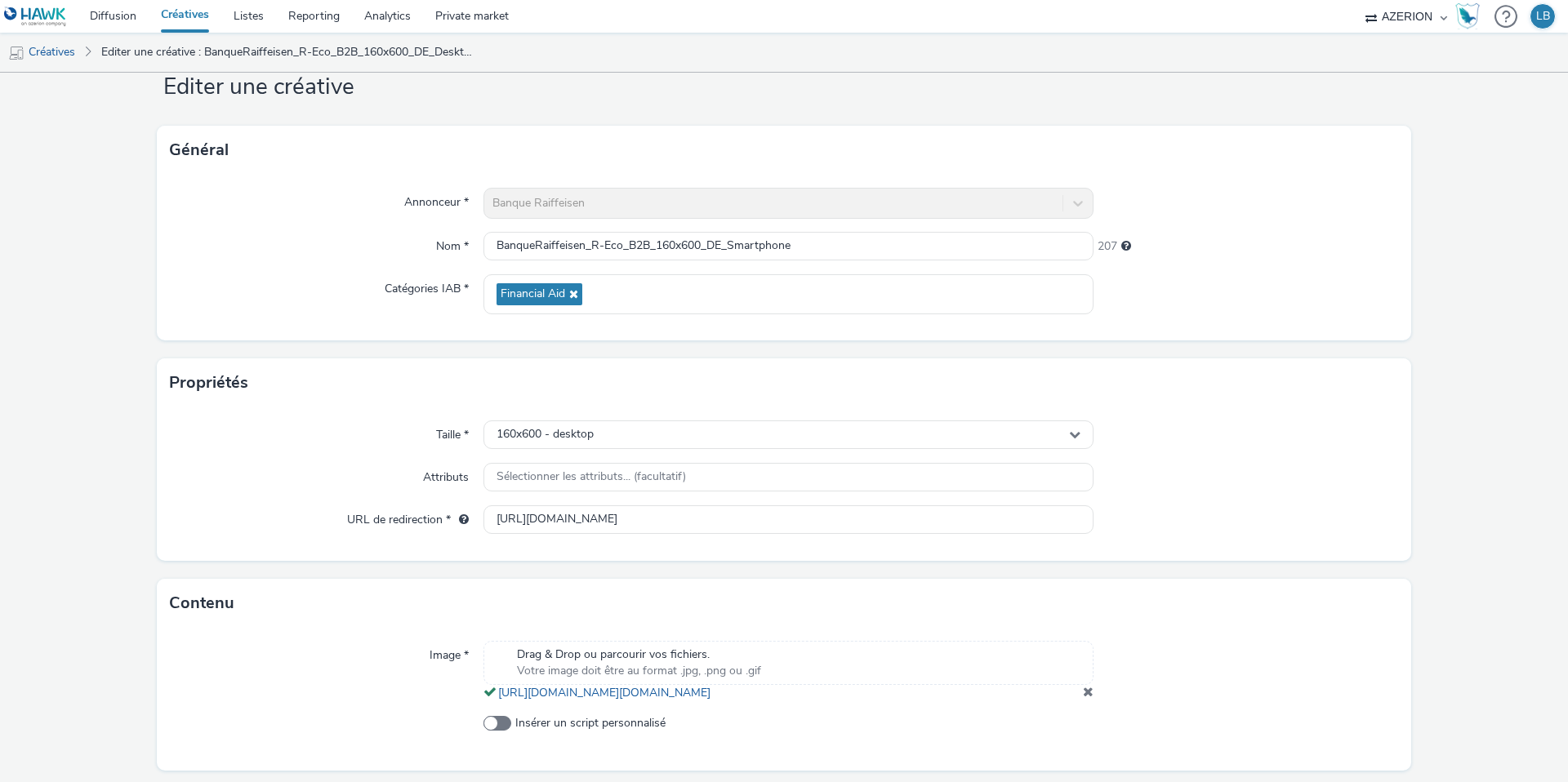
scroll to position [111, 0]
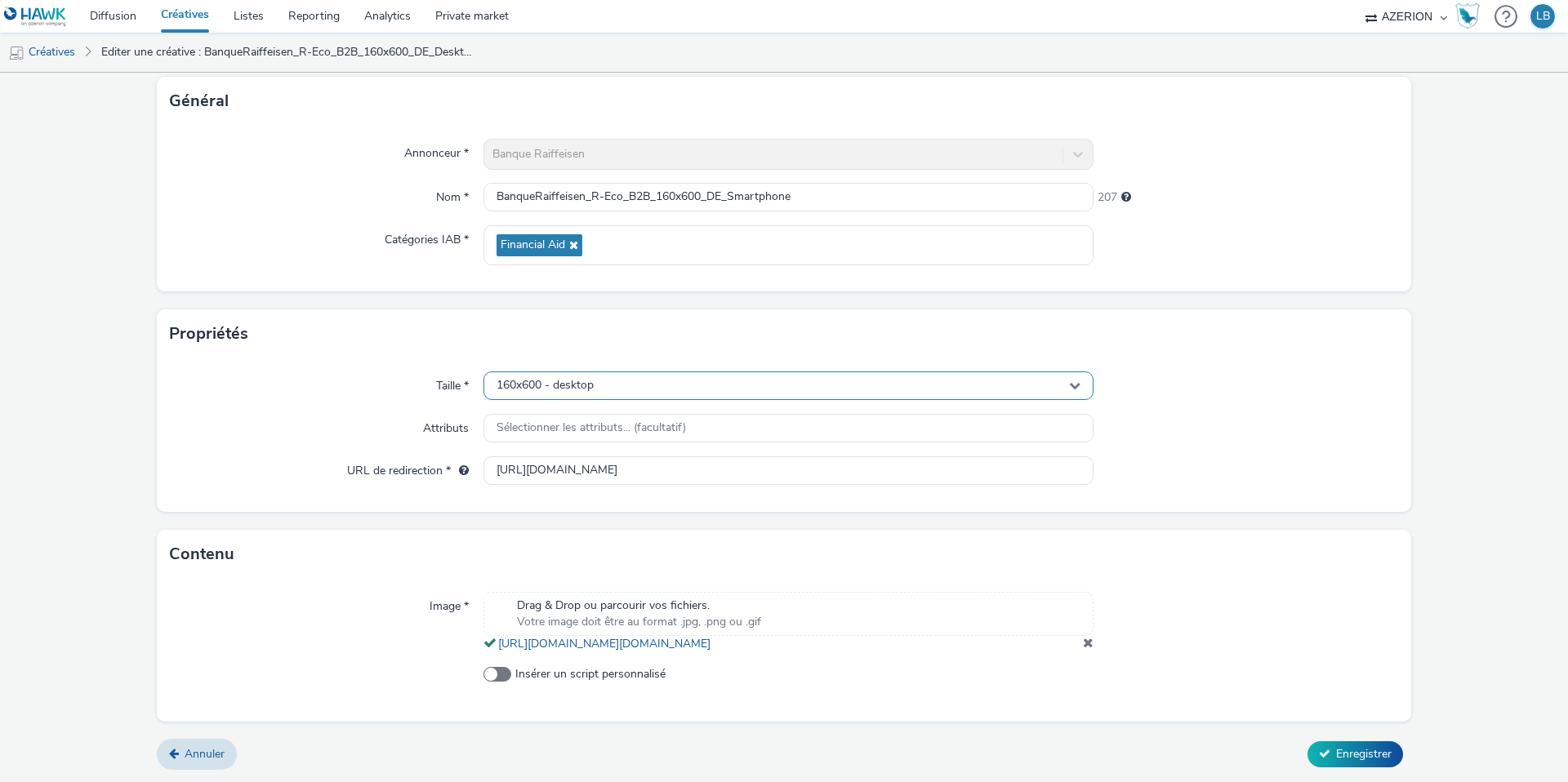
click at [567, 371] on div "160x600 - desktop" at bounding box center [789, 386] width 610 height 28
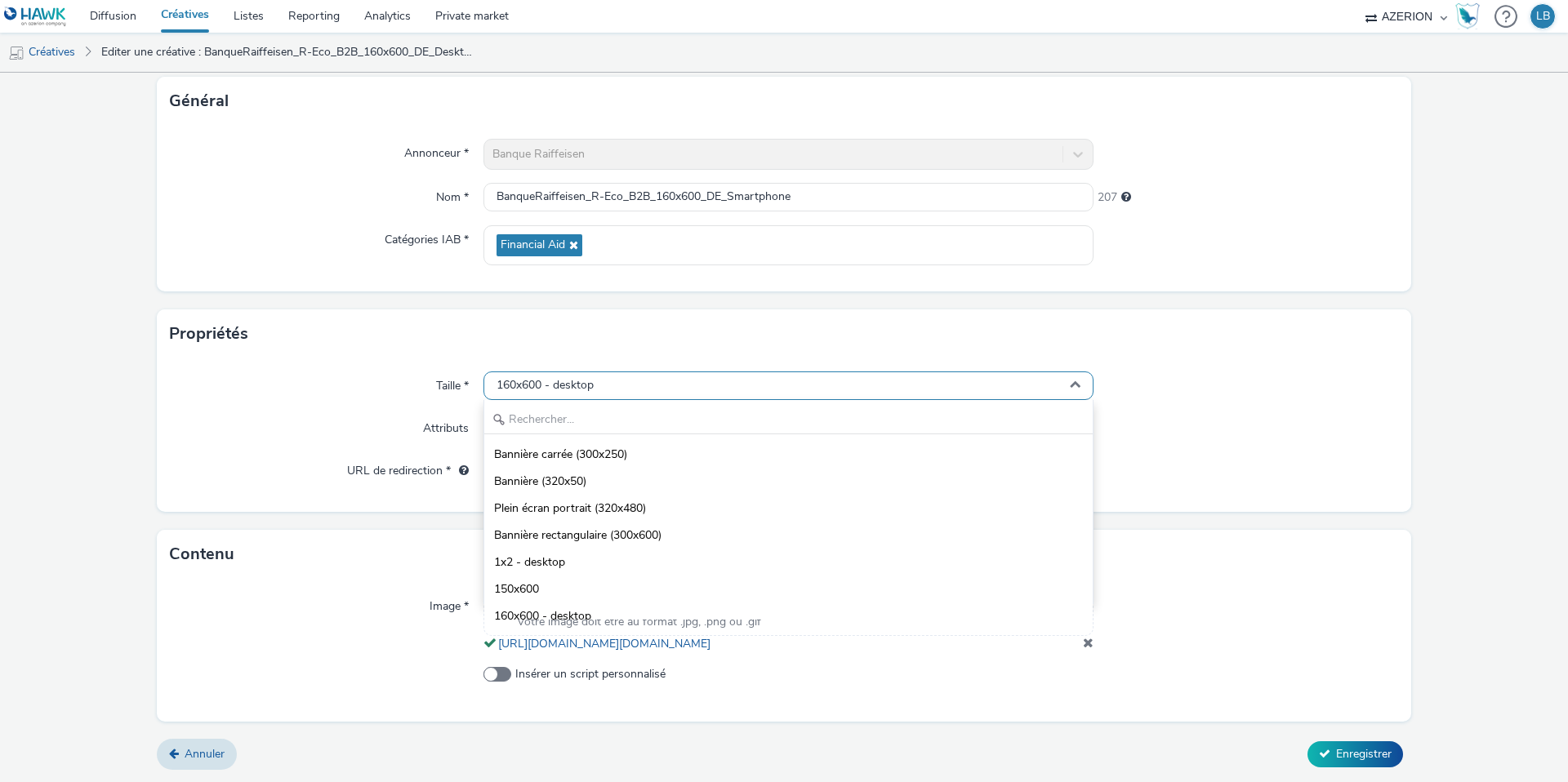
click at [547, 381] on div "160x600 - desktop" at bounding box center [789, 386] width 610 height 28
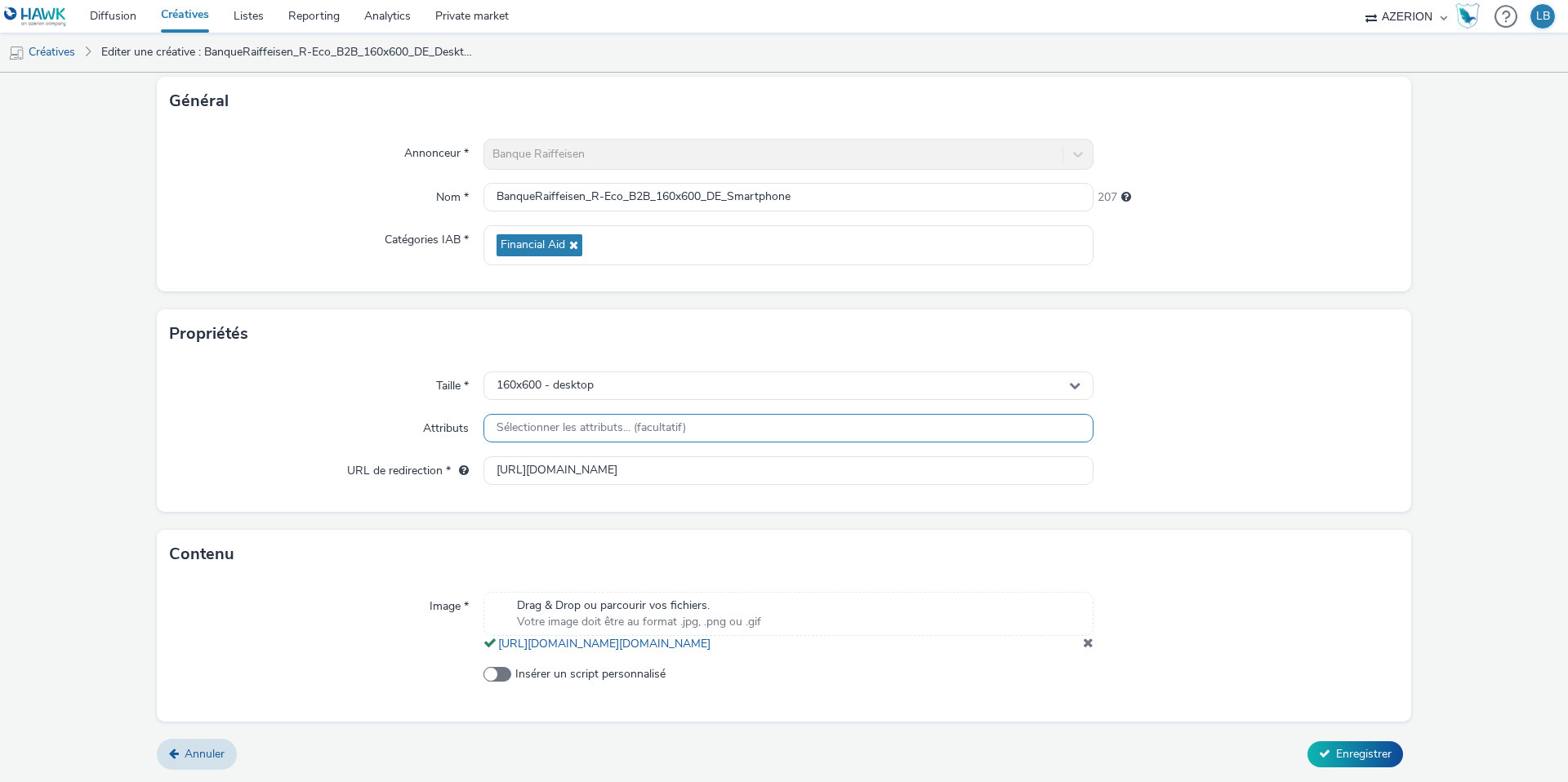
click at [544, 414] on div "Sélectionner les attributs... (facultatif)" at bounding box center [789, 428] width 610 height 28
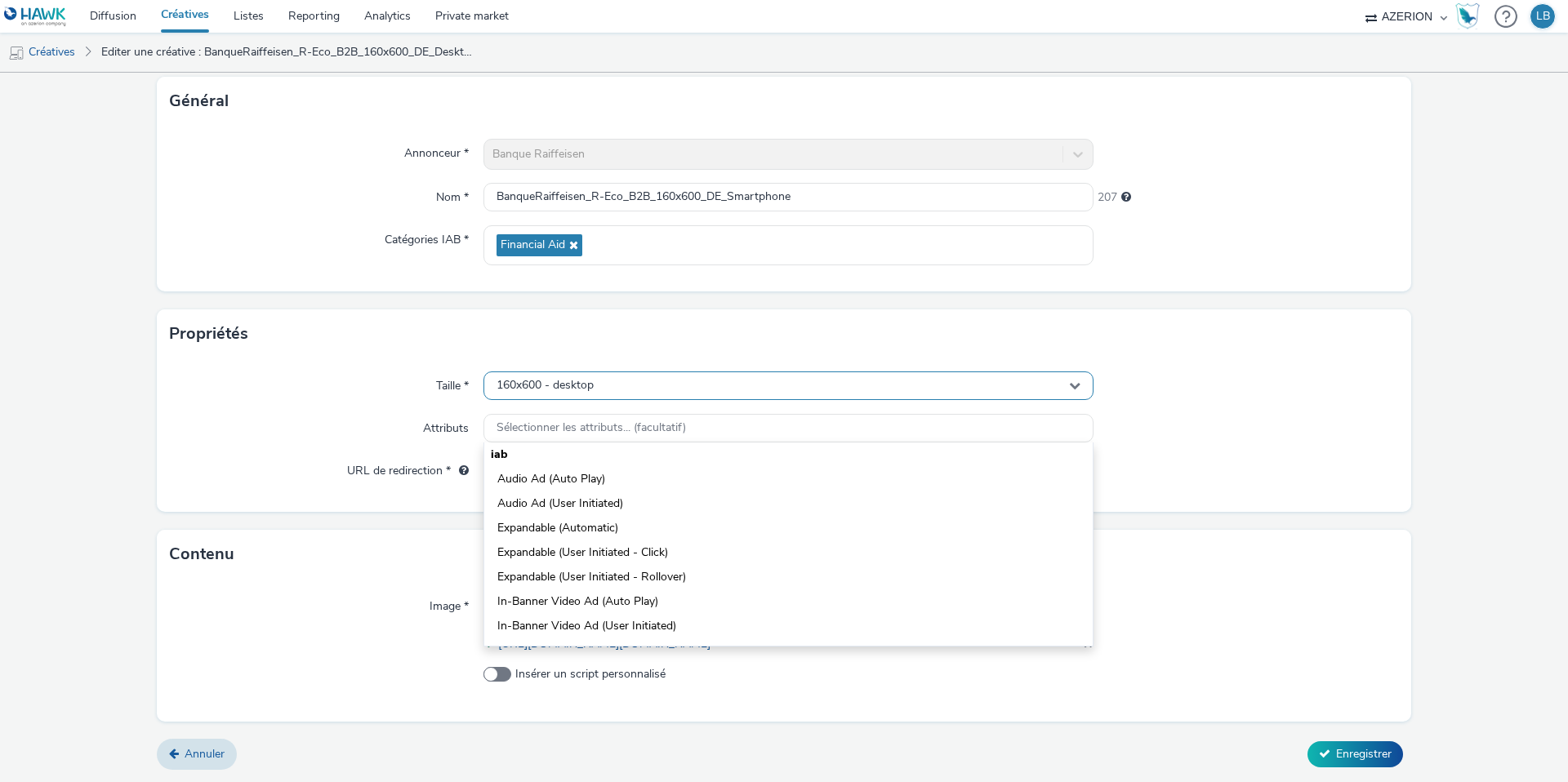
click at [569, 379] on span "160x600 - desktop" at bounding box center [545, 386] width 97 height 14
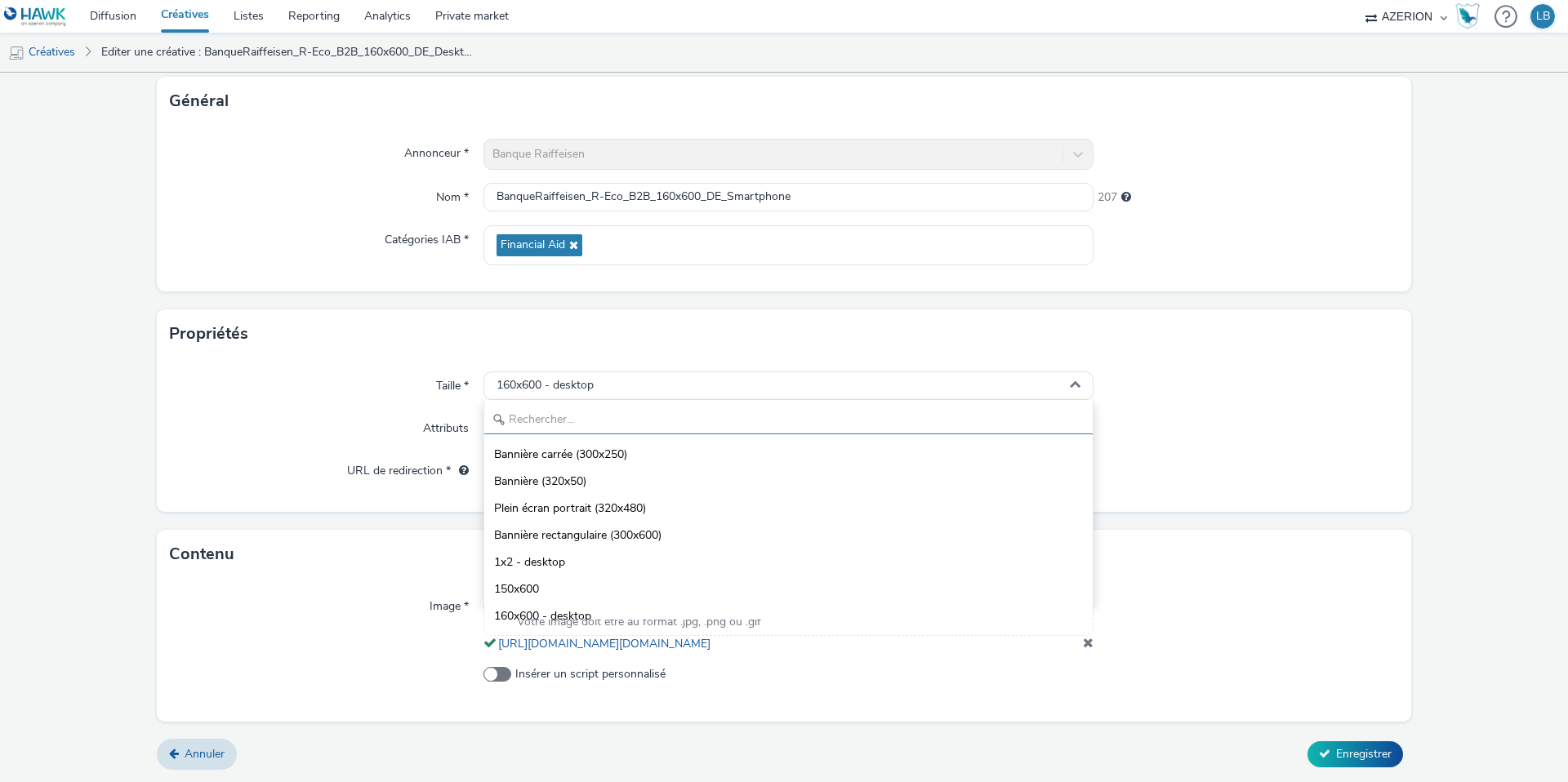
click at [551, 406] on input "text" at bounding box center [789, 420] width 609 height 28
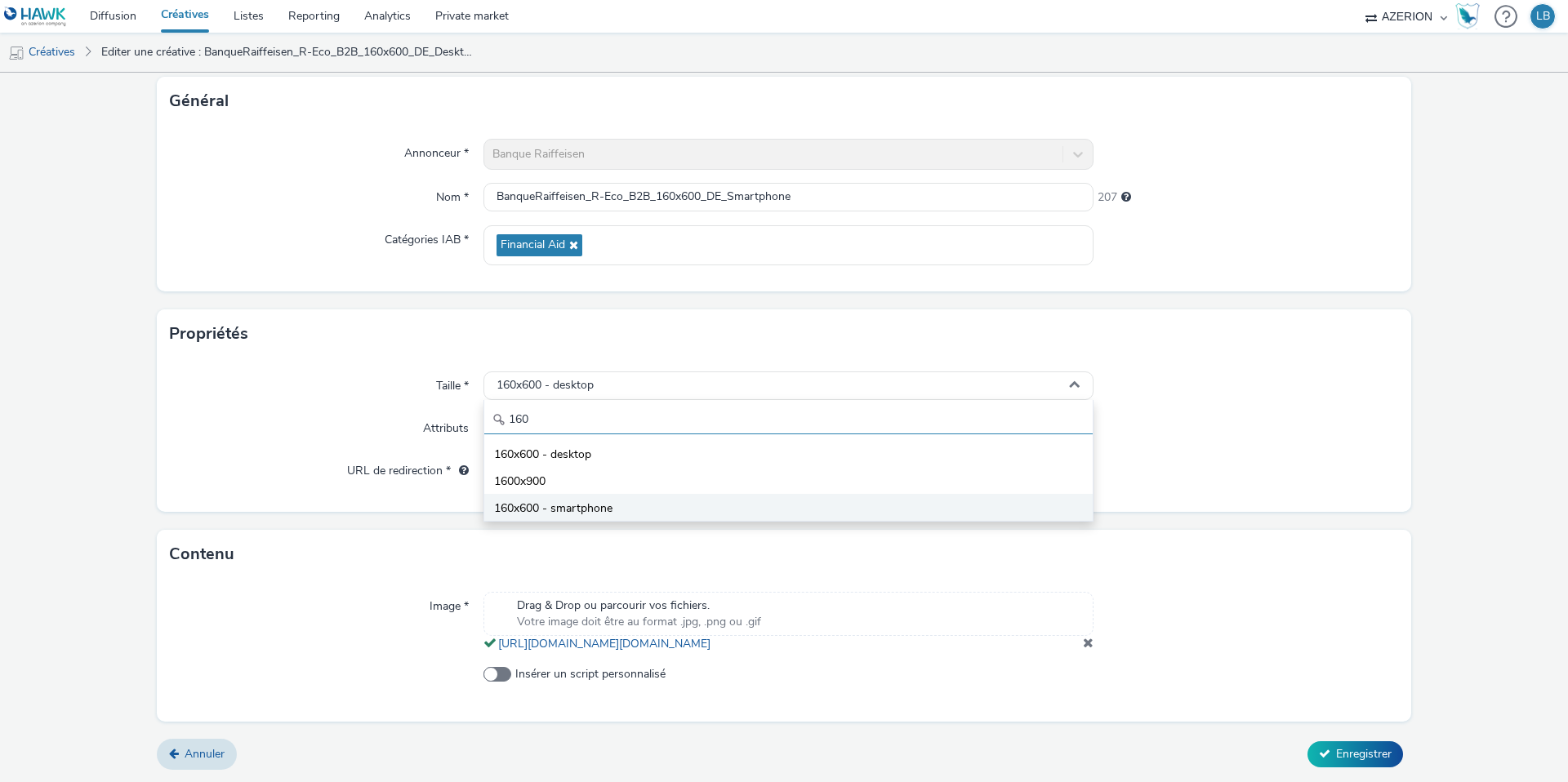
type input "160"
click at [586, 500] on span "160x600 - smartphone" at bounding box center [553, 508] width 118 height 16
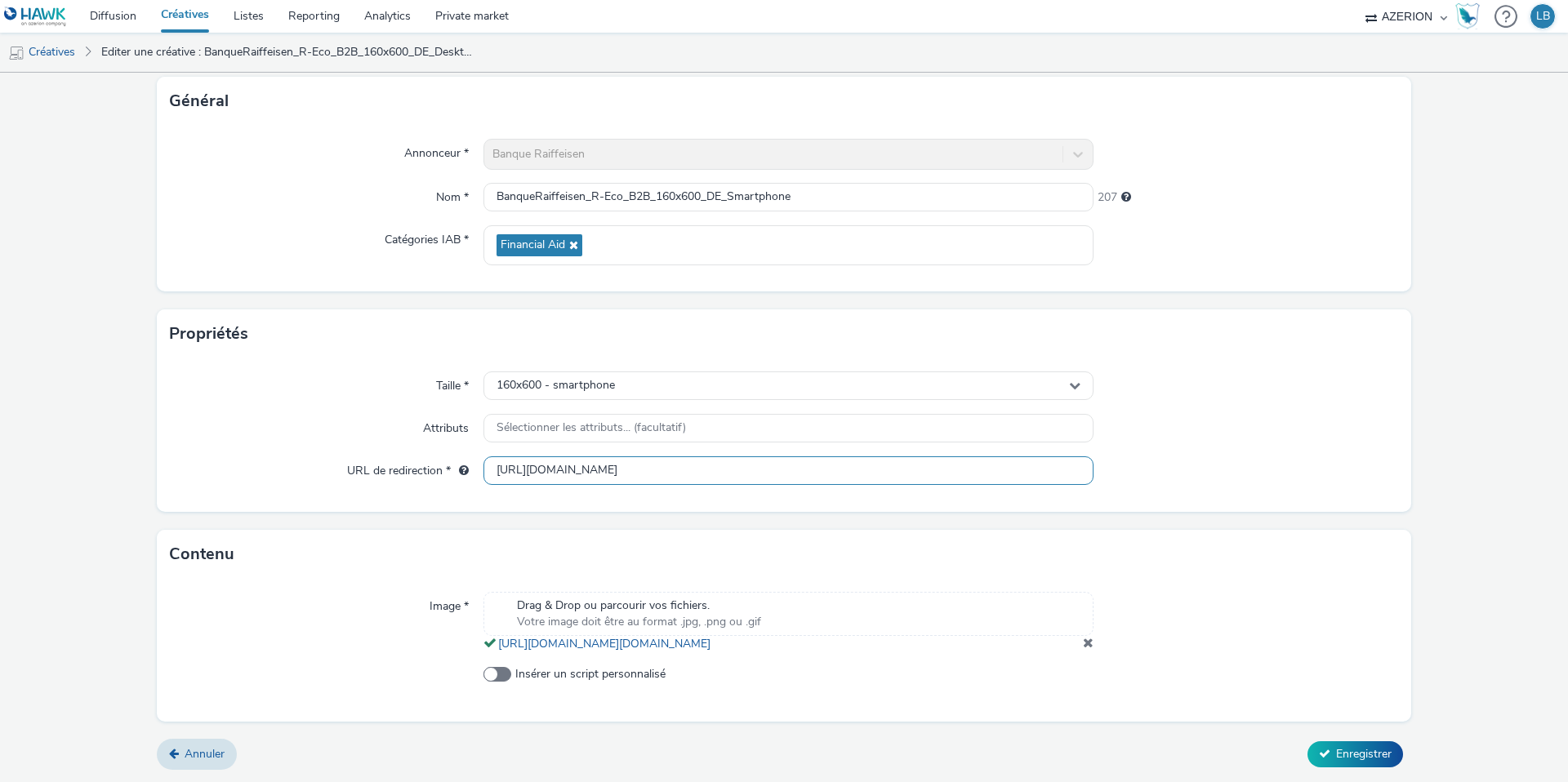
click at [678, 456] on input "[URL][DOMAIN_NAME]" at bounding box center [789, 470] width 610 height 28
paste input "Mobile_Bann"
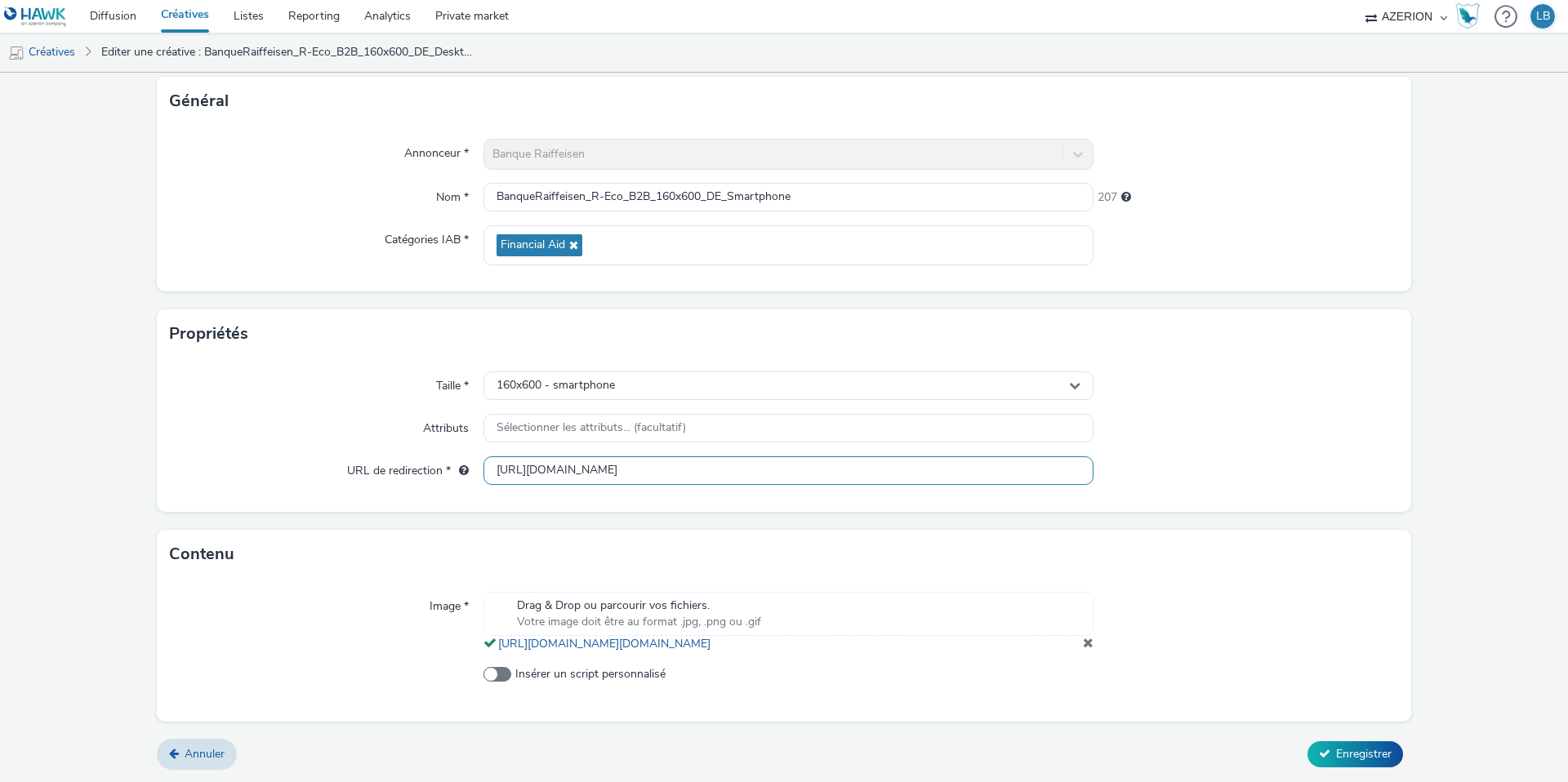
type input "https://www.raiffeisen.lu/de/firmenkunden/finanzieren/finanzierung-ihrer-aktivi…"
click at [1191, 414] on div at bounding box center [1246, 428] width 305 height 29
click at [1371, 750] on span "Enregistrer" at bounding box center [1364, 754] width 55 height 16
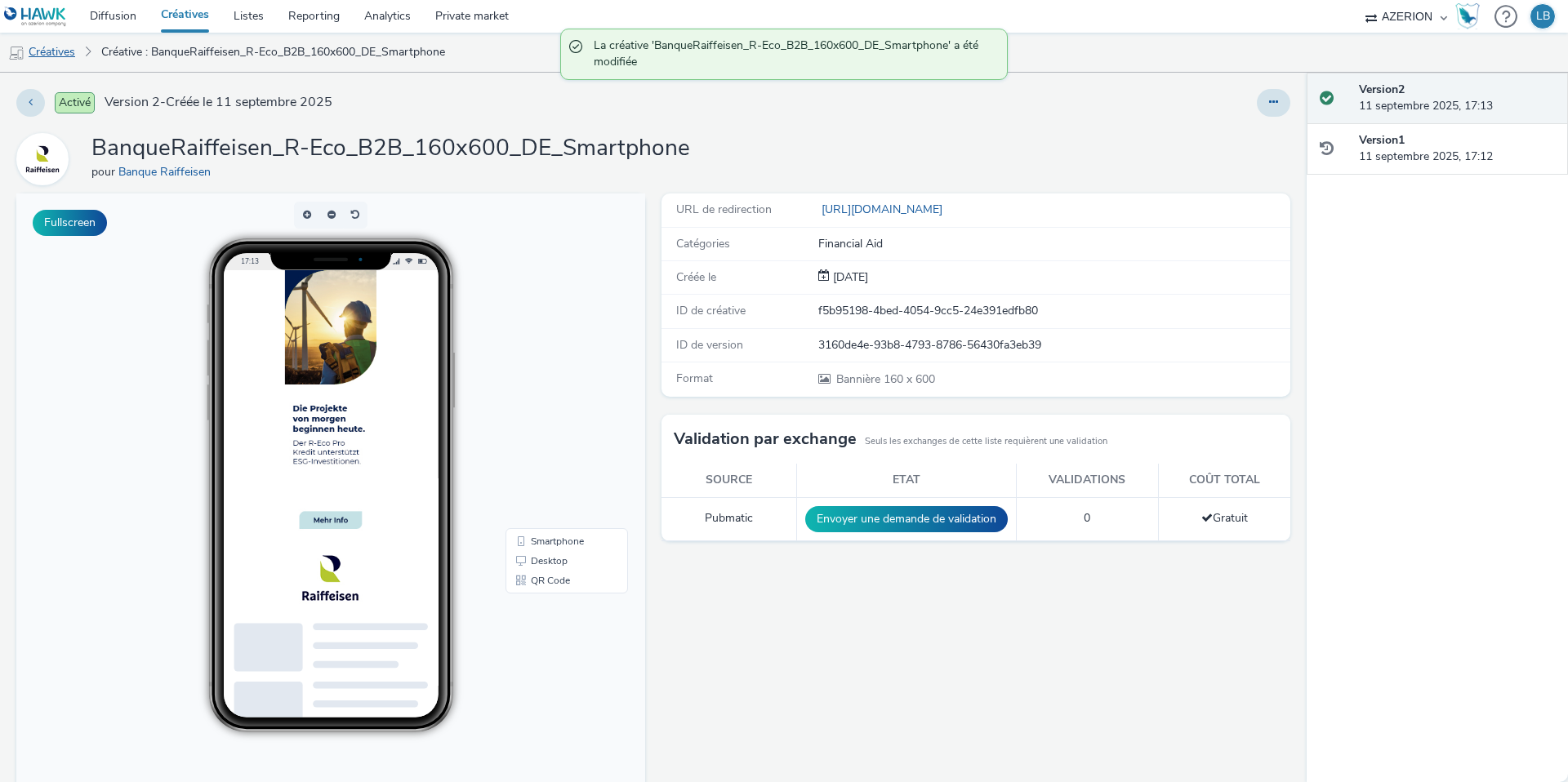
click at [50, 53] on link "Créatives" at bounding box center [41, 52] width 83 height 39
